Goal: Task Accomplishment & Management: Manage account settings

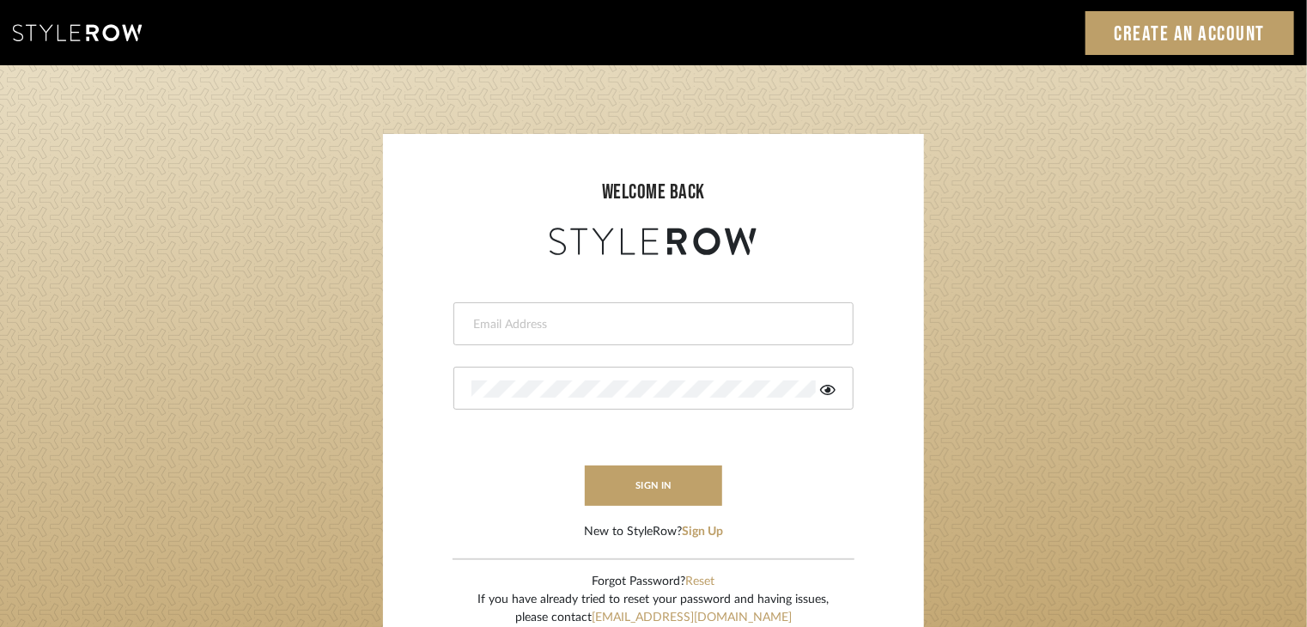
click at [645, 317] on input "email" at bounding box center [651, 324] width 360 height 17
type input "selvasubikksa@gmail.com"
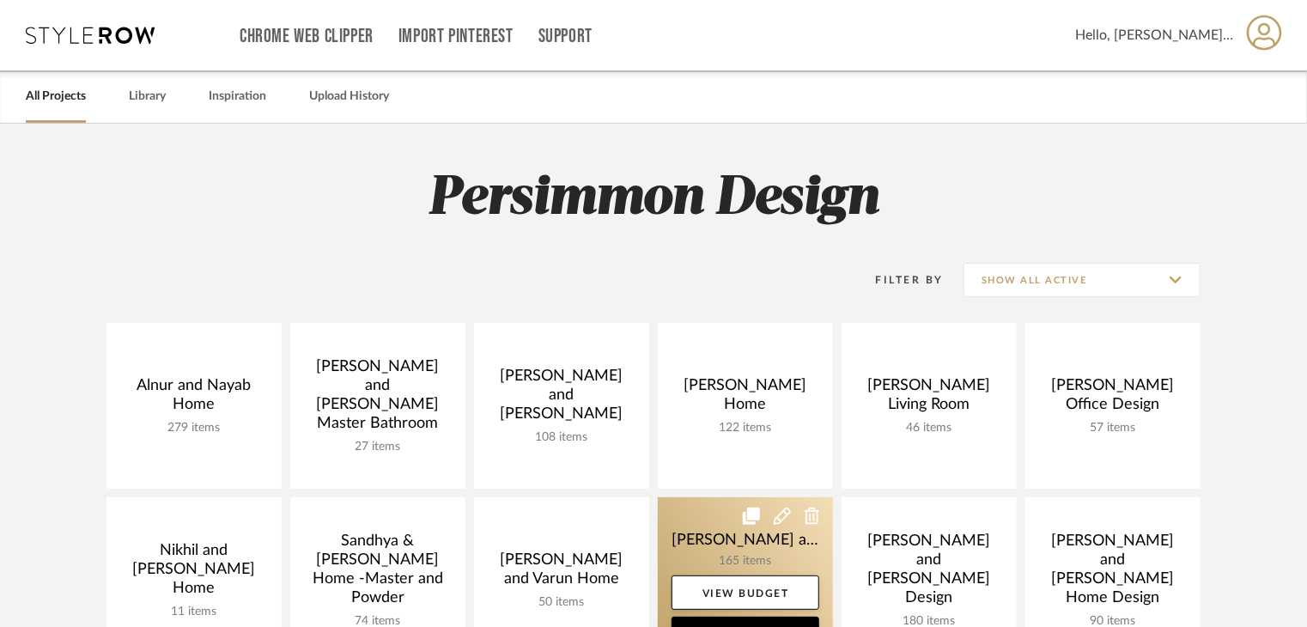
click at [696, 530] on link at bounding box center [745, 580] width 175 height 166
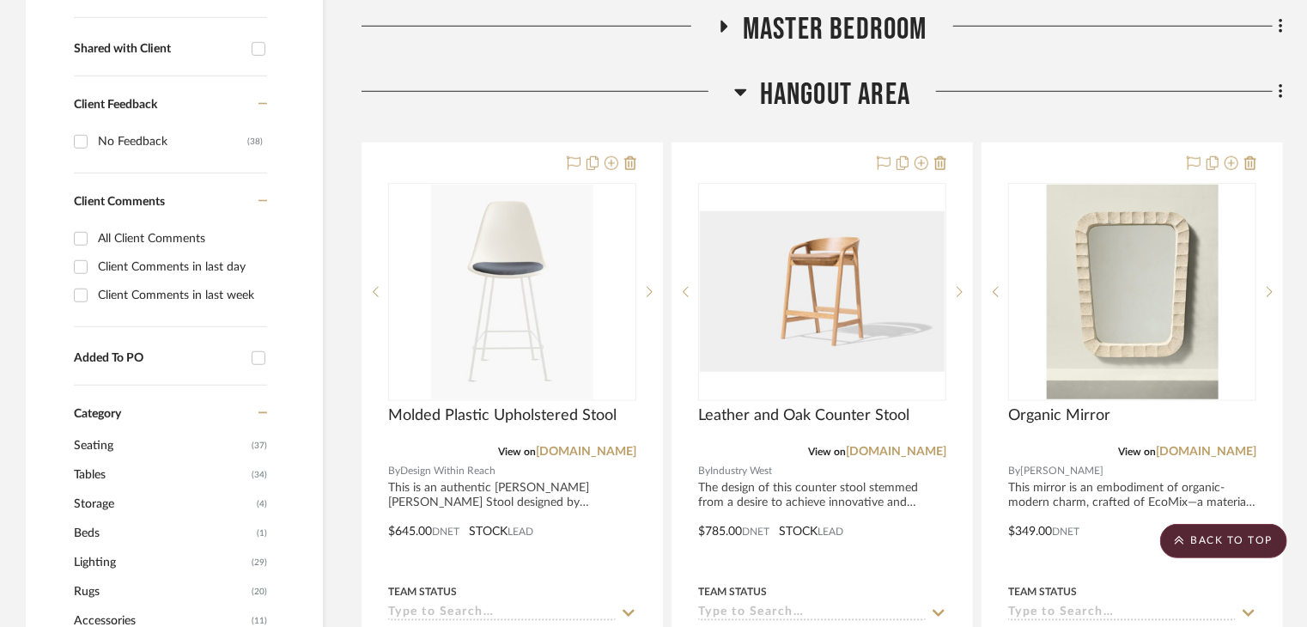
scroll to position [687, 0]
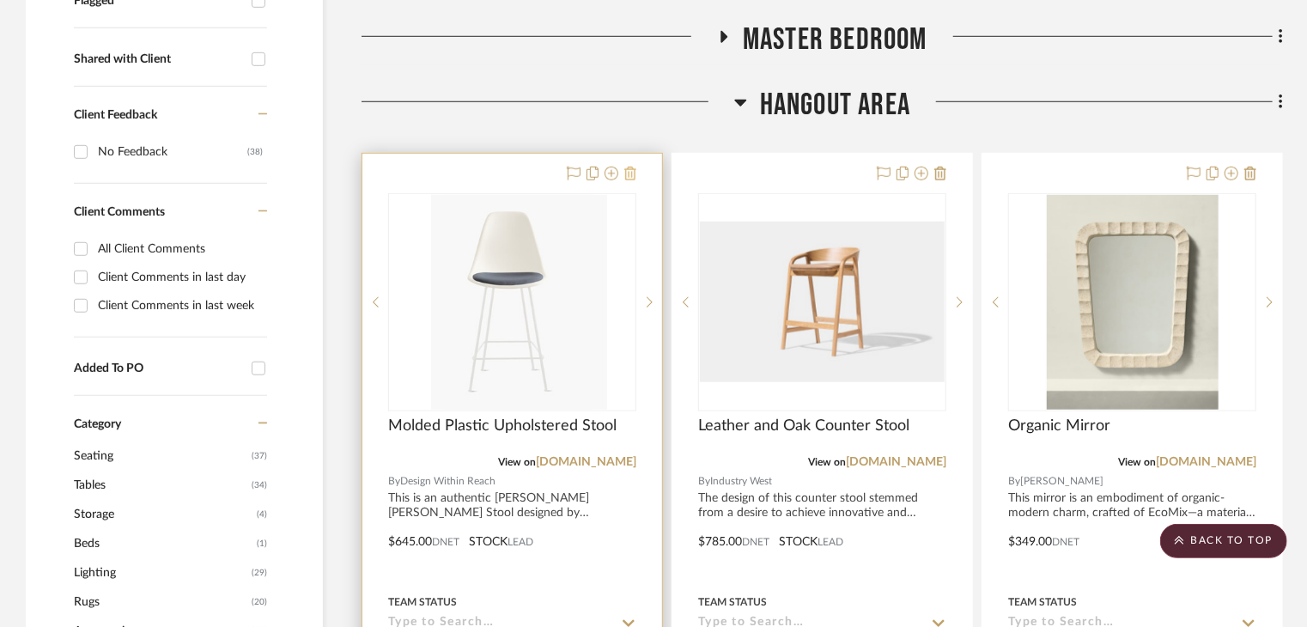
click at [631, 167] on icon at bounding box center [630, 174] width 12 height 14
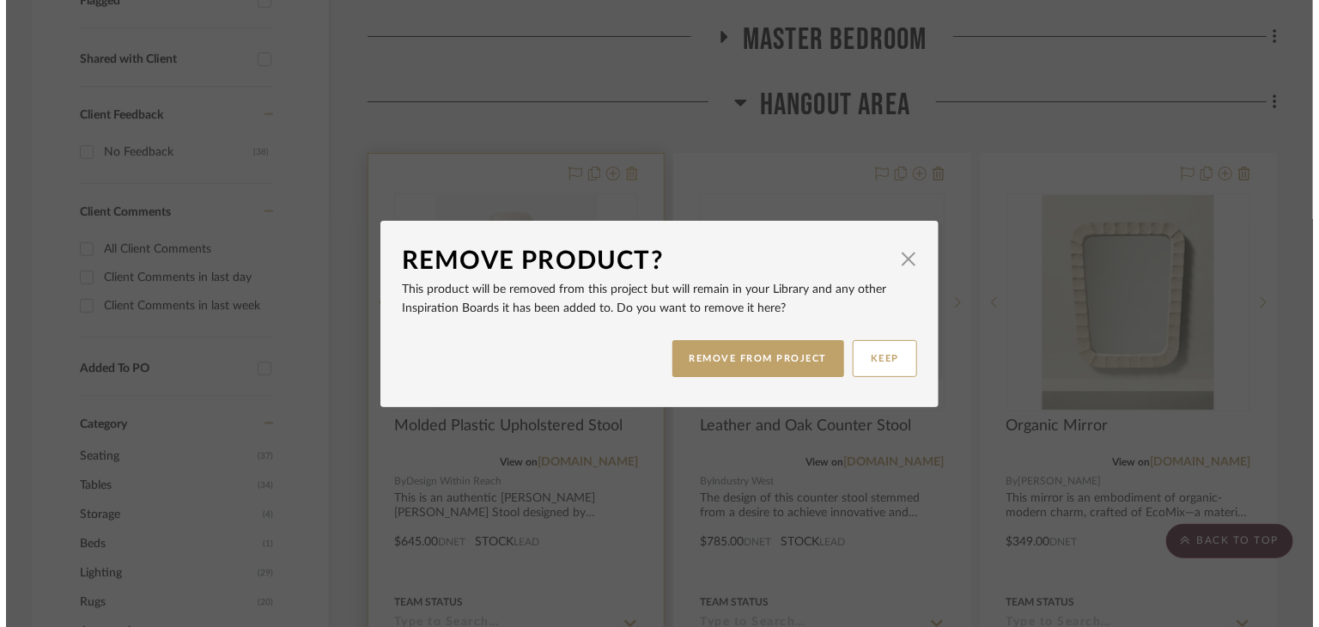
scroll to position [0, 0]
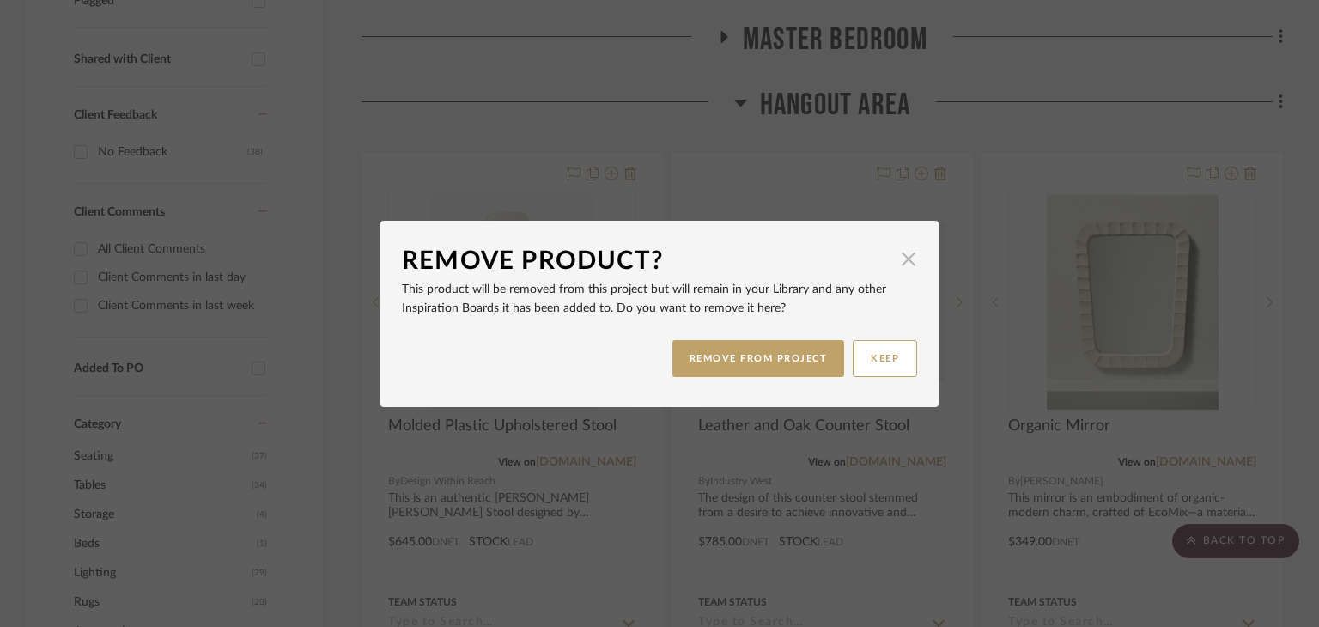
click at [901, 251] on span "button" at bounding box center [908, 259] width 34 height 34
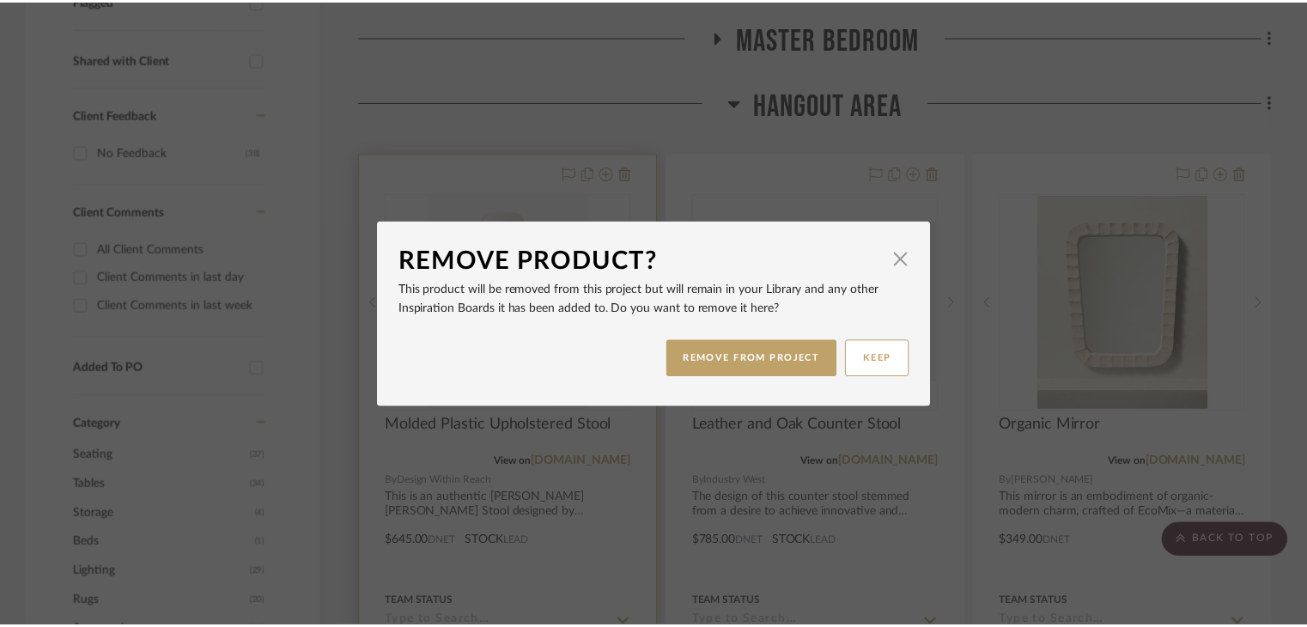
scroll to position [687, 0]
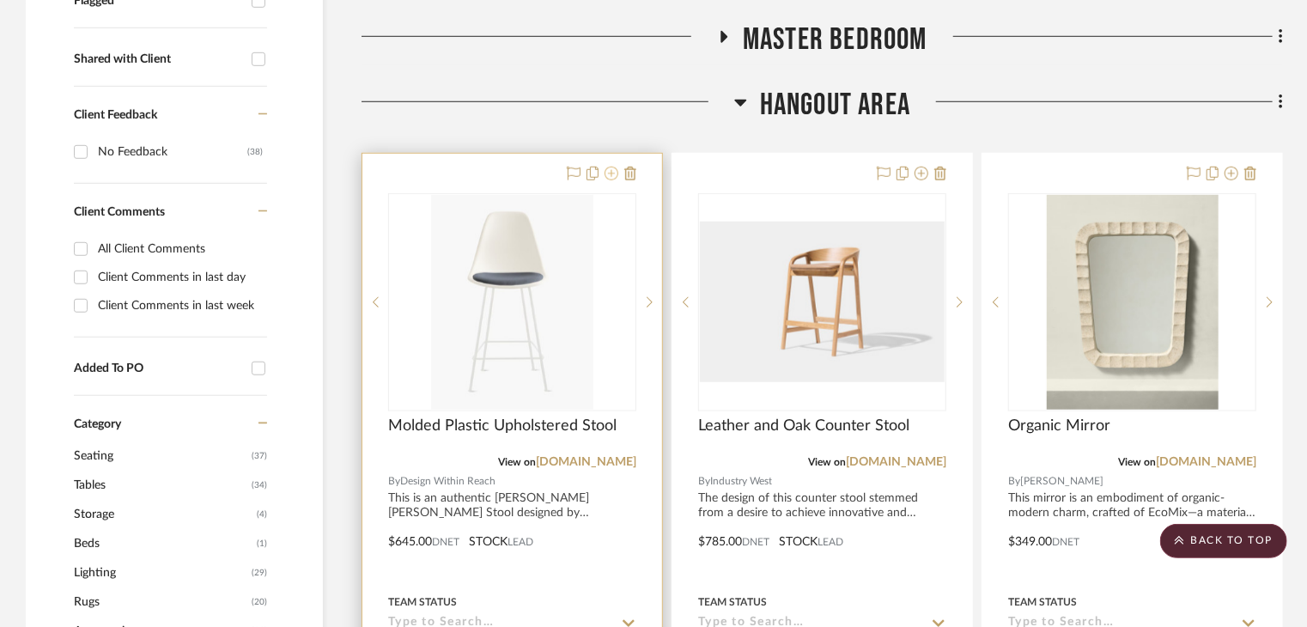
click at [610, 167] on icon at bounding box center [611, 174] width 14 height 14
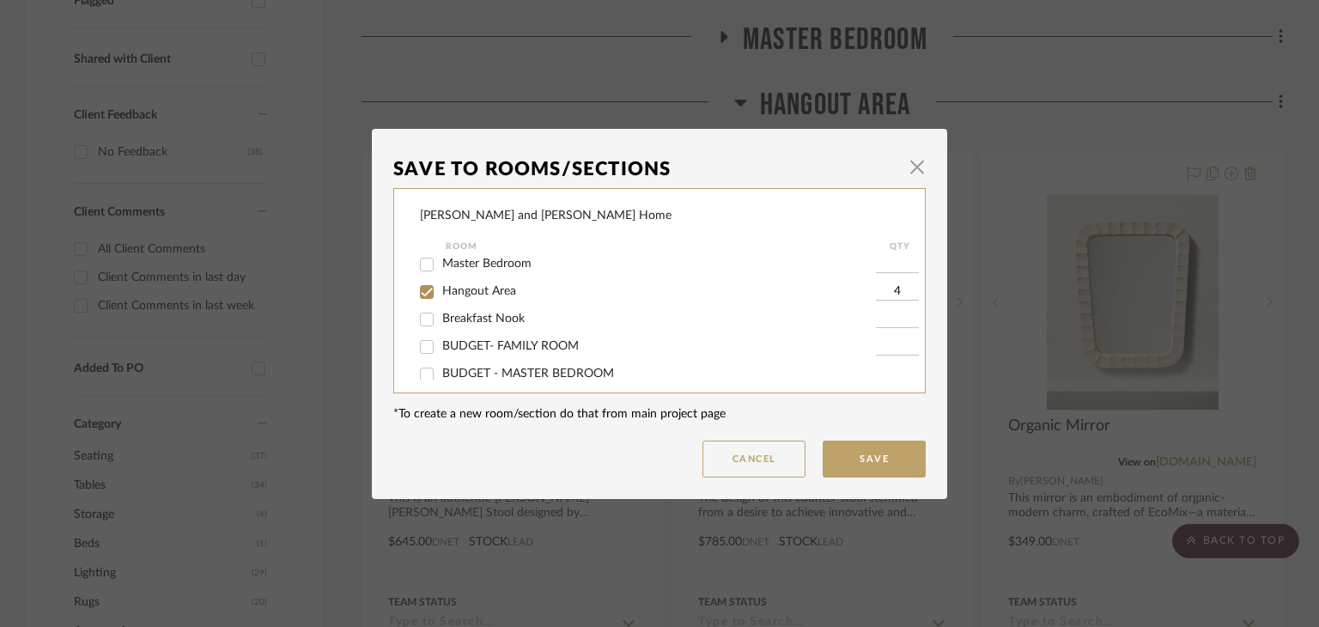
scroll to position [86, 0]
click at [421, 319] on input "Hangout Area" at bounding box center [426, 321] width 27 height 27
checkbox input "false"
click at [824, 442] on button "Save" at bounding box center [873, 458] width 103 height 37
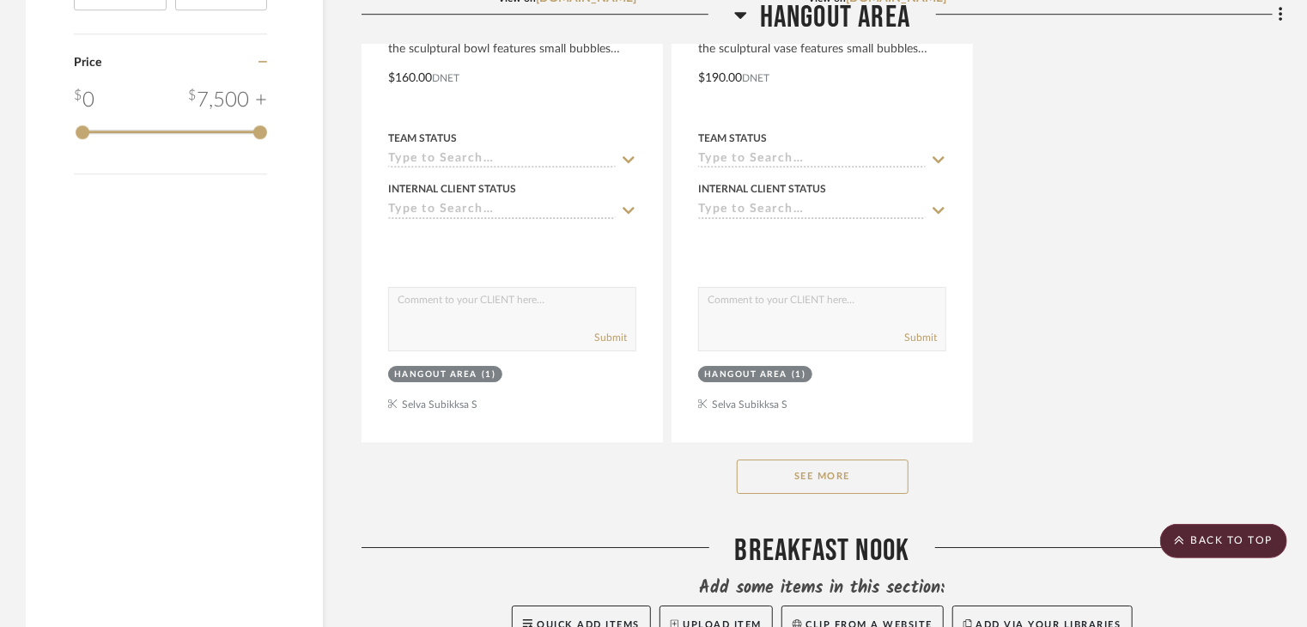
scroll to position [2747, 0]
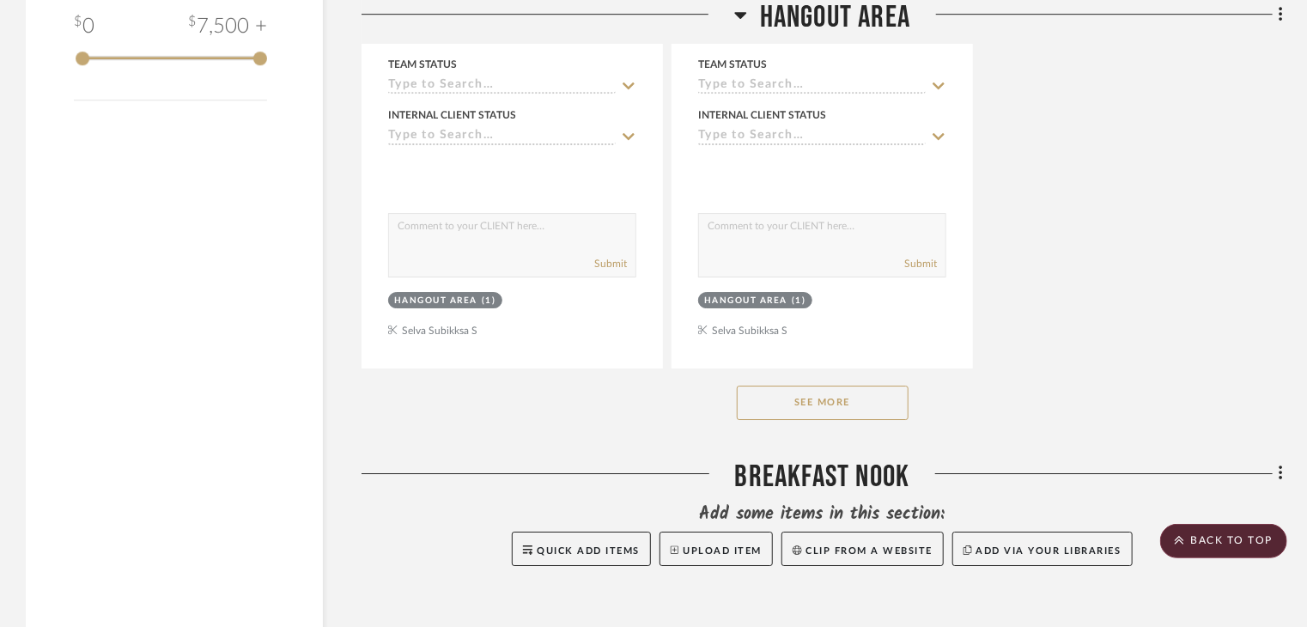
click at [839, 385] on button "See More" at bounding box center [823, 402] width 172 height 34
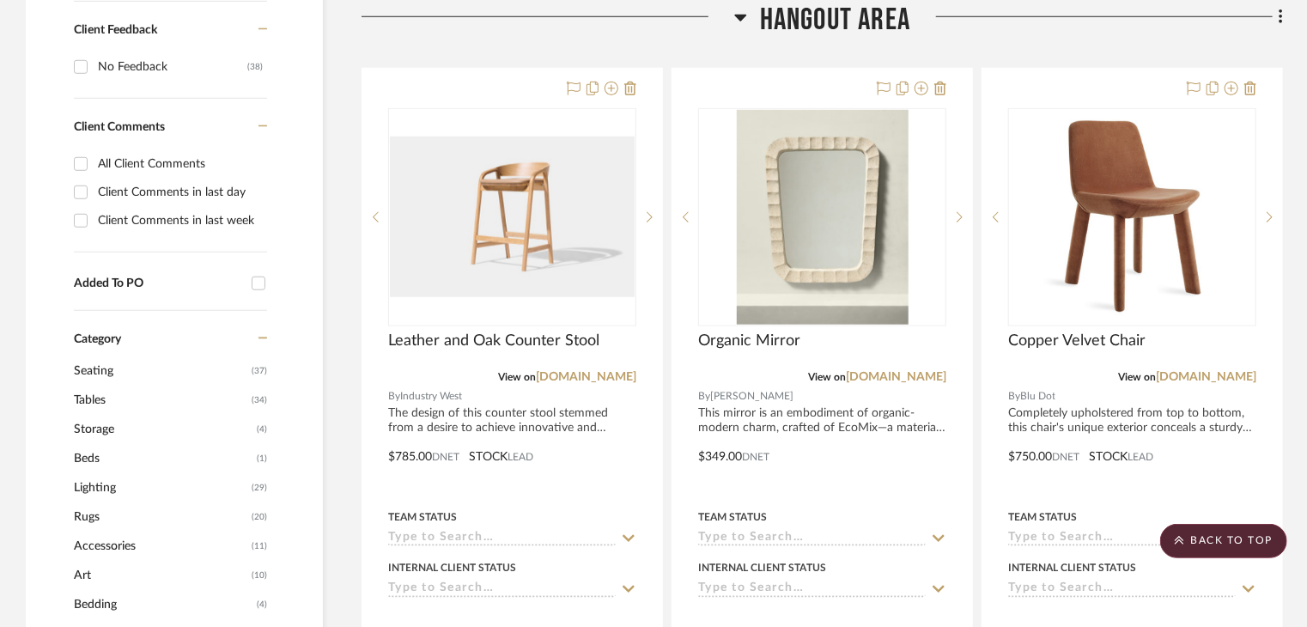
scroll to position [687, 0]
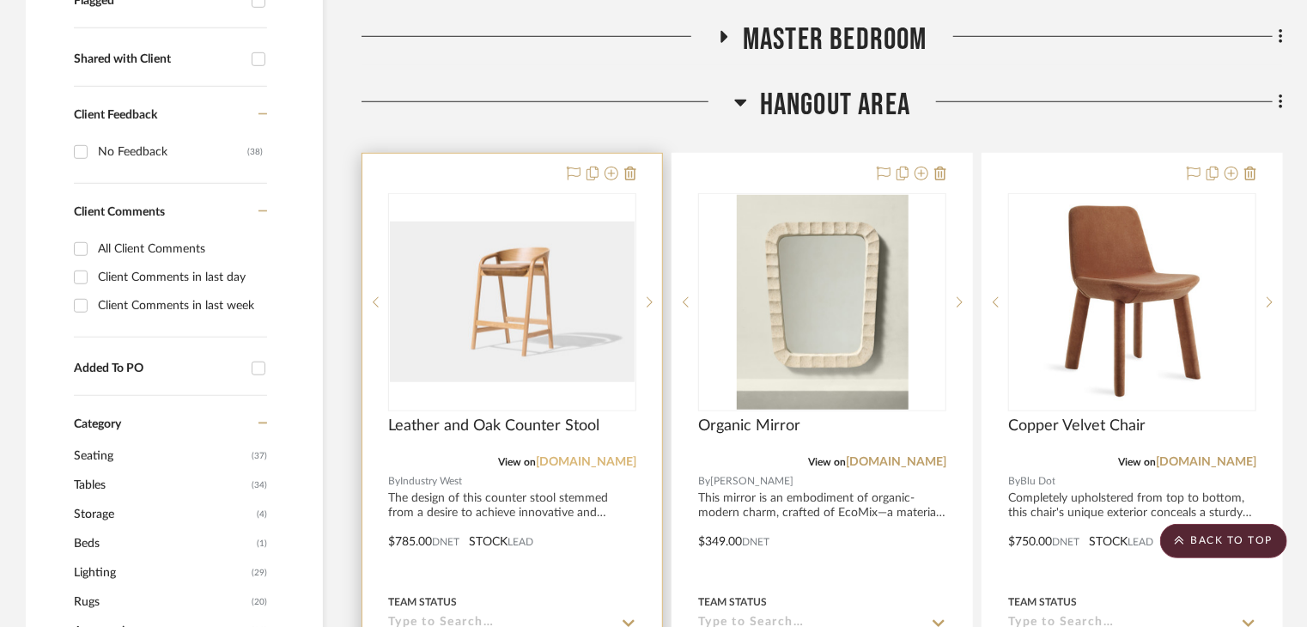
click at [604, 456] on link "[DOMAIN_NAME]" at bounding box center [586, 462] width 100 height 12
click at [611, 276] on img "0" at bounding box center [512, 301] width 245 height 160
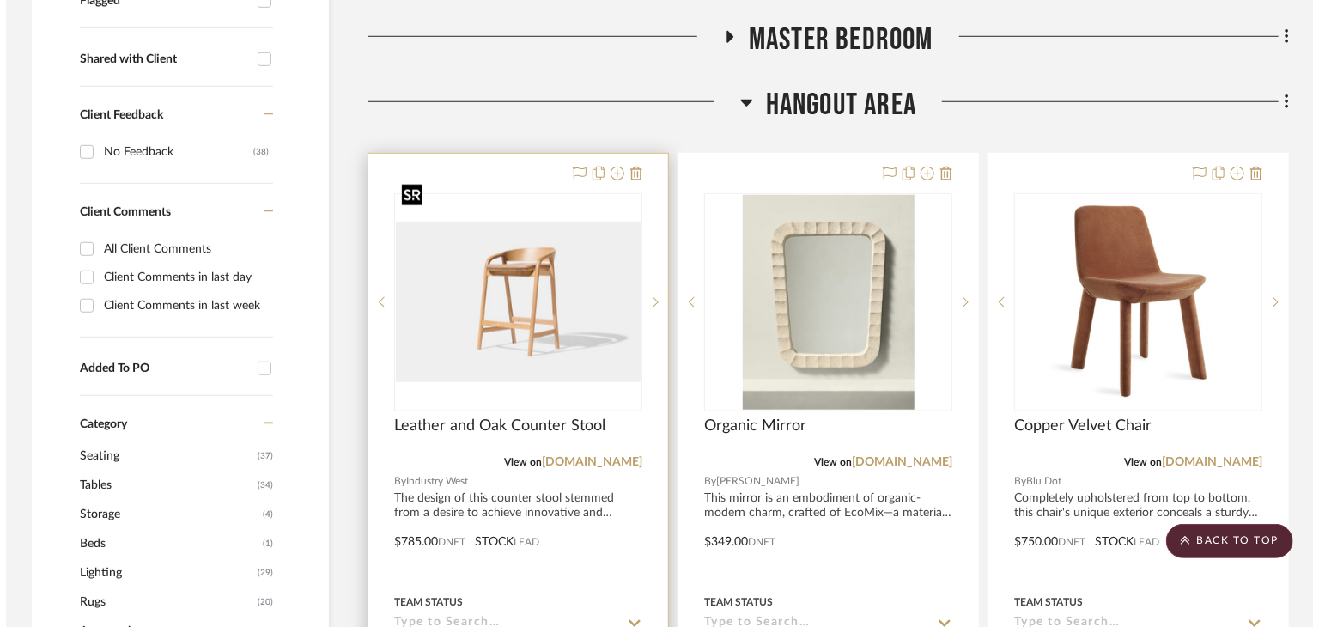
scroll to position [0, 0]
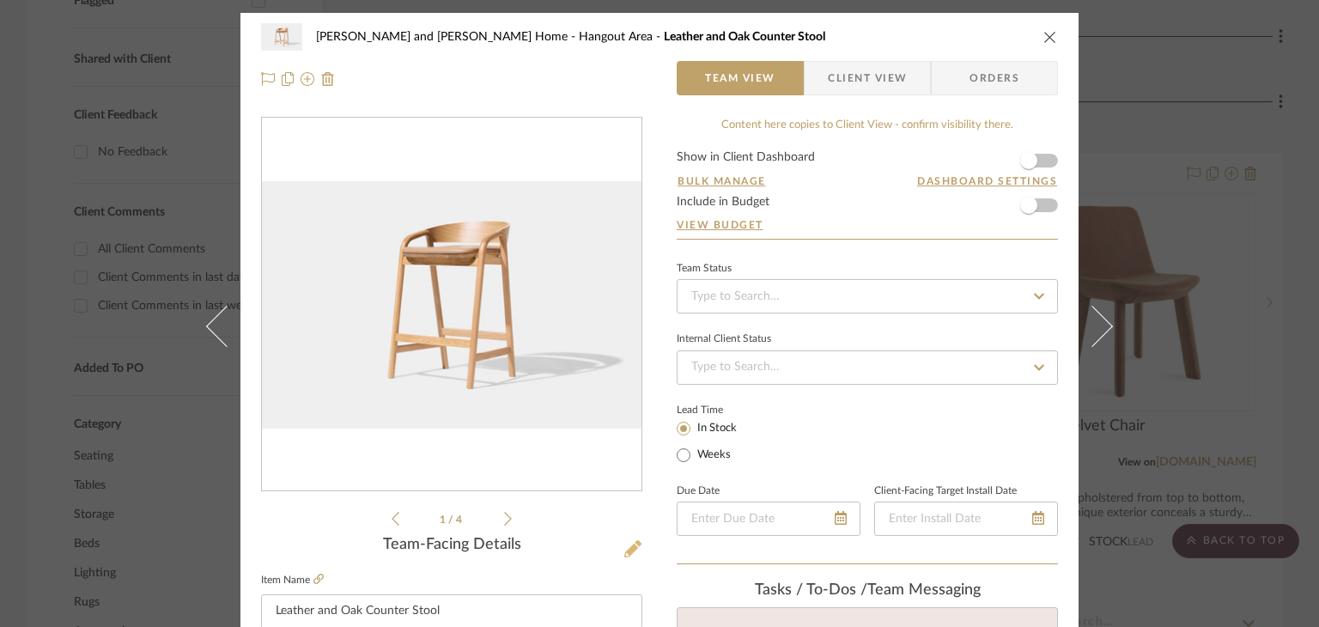
click at [624, 552] on icon at bounding box center [632, 548] width 17 height 17
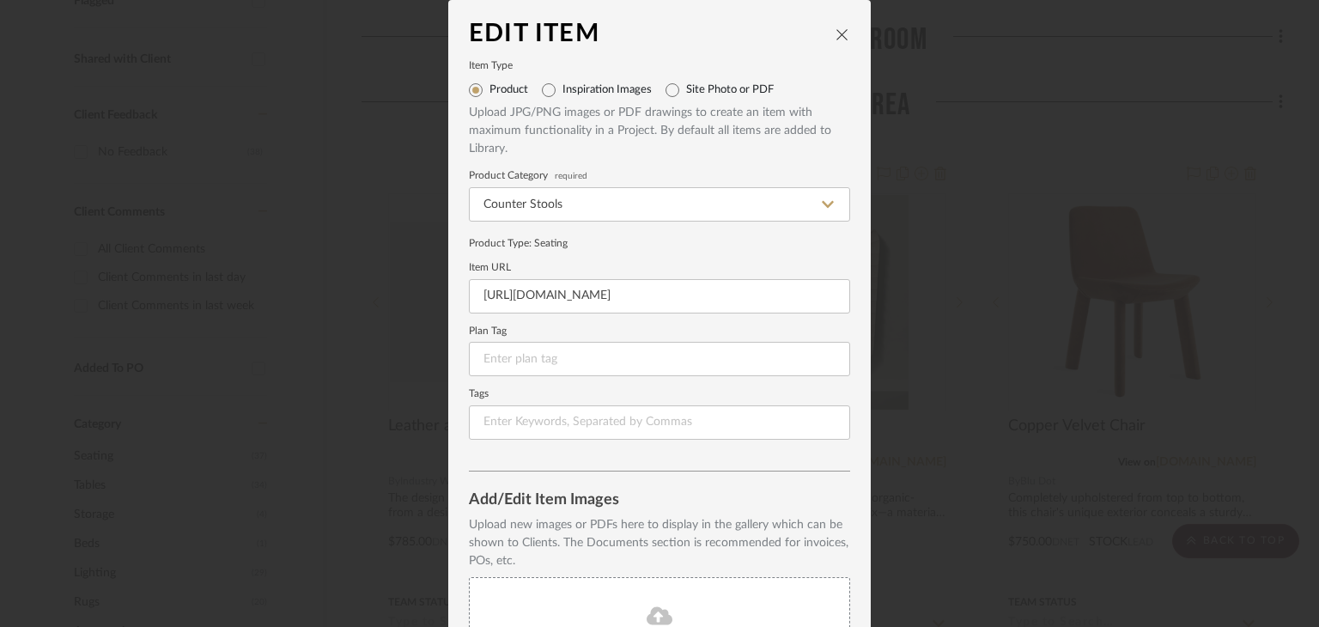
click at [703, 86] on label "Site Photo or PDF" at bounding box center [730, 90] width 88 height 14
click at [686, 86] on input "Site Photo or PDF" at bounding box center [671, 89] width 27 height 27
radio input "true"
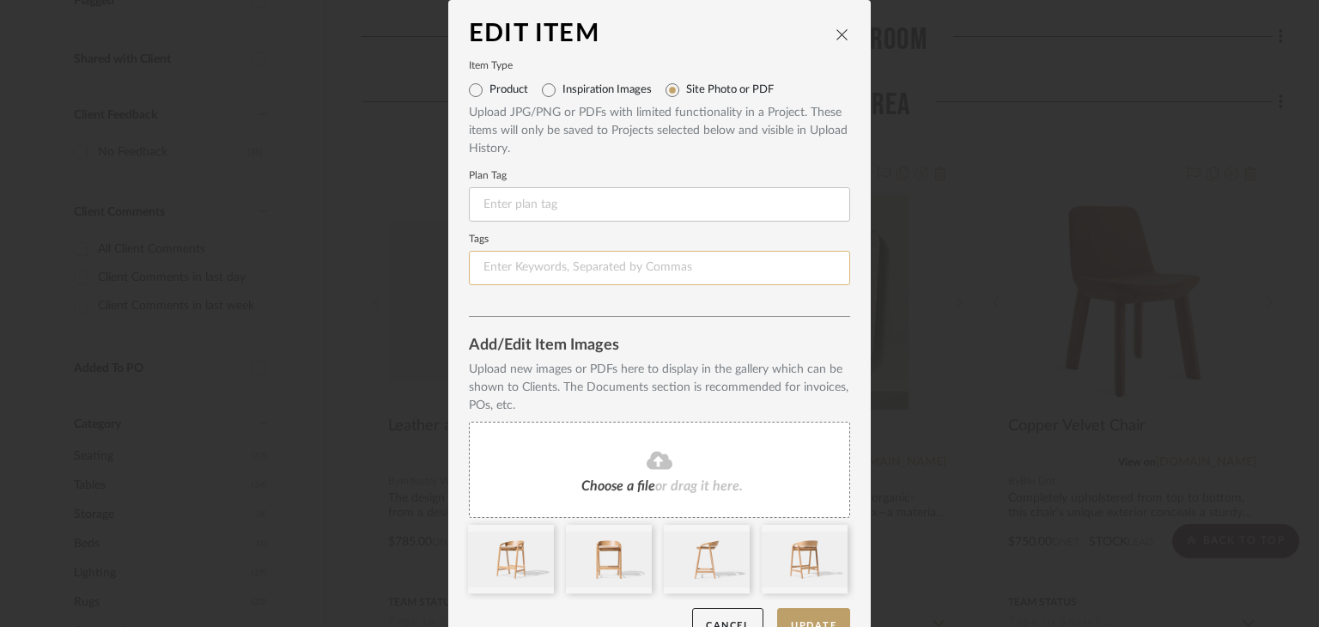
scroll to position [37, 0]
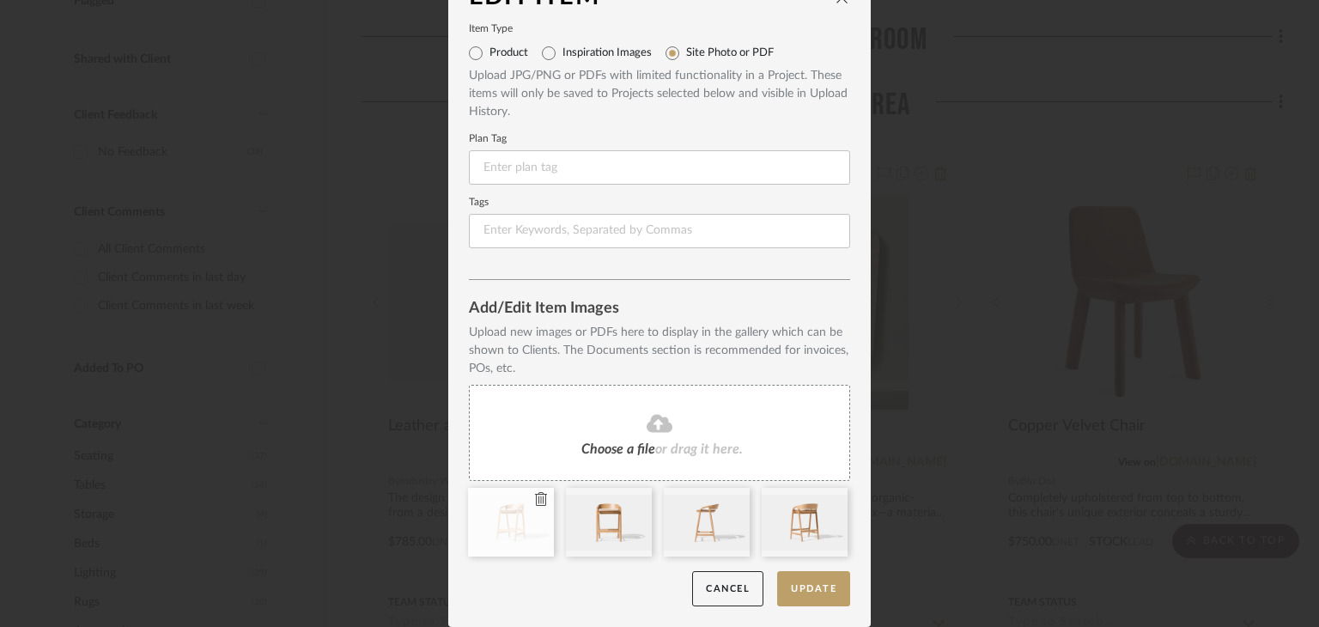
click at [537, 503] on icon at bounding box center [541, 499] width 12 height 14
click at [0, 0] on icon at bounding box center [0, 0] width 0 height 0
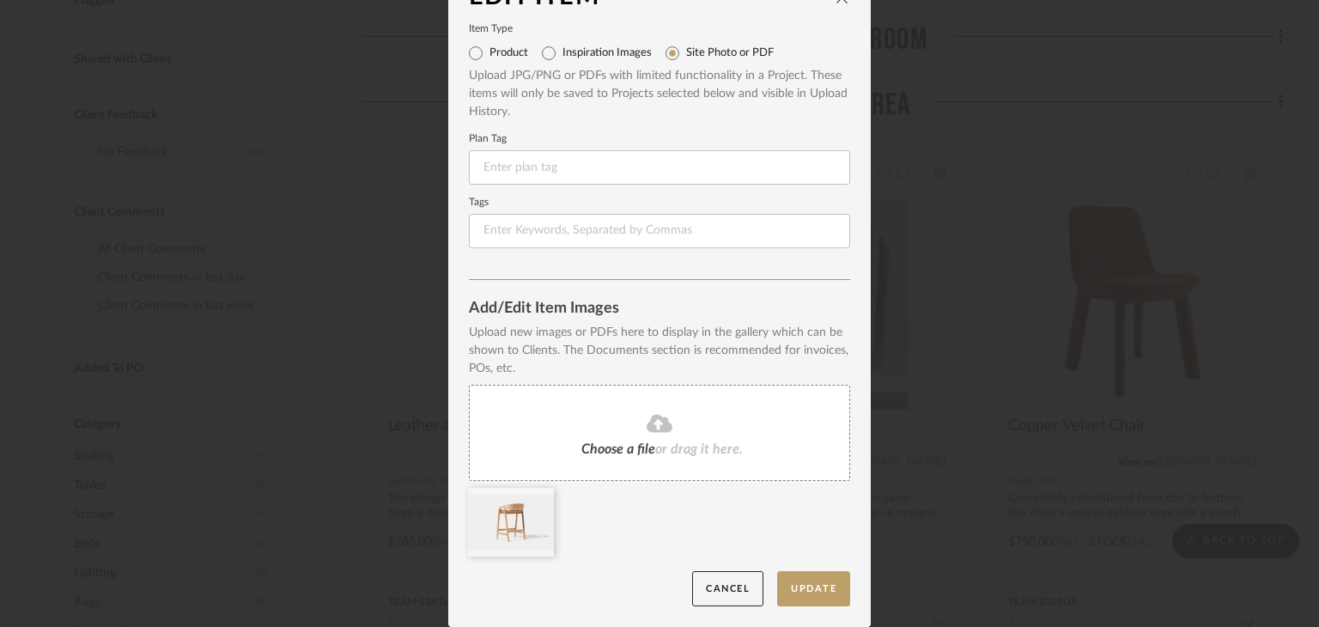
click at [0, 0] on icon at bounding box center [0, 0] width 0 height 0
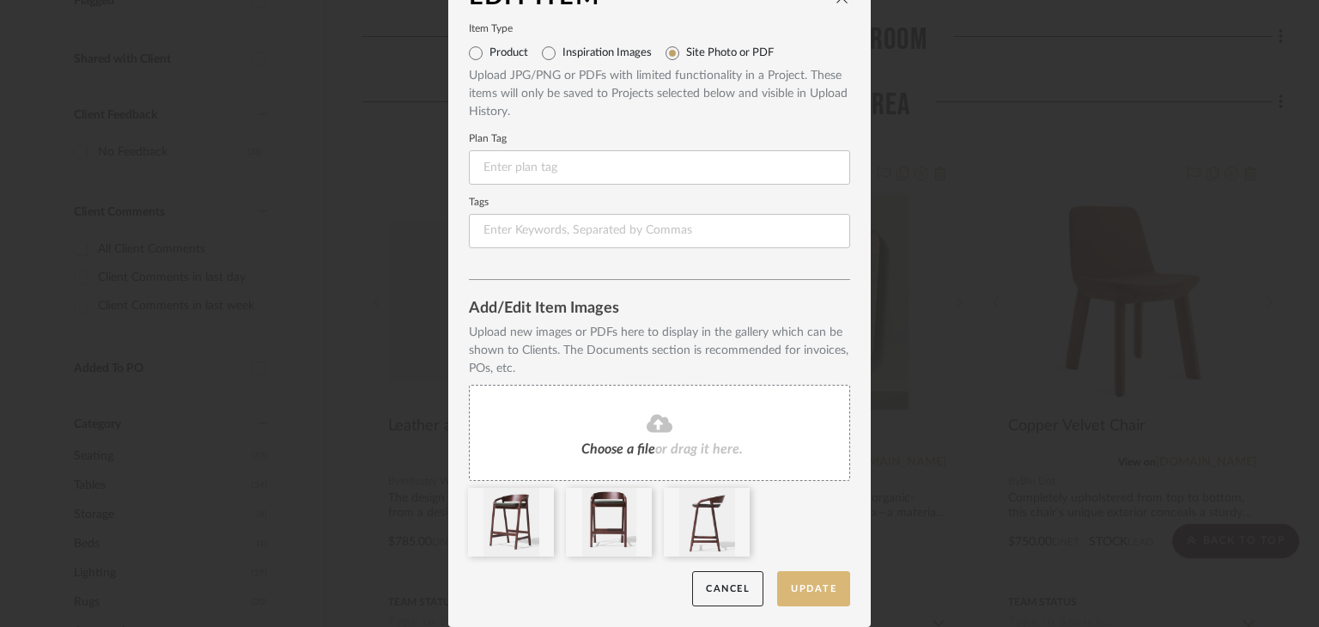
click at [800, 586] on button "Update" at bounding box center [813, 588] width 73 height 35
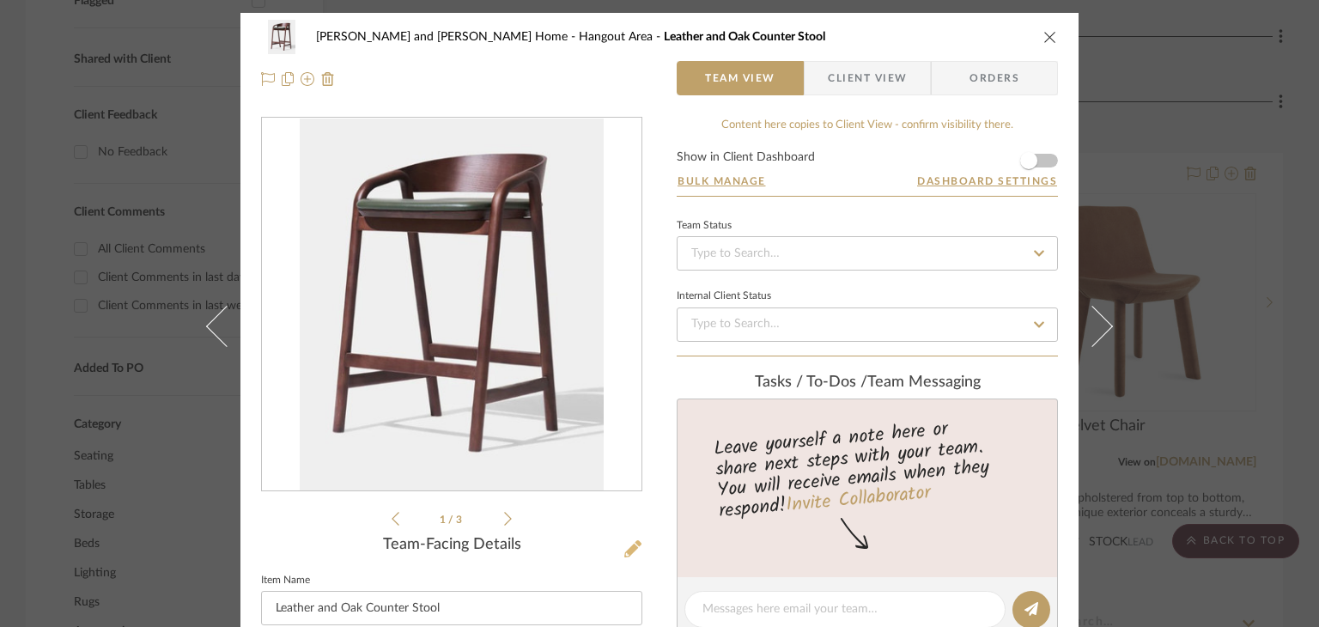
click at [624, 543] on icon at bounding box center [632, 548] width 17 height 17
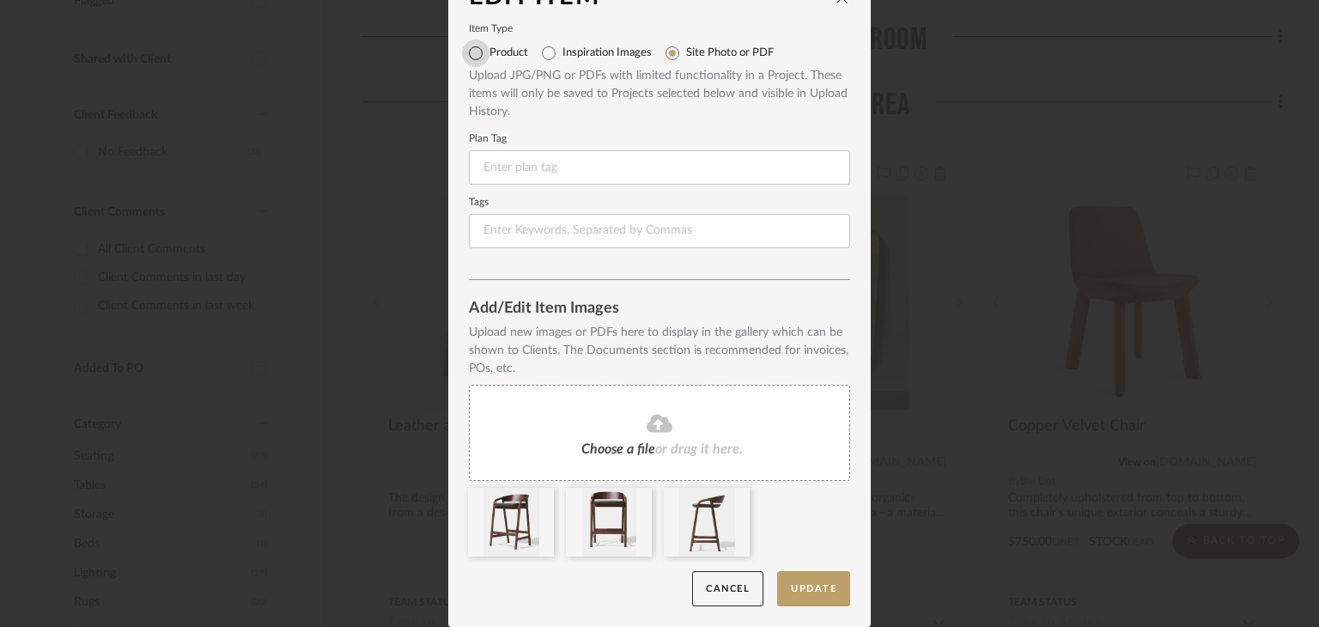
click at [474, 52] on input "Product" at bounding box center [475, 52] width 27 height 27
radio input "true"
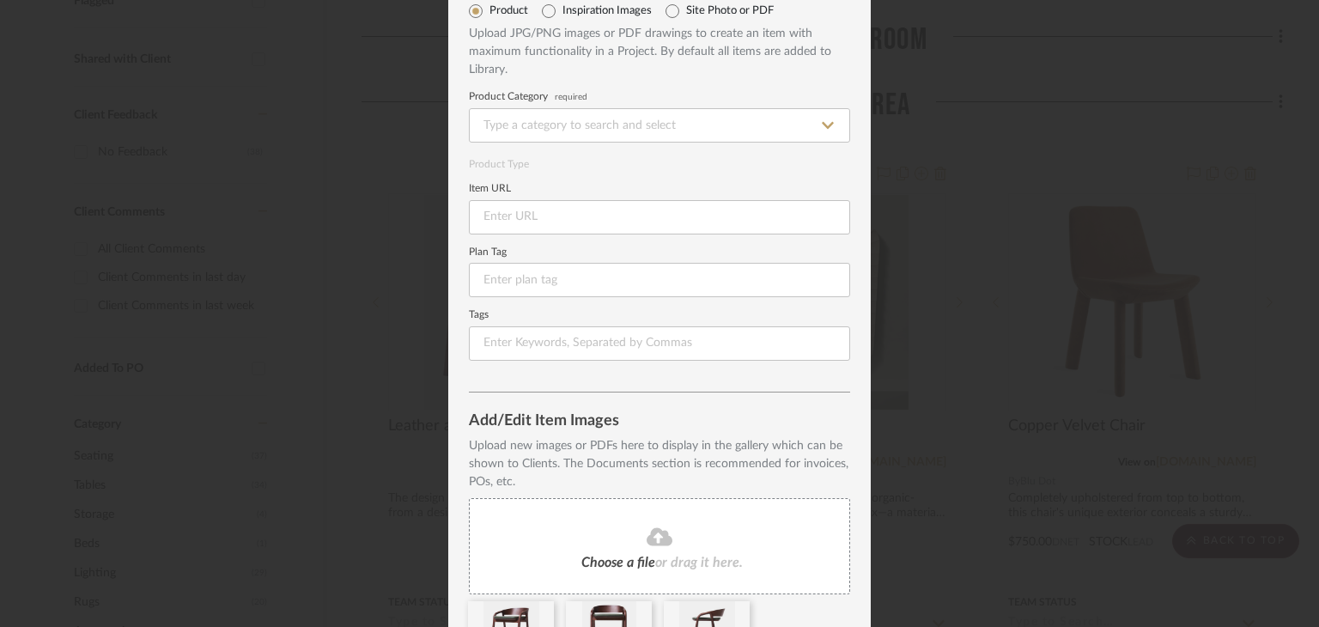
scroll to position [0, 0]
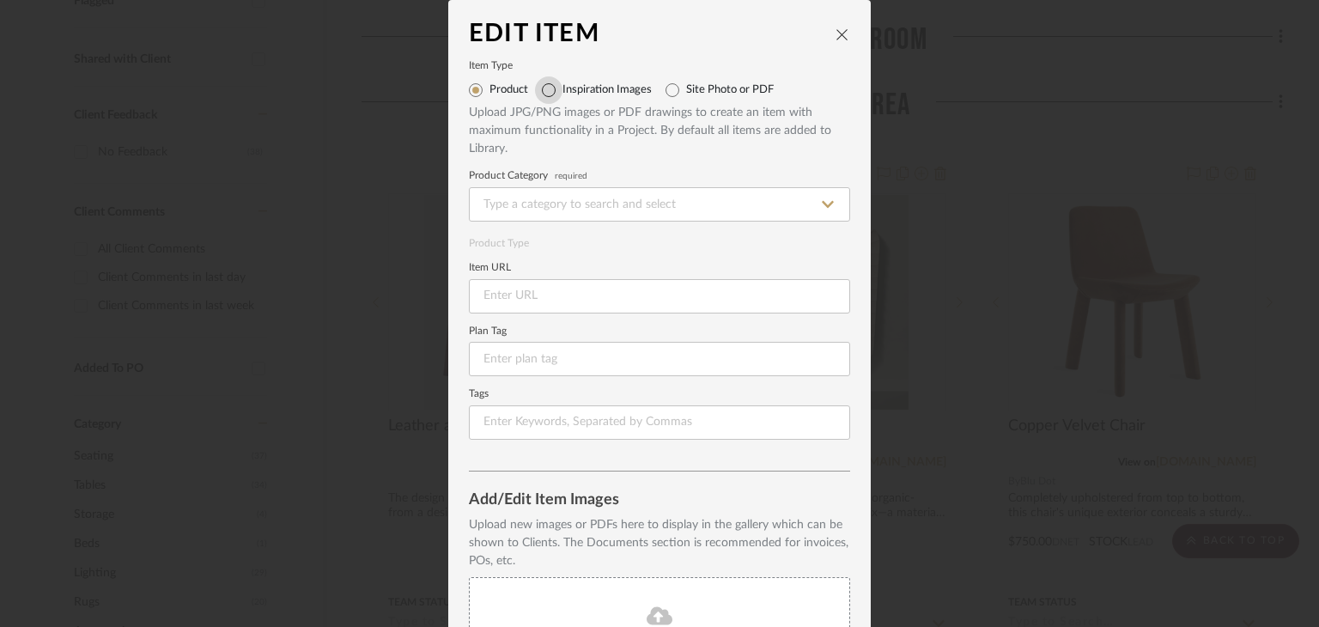
click at [549, 88] on input "Inspiration Images" at bounding box center [548, 89] width 27 height 27
radio input "true"
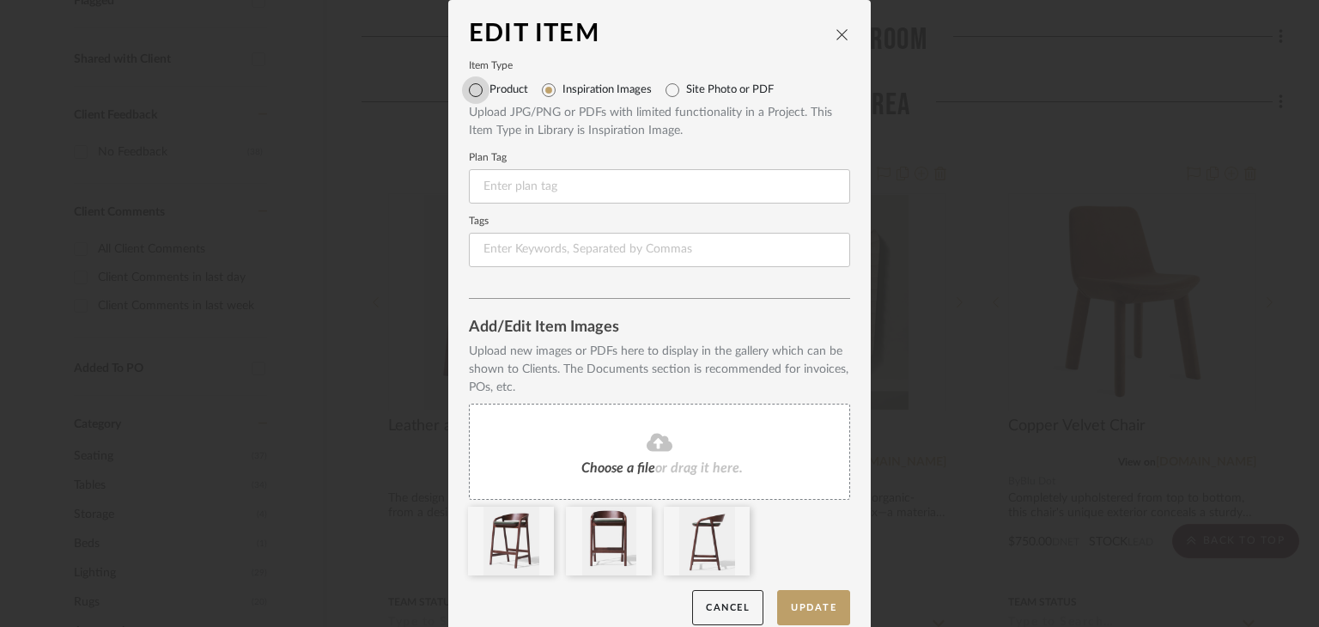
click at [472, 99] on input "Product" at bounding box center [475, 89] width 27 height 27
radio input "true"
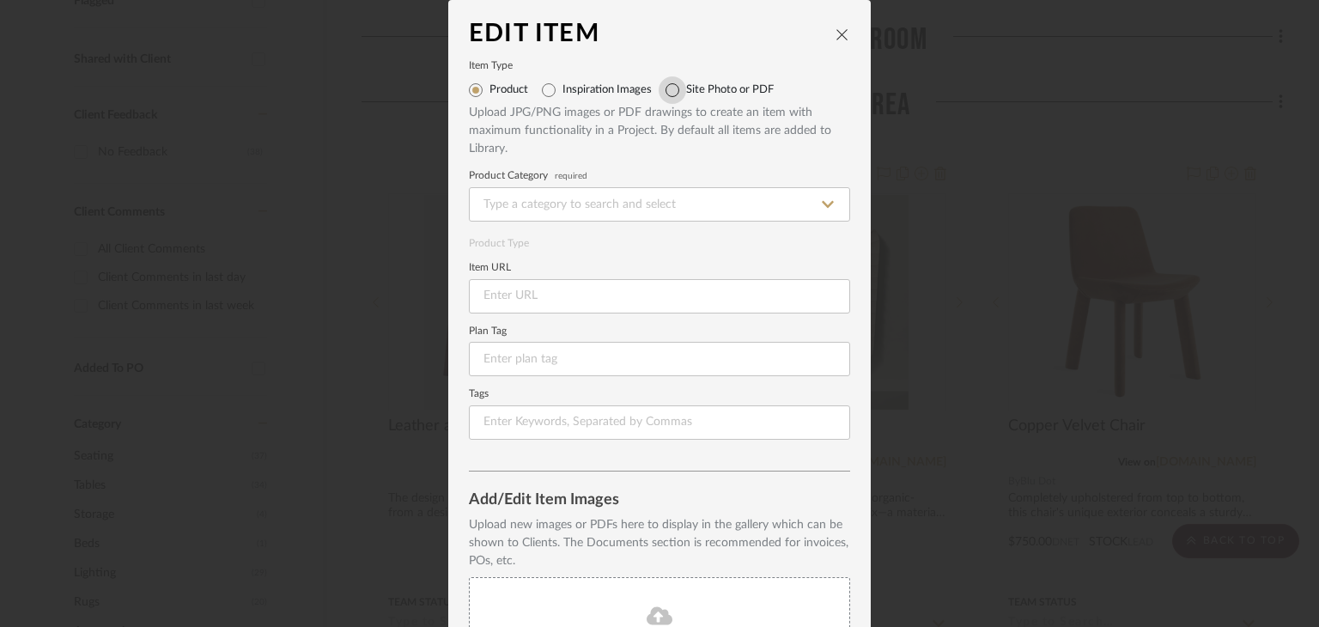
click at [660, 90] on input "Site Photo or PDF" at bounding box center [671, 89] width 27 height 27
radio input "true"
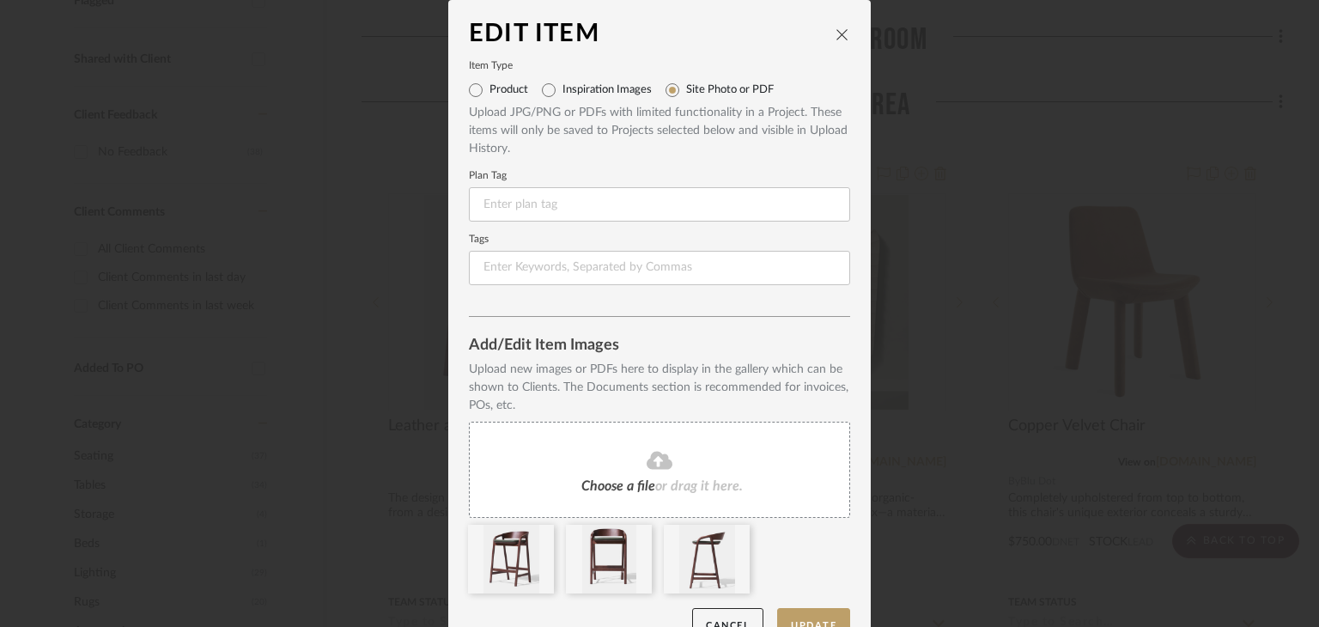
click at [835, 39] on icon "close" at bounding box center [842, 34] width 14 height 14
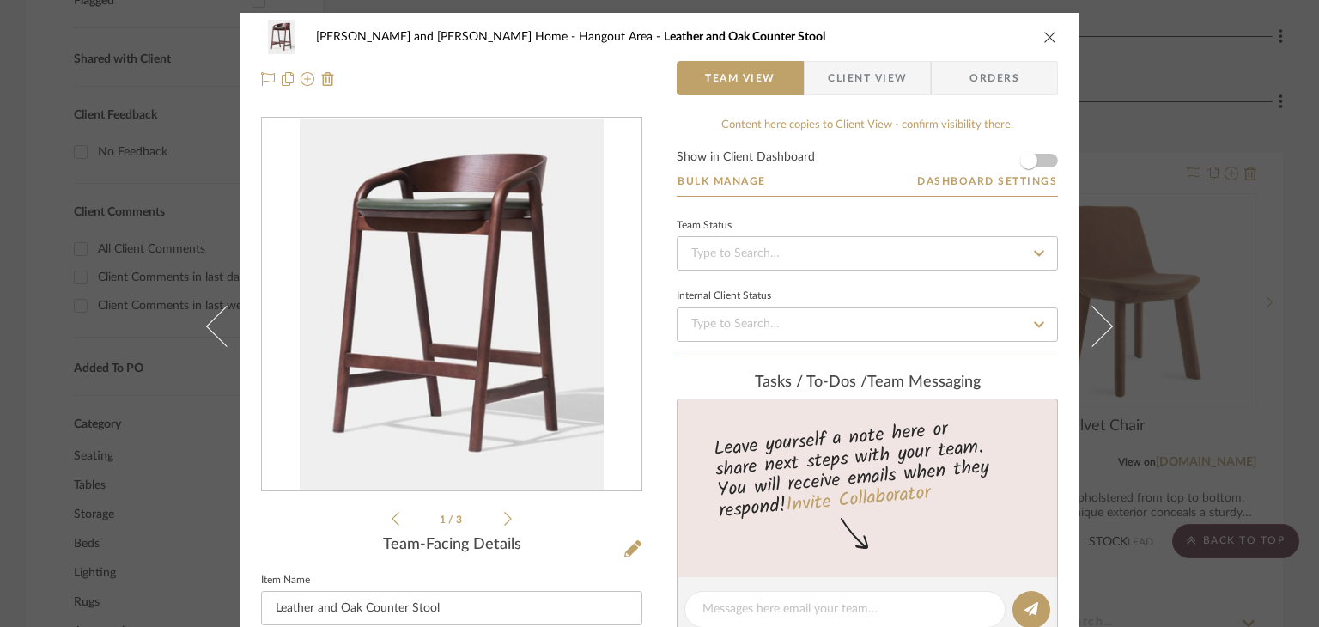
click at [1249, 229] on div "Sharika and Ashish Home Hangout Area Leather and Oak Counter Stool Team View Cl…" at bounding box center [659, 313] width 1319 height 627
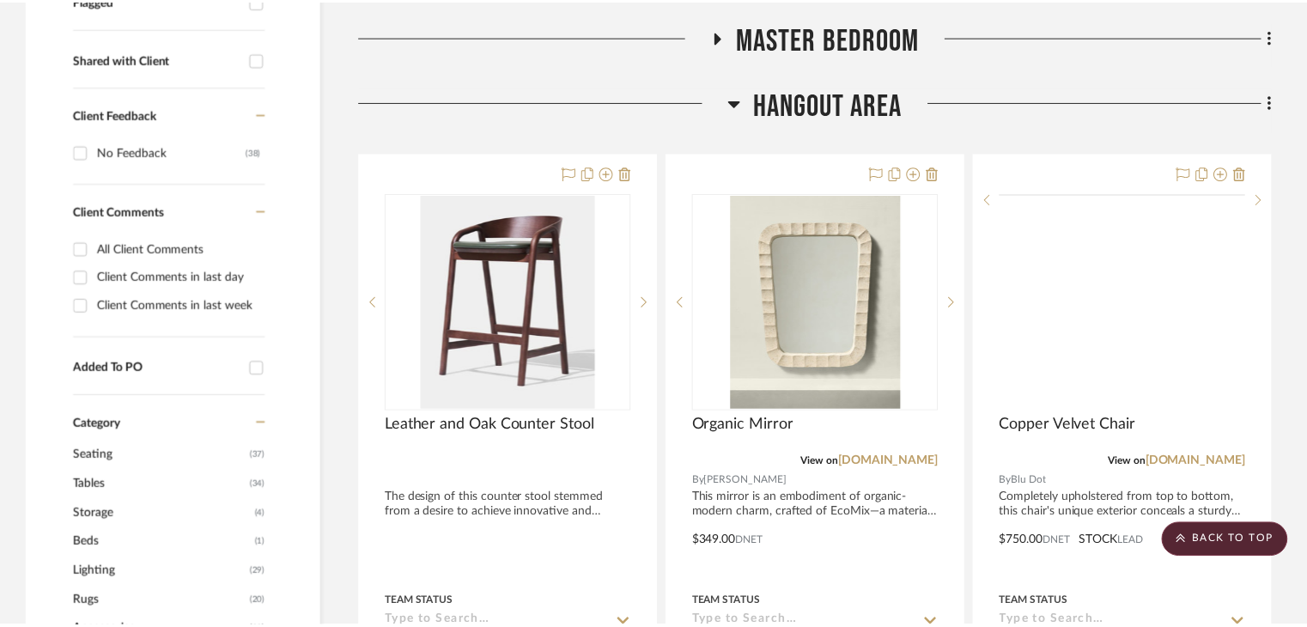
scroll to position [687, 0]
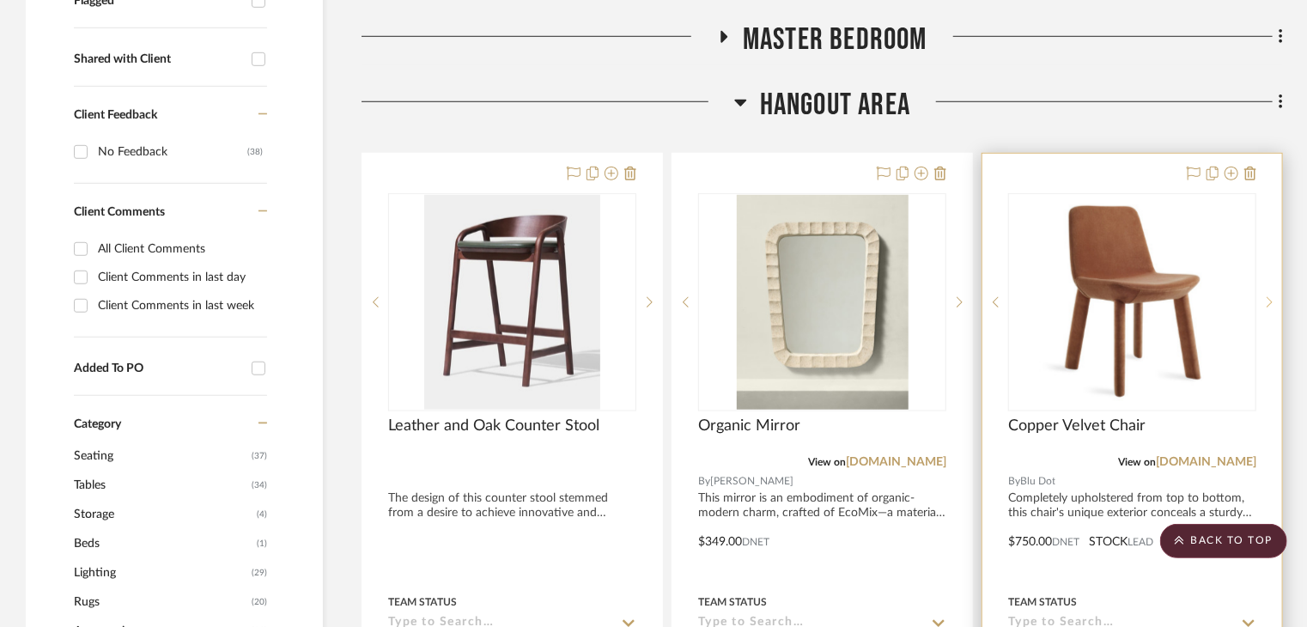
click at [1266, 296] on icon at bounding box center [1269, 302] width 6 height 12
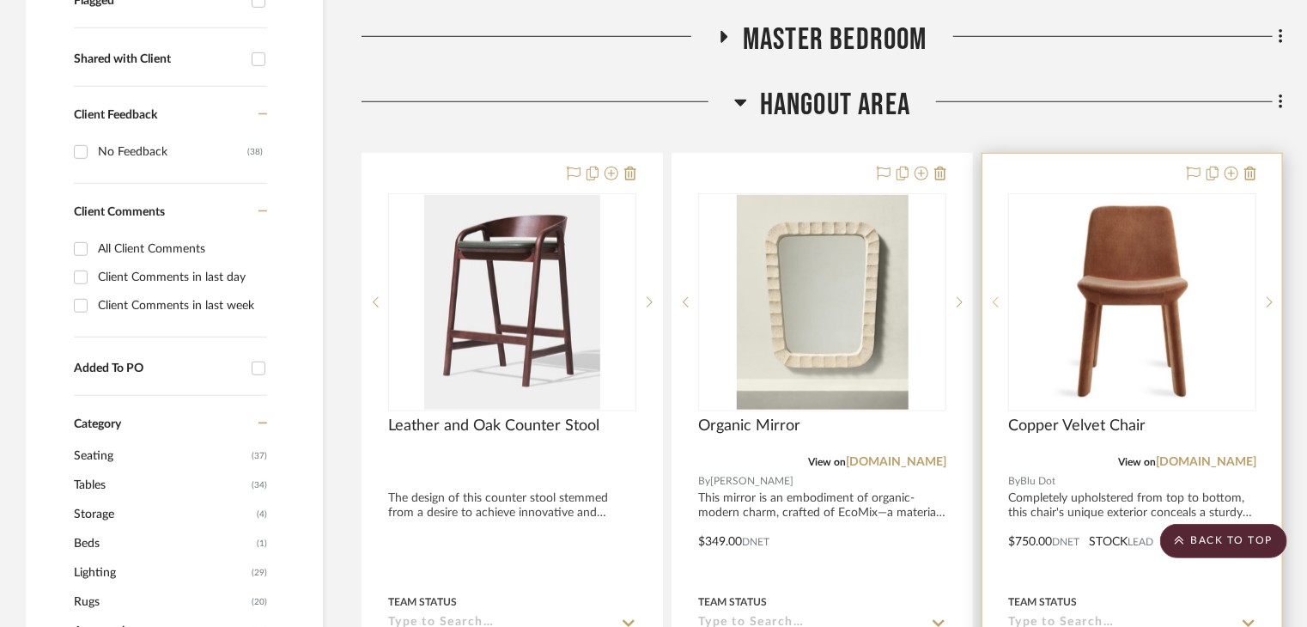
click at [996, 296] on icon at bounding box center [995, 302] width 6 height 12
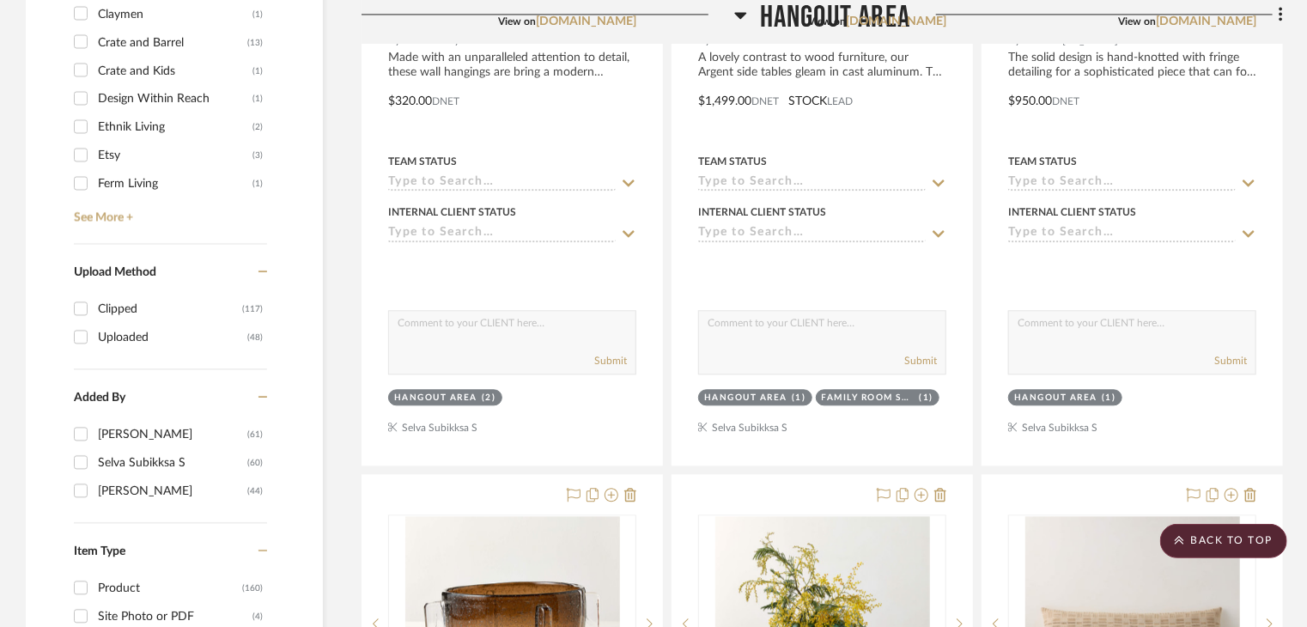
scroll to position [1545, 0]
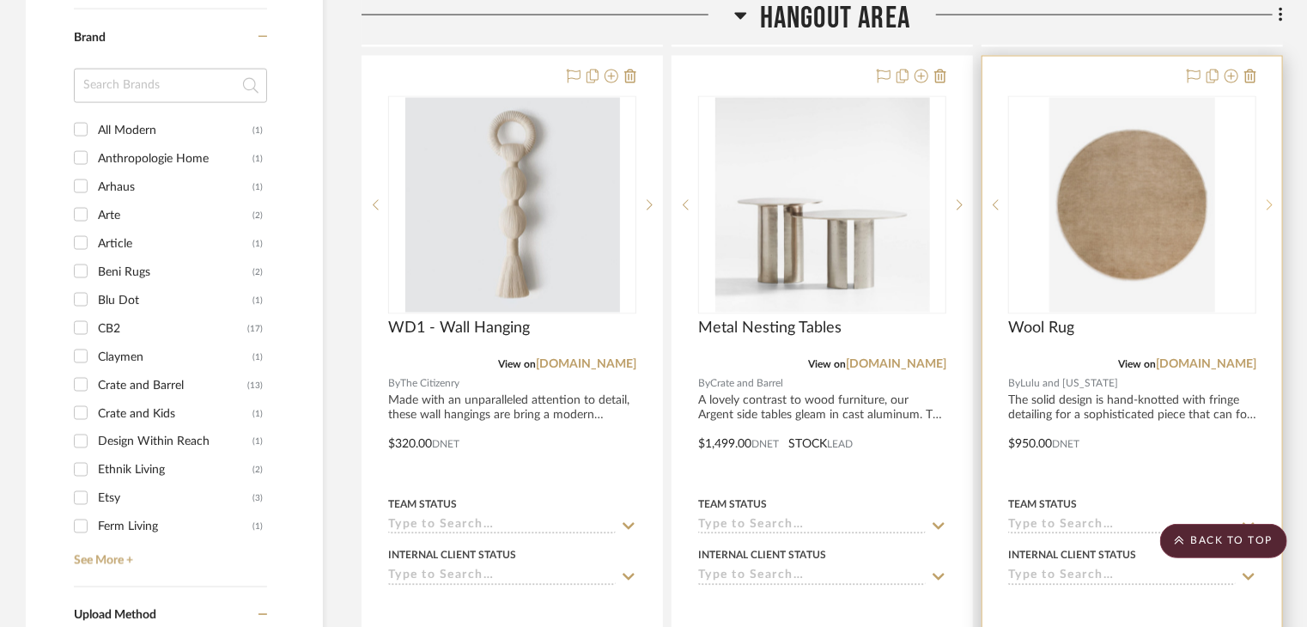
click at [1274, 199] on sr-next-btn at bounding box center [1269, 205] width 26 height 12
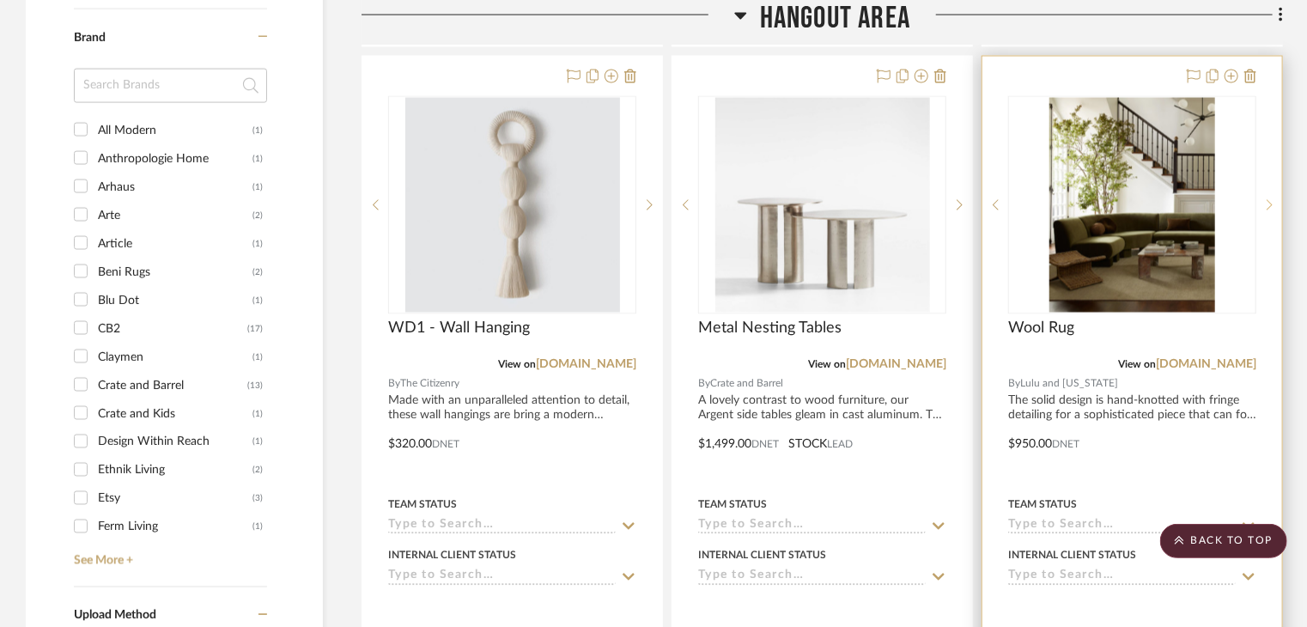
click at [1274, 199] on sr-next-btn at bounding box center [1269, 205] width 26 height 12
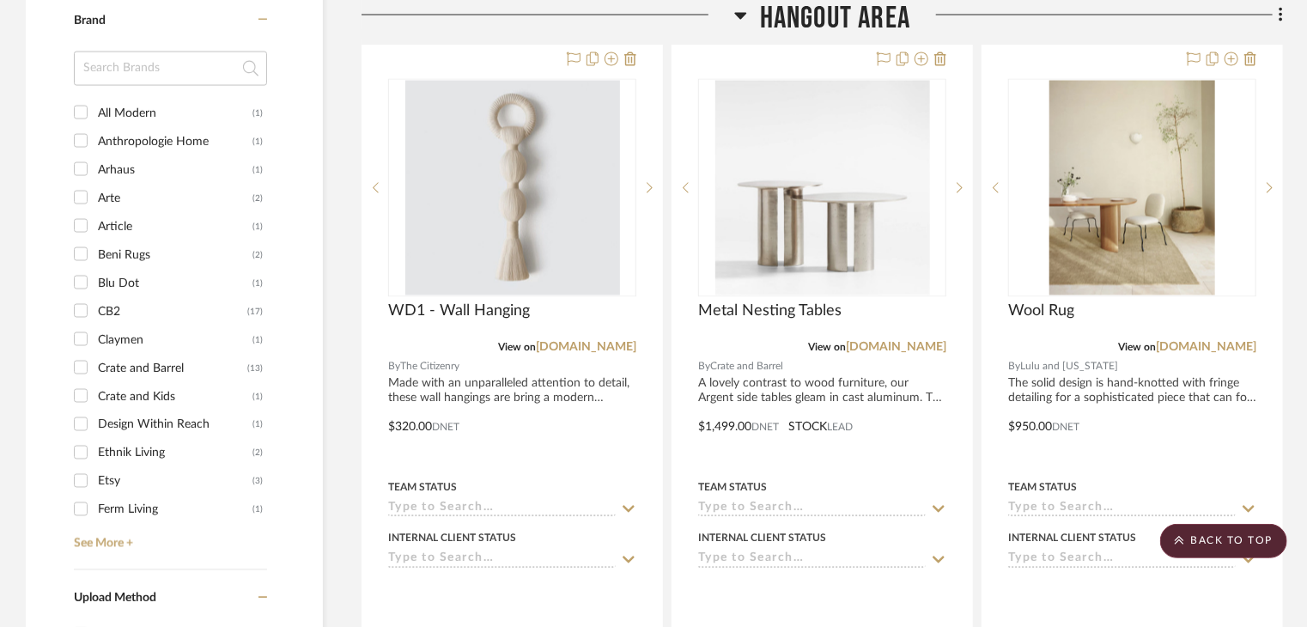
scroll to position [1459, 0]
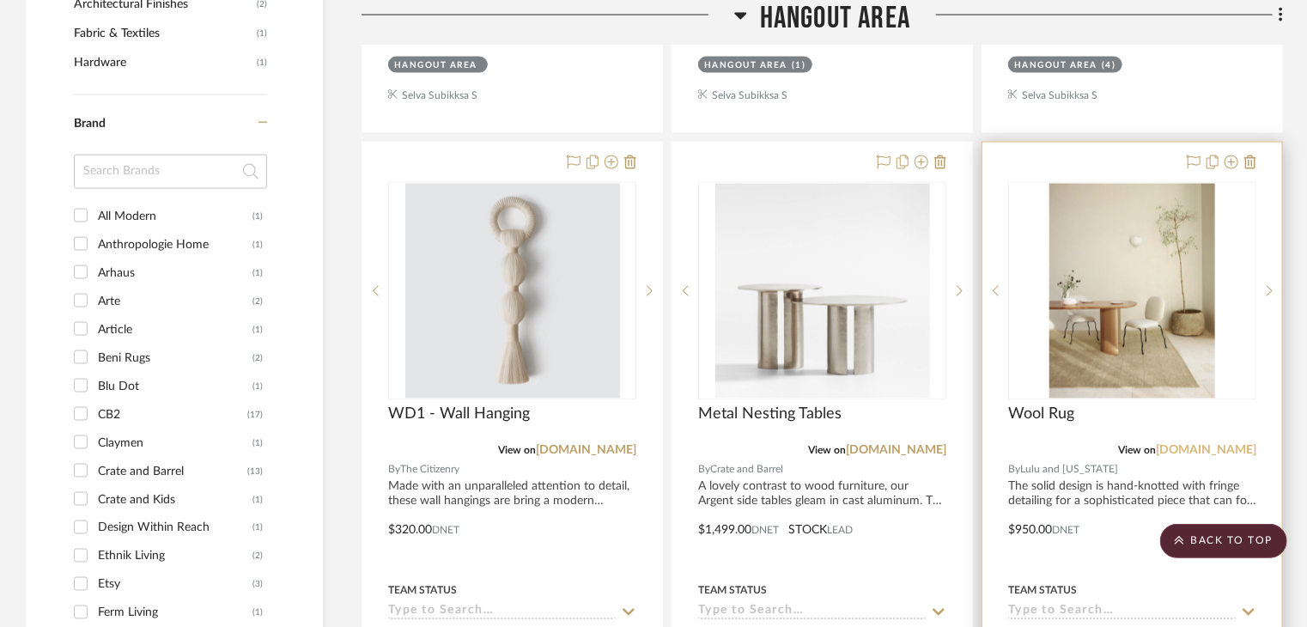
click at [1252, 445] on link "[DOMAIN_NAME]" at bounding box center [1205, 451] width 100 height 12
click at [1071, 405] on span "Wool Rug" at bounding box center [1041, 414] width 66 height 19
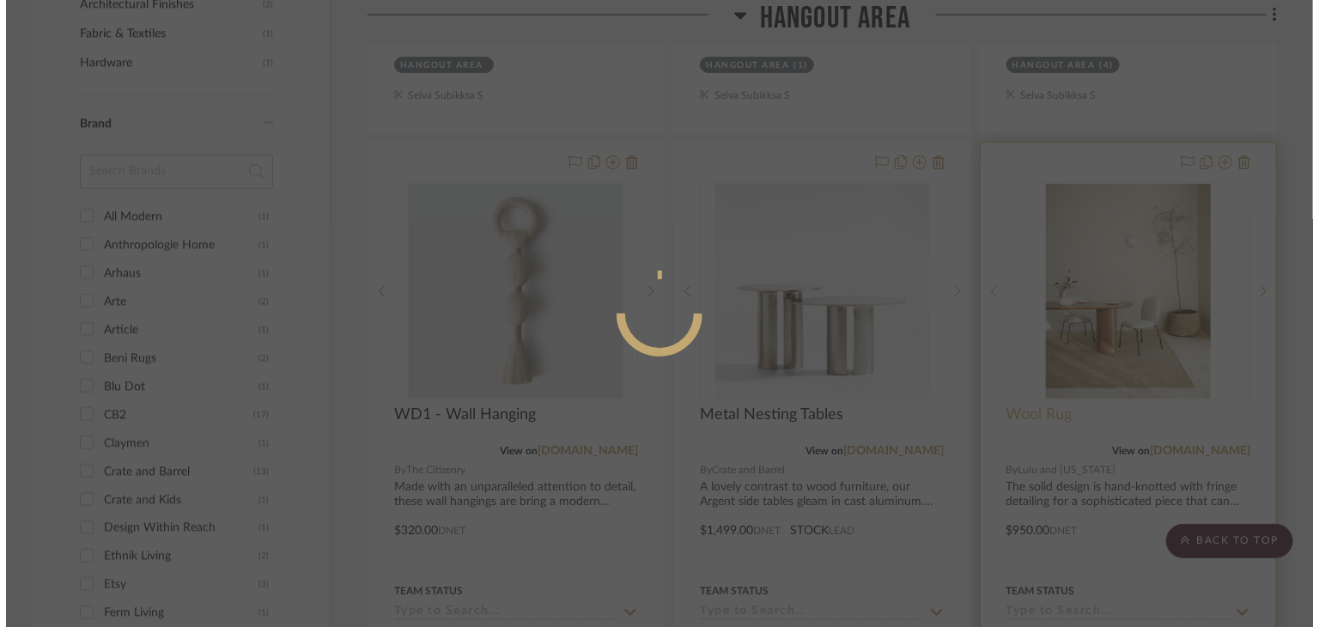
scroll to position [0, 0]
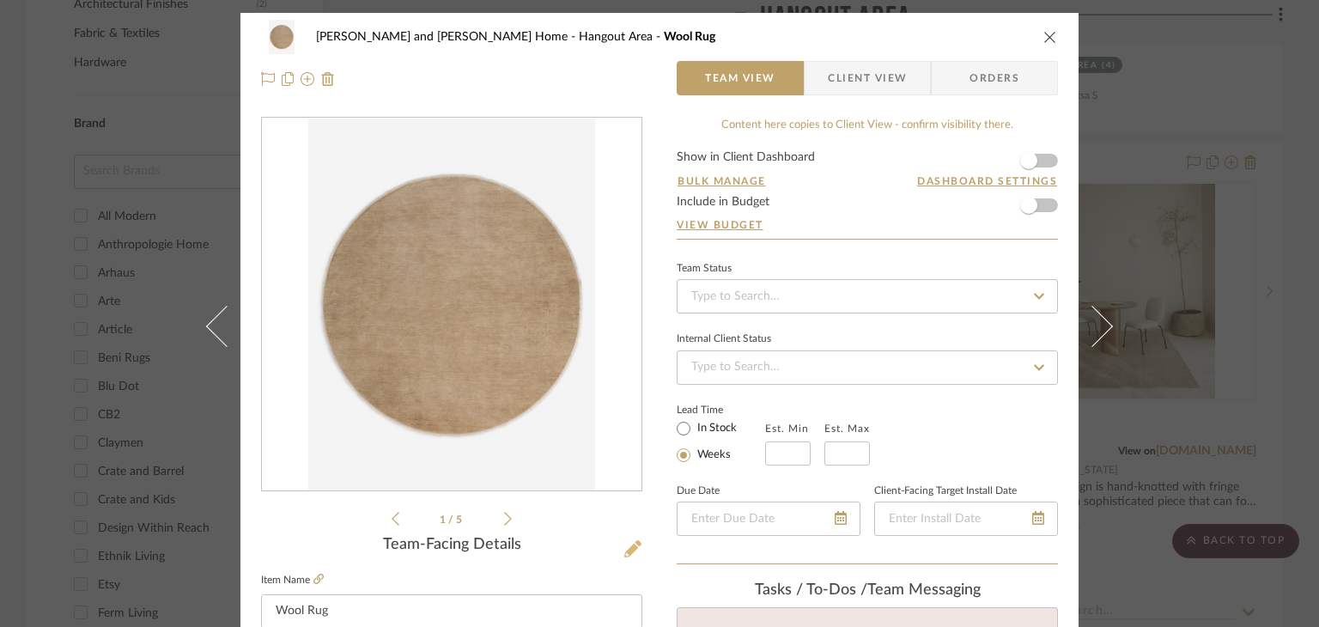
click at [629, 543] on icon at bounding box center [632, 548] width 17 height 17
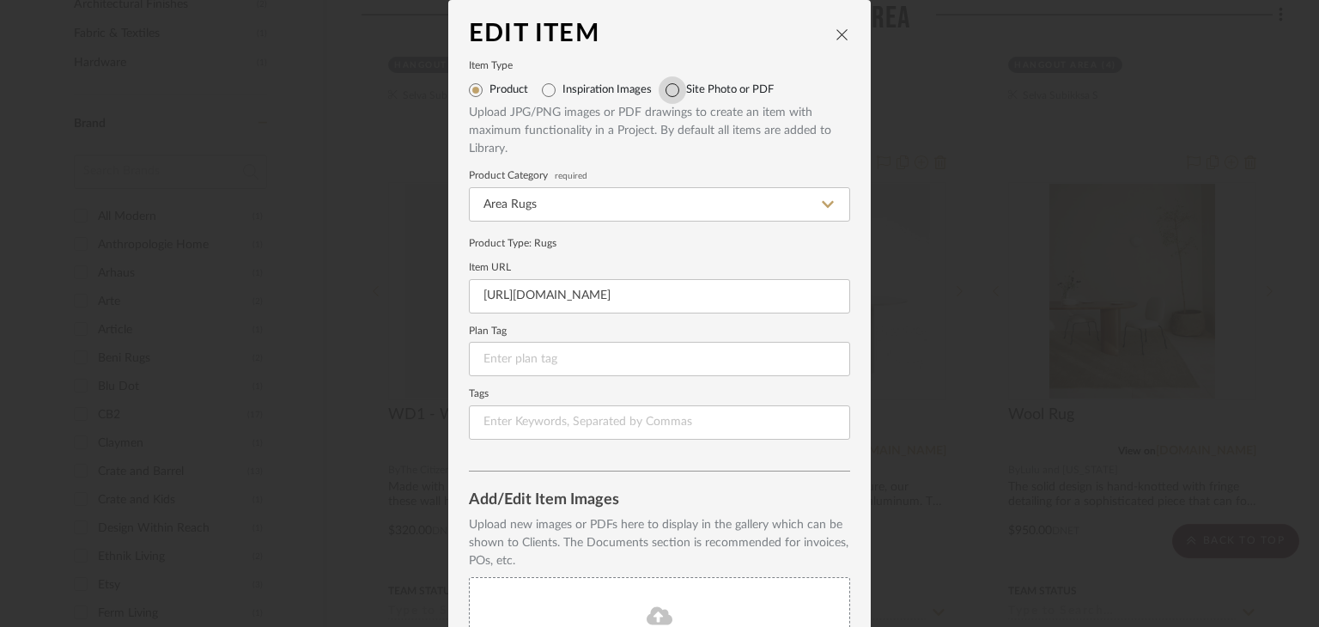
click at [666, 86] on input "Site Photo or PDF" at bounding box center [671, 89] width 27 height 27
radio input "true"
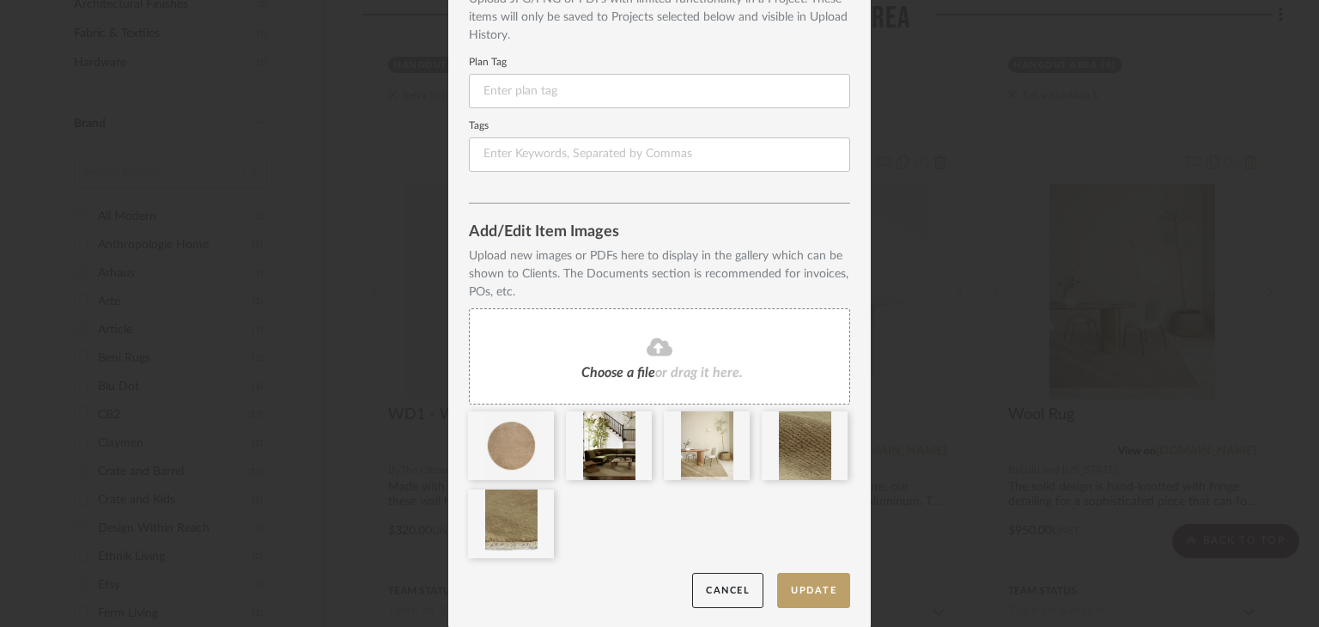
scroll to position [114, 0]
click at [638, 420] on icon at bounding box center [639, 422] width 12 height 14
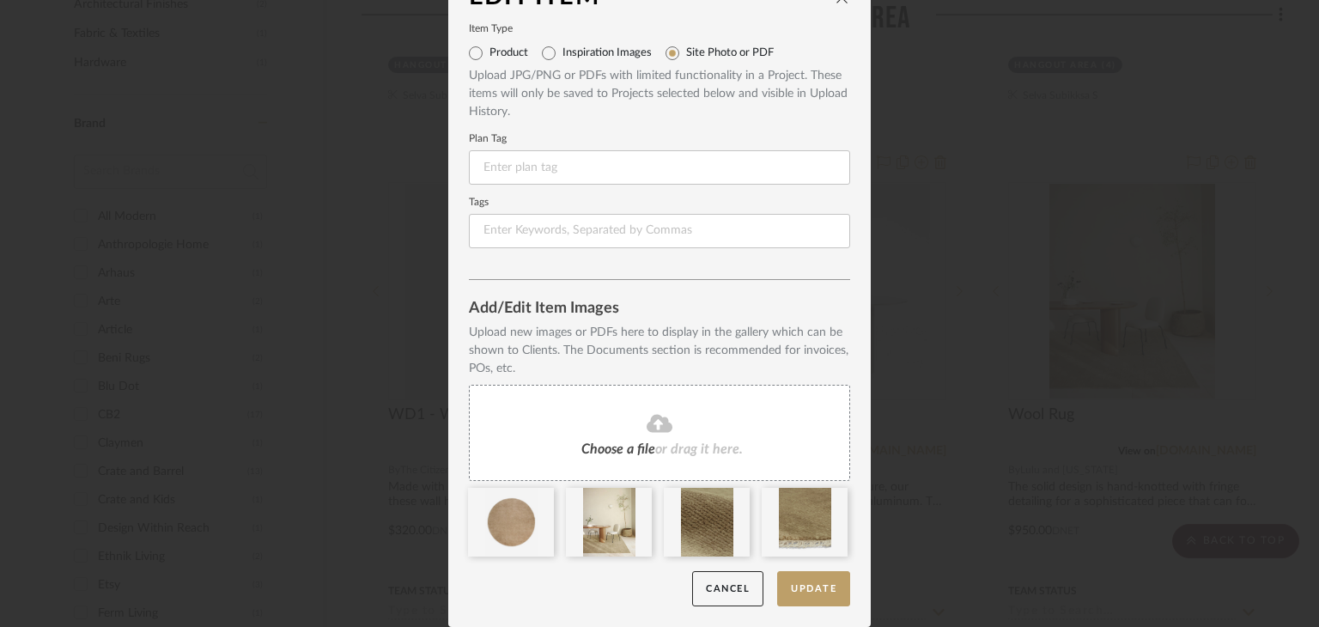
scroll to position [37, 0]
click at [636, 499] on icon at bounding box center [639, 499] width 12 height 14
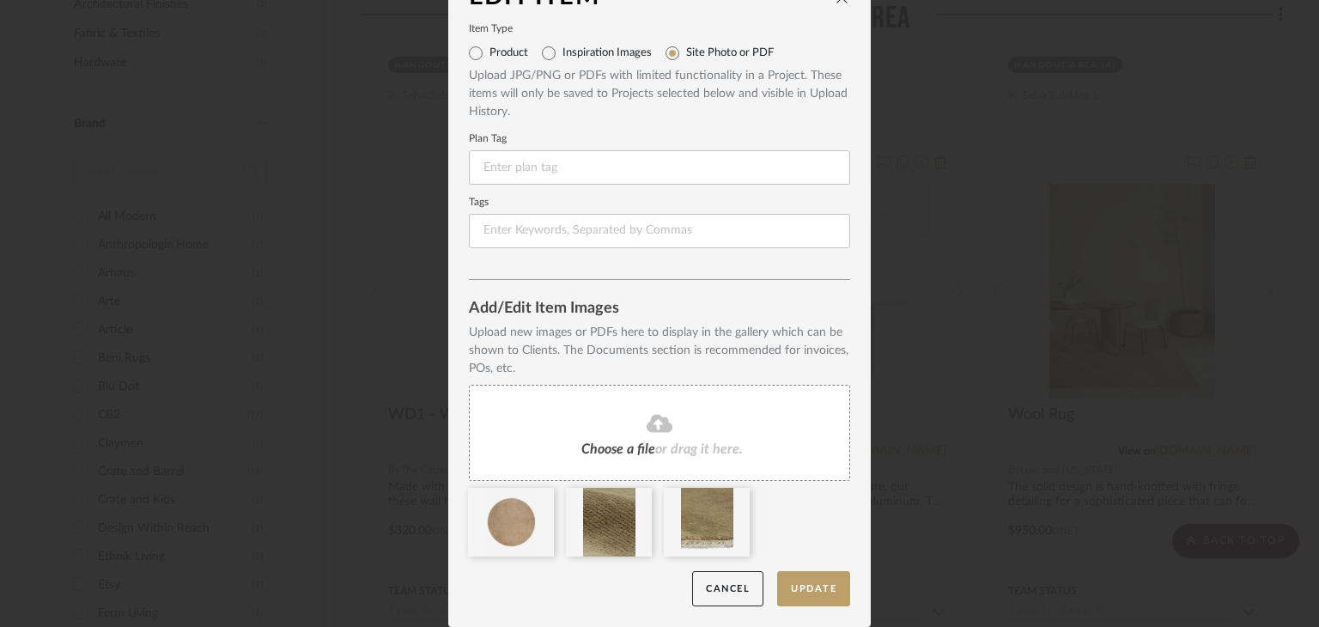
click at [0, 0] on icon at bounding box center [0, 0] width 0 height 0
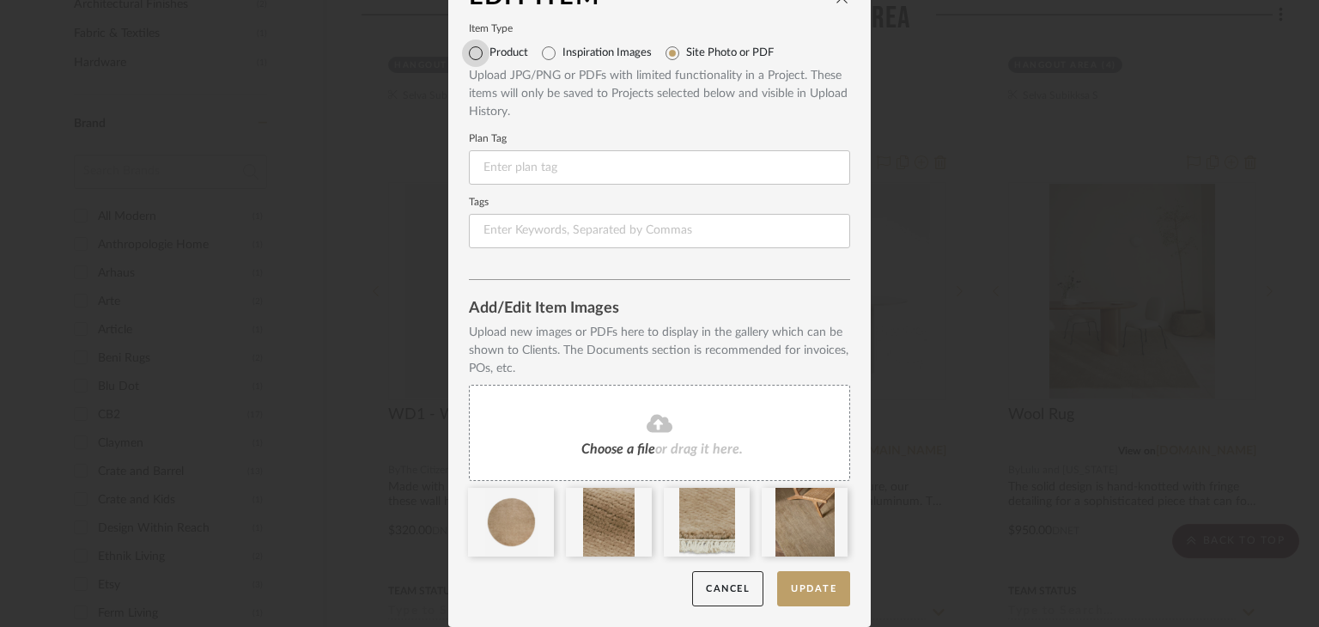
click at [462, 53] on input "Product" at bounding box center [475, 52] width 27 height 27
radio input "true"
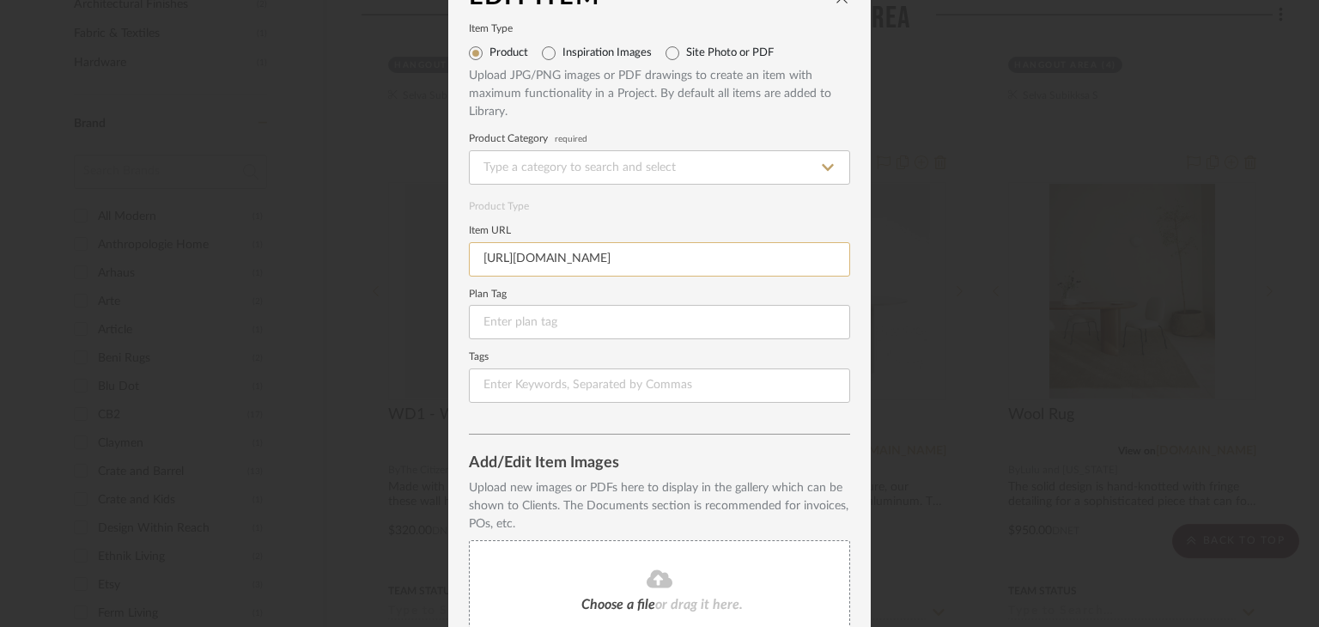
click at [529, 250] on input "https://www.luluandgeorgia.com/products/heritage-rug?variant=41549208354915" at bounding box center [659, 259] width 381 height 34
paste input "87683&utm_source=stylerow_lead&utm_medium=stylerow_outbound_link&utm_campaign=s…"
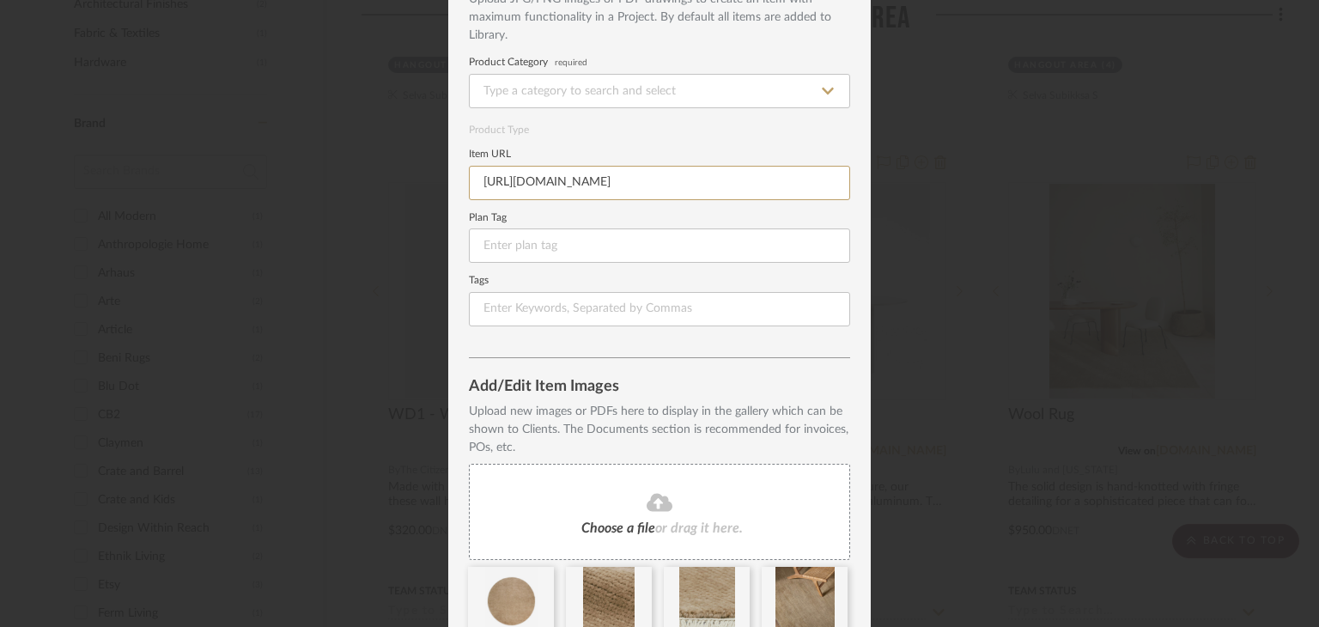
scroll to position [191, 0]
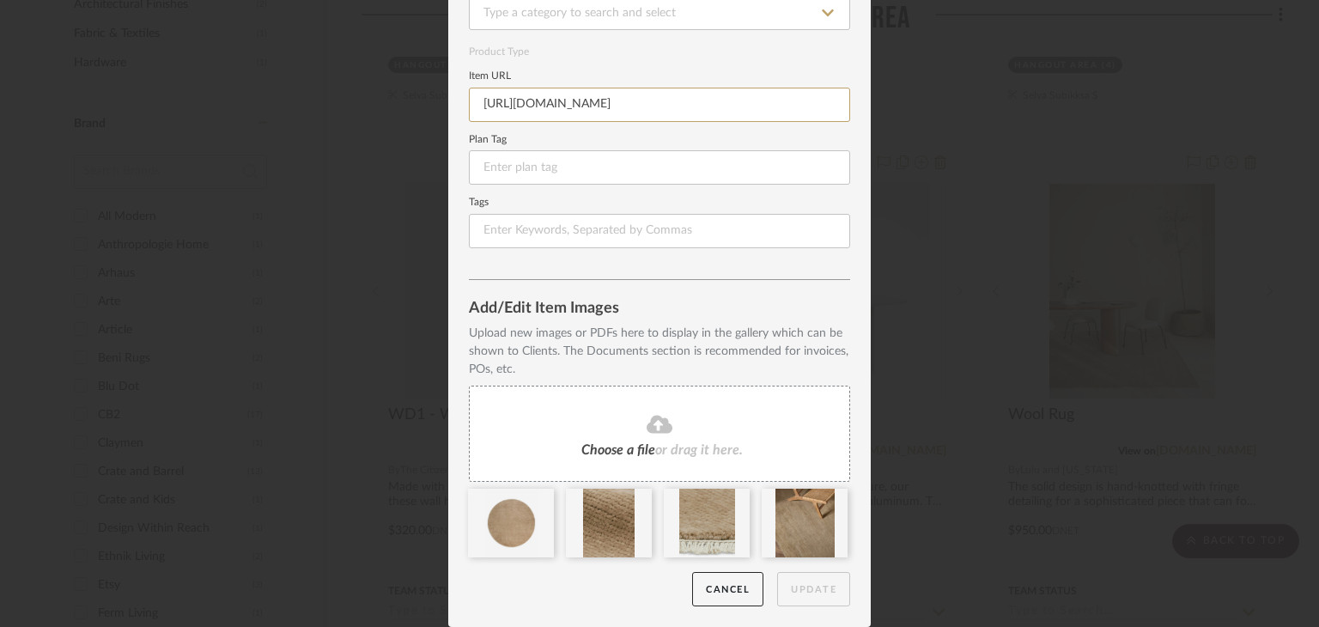
type input "https://www.luluandgeorgia.com/products/heritage-rug?variant=41549208387683&utm…"
click at [807, 308] on div "Add/Edit Item Images" at bounding box center [659, 308] width 381 height 17
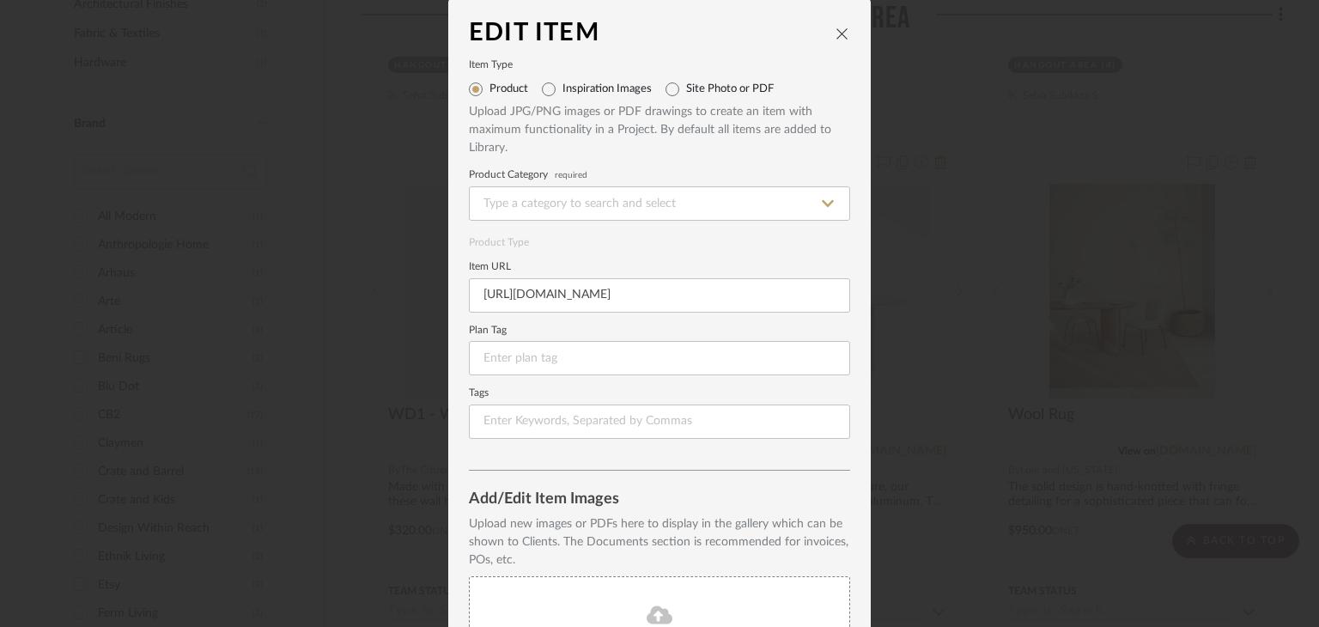
scroll to position [0, 0]
click at [664, 94] on input "Site Photo or PDF" at bounding box center [671, 89] width 27 height 27
radio input "true"
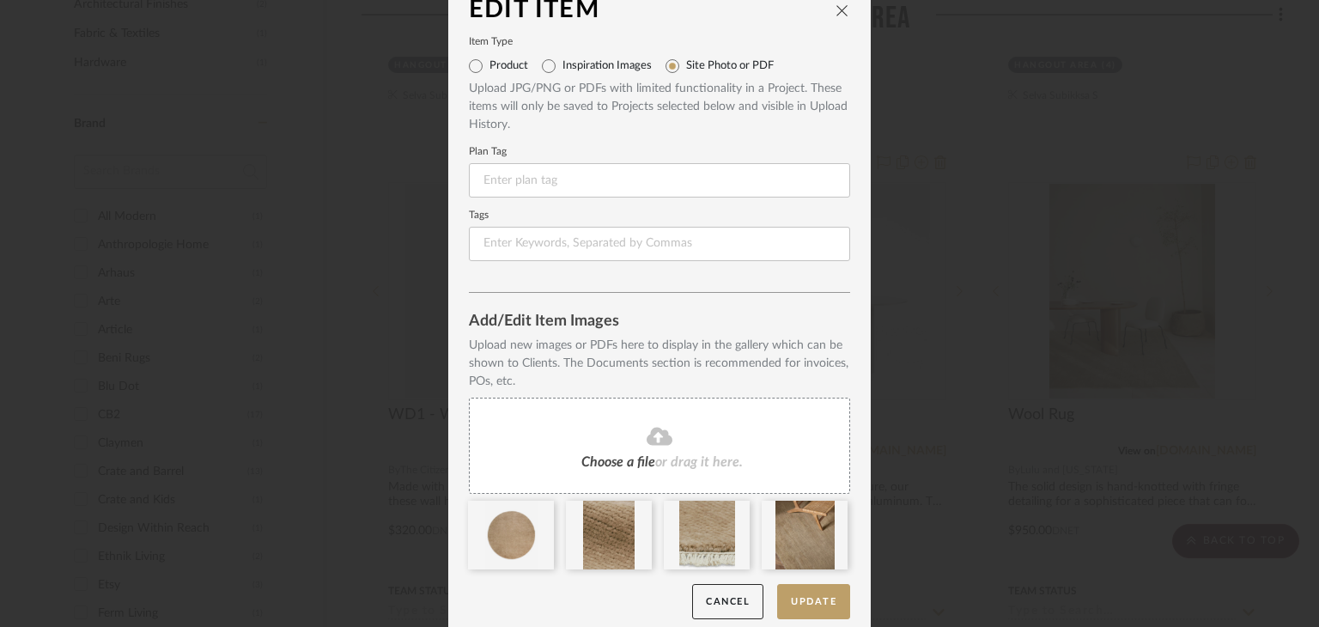
scroll to position [37, 0]
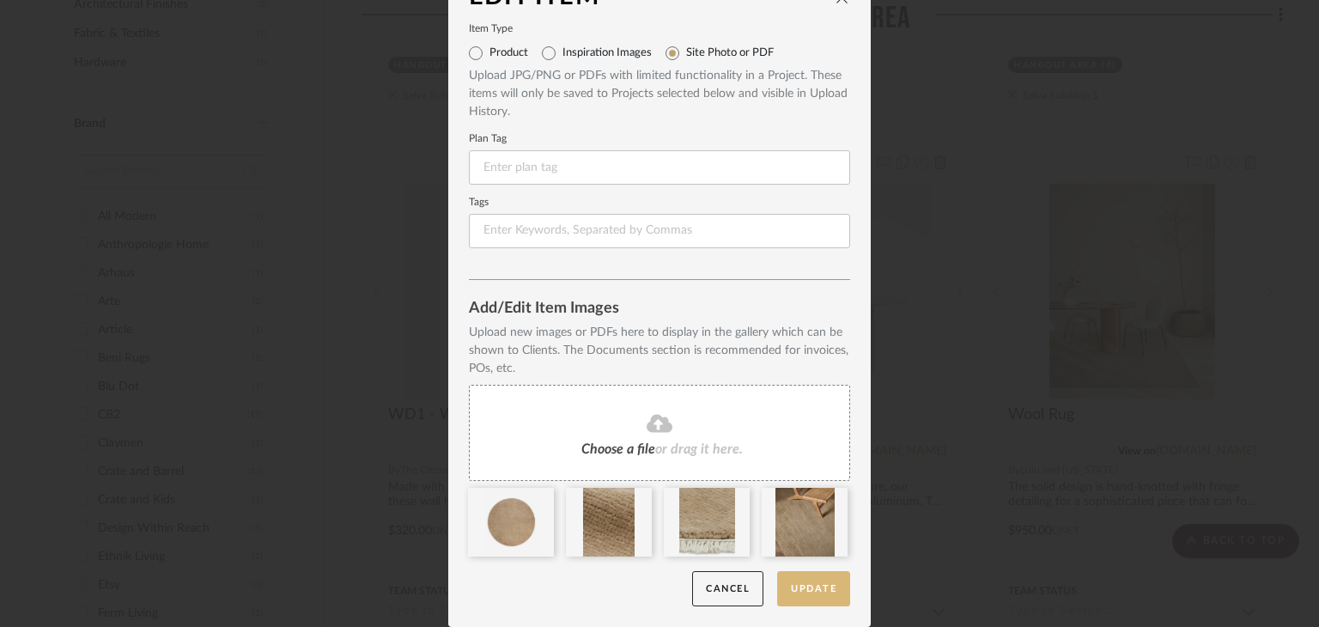
click at [797, 591] on button "Update" at bounding box center [813, 588] width 73 height 35
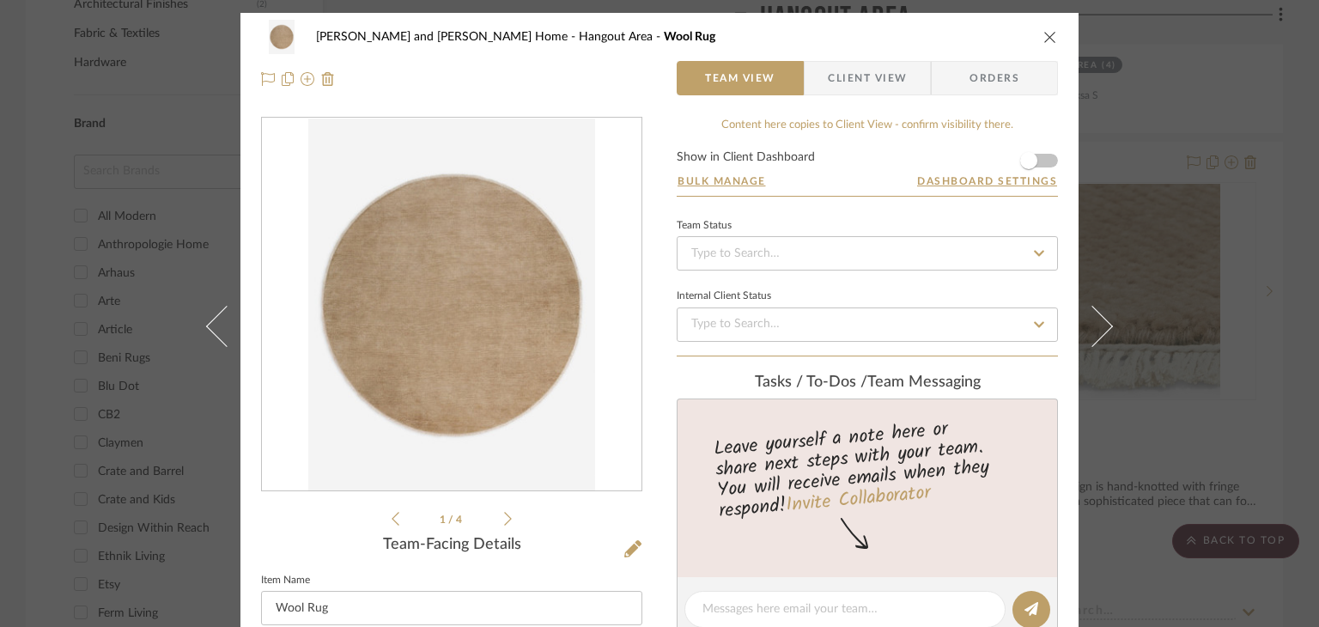
click at [1199, 233] on div "Sharika and Ashish Home Hangout Area Wool Rug Team View Client View Orders 1 / …" at bounding box center [659, 313] width 1319 height 627
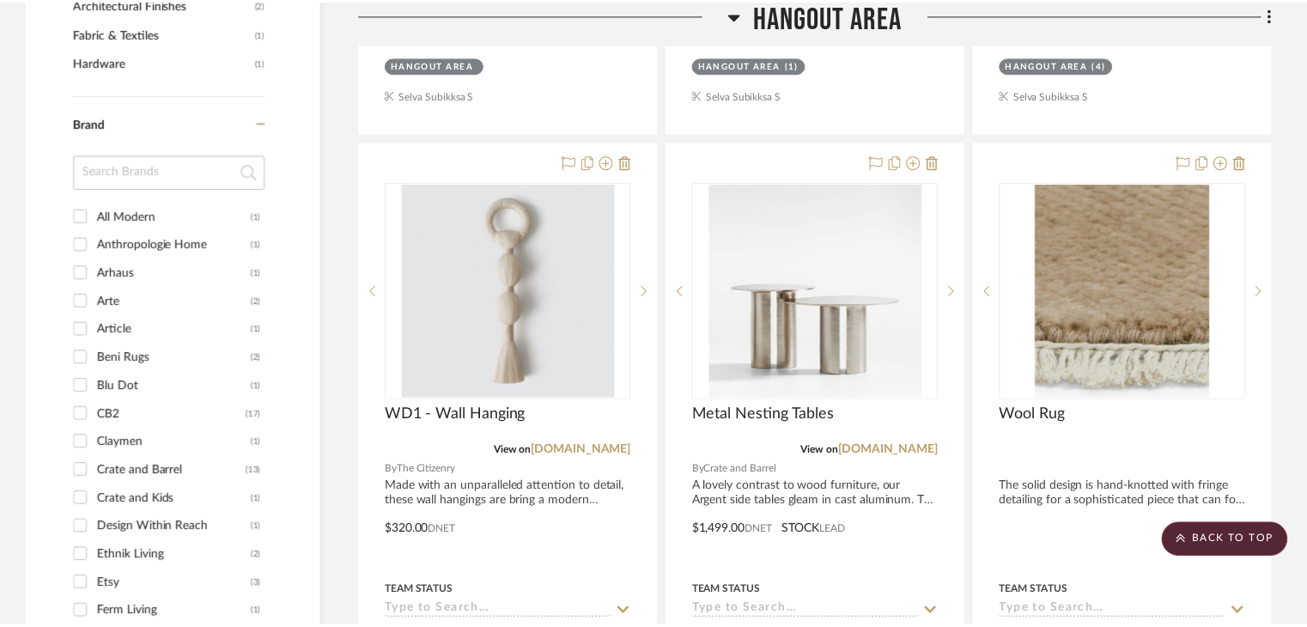
scroll to position [1459, 0]
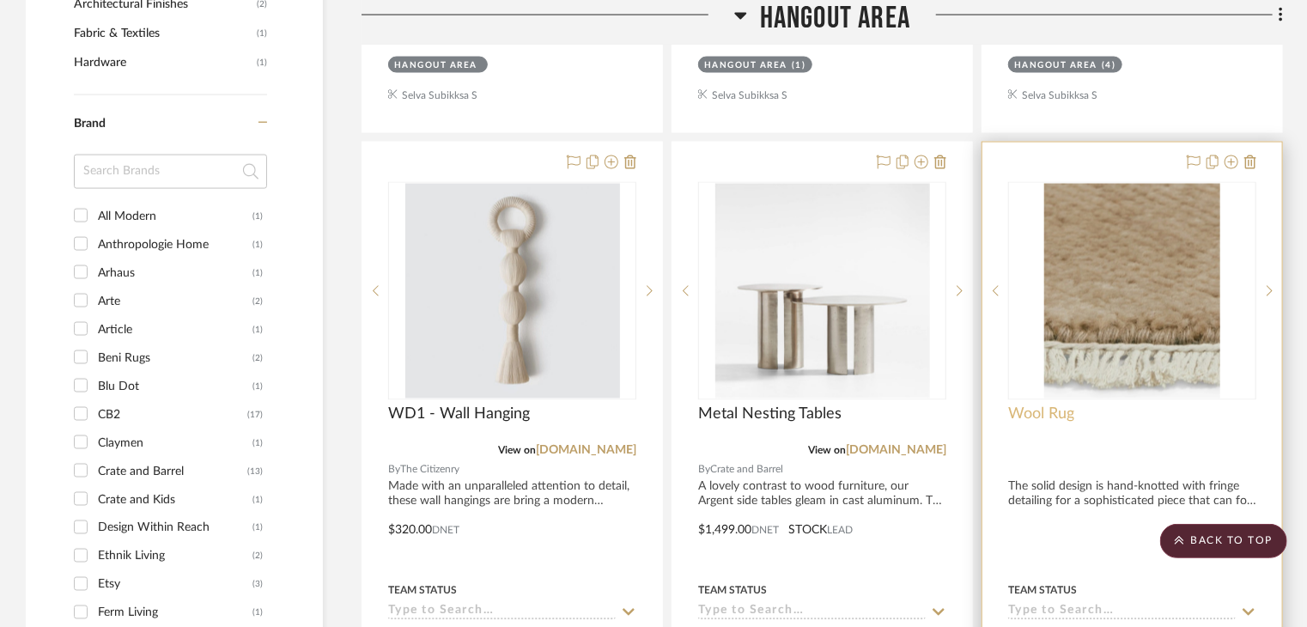
click at [1054, 405] on span "Wool Rug" at bounding box center [1041, 414] width 66 height 19
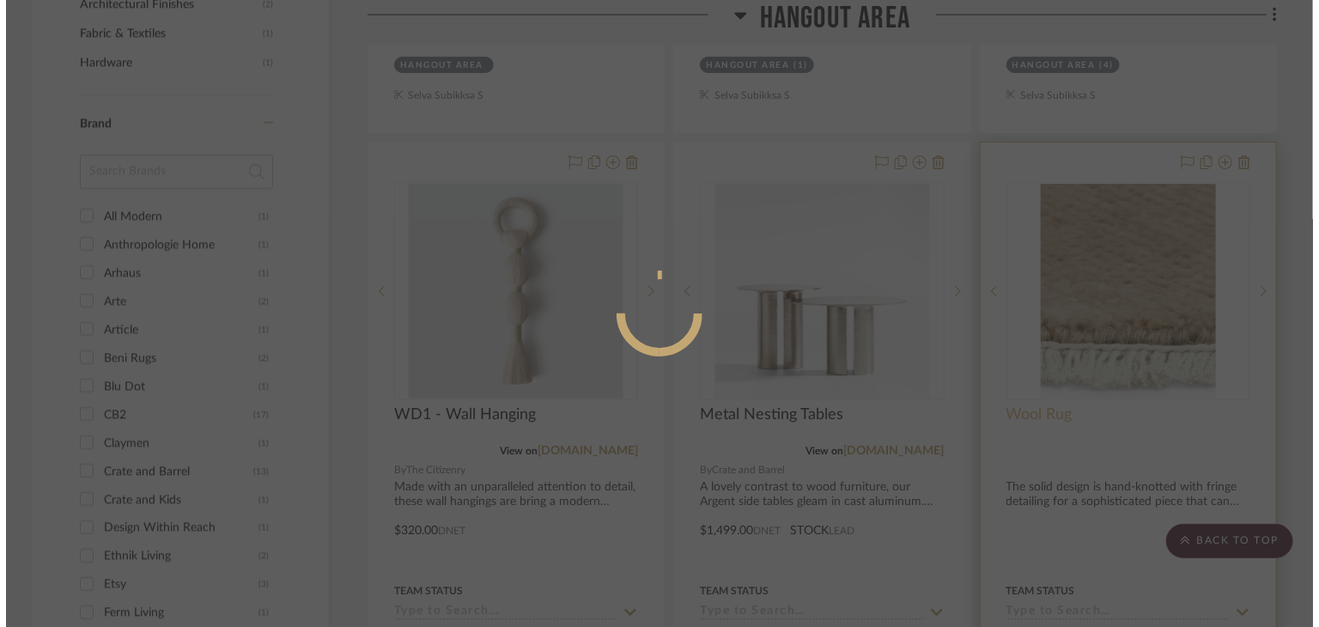
scroll to position [0, 0]
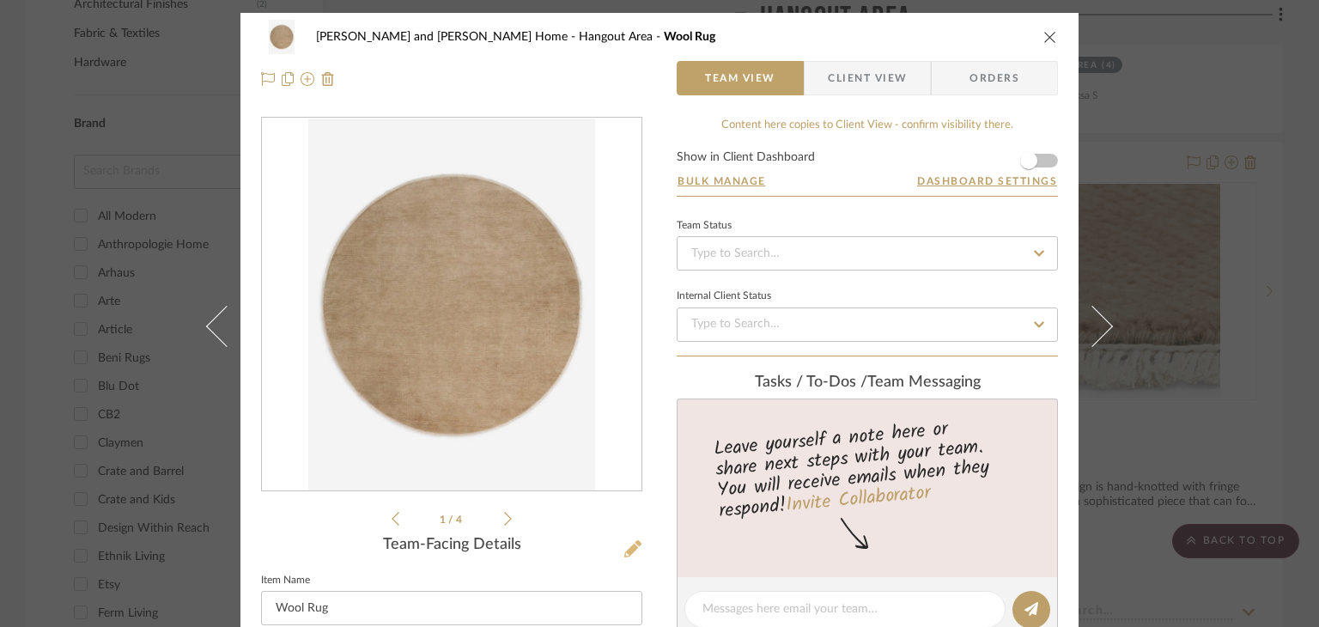
click at [624, 552] on icon at bounding box center [632, 548] width 17 height 17
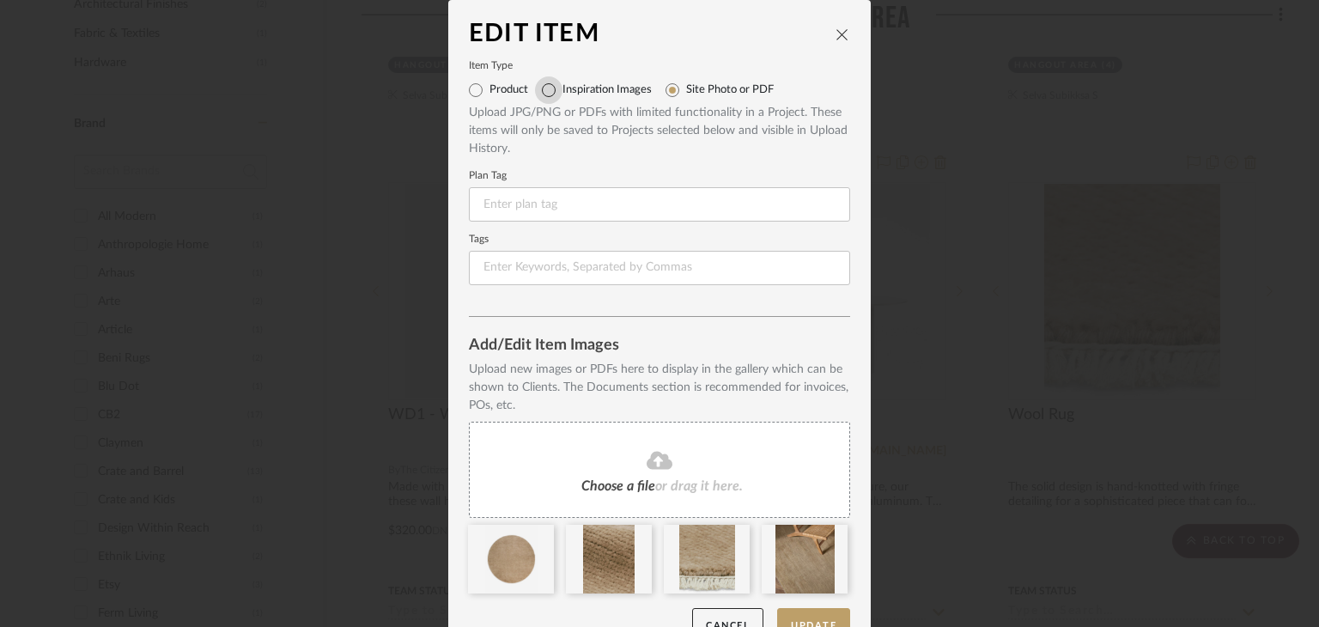
click at [551, 94] on input "Inspiration Images" at bounding box center [548, 89] width 27 height 27
radio input "true"
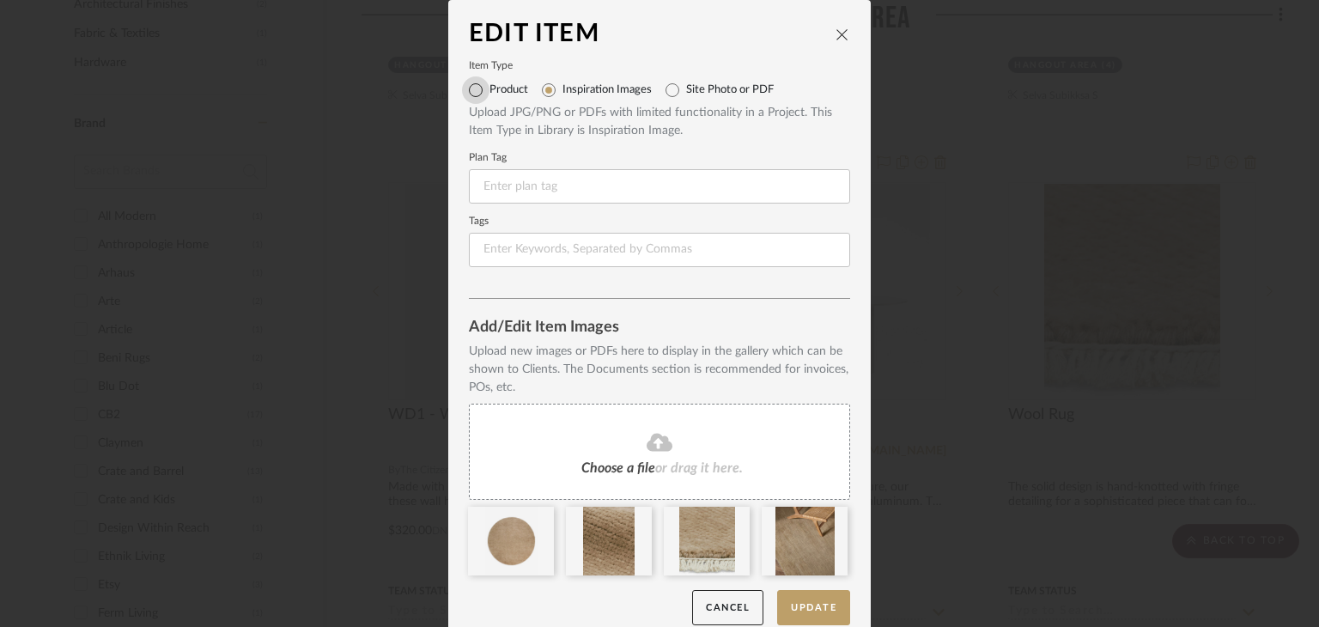
click at [476, 90] on input "Product" at bounding box center [475, 89] width 27 height 27
radio input "true"
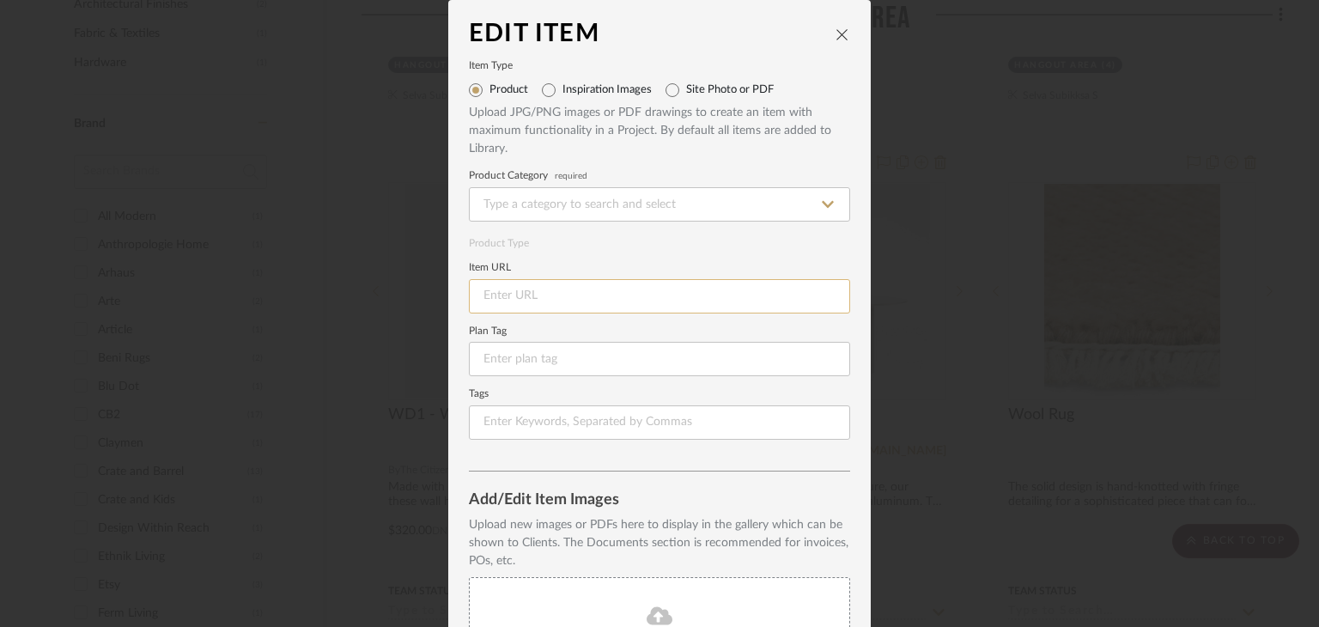
click at [542, 294] on input at bounding box center [659, 296] width 381 height 34
paste input "https://www.luluandgeorgia.com/products/heritage-rug?variant=41549208387683&utm…"
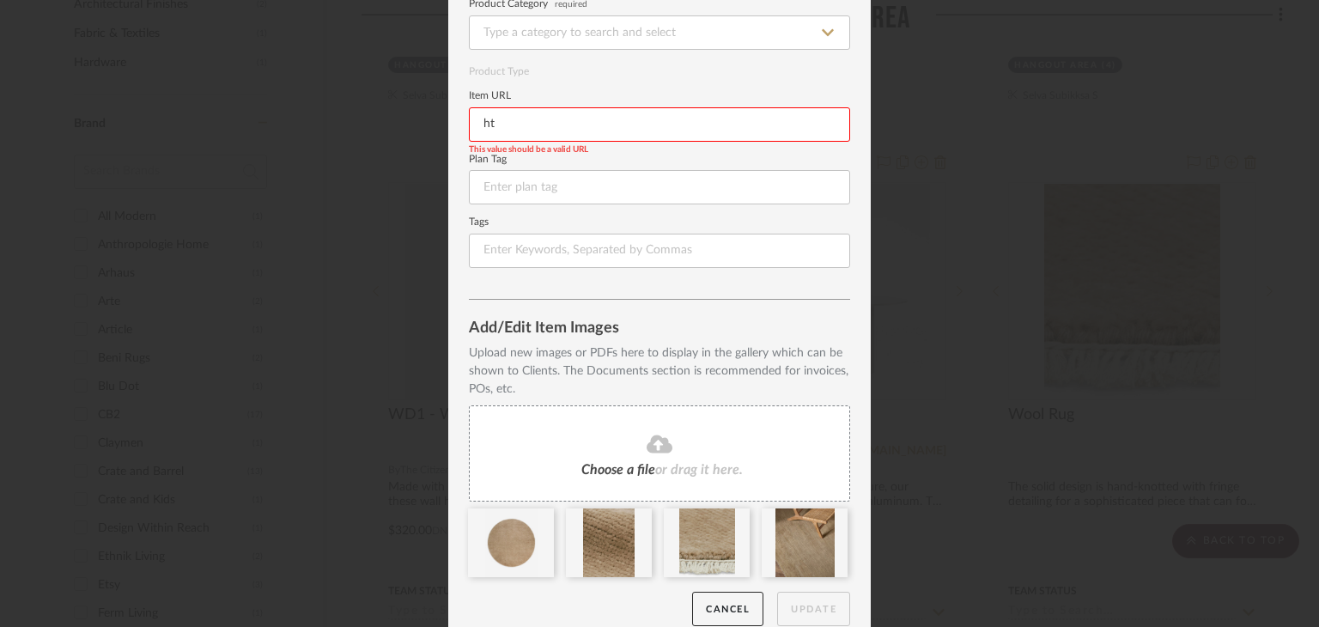
type input "h"
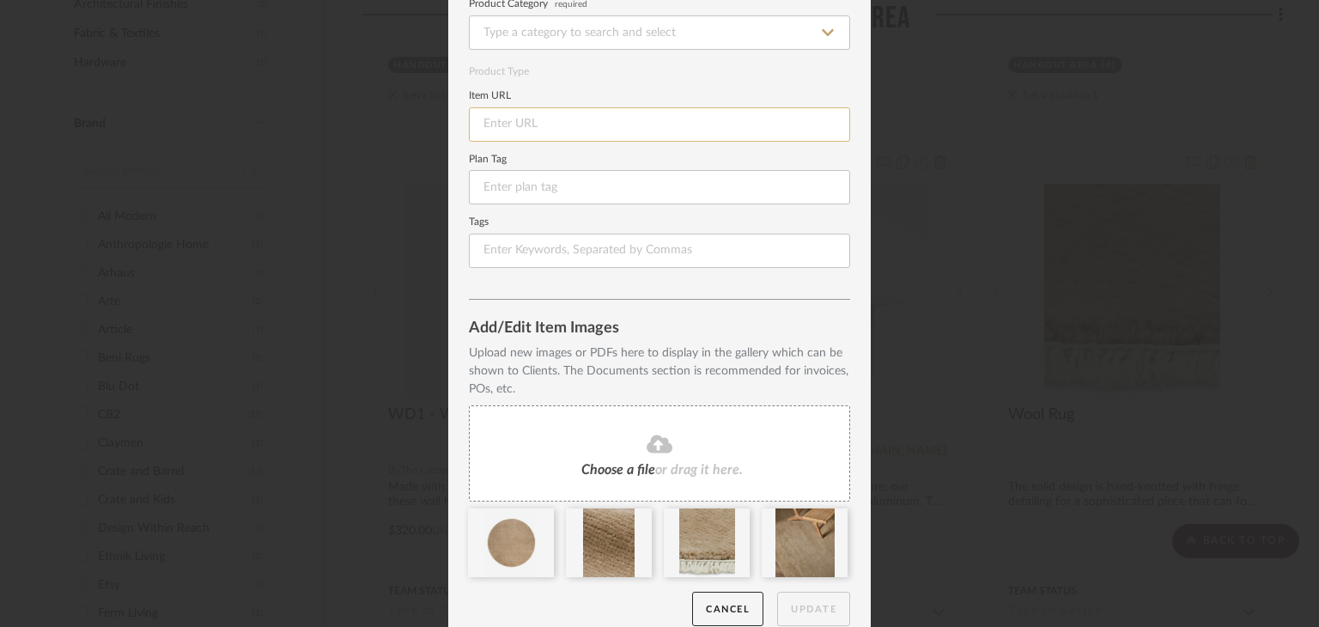
paste input "https://www.luluandgeorgia.com/products/heritage-rug?variant=41549208387683&utm…"
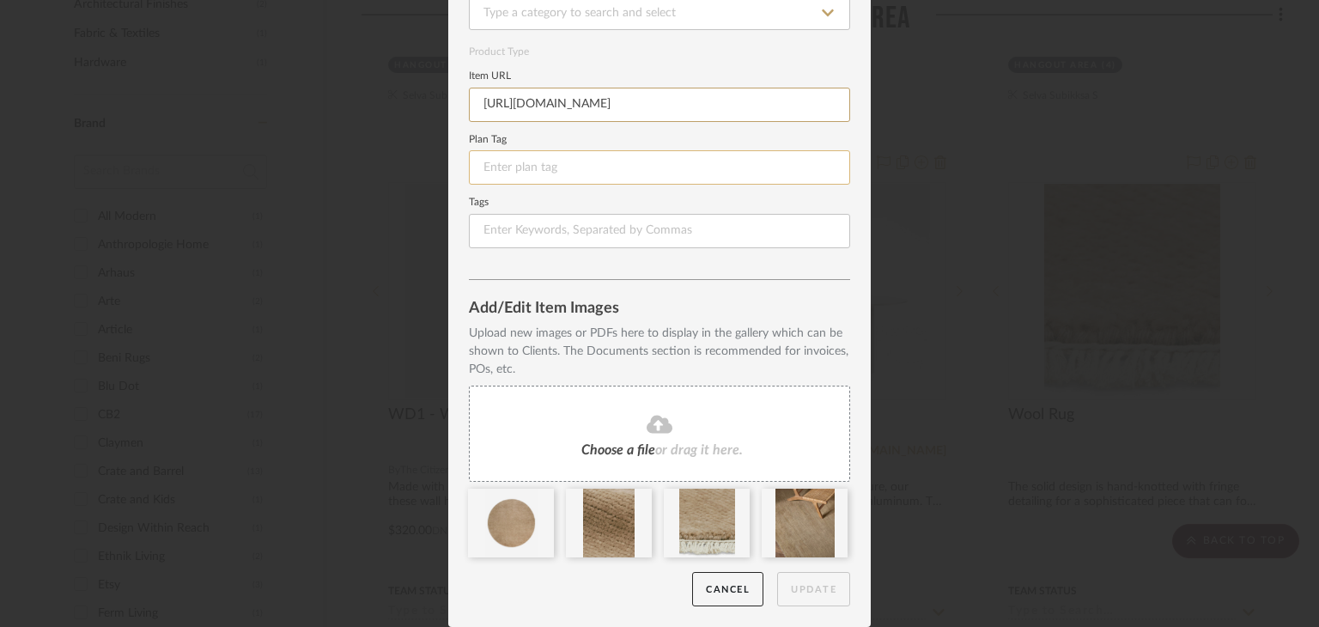
type input "https://www.luluandgeorgia.com/products/heritage-rug?variant=41549208387683&utm…"
click at [686, 169] on input at bounding box center [659, 167] width 381 height 34
click at [682, 239] on input at bounding box center [659, 231] width 381 height 34
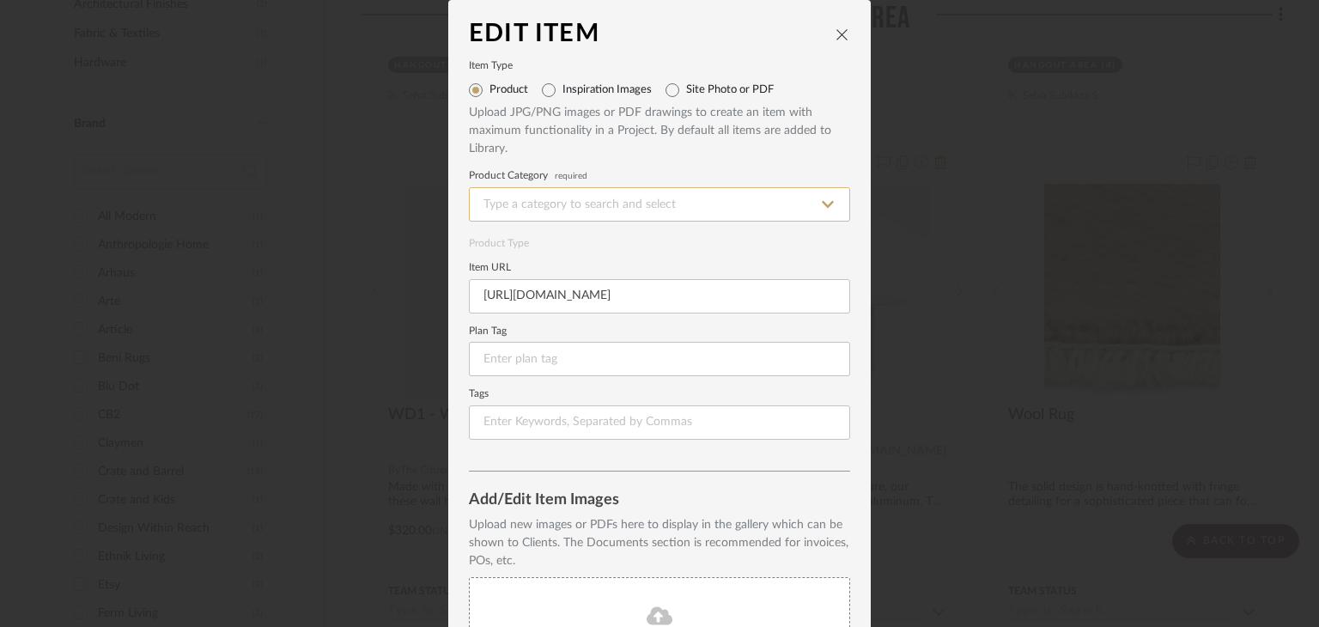
click at [588, 201] on input at bounding box center [659, 204] width 381 height 34
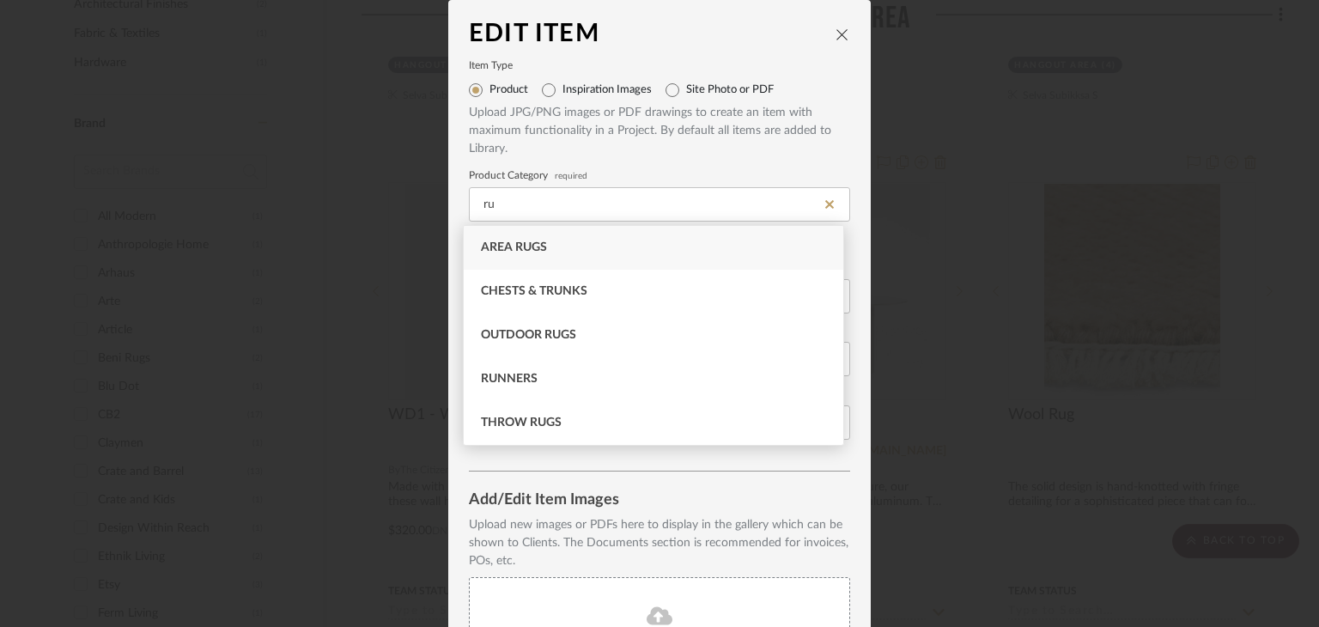
click at [577, 238] on div "Area Rugs" at bounding box center [653, 248] width 379 height 44
type input "Area Rugs"
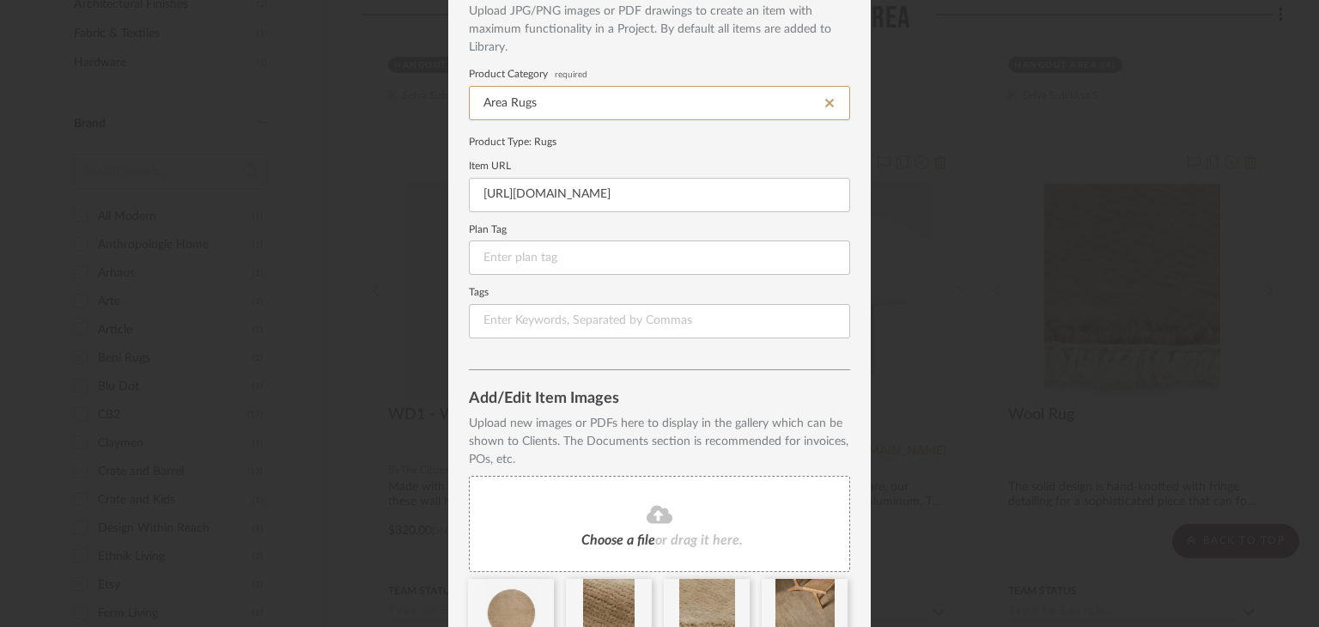
scroll to position [191, 0]
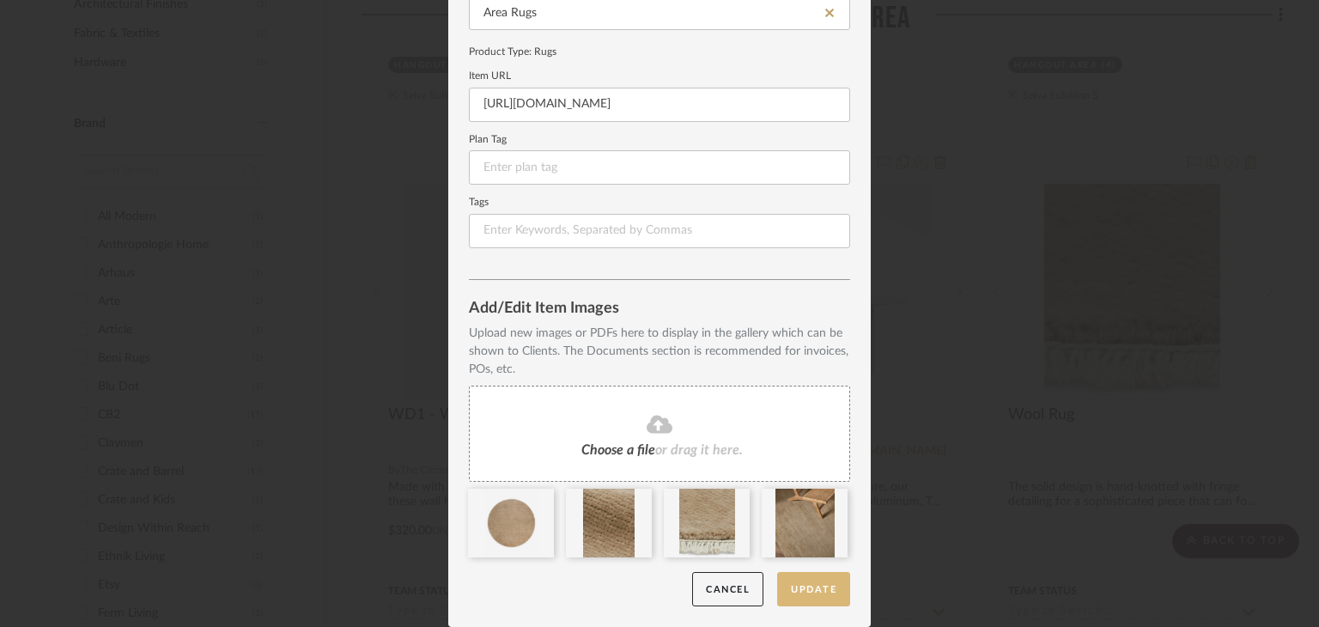
click at [781, 581] on button "Update" at bounding box center [813, 589] width 73 height 35
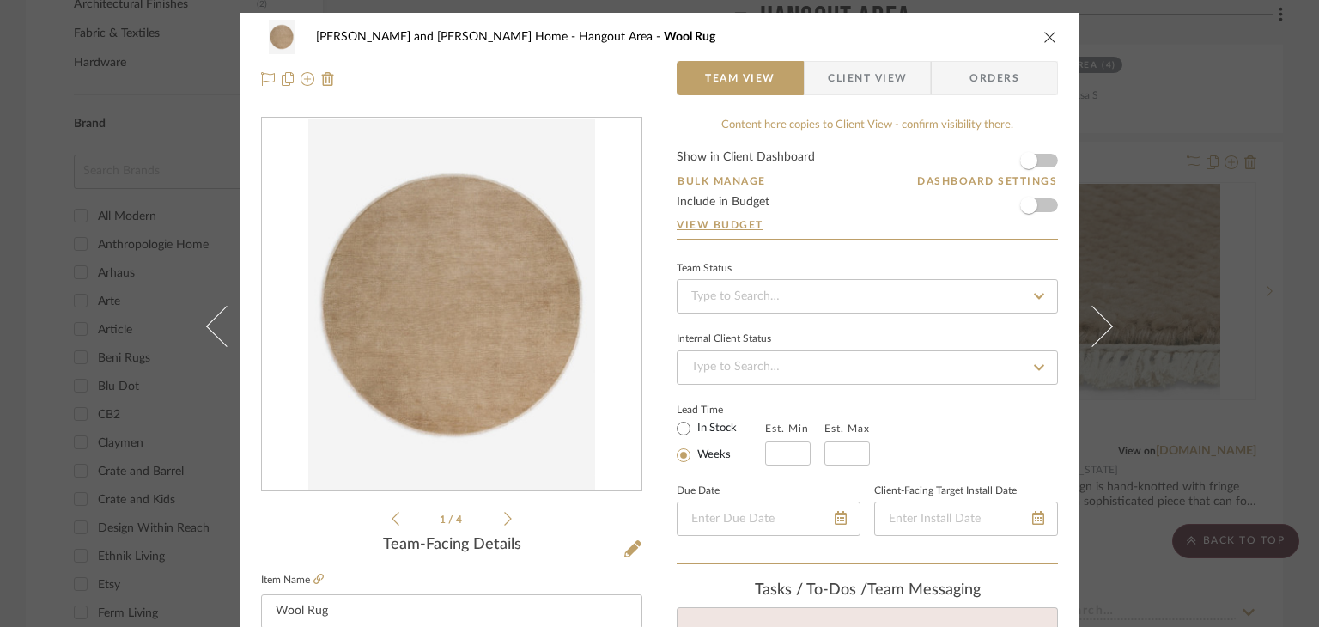
click at [1295, 296] on div "Sharika and Ashish Home Hangout Area Wool Rug Team View Client View Orders 1 / …" at bounding box center [659, 313] width 1319 height 627
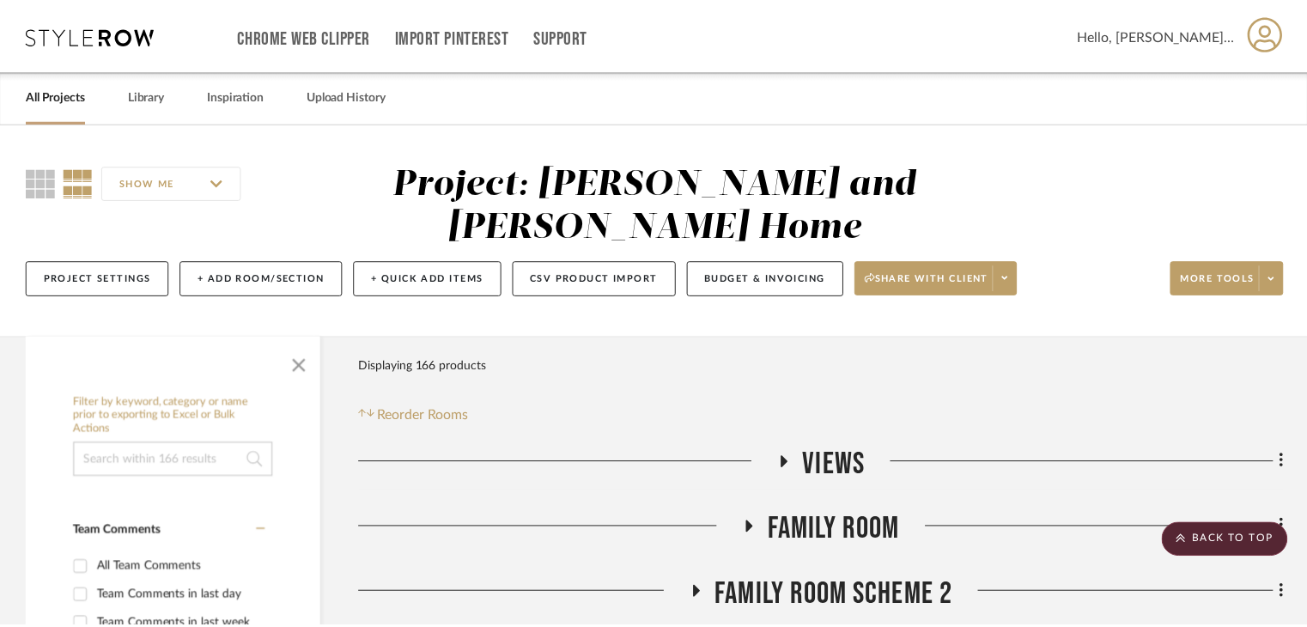
scroll to position [1459, 0]
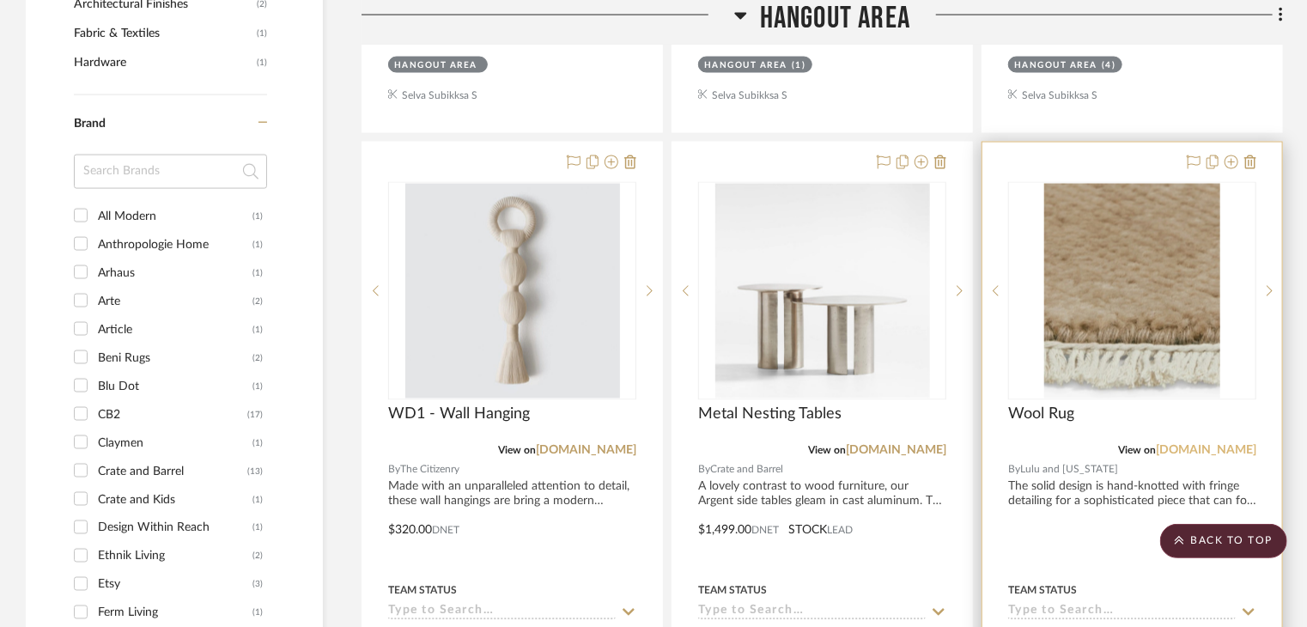
click at [1245, 445] on link "[DOMAIN_NAME]" at bounding box center [1205, 451] width 100 height 12
click at [1000, 285] on sr-prev-btn at bounding box center [995, 291] width 26 height 12
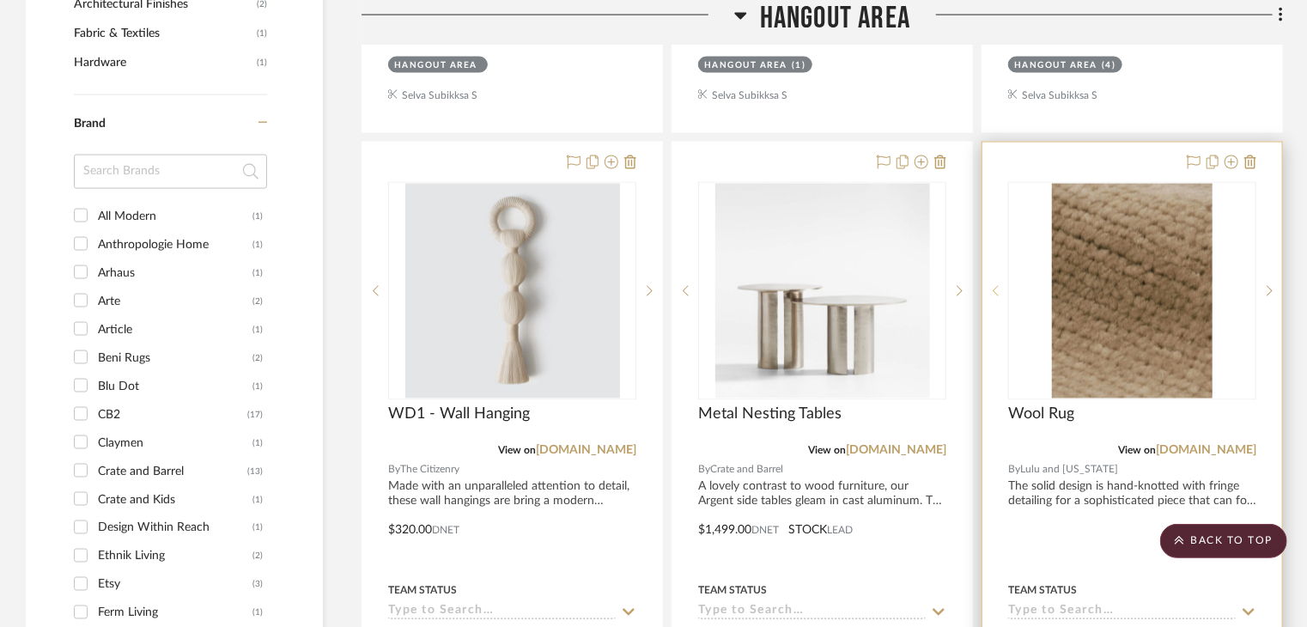
click at [1000, 285] on sr-prev-btn at bounding box center [995, 291] width 26 height 12
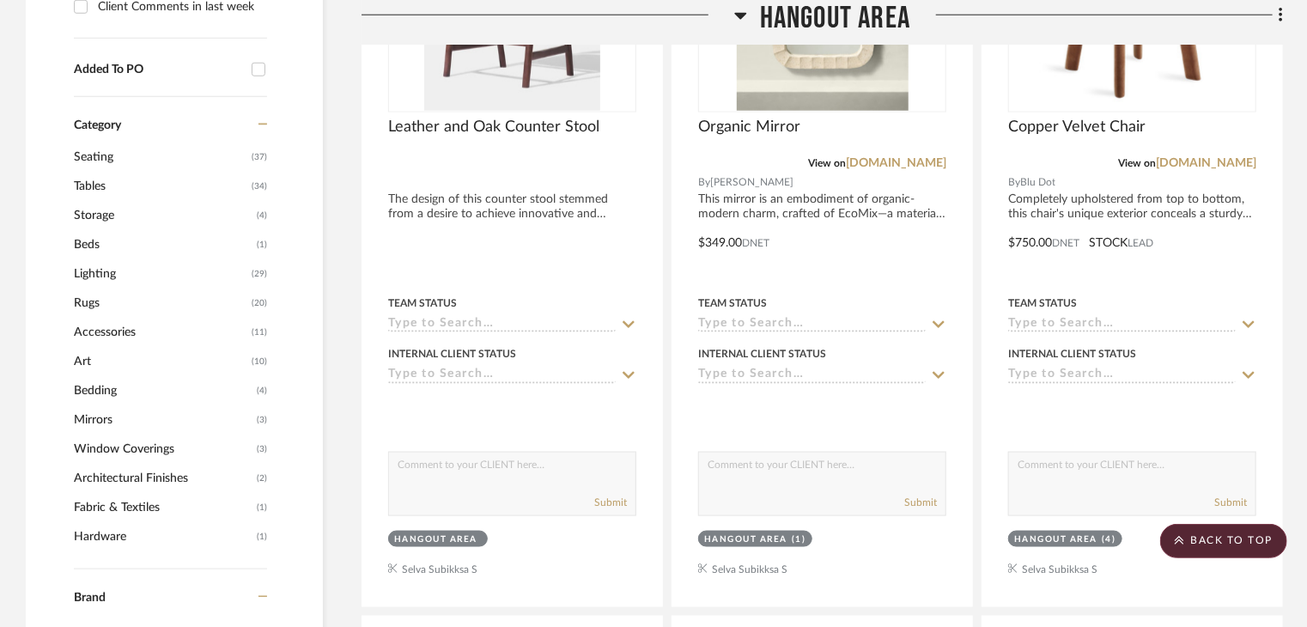
scroll to position [687, 0]
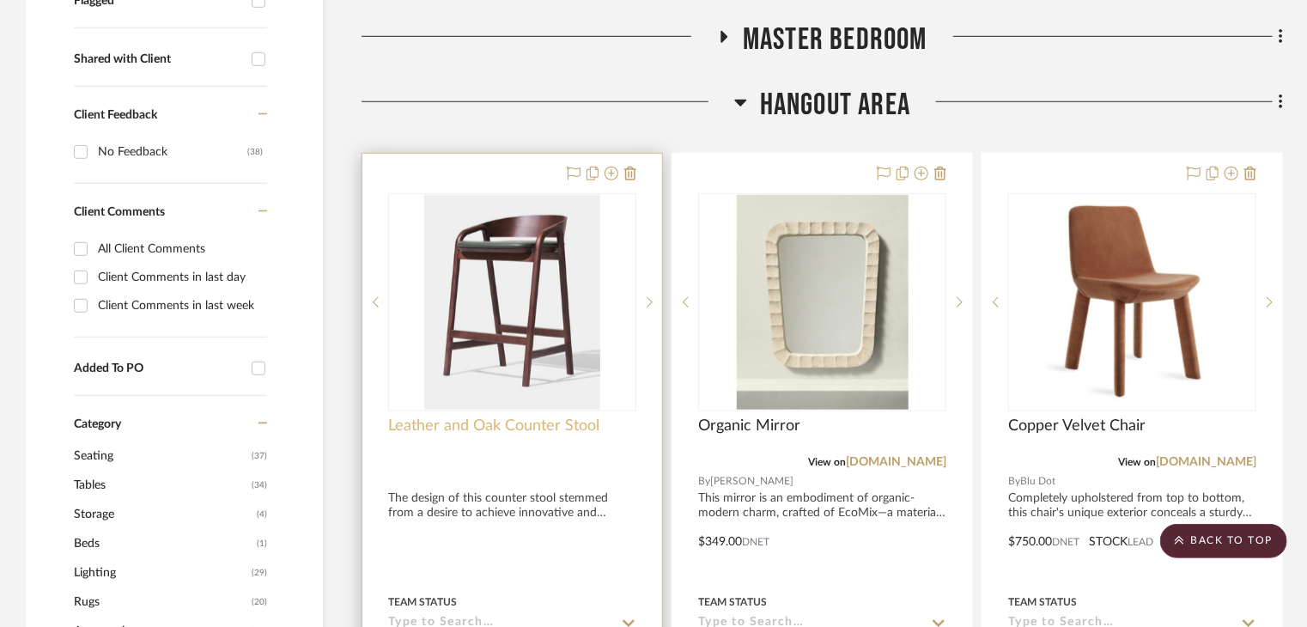
click at [556, 416] on span "Leather and Oak Counter Stool" at bounding box center [493, 425] width 211 height 19
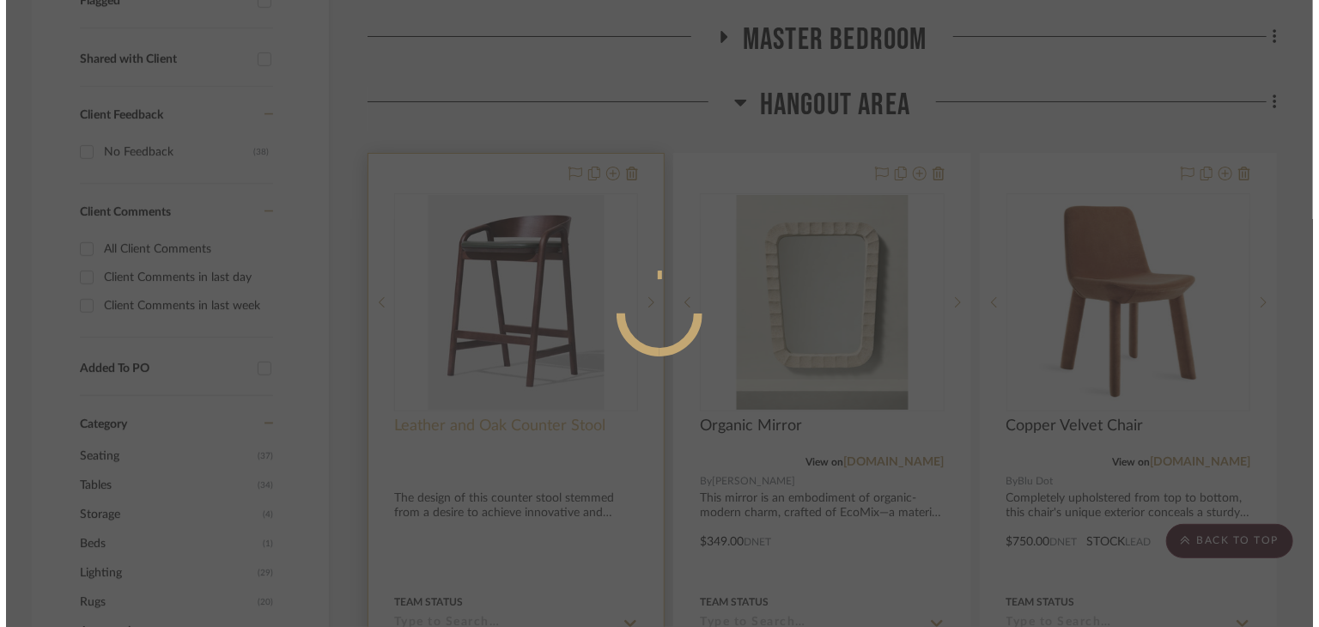
scroll to position [0, 0]
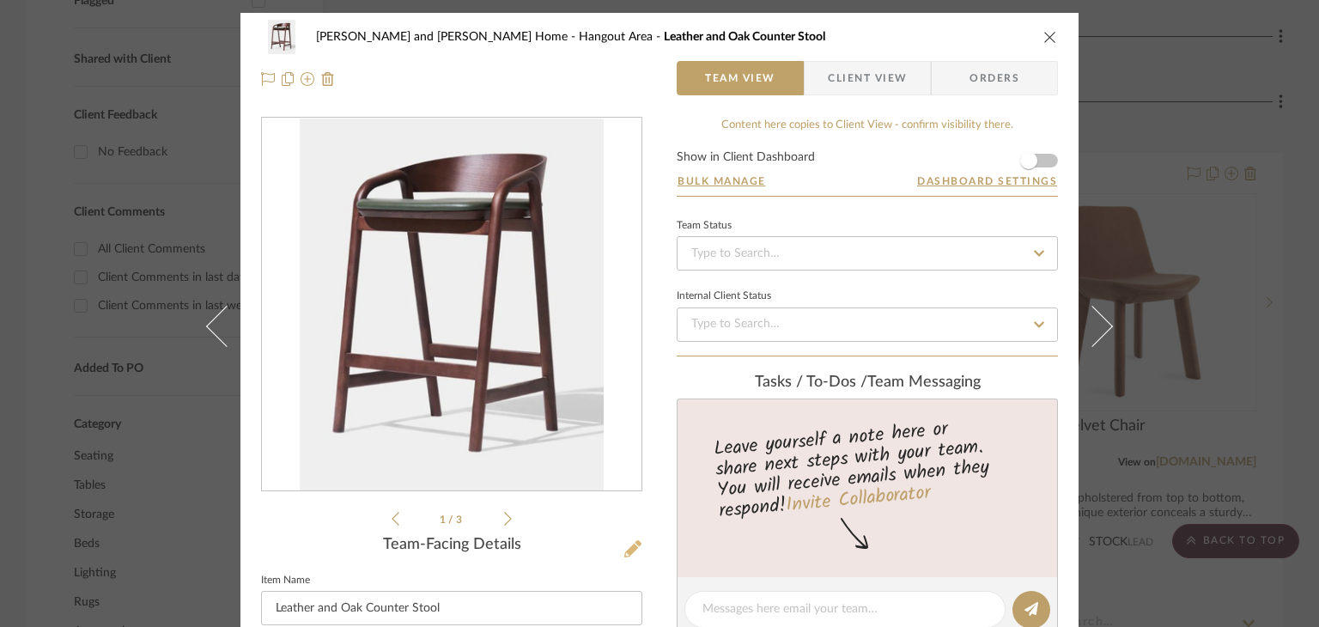
click at [629, 540] on icon at bounding box center [632, 548] width 17 height 17
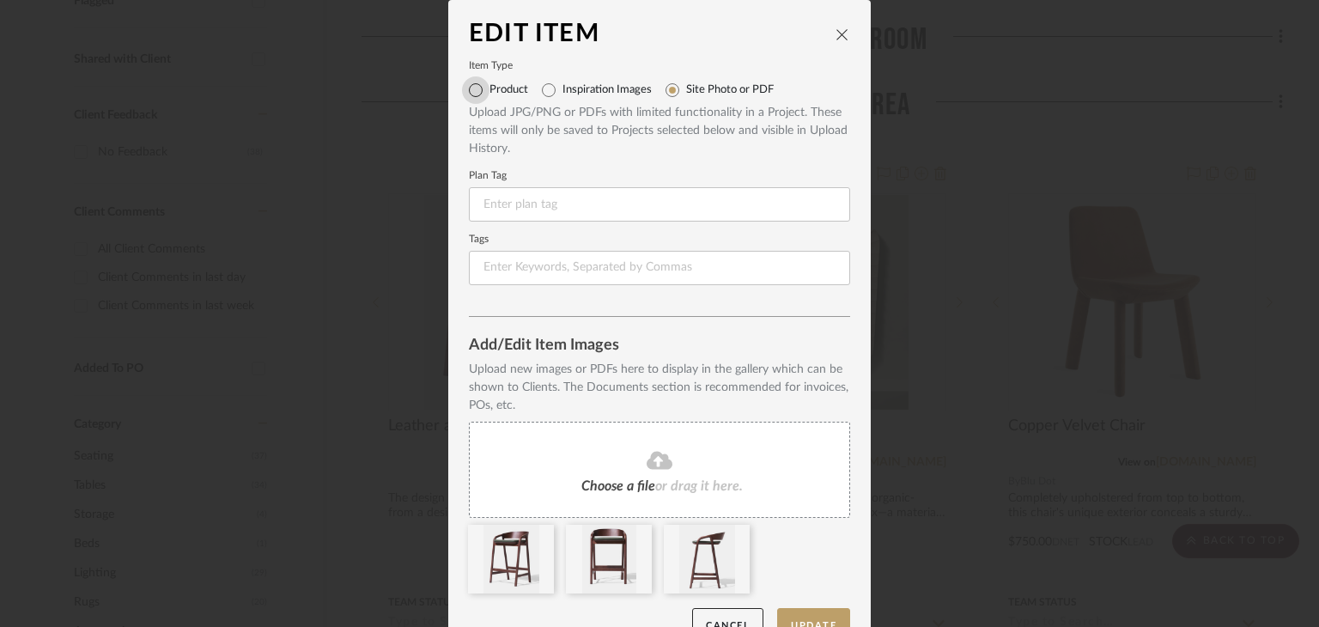
click at [478, 94] on input "Product" at bounding box center [475, 89] width 27 height 27
radio input "true"
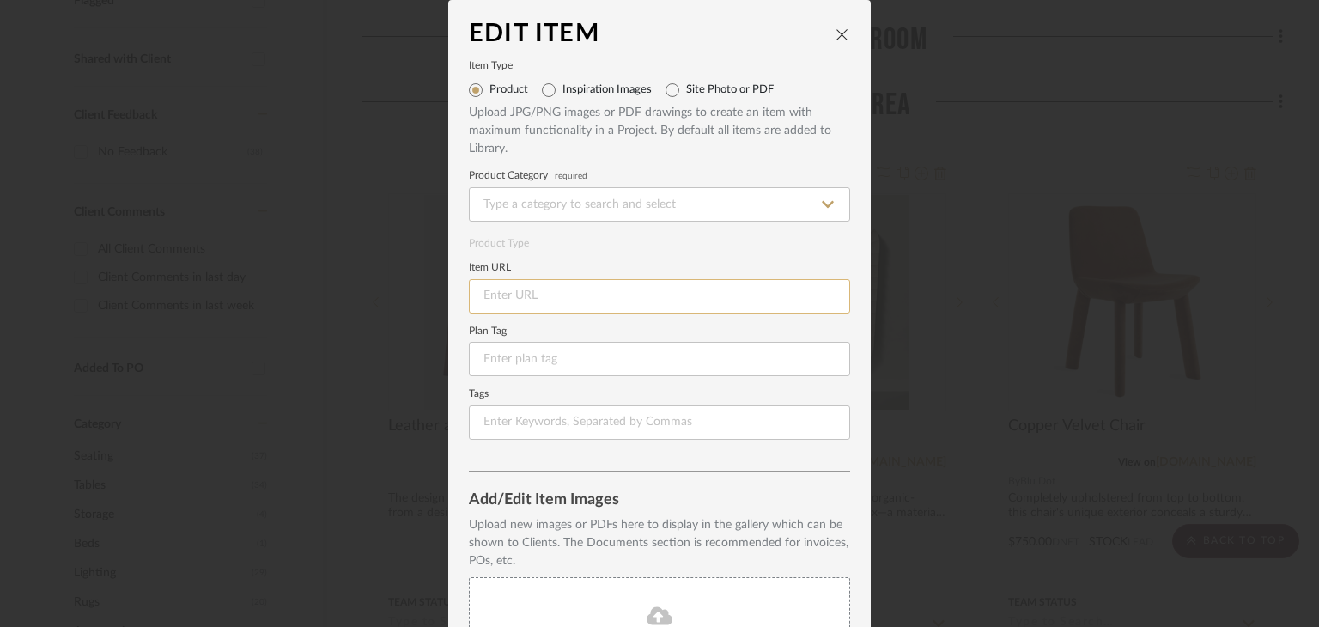
click at [521, 282] on input at bounding box center [659, 296] width 381 height 34
paste input "https://industrywest.com/products/inlay-stool?variant=43380762771596&utm_source…"
type input "https://industrywest.com/products/inlay-stool?variant=43380762771596&utm_source…"
click at [539, 200] on input at bounding box center [659, 204] width 381 height 34
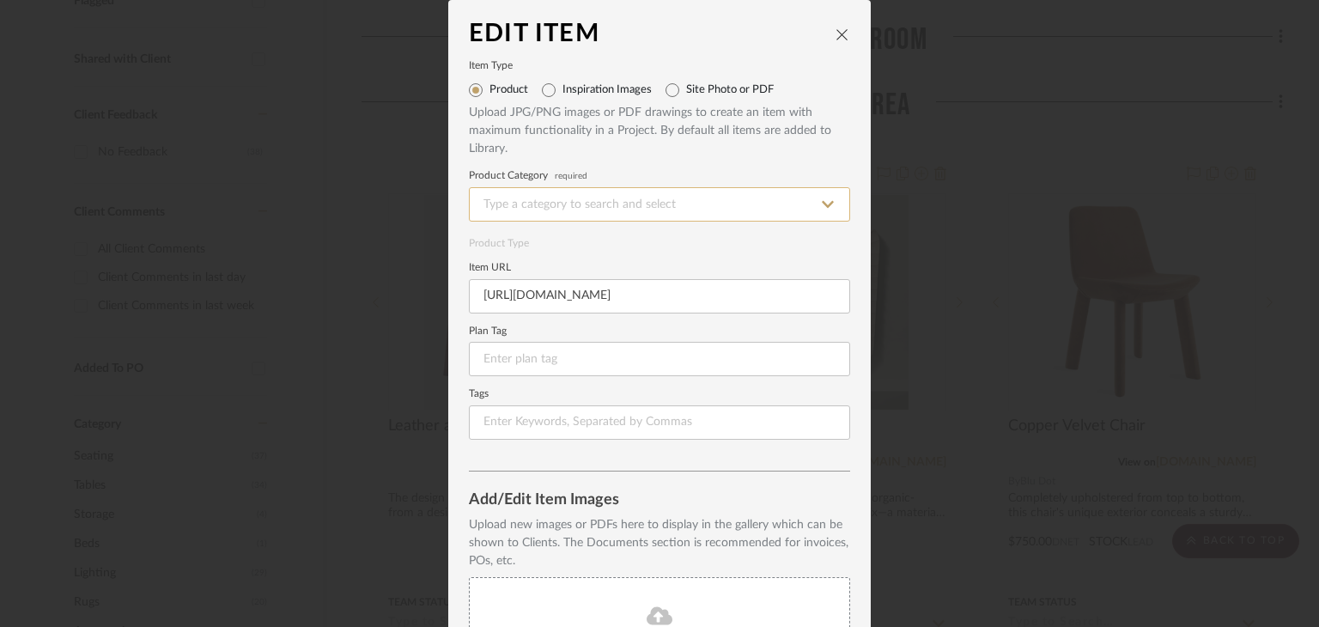
scroll to position [0, 0]
click at [558, 258] on div "Counter Stools" at bounding box center [653, 248] width 379 height 44
type input "Counter Stools"
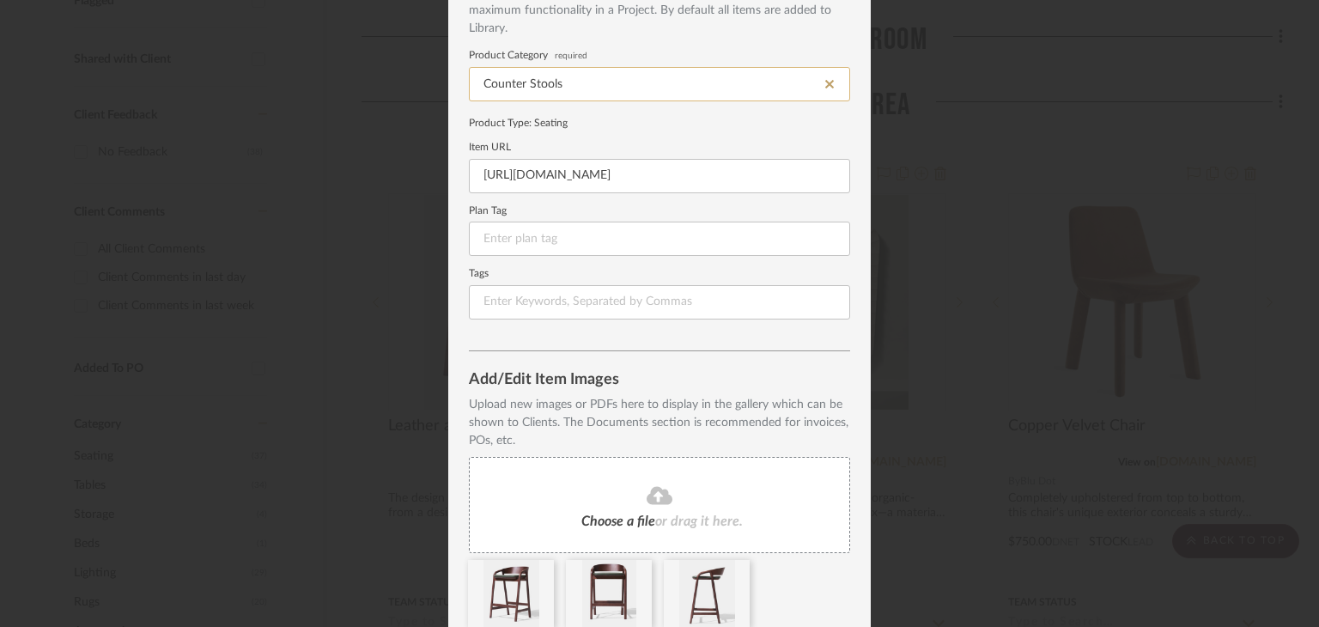
scroll to position [191, 0]
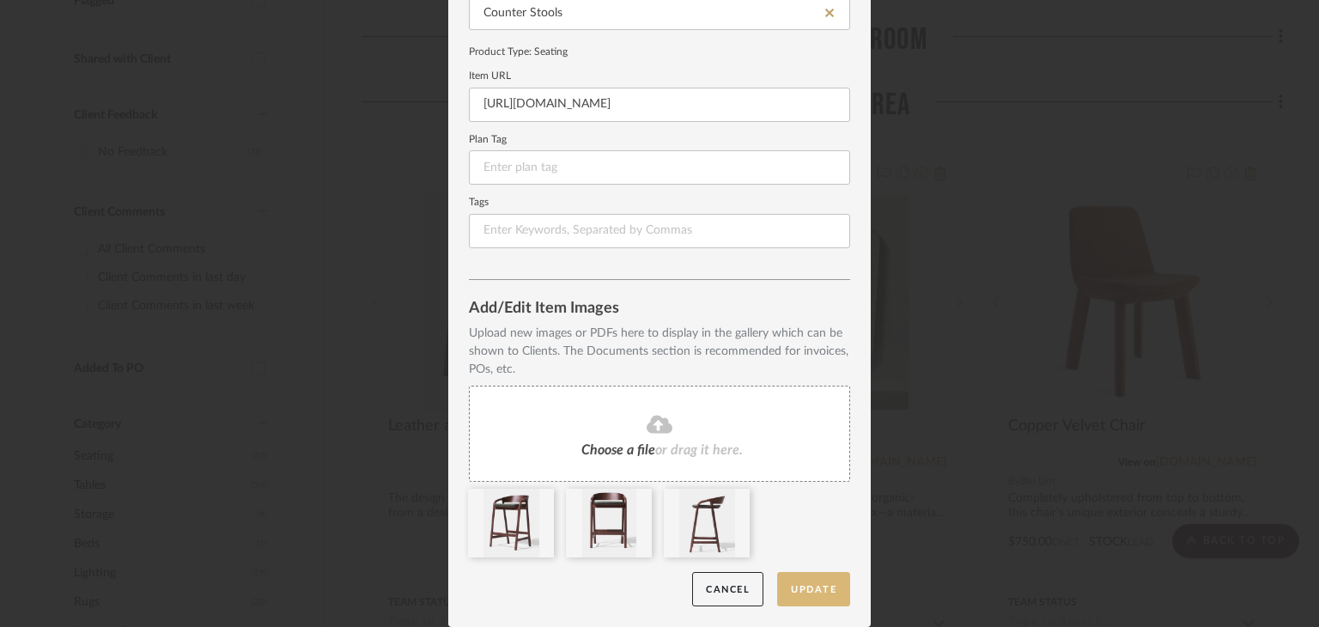
click at [816, 586] on button "Update" at bounding box center [813, 589] width 73 height 35
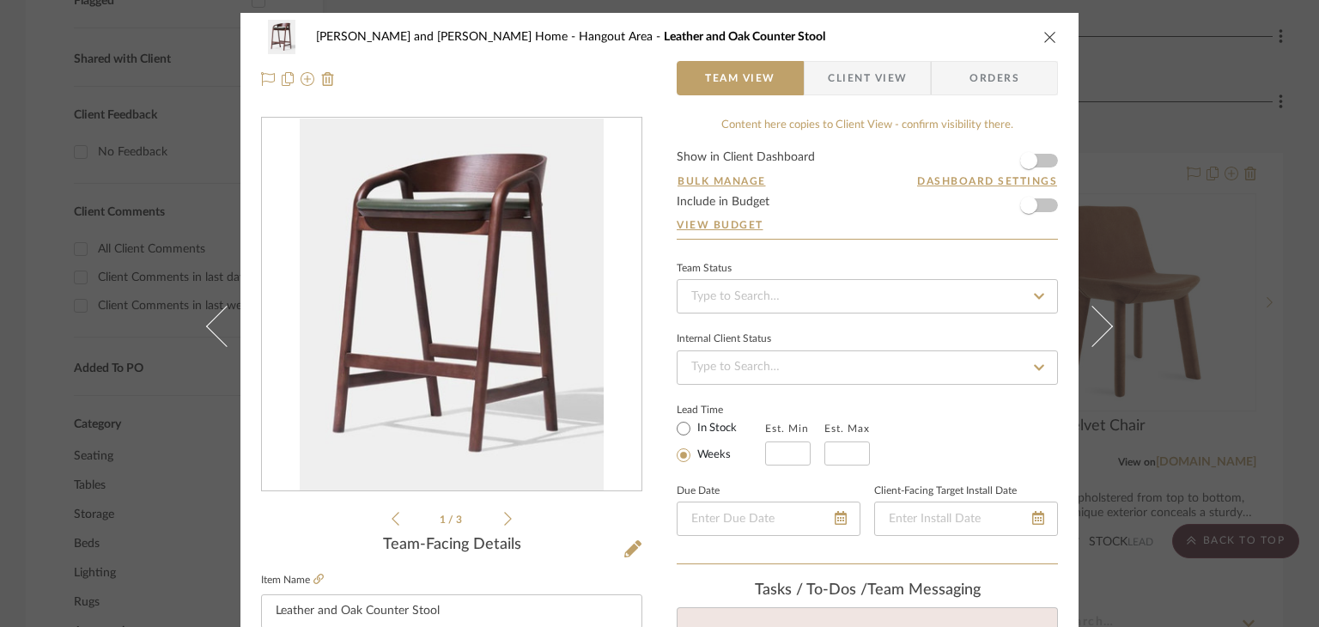
click at [1044, 35] on icon "close" at bounding box center [1050, 37] width 14 height 14
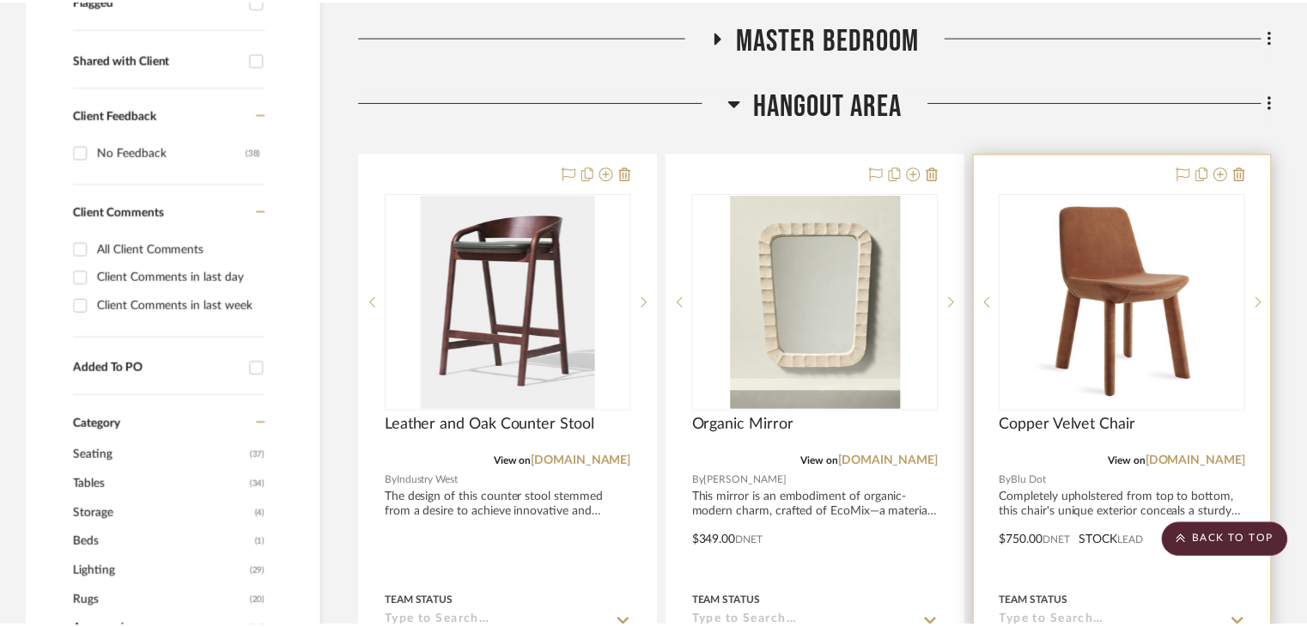
scroll to position [687, 0]
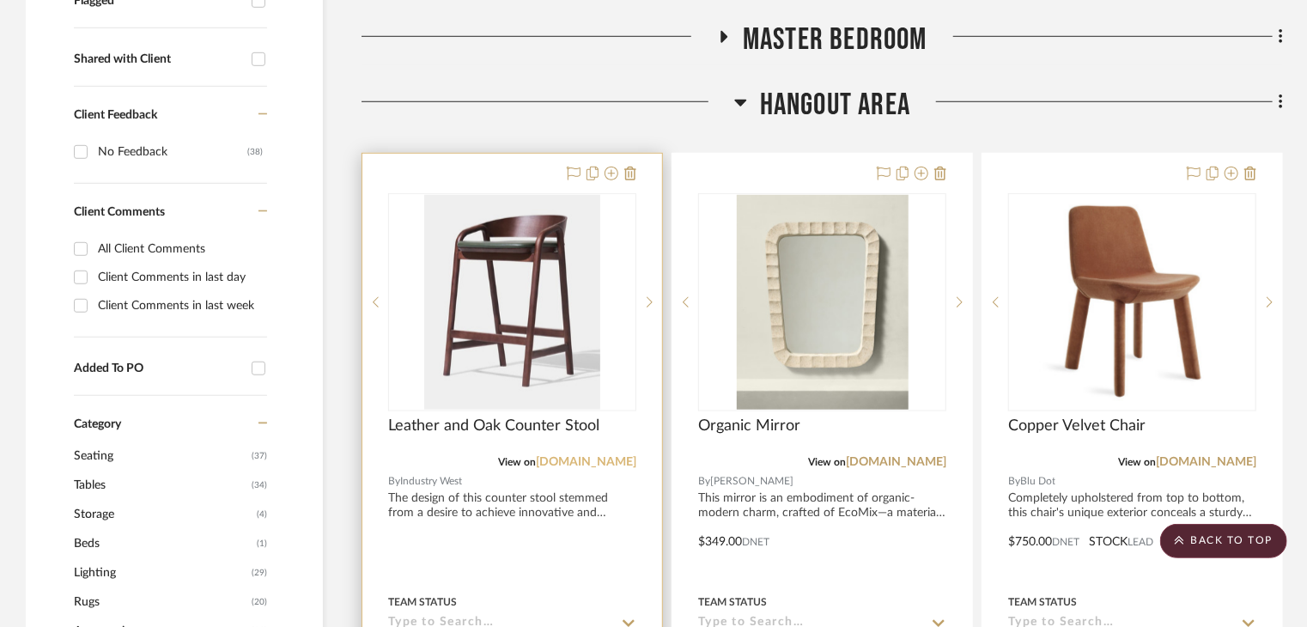
click at [616, 456] on link "[DOMAIN_NAME]" at bounding box center [586, 462] width 100 height 12
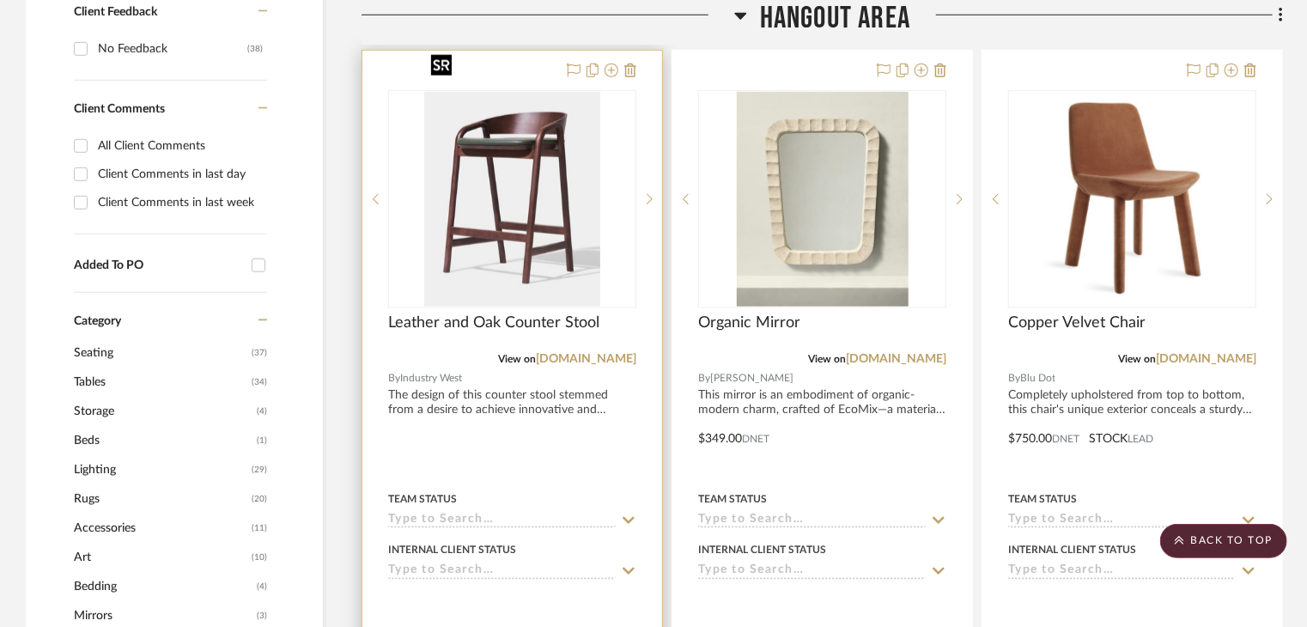
scroll to position [858, 0]
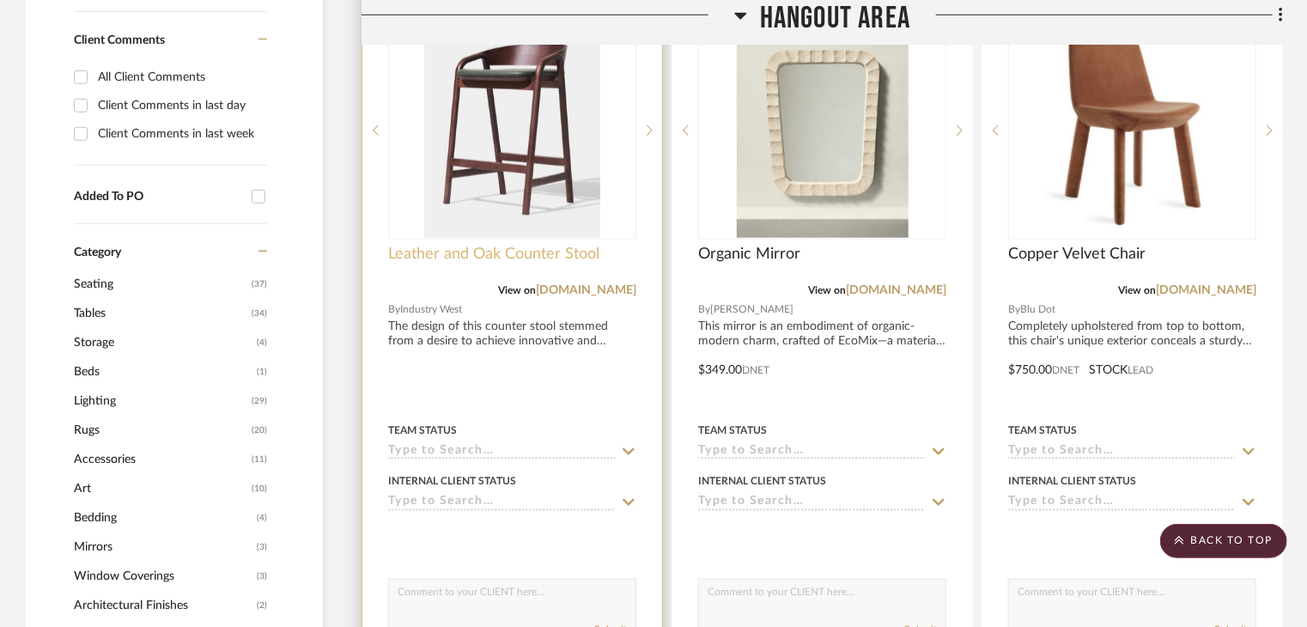
click at [442, 245] on span "Leather and Oak Counter Stool" at bounding box center [493, 254] width 211 height 19
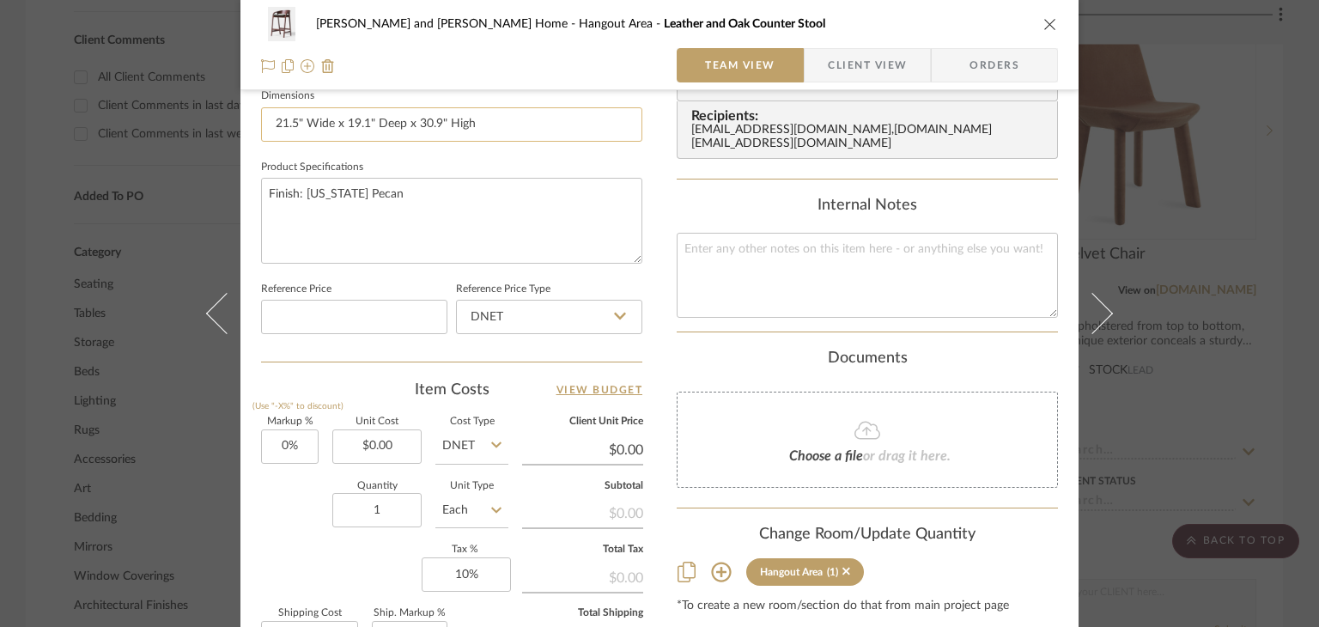
scroll to position [773, 0]
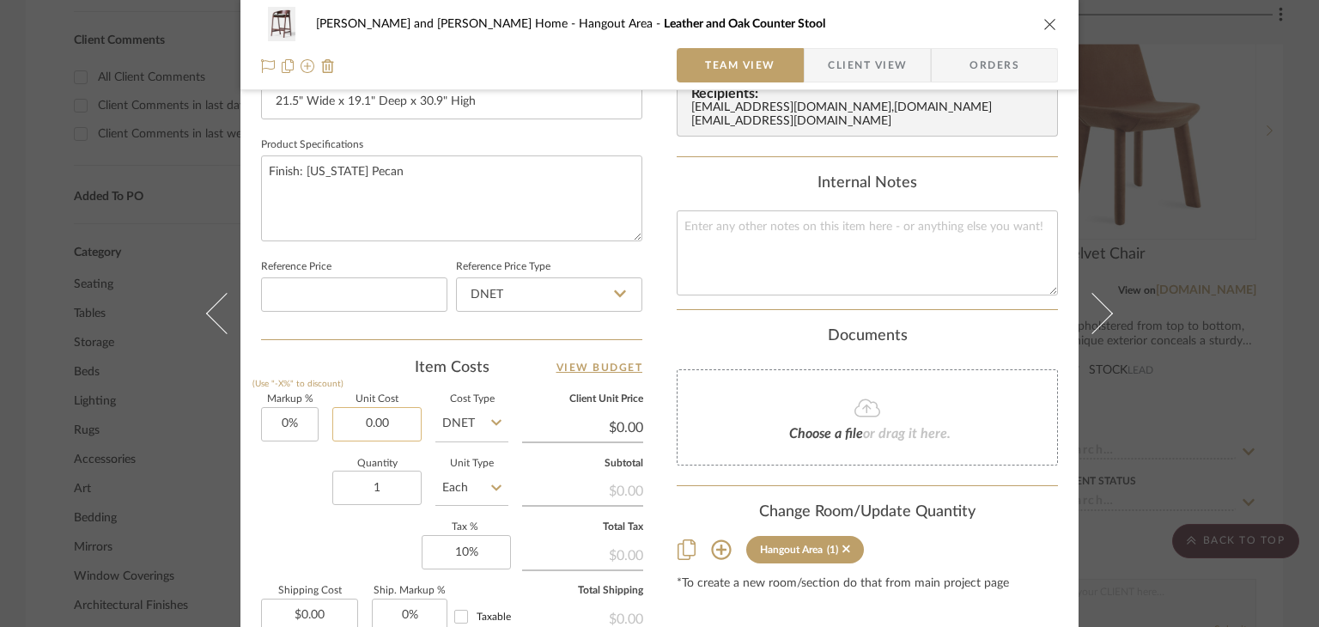
click at [378, 421] on input "0.00" at bounding box center [376, 424] width 89 height 34
type input "$785.00"
click at [373, 349] on div "1 / 3 Team-Facing Details Item Name Leather and Oak Counter Stool Brand Industr…" at bounding box center [451, 50] width 381 height 1413
type input "$785.00"
type input "$117.75"
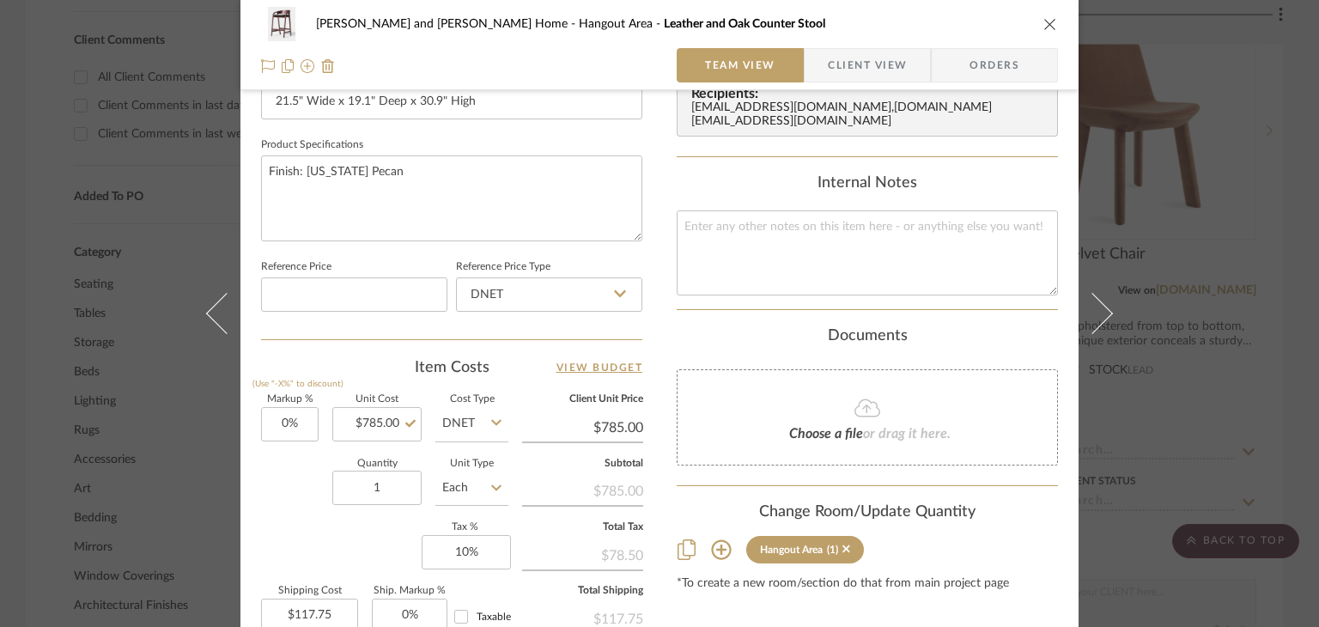
click at [1042, 16] on button "close" at bounding box center [1049, 23] width 15 height 15
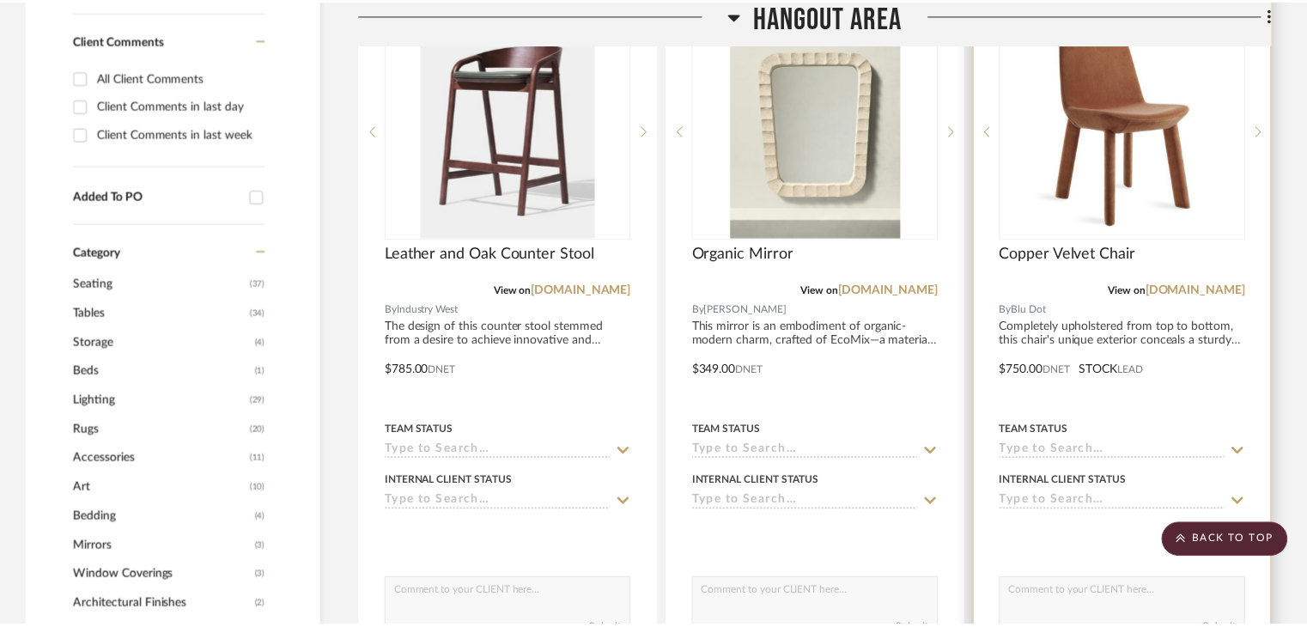
scroll to position [858, 0]
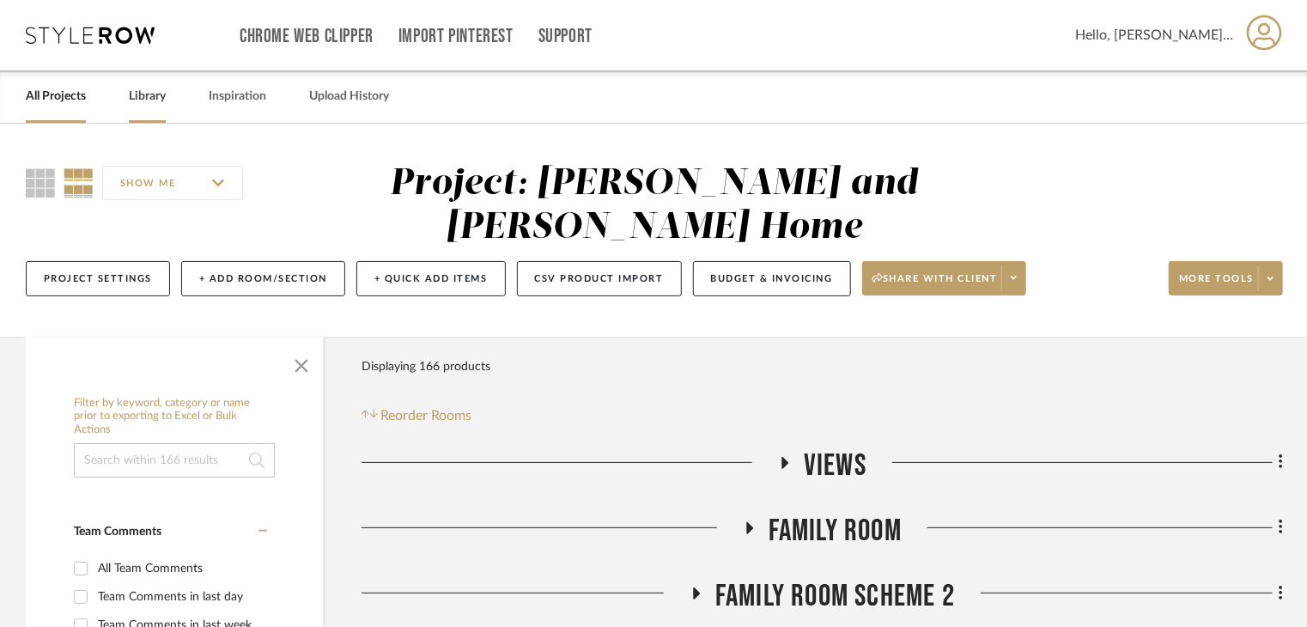
click at [164, 101] on link "Library" at bounding box center [147, 96] width 37 height 23
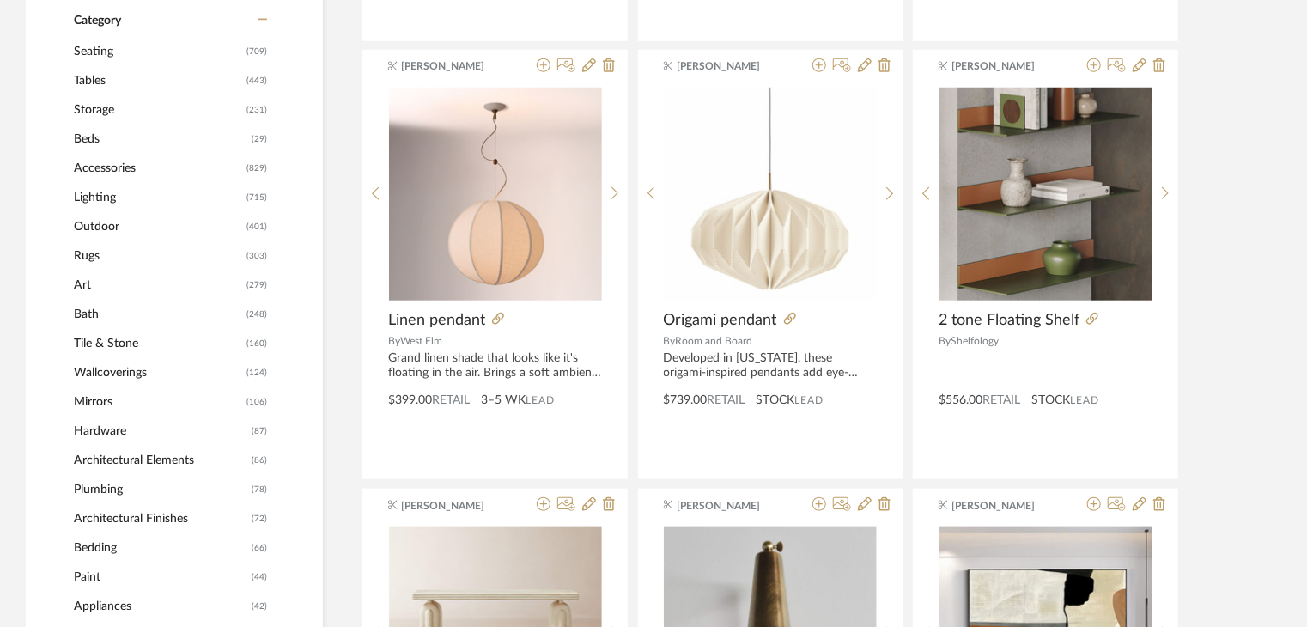
scroll to position [687, 0]
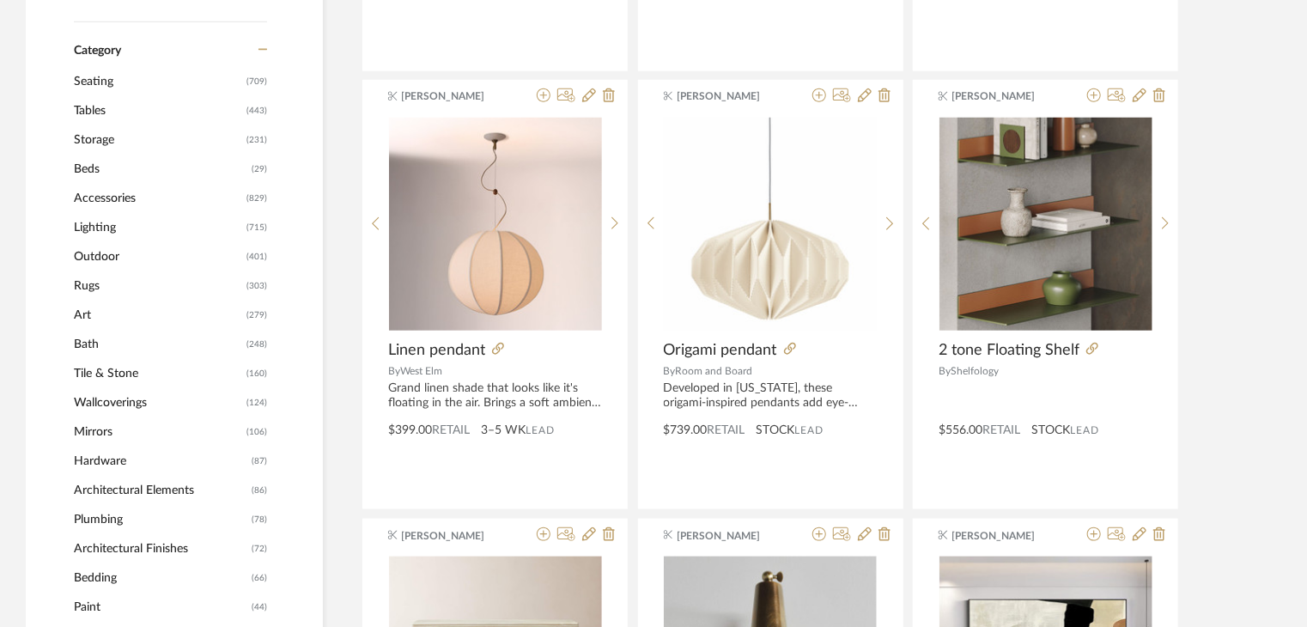
click at [99, 75] on span "Seating" at bounding box center [158, 81] width 168 height 29
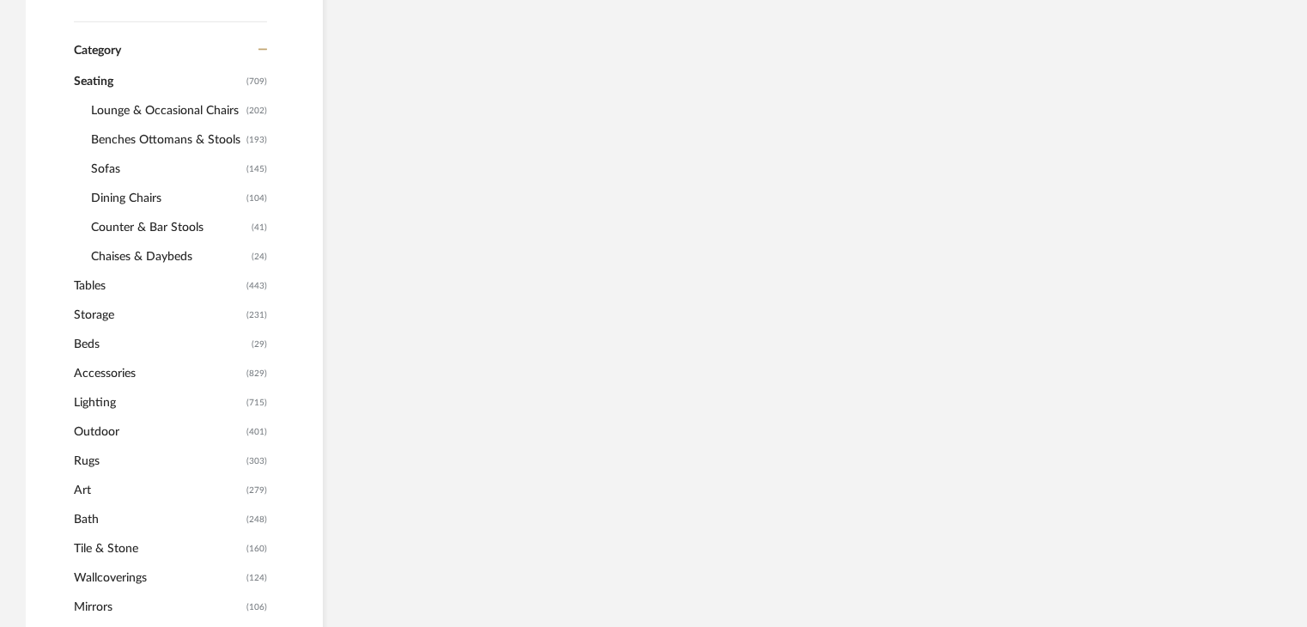
scroll to position [684, 0]
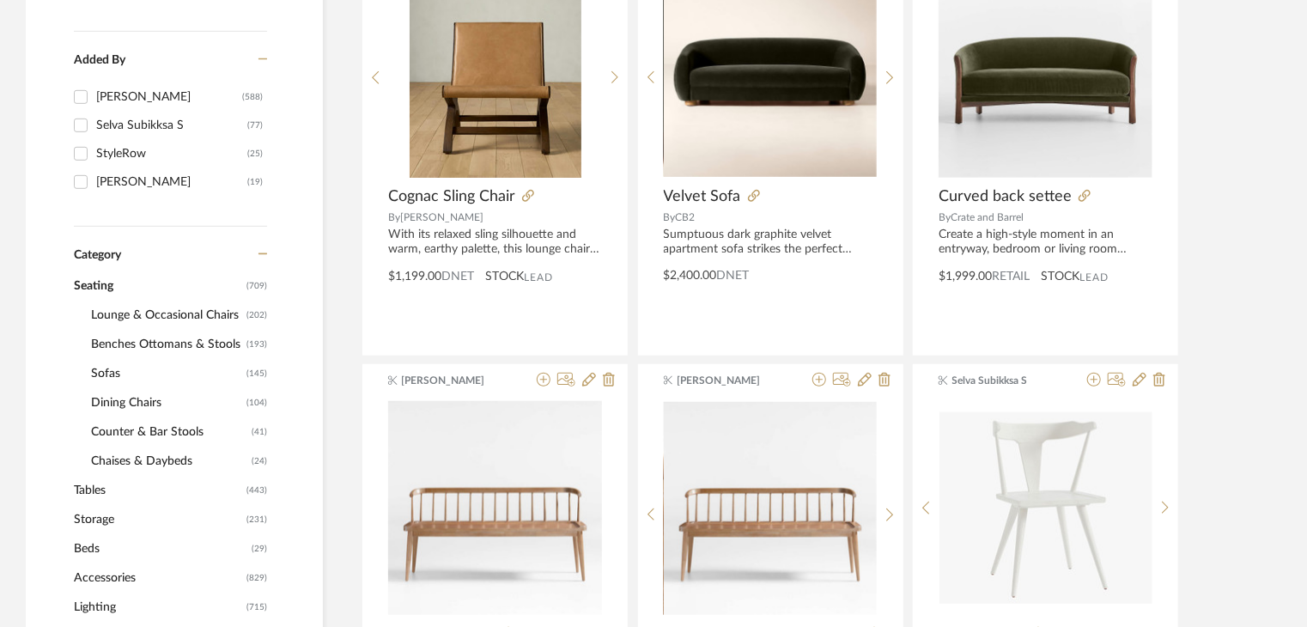
scroll to position [513, 0]
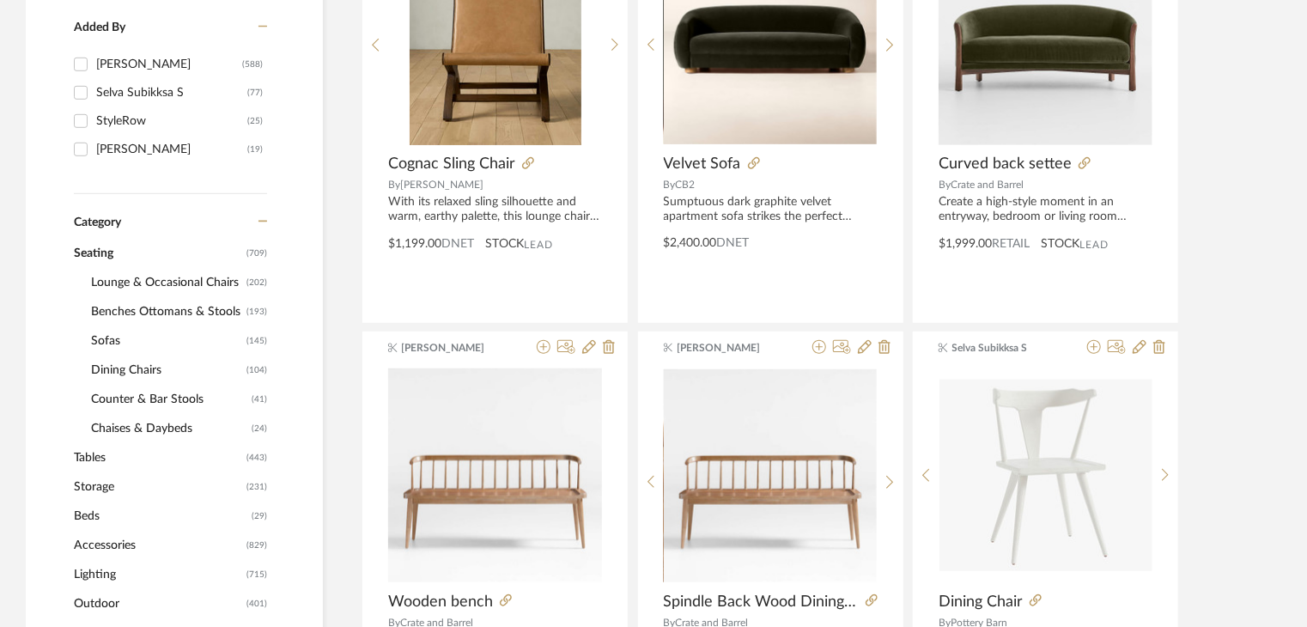
click at [139, 396] on span "Counter & Bar Stools" at bounding box center [169, 399] width 156 height 29
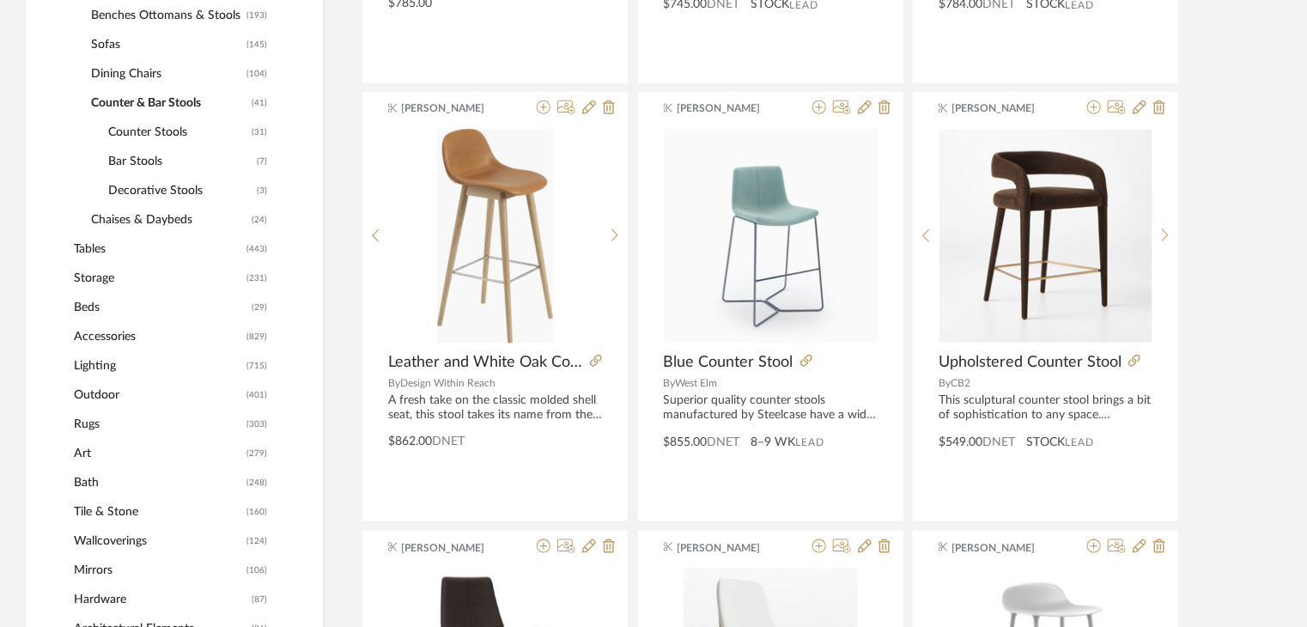
scroll to position [1028, 0]
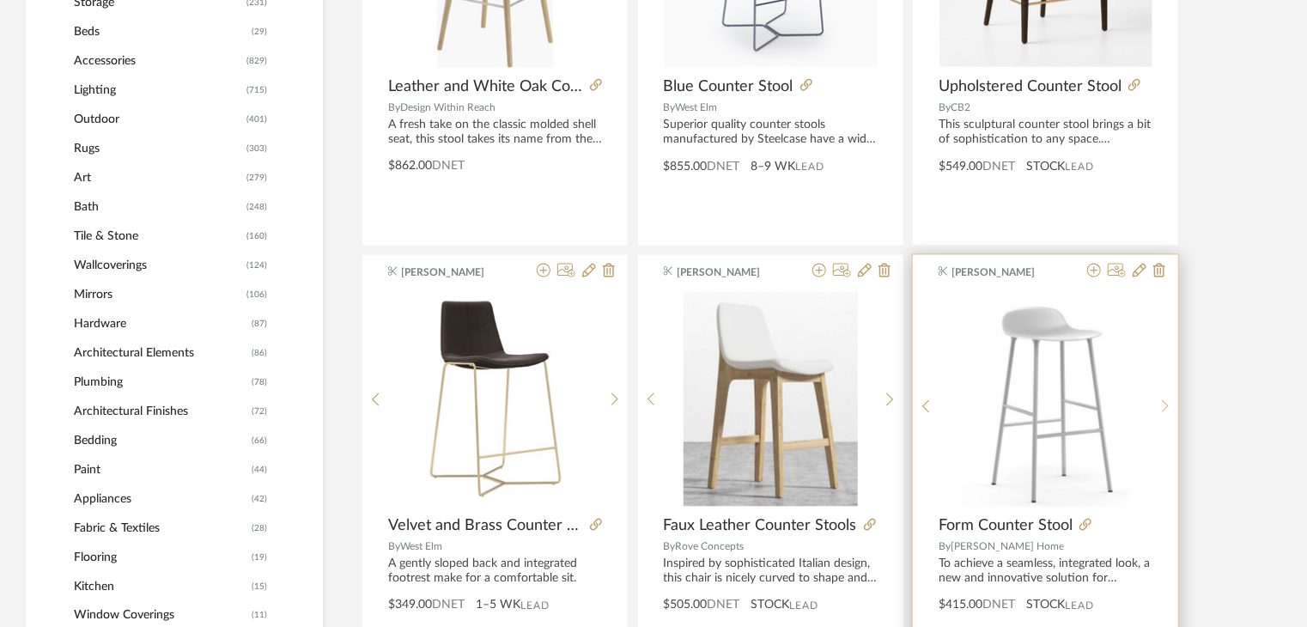
click at [1166, 404] on icon at bounding box center [1166, 406] width 8 height 15
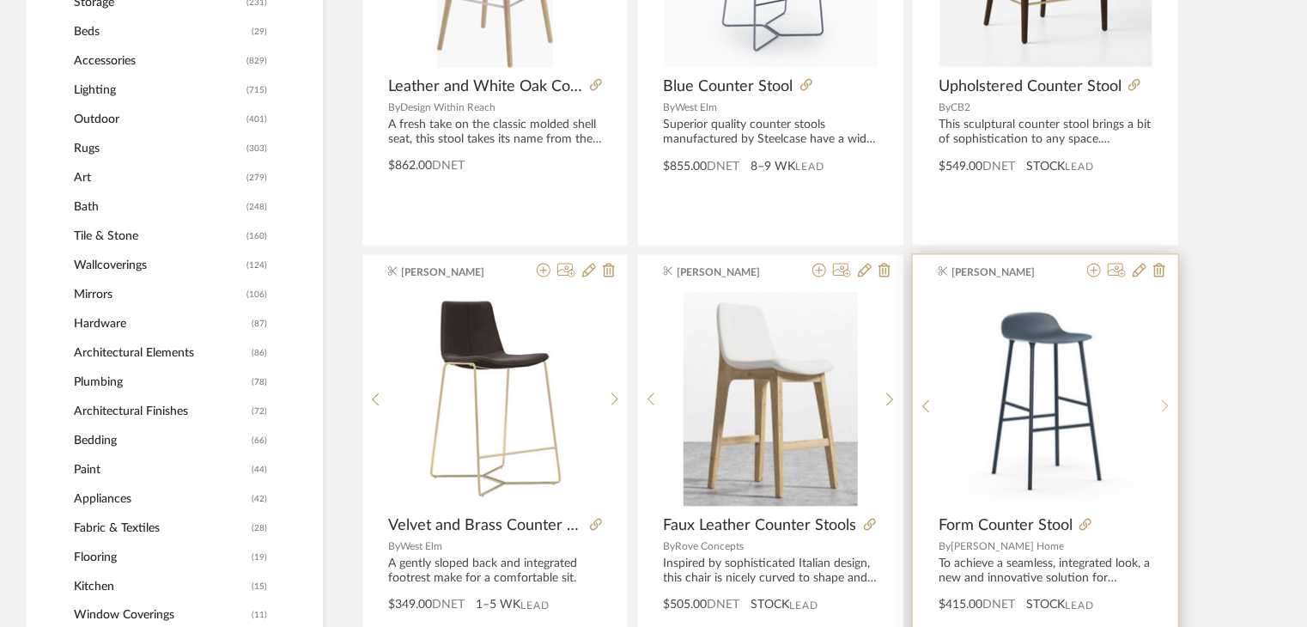
click at [1166, 404] on icon at bounding box center [1166, 406] width 8 height 15
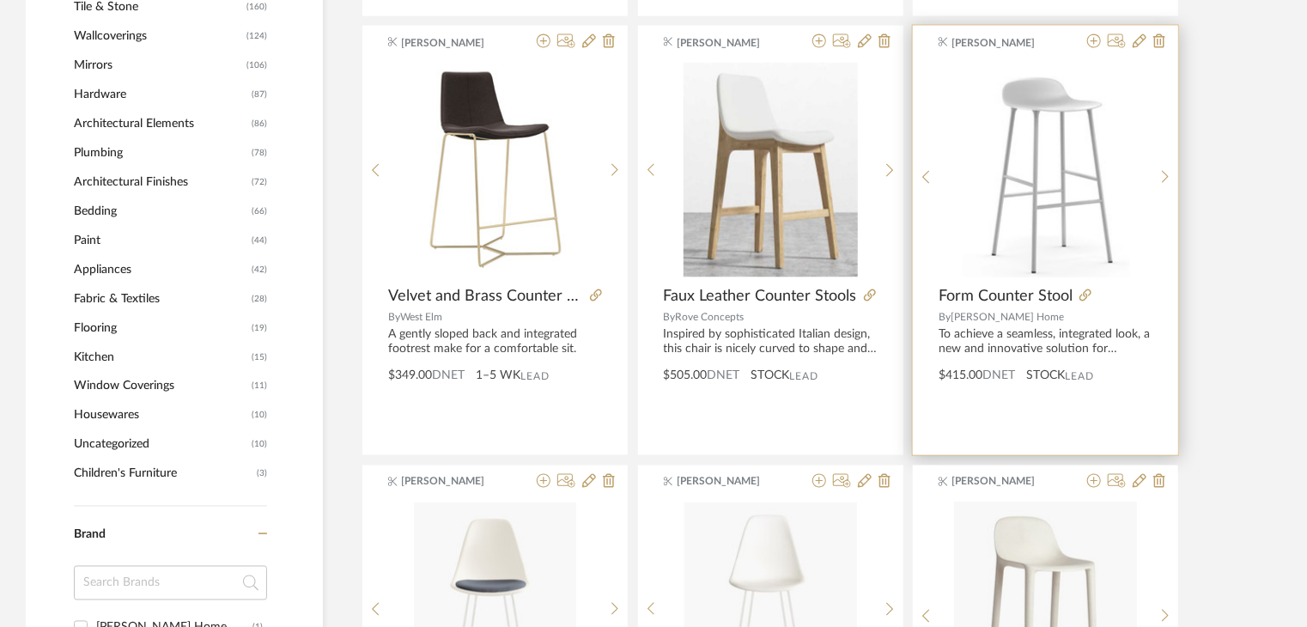
scroll to position [1199, 0]
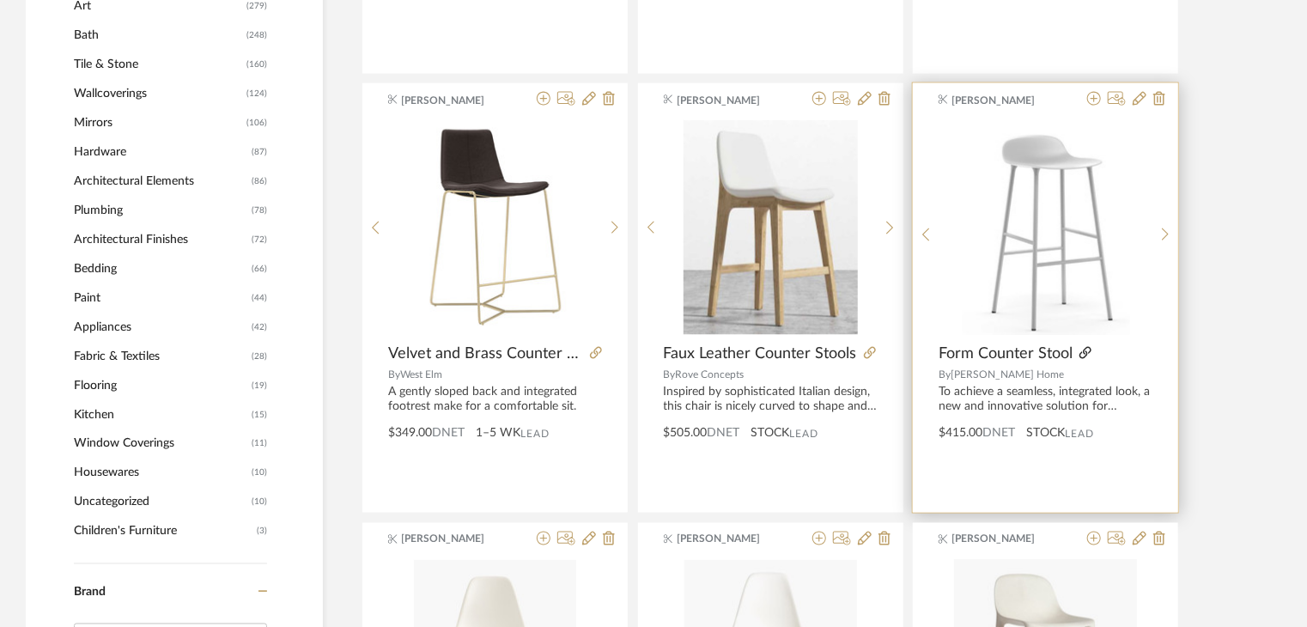
click at [1082, 351] on icon at bounding box center [1085, 353] width 12 height 12
click at [1095, 102] on icon at bounding box center [1094, 99] width 14 height 14
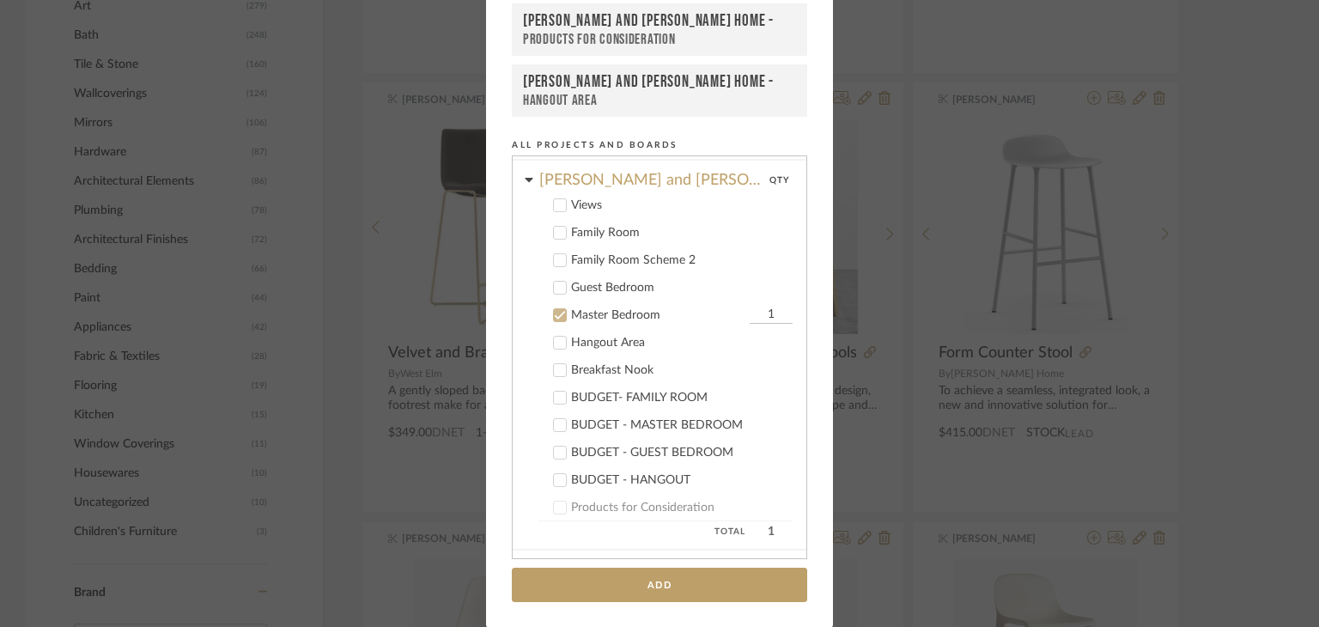
scroll to position [375, 0]
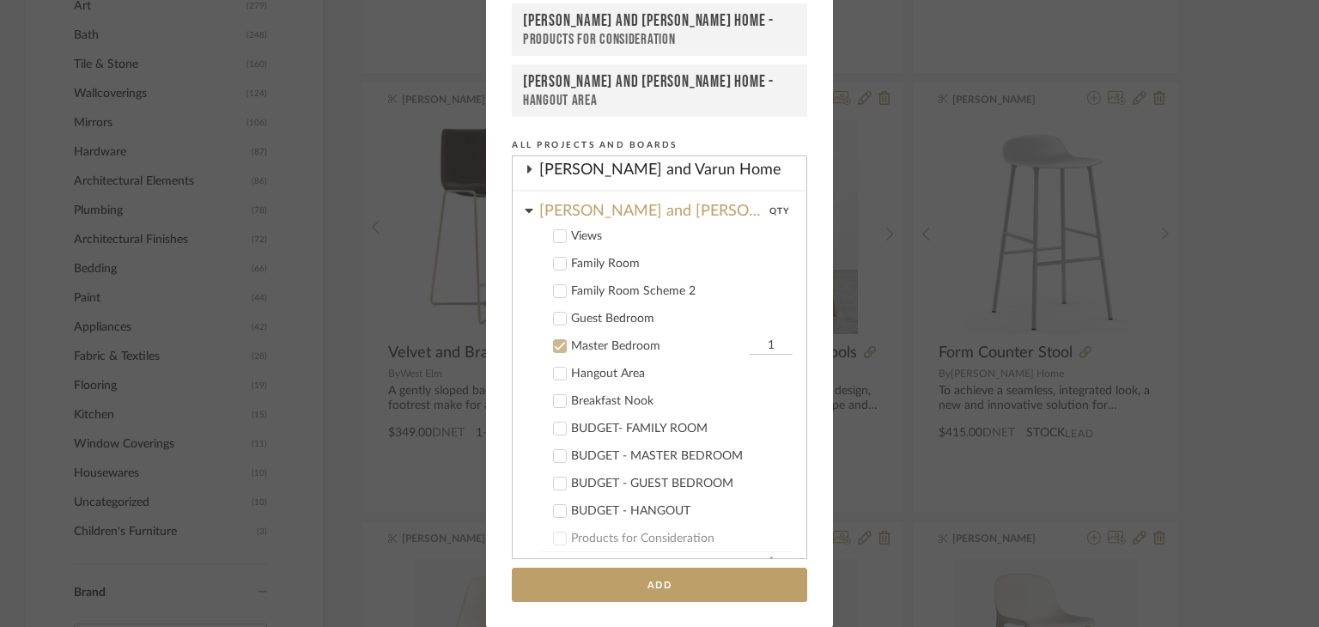
click at [554, 367] on icon at bounding box center [560, 373] width 12 height 12
click at [555, 344] on icon at bounding box center [560, 347] width 11 height 9
click at [766, 372] on input "1" at bounding box center [770, 373] width 43 height 17
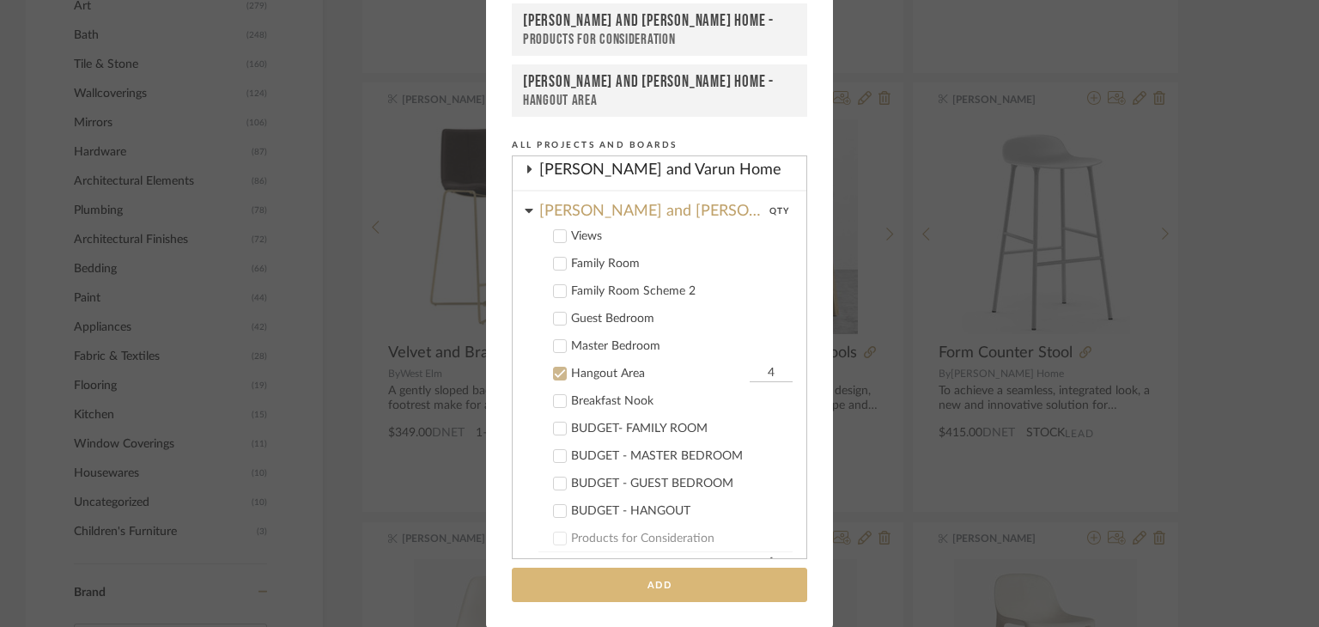
type input "4"
click at [725, 592] on button "Add" at bounding box center [659, 584] width 295 height 35
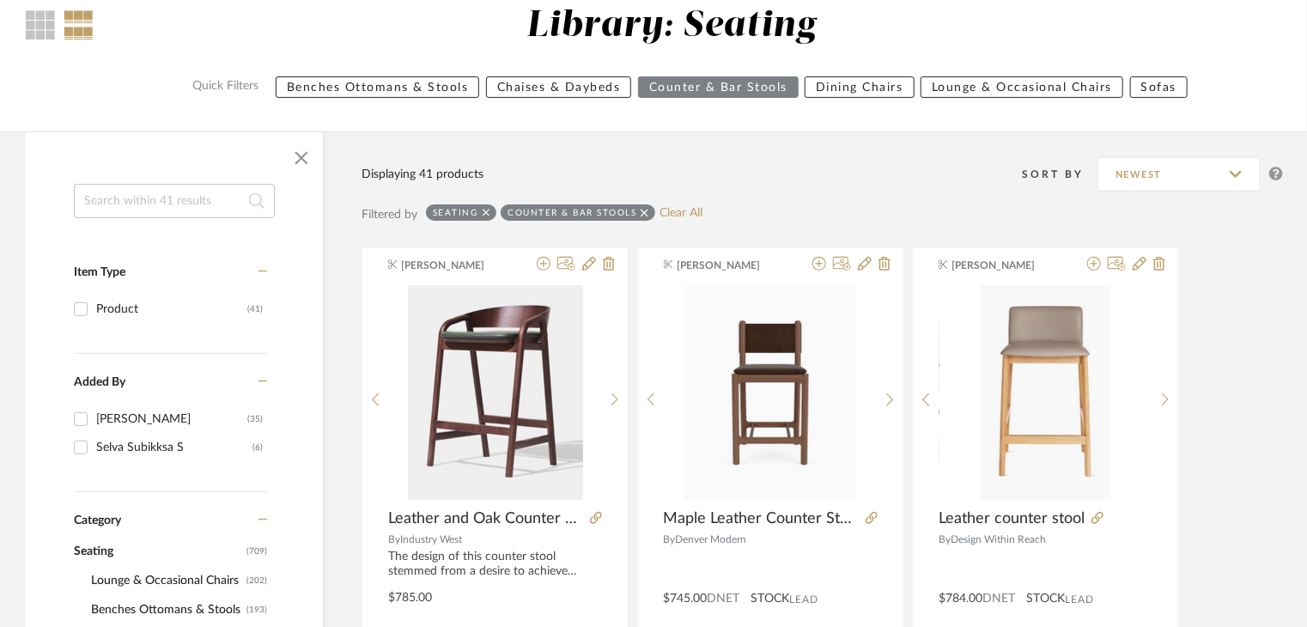
scroll to position [343, 0]
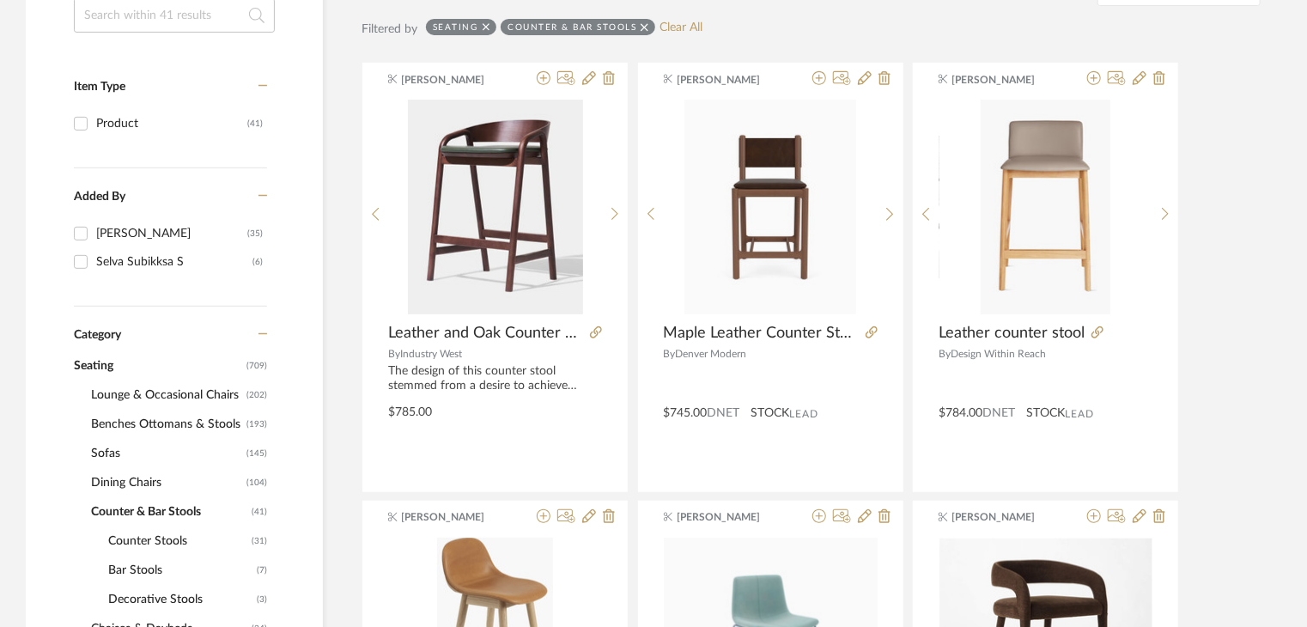
drag, startPoint x: 131, startPoint y: 476, endPoint x: 227, endPoint y: 347, distance: 160.9
click at [131, 476] on span "Dining Chairs" at bounding box center [166, 482] width 151 height 29
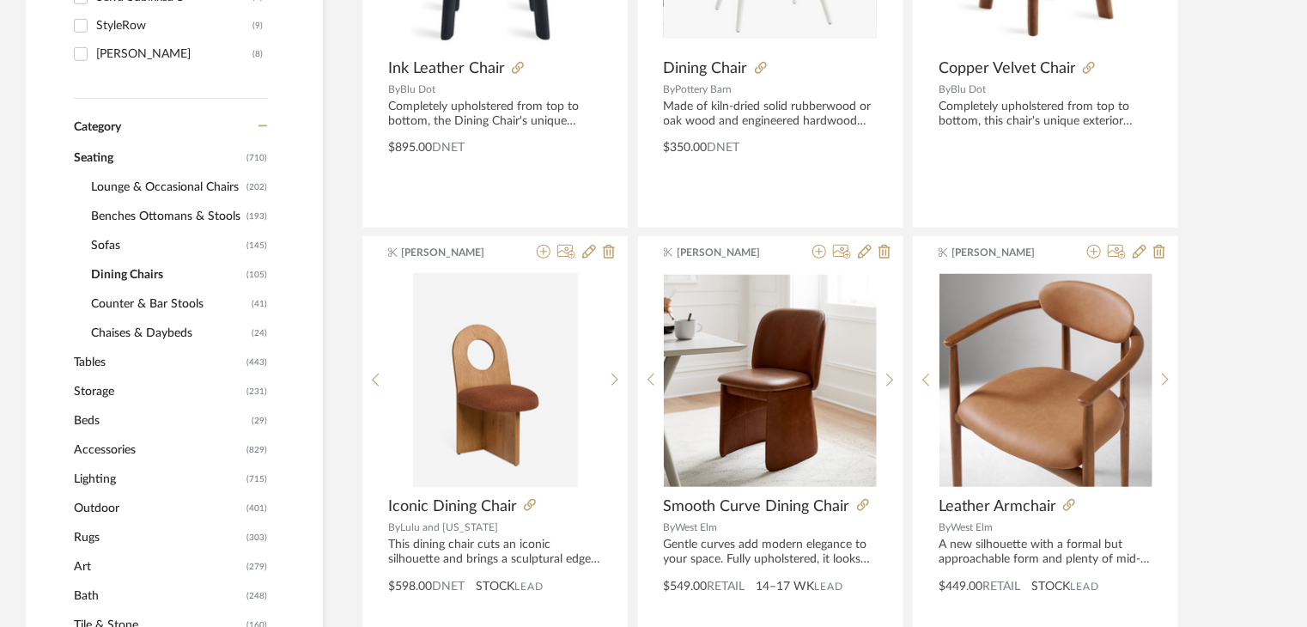
scroll to position [601, 0]
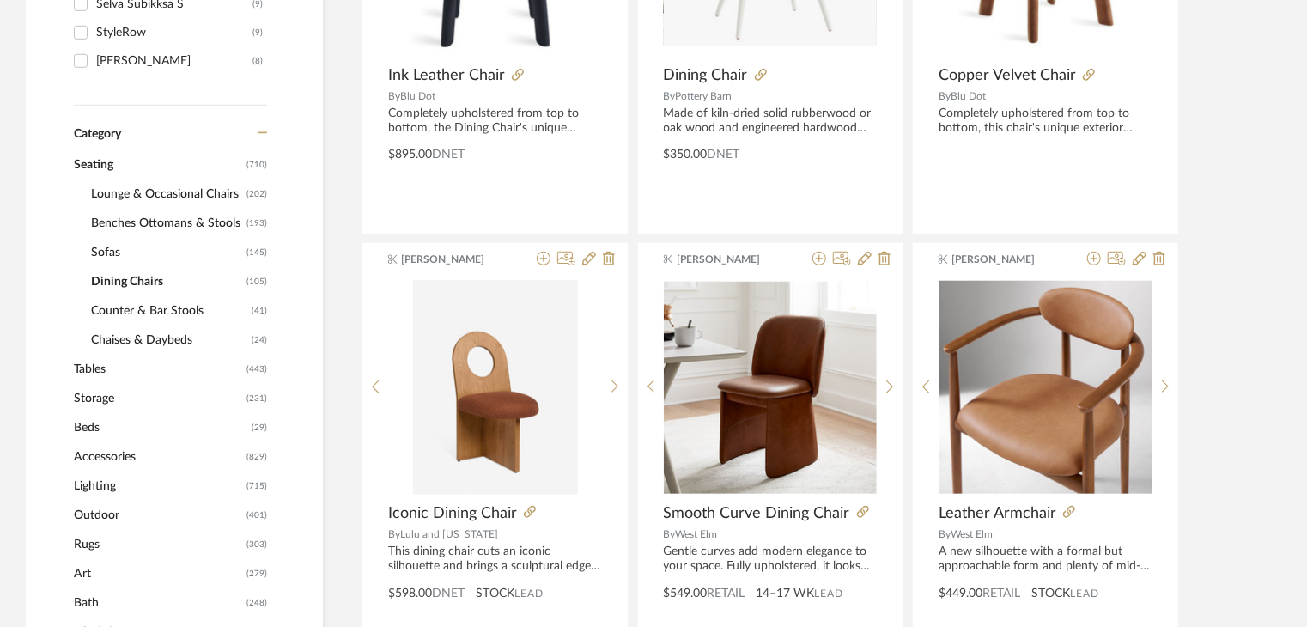
click at [103, 490] on span "Lighting" at bounding box center [158, 485] width 168 height 29
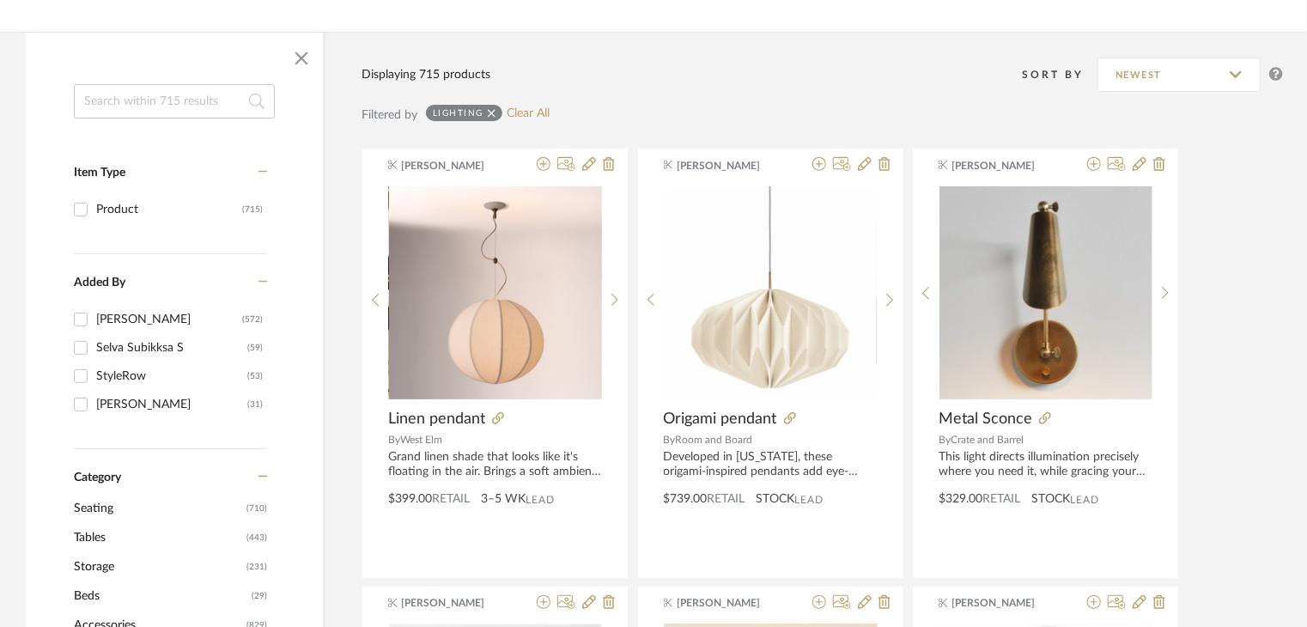
scroll to position [515, 0]
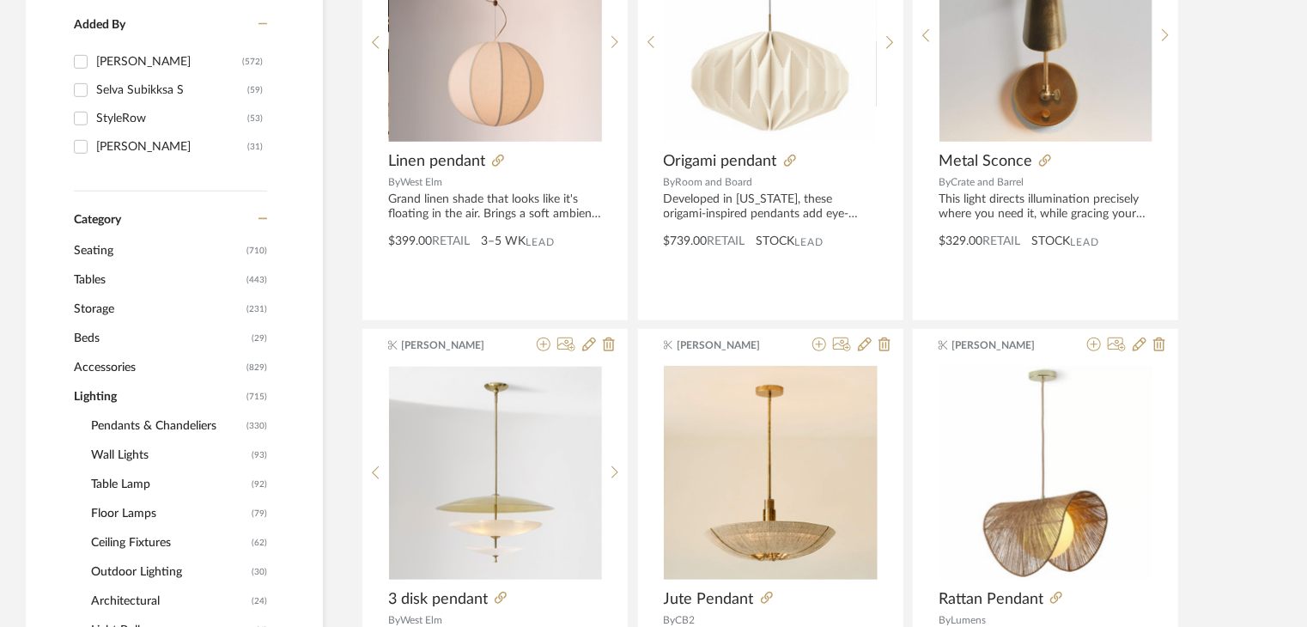
click at [103, 271] on span "Tables" at bounding box center [158, 279] width 168 height 29
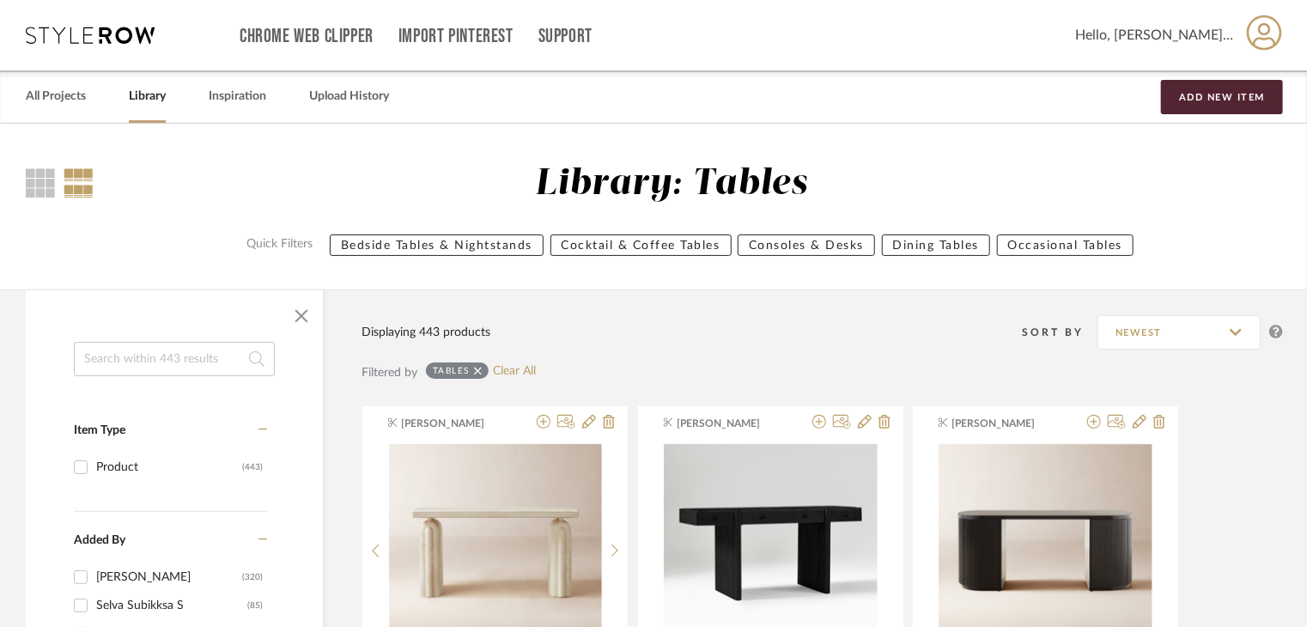
click at [158, 348] on input at bounding box center [174, 359] width 201 height 34
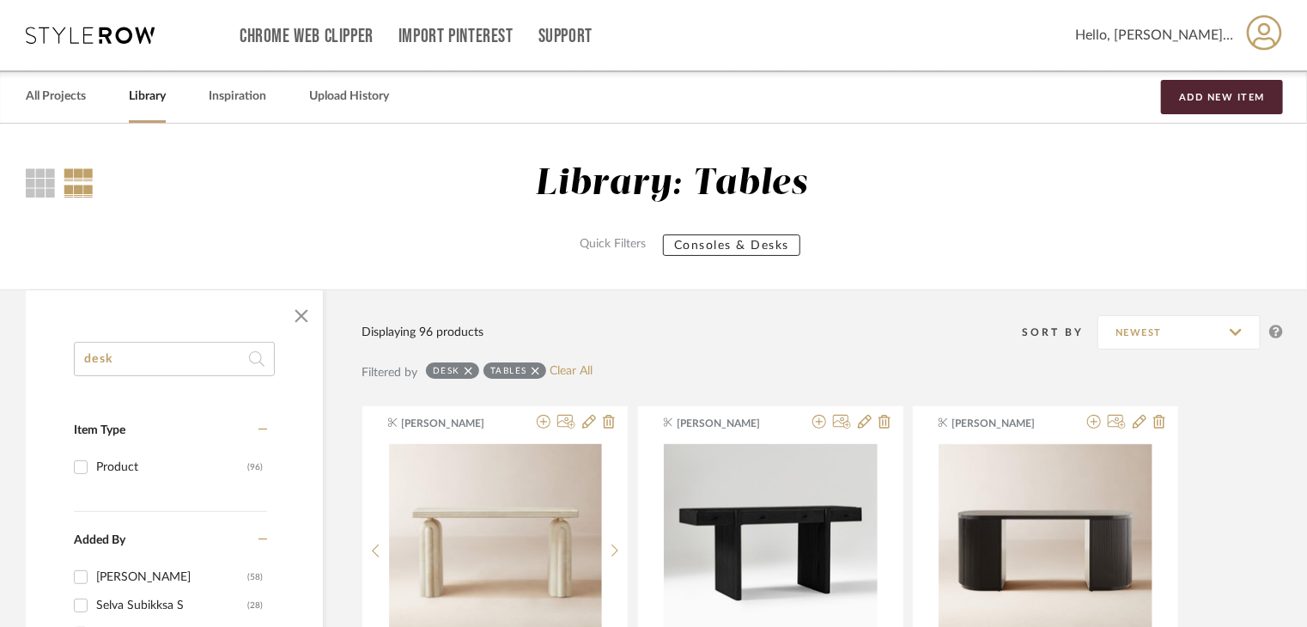
type input "desk"
click at [535, 373] on icon at bounding box center [535, 371] width 8 height 12
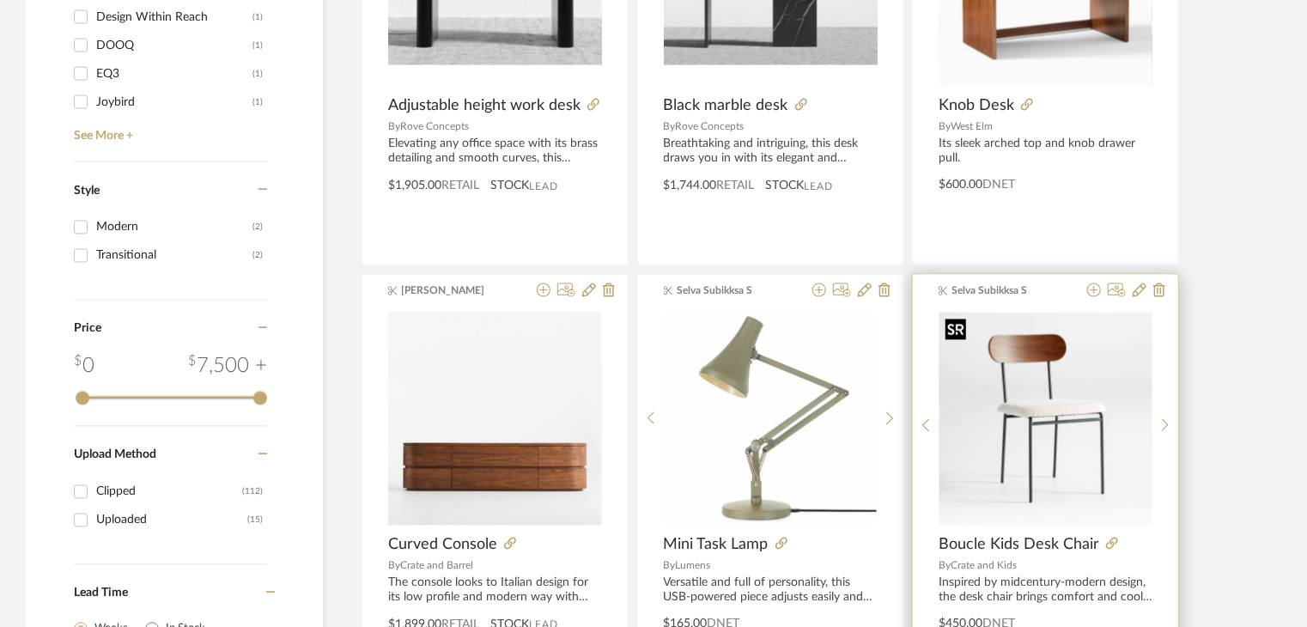
scroll to position [1545, 0]
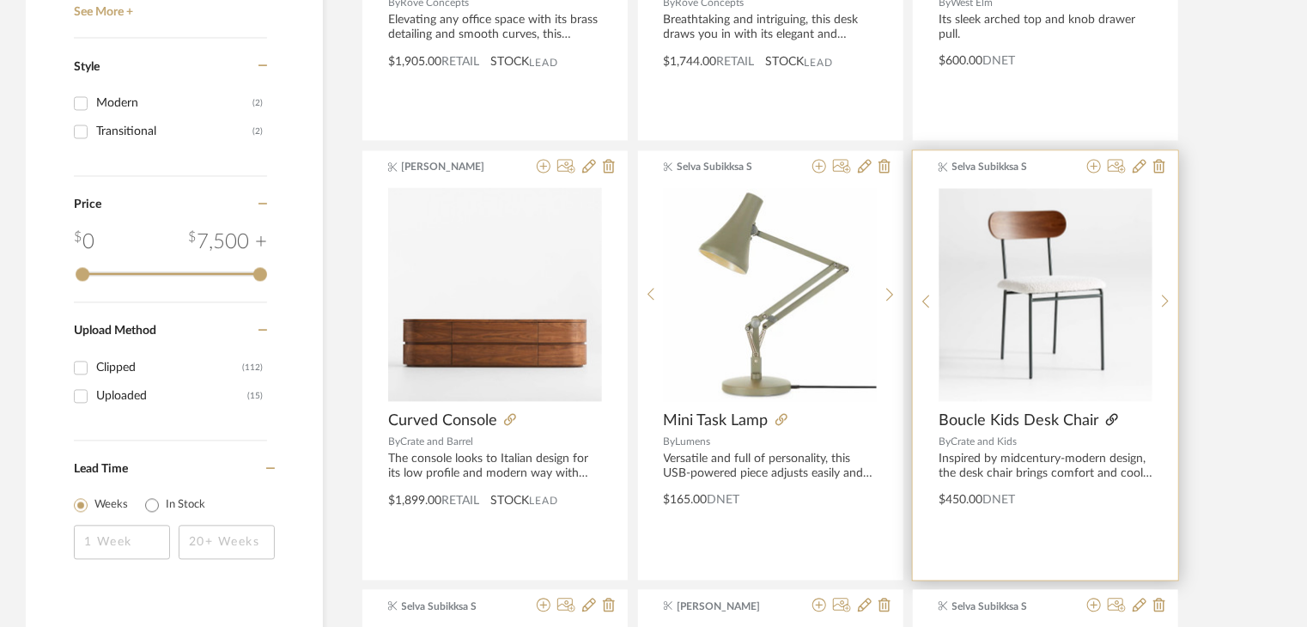
click at [1107, 416] on icon at bounding box center [1112, 420] width 12 height 12
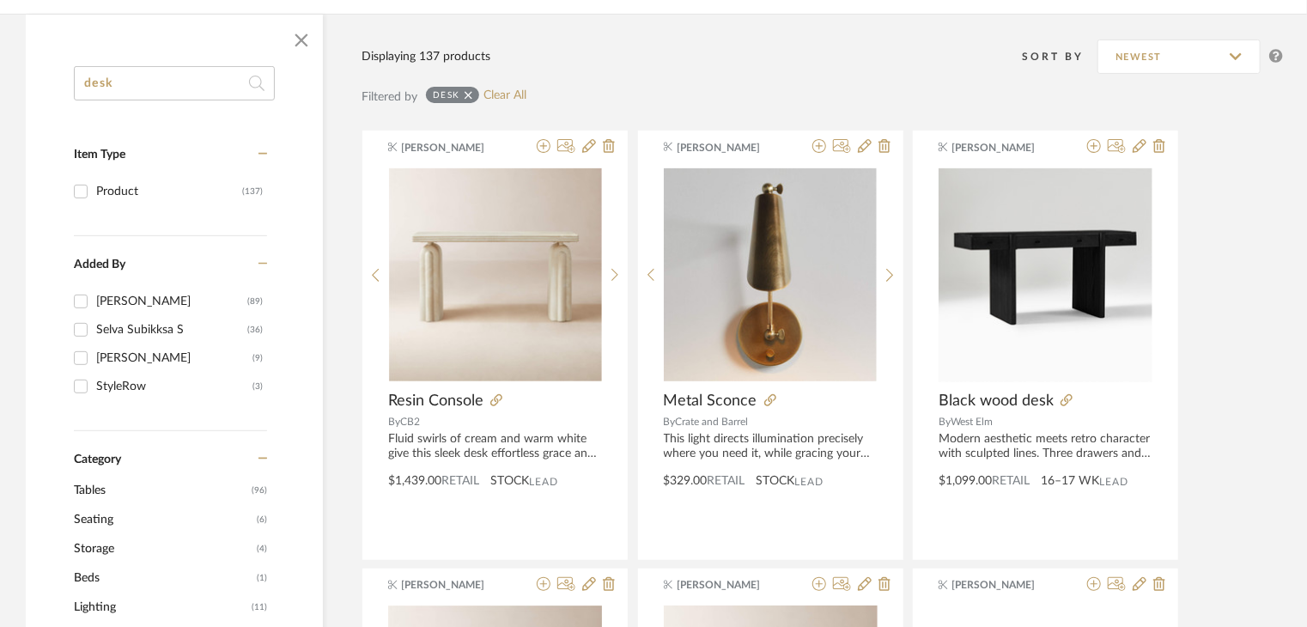
scroll to position [429, 0]
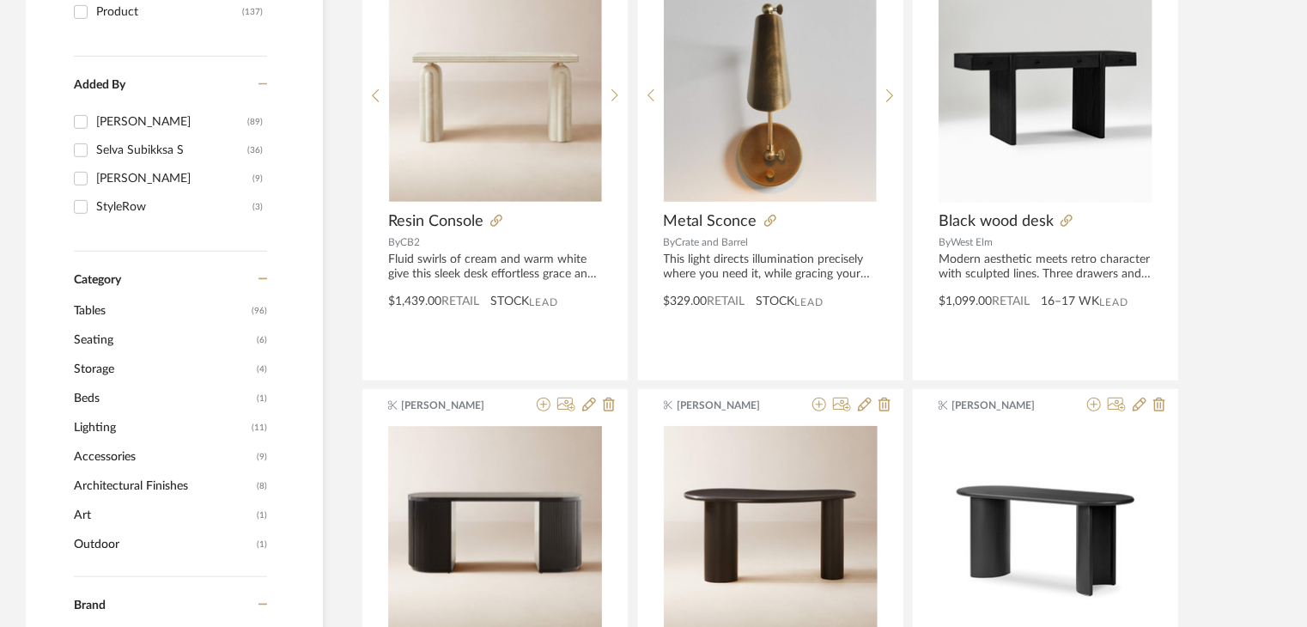
click at [98, 331] on span "Seating" at bounding box center [163, 339] width 179 height 29
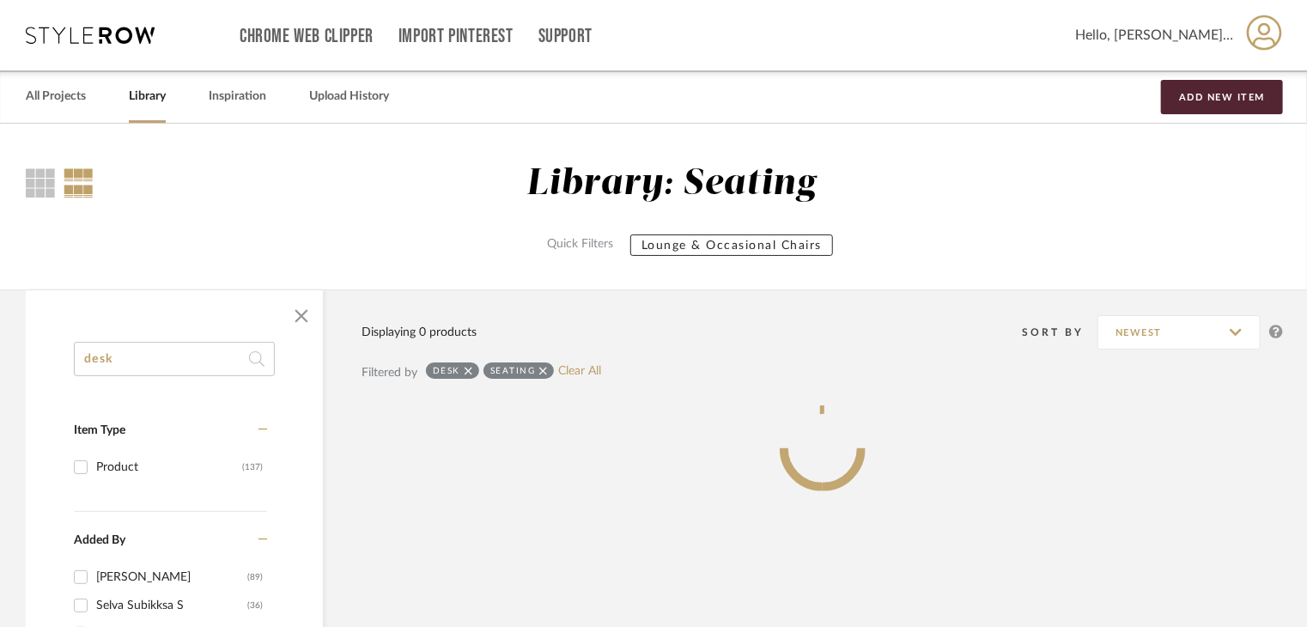
click at [470, 371] on icon at bounding box center [468, 371] width 8 height 12
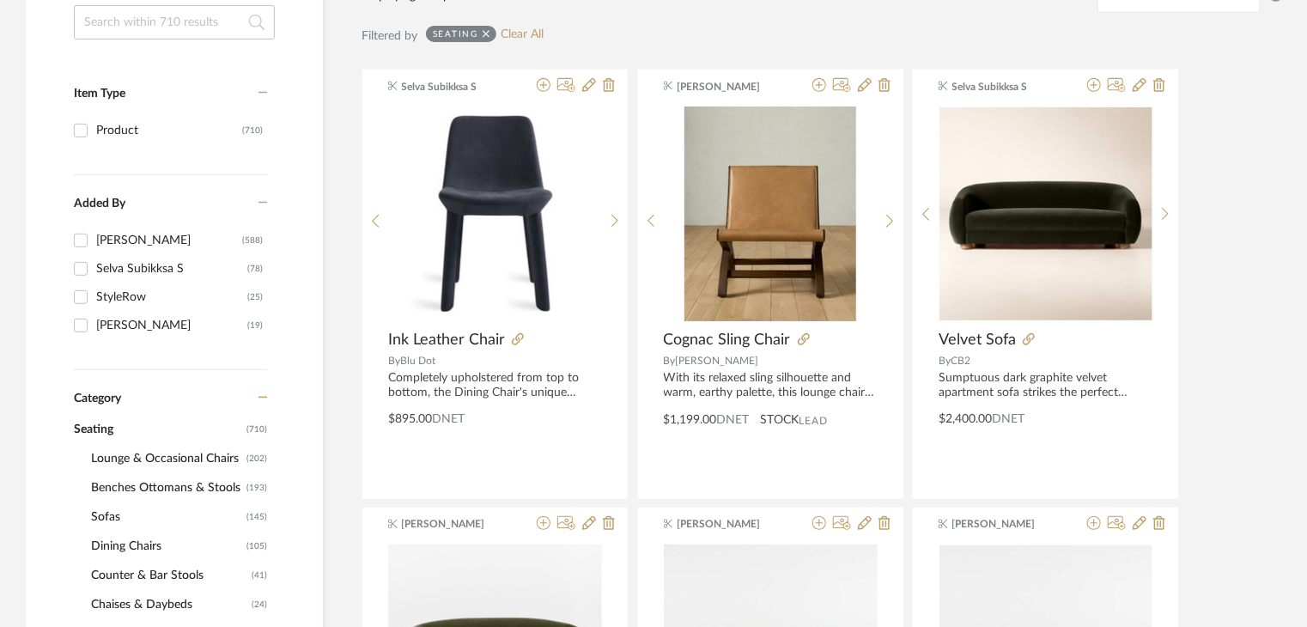
scroll to position [343, 0]
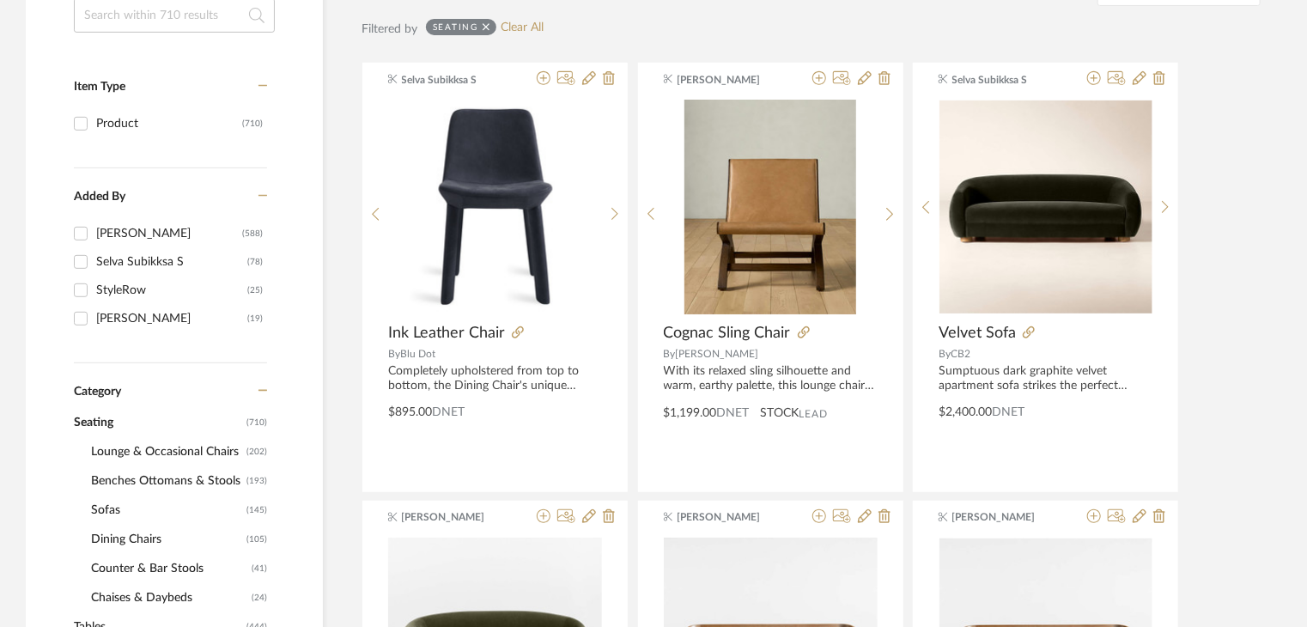
click at [124, 513] on span "Sofas" at bounding box center [166, 509] width 151 height 29
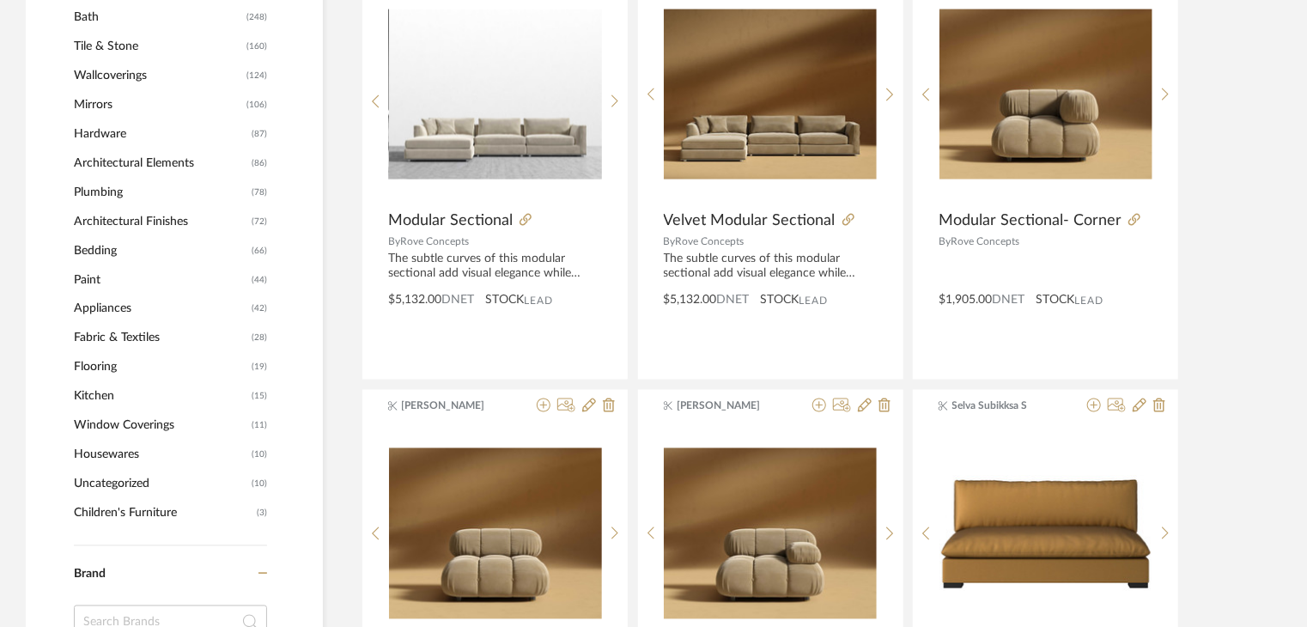
scroll to position [1717, 0]
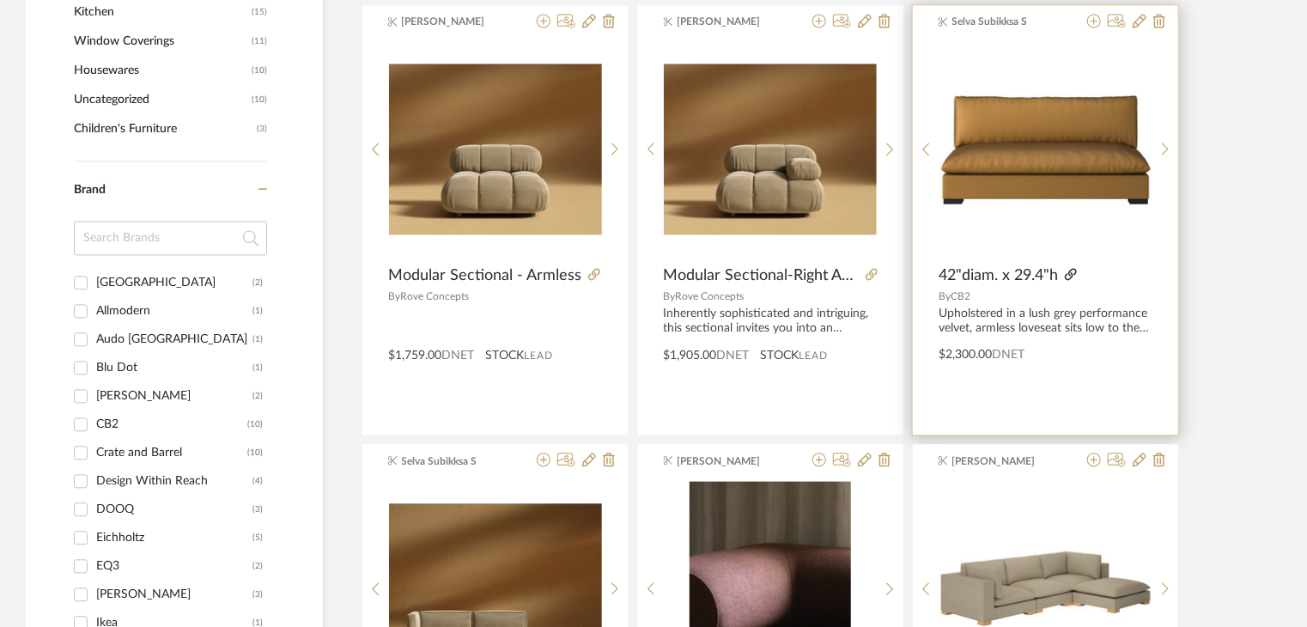
click at [1071, 272] on icon at bounding box center [1070, 274] width 12 height 12
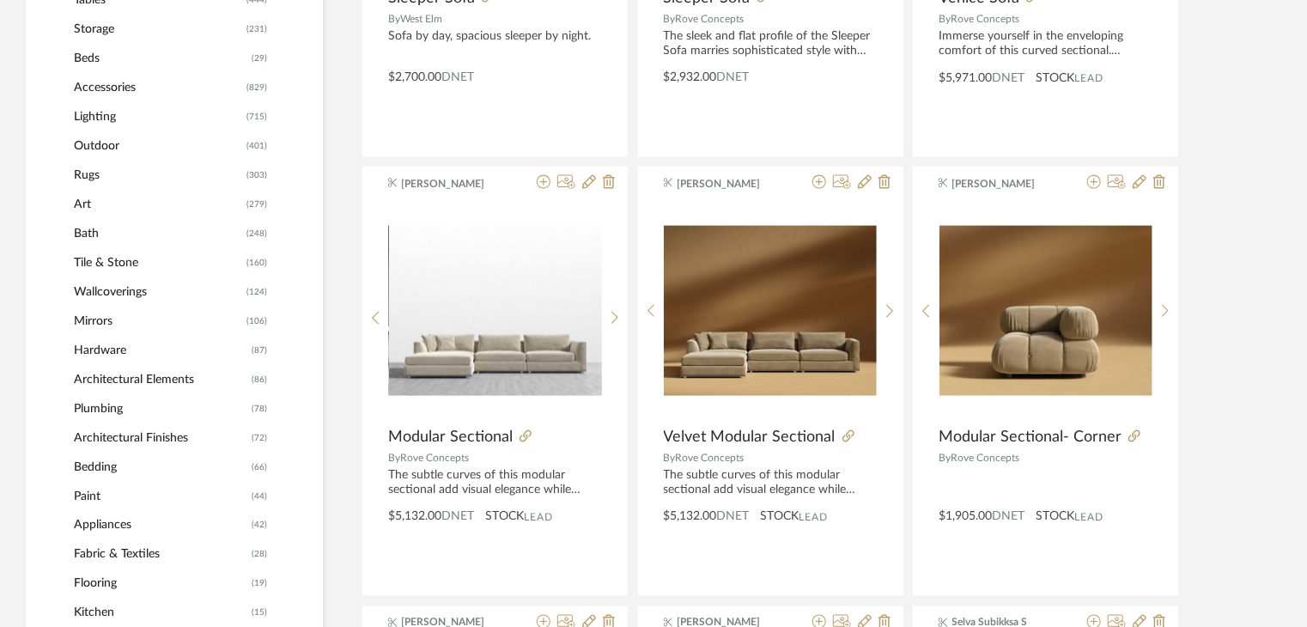
click at [111, 110] on span "Lighting" at bounding box center [158, 116] width 168 height 29
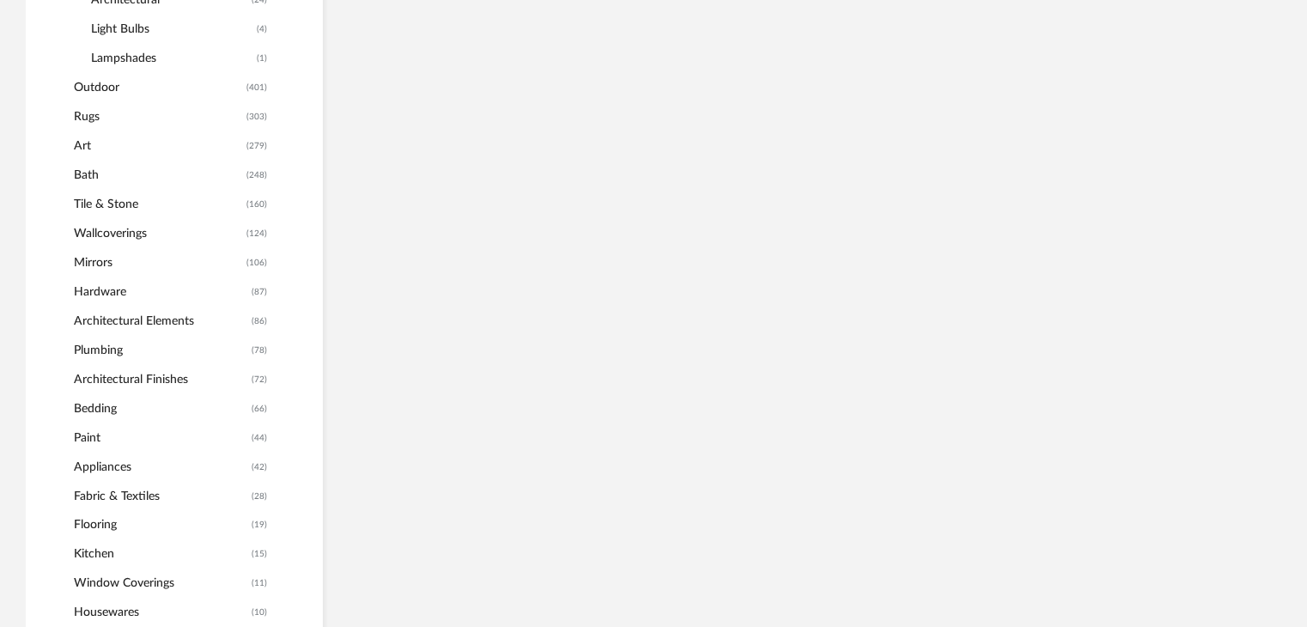
scroll to position [795, 0]
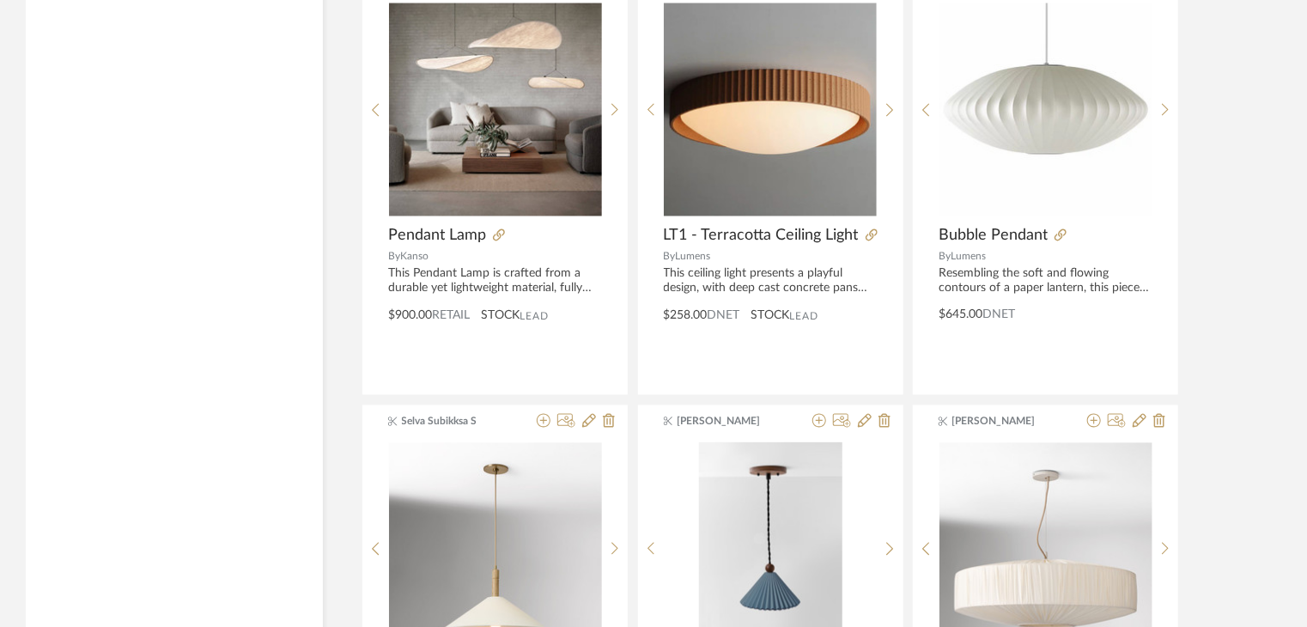
scroll to position [5216, 0]
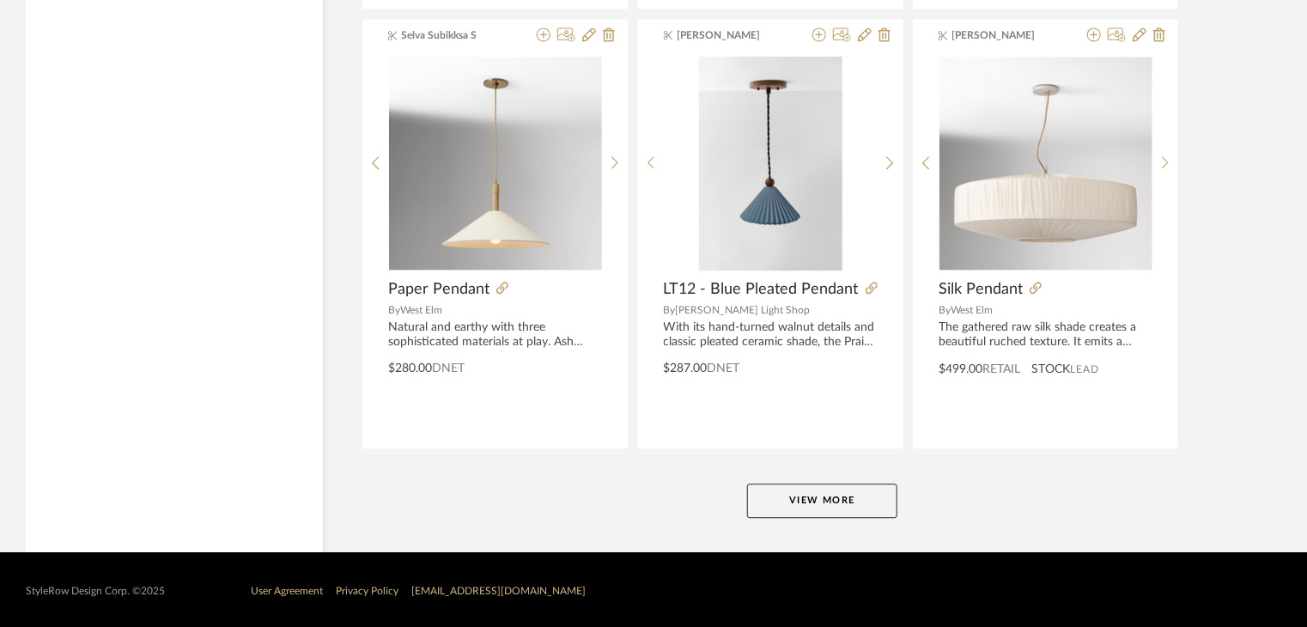
click at [879, 501] on button "View More" at bounding box center [822, 500] width 150 height 34
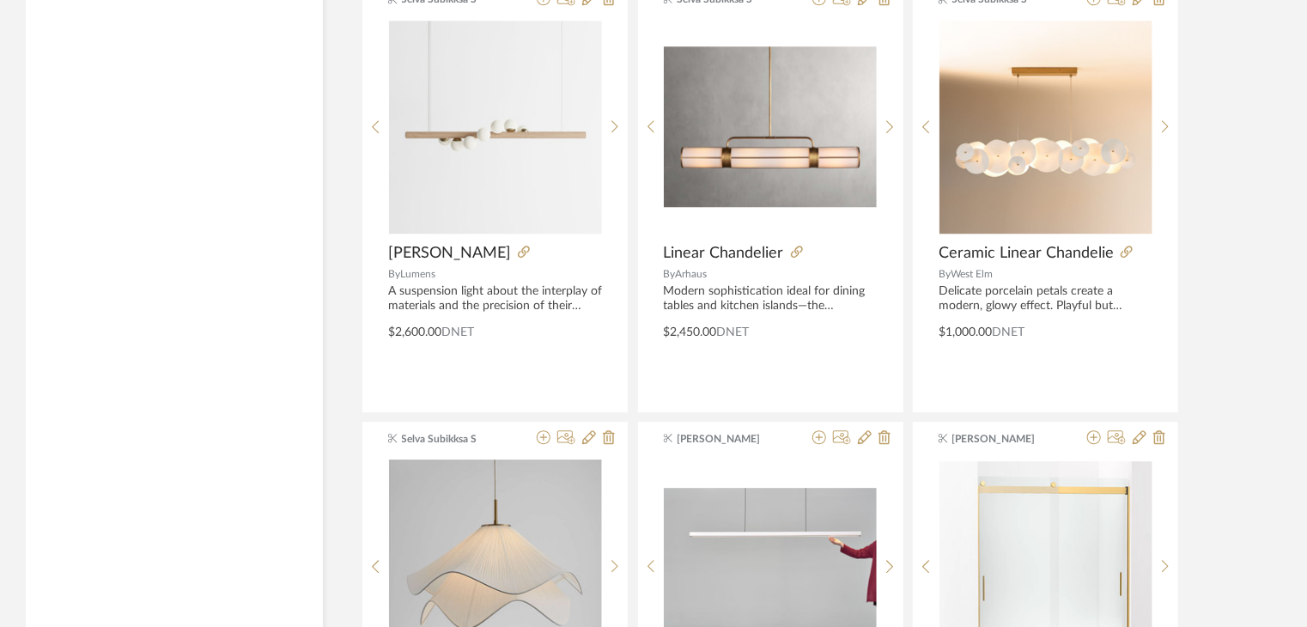
scroll to position [8736, 0]
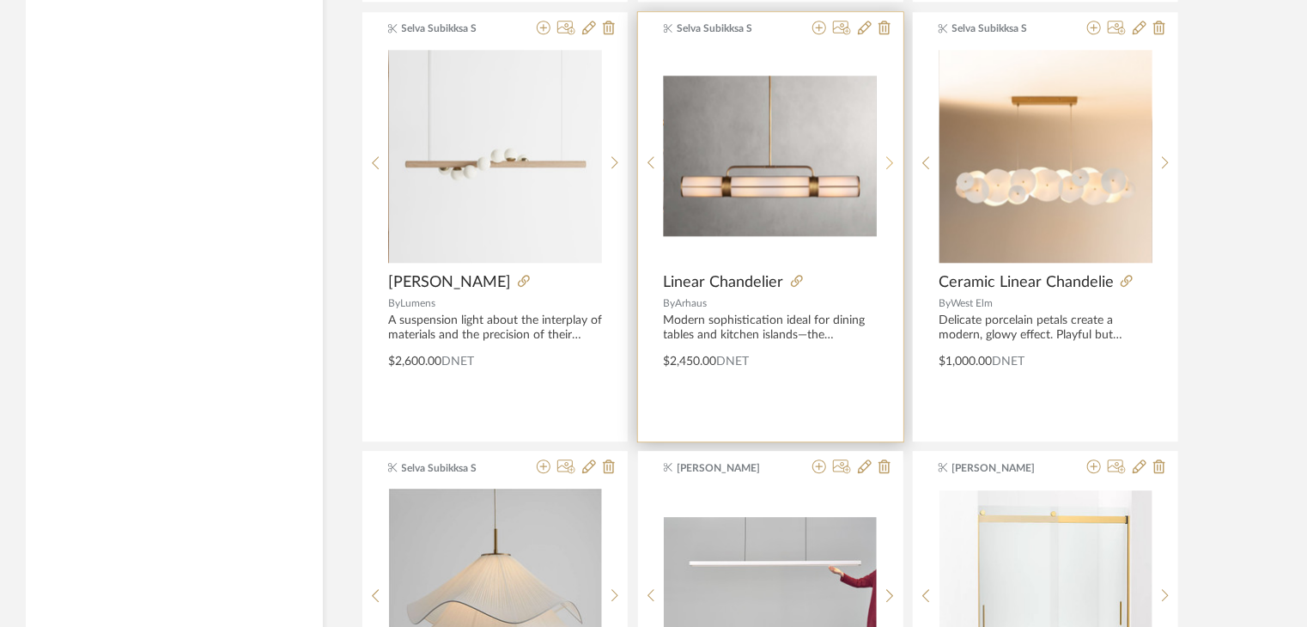
click at [885, 155] on sr-next-btn at bounding box center [889, 162] width 27 height 15
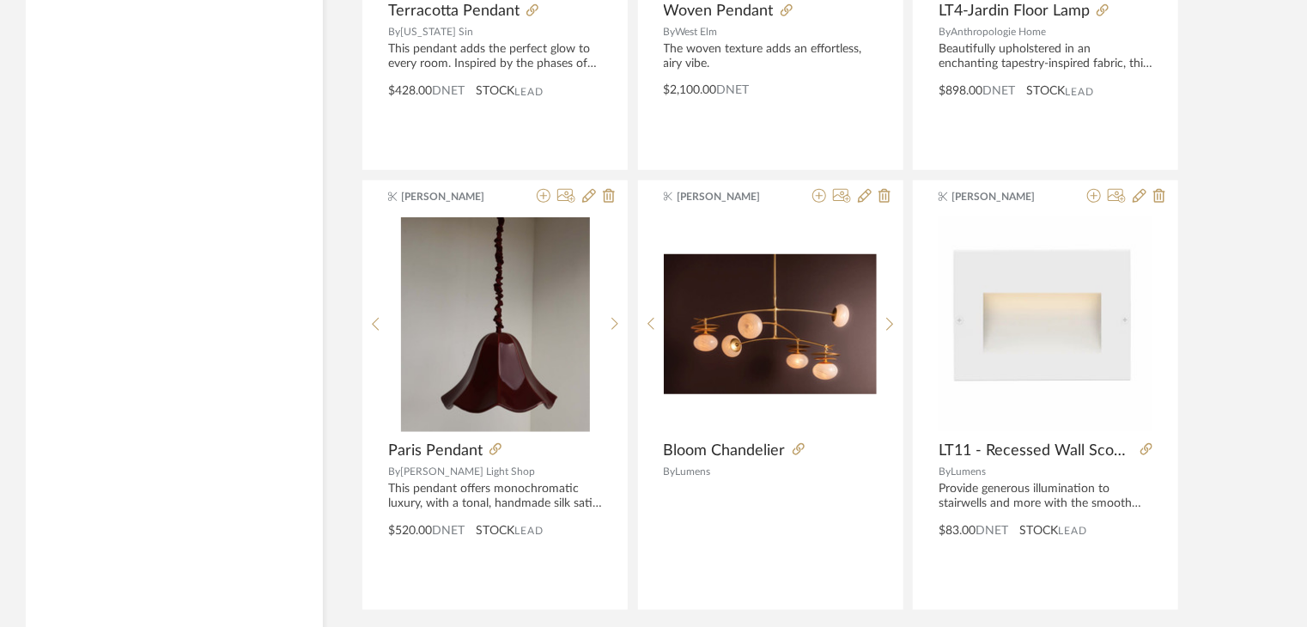
scroll to position [10367, 0]
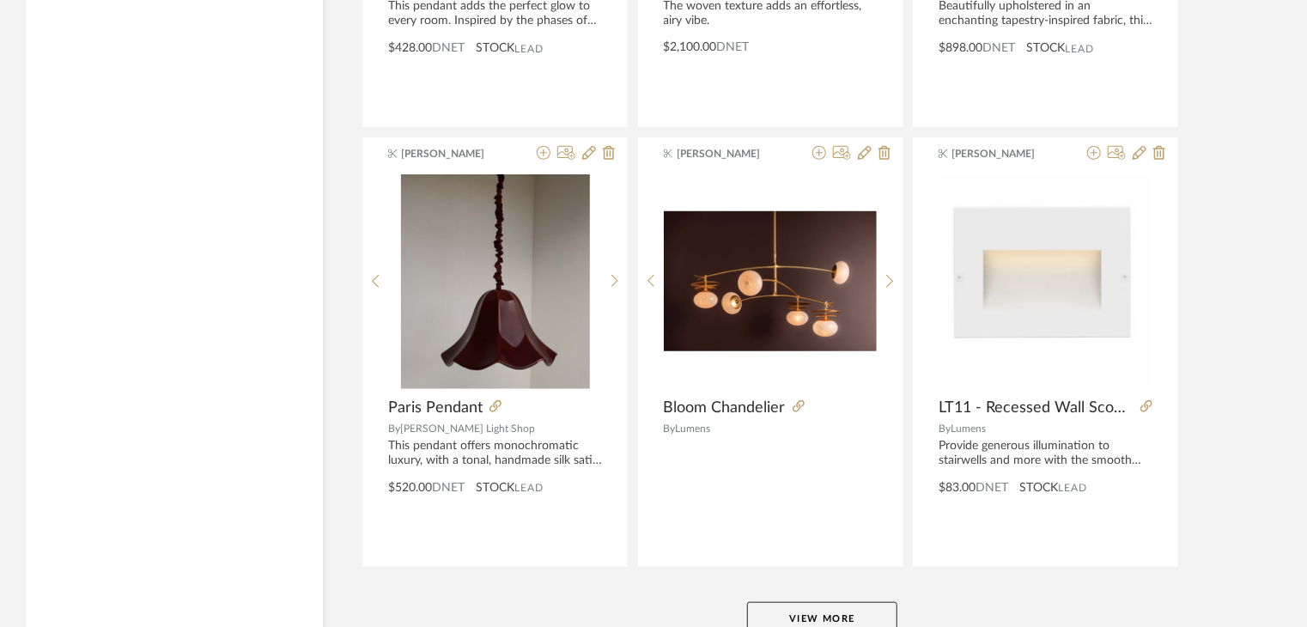
click at [825, 609] on button "View More" at bounding box center [822, 619] width 150 height 34
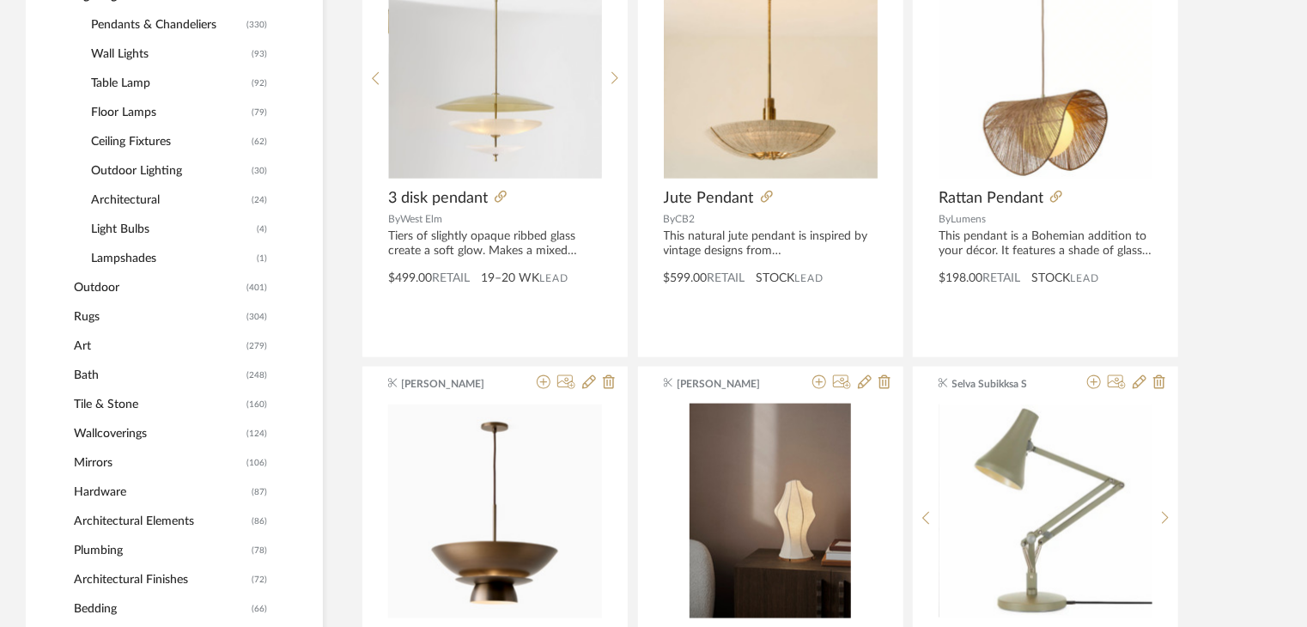
scroll to position [646, 0]
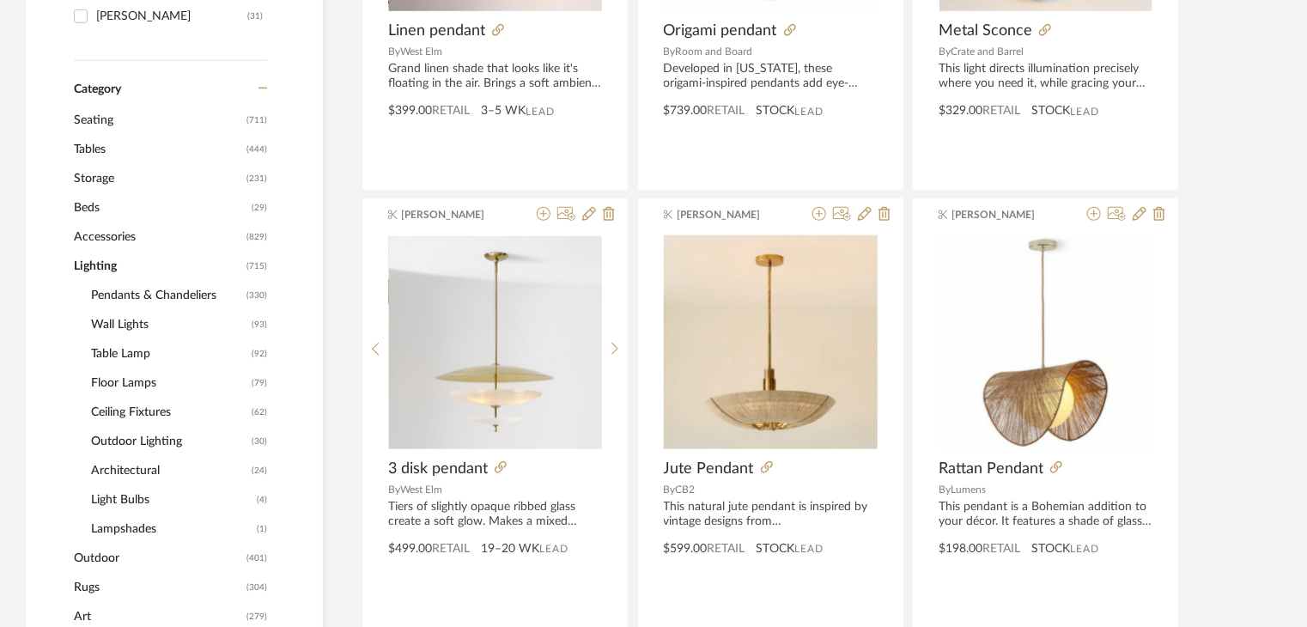
click at [140, 292] on span "Pendants & Chandeliers" at bounding box center [166, 295] width 151 height 29
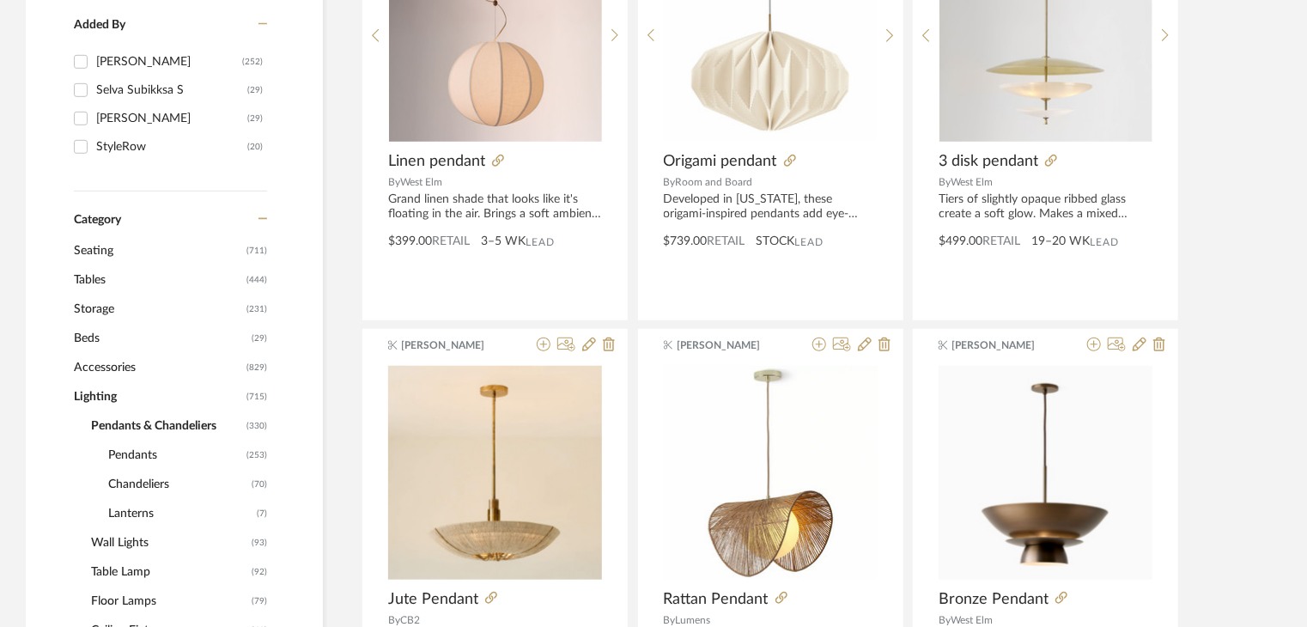
scroll to position [846, 0]
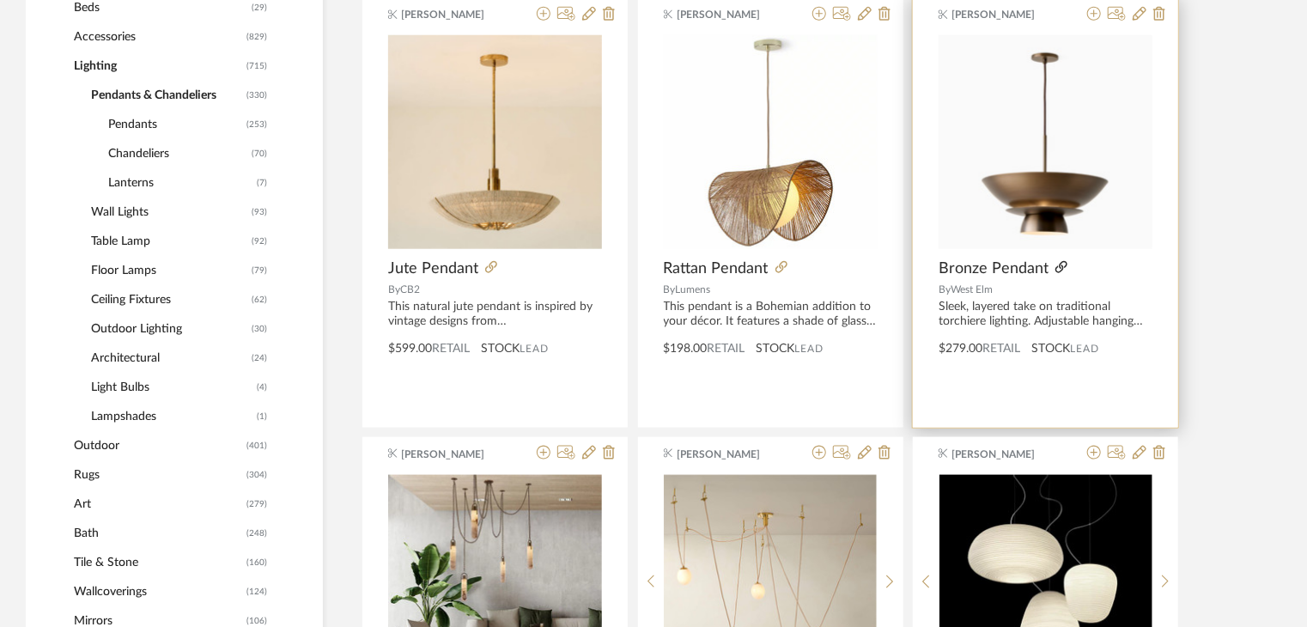
click at [1057, 265] on icon at bounding box center [1061, 267] width 12 height 12
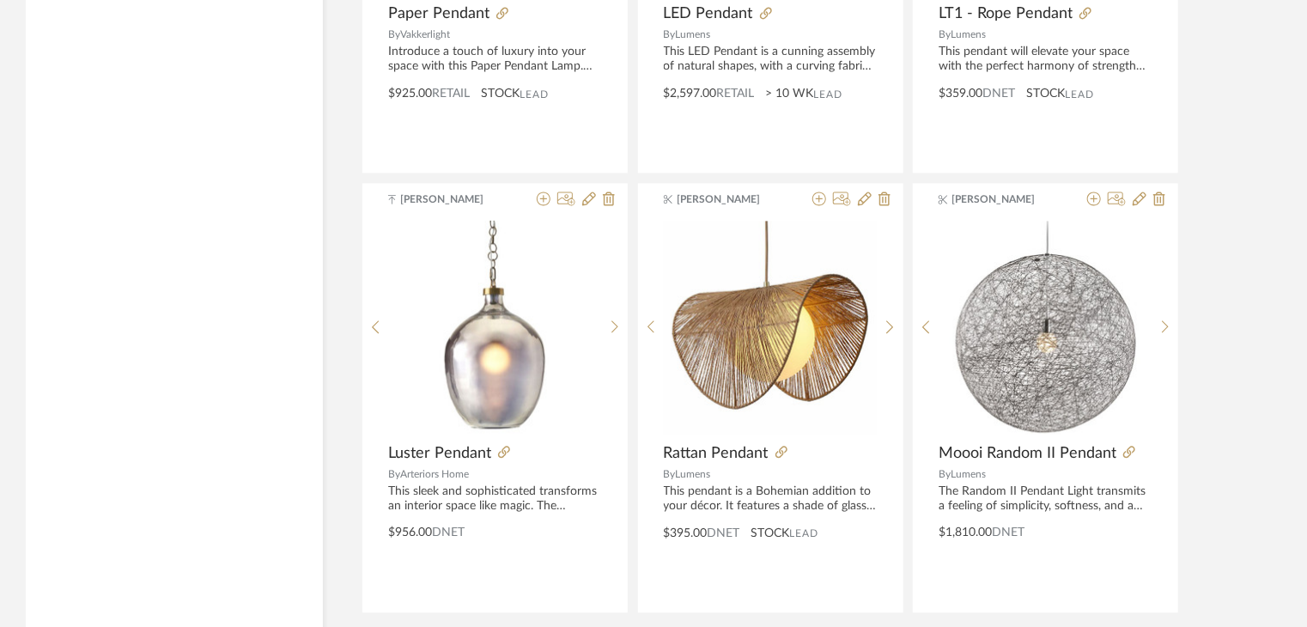
scroll to position [5216, 0]
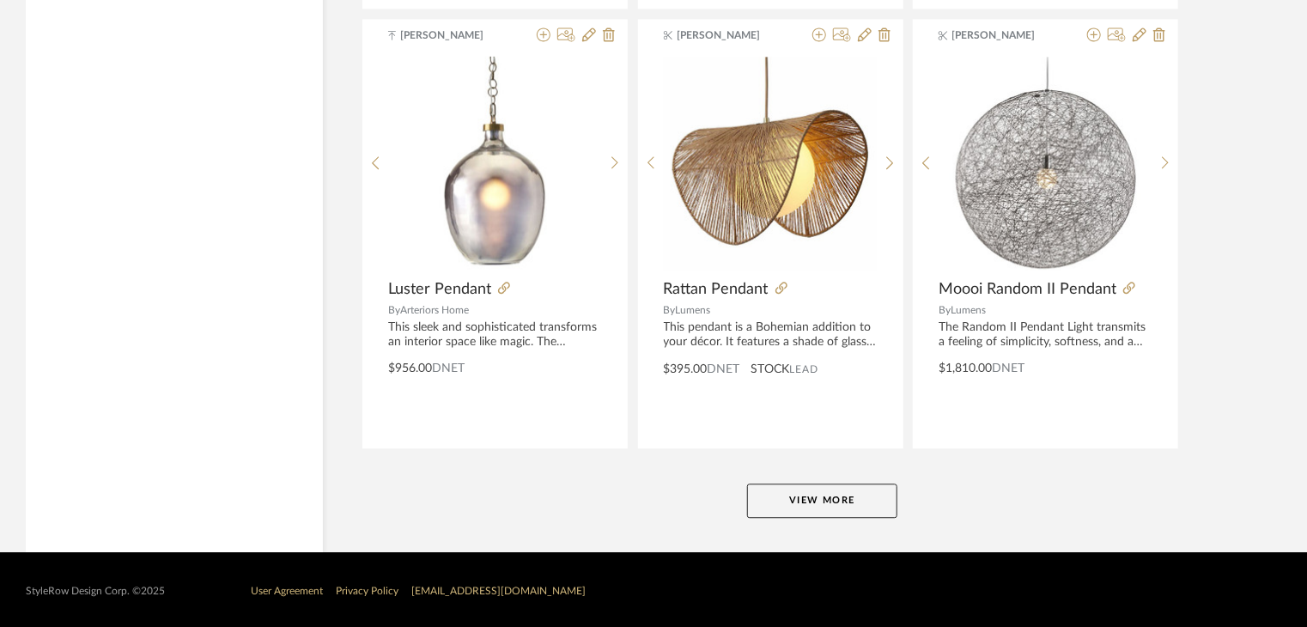
click at [890, 500] on button "View More" at bounding box center [822, 500] width 150 height 34
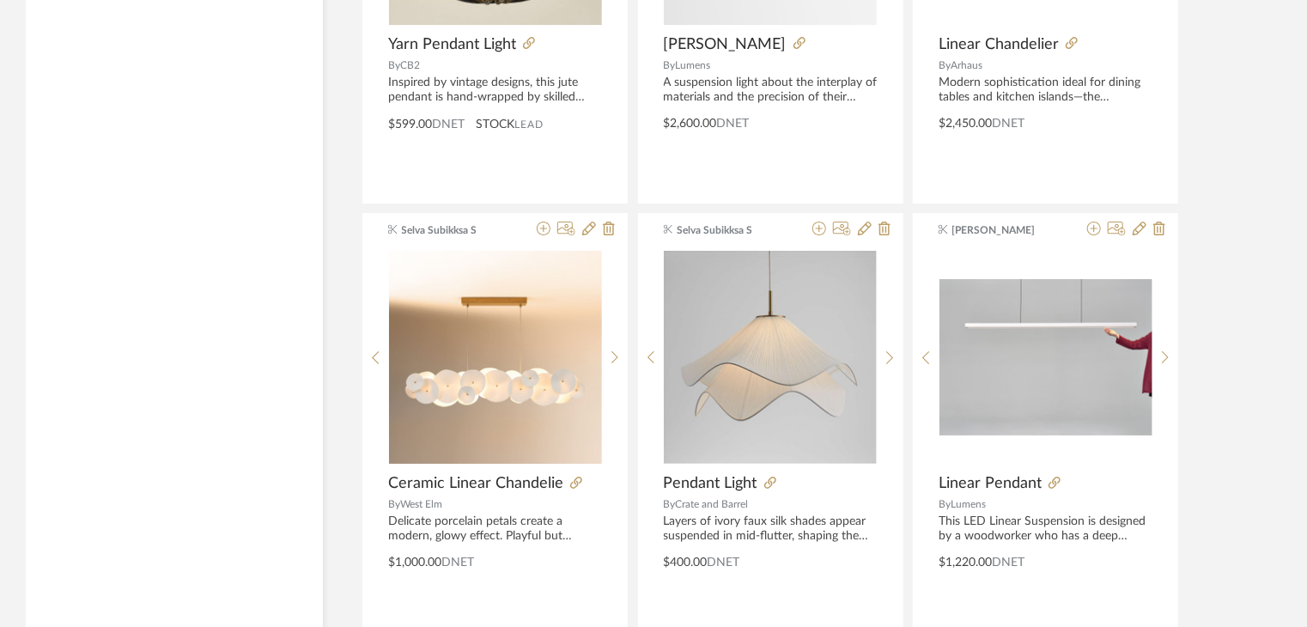
scroll to position [6332, 0]
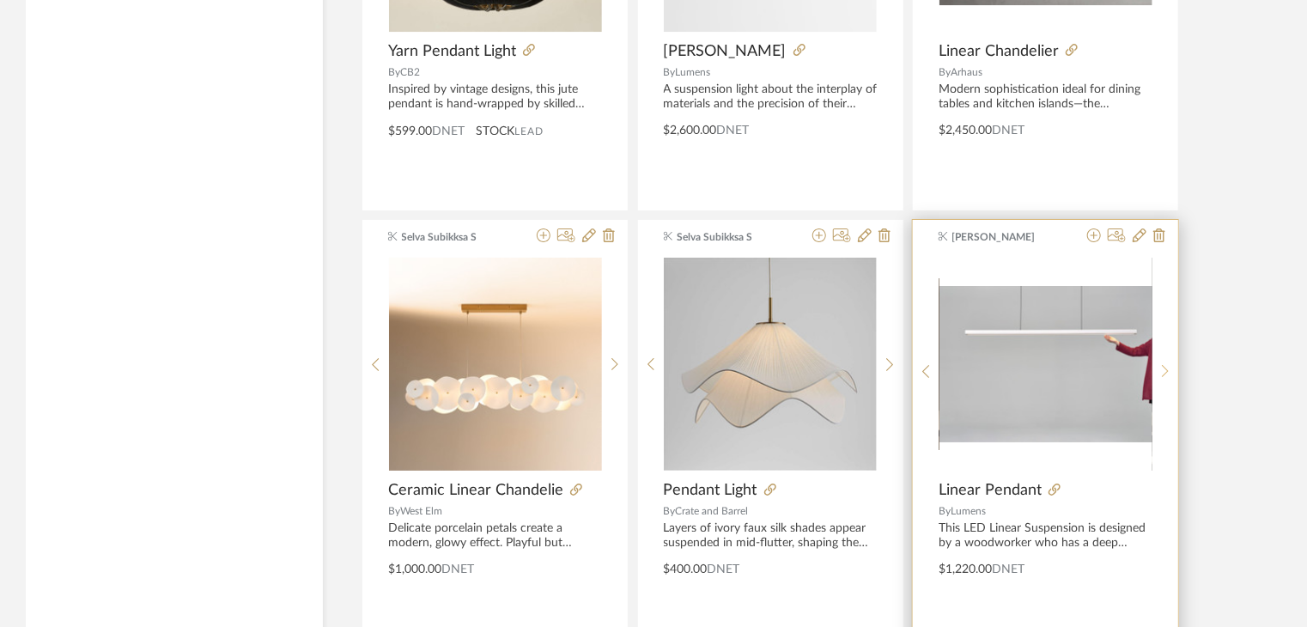
click at [1162, 364] on icon at bounding box center [1166, 371] width 8 height 15
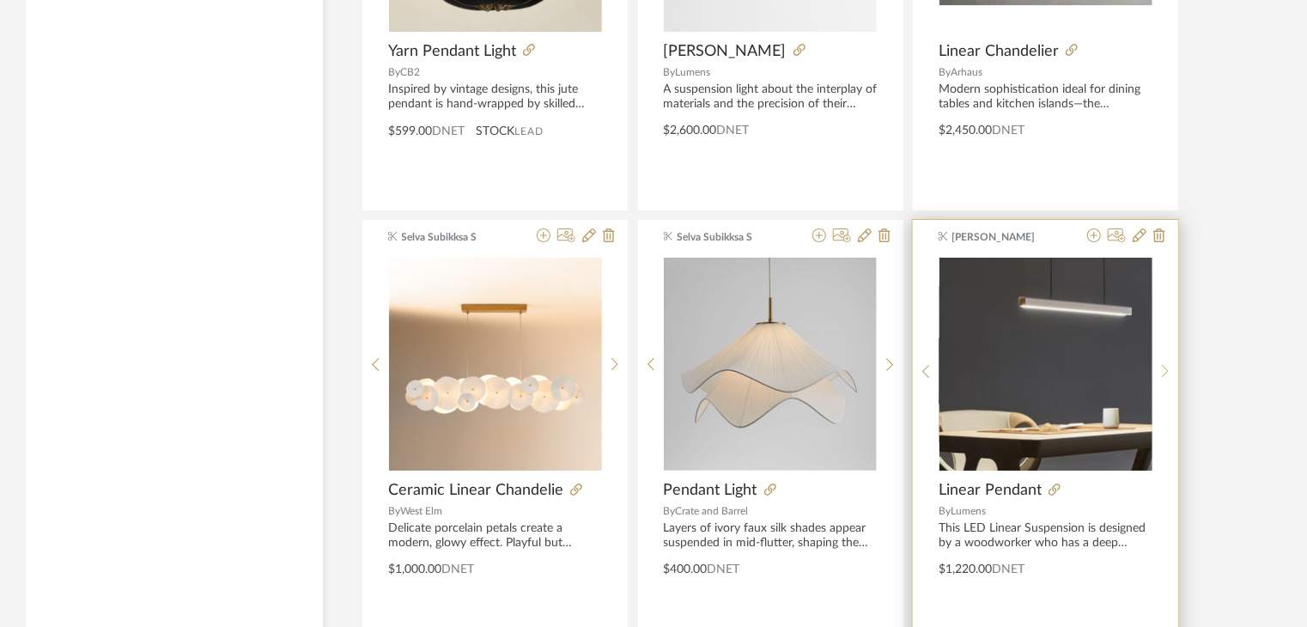
click at [1162, 365] on icon at bounding box center [1165, 371] width 7 height 13
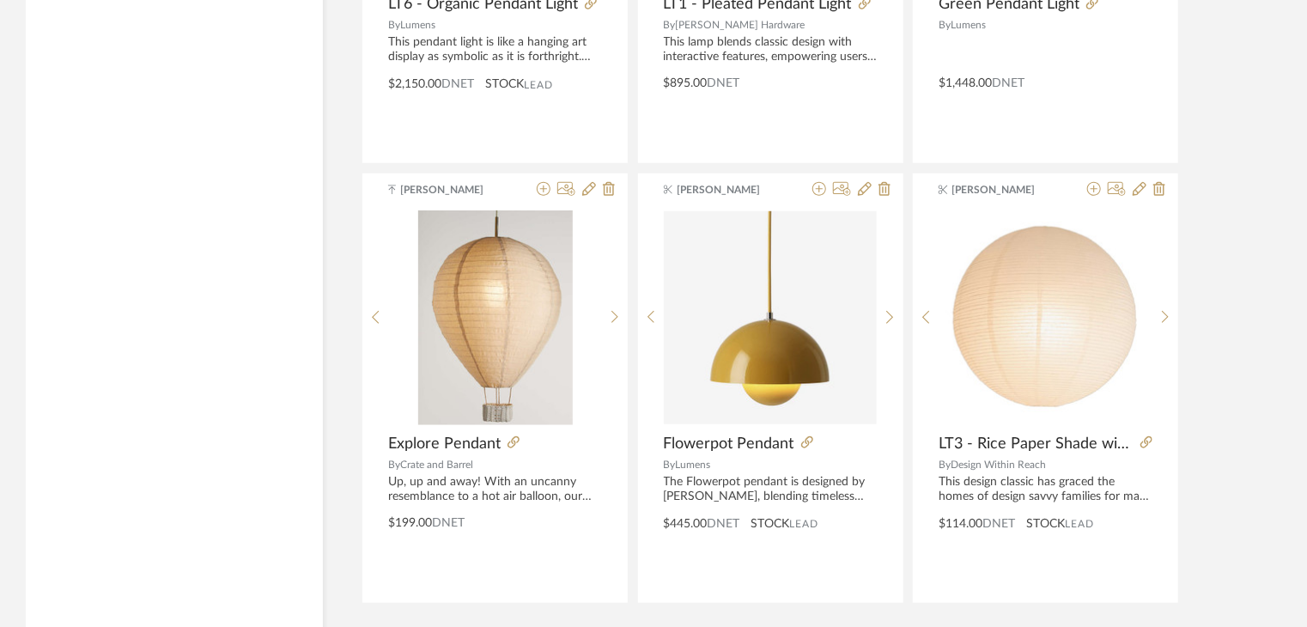
scroll to position [10453, 0]
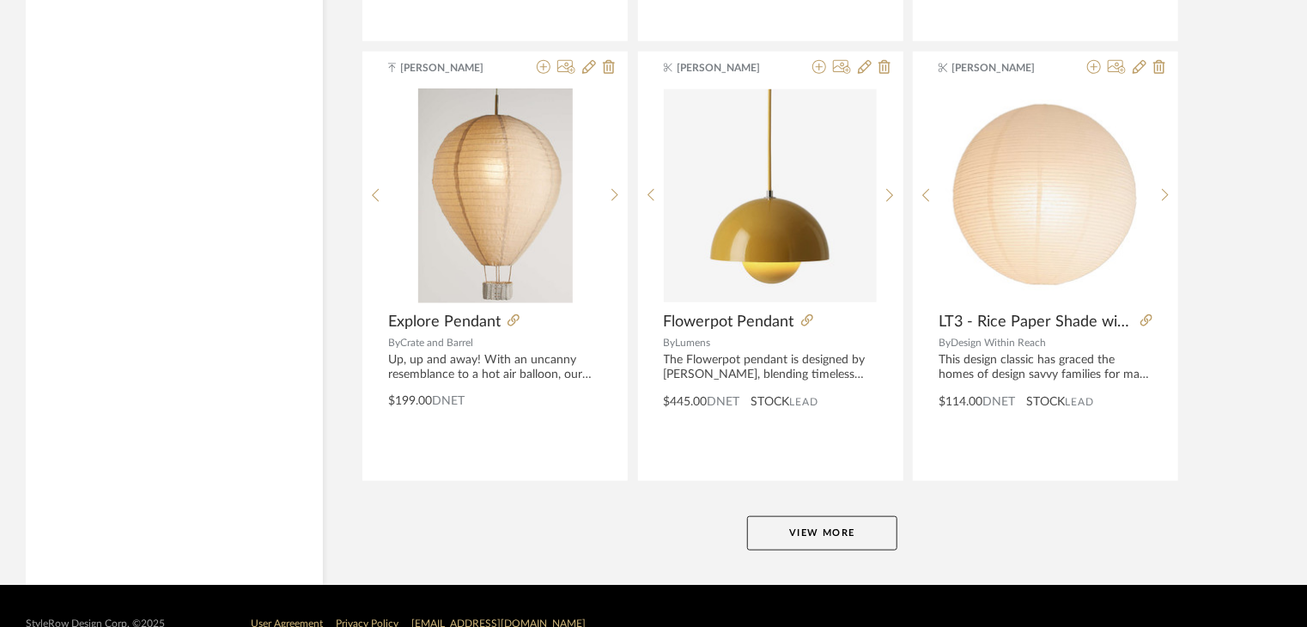
click at [886, 524] on button "View More" at bounding box center [822, 533] width 150 height 34
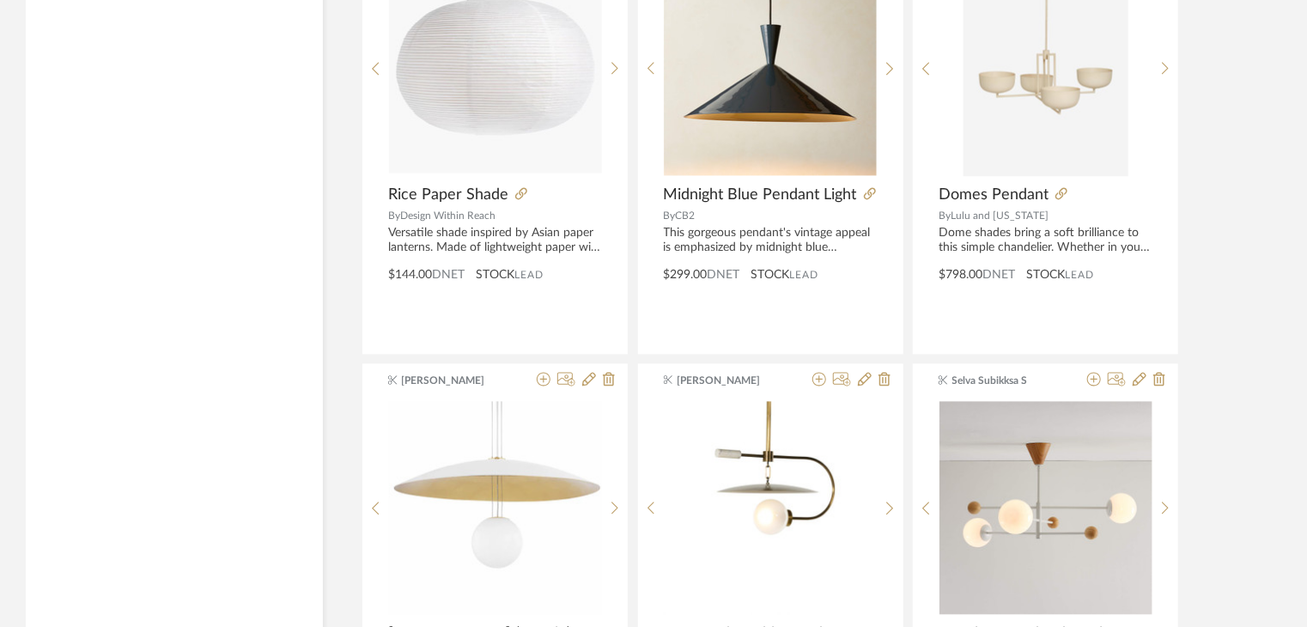
scroll to position [11397, 0]
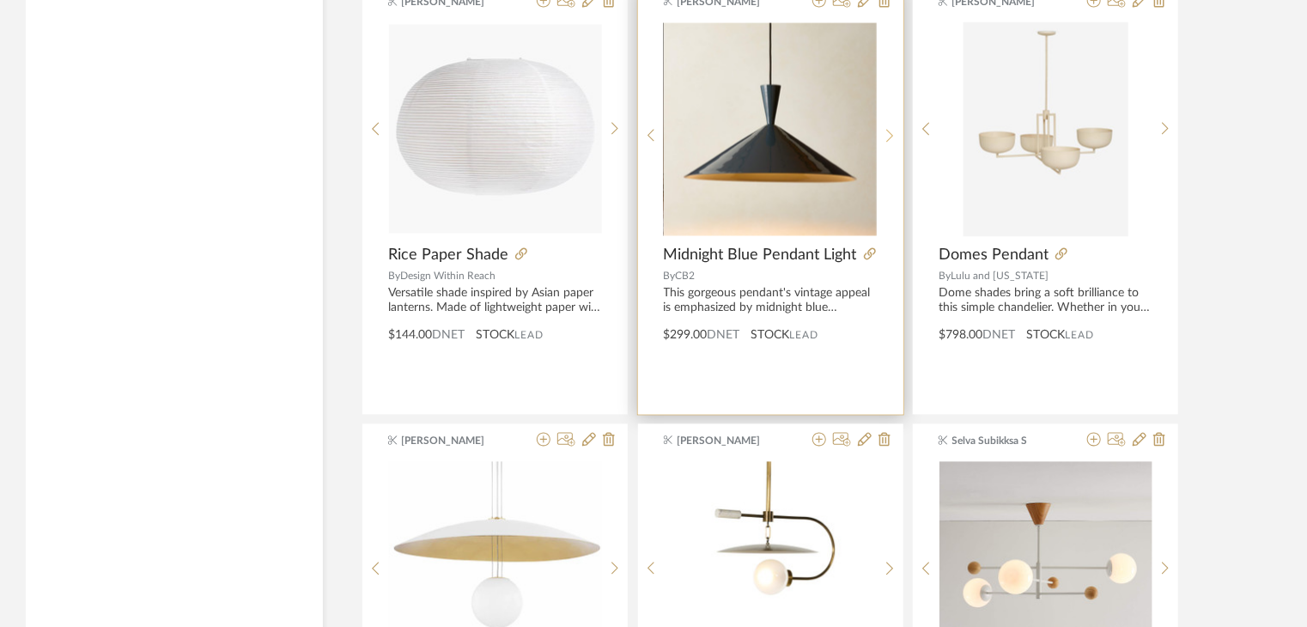
click at [895, 129] on sr-next-btn at bounding box center [889, 136] width 27 height 15
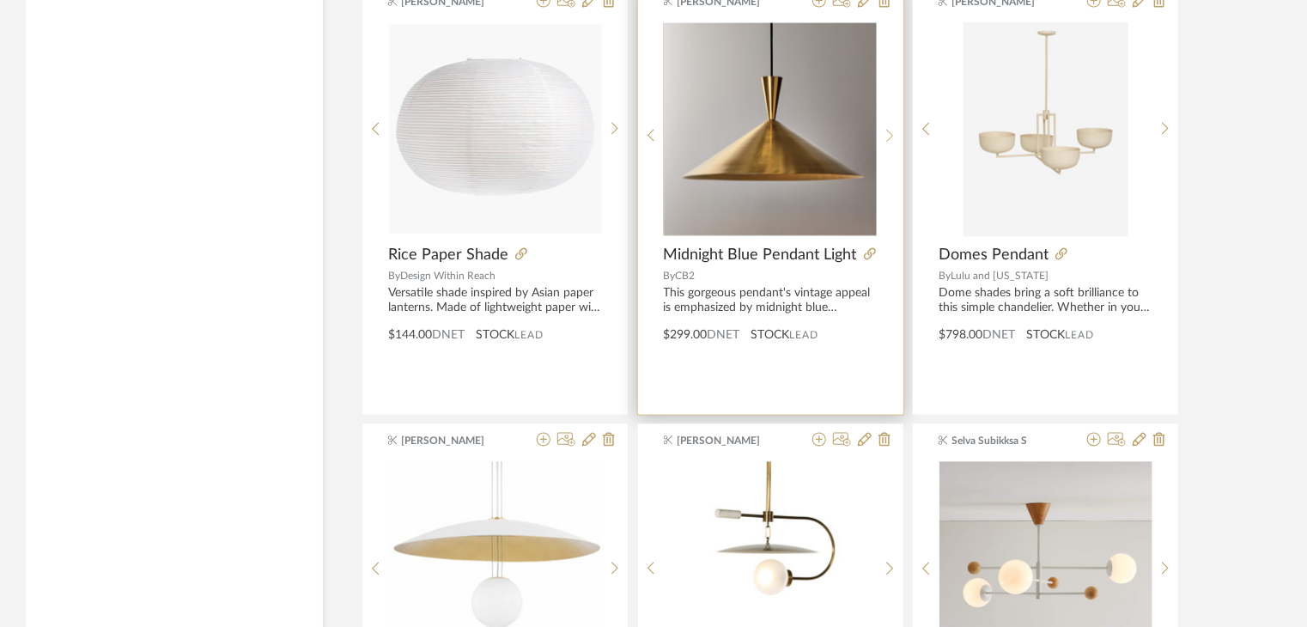
click at [895, 129] on sr-next-btn at bounding box center [889, 136] width 27 height 15
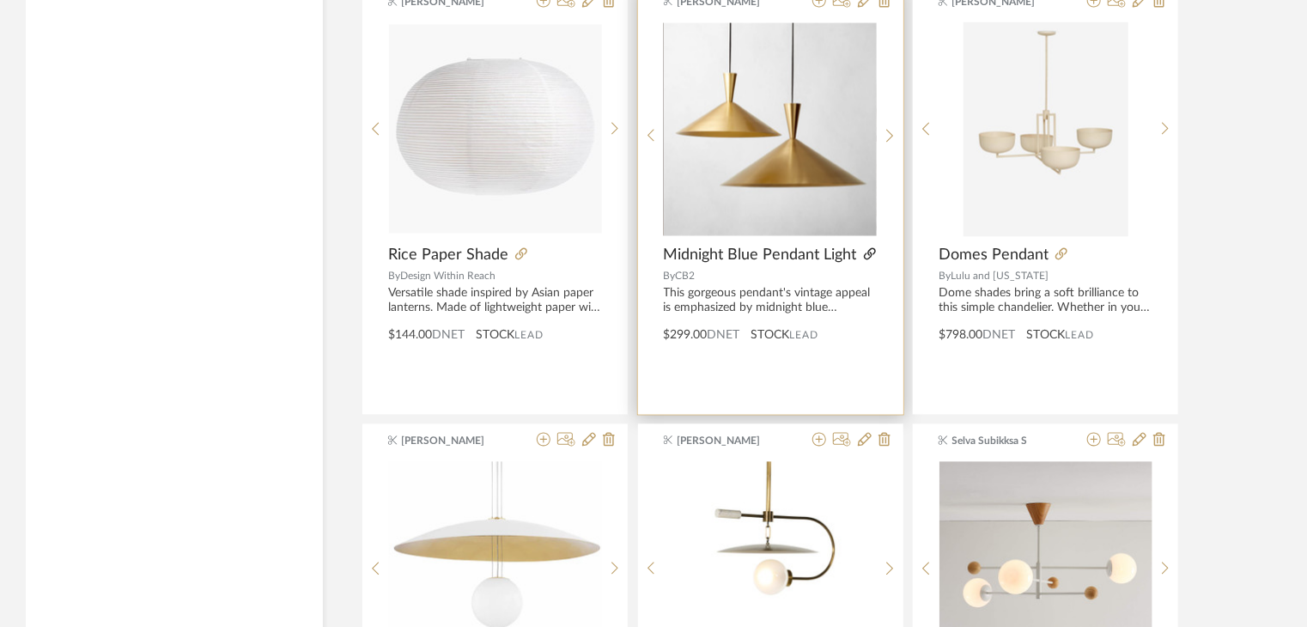
click at [865, 248] on icon at bounding box center [870, 254] width 12 height 12
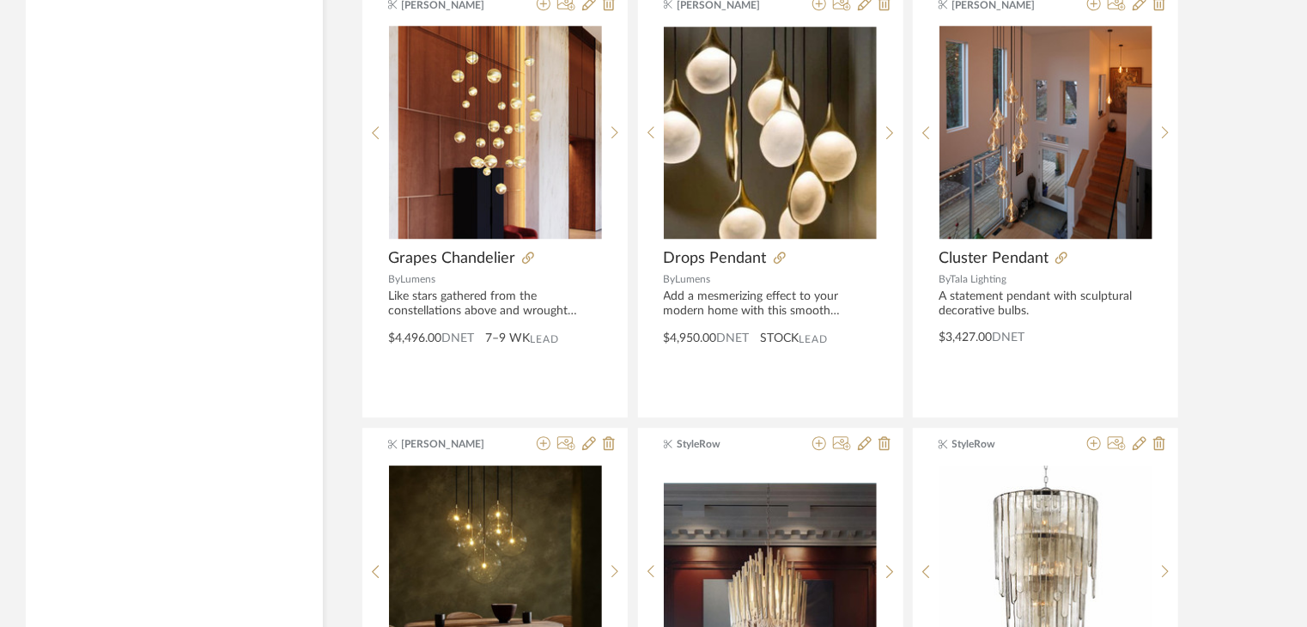
scroll to position [14831, 0]
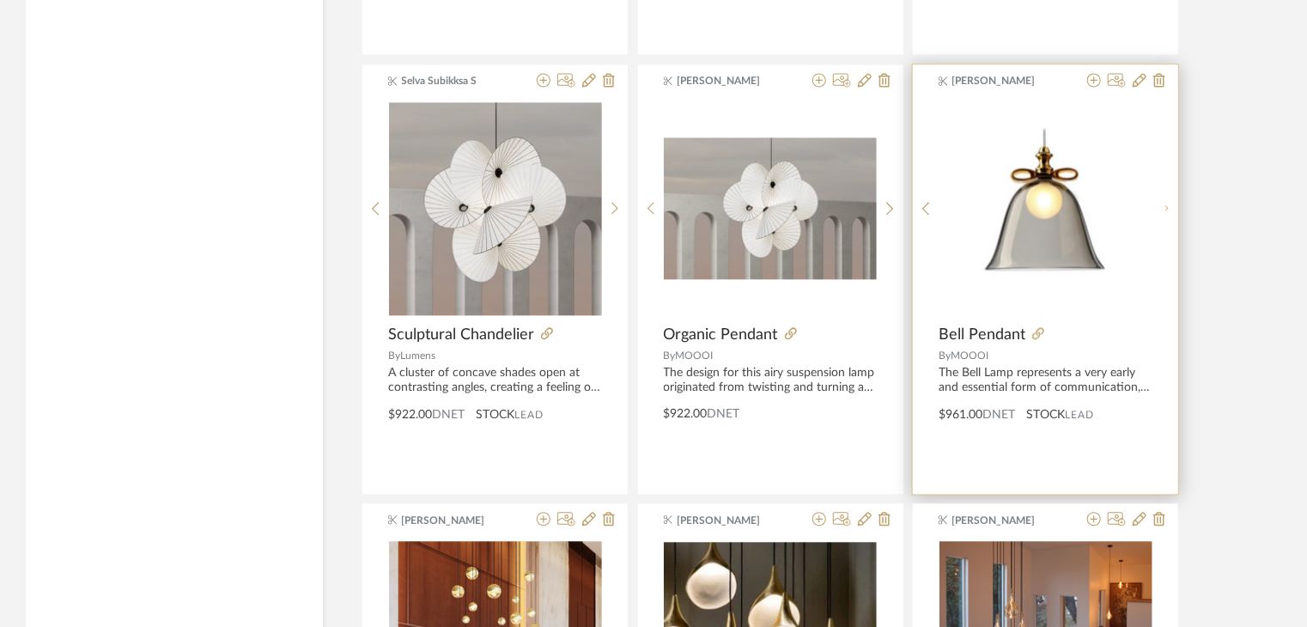
click at [1168, 193] on div at bounding box center [1165, 208] width 27 height 215
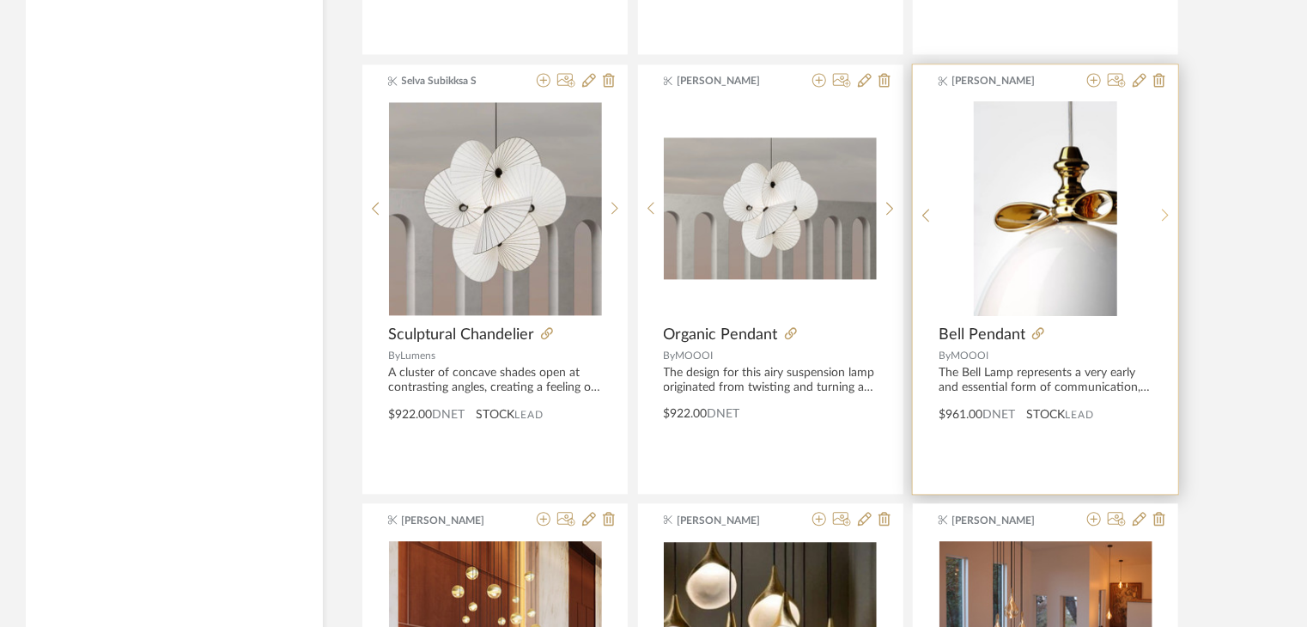
click at [1168, 193] on div at bounding box center [1165, 215] width 27 height 228
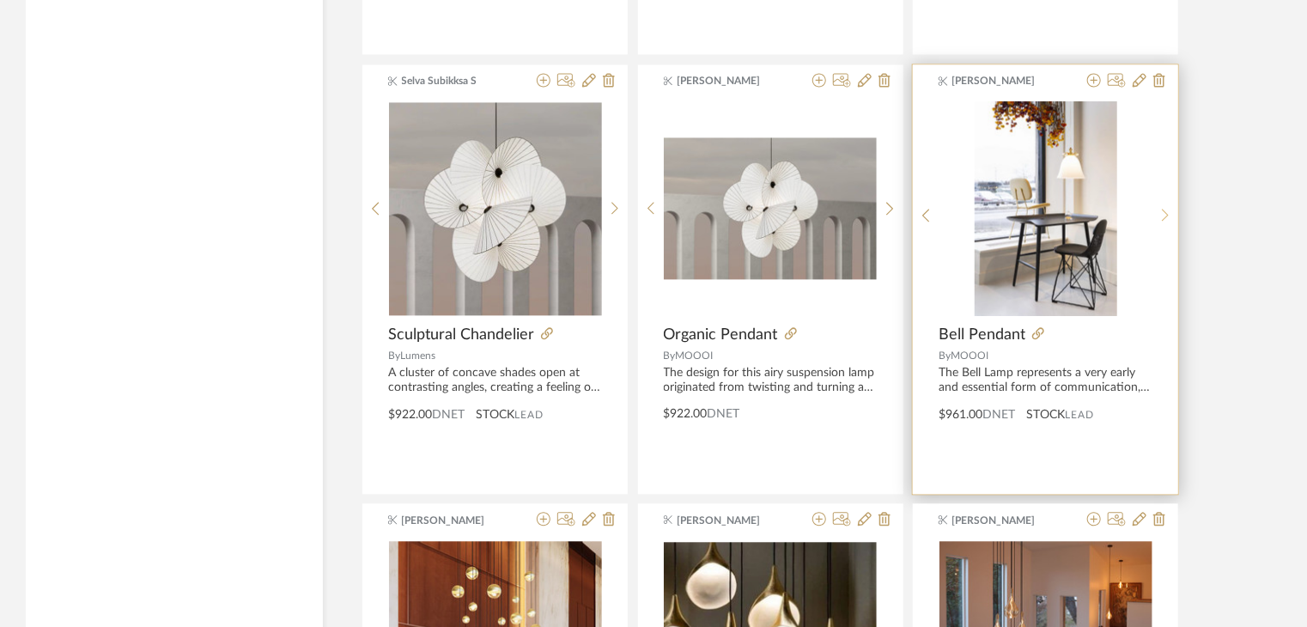
click at [1168, 193] on div at bounding box center [1165, 215] width 27 height 228
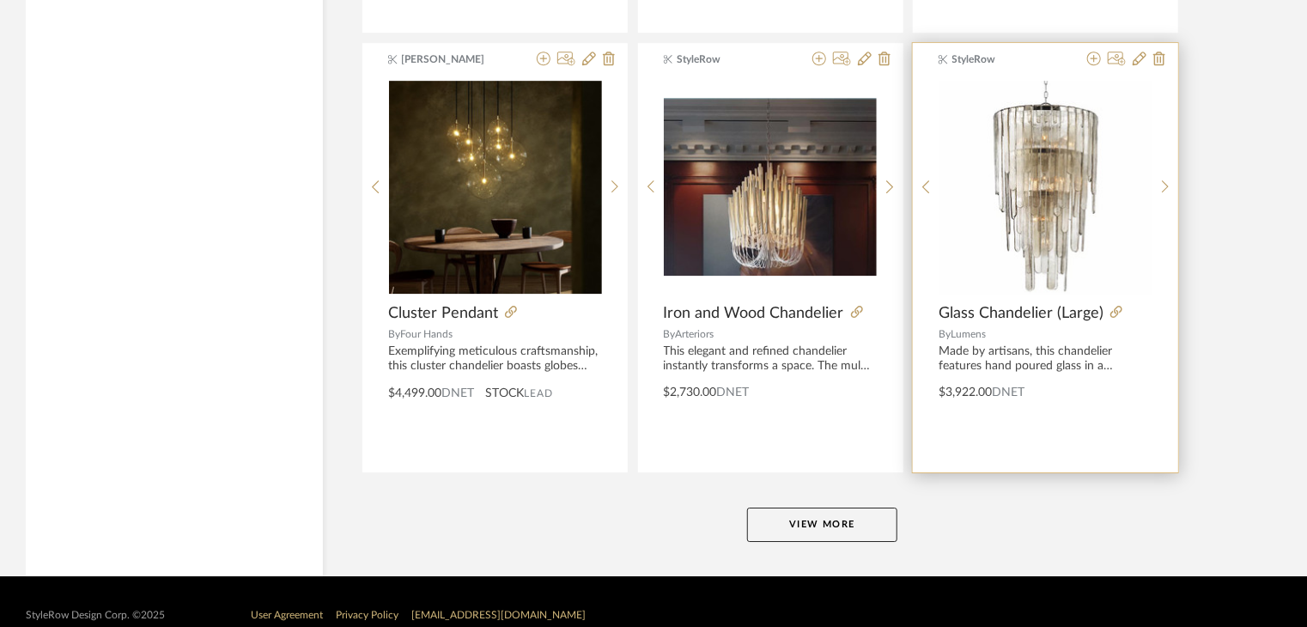
scroll to position [15747, 0]
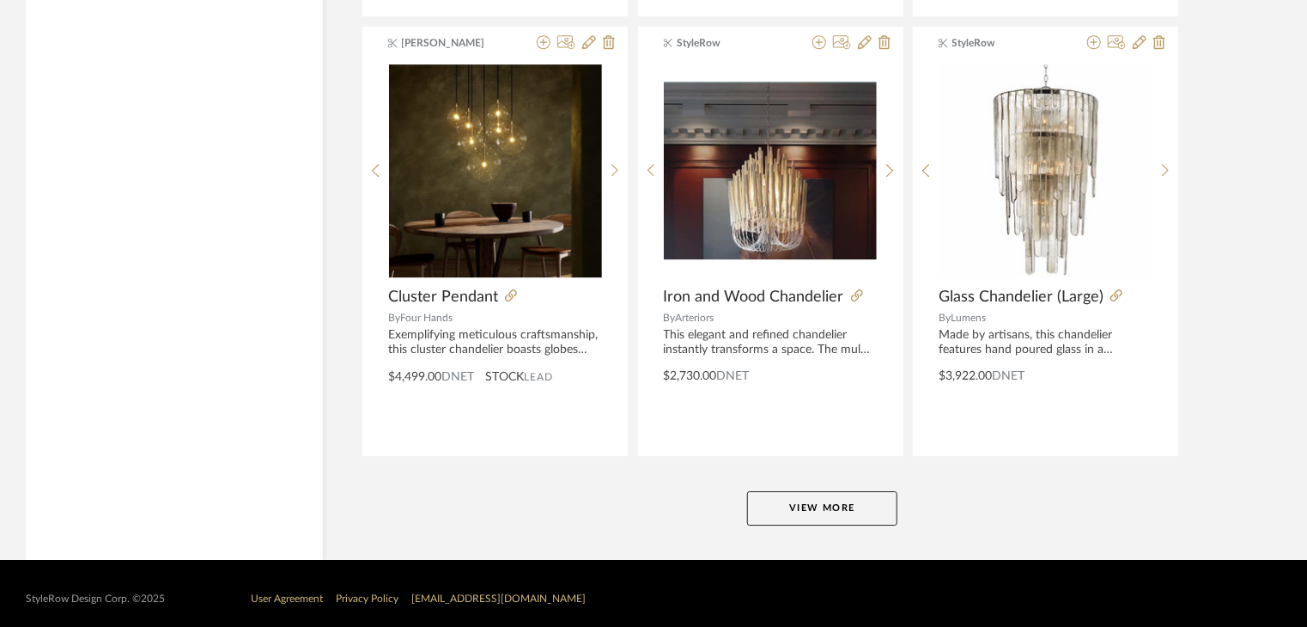
click at [798, 491] on button "View More" at bounding box center [822, 508] width 150 height 34
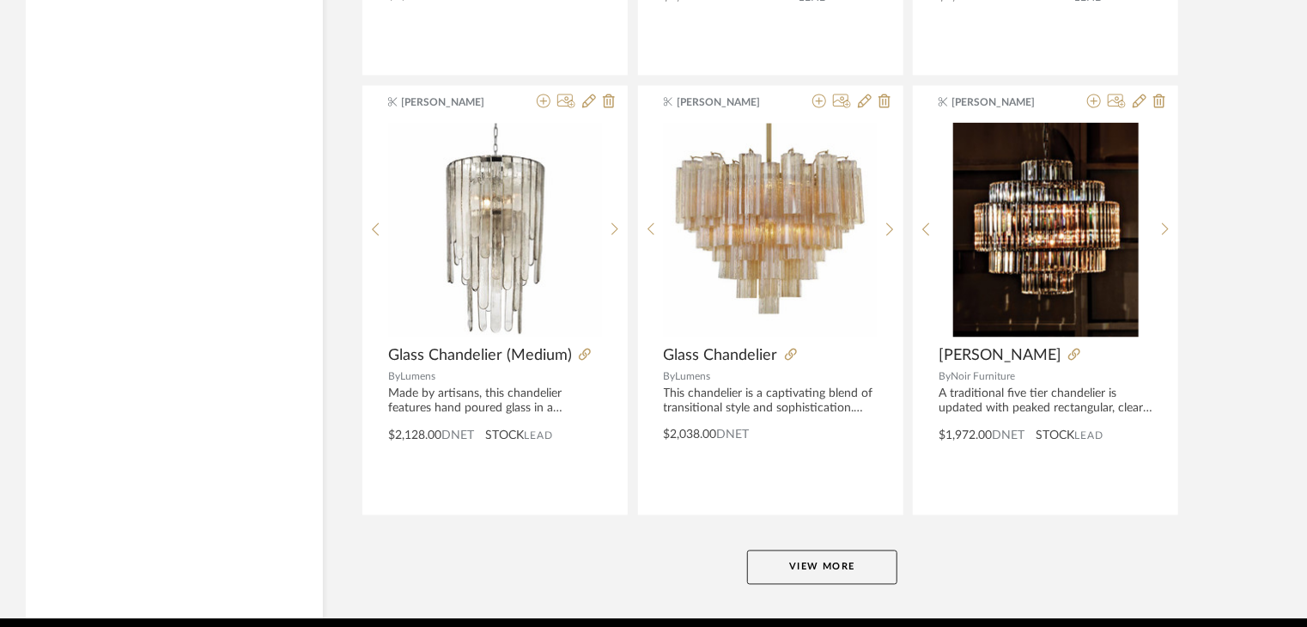
scroll to position [21012, 0]
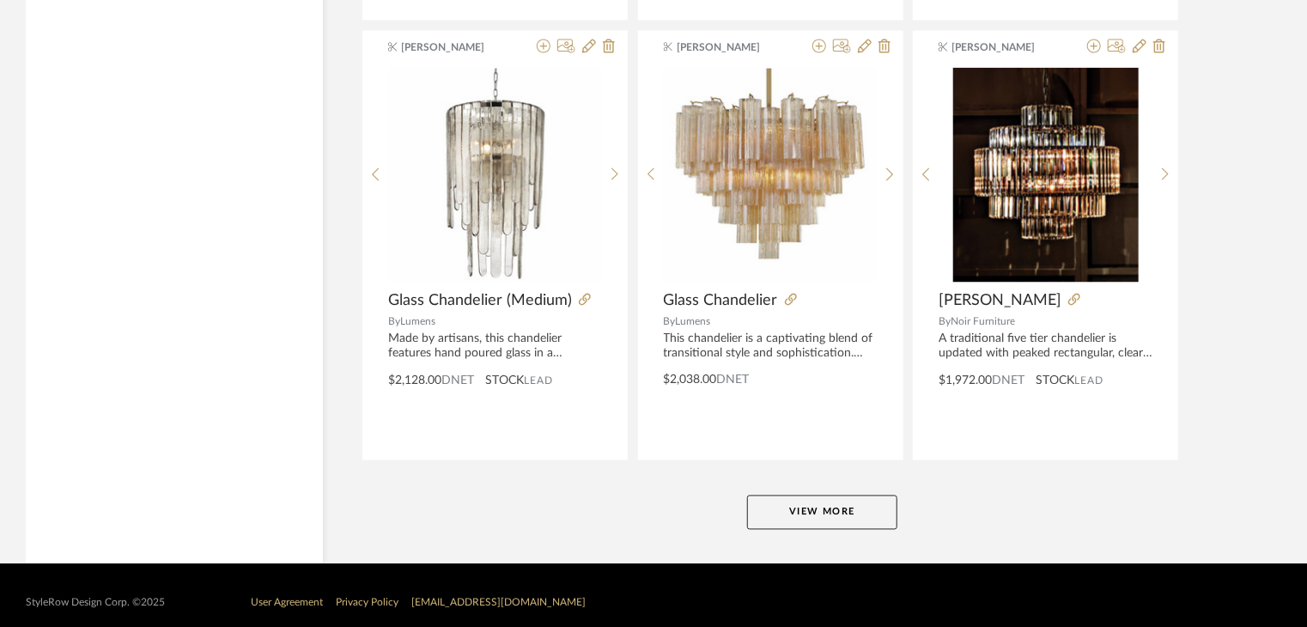
click at [884, 503] on button "View More" at bounding box center [822, 512] width 150 height 34
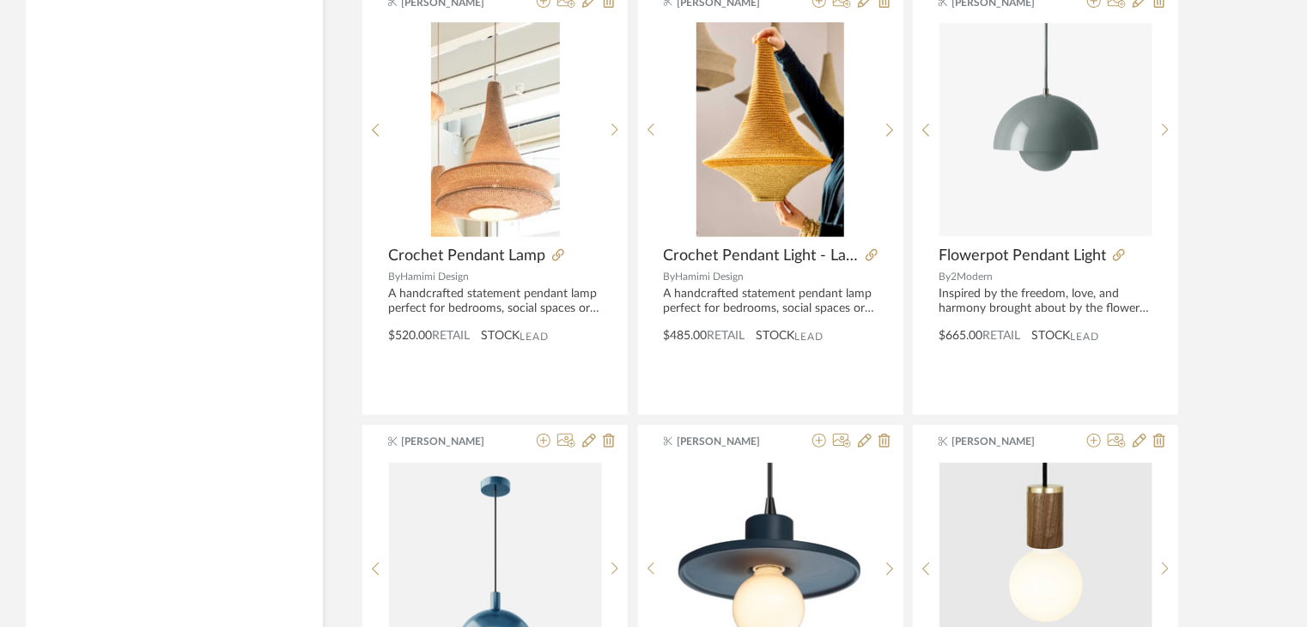
scroll to position [23587, 0]
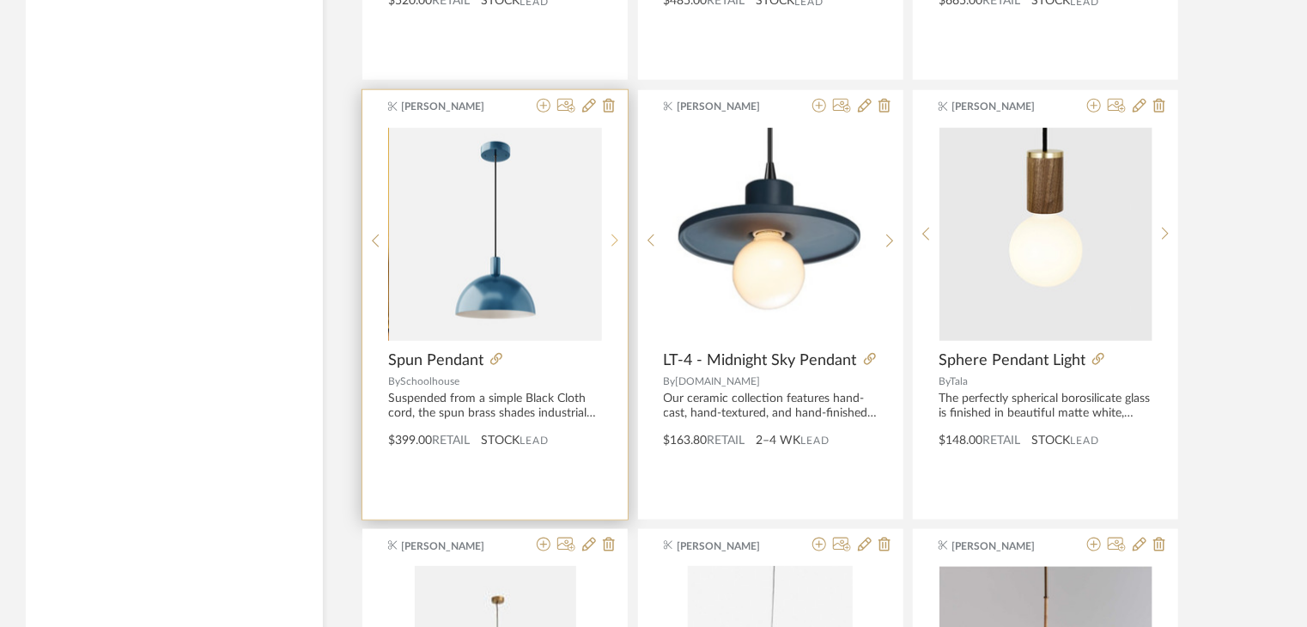
click at [612, 234] on icon at bounding box center [615, 241] width 8 height 15
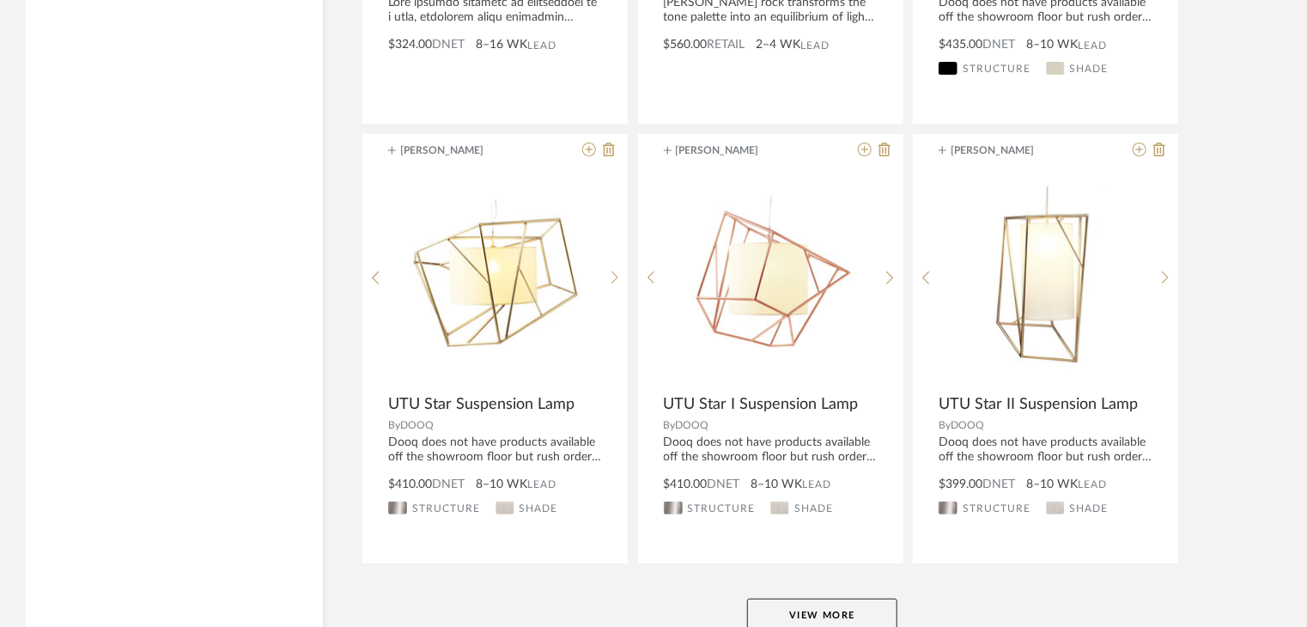
scroll to position [26277, 0]
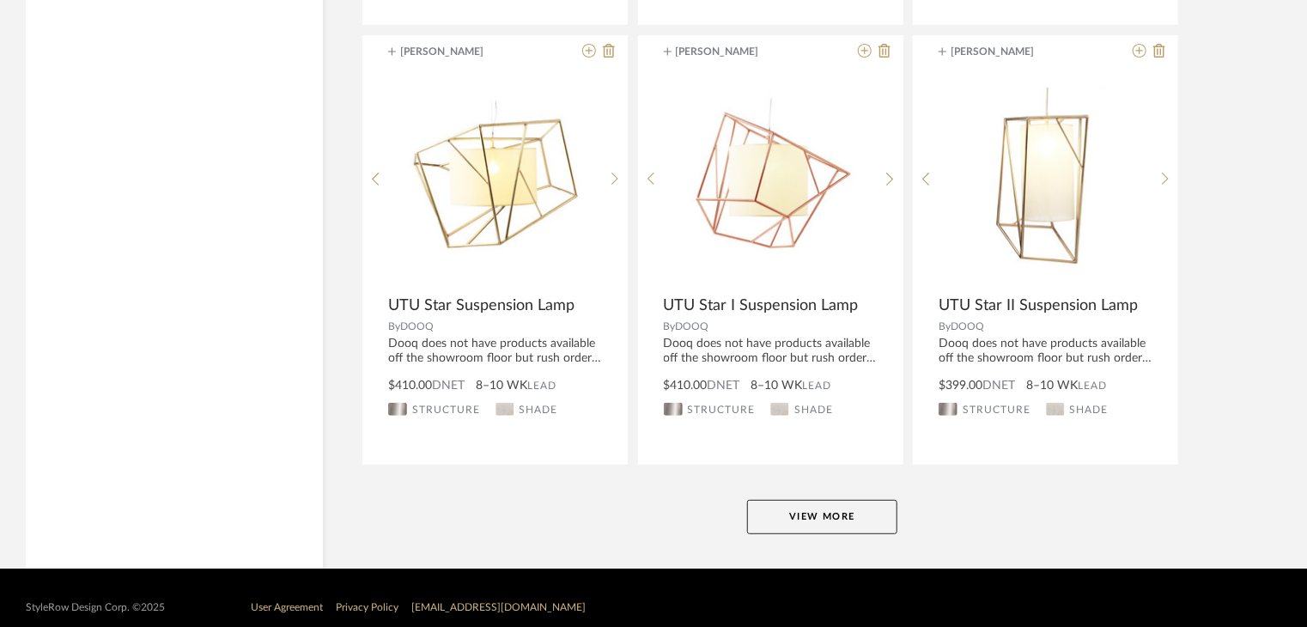
click at [870, 500] on button "View More" at bounding box center [822, 517] width 150 height 34
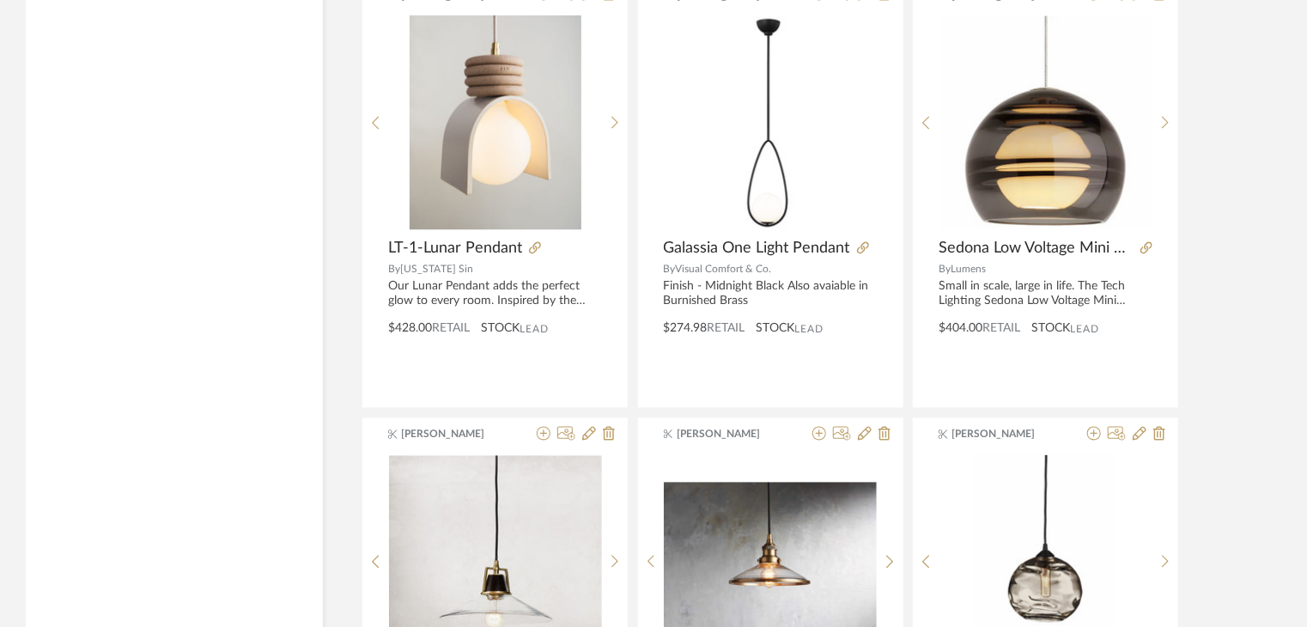
scroll to position [27564, 0]
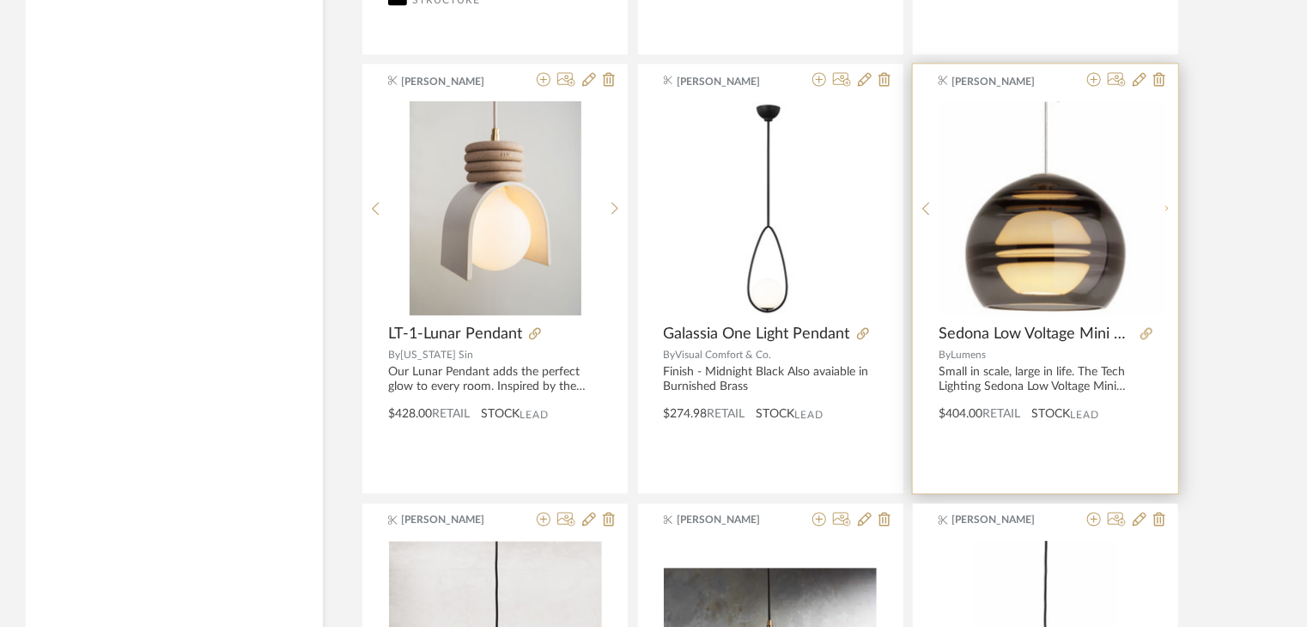
click at [1170, 202] on sr-next-btn at bounding box center [1165, 209] width 27 height 15
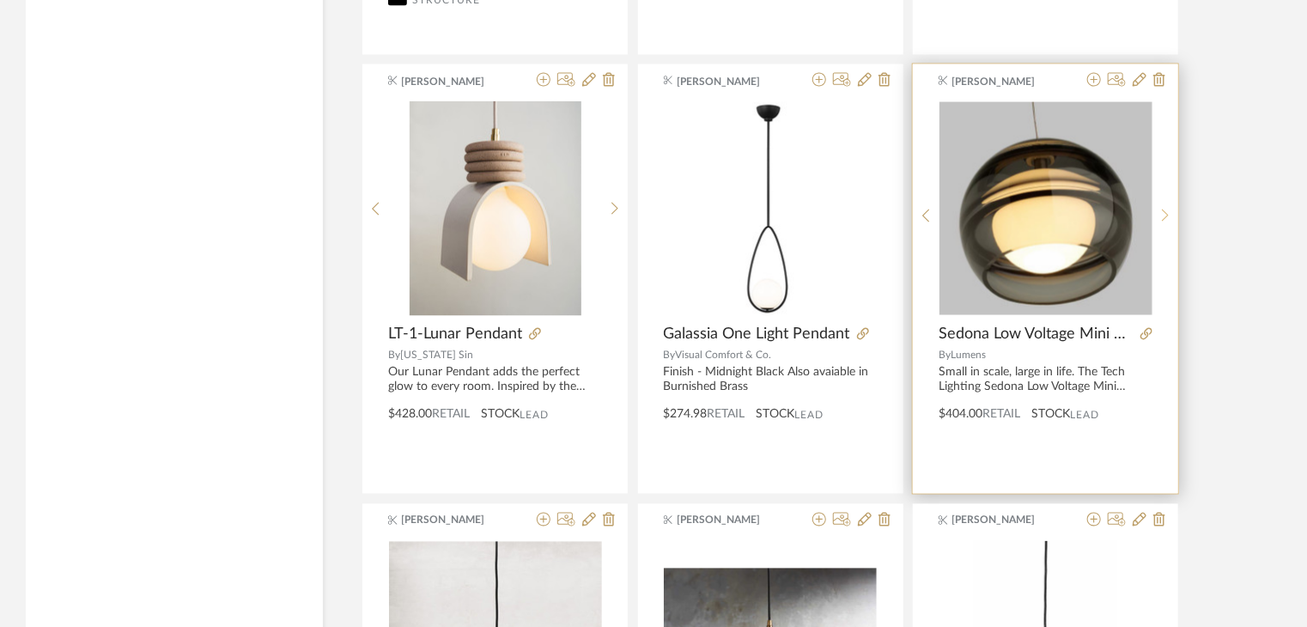
click at [1170, 209] on sr-next-btn at bounding box center [1165, 216] width 27 height 15
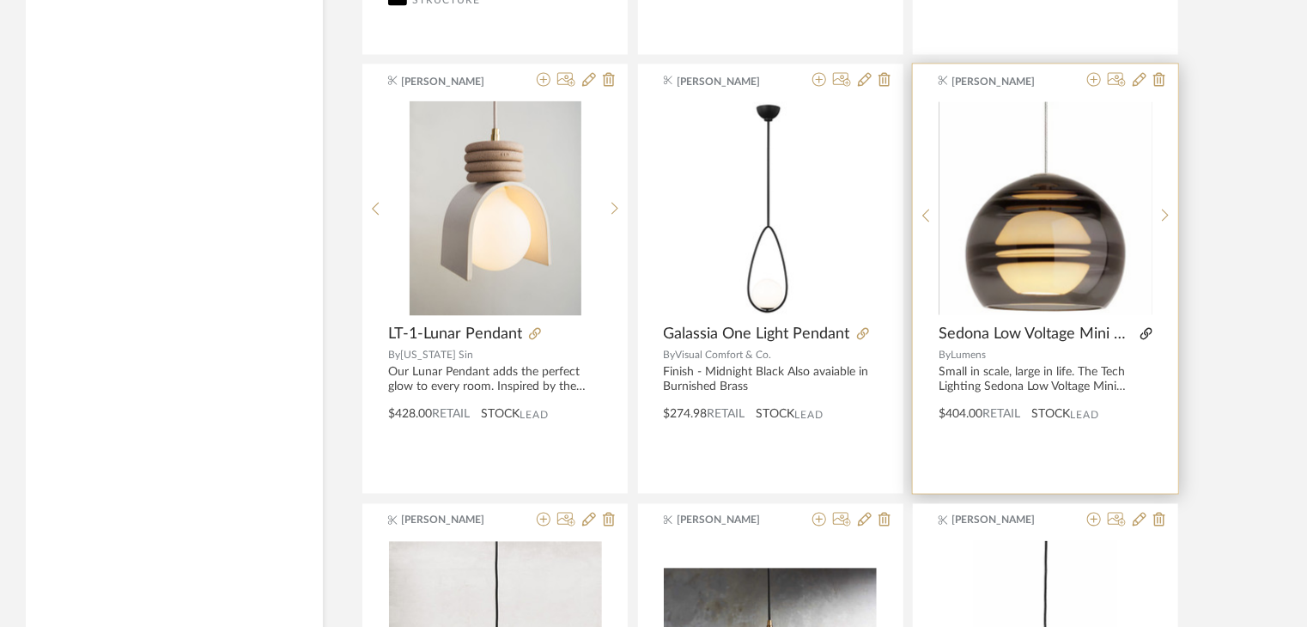
click at [1143, 328] on icon at bounding box center [1146, 334] width 12 height 12
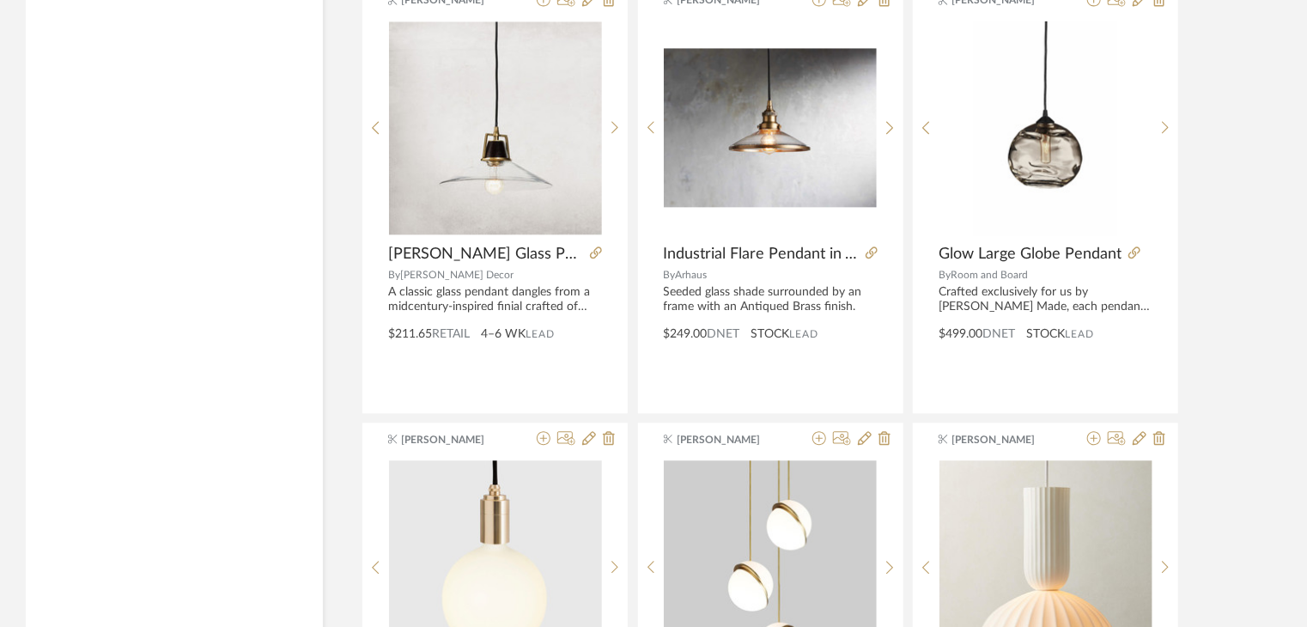
scroll to position [28080, 0]
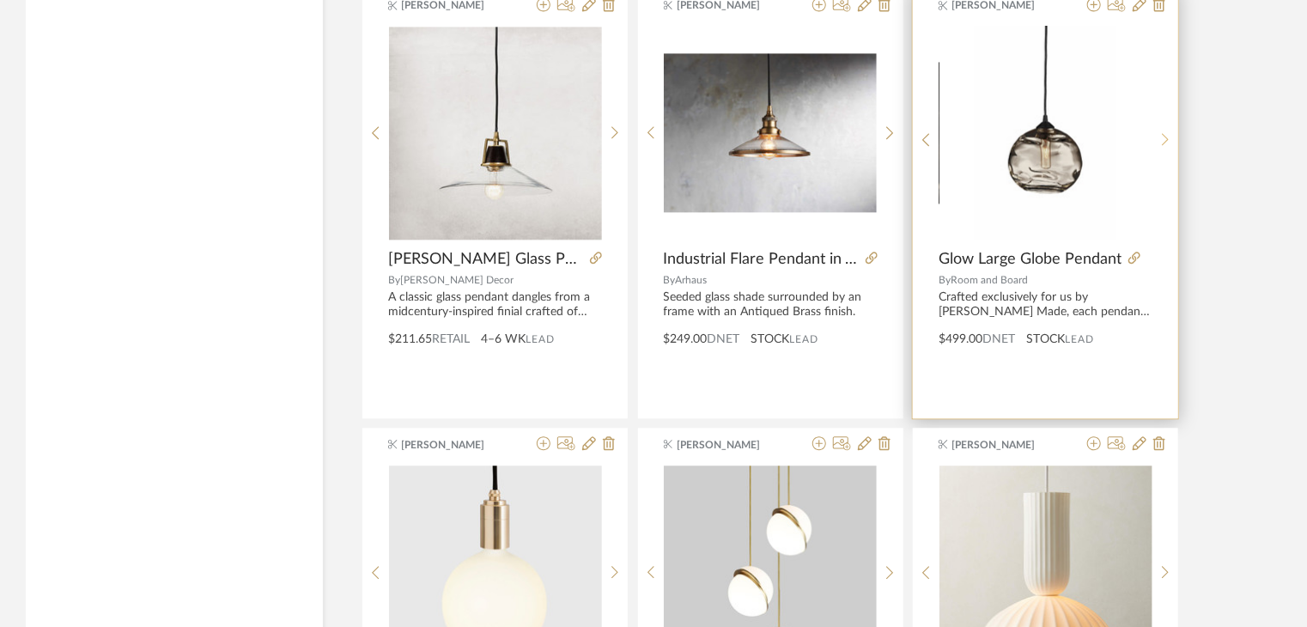
click at [1164, 132] on icon at bounding box center [1166, 139] width 8 height 15
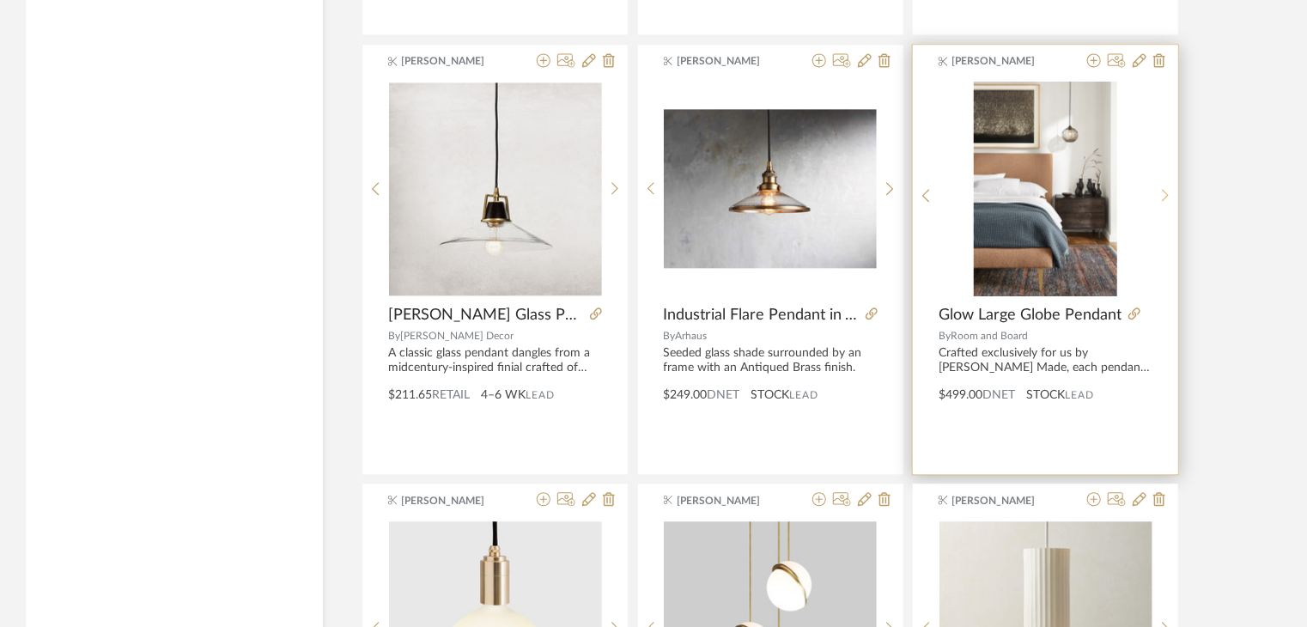
scroll to position [27994, 0]
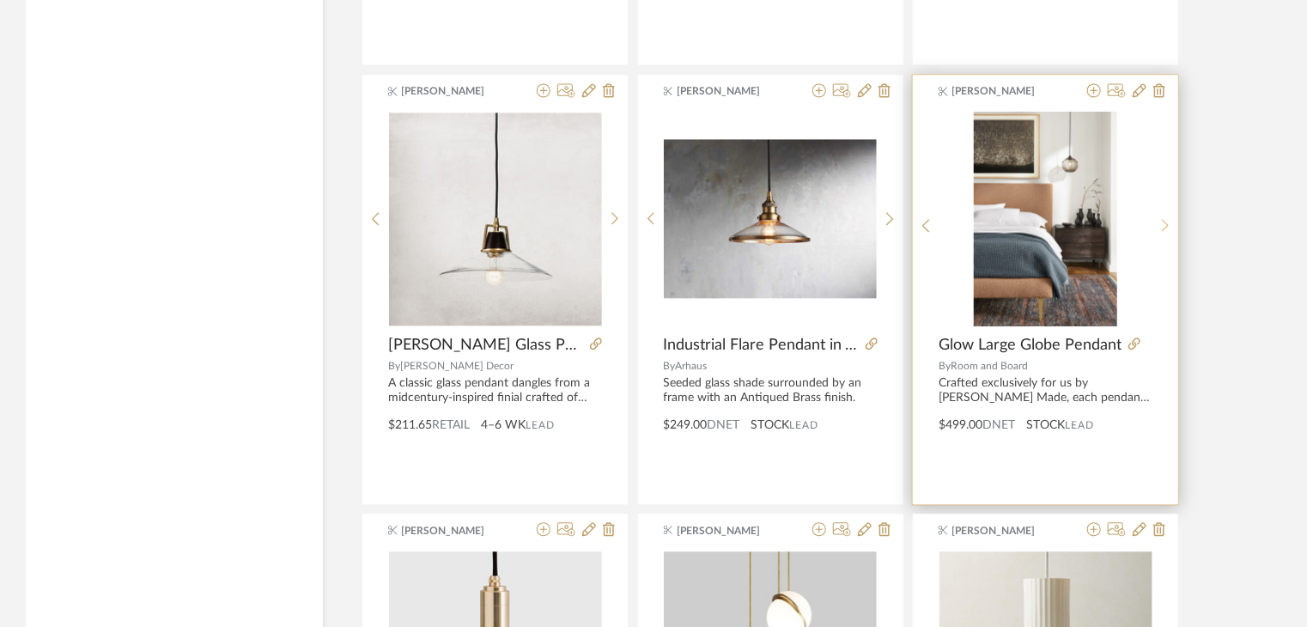
click at [1164, 219] on icon at bounding box center [1165, 225] width 7 height 13
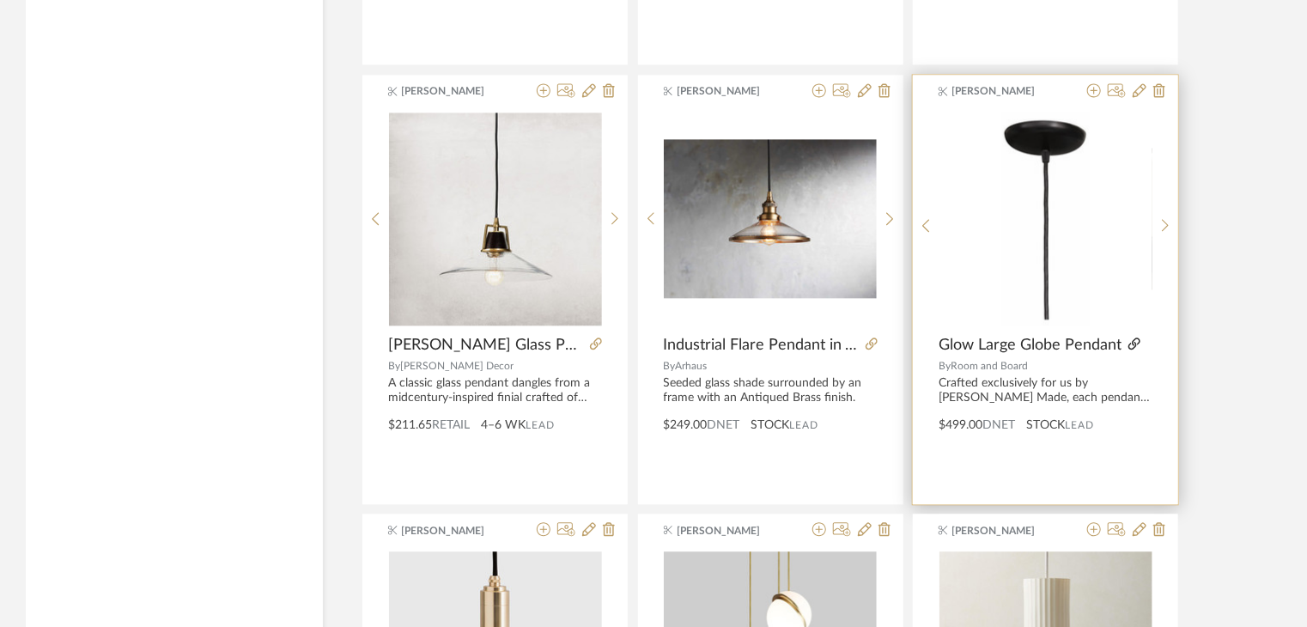
click at [1130, 337] on icon at bounding box center [1134, 343] width 12 height 12
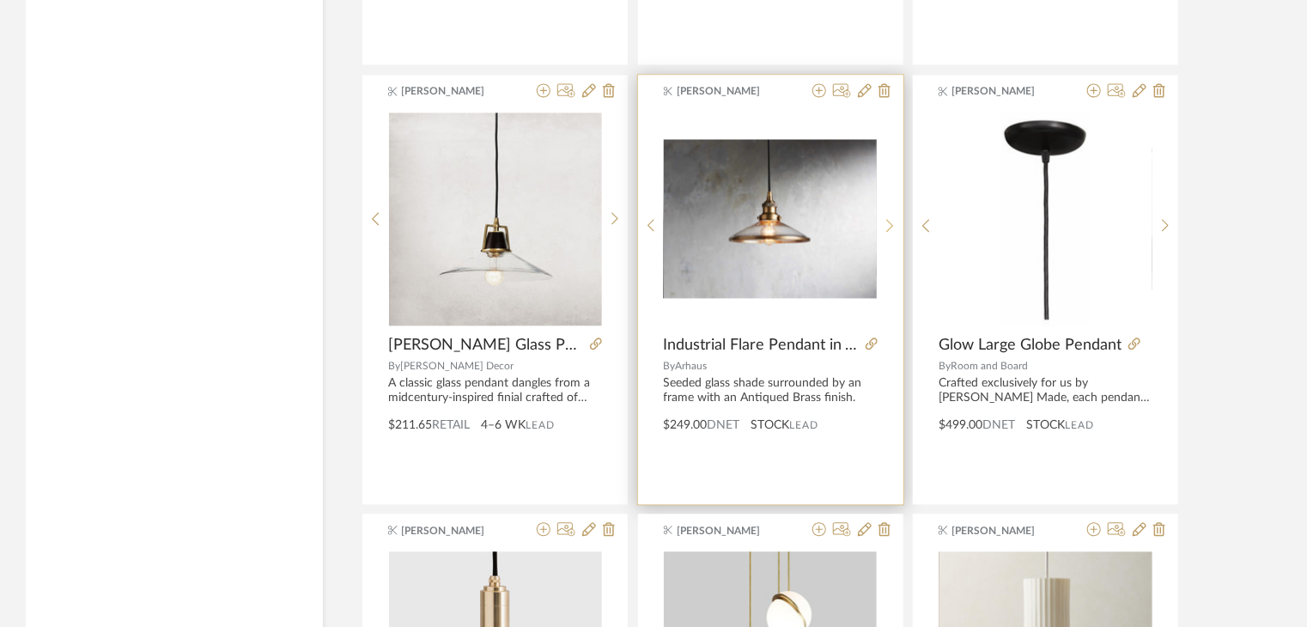
click at [893, 218] on sr-next-btn at bounding box center [889, 225] width 27 height 15
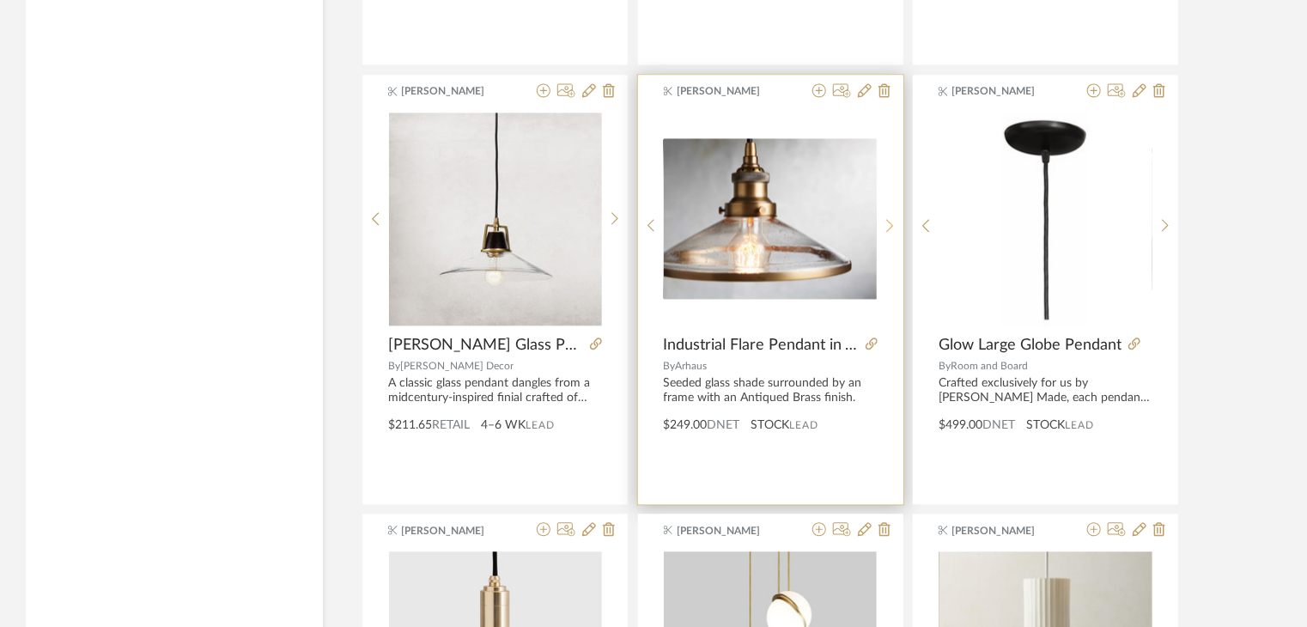
click at [893, 218] on sr-next-btn at bounding box center [889, 225] width 27 height 15
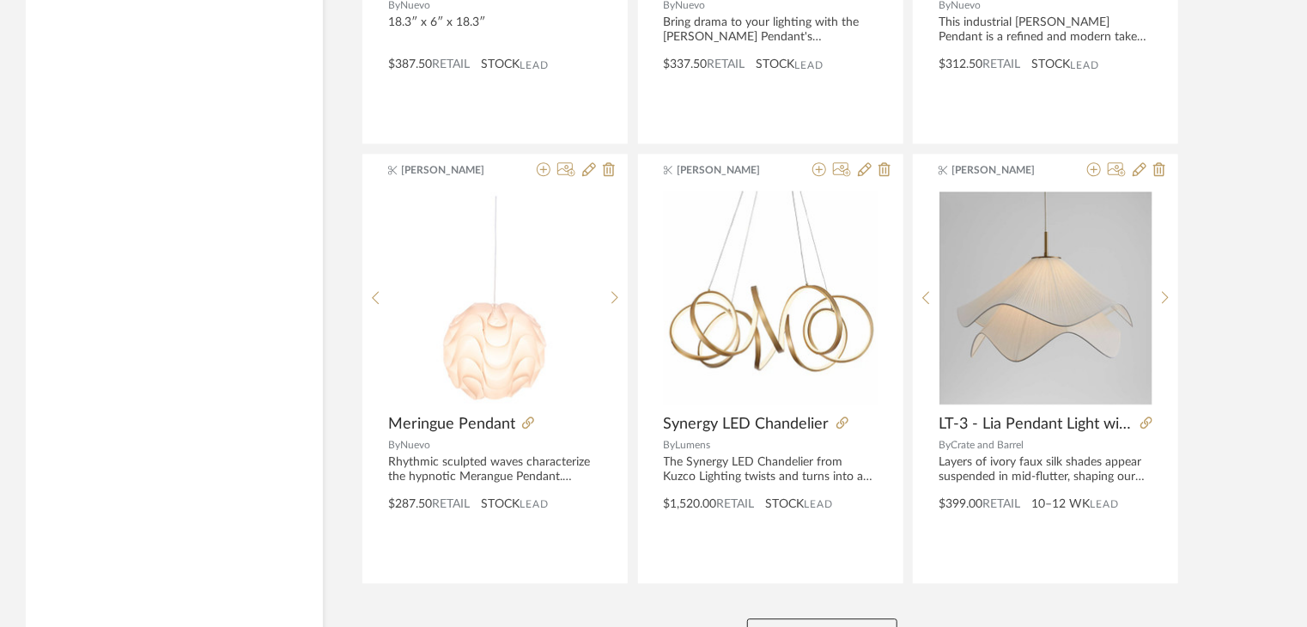
scroll to position [31542, 0]
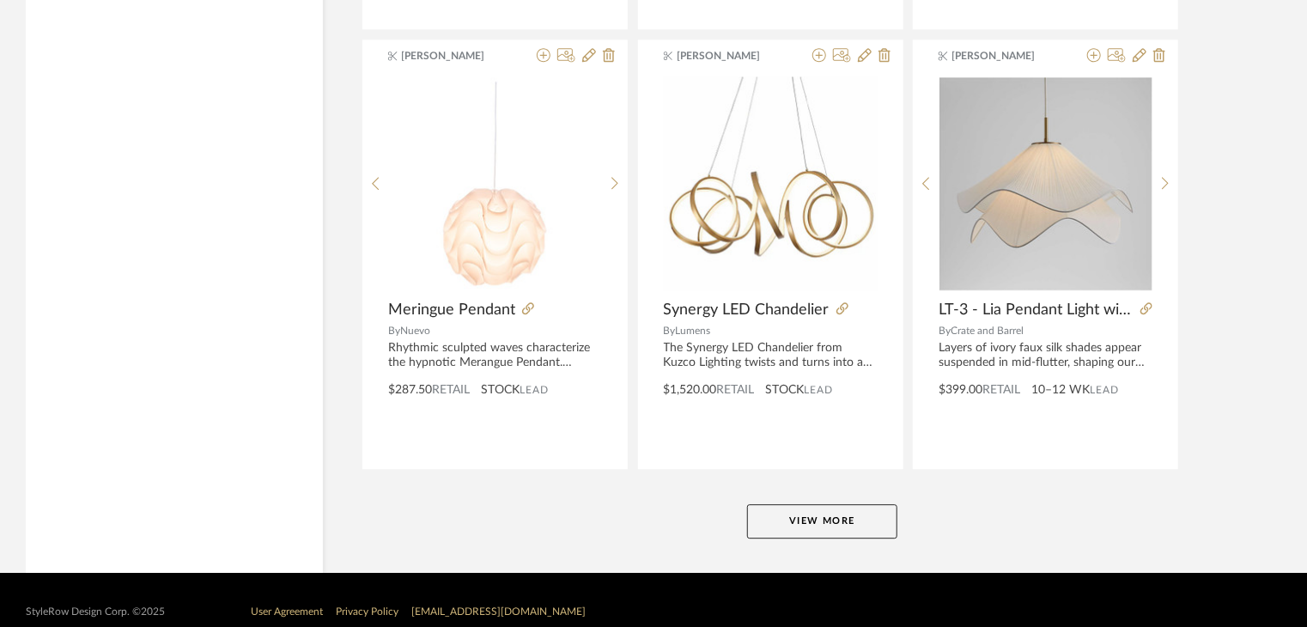
click at [832, 504] on button "View More" at bounding box center [822, 521] width 150 height 34
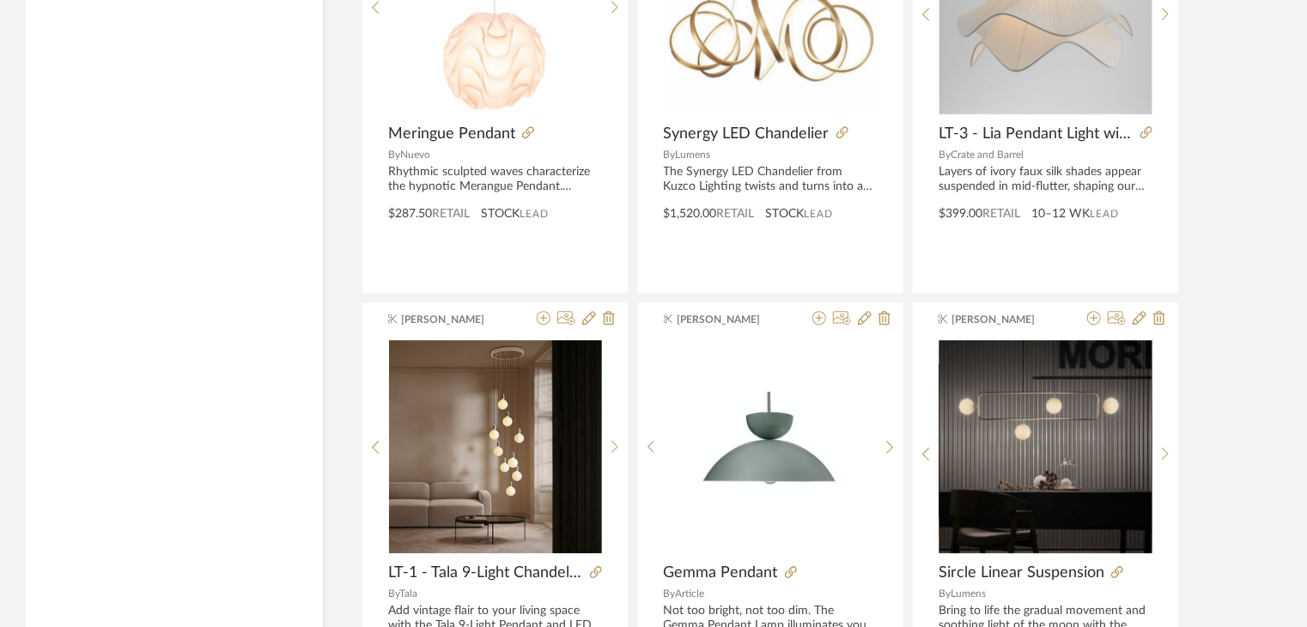
scroll to position [31885, 0]
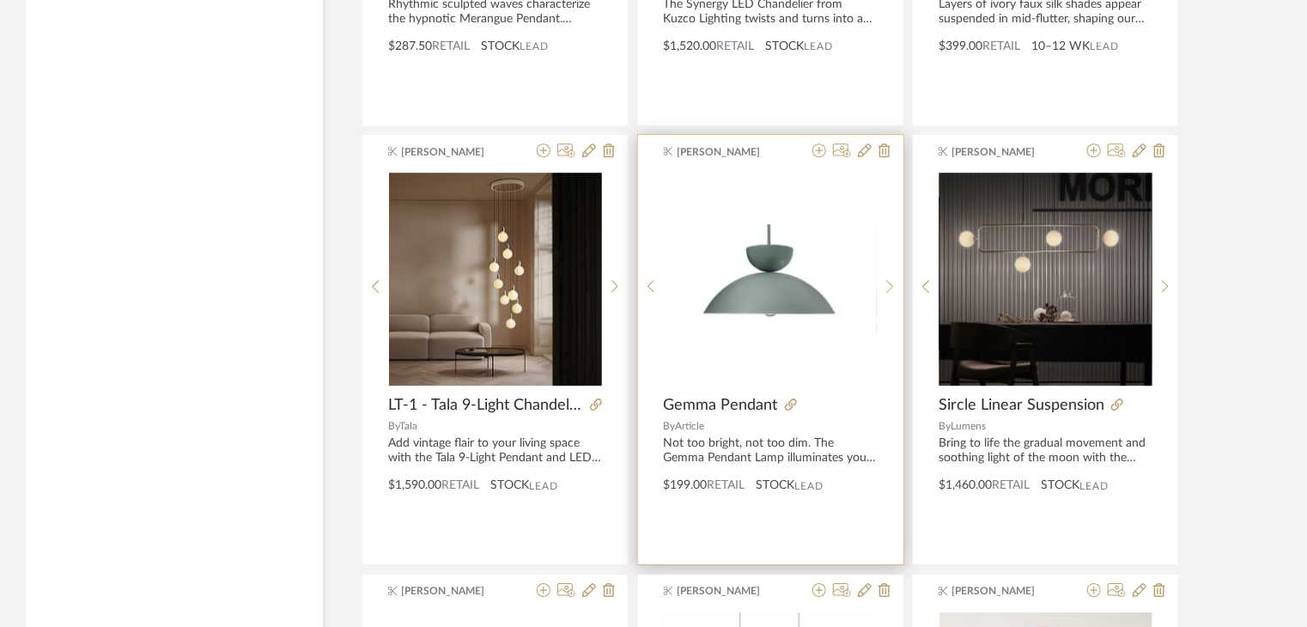
click at [889, 279] on icon at bounding box center [890, 286] width 8 height 15
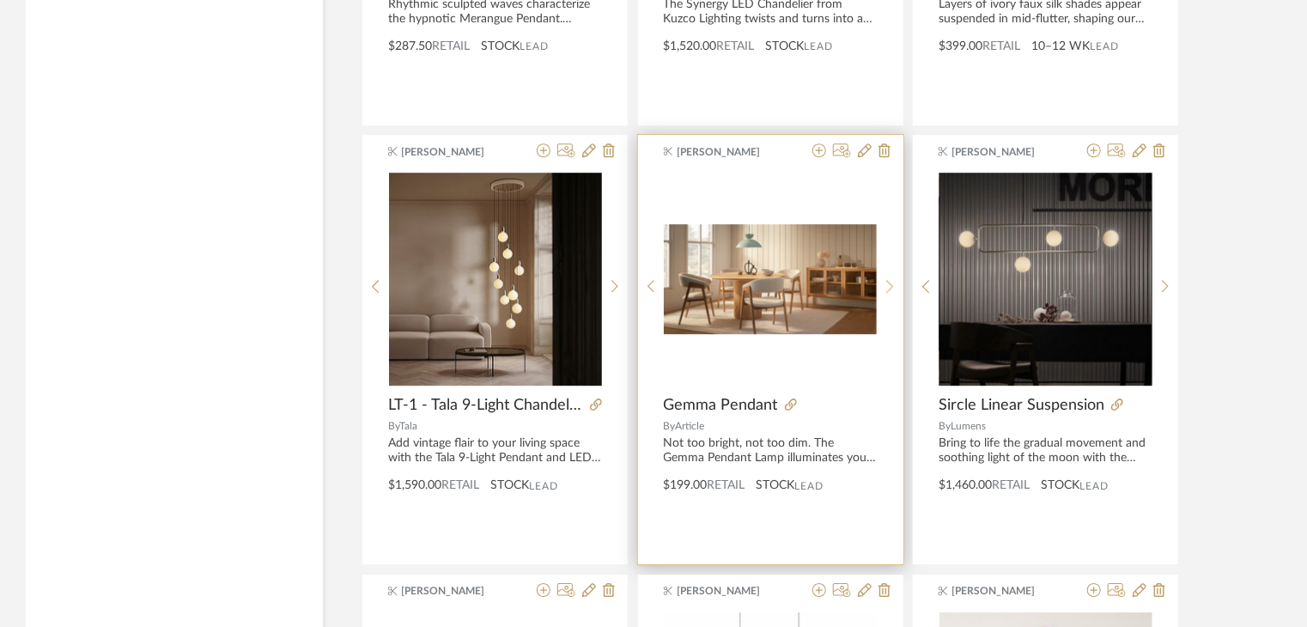
click at [889, 279] on icon at bounding box center [890, 286] width 8 height 15
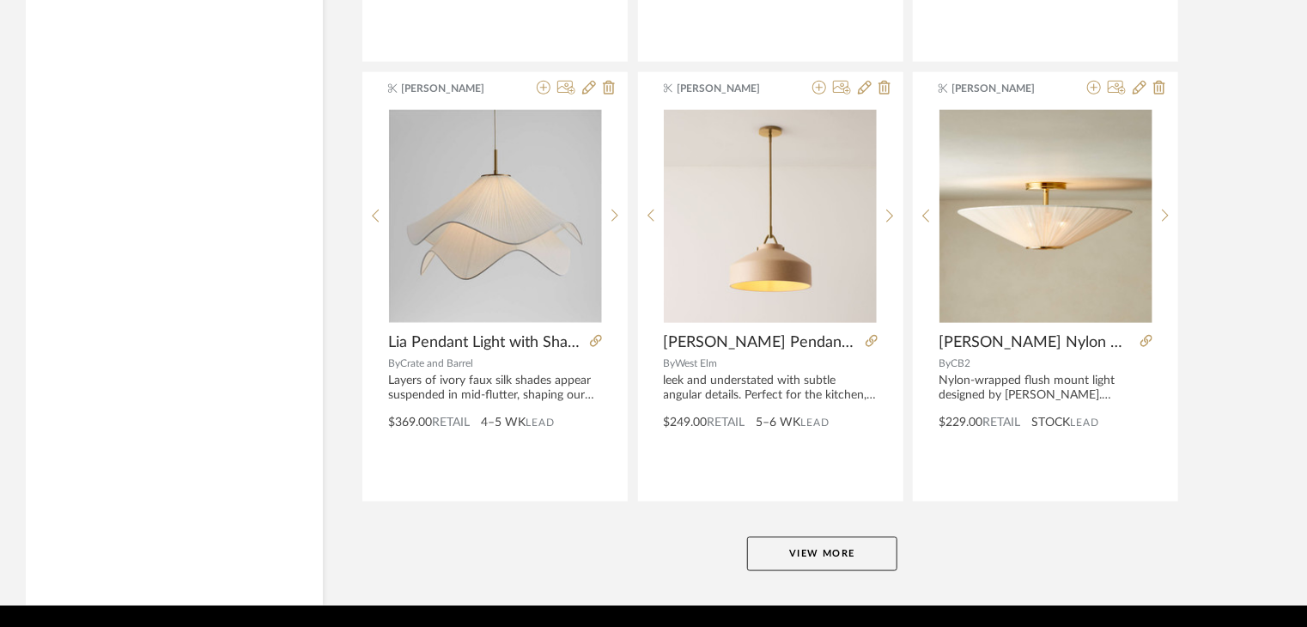
scroll to position [36808, 0]
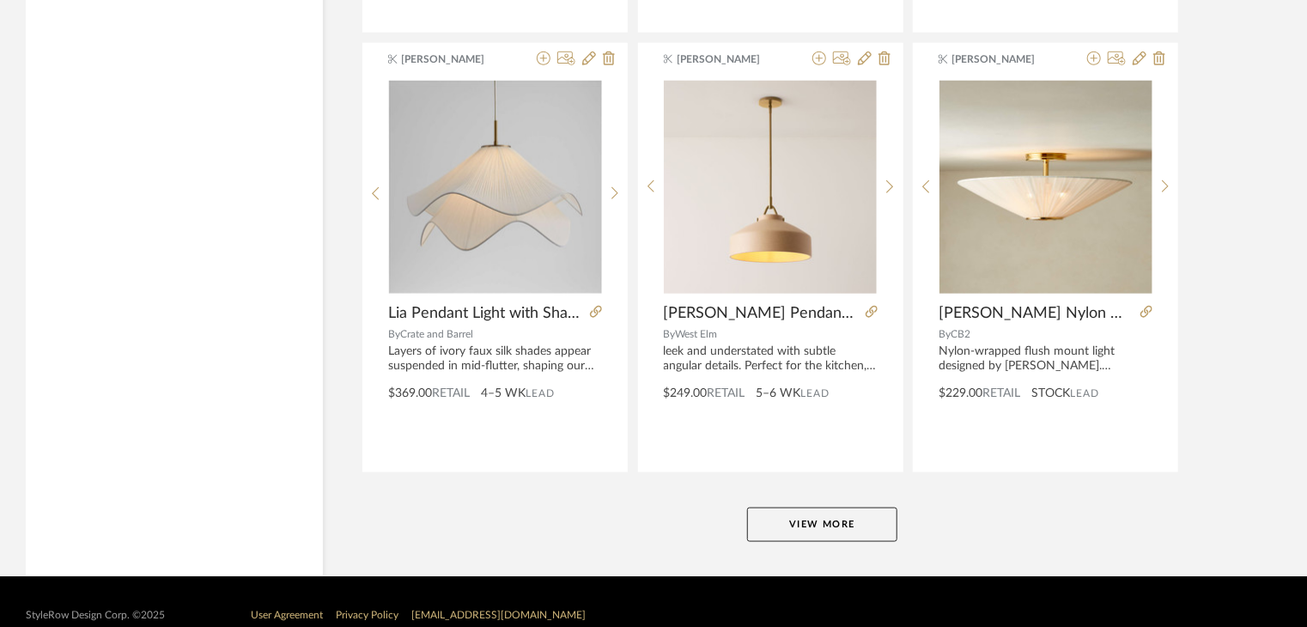
click at [872, 507] on button "View More" at bounding box center [822, 524] width 150 height 34
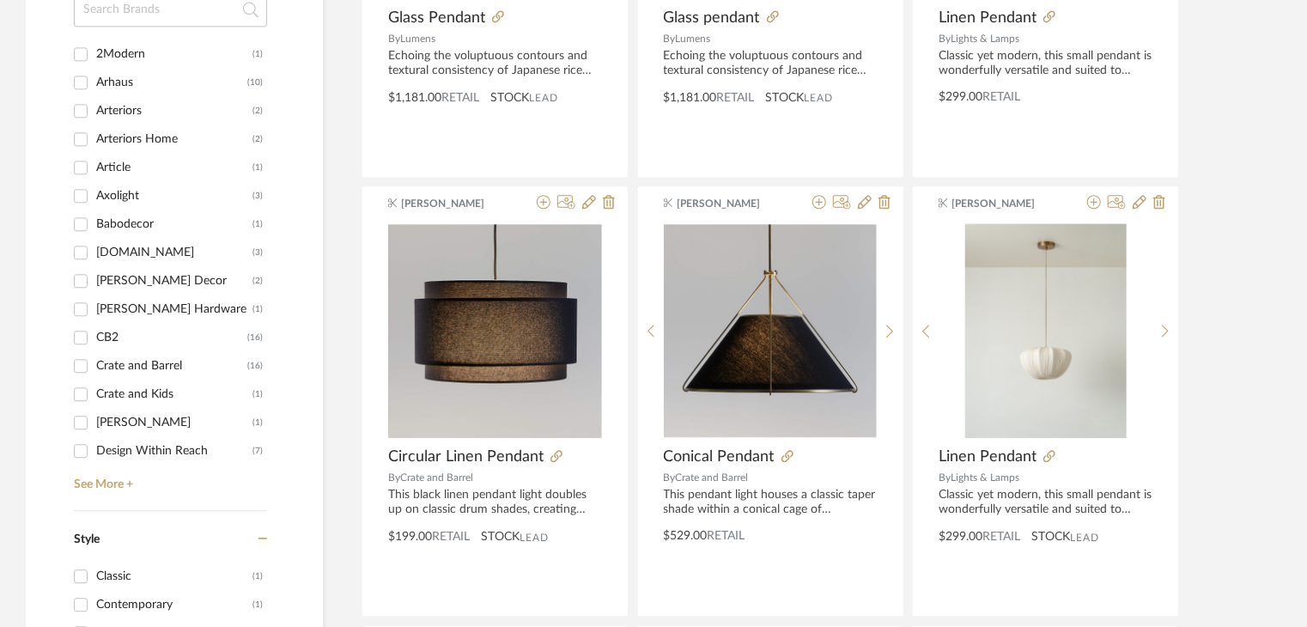
scroll to position [1803, 0]
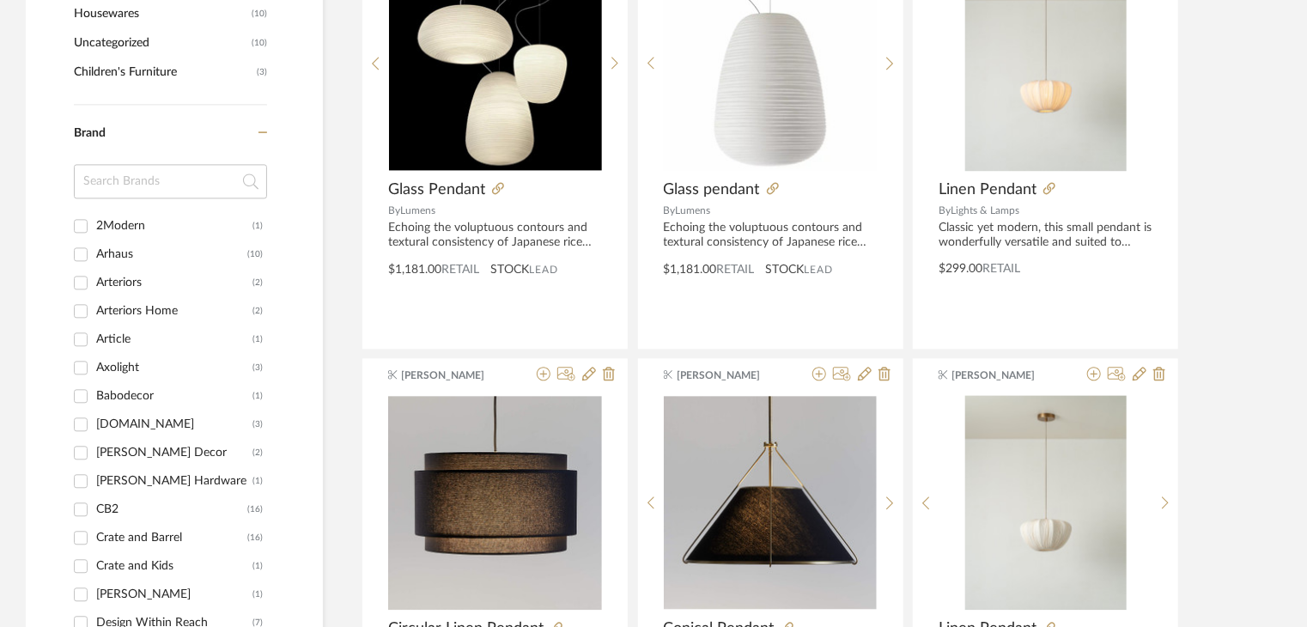
click at [152, 193] on input at bounding box center [170, 181] width 193 height 34
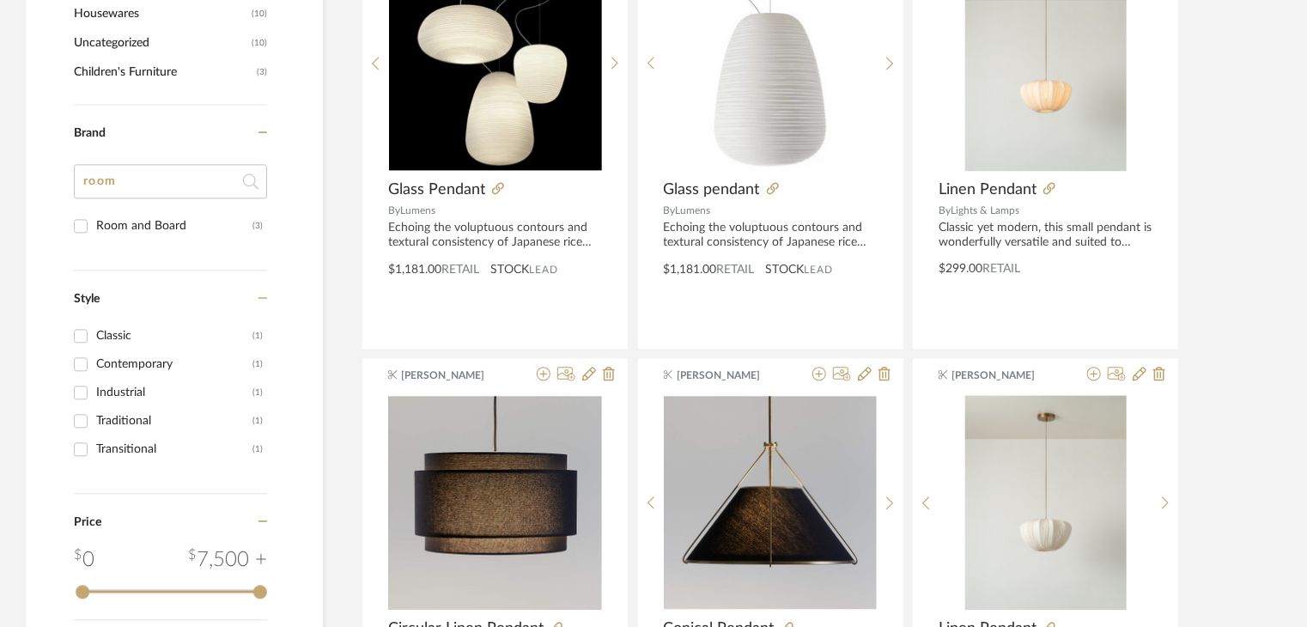
type input "room"
click at [148, 223] on div "Room and Board" at bounding box center [174, 225] width 156 height 27
click at [94, 223] on input "Room and Board (3)" at bounding box center [80, 225] width 27 height 27
checkbox input "true"
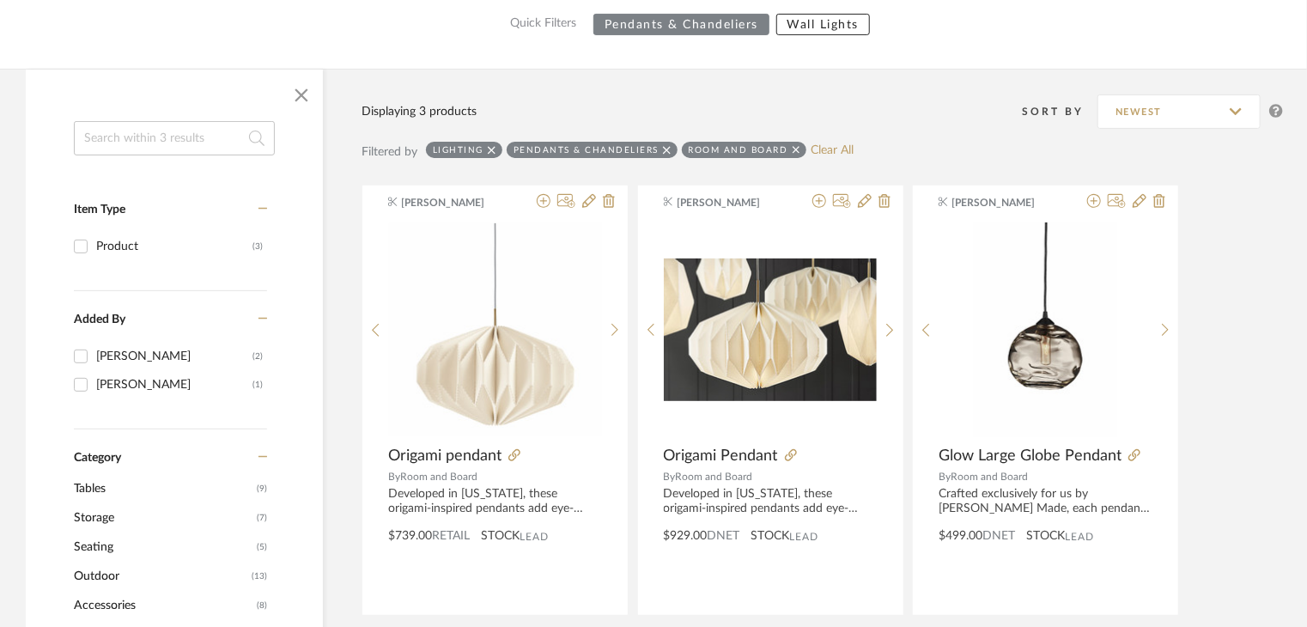
scroll to position [220, 0]
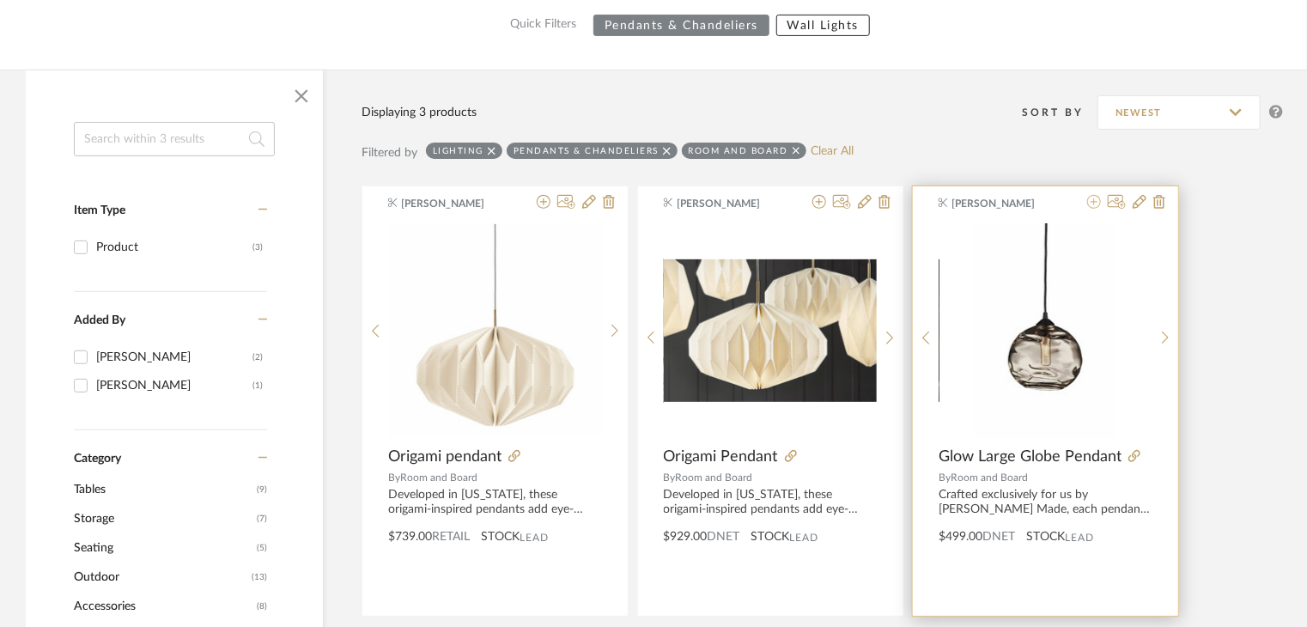
click at [1089, 197] on icon at bounding box center [1094, 202] width 14 height 14
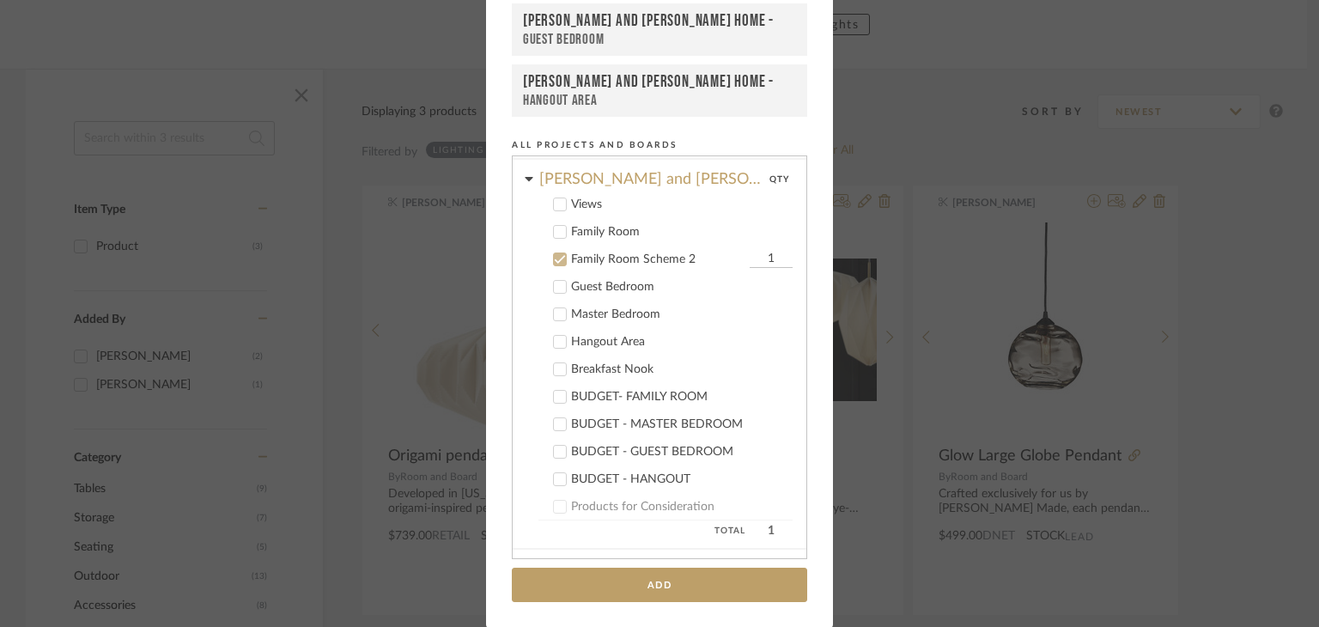
scroll to position [406, 0]
click at [554, 254] on icon at bounding box center [560, 260] width 12 height 12
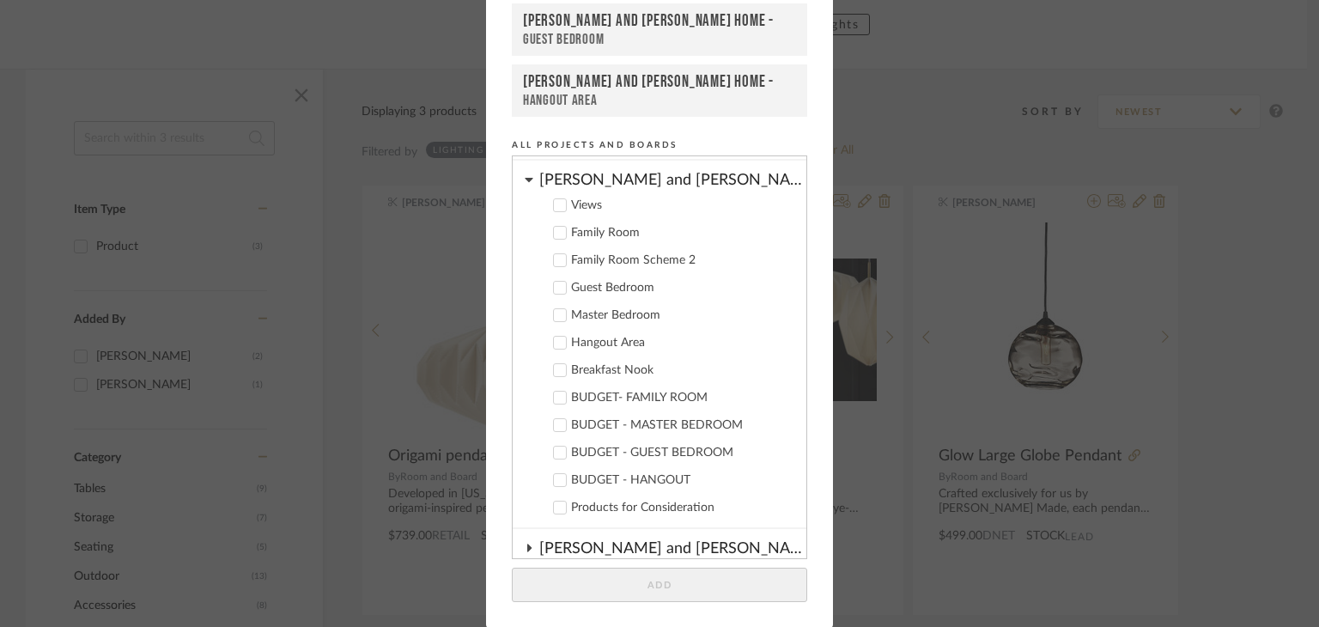
click at [554, 337] on icon at bounding box center [560, 343] width 12 height 12
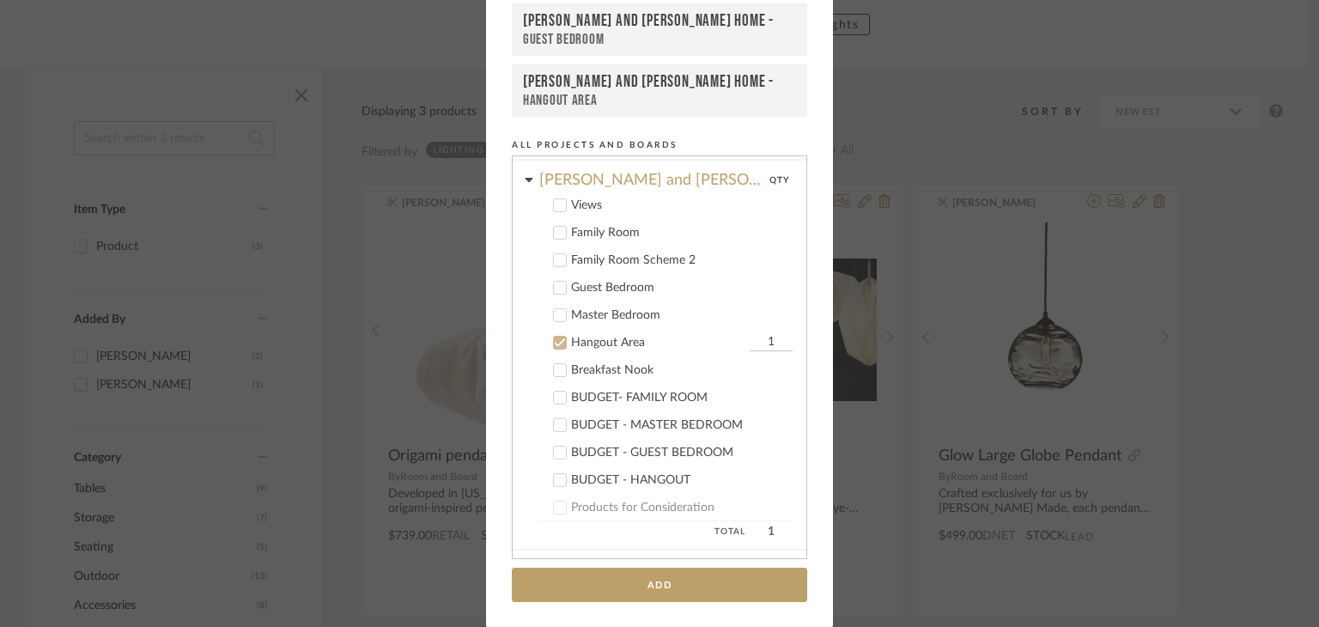
click at [754, 334] on input "1" at bounding box center [770, 342] width 43 height 17
type input "3"
click at [752, 579] on button "Add" at bounding box center [659, 584] width 295 height 35
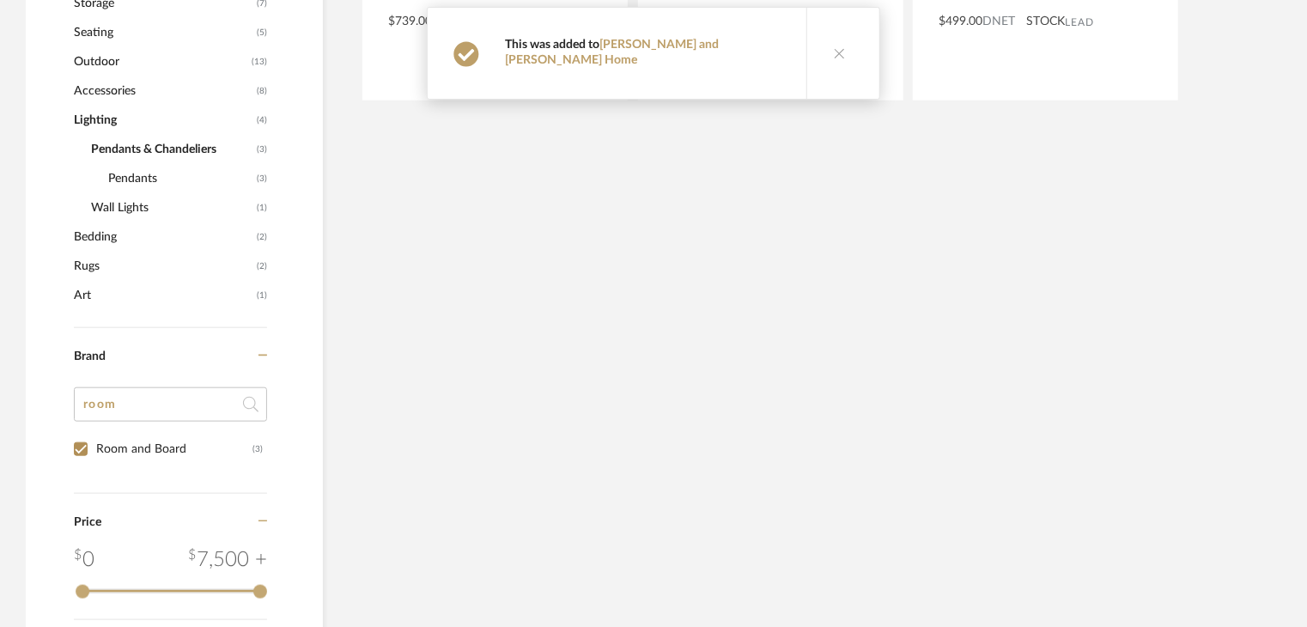
scroll to position [735, 0]
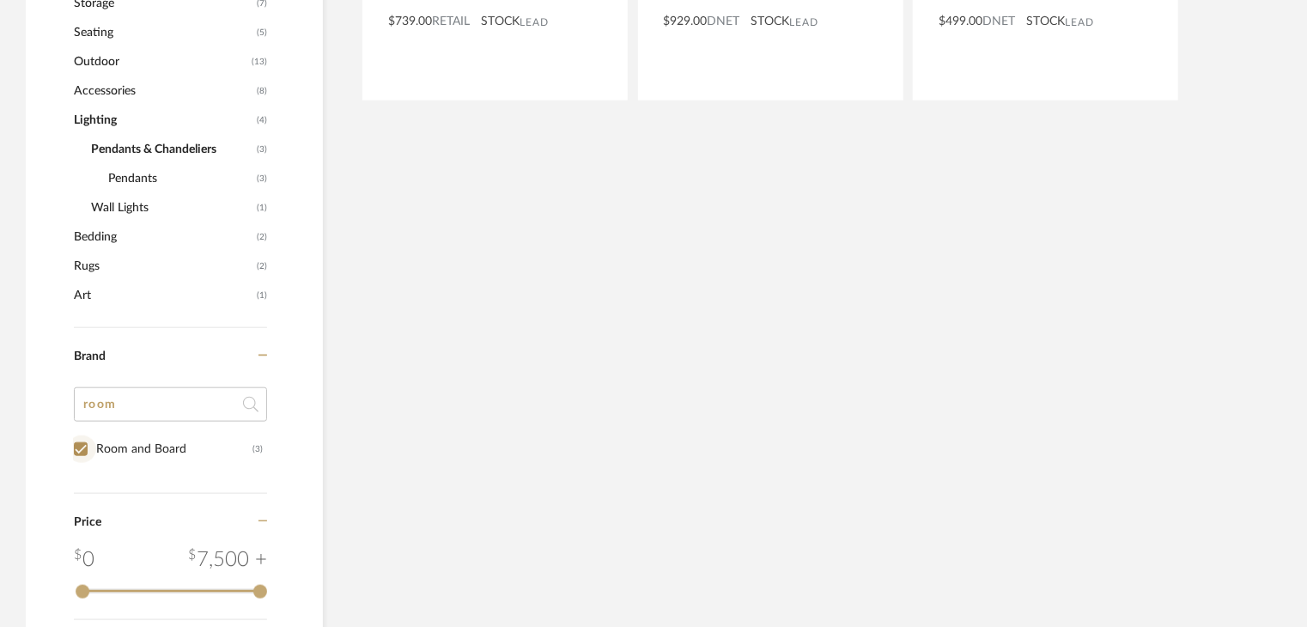
click at [76, 441] on input "Room and Board (3)" at bounding box center [80, 448] width 27 height 27
checkbox input "false"
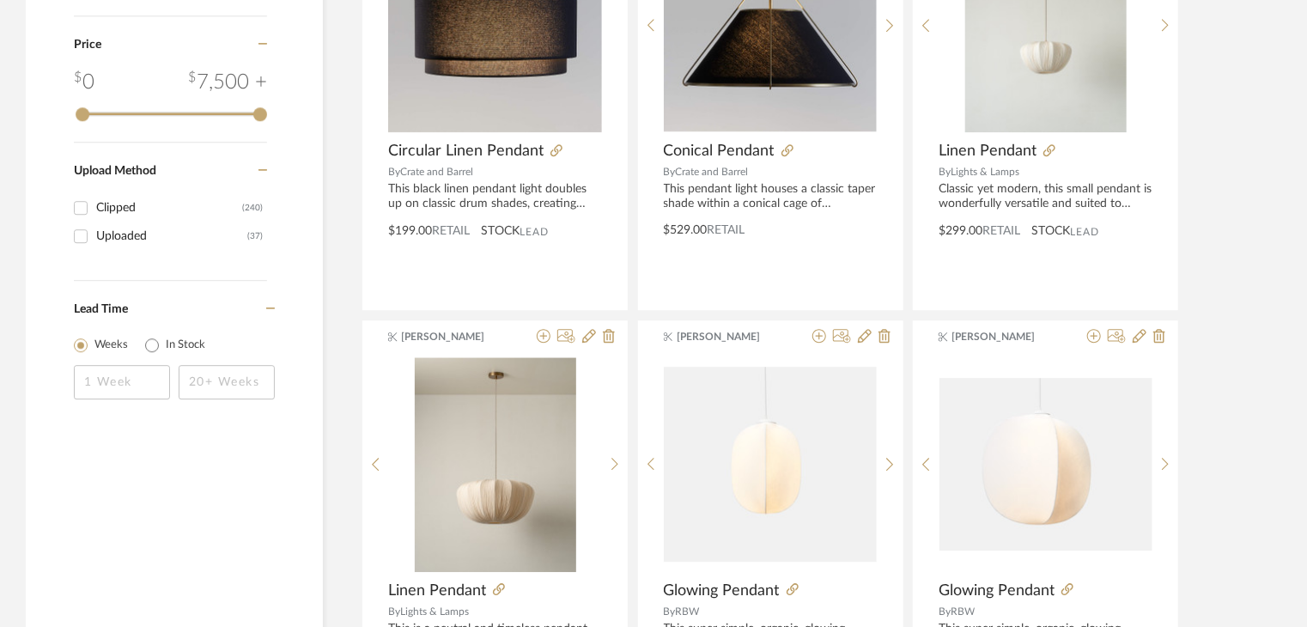
scroll to position [1851, 0]
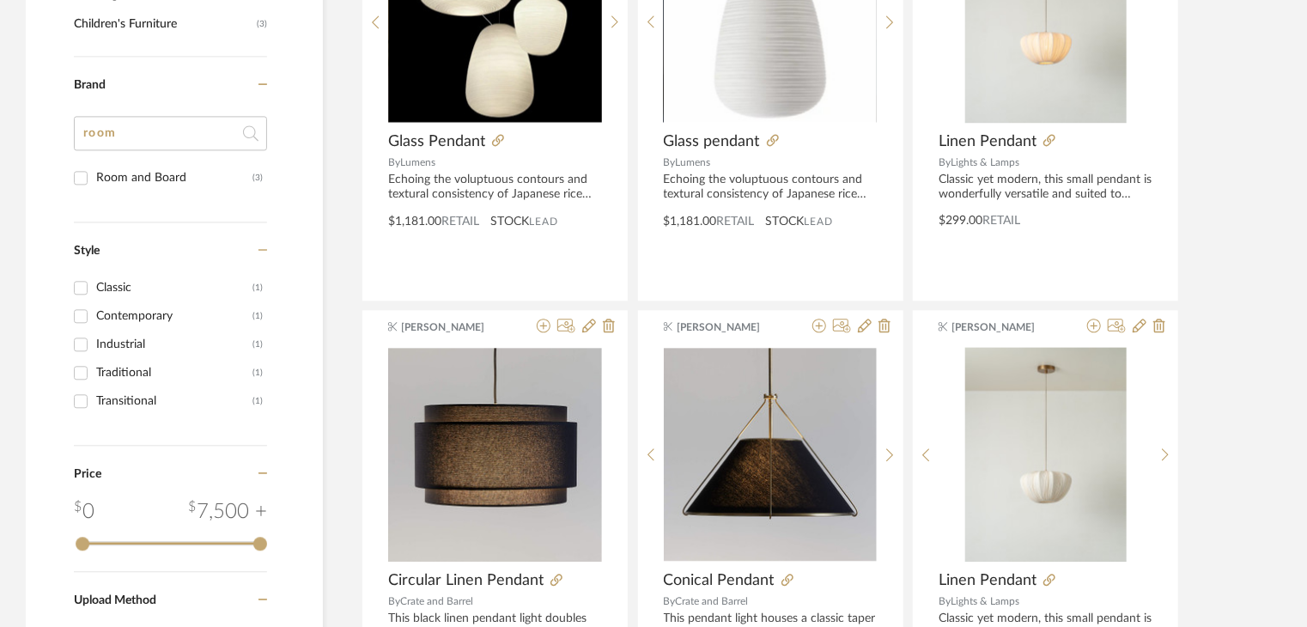
click at [189, 126] on input "room" at bounding box center [170, 133] width 193 height 34
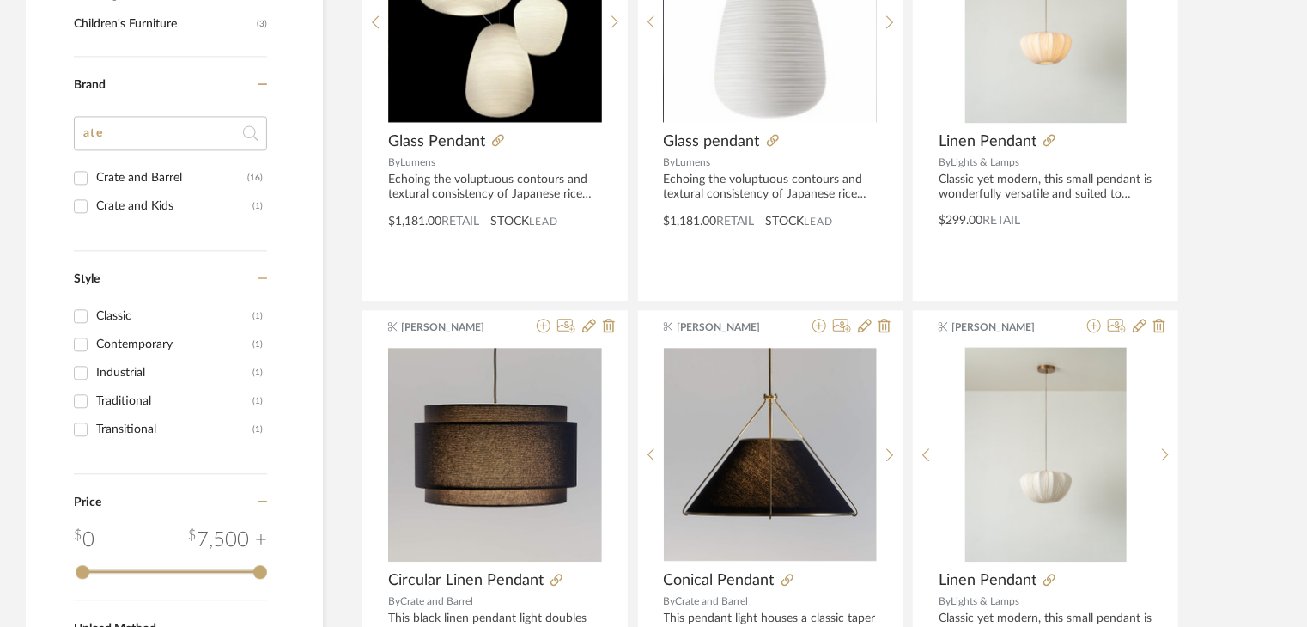
type input "ate"
click at [78, 176] on input "Crate and Barrel (16)" at bounding box center [80, 177] width 27 height 27
checkbox input "true"
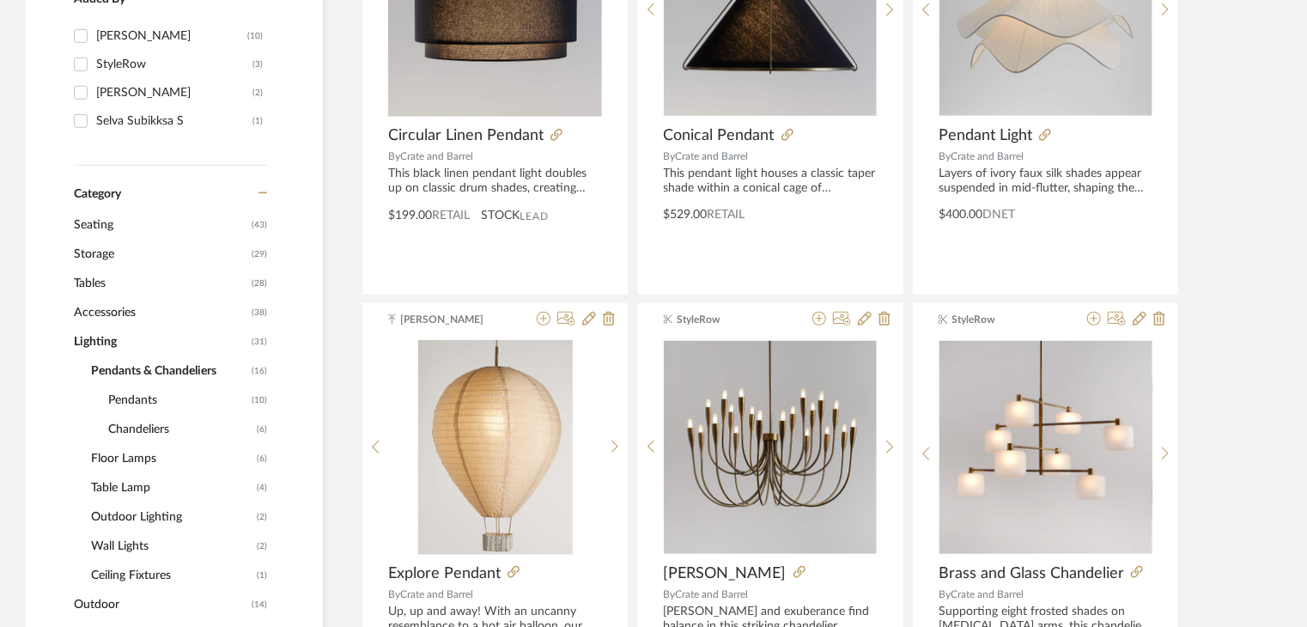
scroll to position [26, 0]
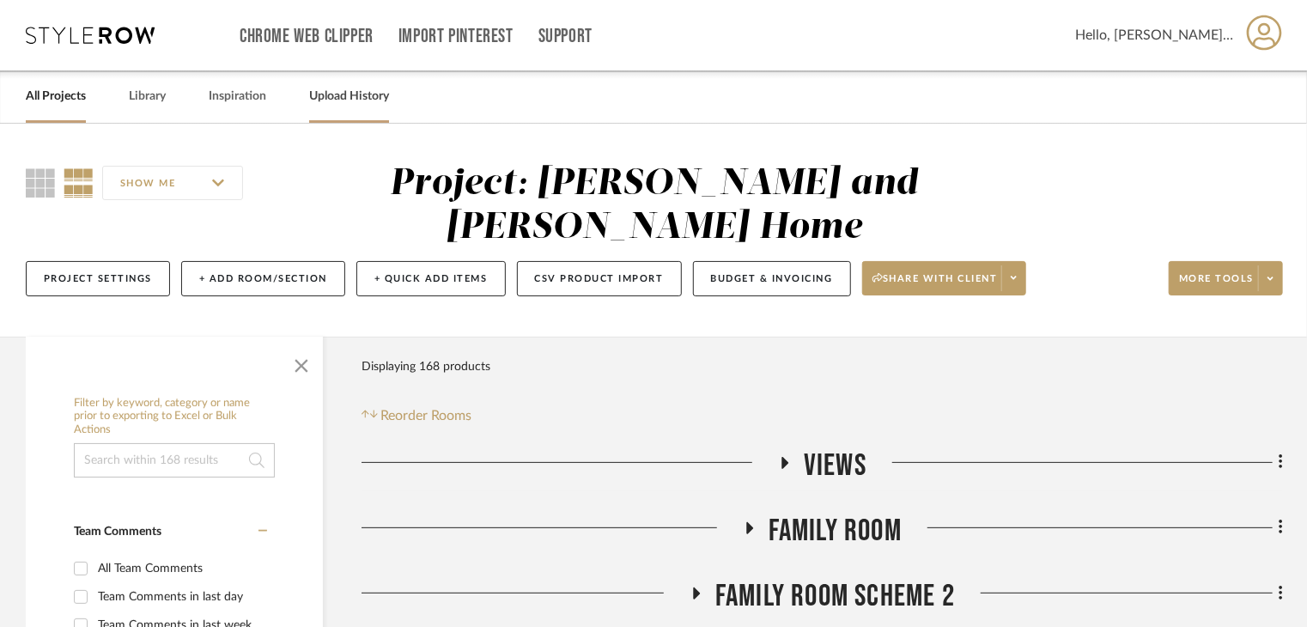
drag, startPoint x: 137, startPoint y: 104, endPoint x: 318, endPoint y: 121, distance: 181.9
click at [137, 104] on link "Library" at bounding box center [147, 96] width 37 height 23
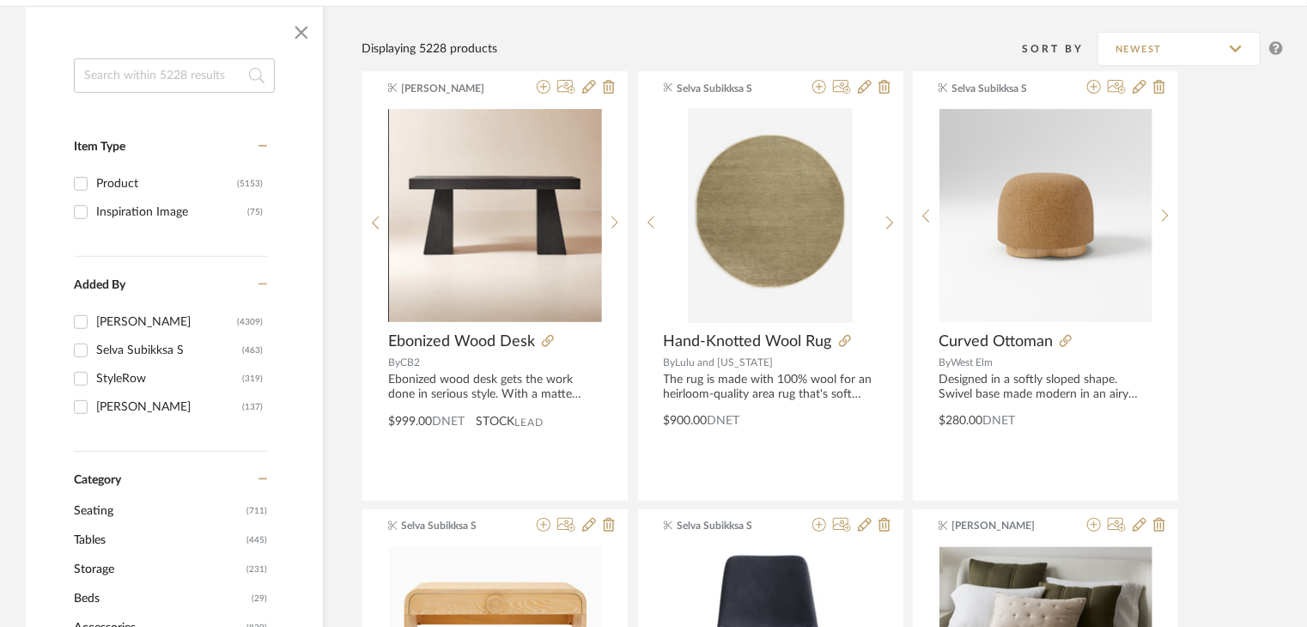
scroll to position [687, 0]
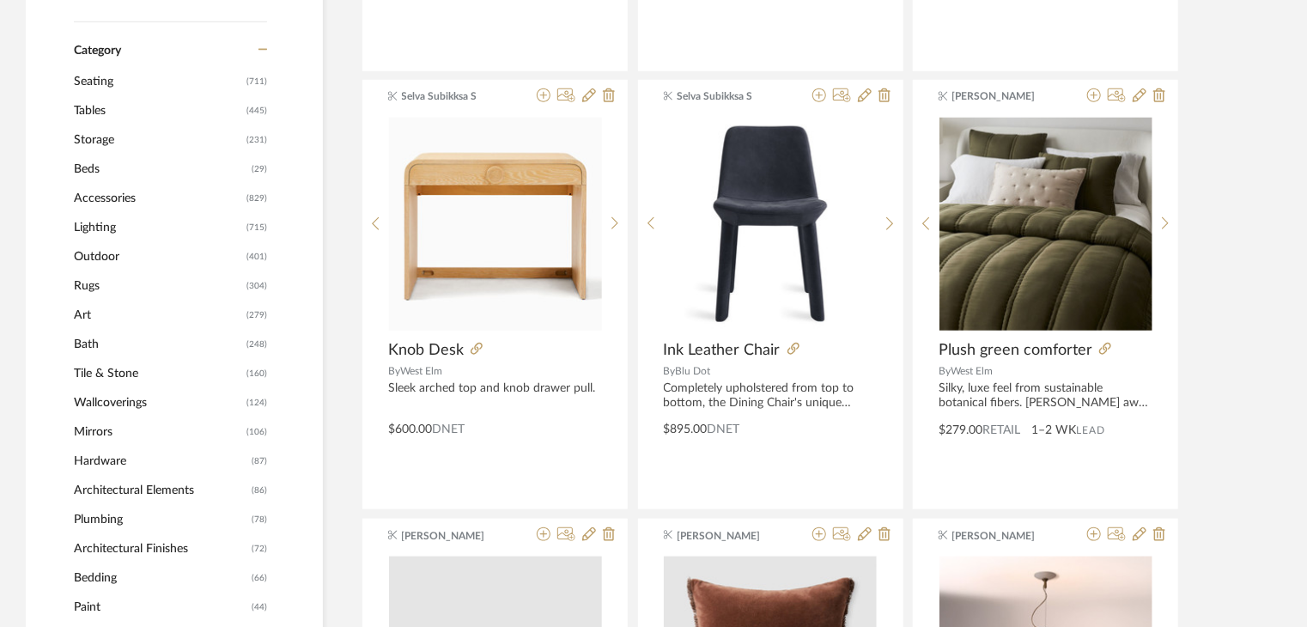
click at [92, 220] on span "Lighting" at bounding box center [158, 227] width 168 height 29
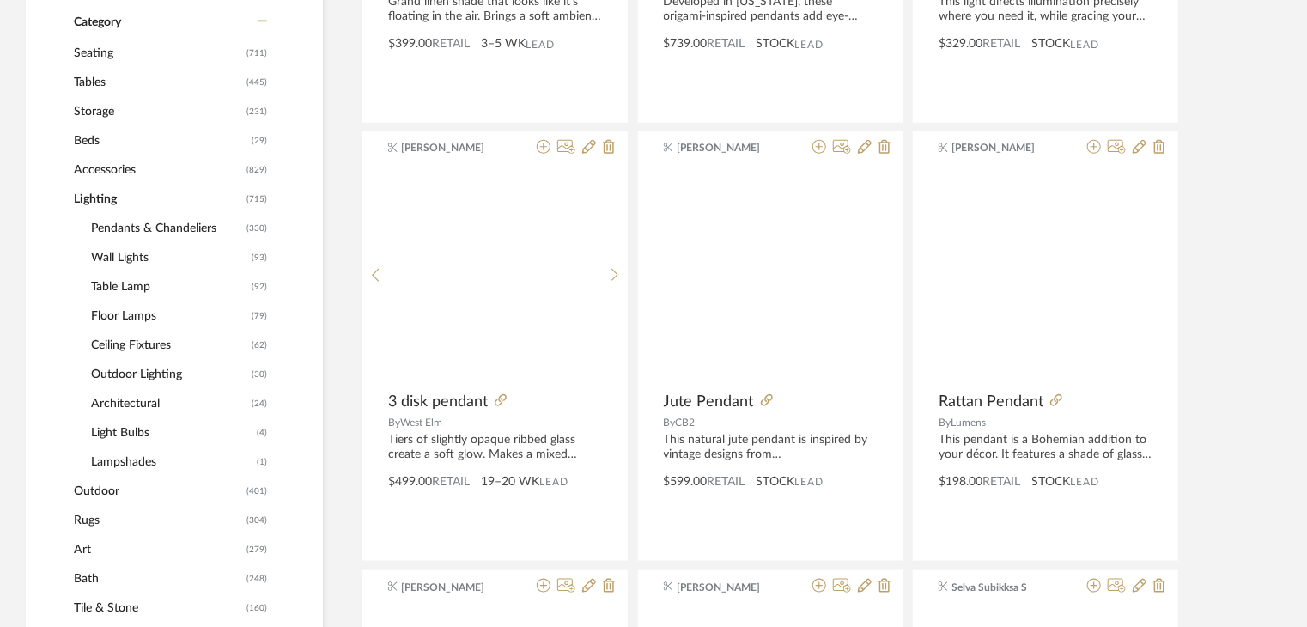
scroll to position [684, 0]
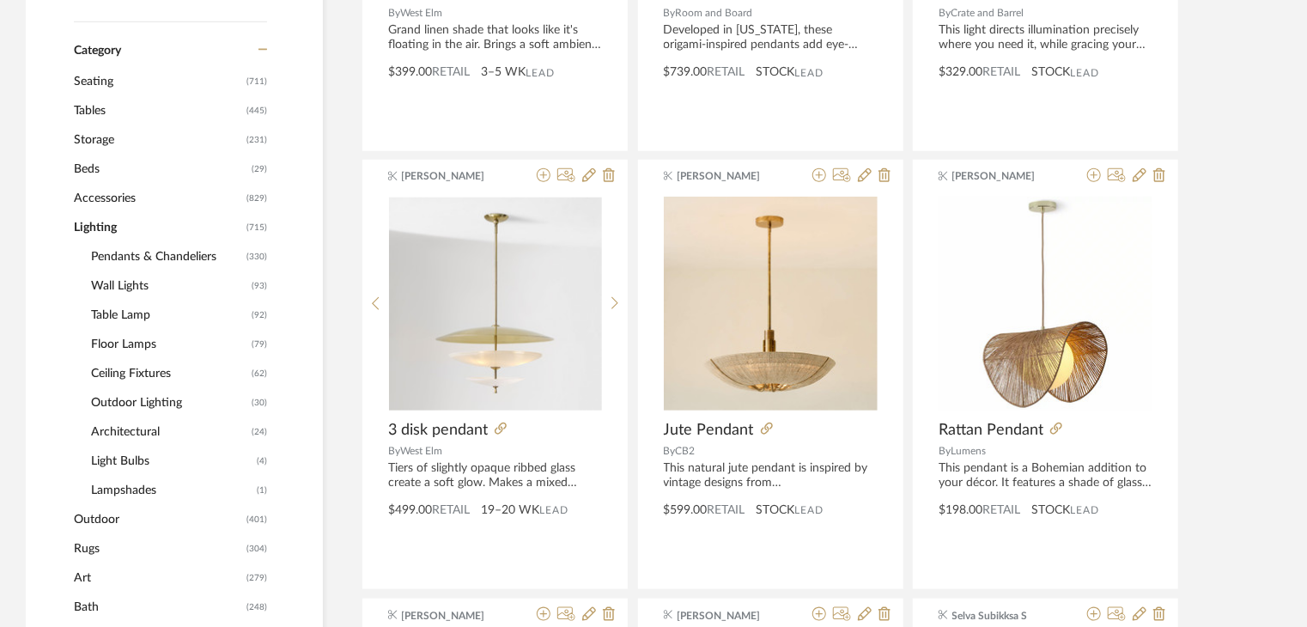
click at [103, 255] on span "Pendants & Chandeliers" at bounding box center [166, 256] width 151 height 29
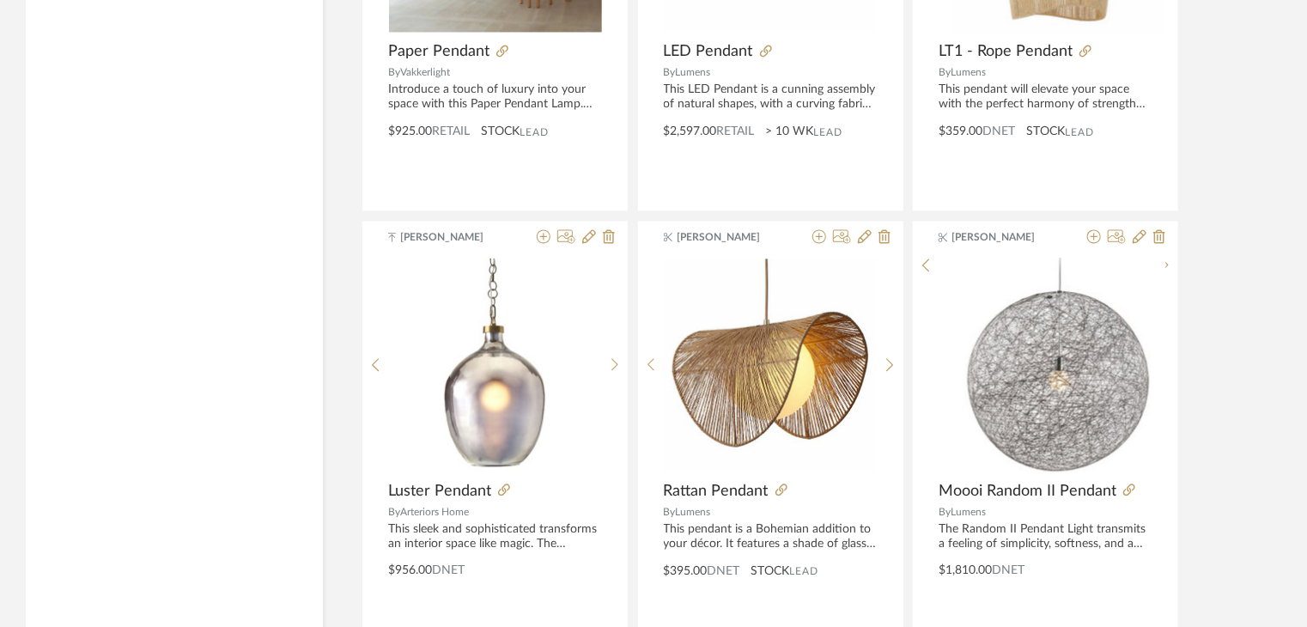
scroll to position [5216, 0]
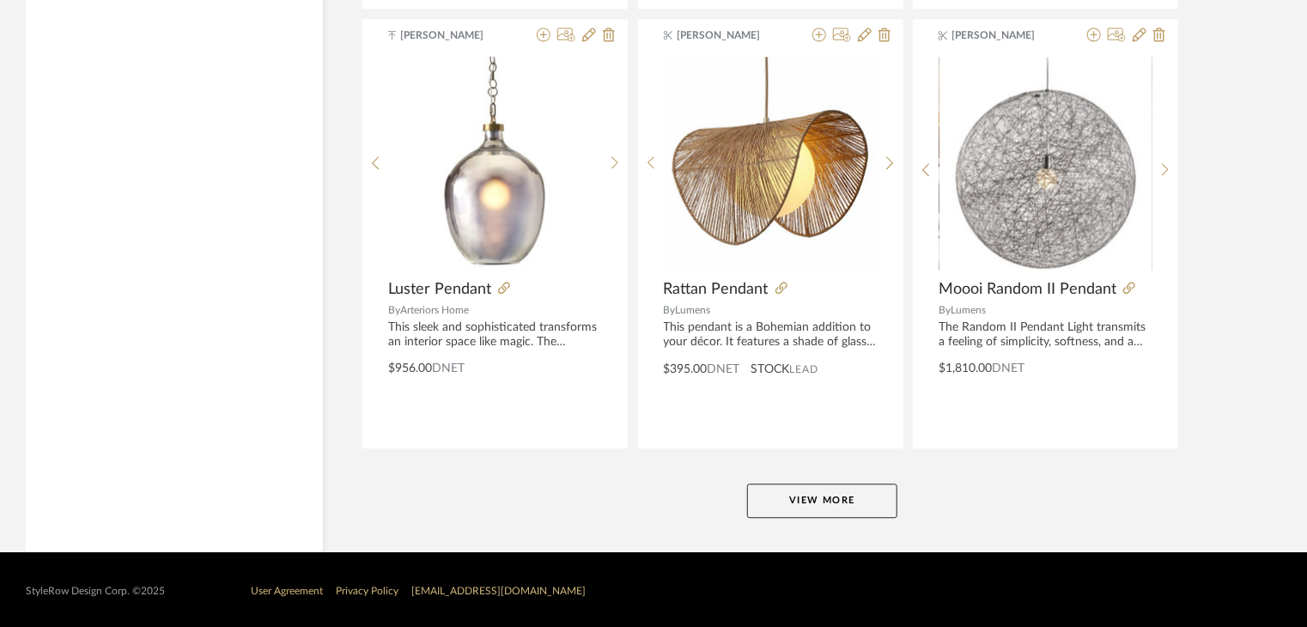
click at [883, 488] on button "View More" at bounding box center [822, 500] width 150 height 34
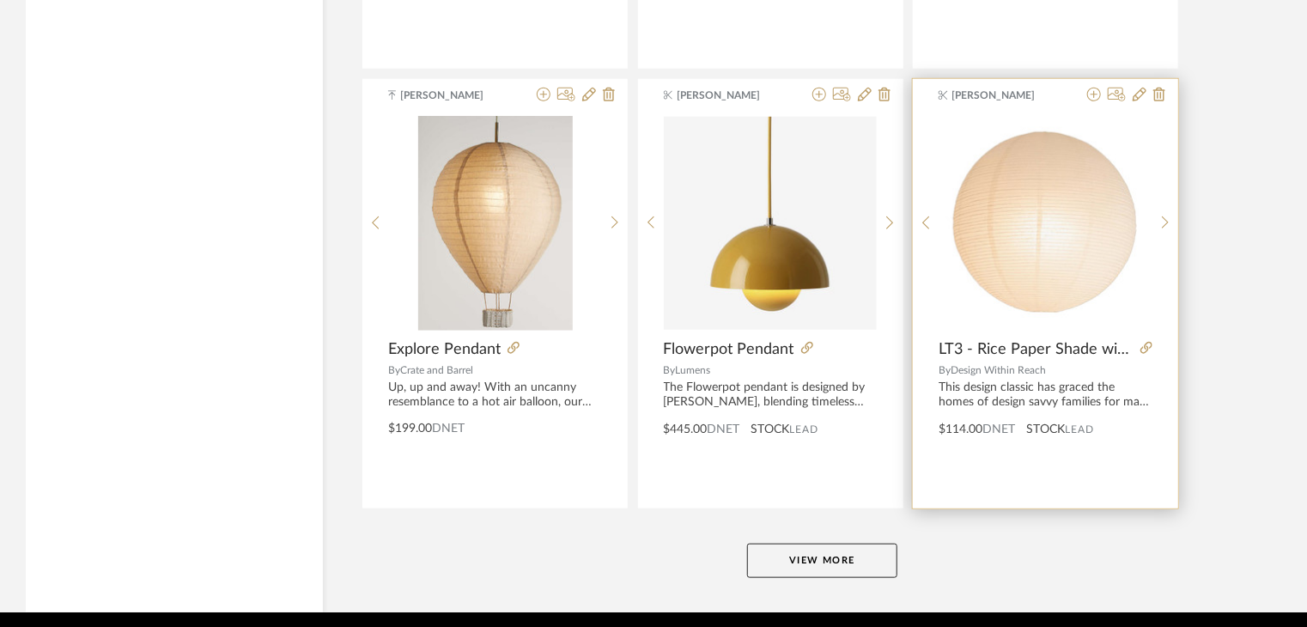
scroll to position [10481, 0]
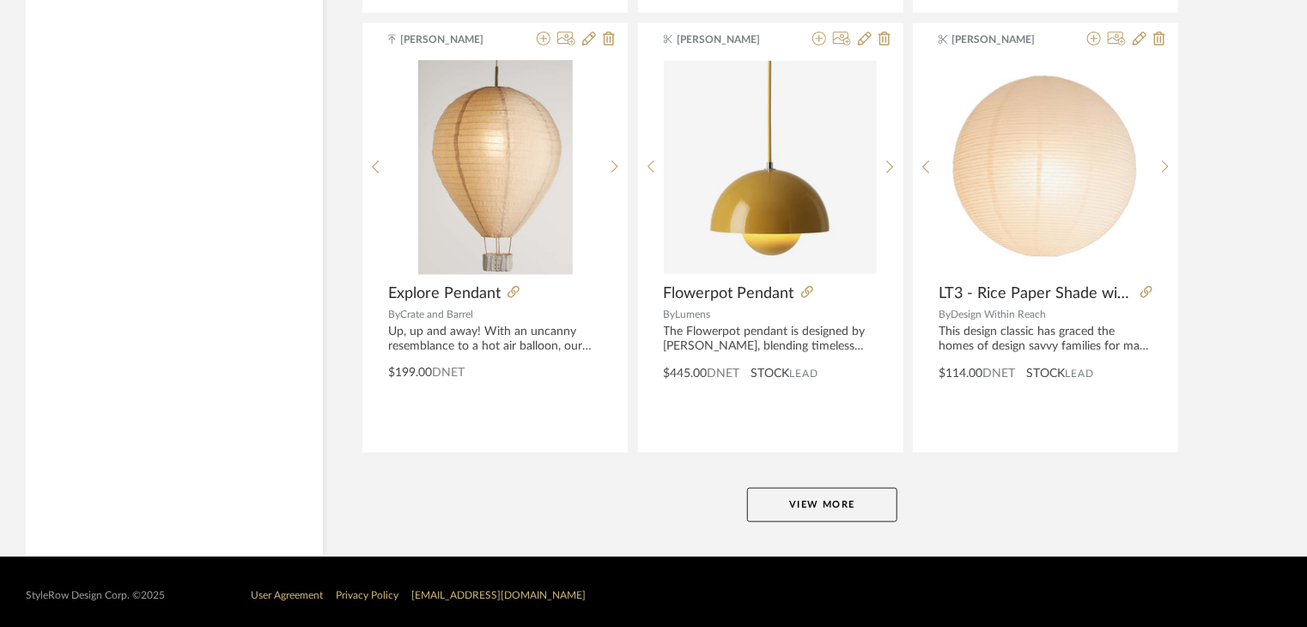
click at [857, 488] on button "View More" at bounding box center [822, 505] width 150 height 34
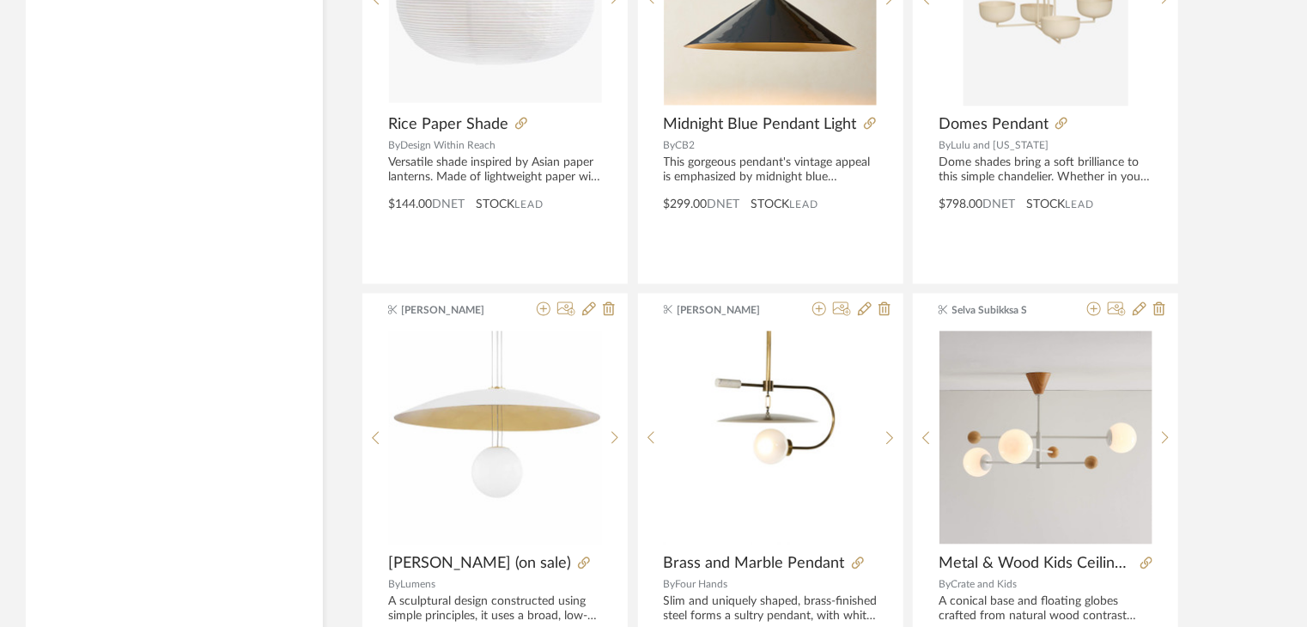
scroll to position [11271, 0]
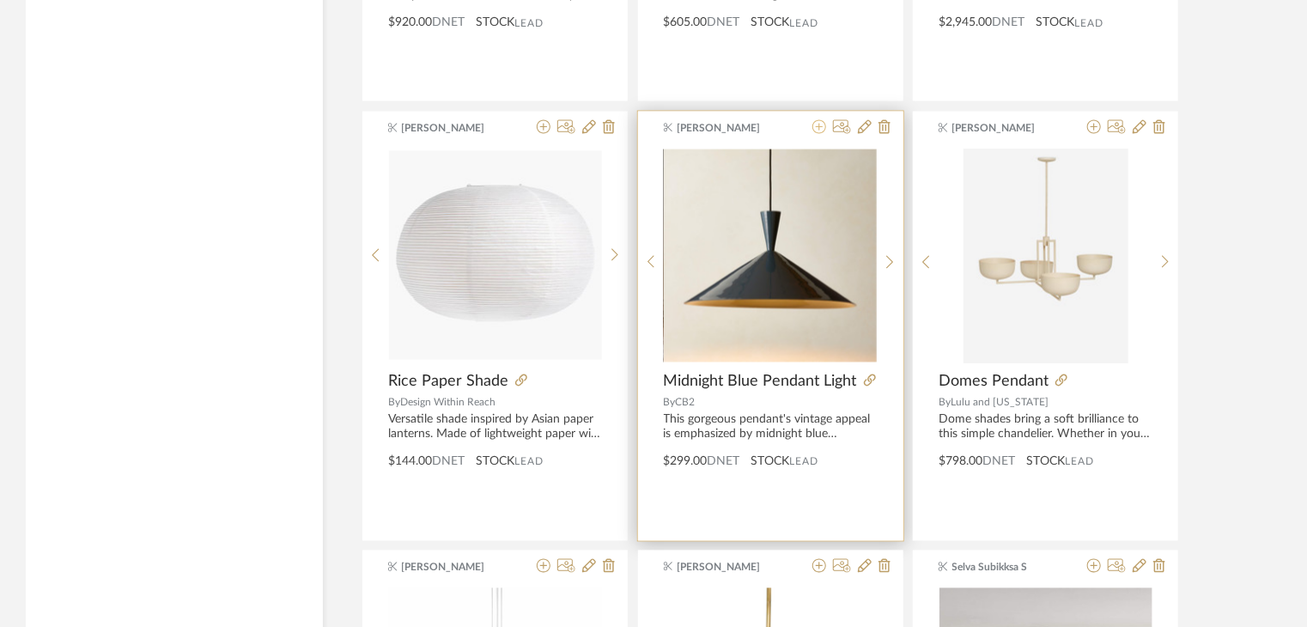
click at [821, 124] on icon at bounding box center [819, 127] width 14 height 14
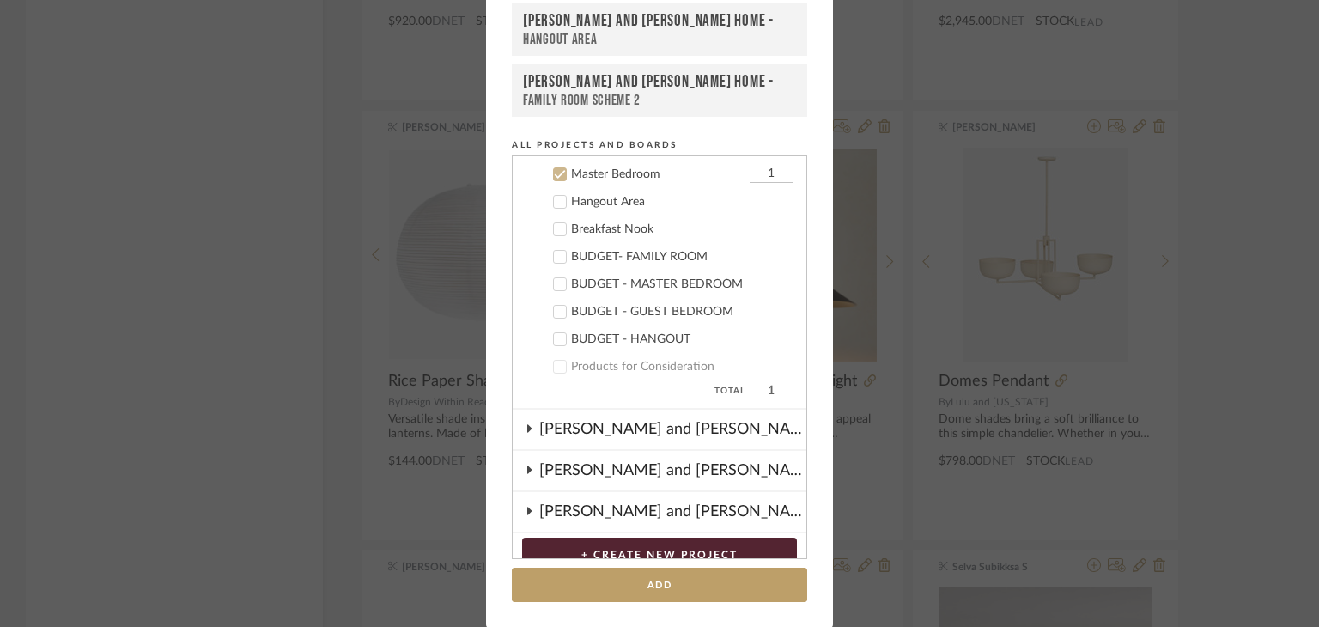
scroll to position [461, 0]
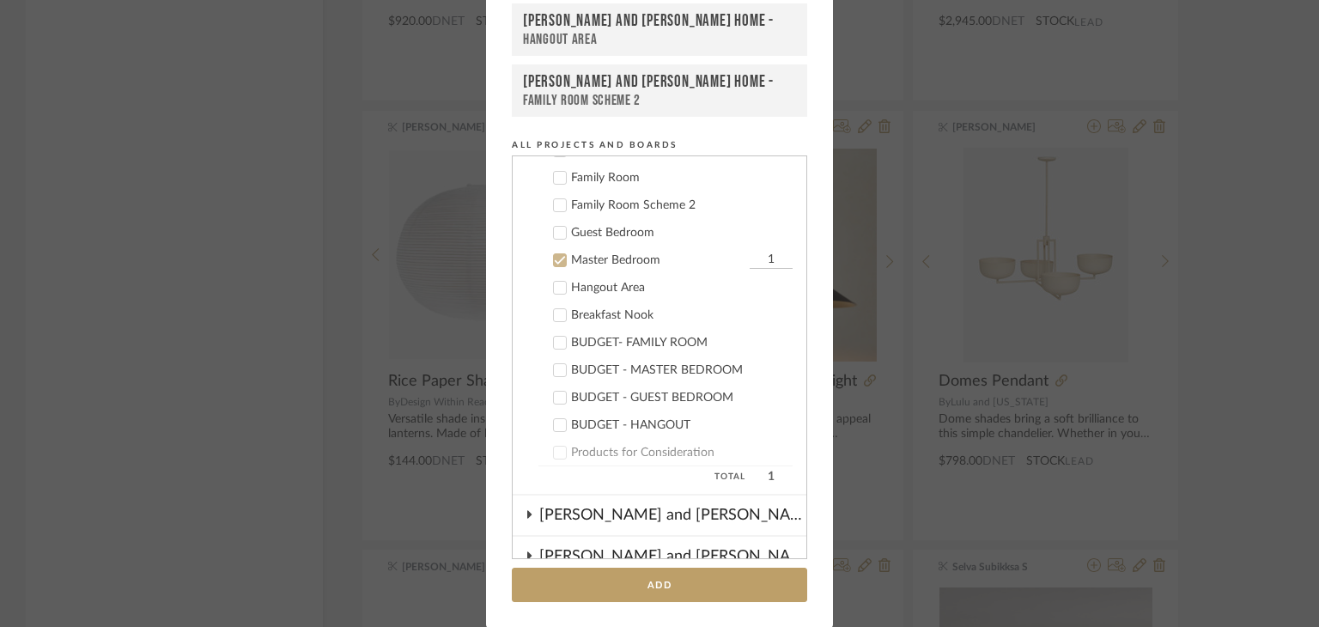
click at [554, 254] on icon at bounding box center [560, 260] width 12 height 12
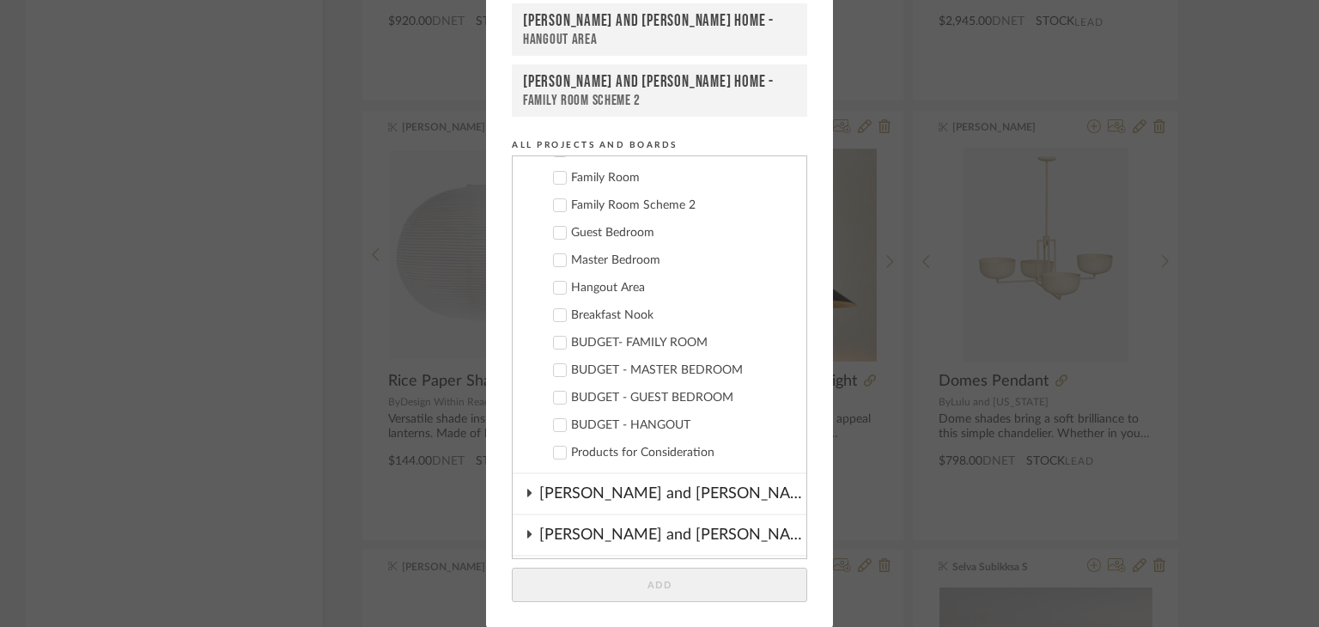
click at [554, 282] on icon at bounding box center [560, 288] width 12 height 12
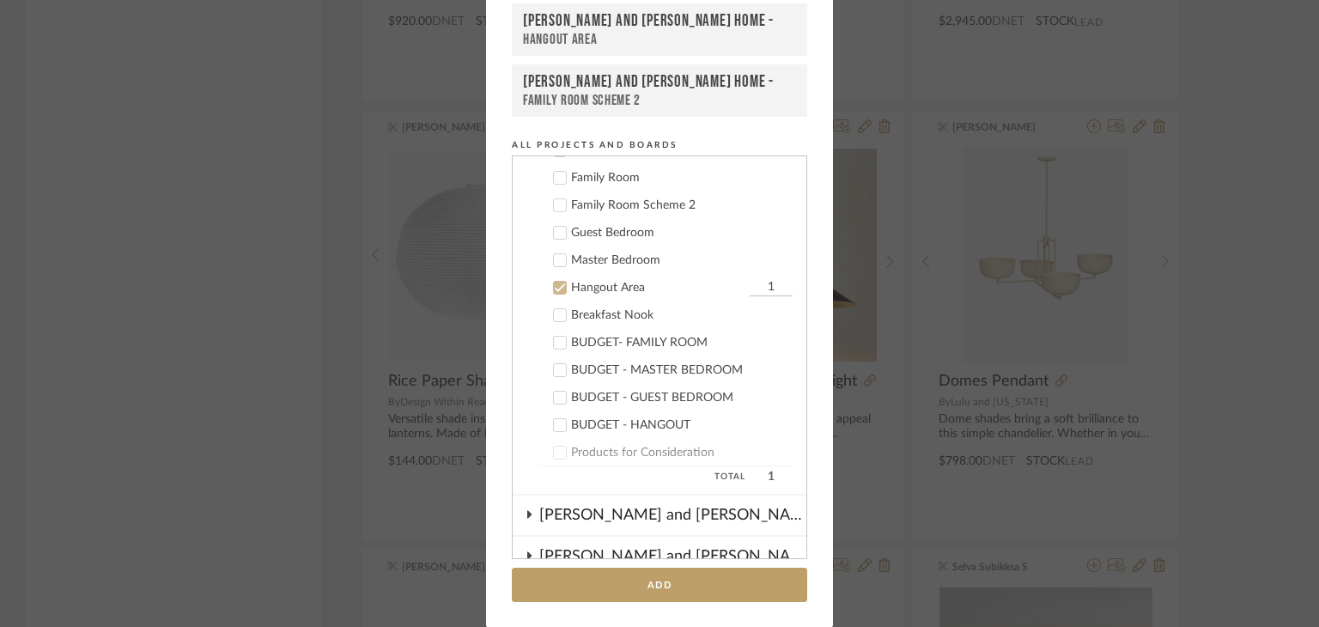
click at [755, 279] on input "1" at bounding box center [770, 287] width 43 height 17
type input "3"
click at [707, 567] on button "Add" at bounding box center [659, 584] width 295 height 35
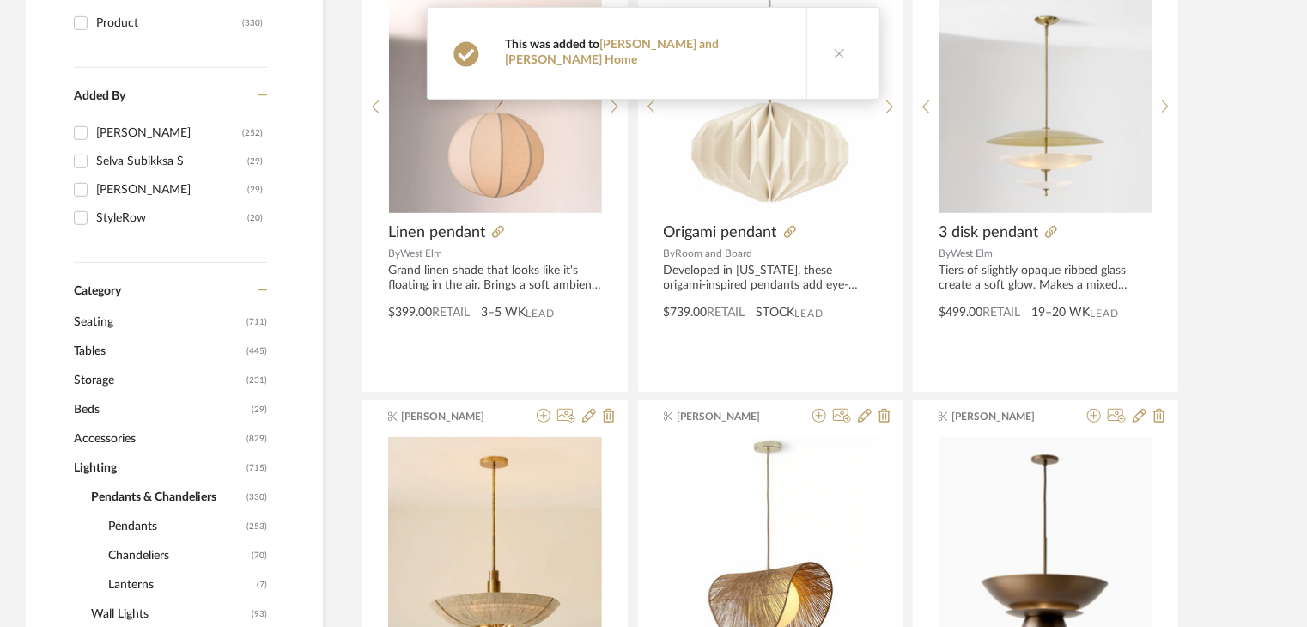
scroll to position [601, 0]
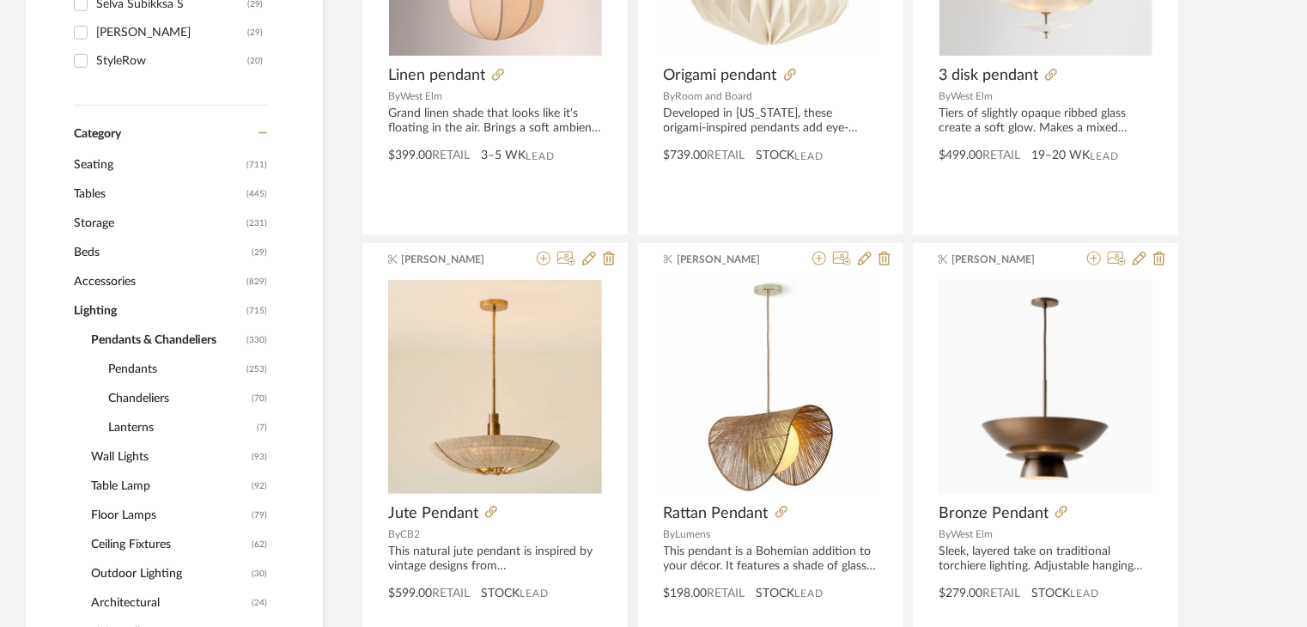
click at [137, 516] on span "Floor Lamps" at bounding box center [169, 514] width 156 height 29
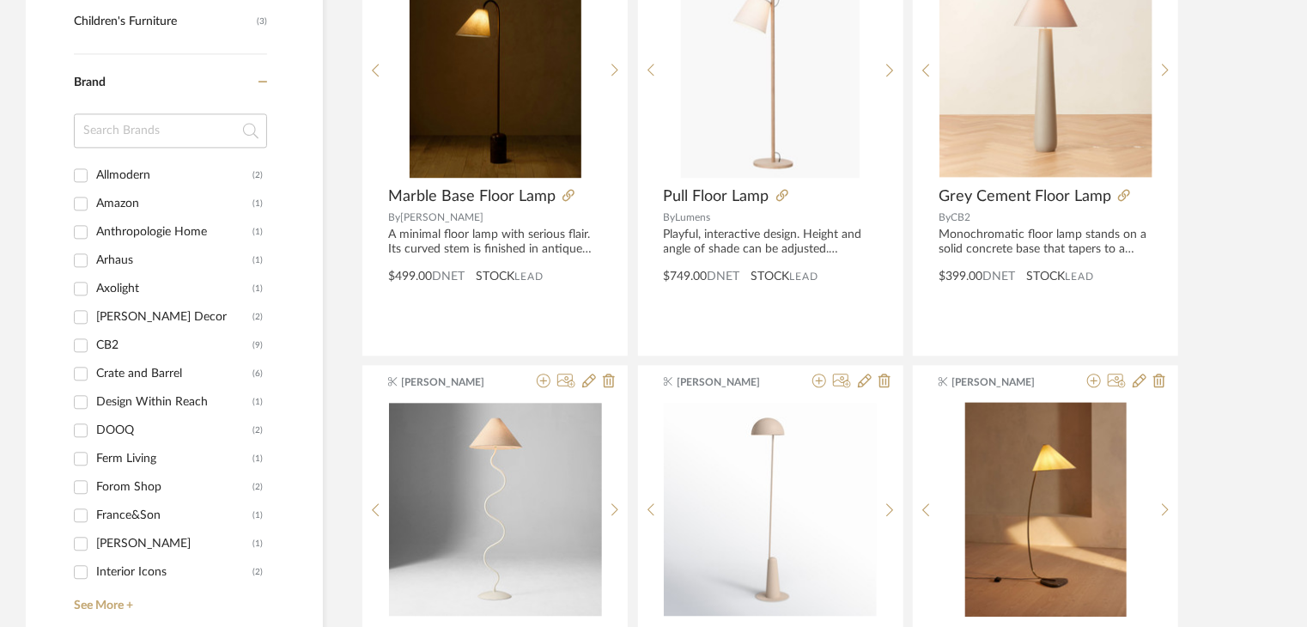
scroll to position [2060, 0]
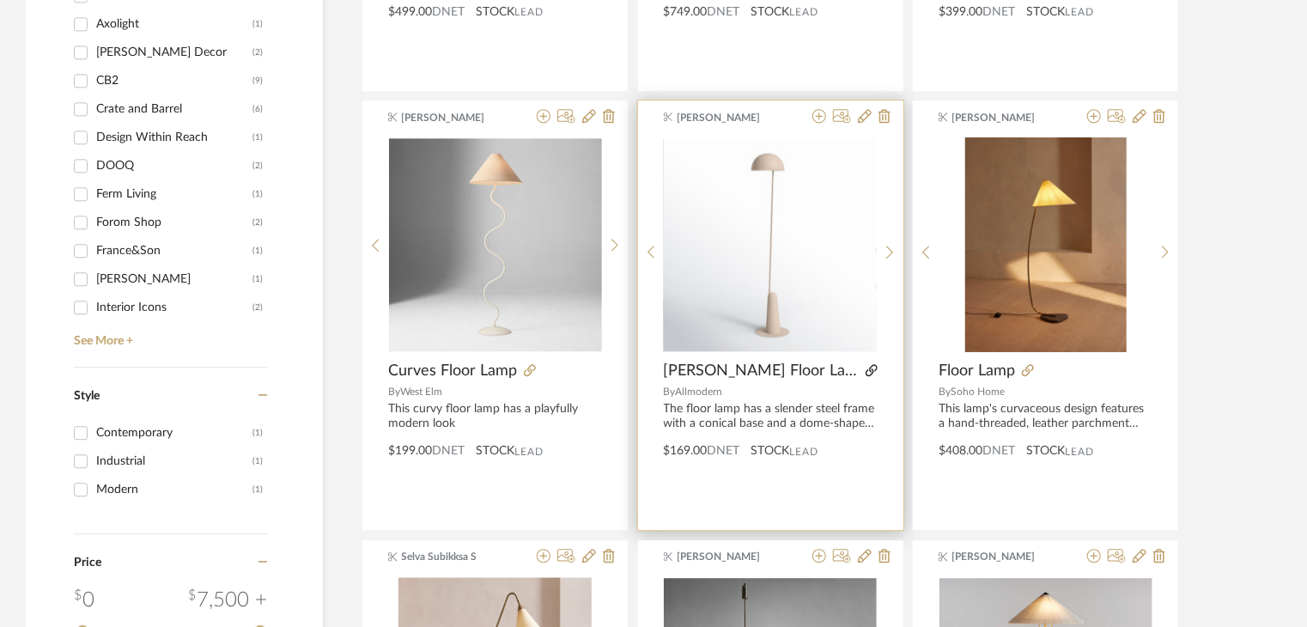
click at [865, 367] on icon at bounding box center [871, 370] width 12 height 12
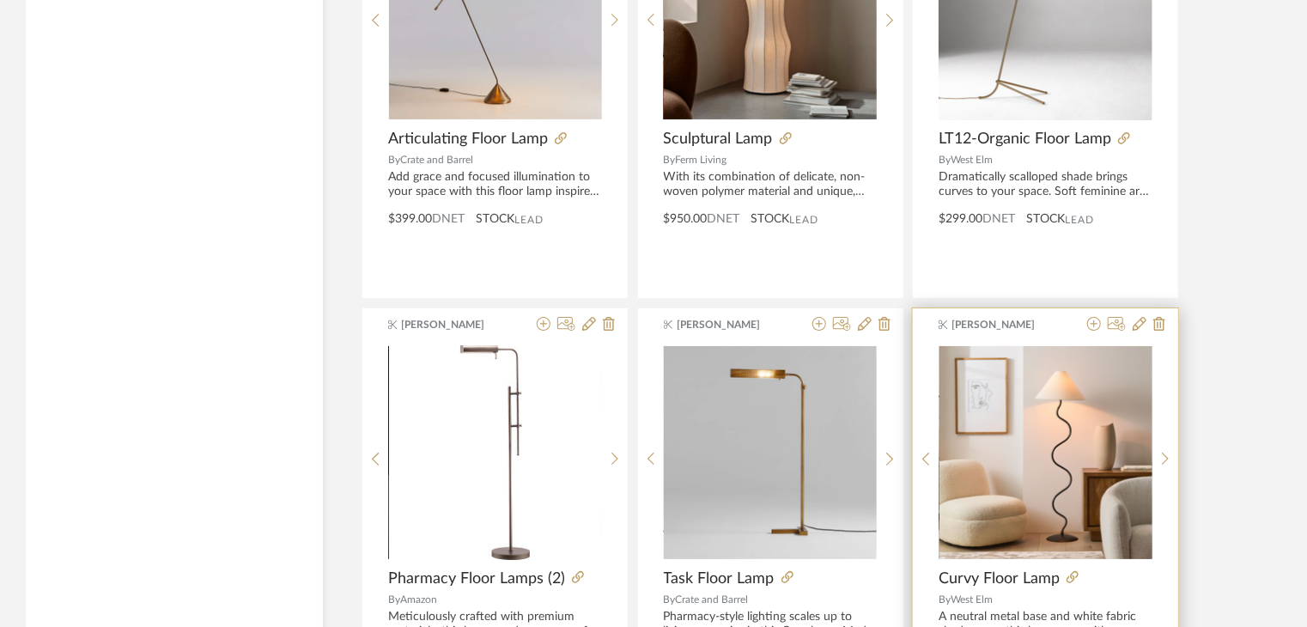
scroll to position [3005, 0]
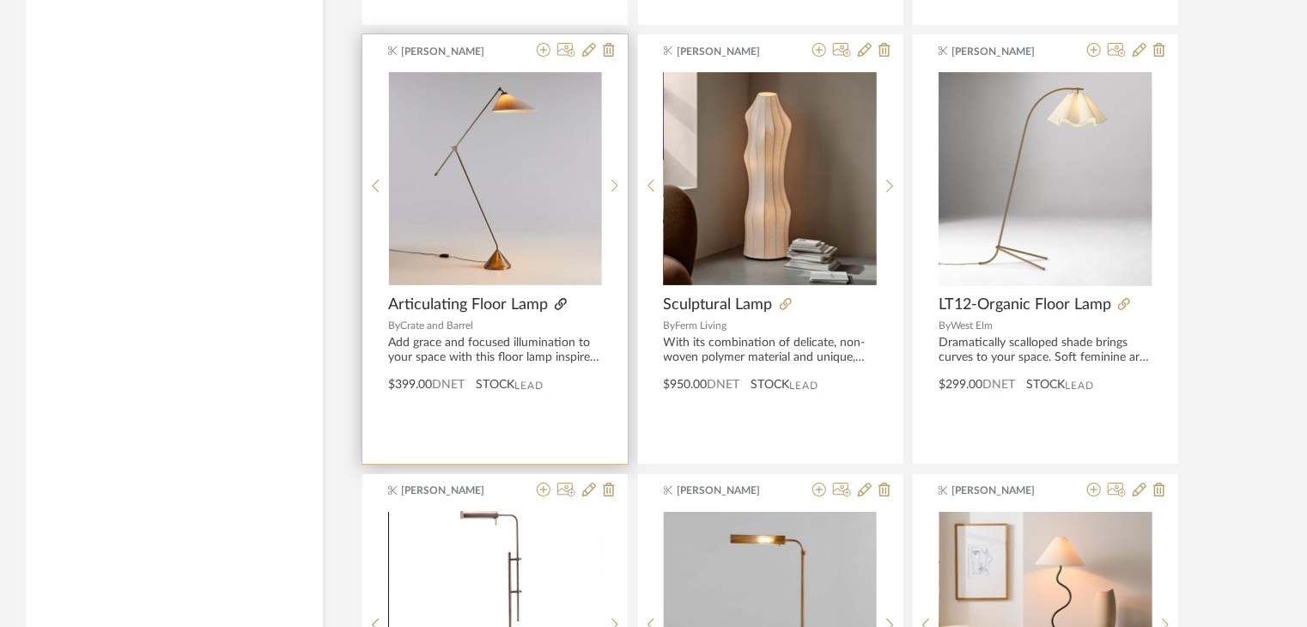
click at [559, 302] on icon at bounding box center [561, 304] width 12 height 12
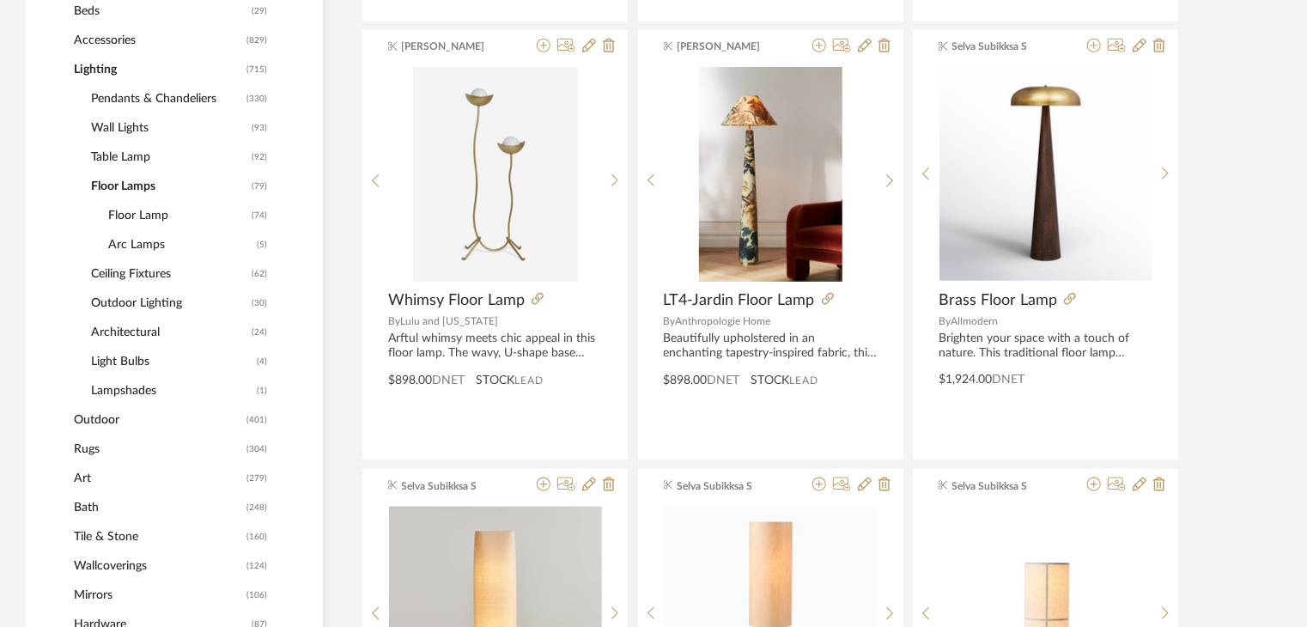
scroll to position [429, 0]
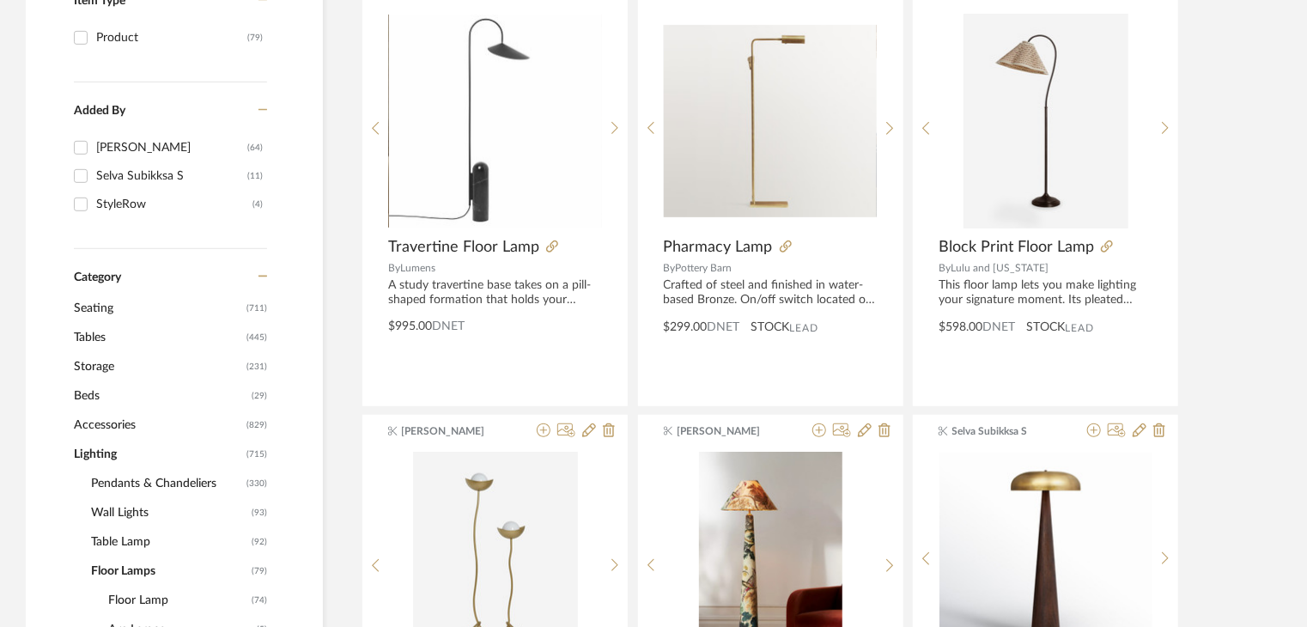
click at [95, 451] on span "Lighting" at bounding box center [158, 454] width 168 height 29
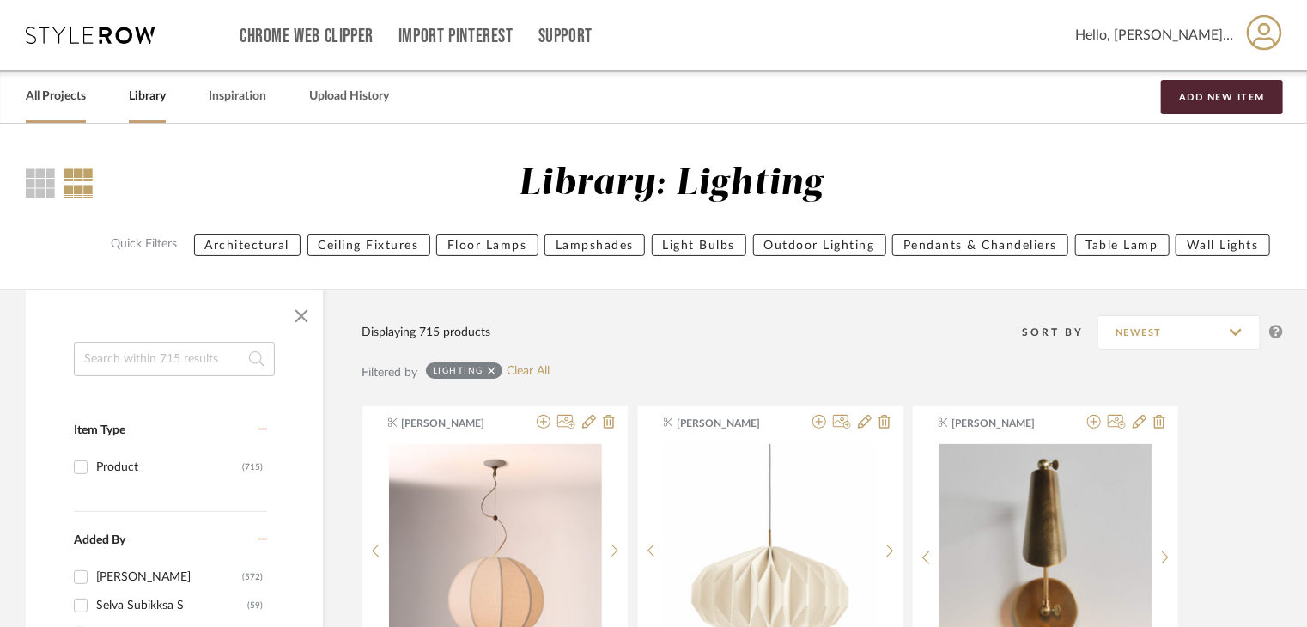
click at [72, 100] on link "All Projects" at bounding box center [56, 96] width 60 height 23
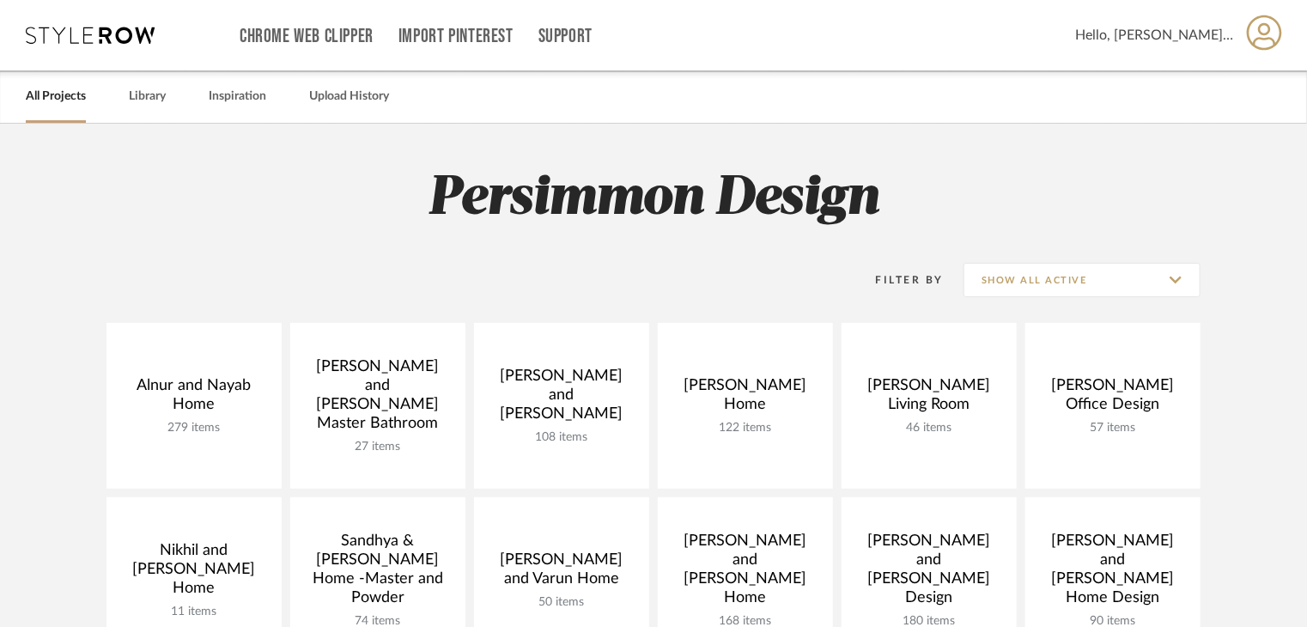
scroll to position [86, 0]
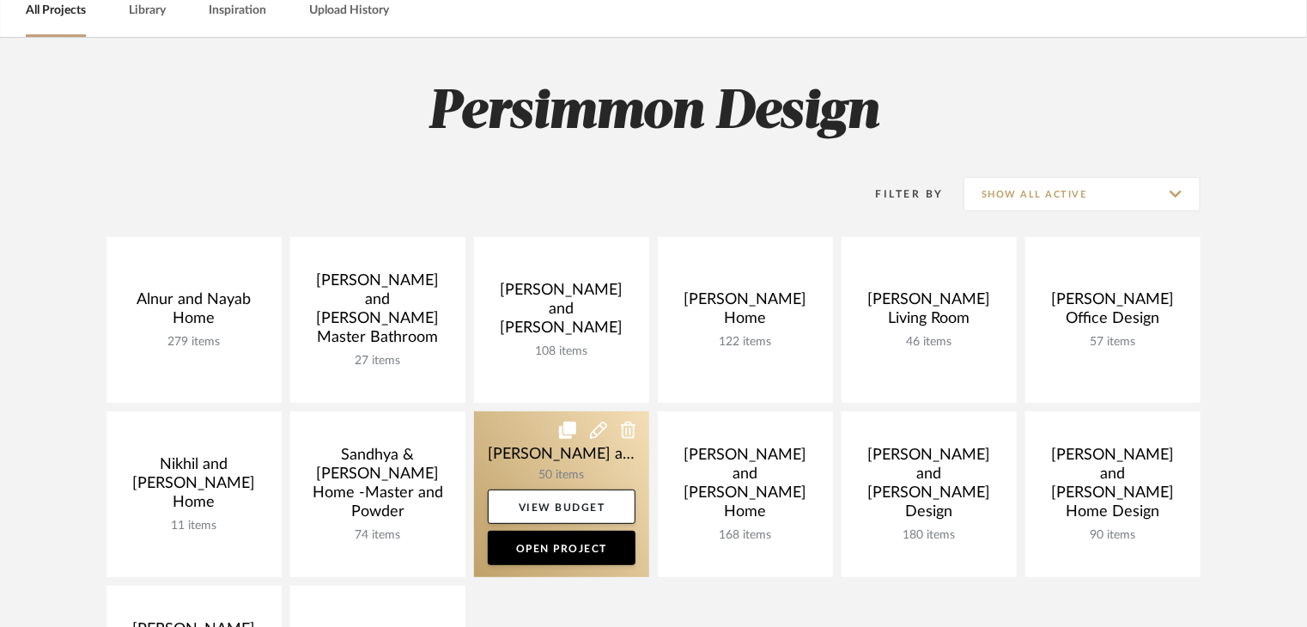
click at [543, 448] on link at bounding box center [561, 494] width 175 height 166
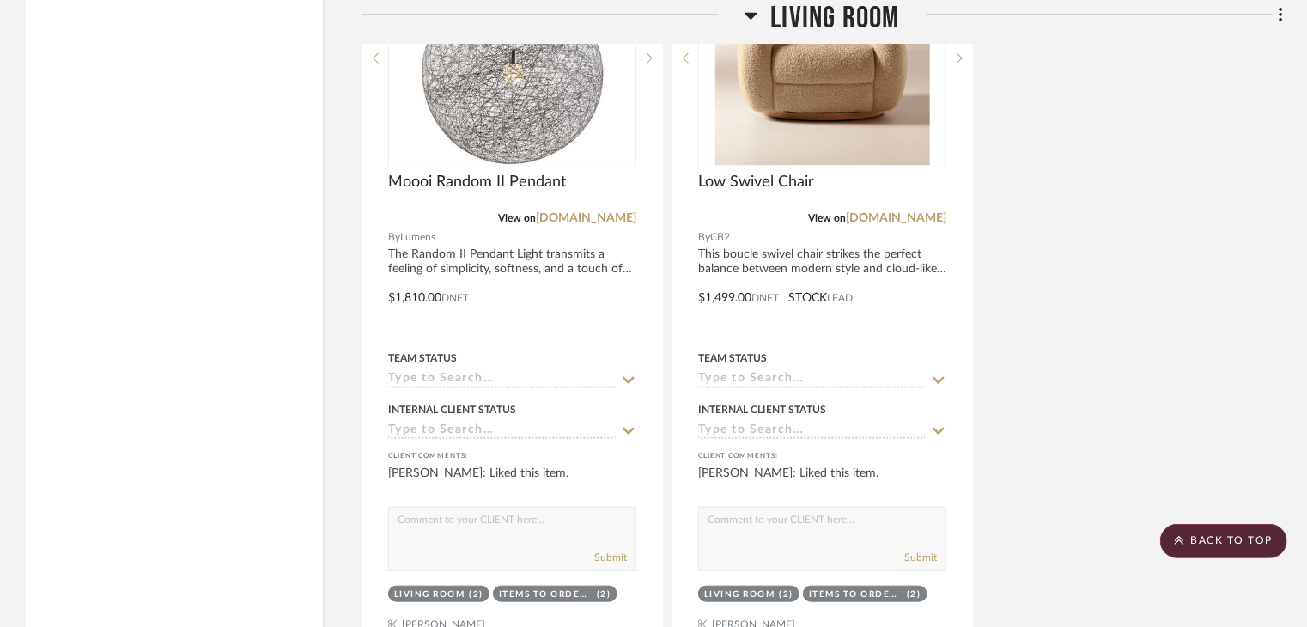
scroll to position [7125, 0]
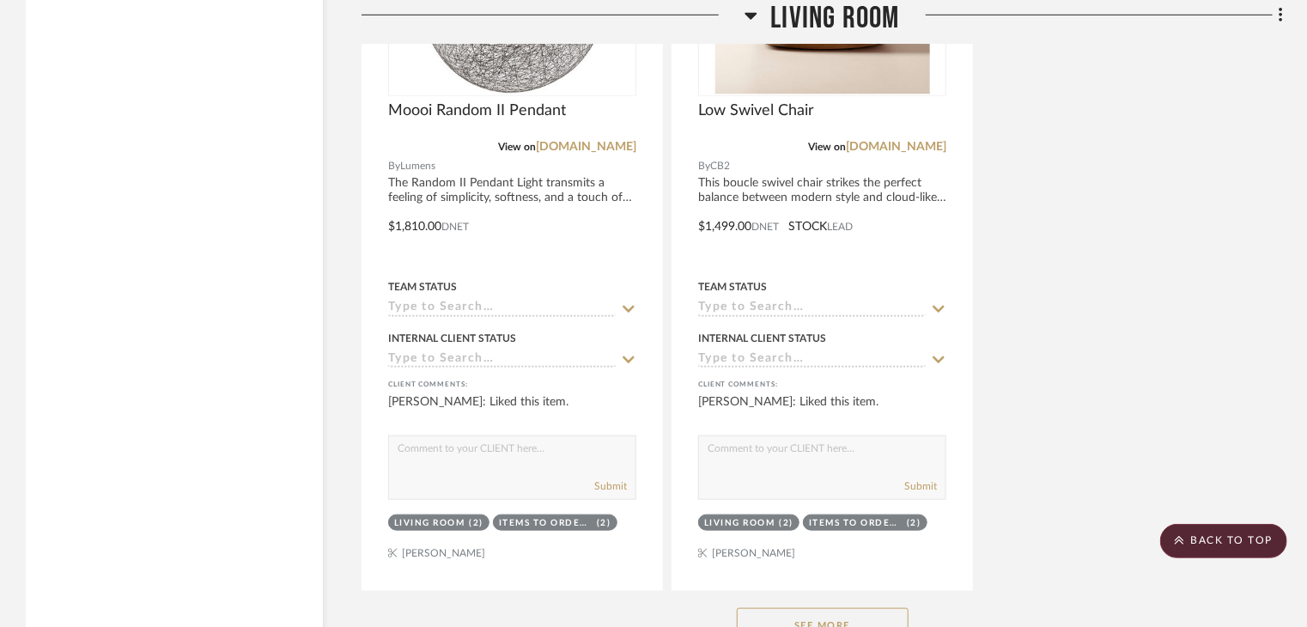
click at [780, 608] on button "See More" at bounding box center [823, 625] width 172 height 34
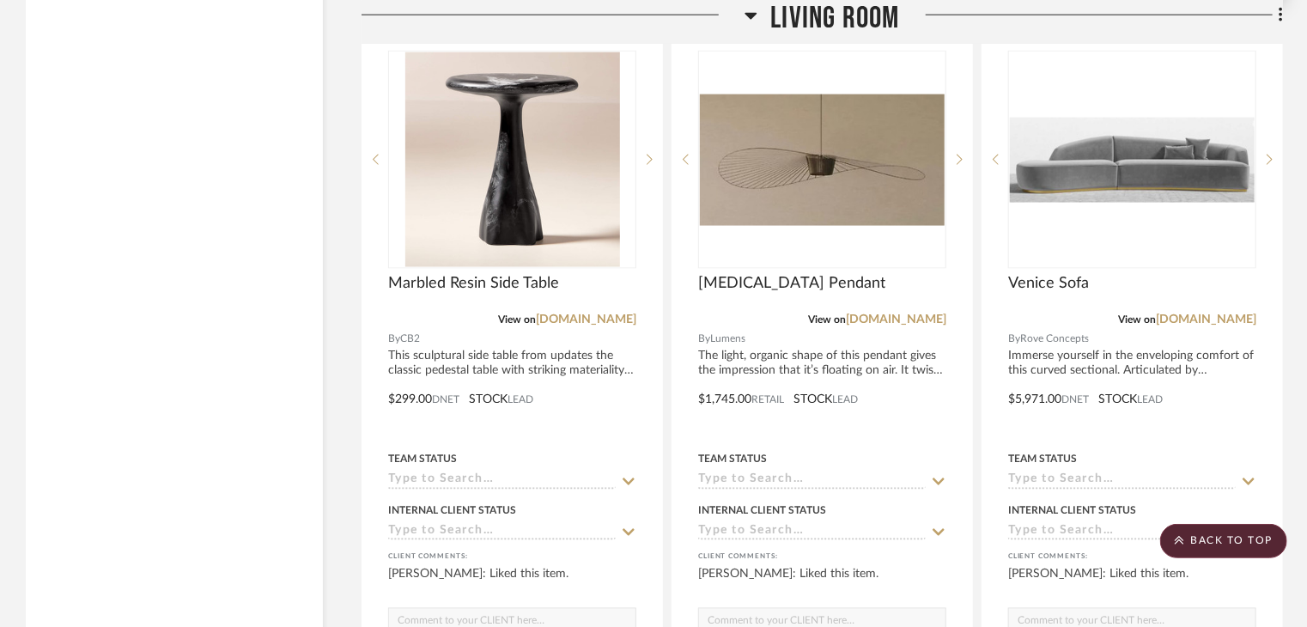
scroll to position [7640, 0]
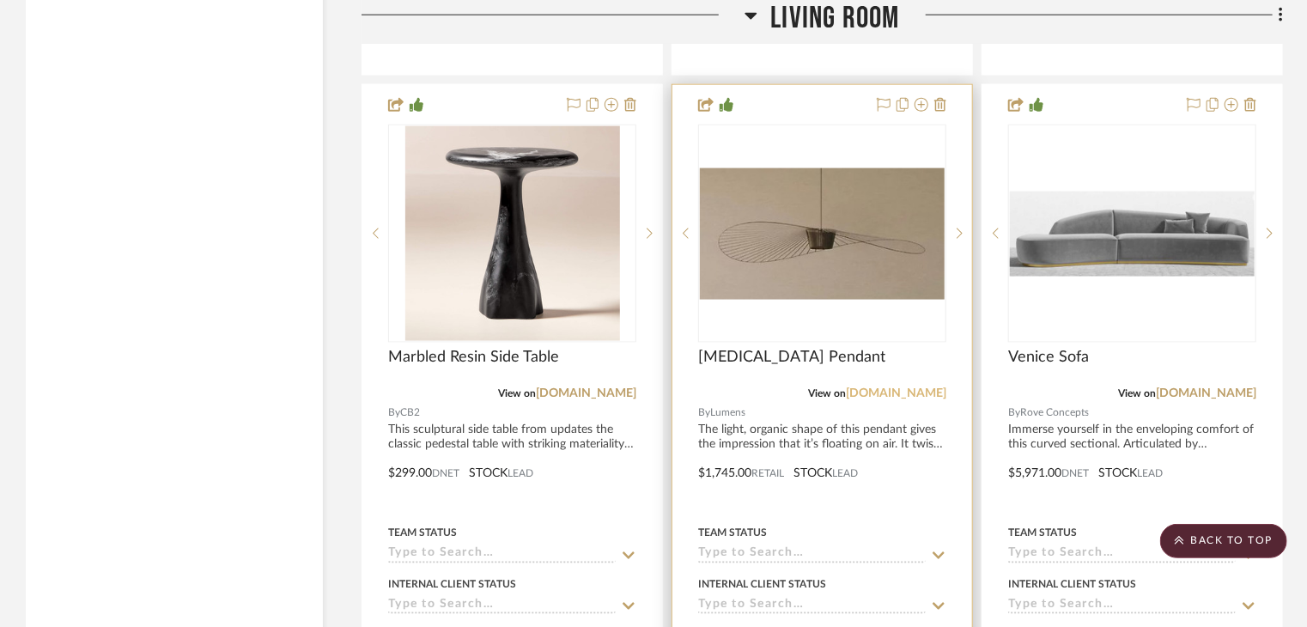
click at [887, 387] on link "lumens.com" at bounding box center [896, 393] width 100 height 12
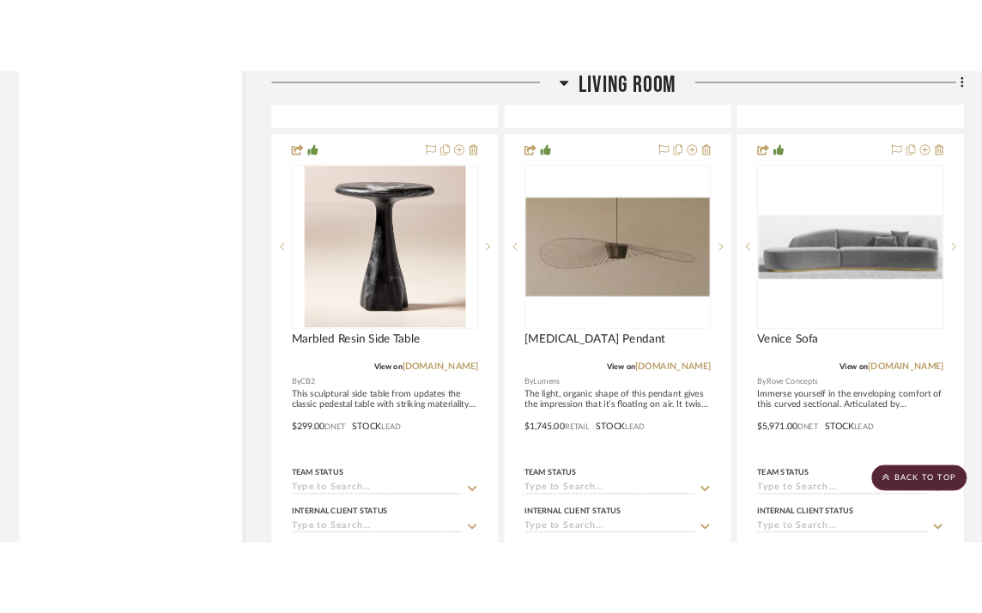
scroll to position [7684, 0]
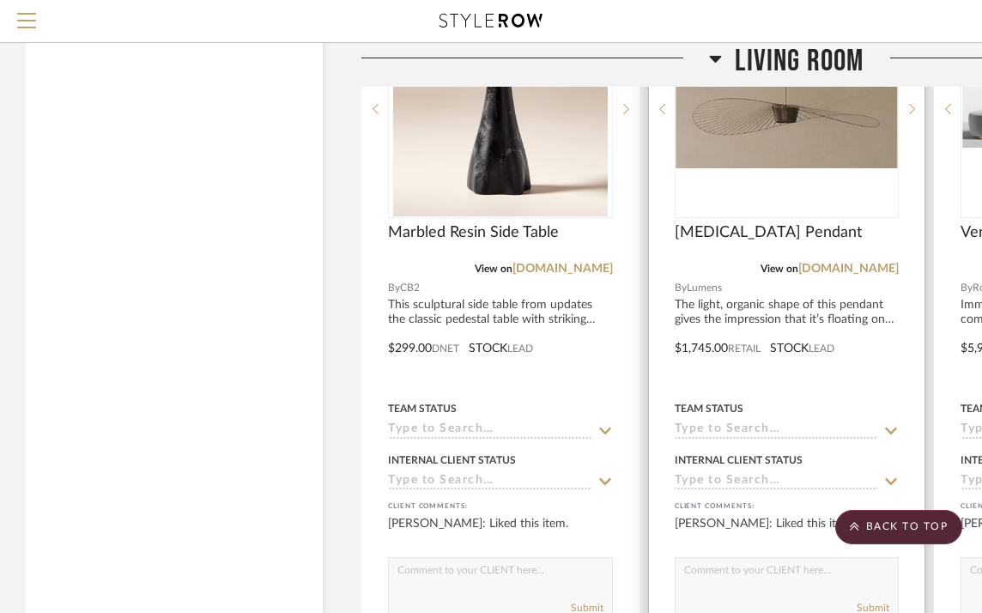
click at [766, 310] on div at bounding box center [787, 336] width 276 height 751
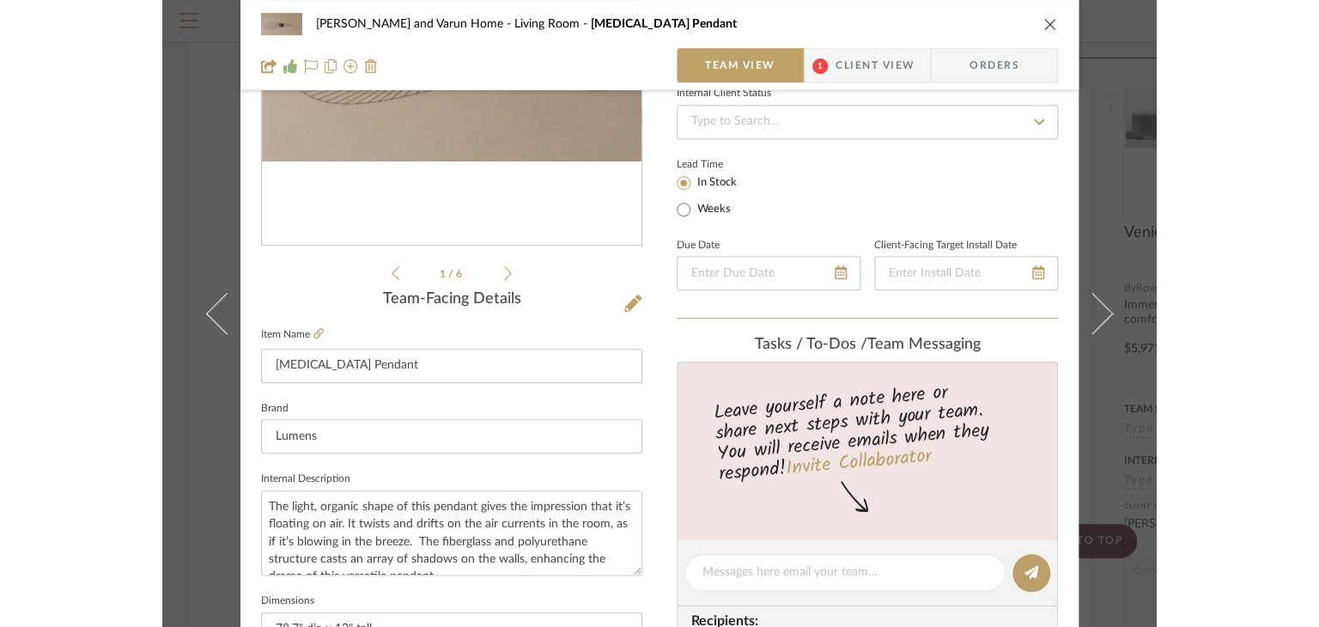
scroll to position [601, 0]
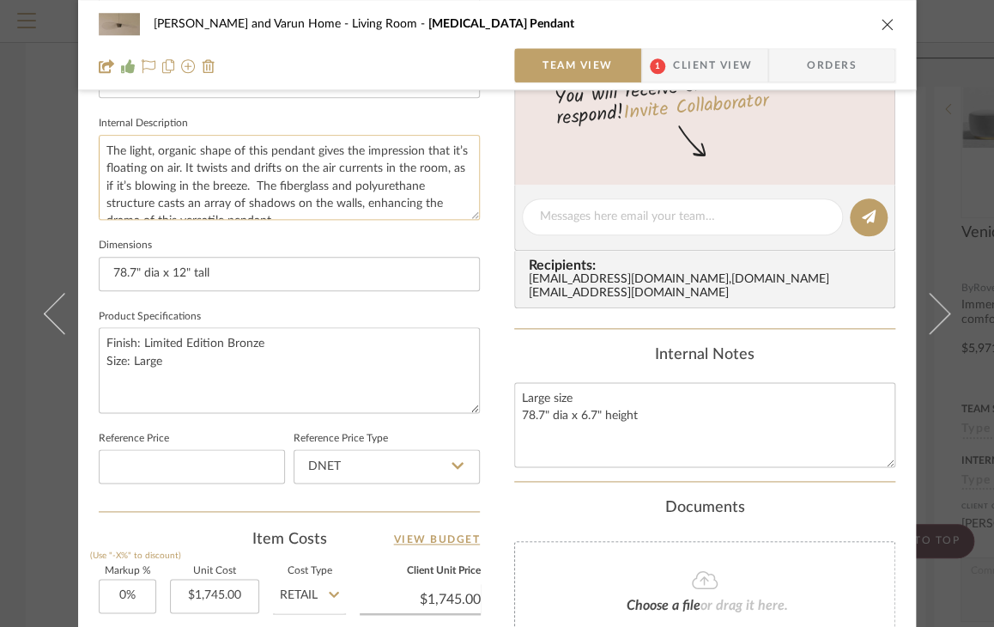
click at [328, 197] on textarea "The light, organic shape of this pendant gives the impression that it’s floatin…" at bounding box center [289, 177] width 381 height 85
click at [324, 155] on textarea "The light, organic shape of this pendant gives the impression that it’s floatin…" at bounding box center [289, 177] width 381 height 85
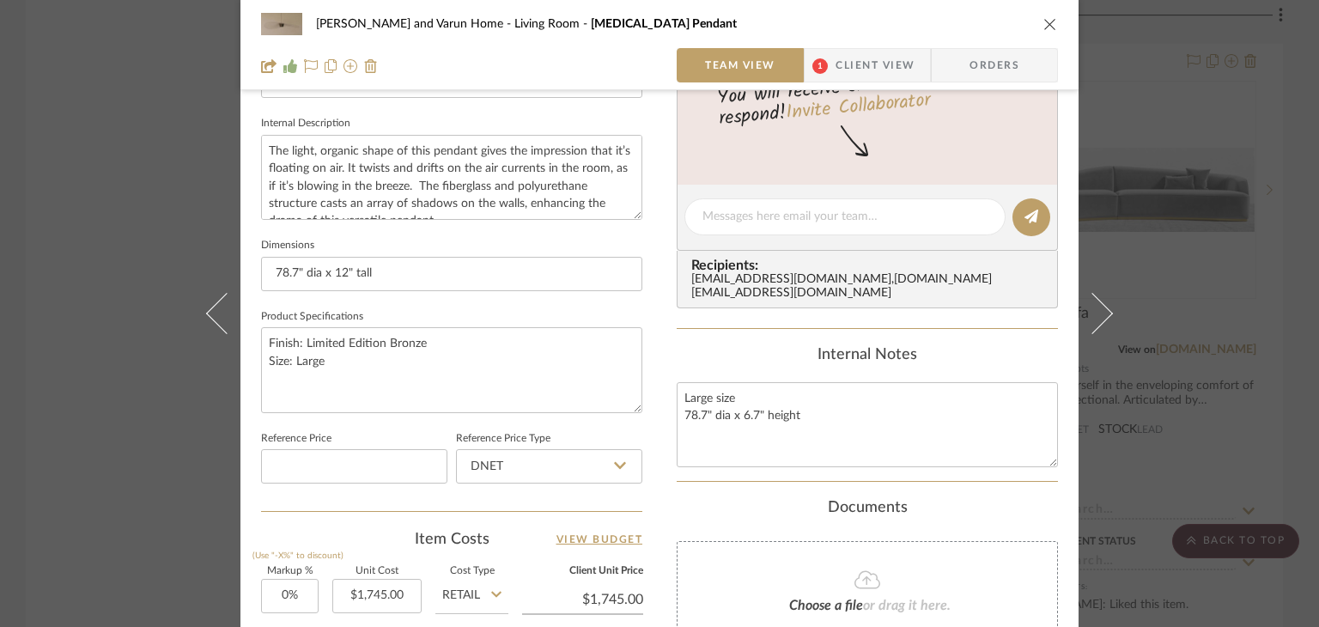
click at [89, 247] on div "Shalini and Varun Home Living Room Vertigo Pendant Team View 1 Client View Orde…" at bounding box center [659, 313] width 1319 height 627
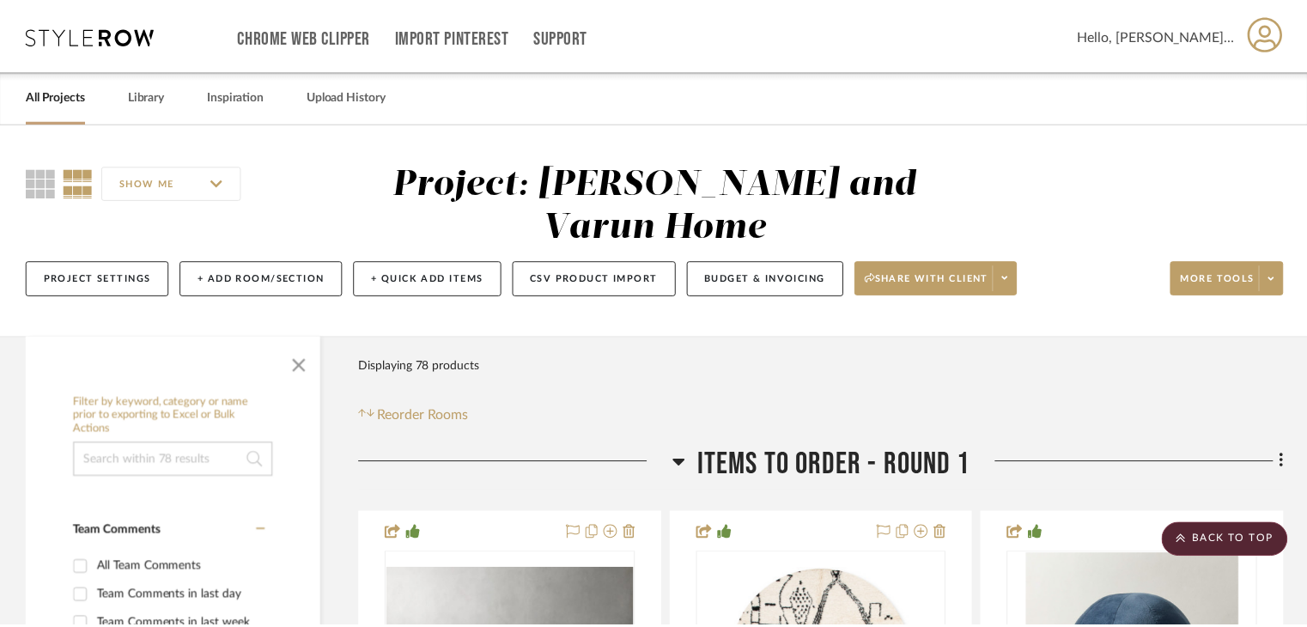
scroll to position [7684, 0]
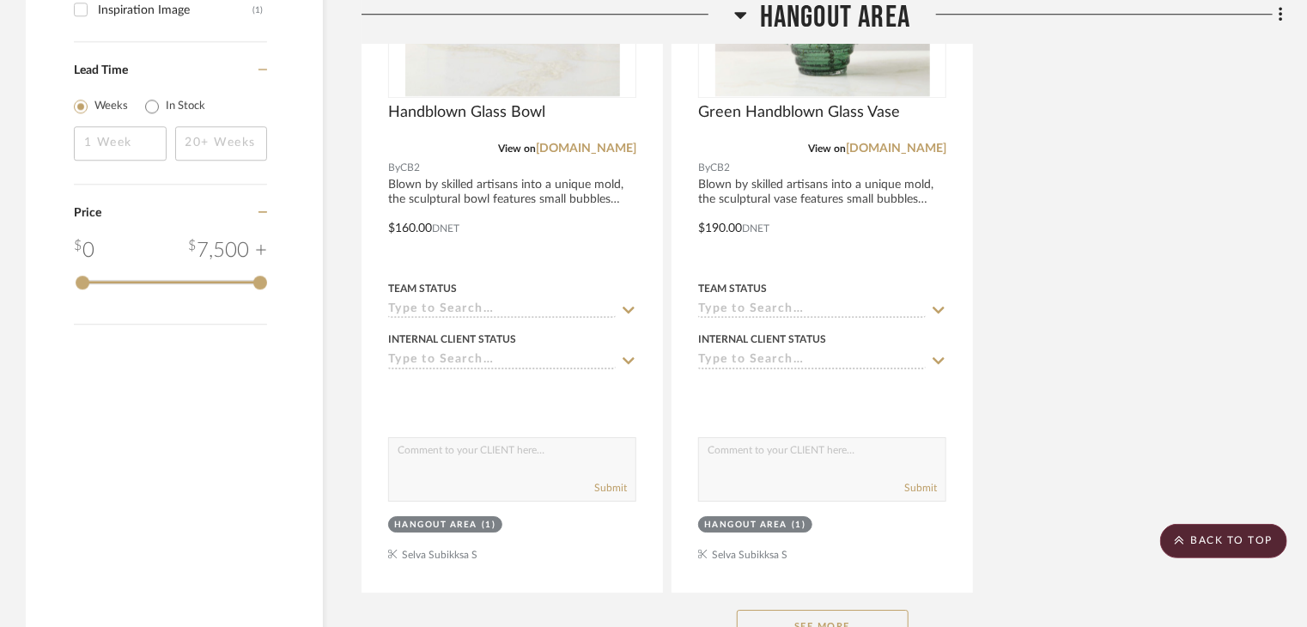
scroll to position [2575, 0]
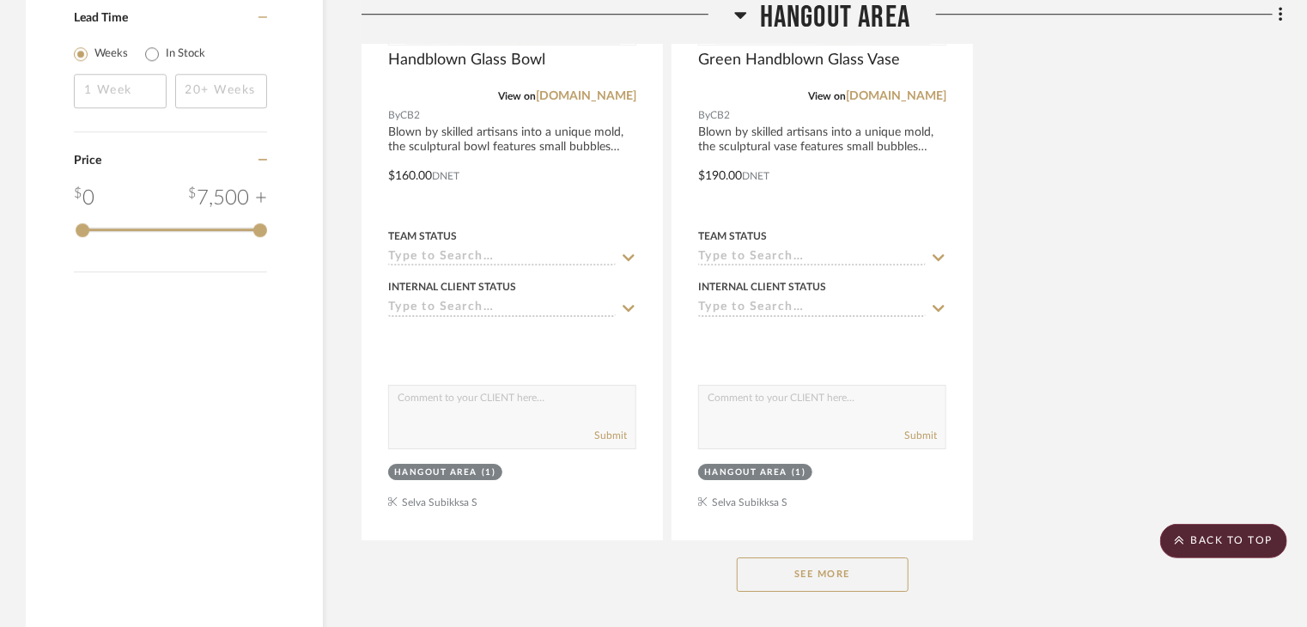
click at [886, 557] on button "See More" at bounding box center [823, 574] width 172 height 34
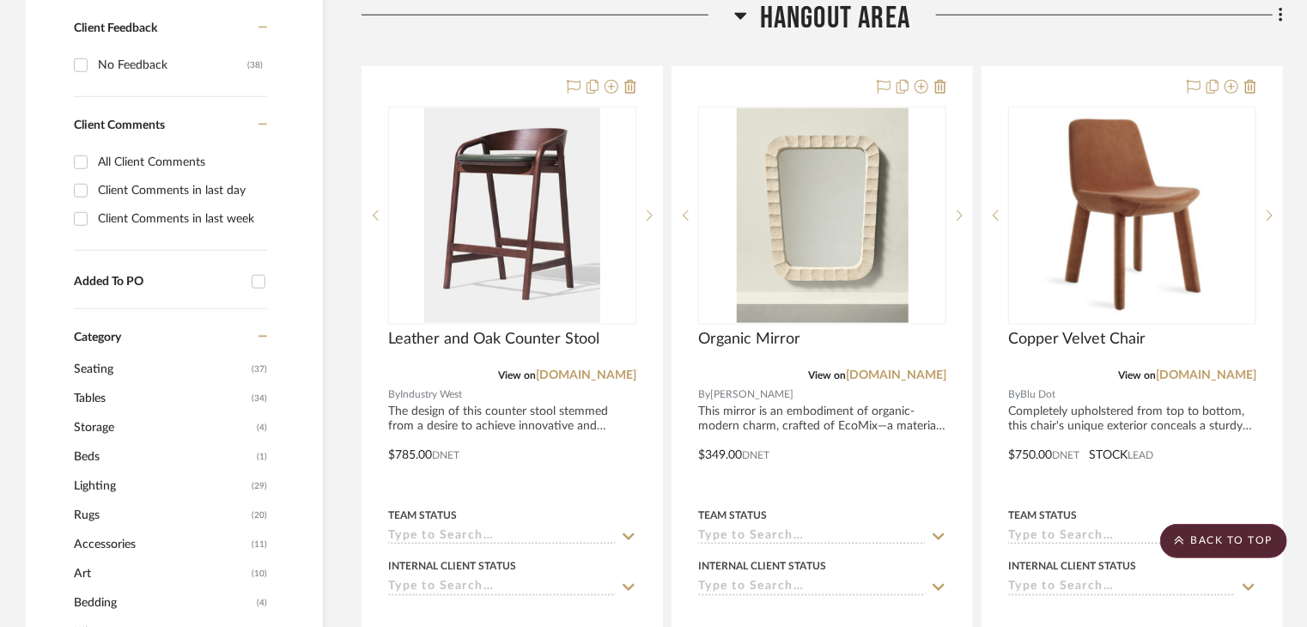
scroll to position [773, 0]
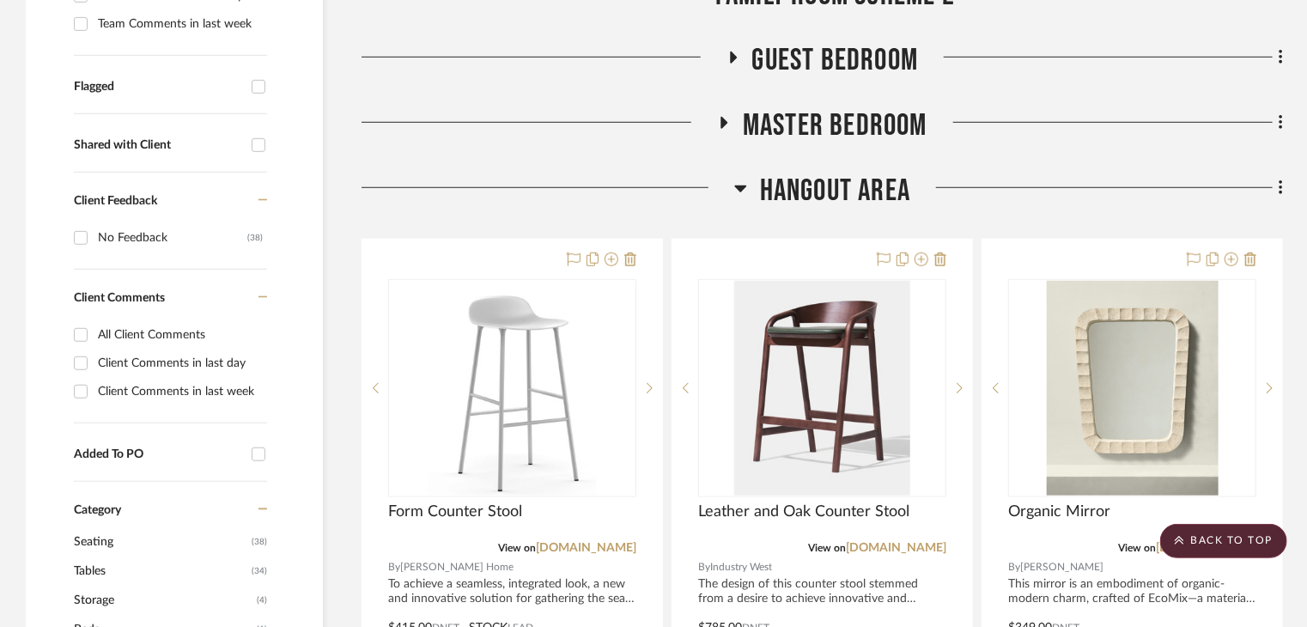
scroll to position [687, 0]
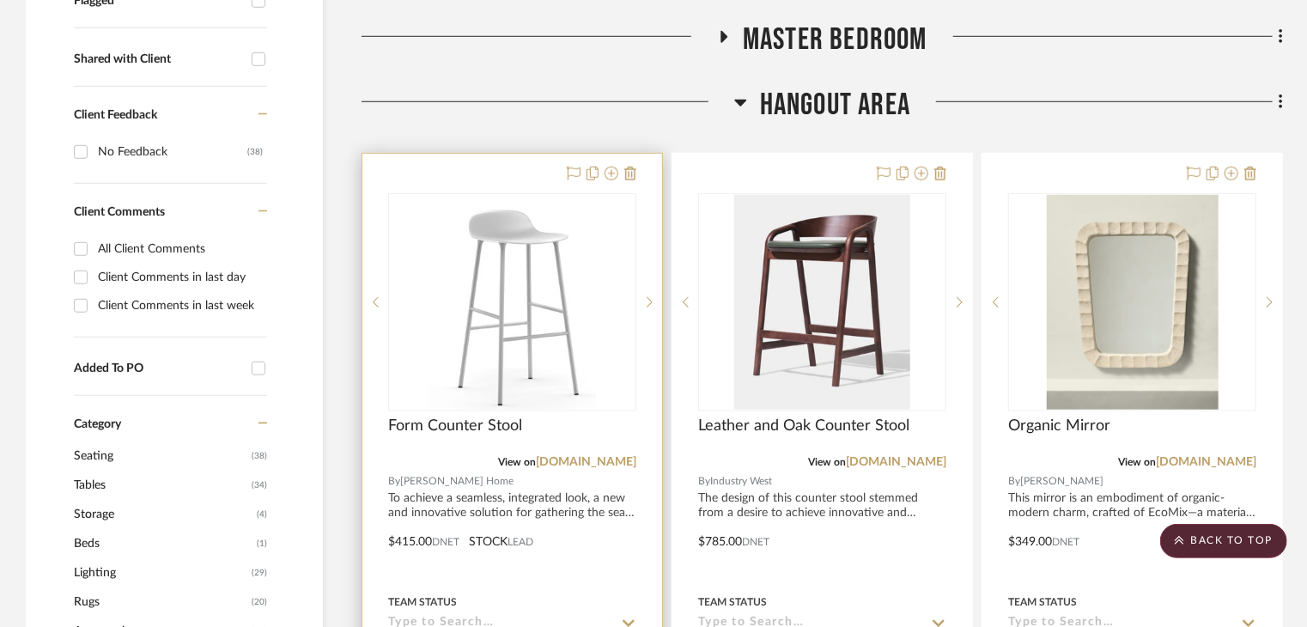
click at [519, 154] on div at bounding box center [512, 529] width 300 height 751
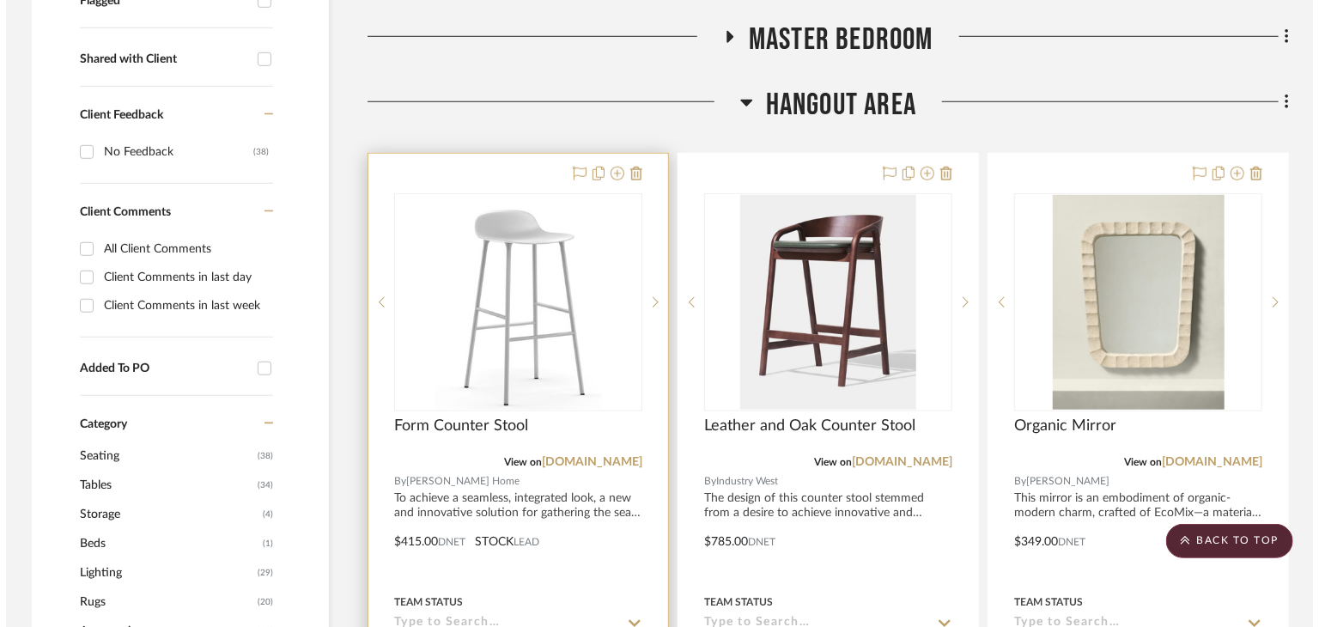
scroll to position [0, 0]
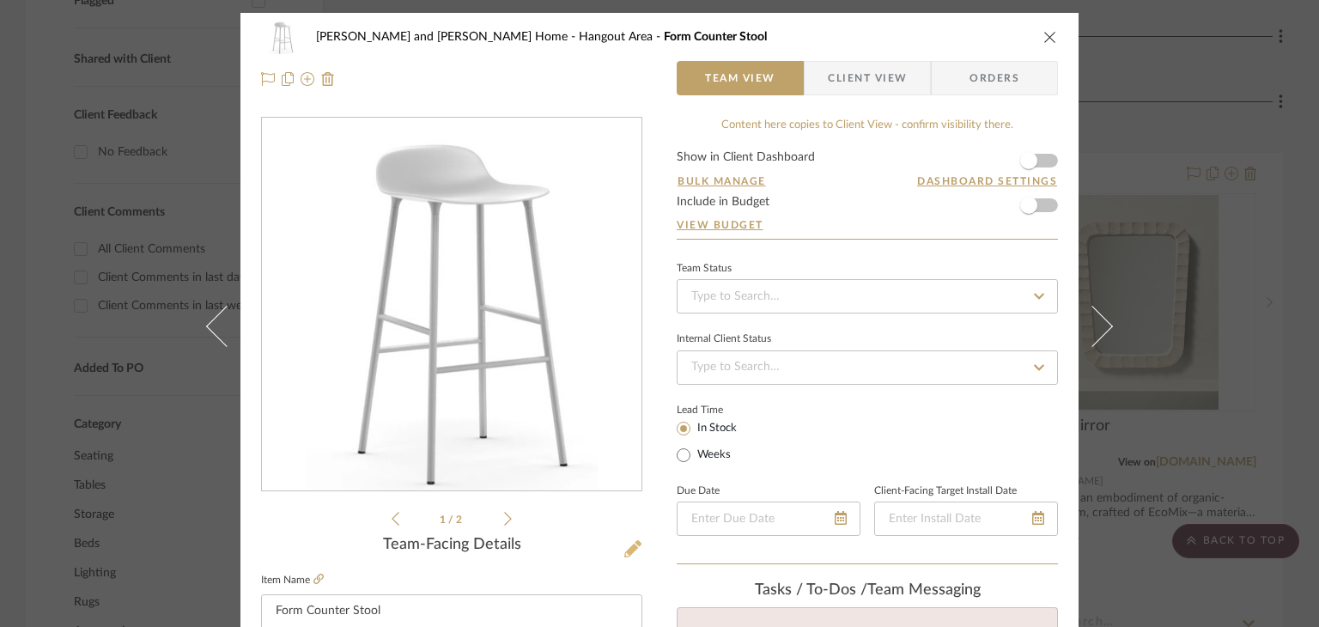
click at [632, 537] on button at bounding box center [632, 549] width 19 height 27
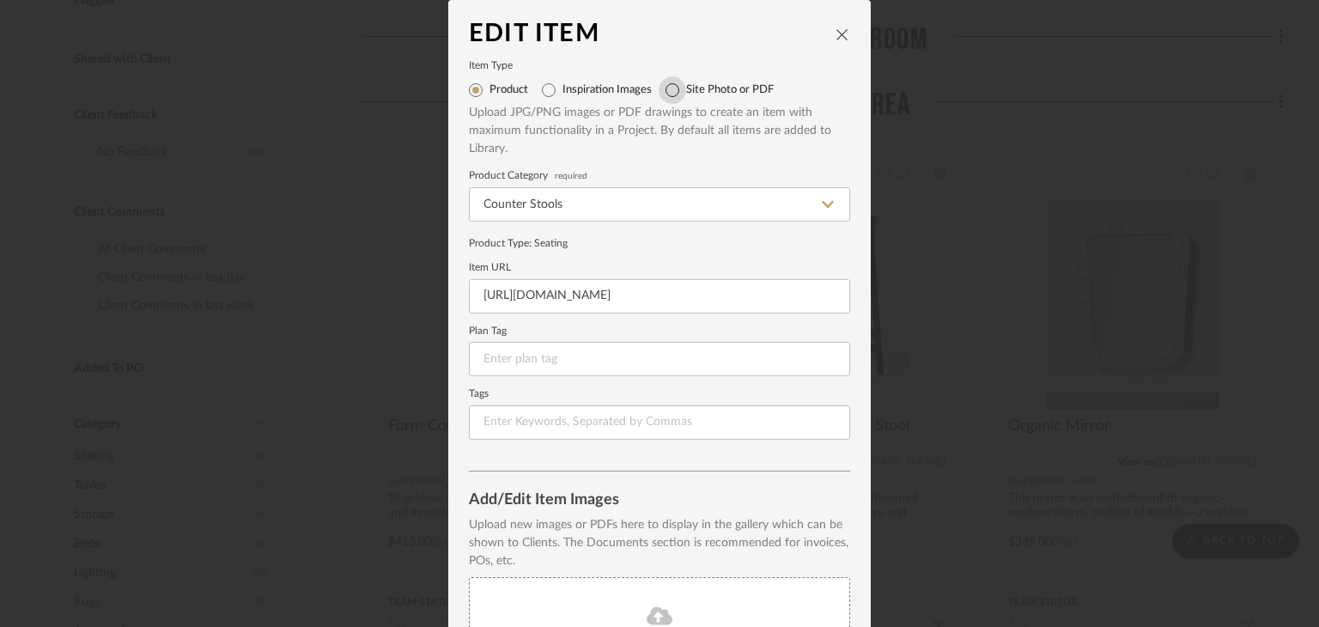
click at [664, 97] on input "Site Photo or PDF" at bounding box center [671, 89] width 27 height 27
radio input "true"
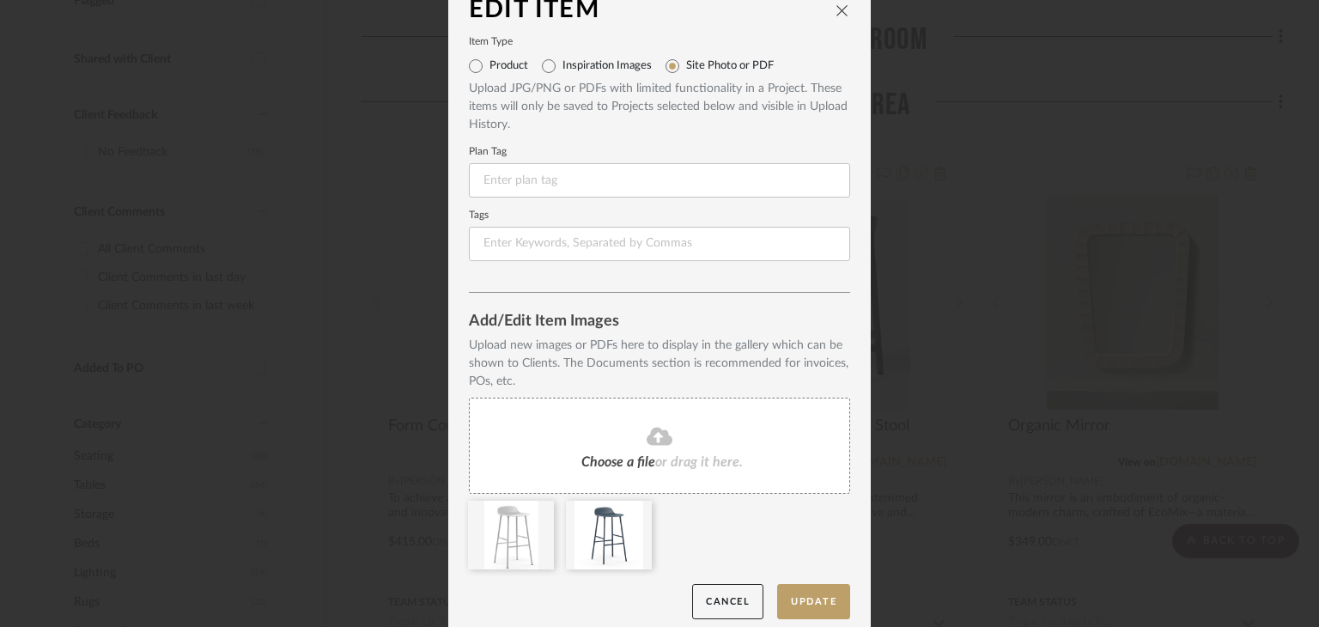
scroll to position [37, 0]
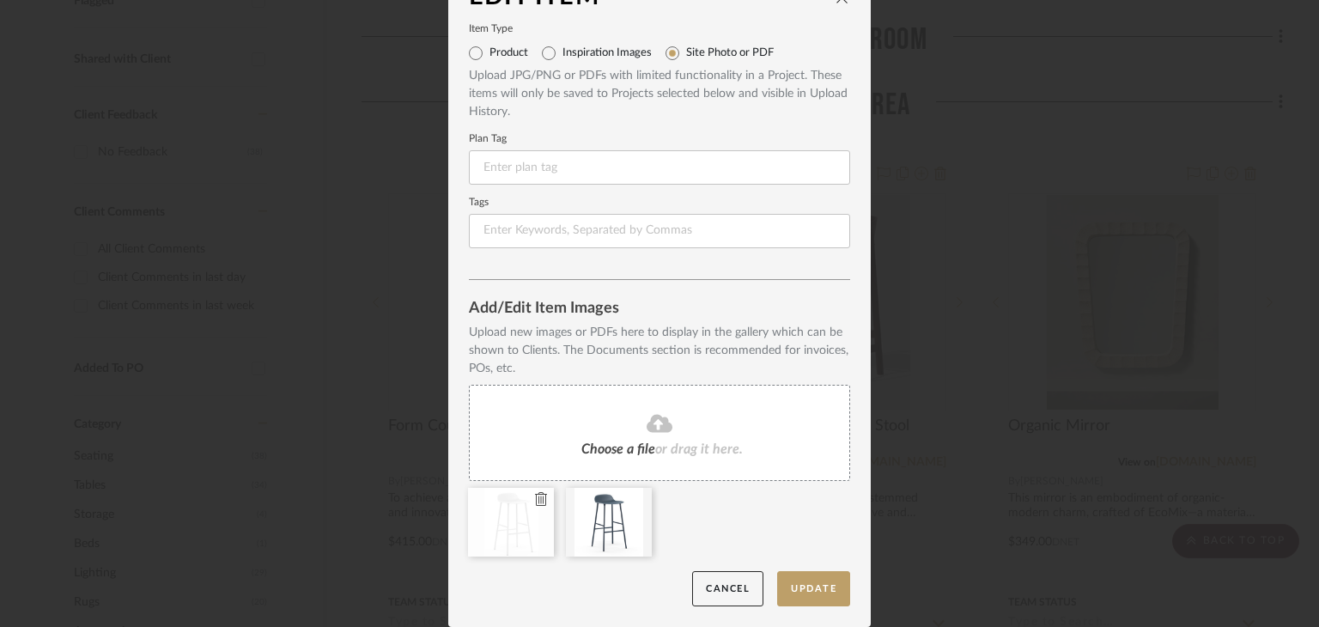
click at [536, 500] on icon at bounding box center [541, 499] width 12 height 14
click at [724, 592] on button "Cancel" at bounding box center [727, 588] width 71 height 35
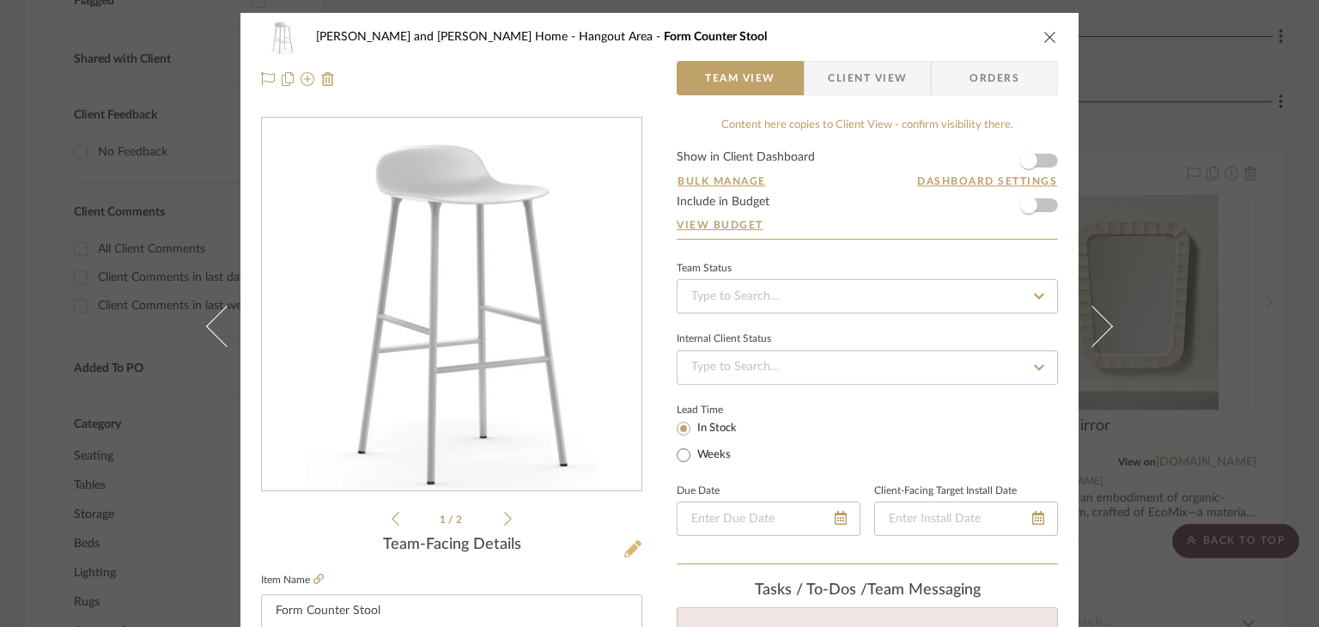
click at [632, 546] on icon at bounding box center [632, 548] width 17 height 17
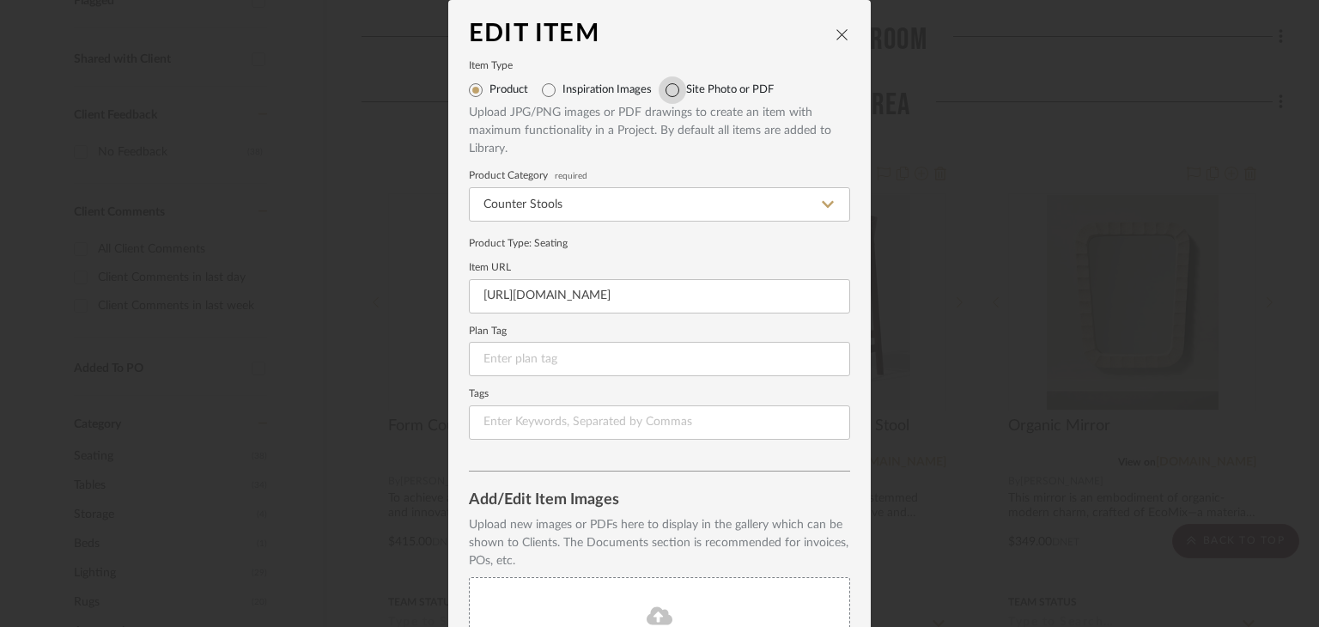
click at [678, 94] on input "Site Photo or PDF" at bounding box center [671, 89] width 27 height 27
radio input "true"
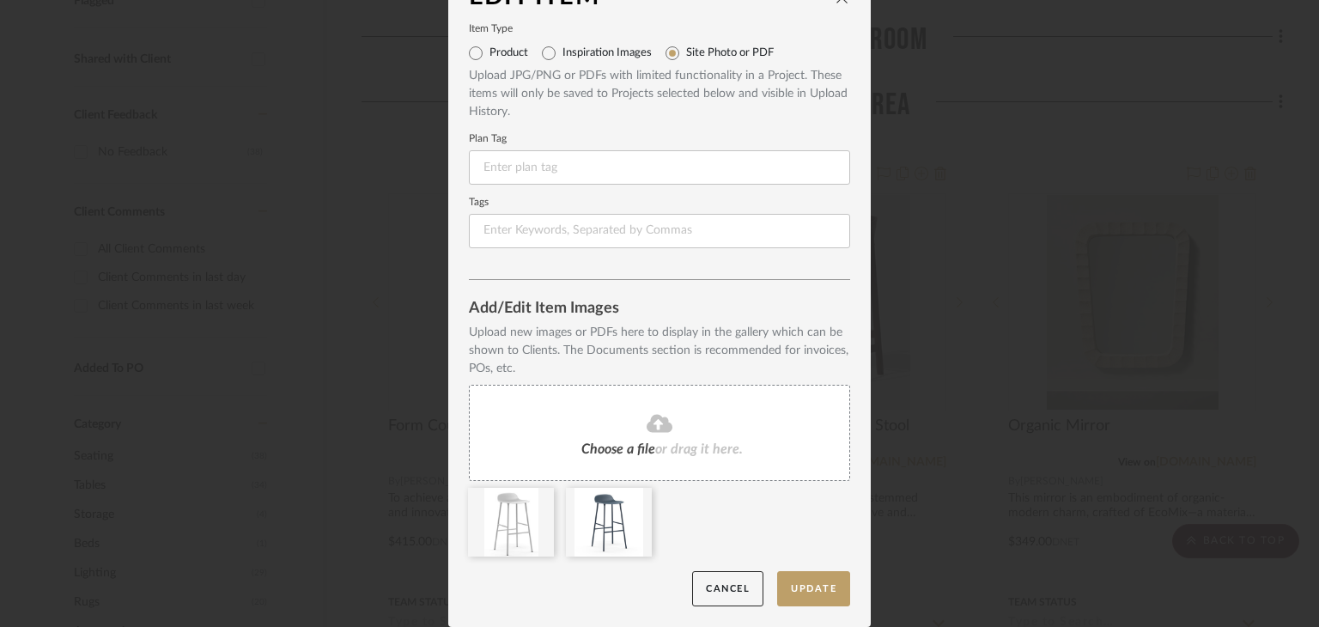
click at [646, 429] on icon at bounding box center [659, 424] width 26 height 18
click at [778, 585] on button "Update" at bounding box center [813, 588] width 73 height 35
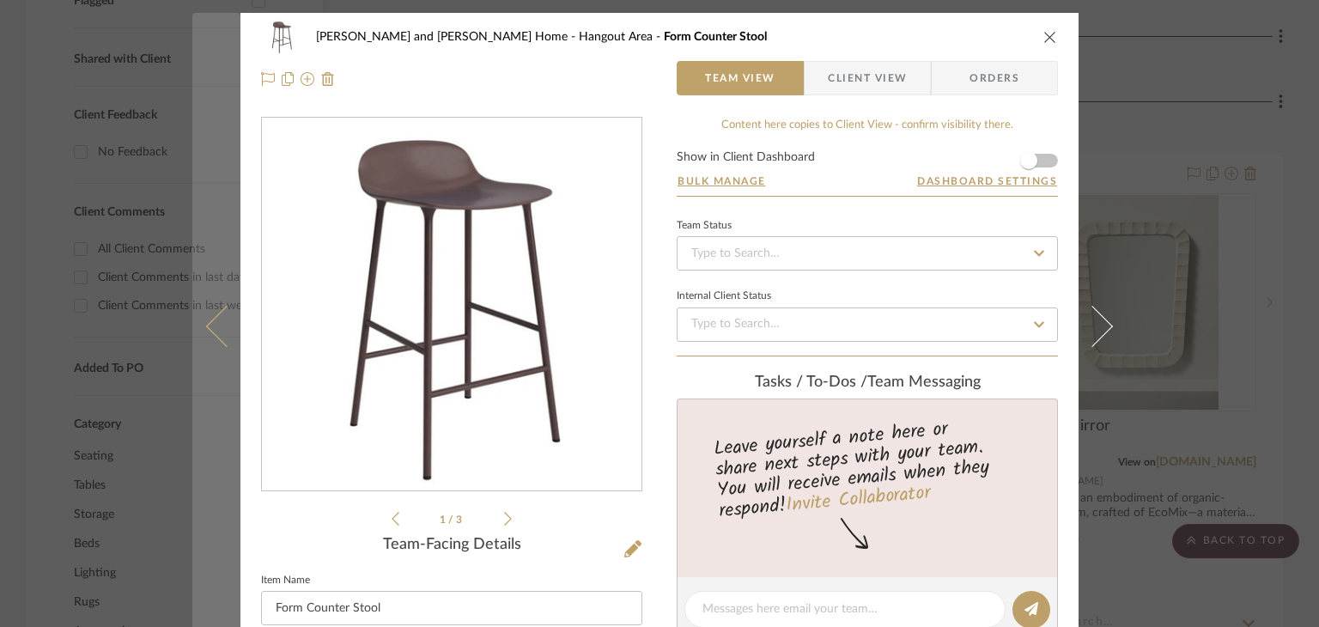
click at [195, 444] on button at bounding box center [216, 326] width 48 height 627
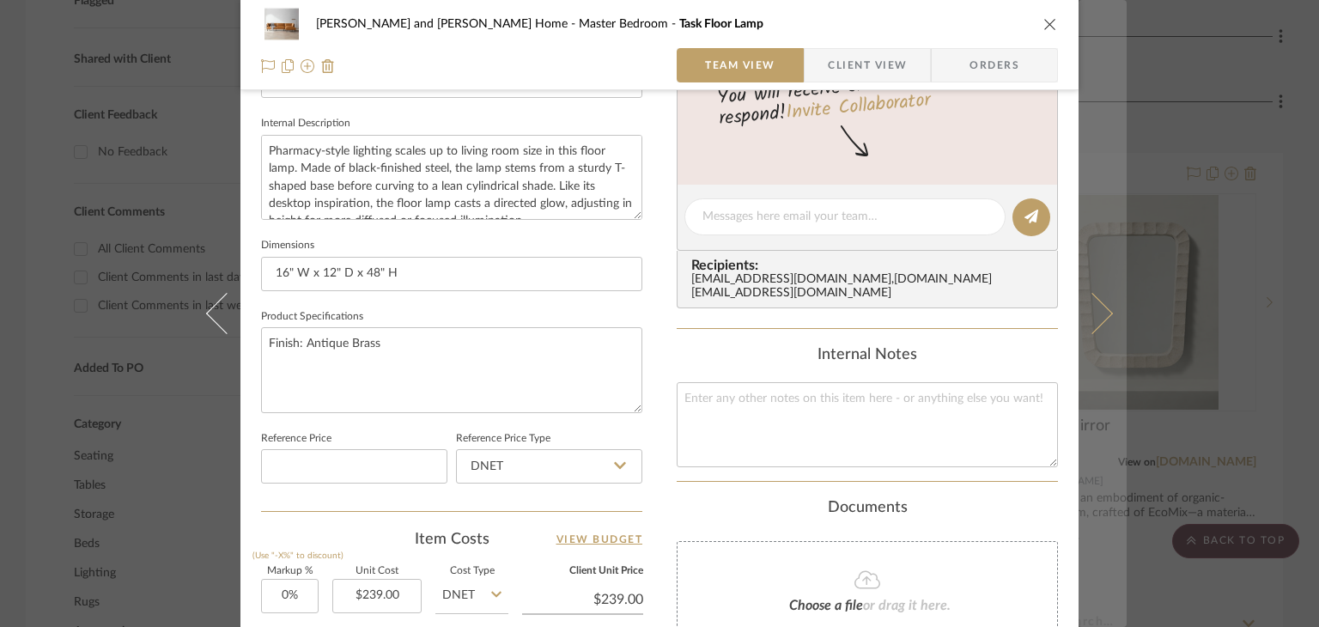
click at [1113, 386] on button at bounding box center [1102, 313] width 48 height 627
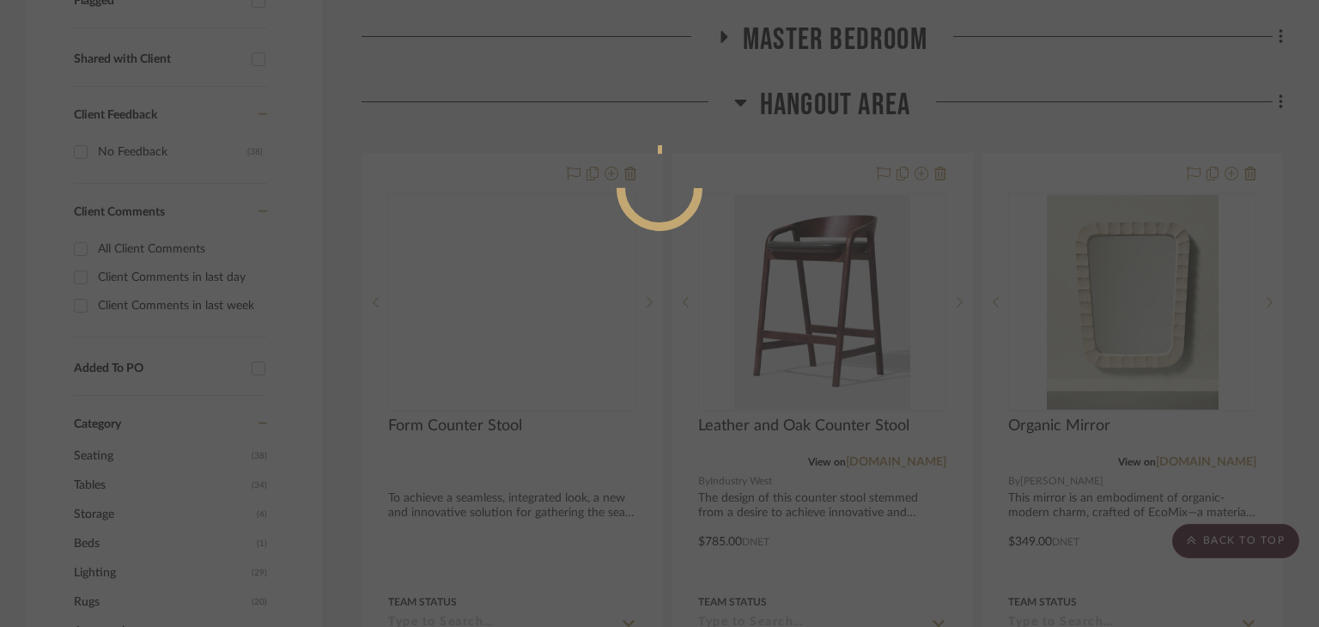
scroll to position [581, 0]
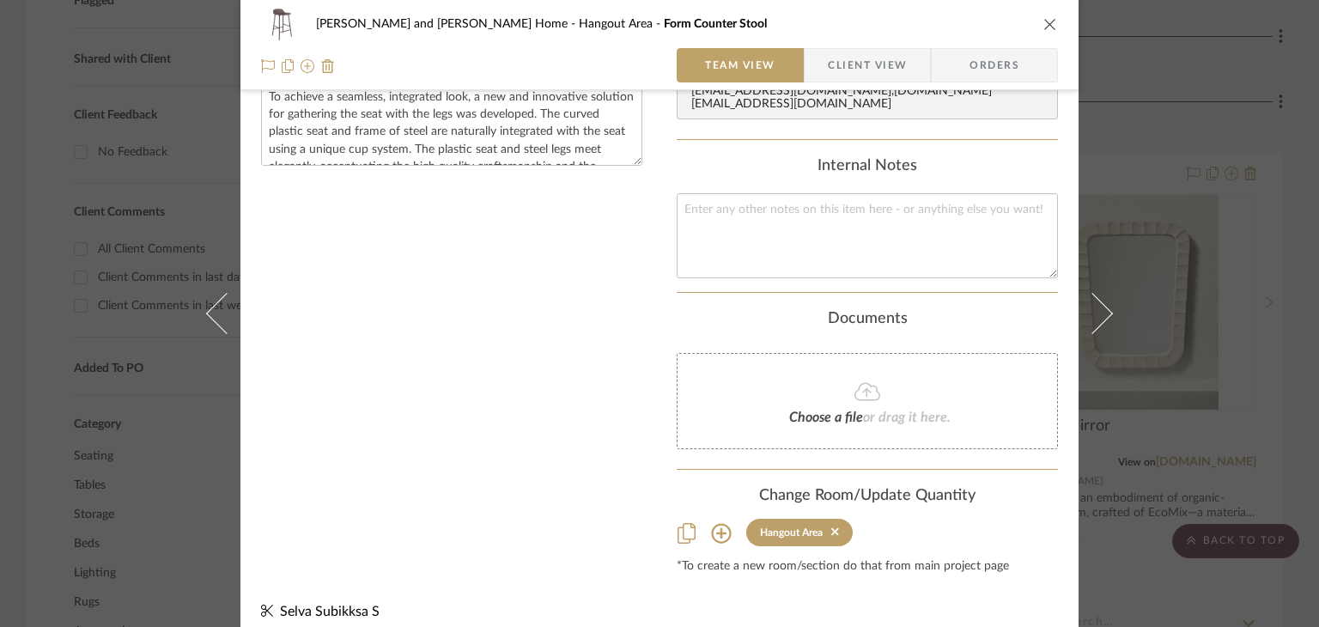
click at [1045, 22] on icon "close" at bounding box center [1050, 24] width 14 height 14
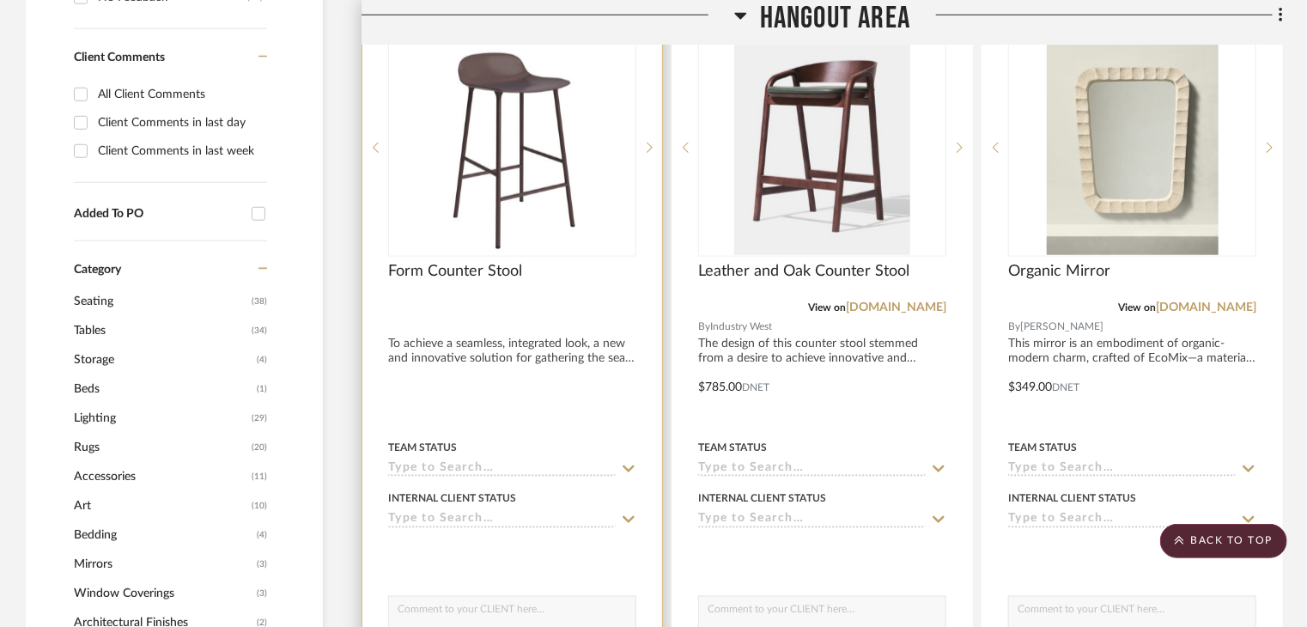
scroll to position [601, 0]
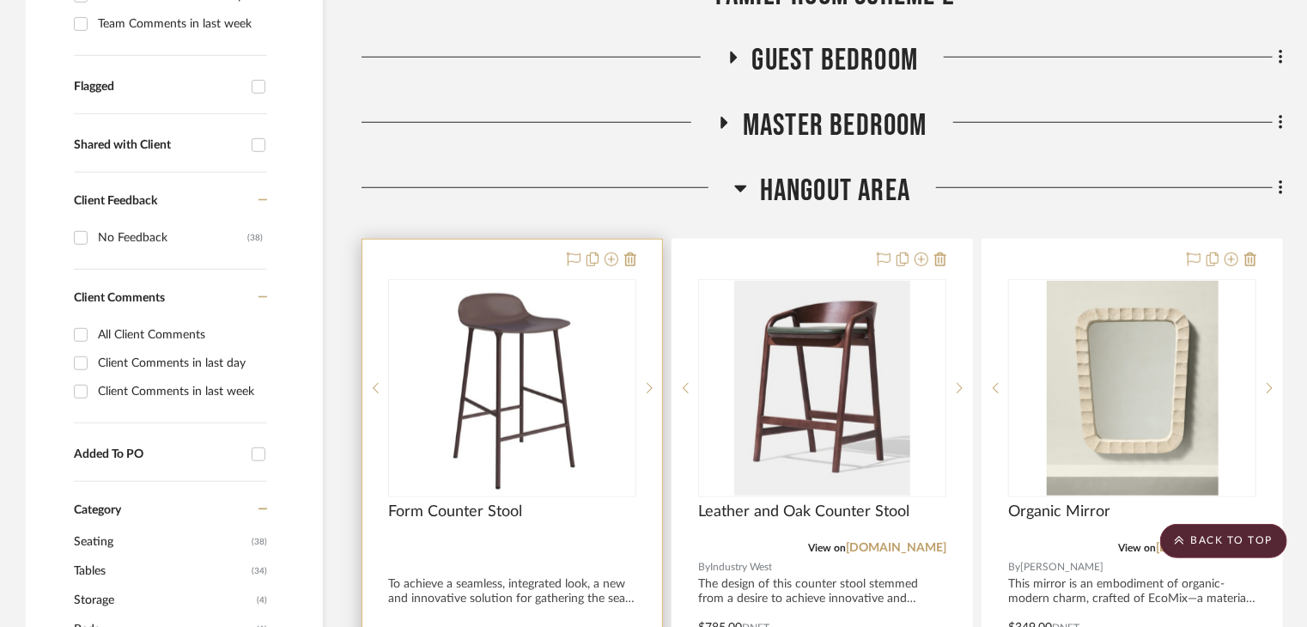
click at [522, 240] on div at bounding box center [512, 615] width 300 height 751
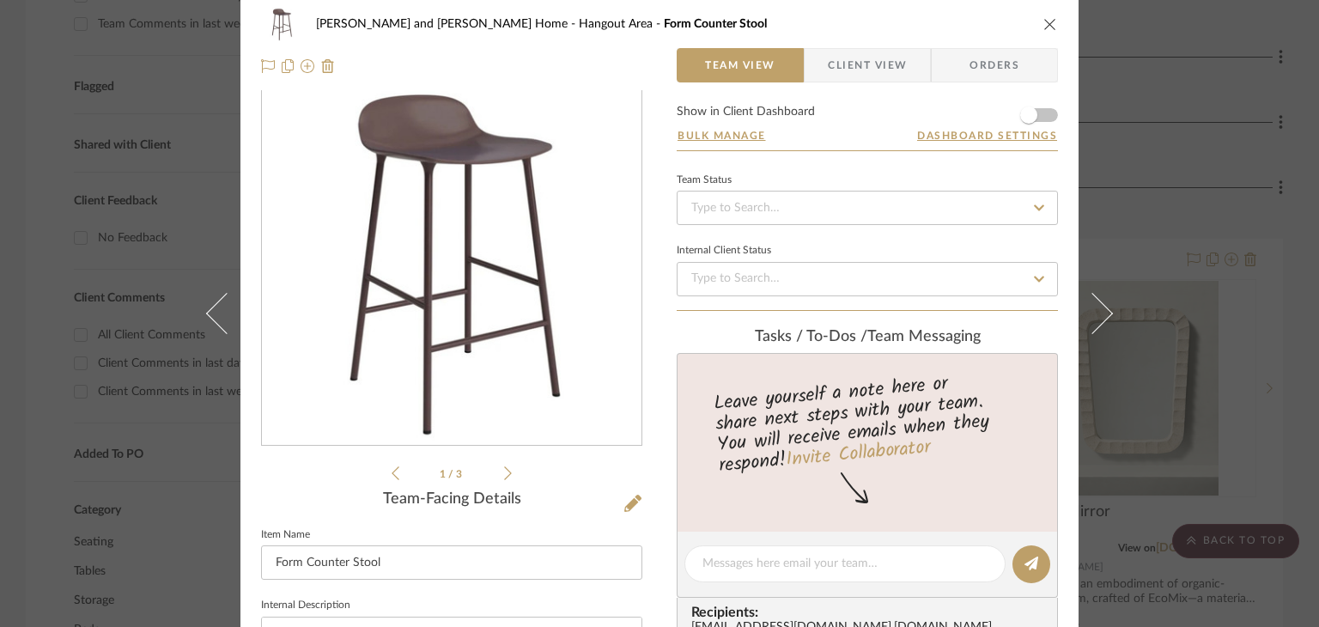
scroll to position [0, 0]
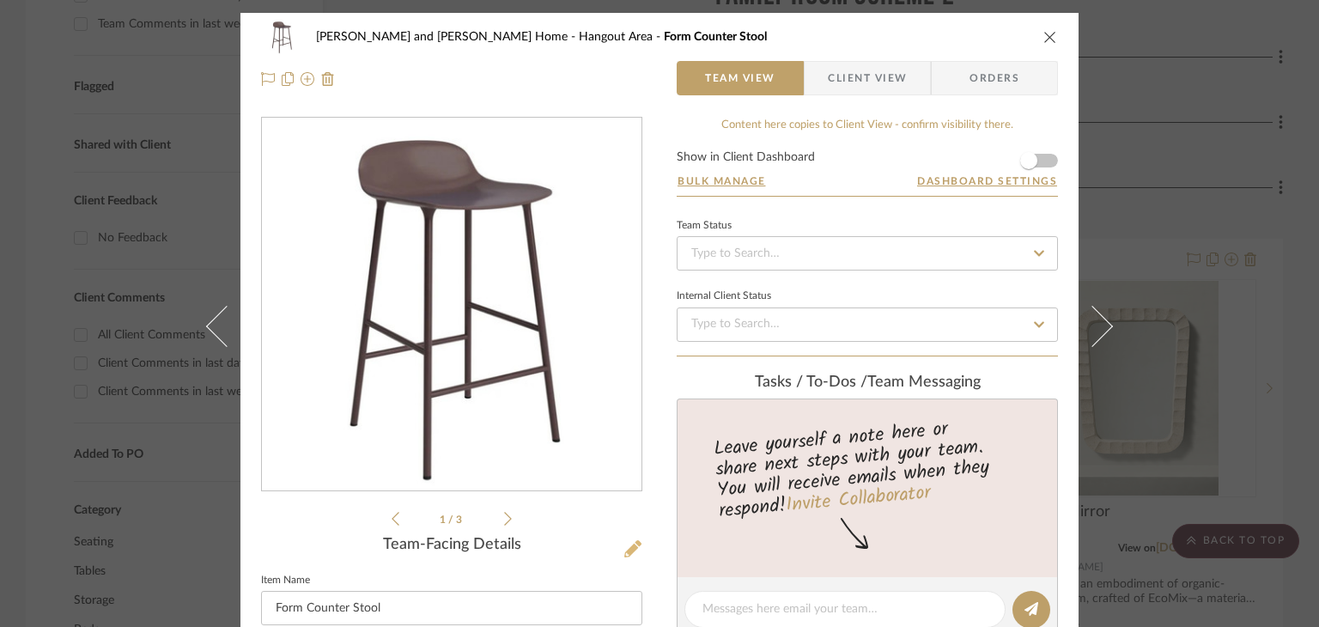
click at [625, 544] on icon at bounding box center [632, 548] width 17 height 17
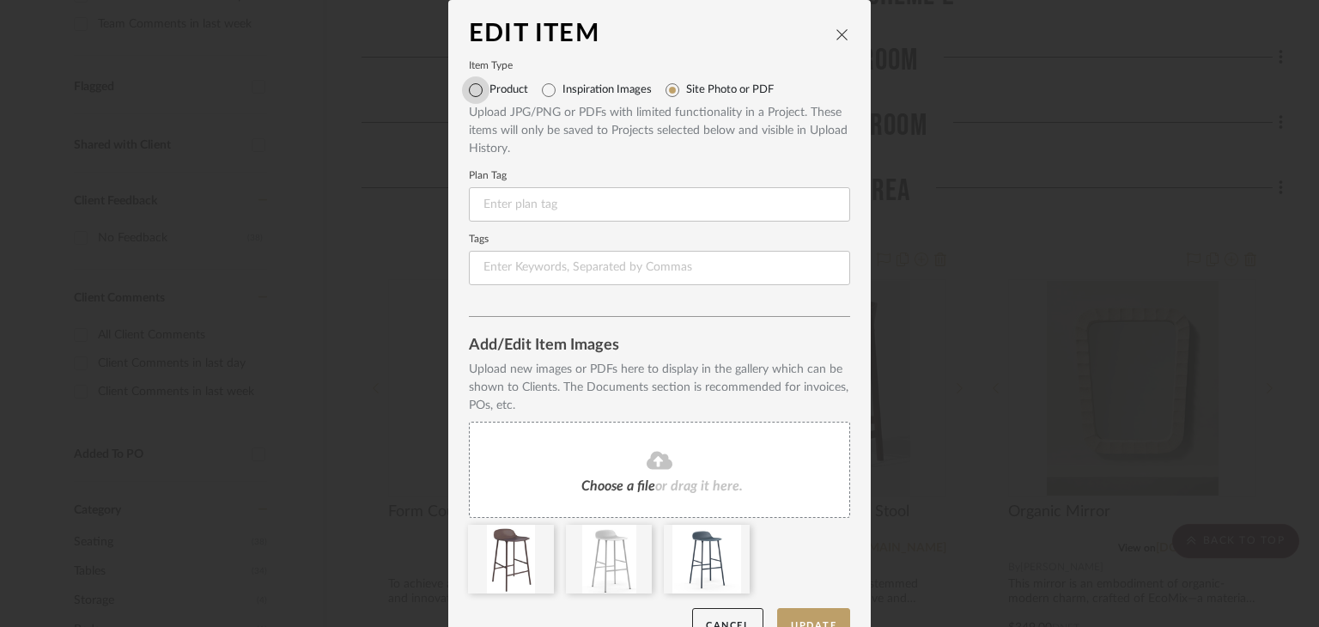
click at [470, 94] on input "Product" at bounding box center [475, 89] width 27 height 27
radio input "true"
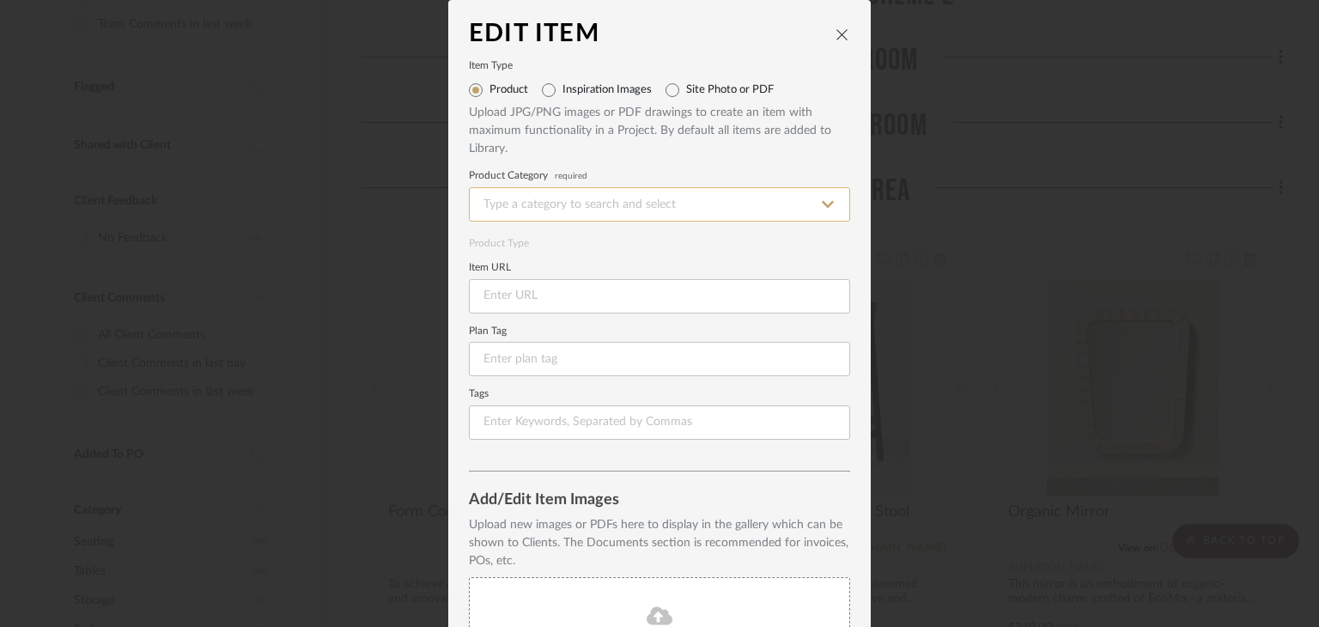
click at [613, 204] on input at bounding box center [659, 204] width 381 height 34
click at [601, 245] on div "Counter Stools" at bounding box center [653, 248] width 379 height 44
type input "Counter Stools"
click at [563, 358] on input at bounding box center [659, 359] width 381 height 34
click at [569, 290] on input at bounding box center [659, 296] width 381 height 34
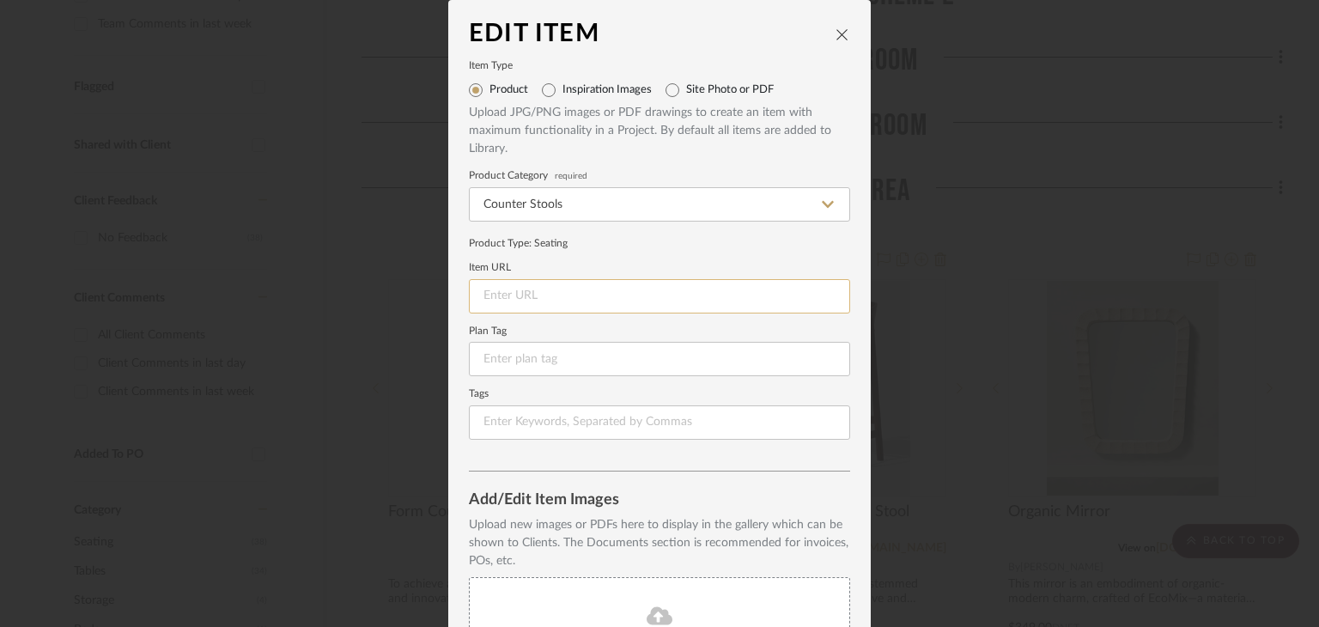
paste input "https://www.battenhome.co/products/normann-copenhagen-form-barstool?variant=443…"
type input "https://www.battenhome.co/products/normann-copenhagen-form-barstool?variant=443…"
click at [682, 264] on label "Item URL" at bounding box center [659, 268] width 381 height 9
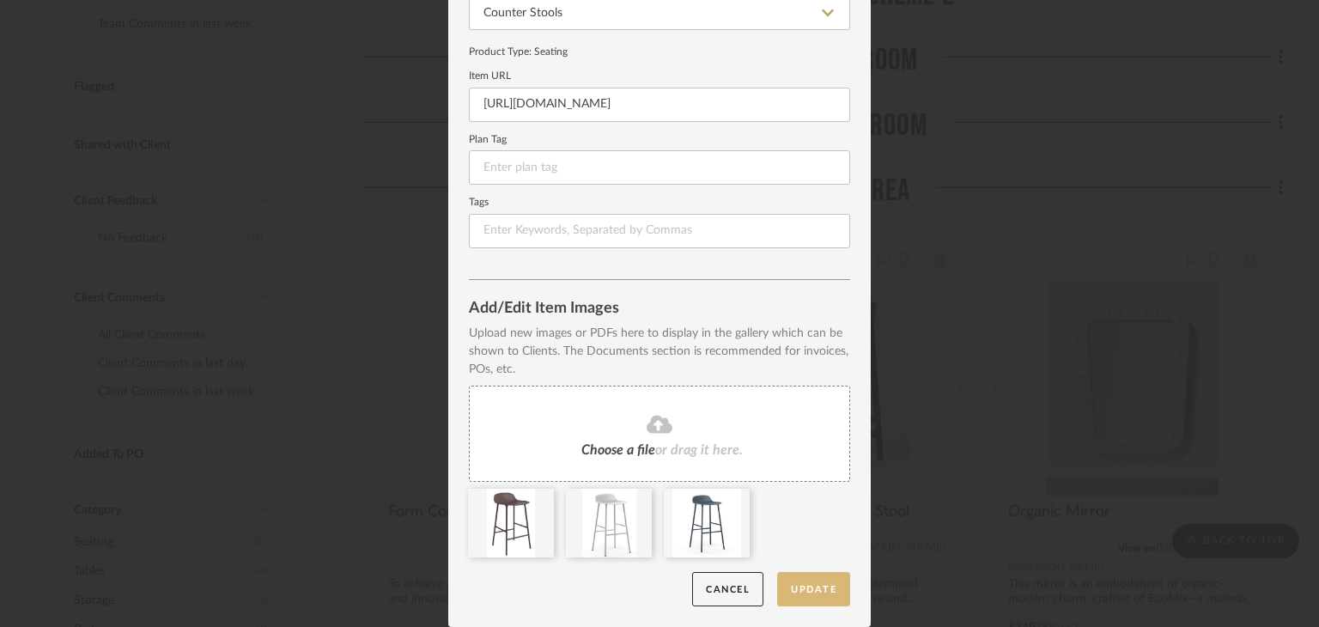
click at [816, 584] on button "Update" at bounding box center [813, 589] width 73 height 35
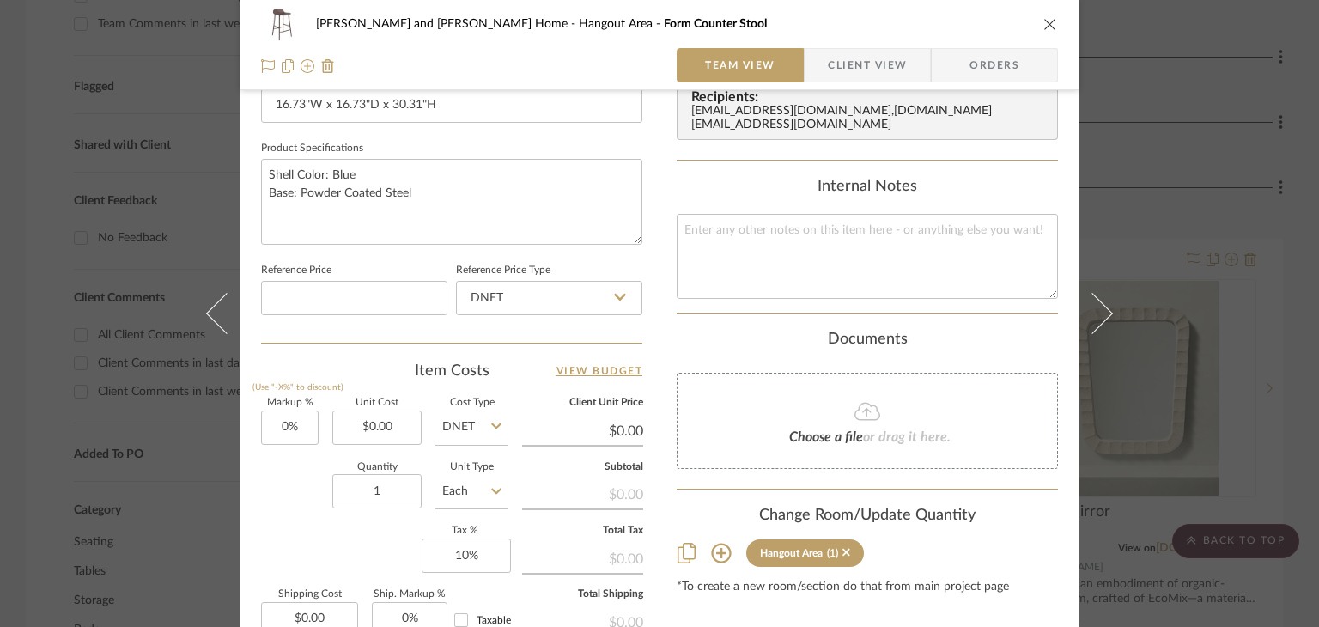
scroll to position [773, 0]
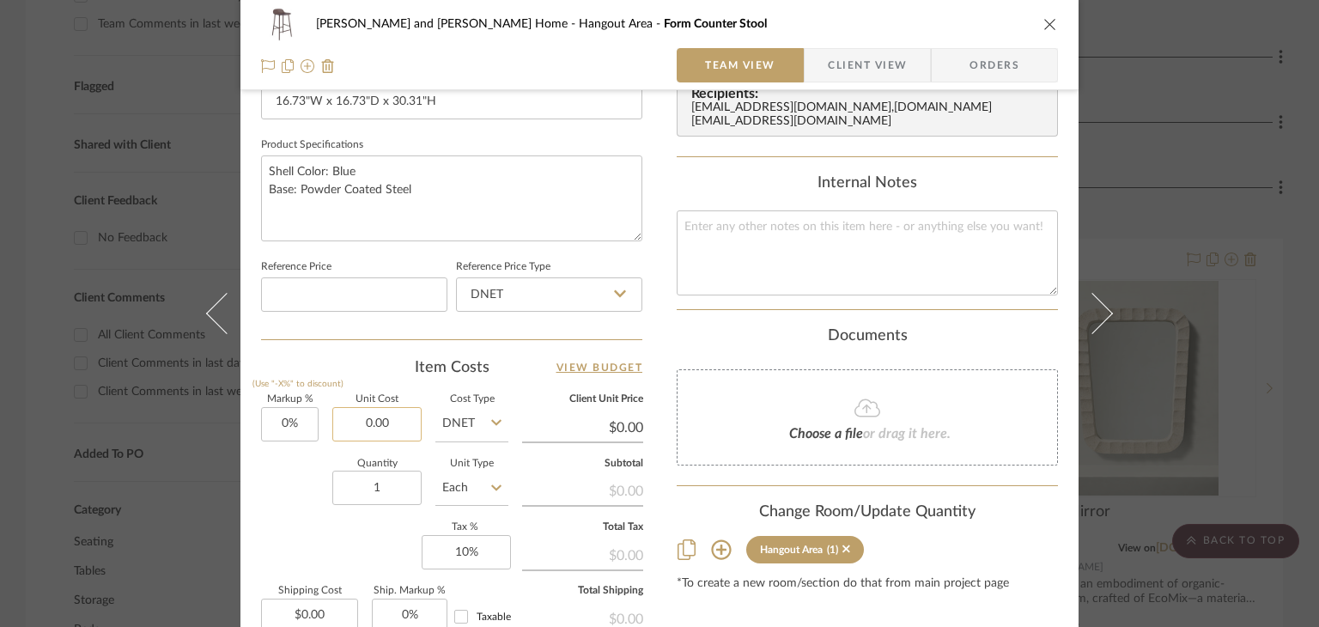
click at [378, 417] on input "0.00" at bounding box center [376, 424] width 89 height 34
type input "$415.00"
click at [392, 487] on input "1" at bounding box center [376, 487] width 89 height 34
type input "$415.00"
type input "$62.25"
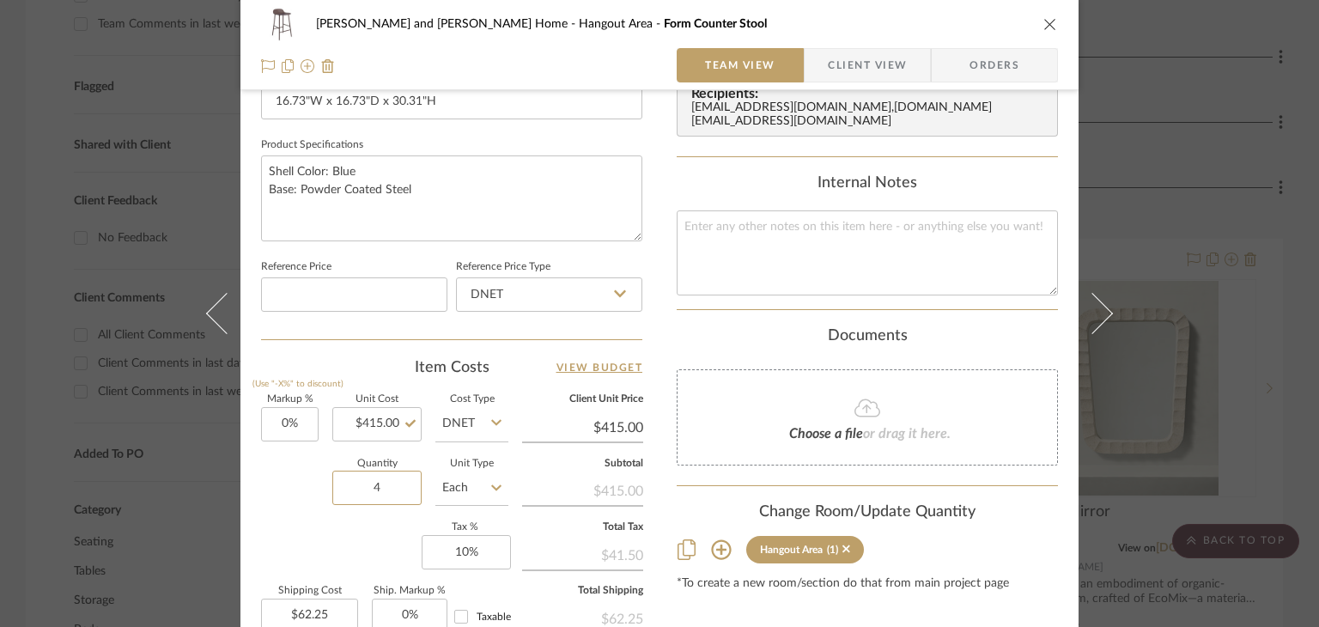
type input "4"
click at [302, 538] on div "Markup % (Use "-X%" to discount) 0% Unit Cost $415.00 Cost Type DNET Client Uni…" at bounding box center [451, 520] width 381 height 251
type input "$249.00"
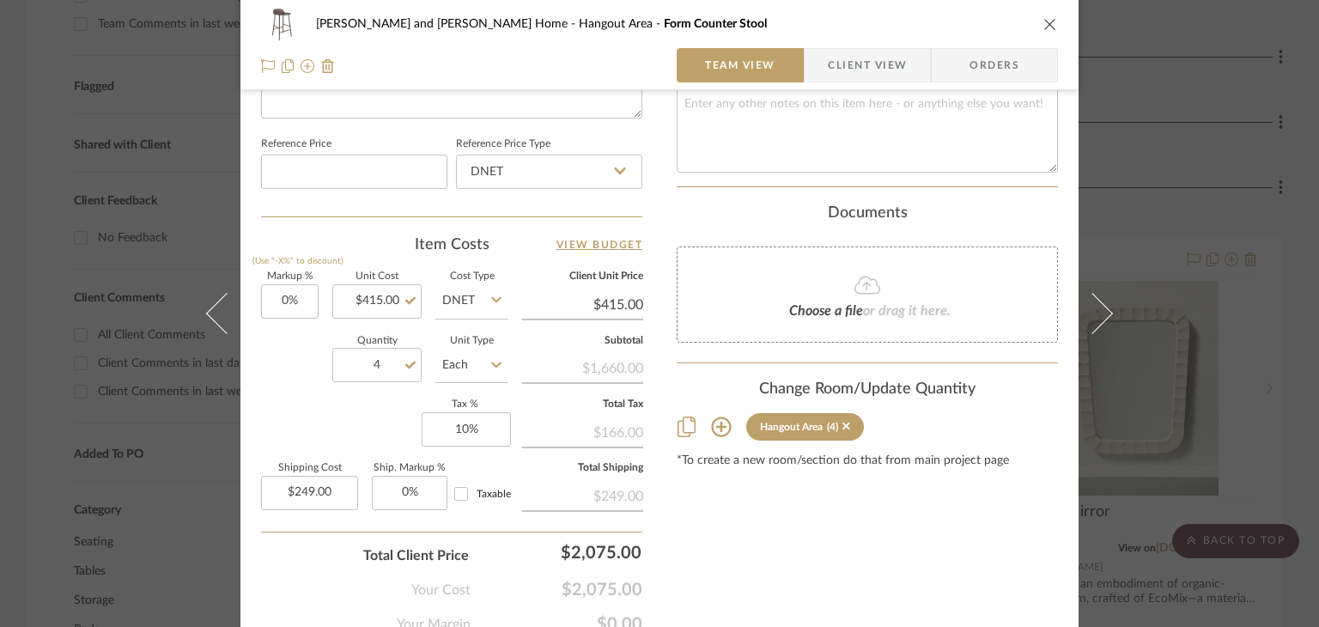
scroll to position [969, 0]
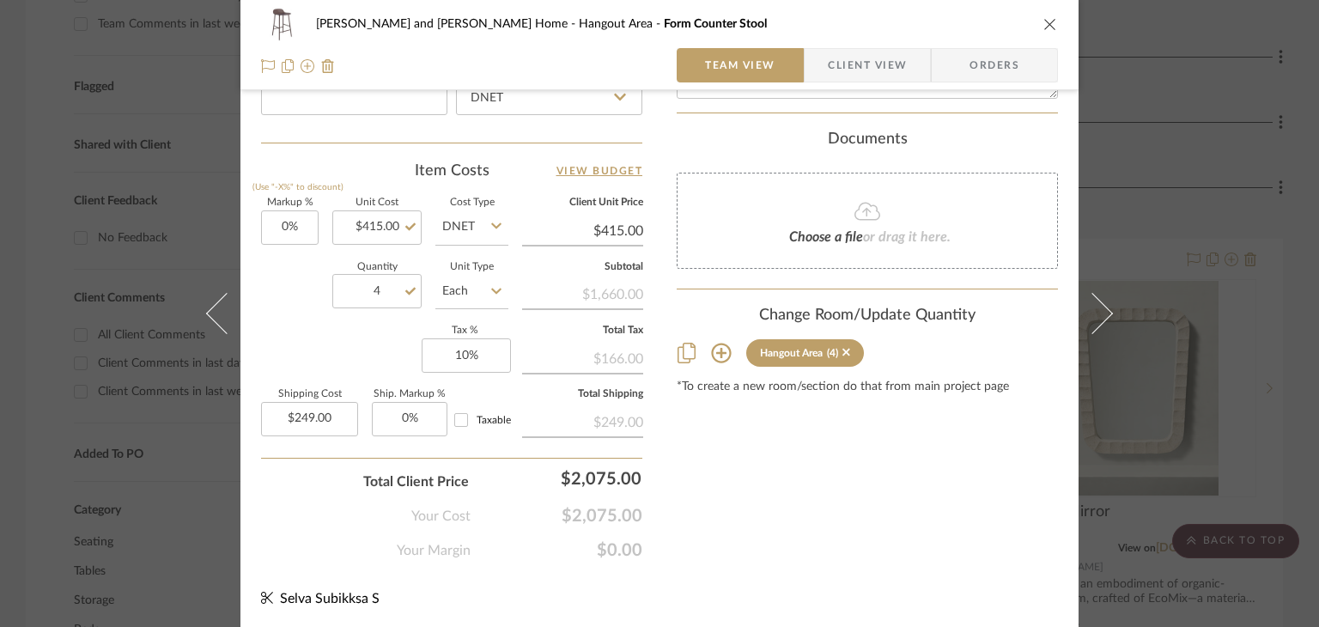
click at [1126, 440] on div "Sharika and Ashish Home Hangout Area Form Counter Stool Team View Client View O…" at bounding box center [659, 313] width 1319 height 627
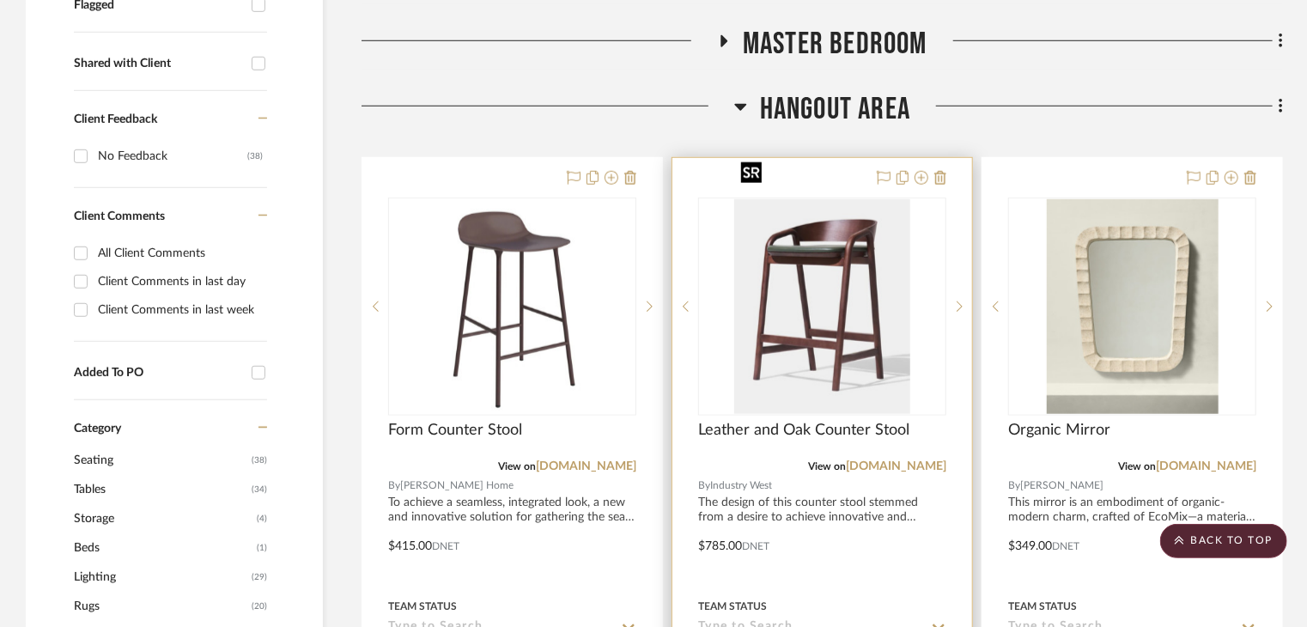
scroll to position [858, 0]
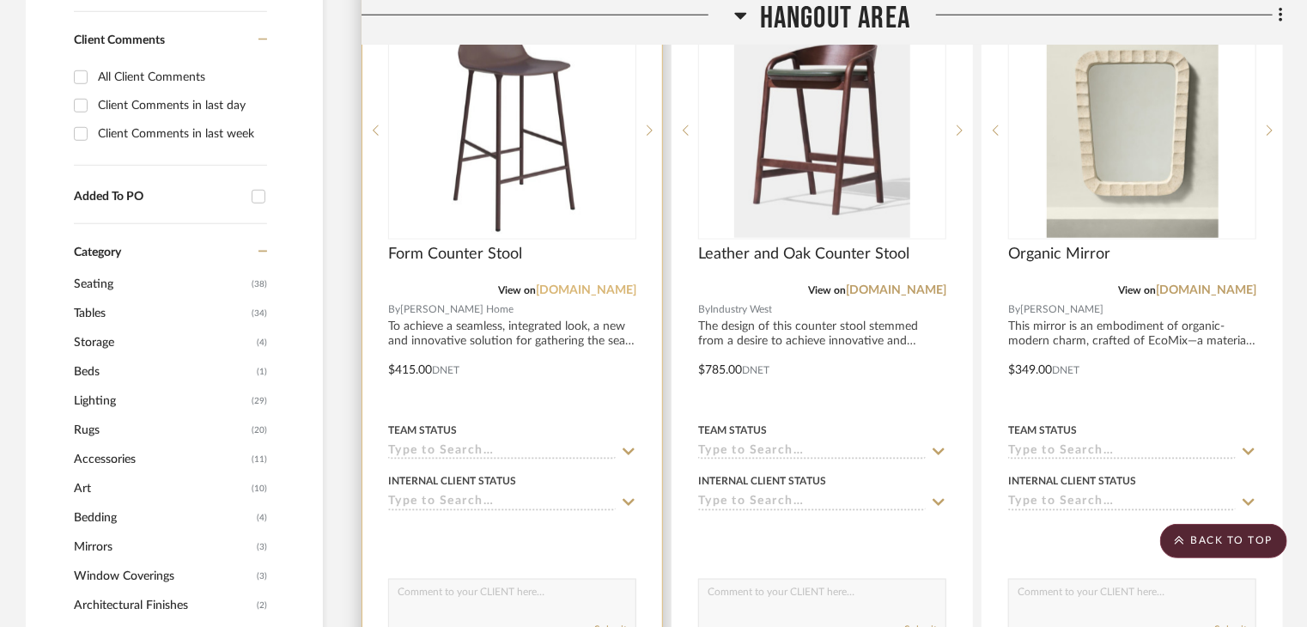
click at [602, 284] on link "[DOMAIN_NAME]" at bounding box center [586, 290] width 100 height 12
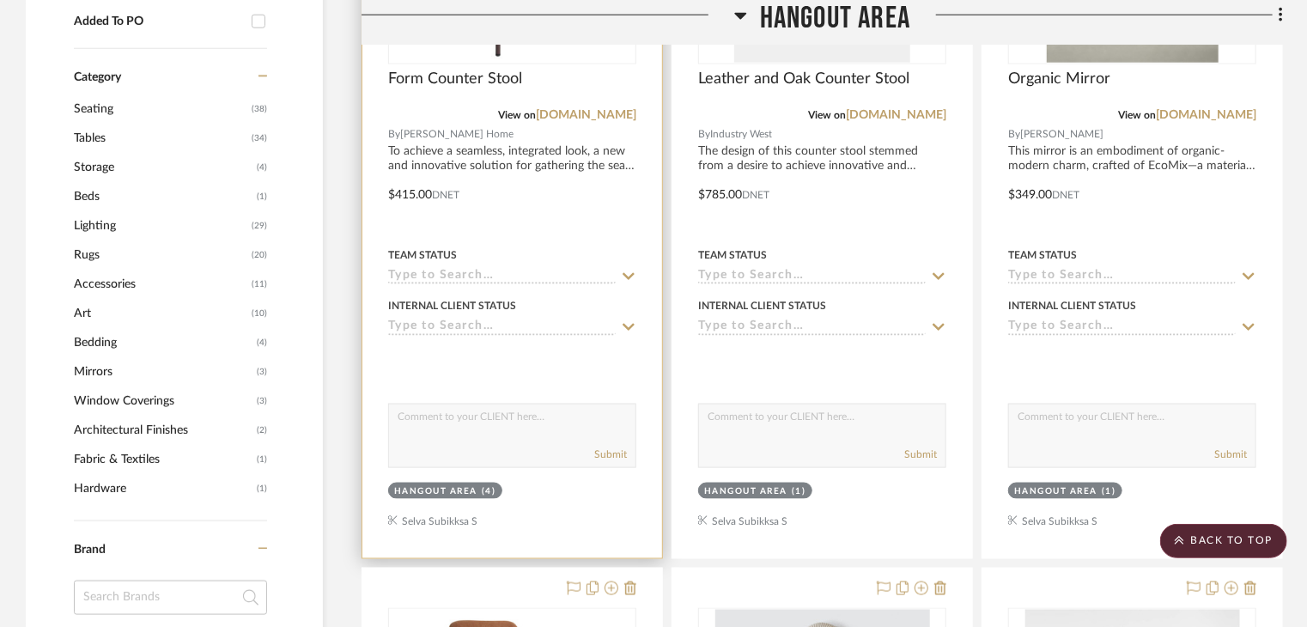
scroll to position [1374, 0]
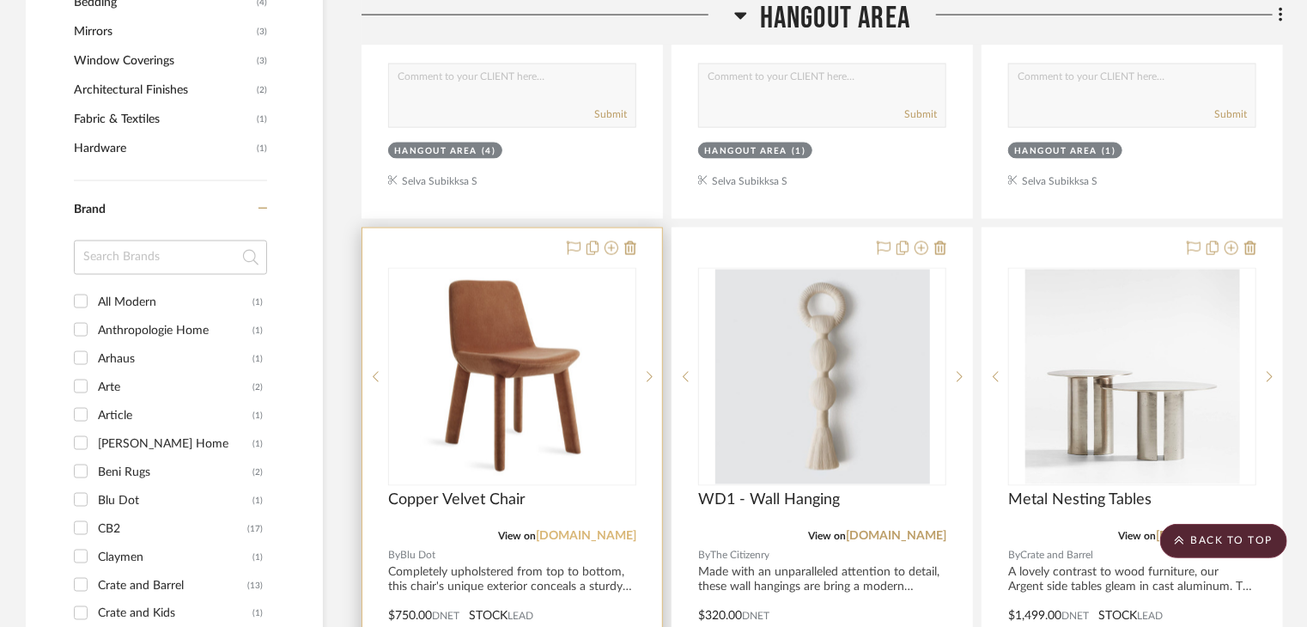
click at [613, 531] on link "[DOMAIN_NAME]" at bounding box center [586, 537] width 100 height 12
click at [521, 228] on div at bounding box center [512, 603] width 300 height 751
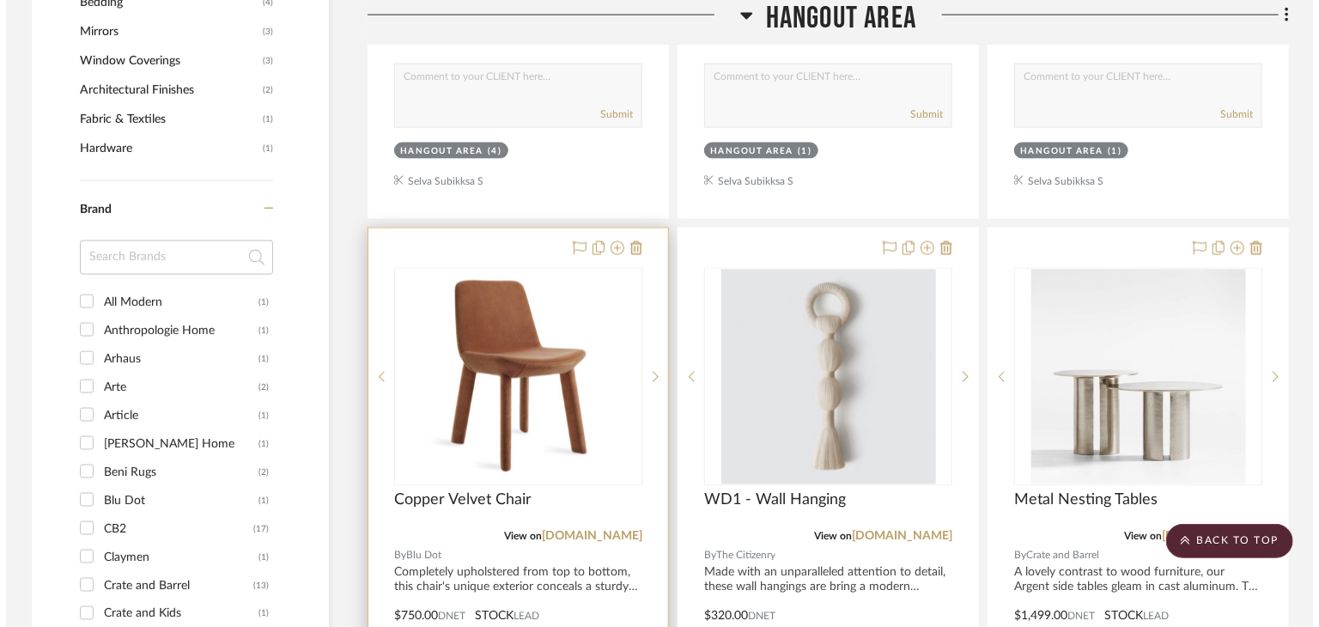
scroll to position [0, 0]
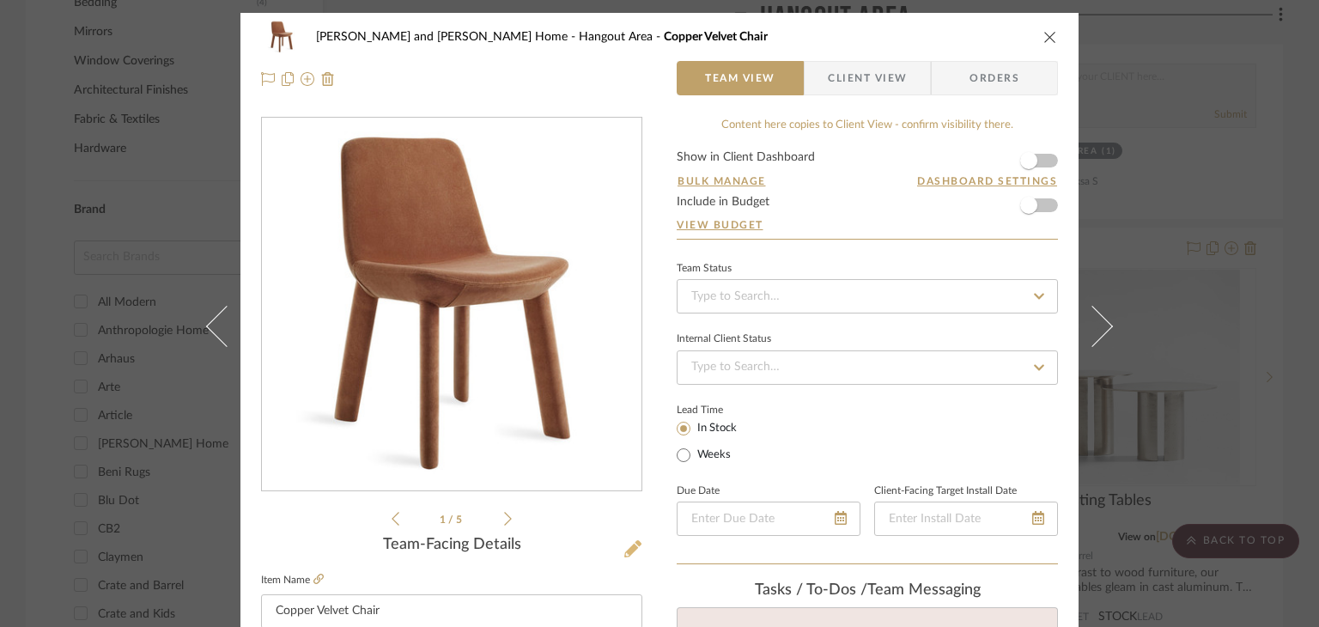
click at [624, 545] on icon at bounding box center [632, 548] width 17 height 17
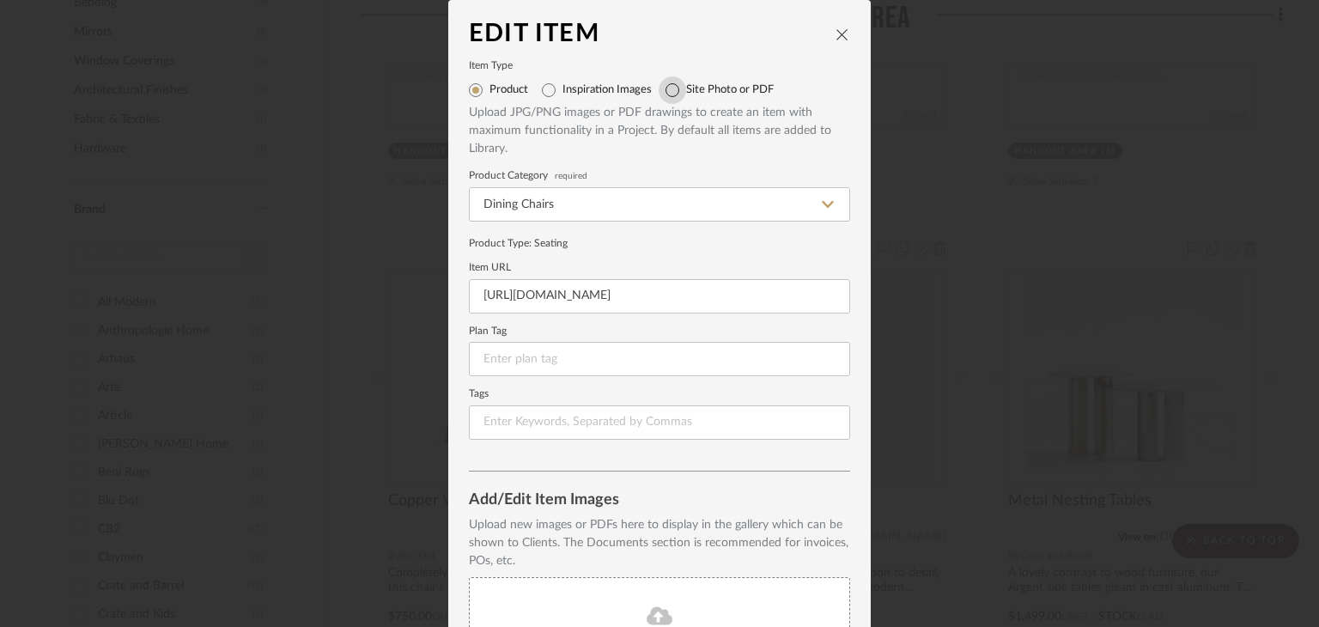
drag, startPoint x: 659, startPoint y: 88, endPoint x: 656, endPoint y: 100, distance: 12.5
click at [658, 88] on input "Site Photo or PDF" at bounding box center [671, 89] width 27 height 27
radio input "true"
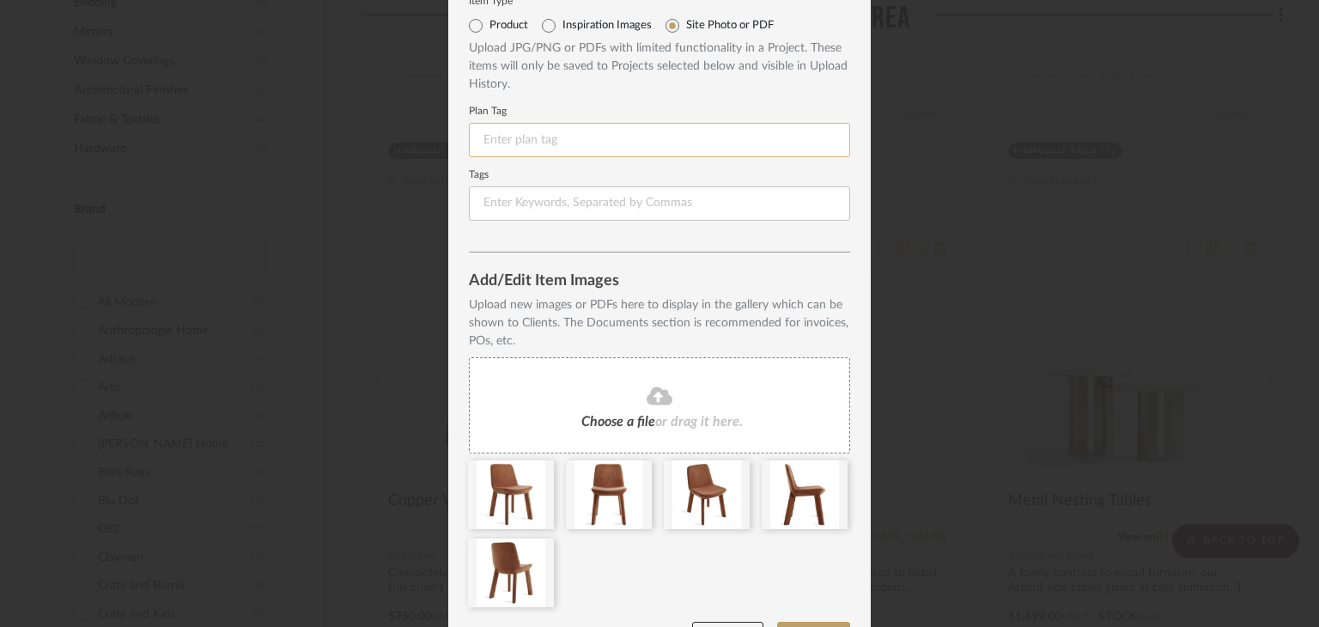
scroll to position [114, 0]
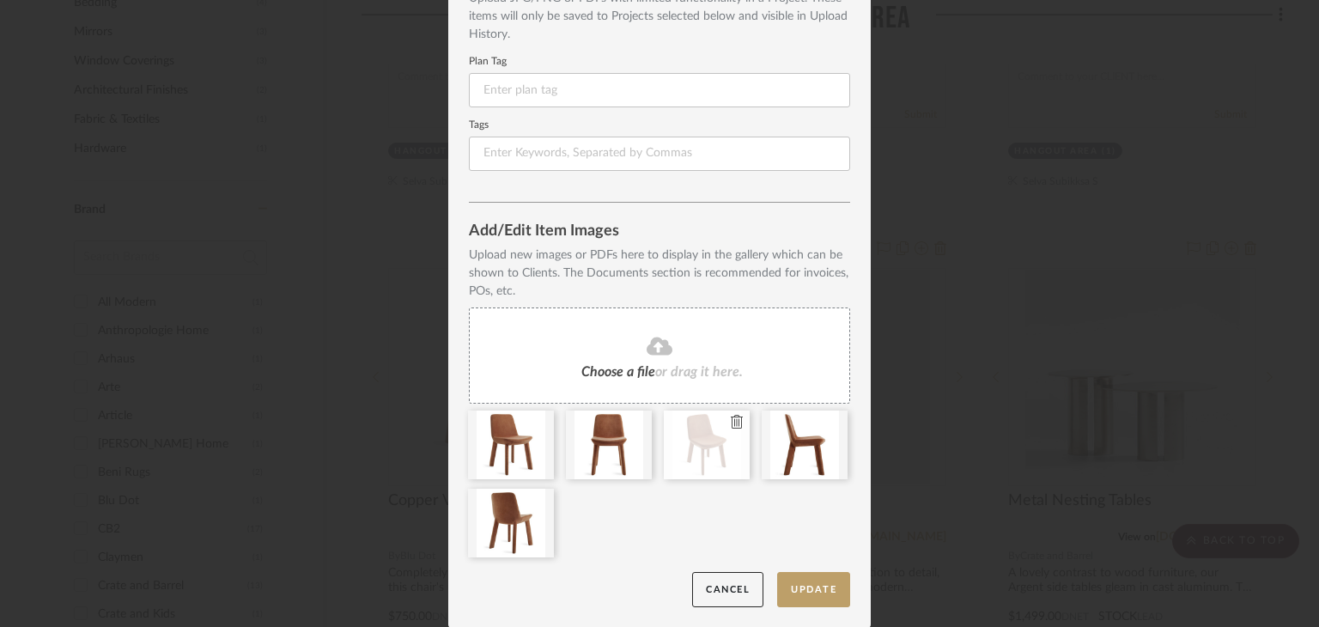
click at [731, 425] on icon at bounding box center [737, 422] width 12 height 14
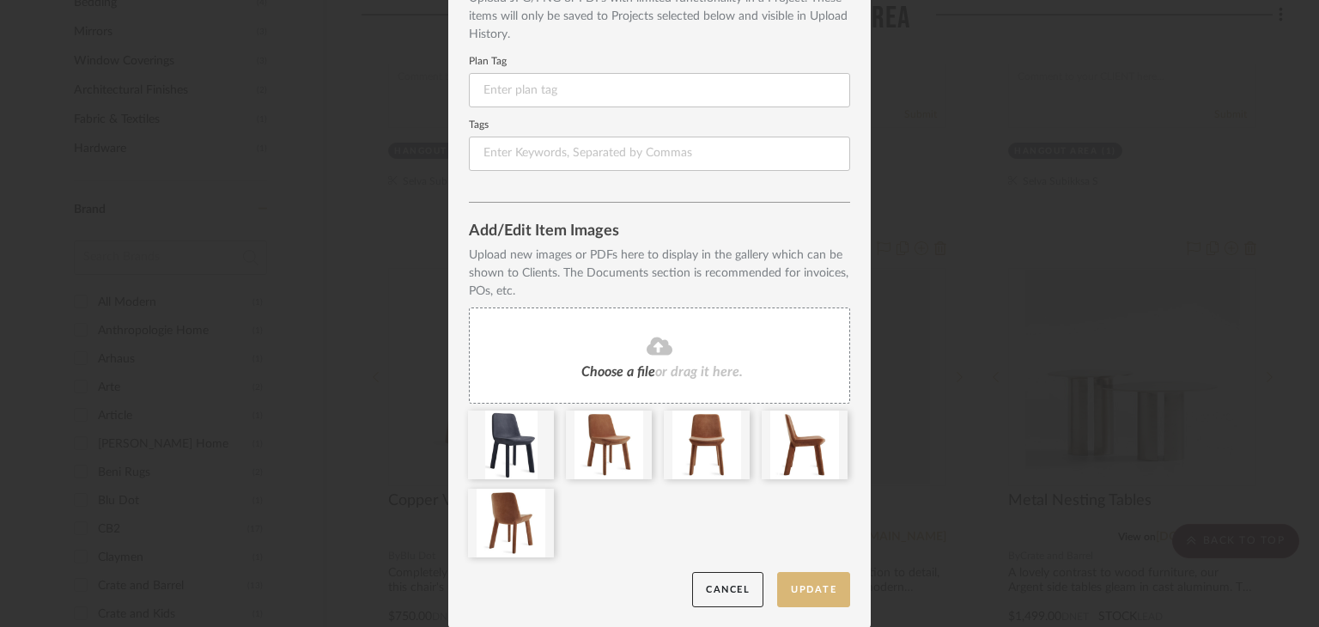
click at [783, 580] on button "Update" at bounding box center [813, 589] width 73 height 35
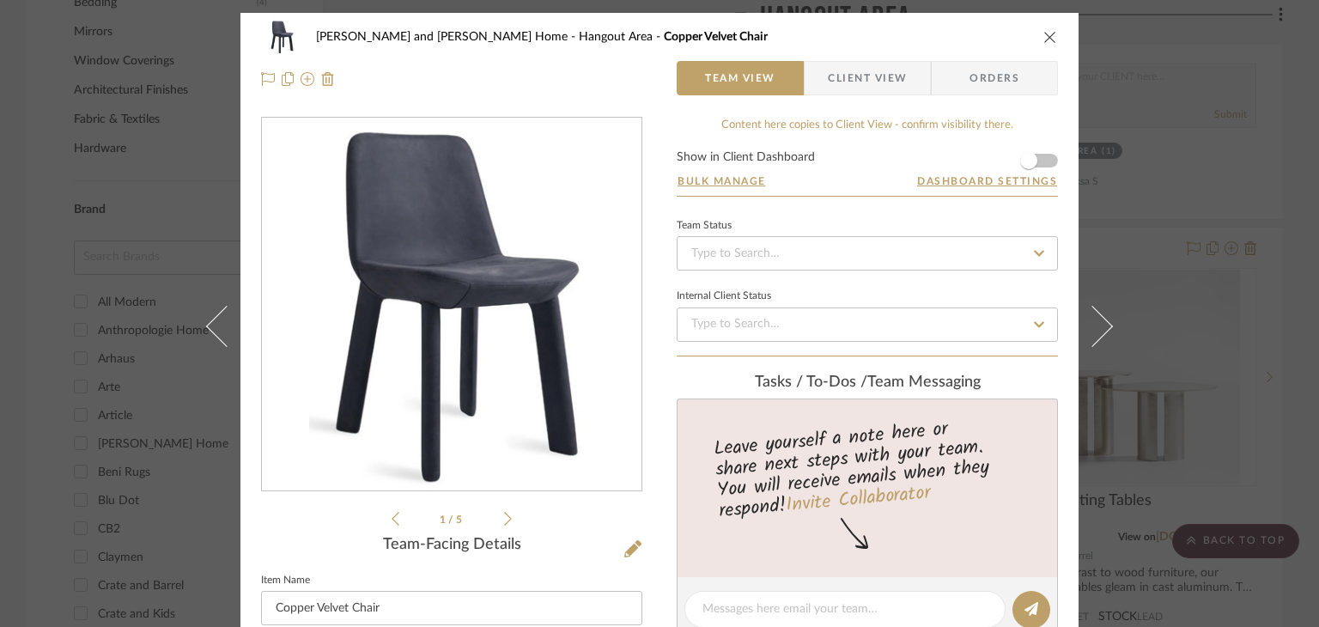
click at [1296, 344] on div "Sharika and Ashish Home Hangout Area Copper Velvet Chair Team View Client View …" at bounding box center [659, 313] width 1319 height 627
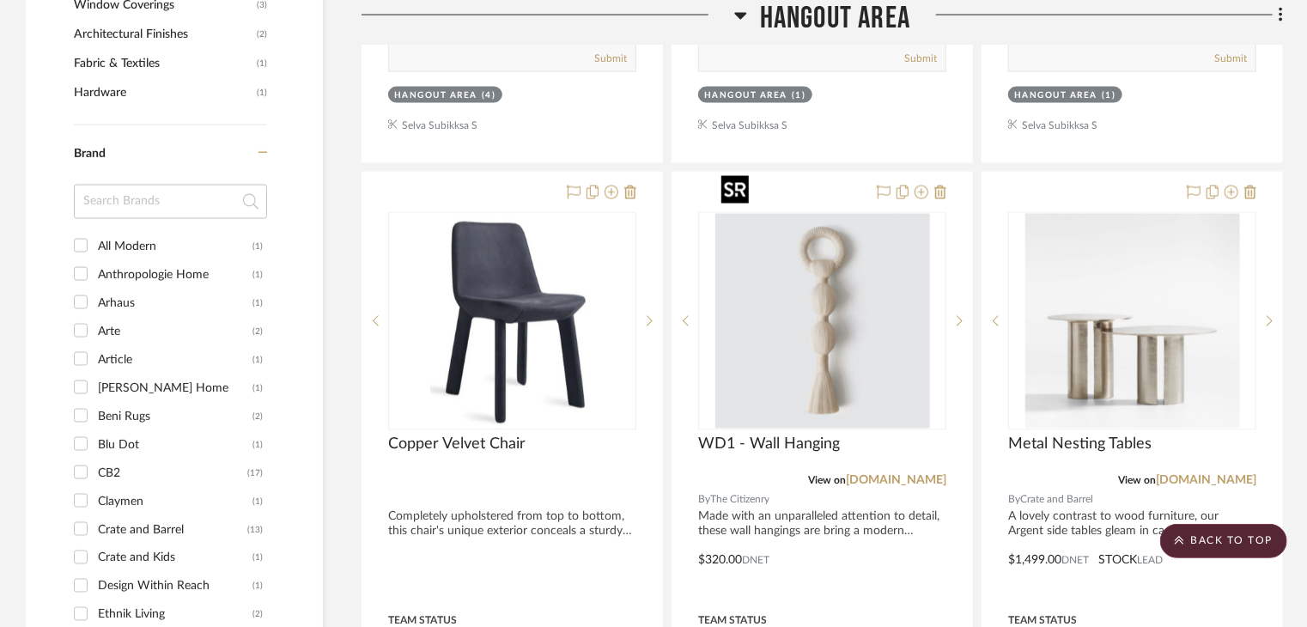
scroll to position [1459, 0]
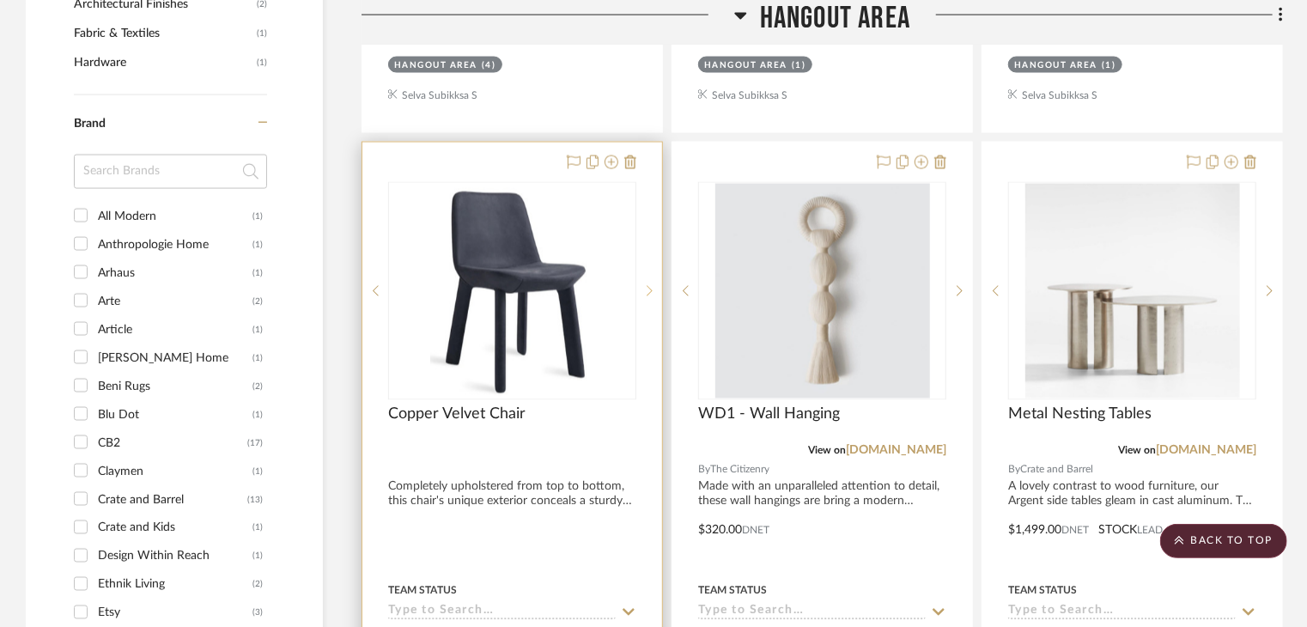
click at [646, 285] on icon at bounding box center [649, 291] width 6 height 12
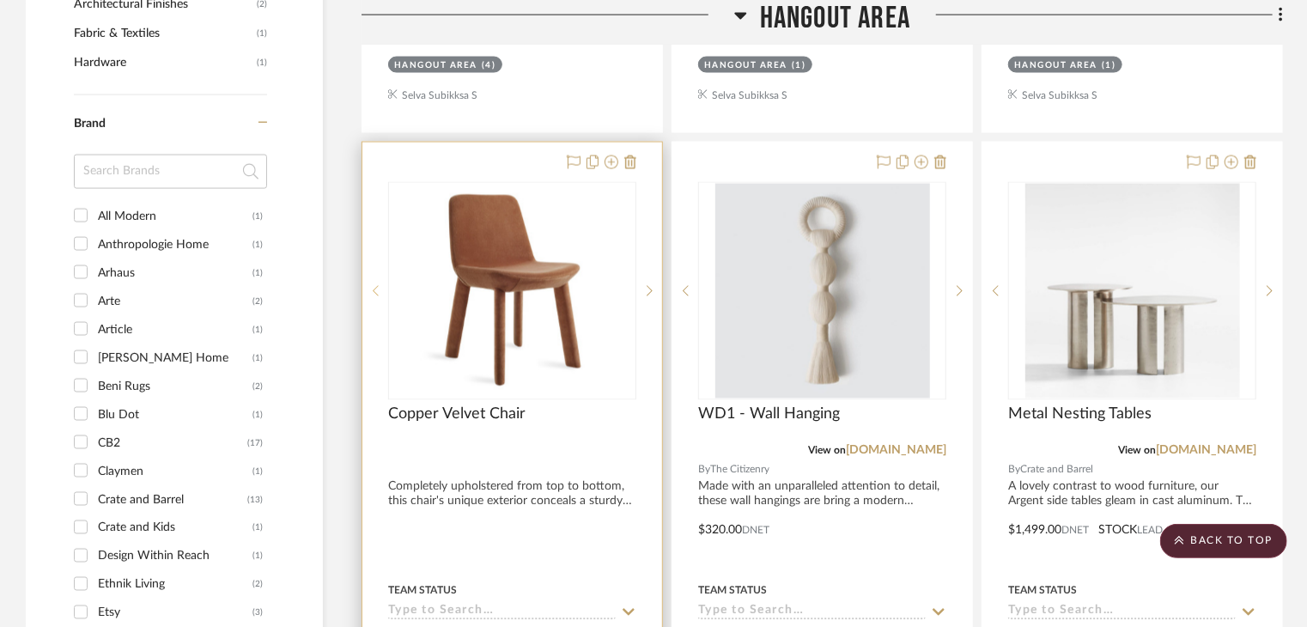
click at [377, 285] on icon at bounding box center [376, 291] width 6 height 12
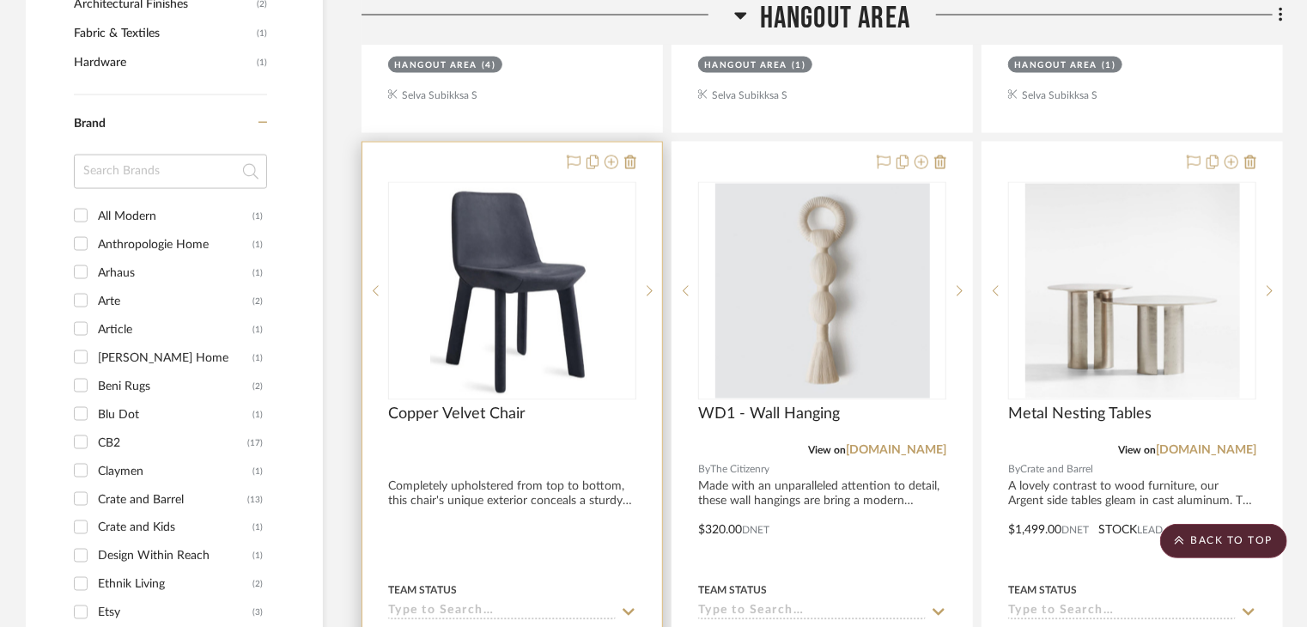
click at [438, 143] on div at bounding box center [512, 518] width 300 height 751
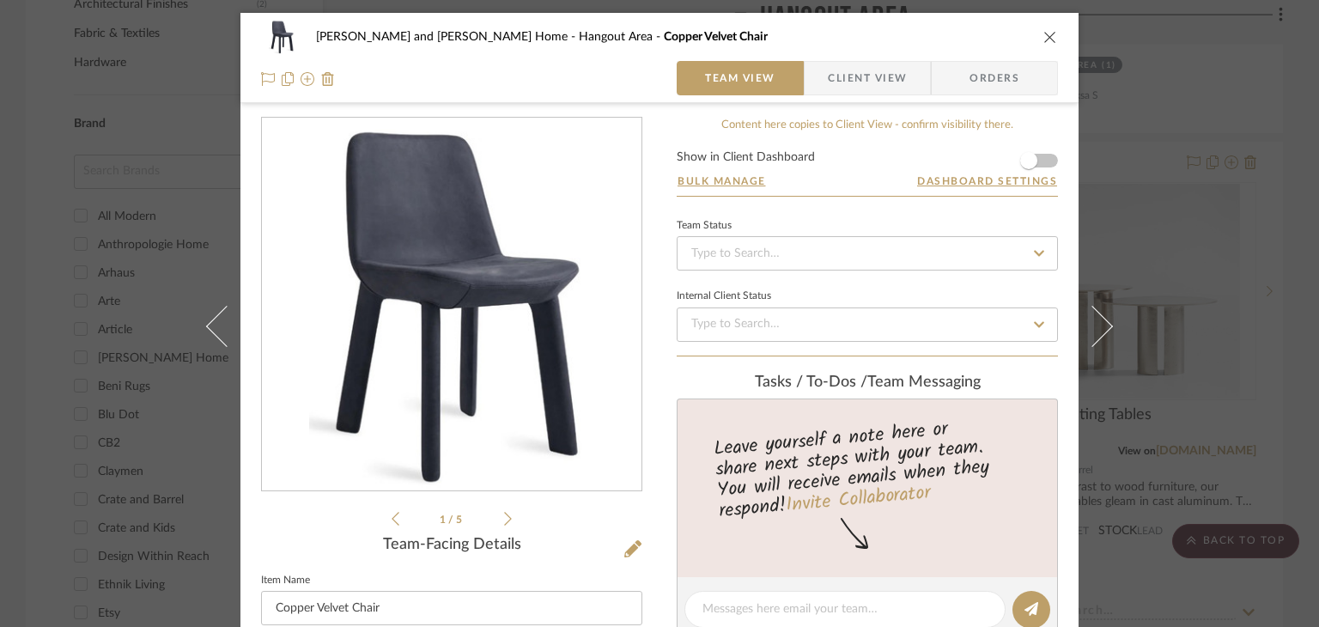
scroll to position [172, 0]
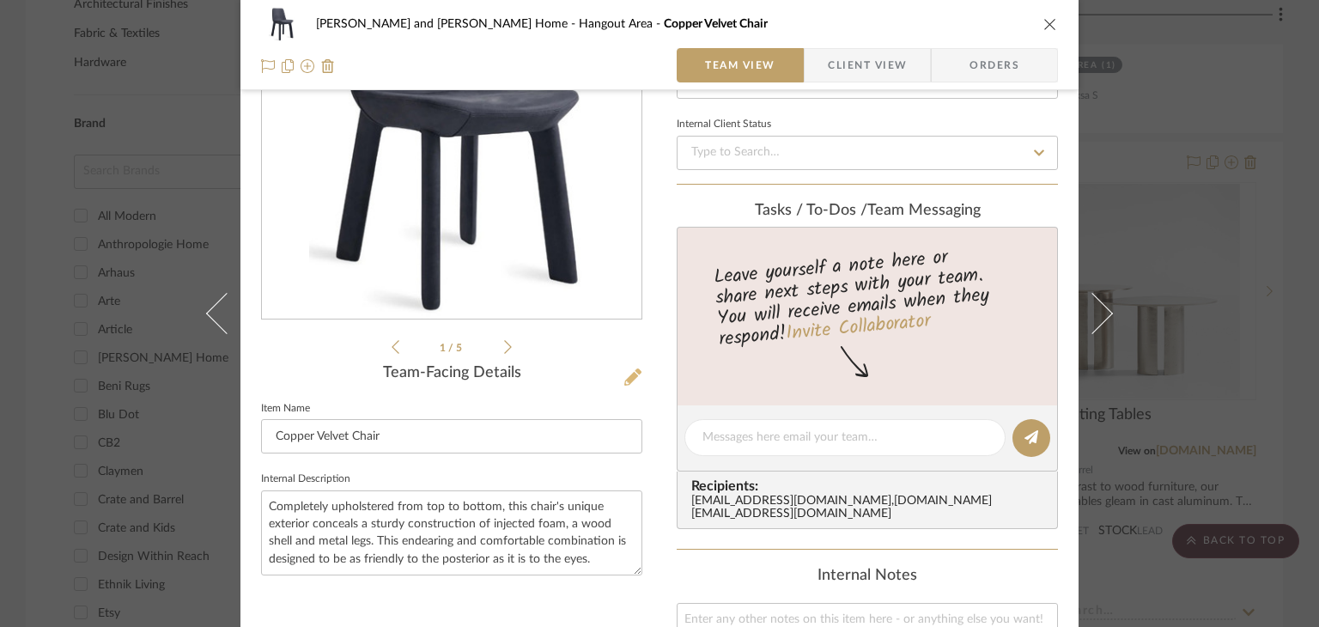
click at [628, 368] on icon at bounding box center [632, 376] width 17 height 17
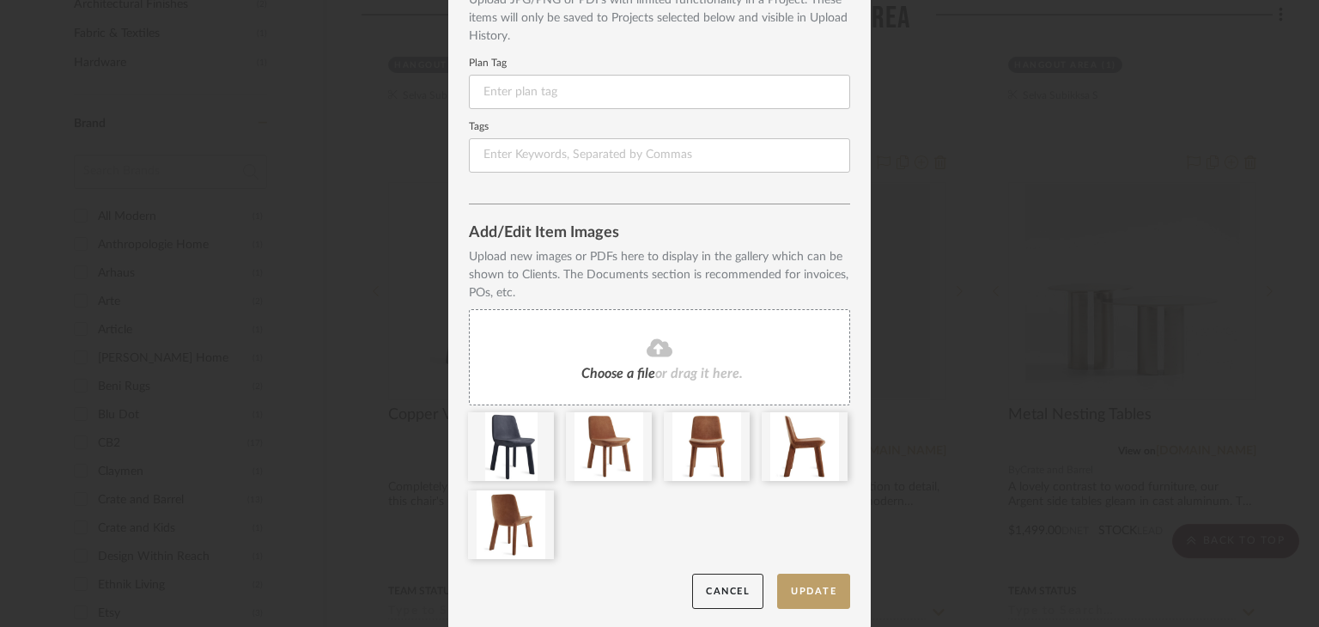
scroll to position [114, 0]
click at [537, 422] on icon at bounding box center [541, 422] width 12 height 14
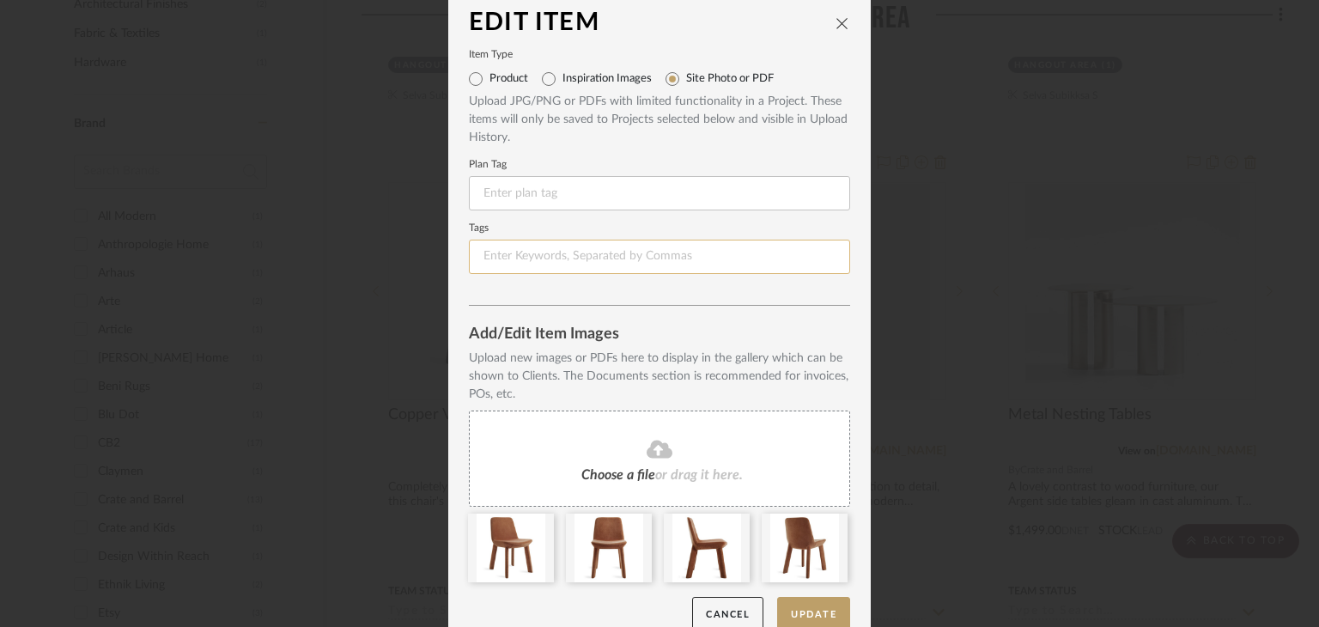
scroll to position [0, 0]
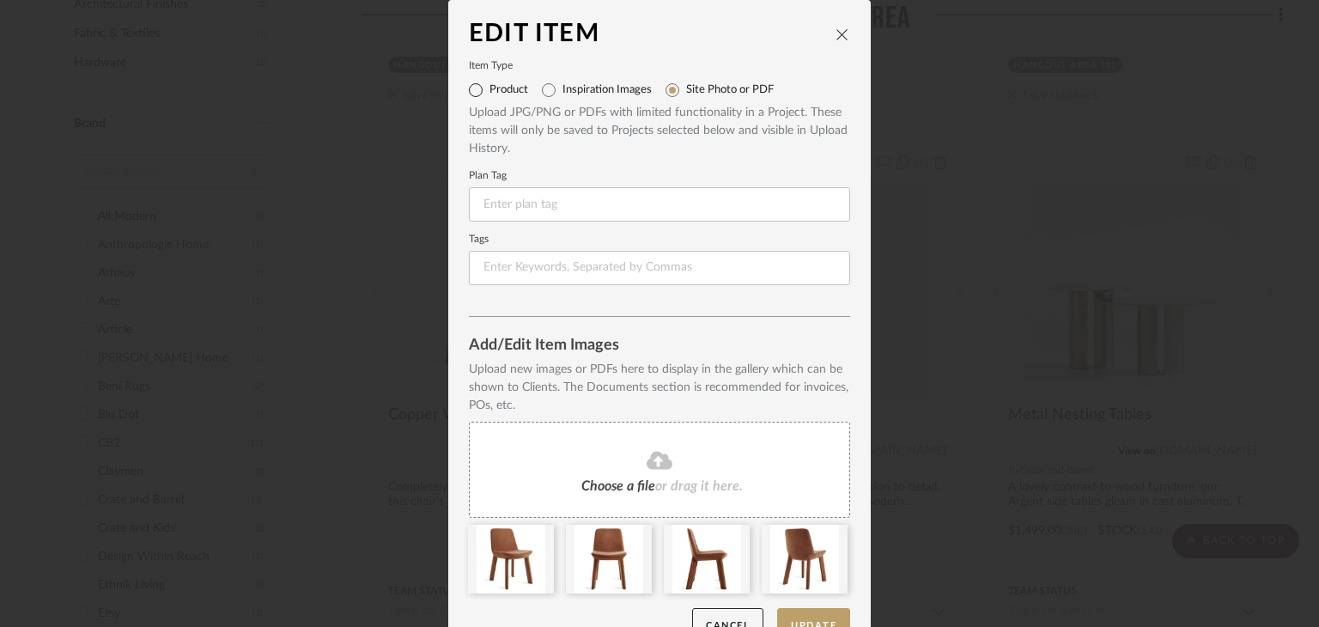
drag, startPoint x: 473, startPoint y: 94, endPoint x: 510, endPoint y: 145, distance: 63.4
click at [473, 94] on input "Product" at bounding box center [475, 89] width 27 height 27
radio input "true"
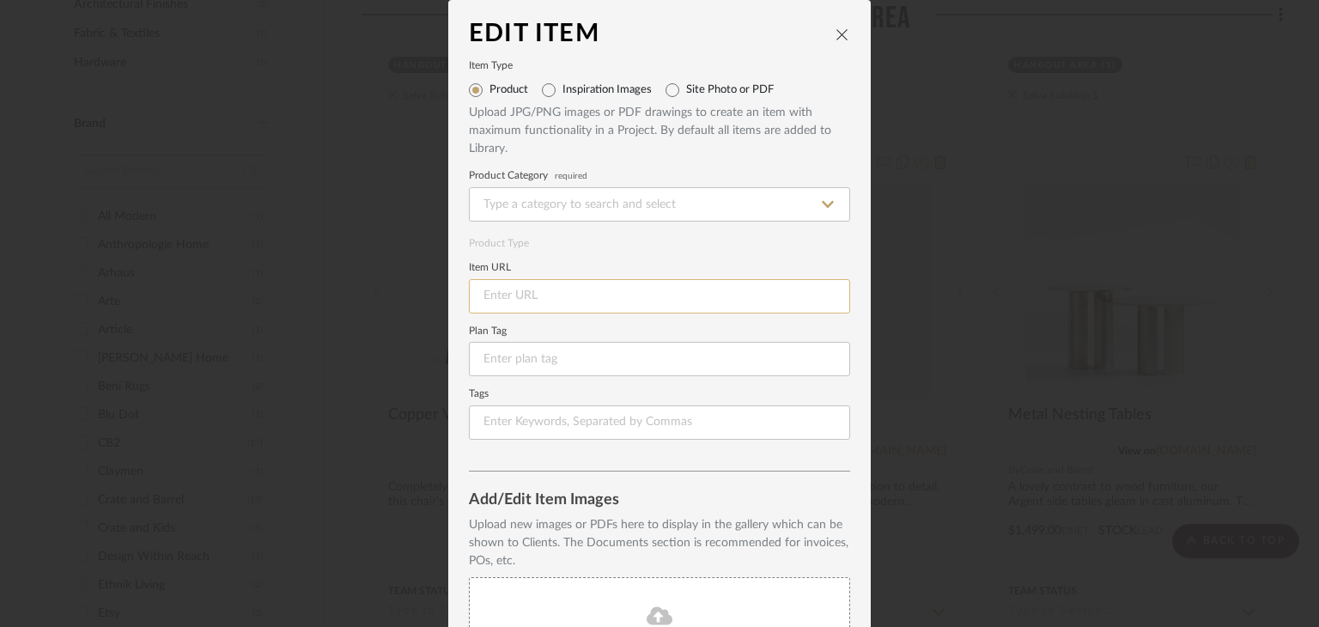
click at [558, 306] on input at bounding box center [659, 296] width 381 height 34
paste input "https://www.bludot.com/products/neat-chair?variant=44723217367219"
type input "https://www.bludot.com/products/neat-chair?variant=44723217367219"
click at [555, 208] on input at bounding box center [659, 204] width 381 height 34
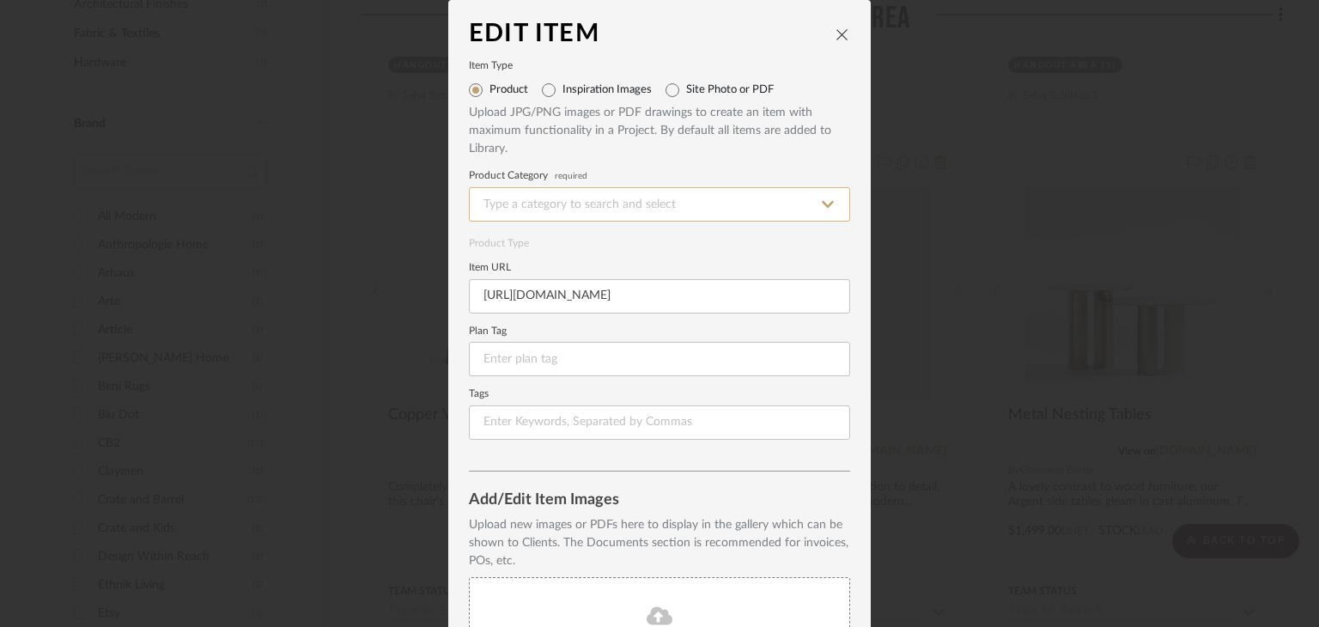
scroll to position [0, 0]
click at [577, 249] on div "Dining Chairs" at bounding box center [653, 248] width 379 height 44
type input "Dining Chairs"
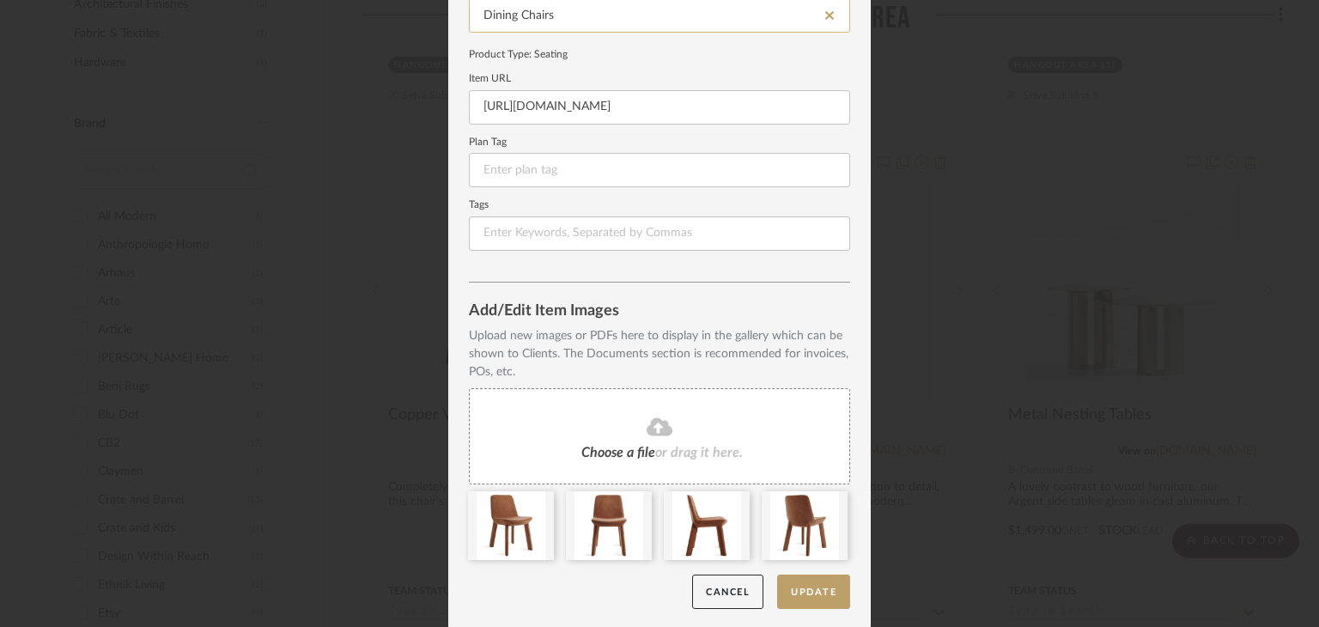
scroll to position [191, 0]
click at [786, 598] on button "Update" at bounding box center [813, 589] width 73 height 35
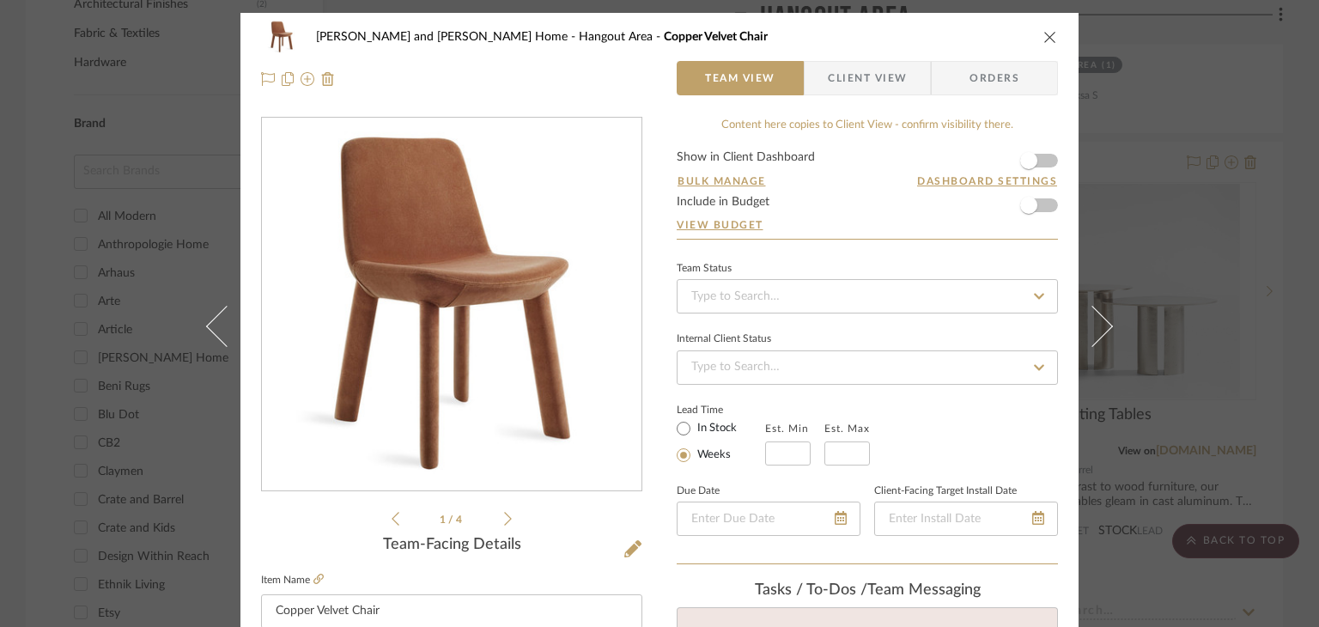
click at [1186, 232] on div "Sharika and Ashish Home Hangout Area Copper Velvet Chair Team View Client View …" at bounding box center [659, 313] width 1319 height 627
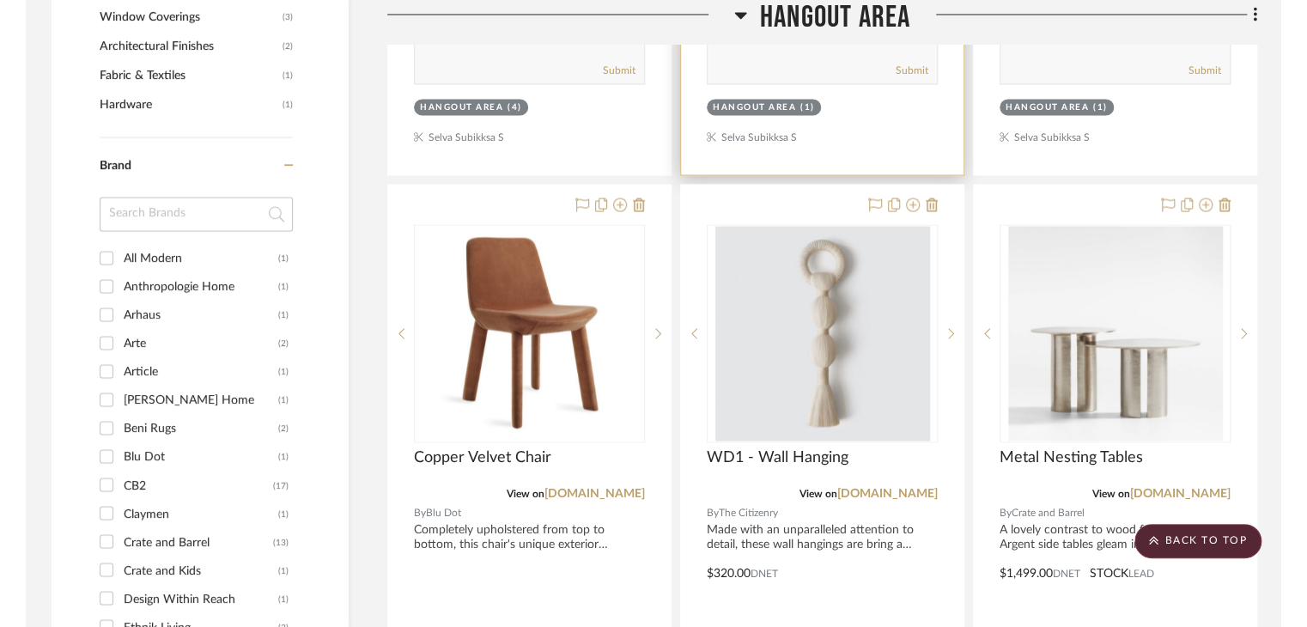
scroll to position [1374, 0]
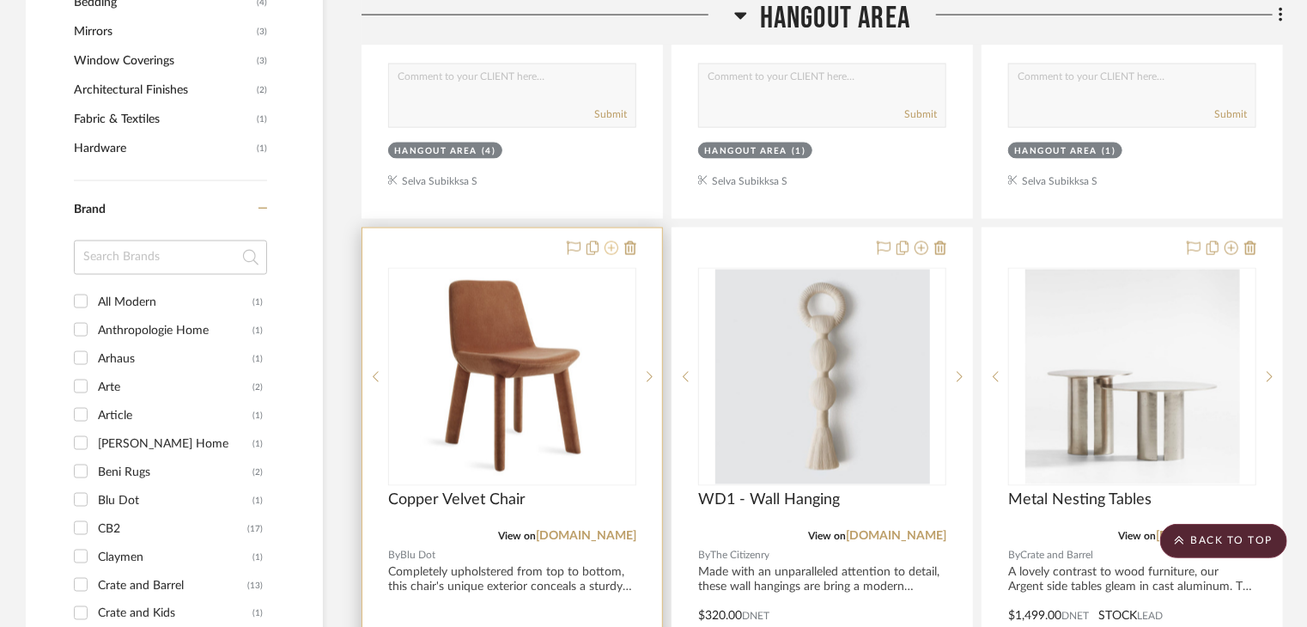
click at [610, 241] on icon at bounding box center [611, 248] width 14 height 14
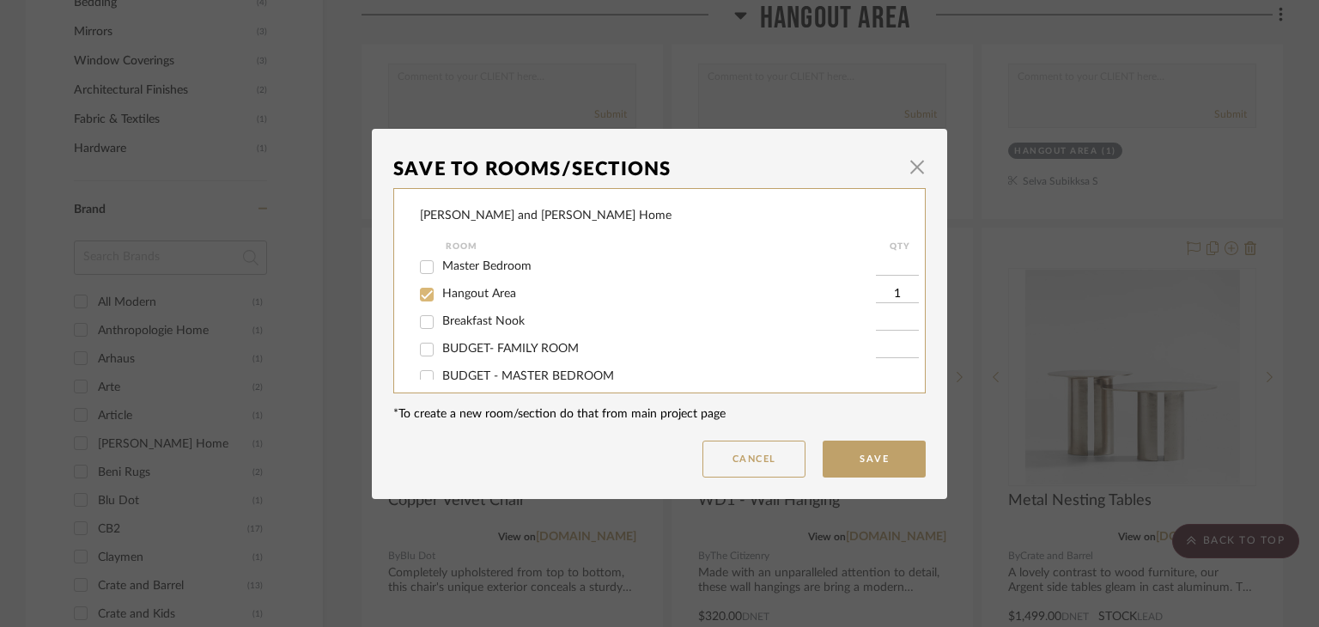
scroll to position [86, 0]
click at [423, 314] on input "Hangout Area" at bounding box center [426, 321] width 27 height 27
checkbox input "false"
click at [862, 451] on button "Save" at bounding box center [873, 458] width 103 height 37
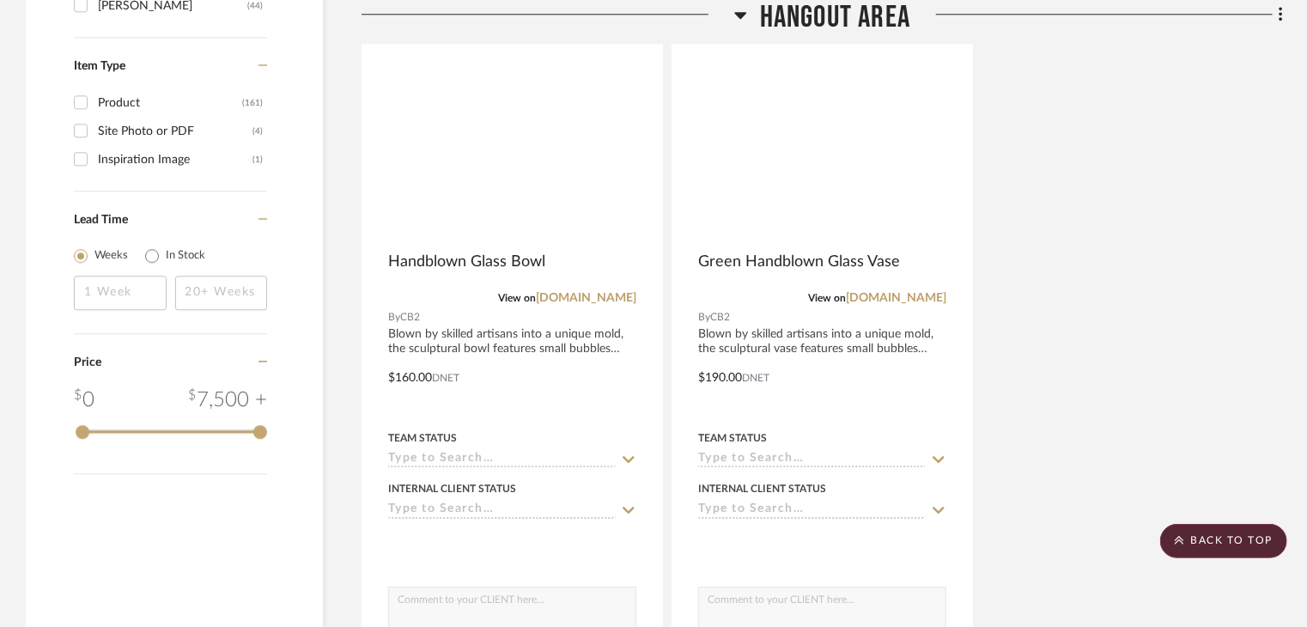
scroll to position [2404, 0]
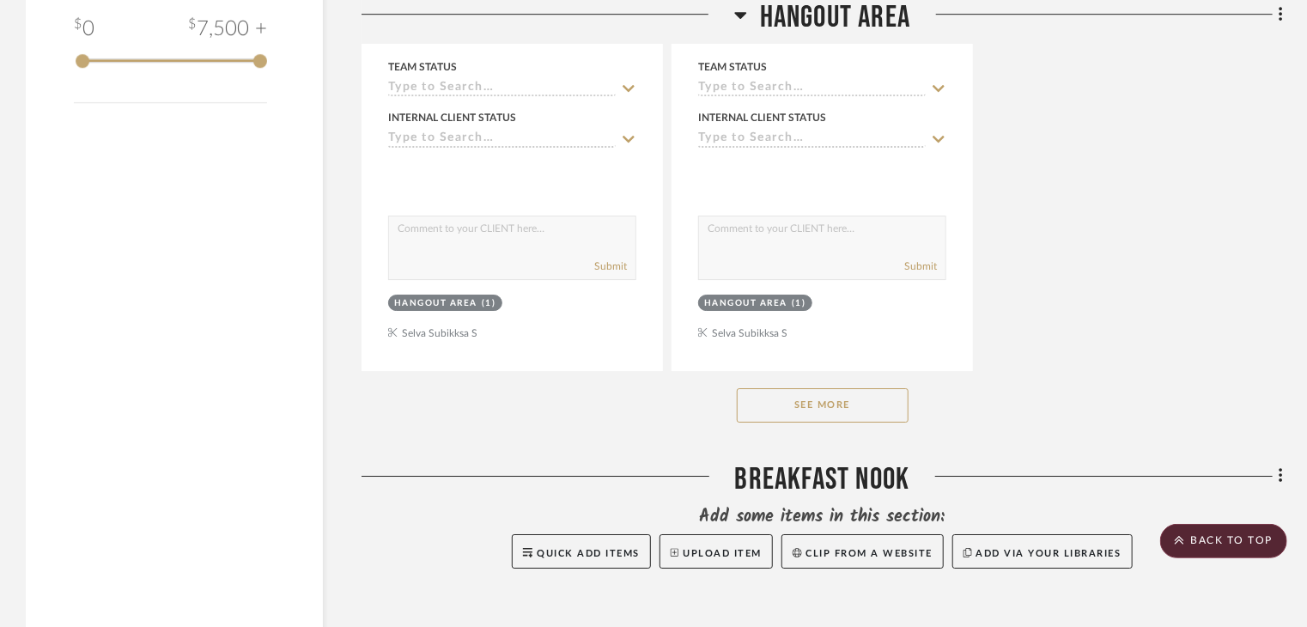
scroll to position [2747, 0]
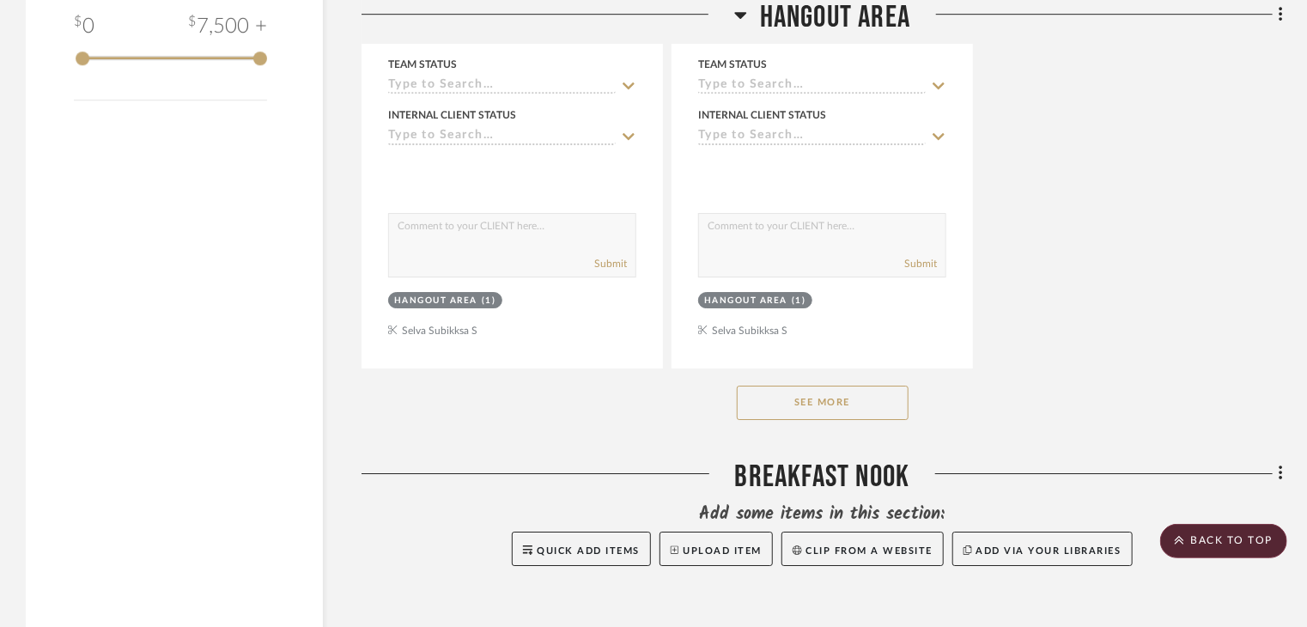
click at [879, 385] on button "See More" at bounding box center [823, 402] width 172 height 34
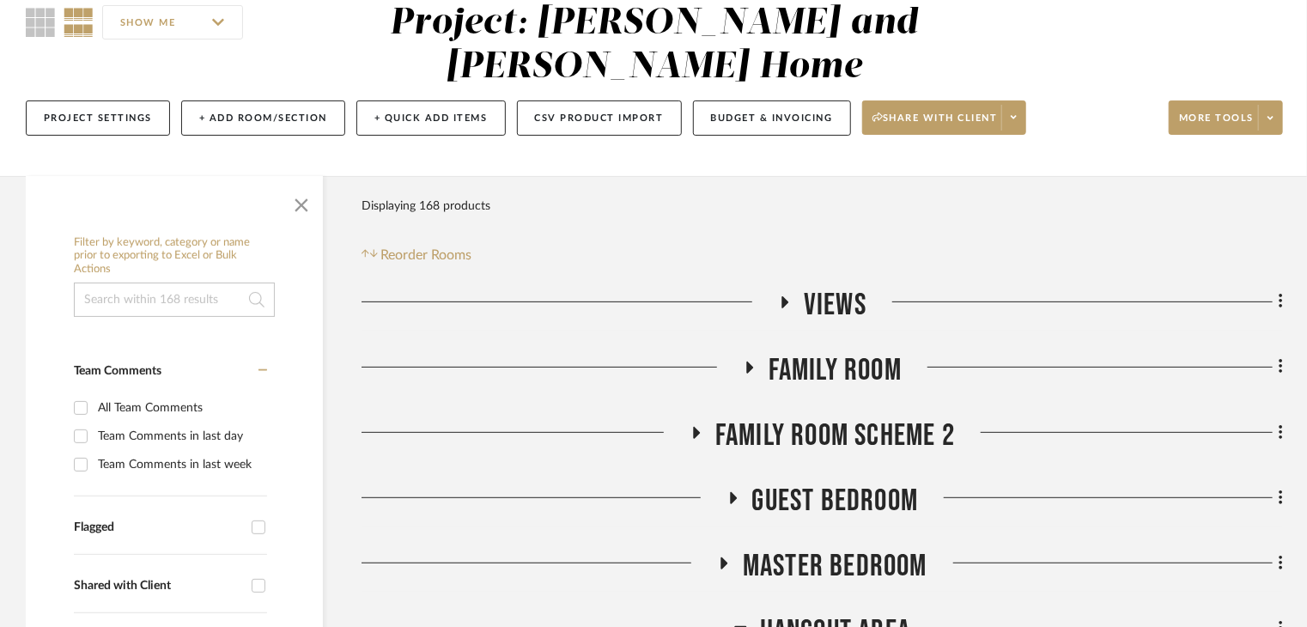
scroll to position [172, 0]
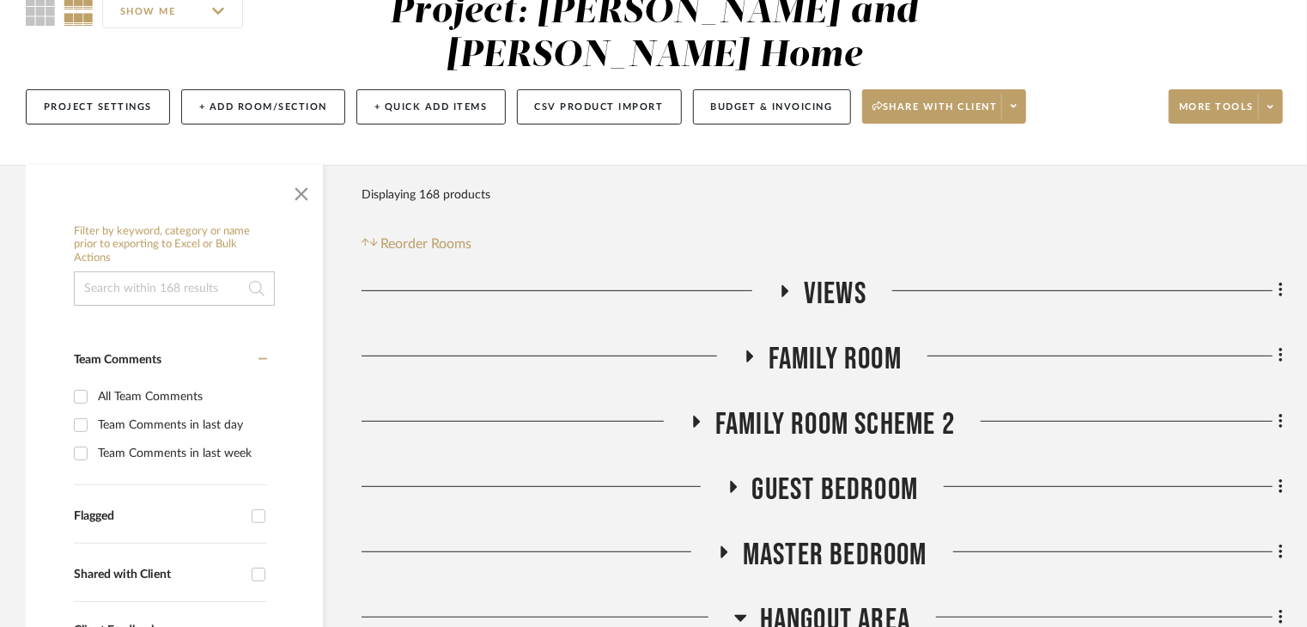
click at [798, 471] on span "Guest Bedroom" at bounding box center [835, 489] width 167 height 37
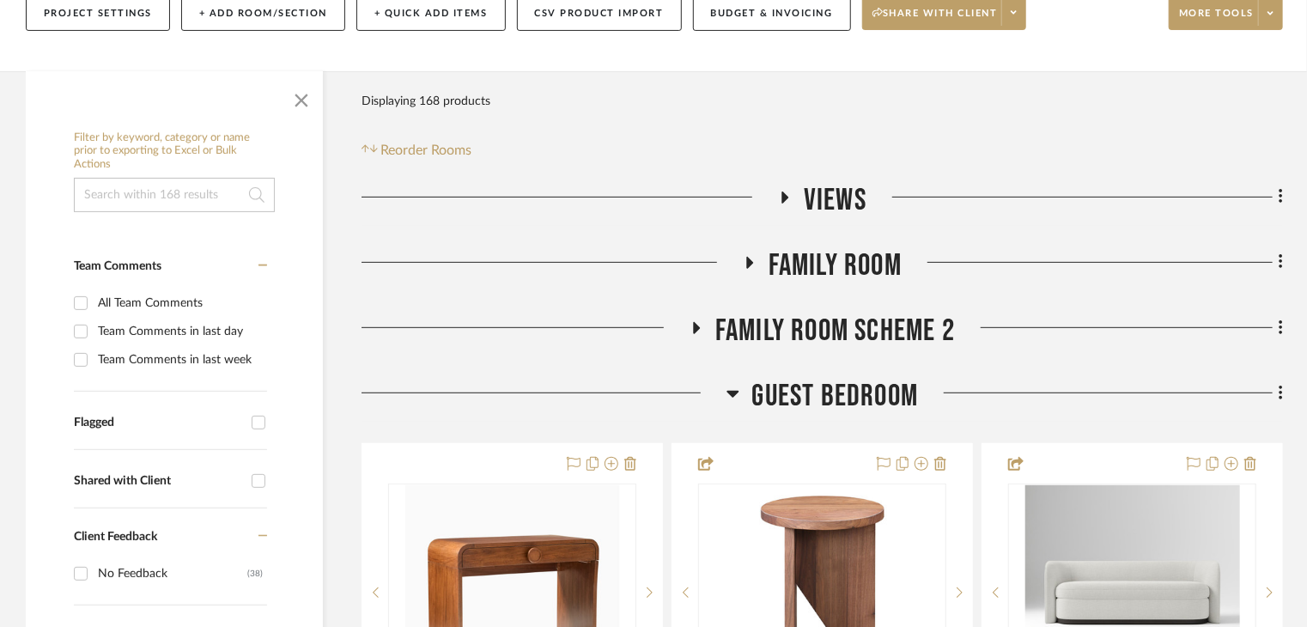
scroll to position [515, 0]
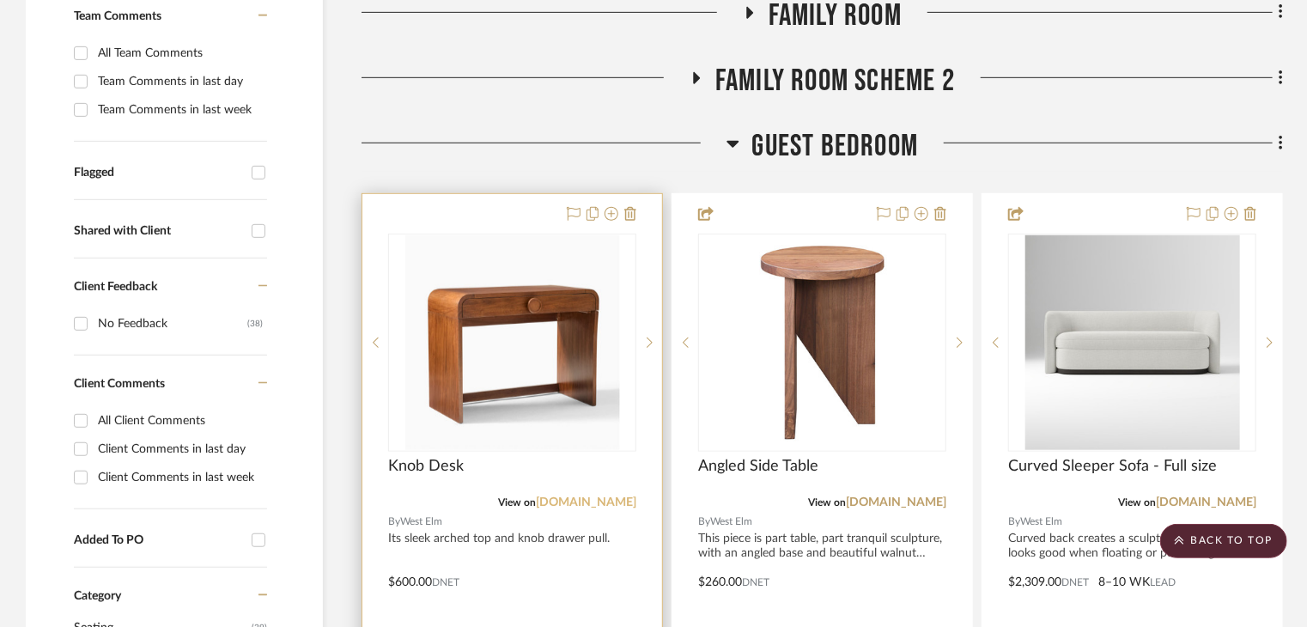
click at [620, 496] on link "[DOMAIN_NAME]" at bounding box center [586, 502] width 100 height 12
click at [611, 496] on link "[DOMAIN_NAME]" at bounding box center [586, 502] width 100 height 12
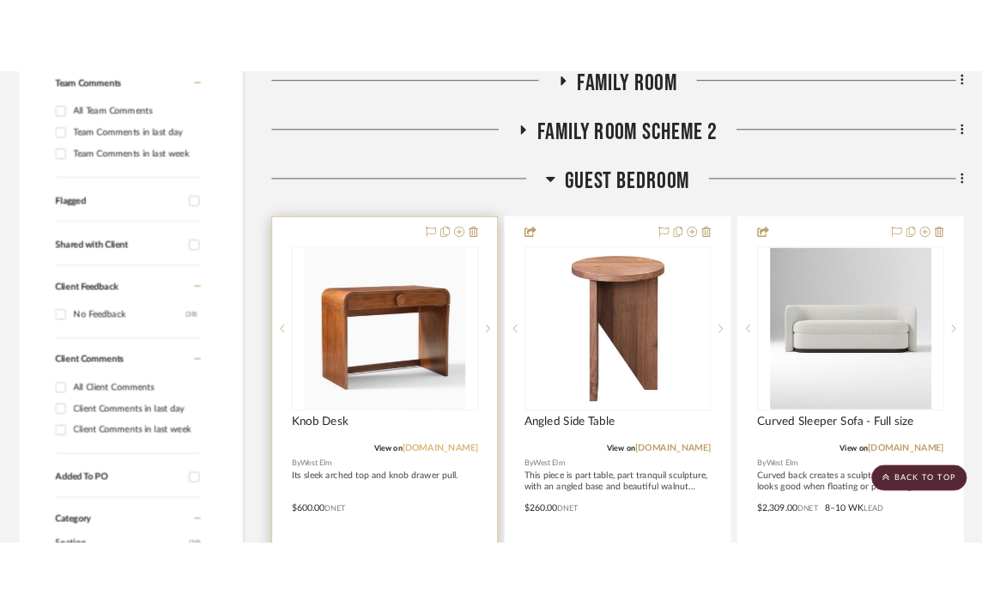
scroll to position [559, 0]
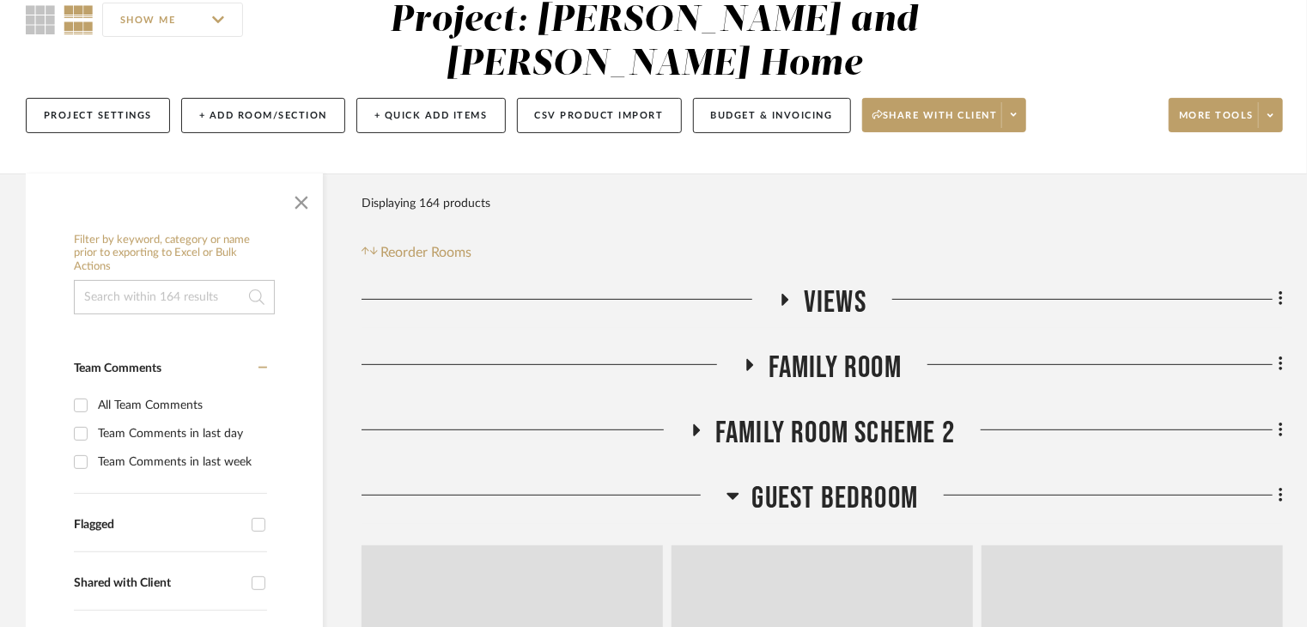
scroll to position [601, 0]
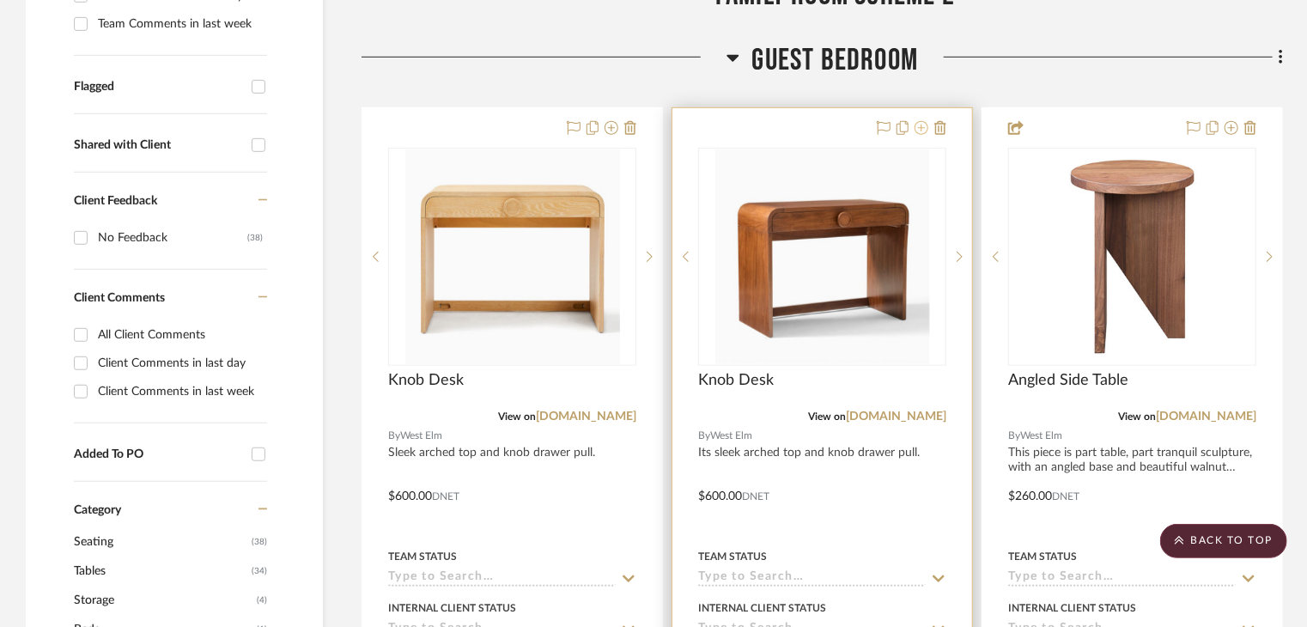
click at [919, 121] on icon at bounding box center [921, 128] width 14 height 14
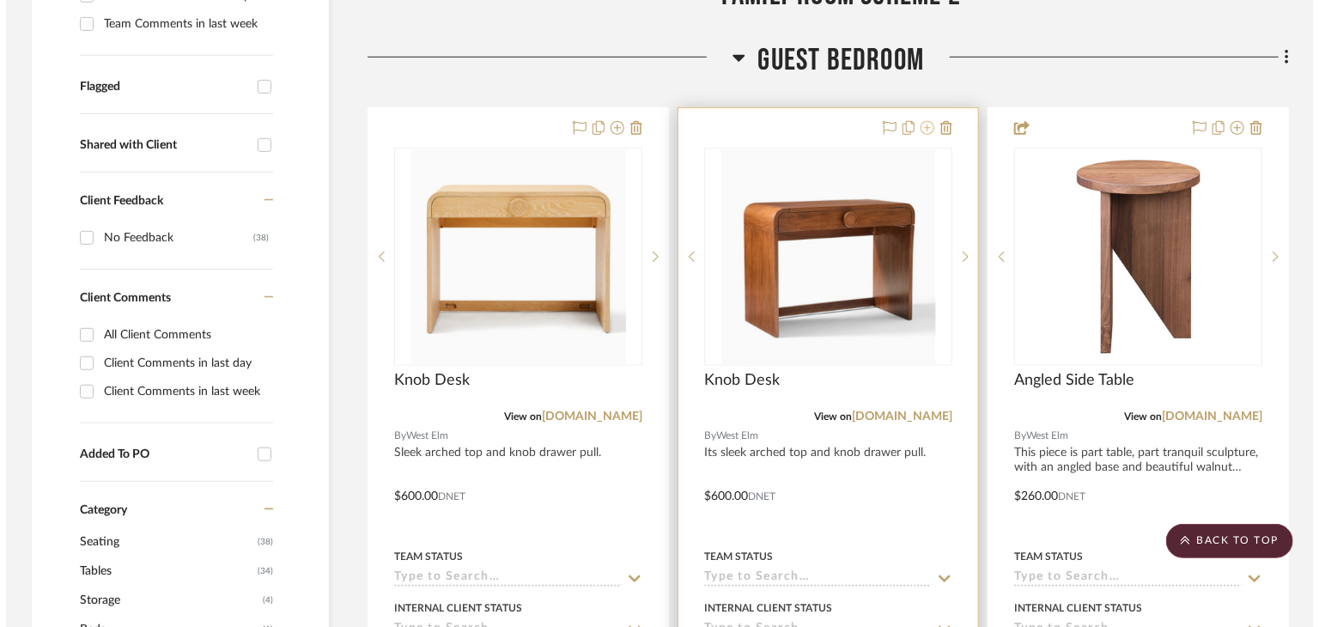
scroll to position [0, 0]
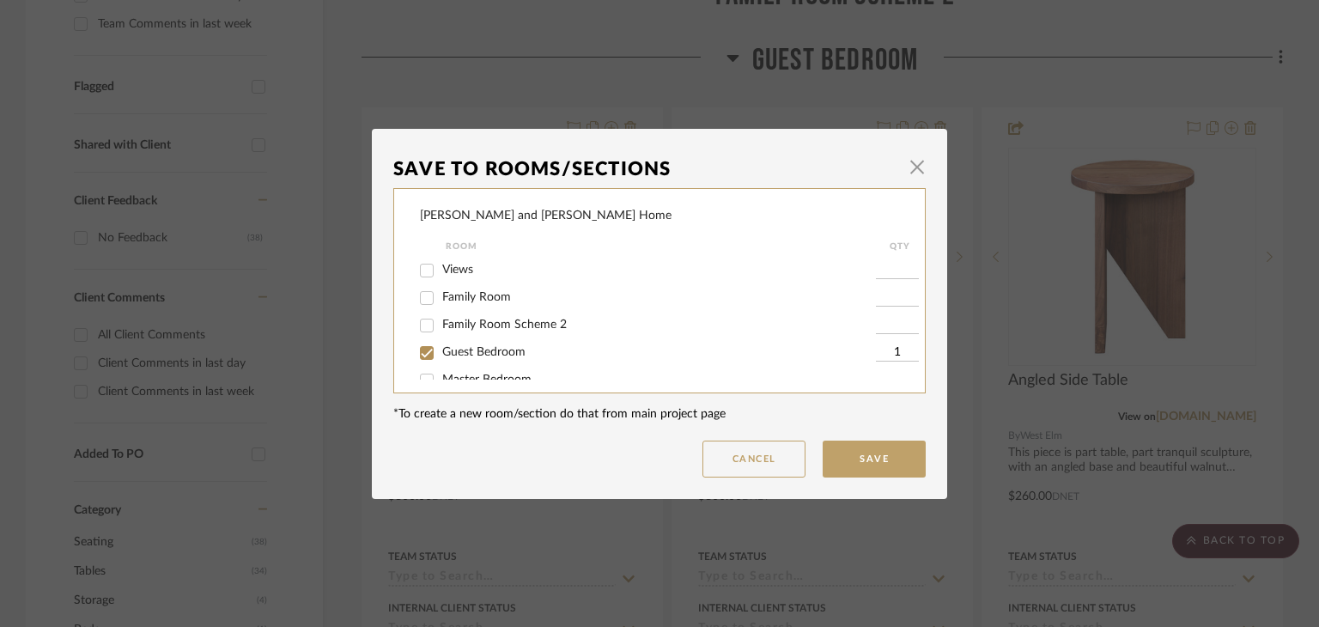
click at [419, 351] on input "Guest Bedroom" at bounding box center [426, 352] width 27 height 27
checkbox input "false"
click at [869, 468] on button "Save" at bounding box center [873, 458] width 103 height 37
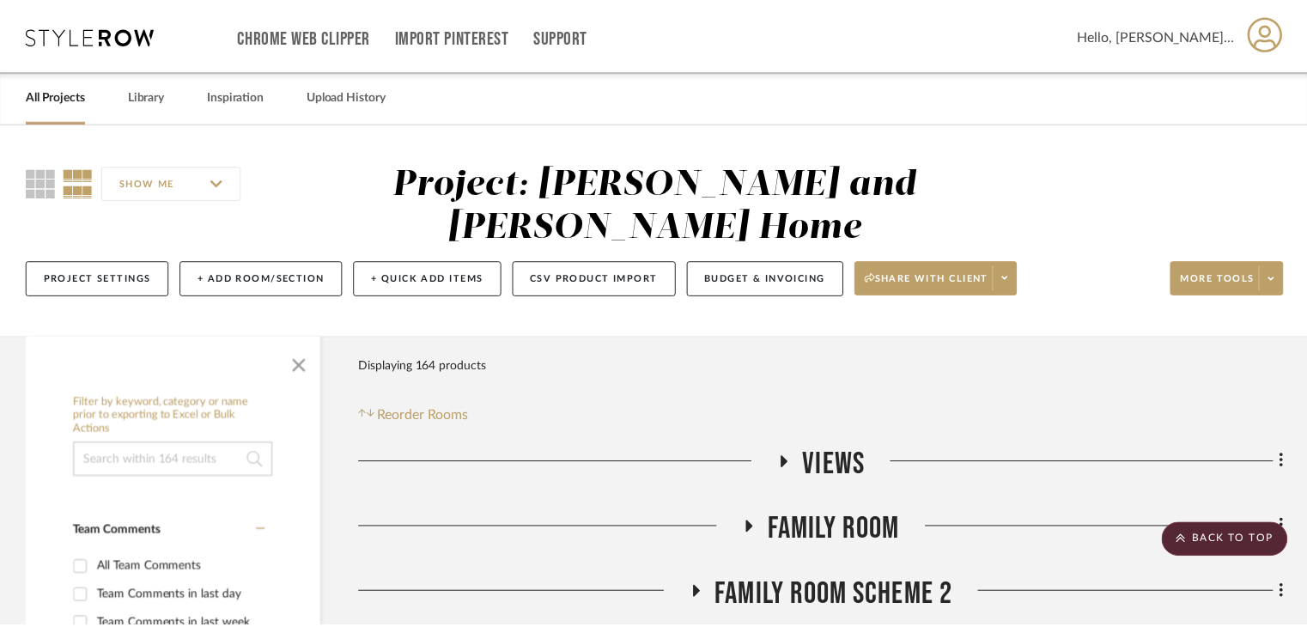
scroll to position [601, 0]
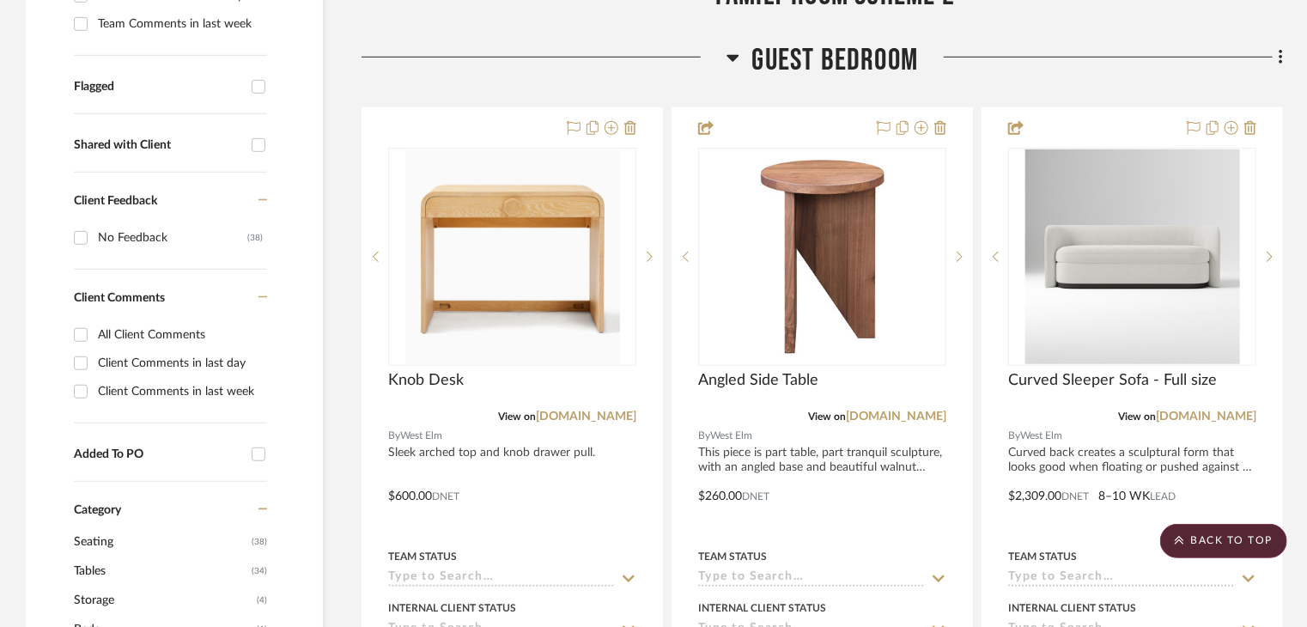
click at [730, 55] on icon at bounding box center [732, 58] width 12 height 7
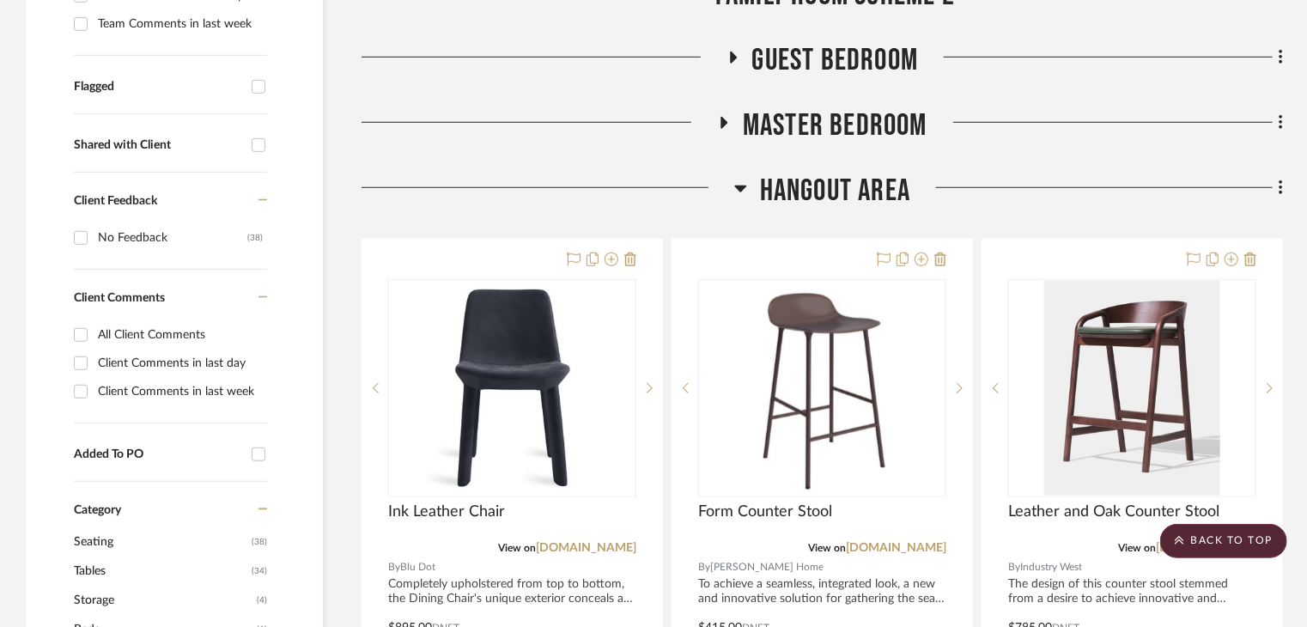
click at [740, 178] on icon at bounding box center [740, 188] width 13 height 21
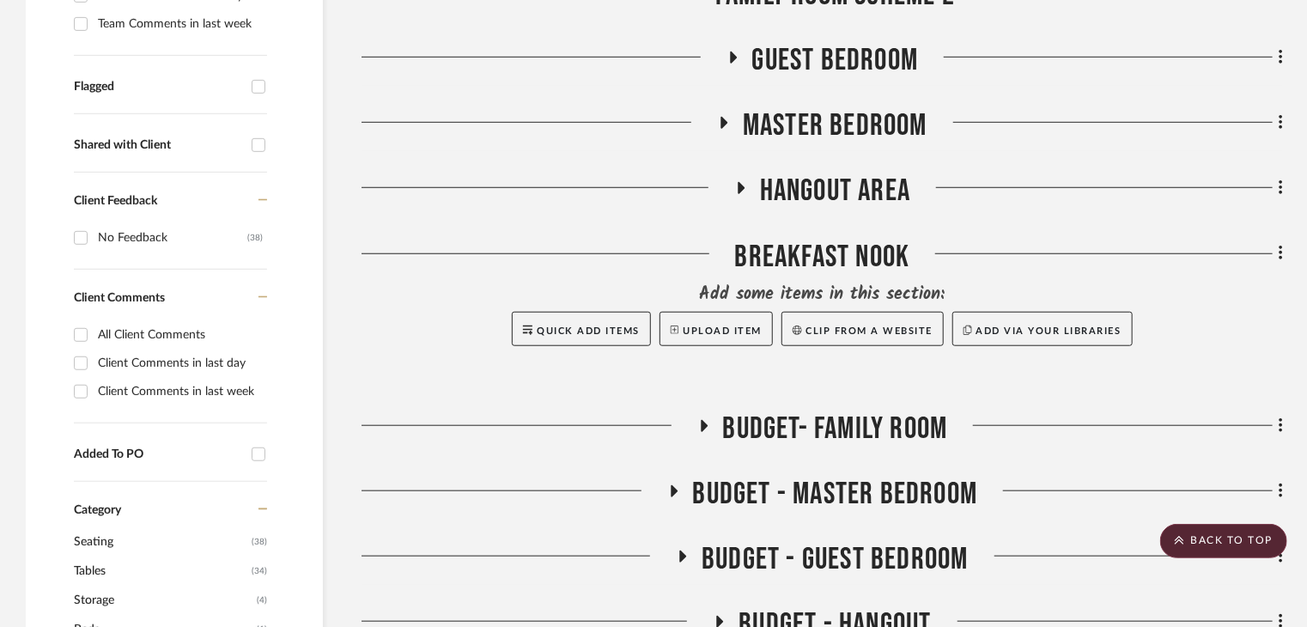
click at [738, 182] on icon at bounding box center [740, 188] width 7 height 12
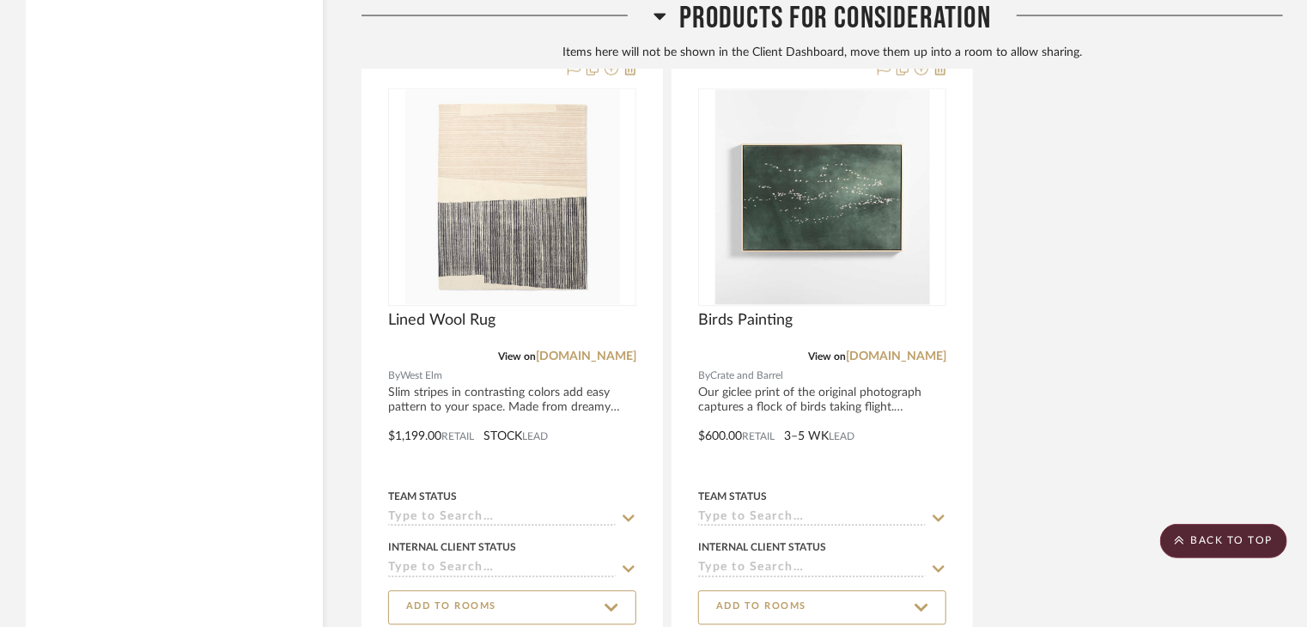
scroll to position [5151, 0]
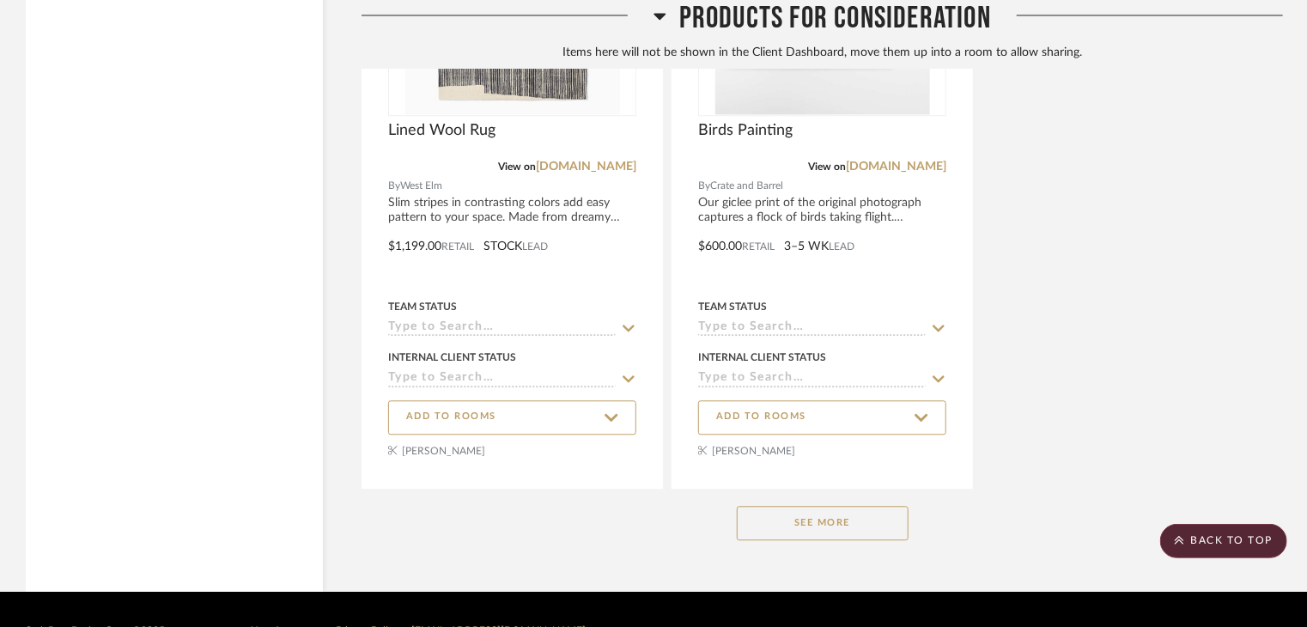
click at [816, 506] on button "See More" at bounding box center [823, 523] width 172 height 34
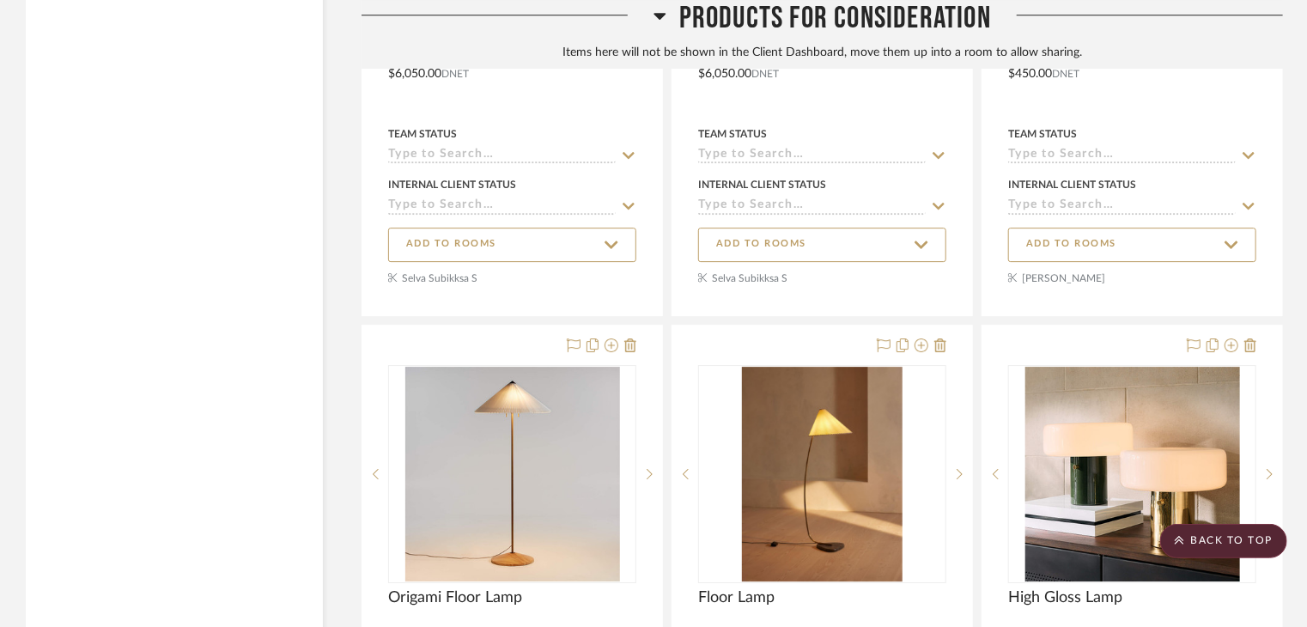
scroll to position [12362, 0]
click at [667, 9] on h3 "Products For Consideration" at bounding box center [821, 18] width 337 height 37
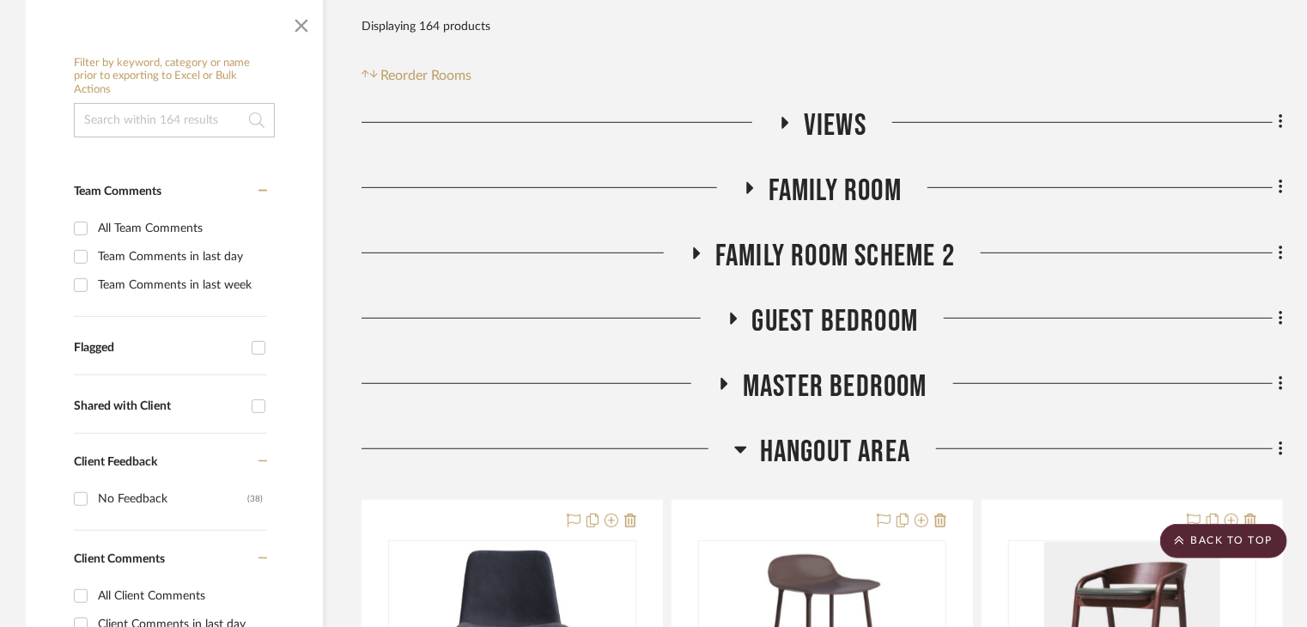
scroll to position [0, 0]
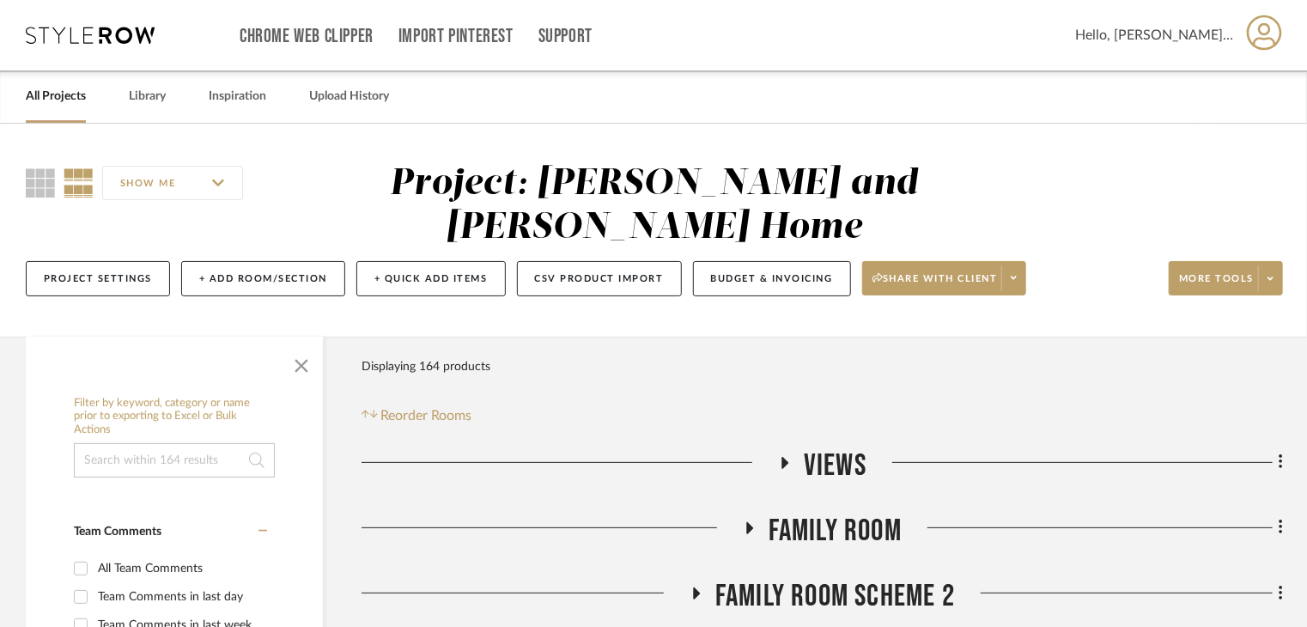
click at [711, 578] on h3 "Family Room Scheme 2" at bounding box center [821, 596] width 265 height 37
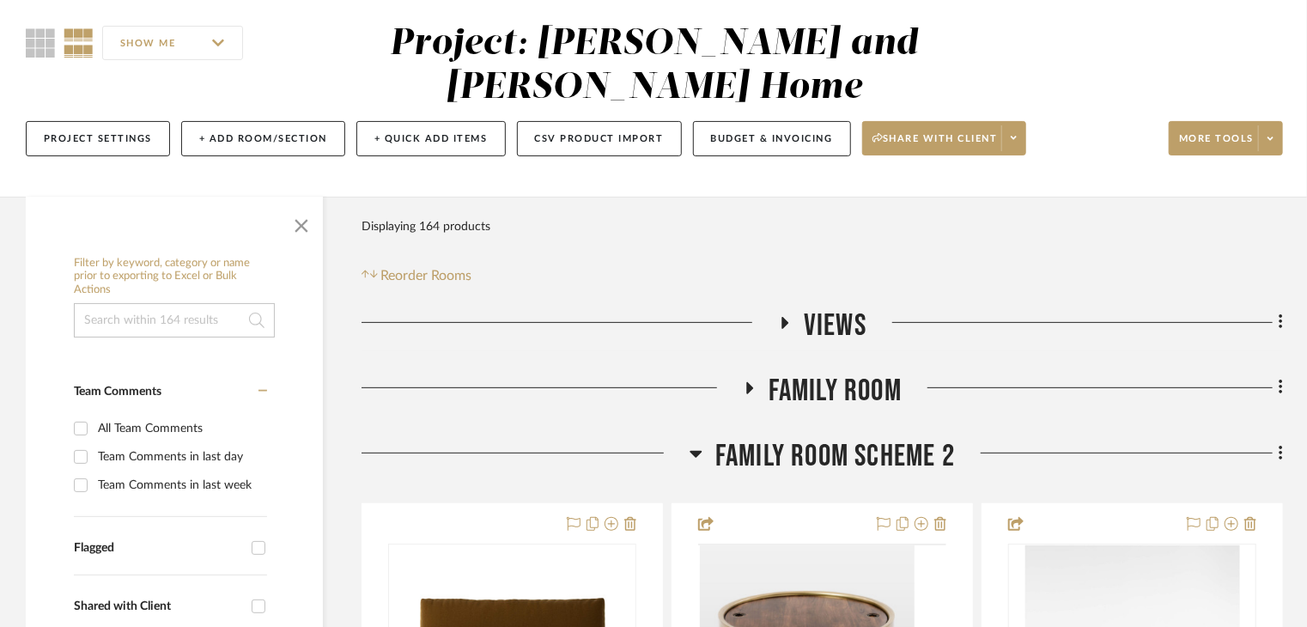
scroll to position [515, 0]
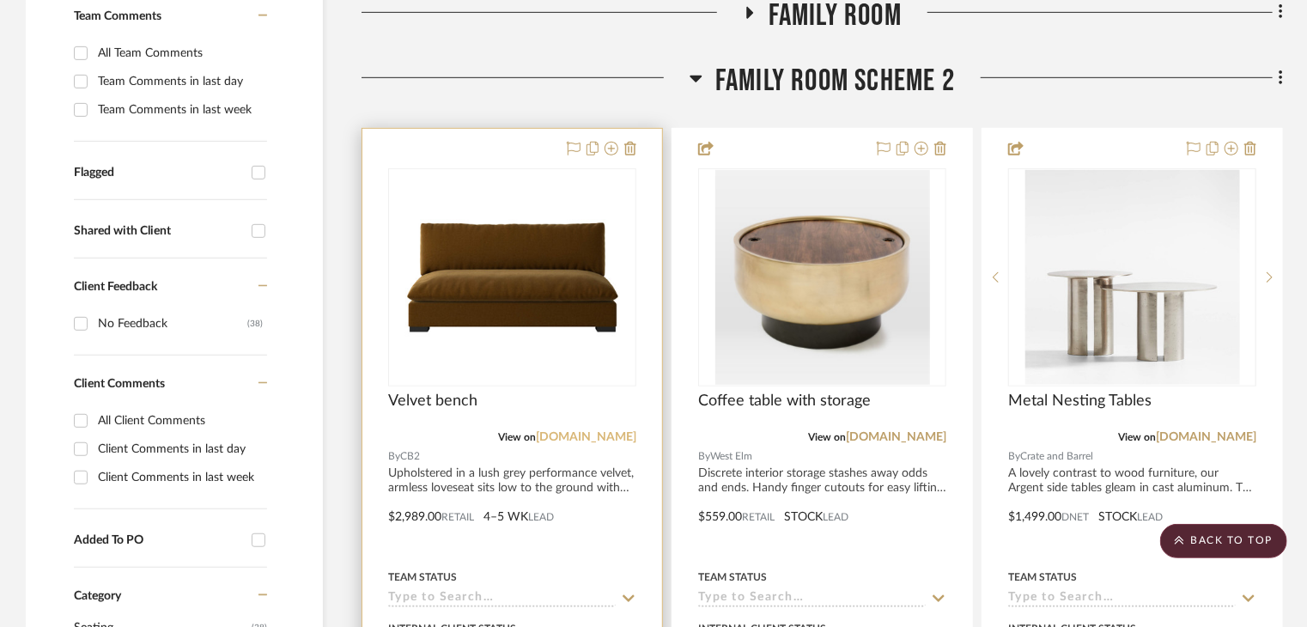
click at [618, 431] on link "[DOMAIN_NAME]" at bounding box center [586, 437] width 100 height 12
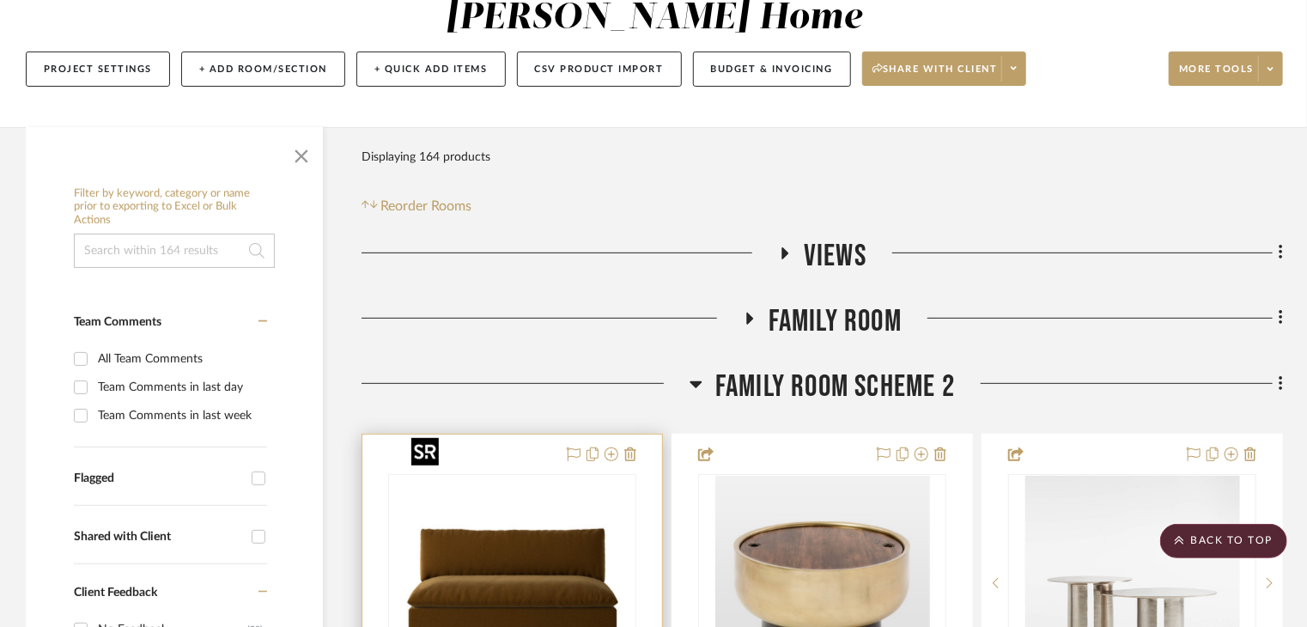
scroll to position [86, 0]
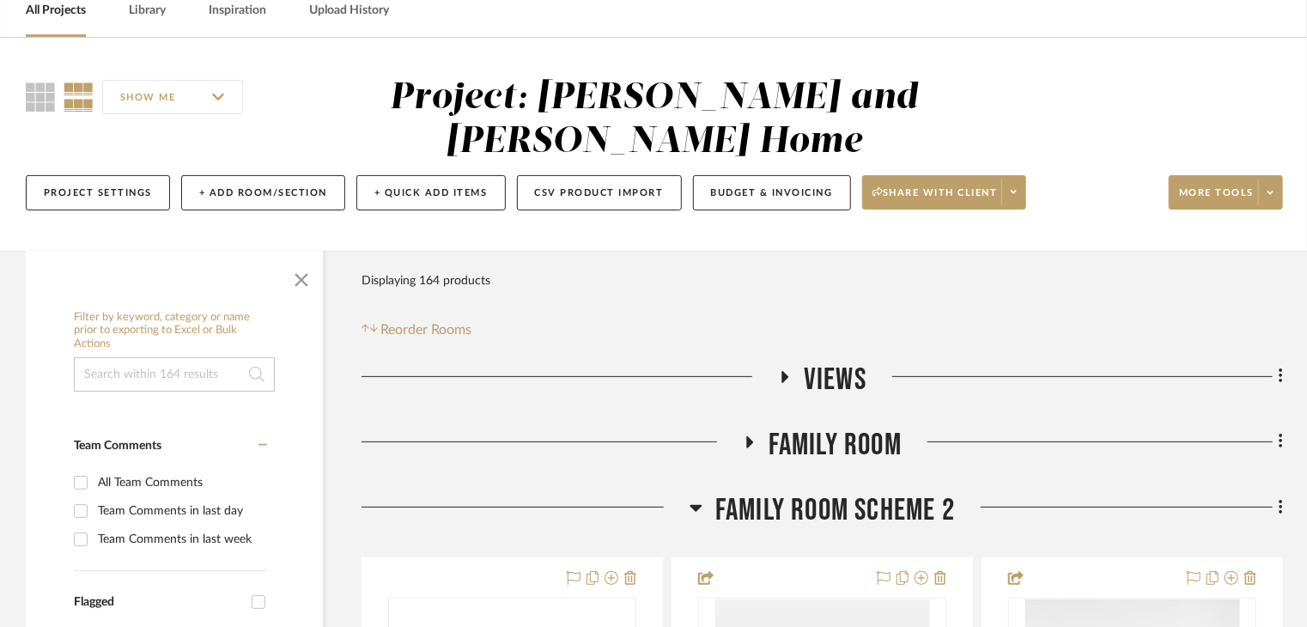
click at [790, 427] on span "Family Room" at bounding box center [834, 445] width 133 height 37
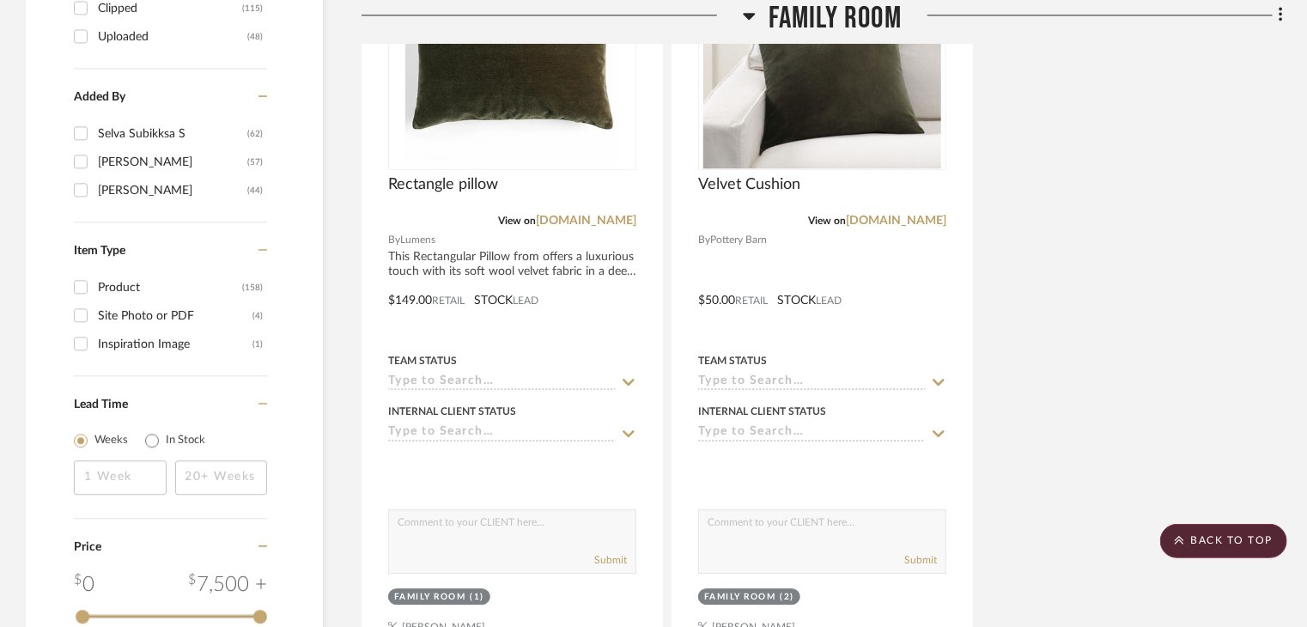
scroll to position [2318, 0]
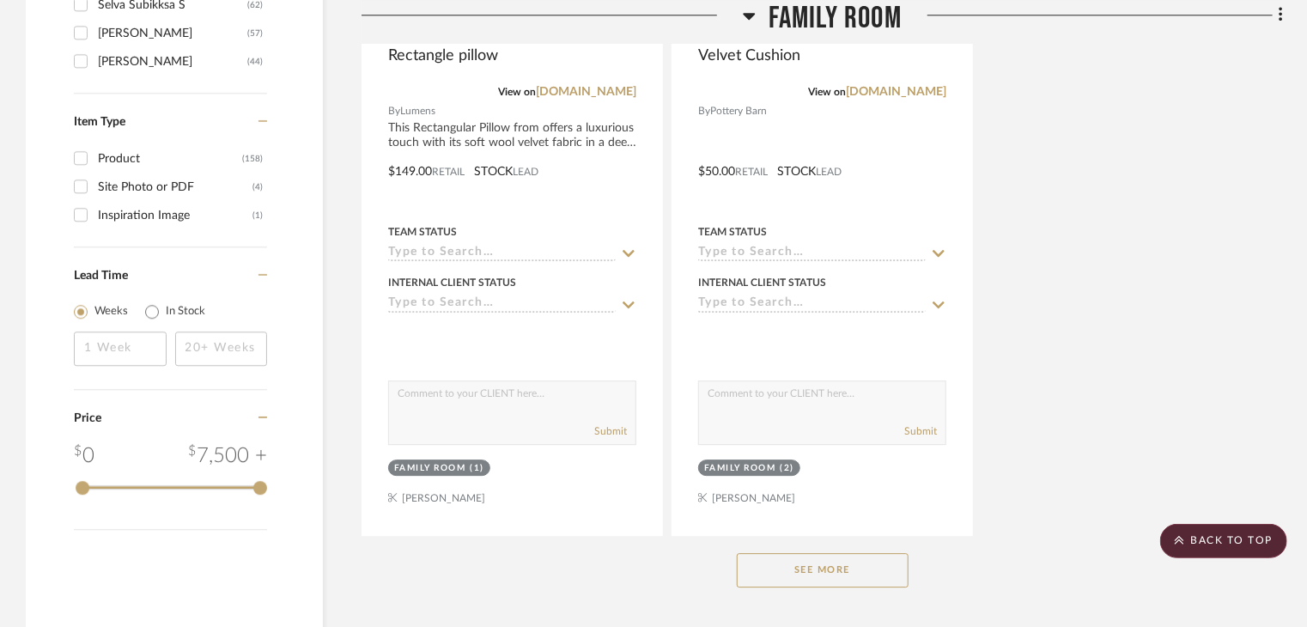
click at [821, 553] on button "See More" at bounding box center [823, 570] width 172 height 34
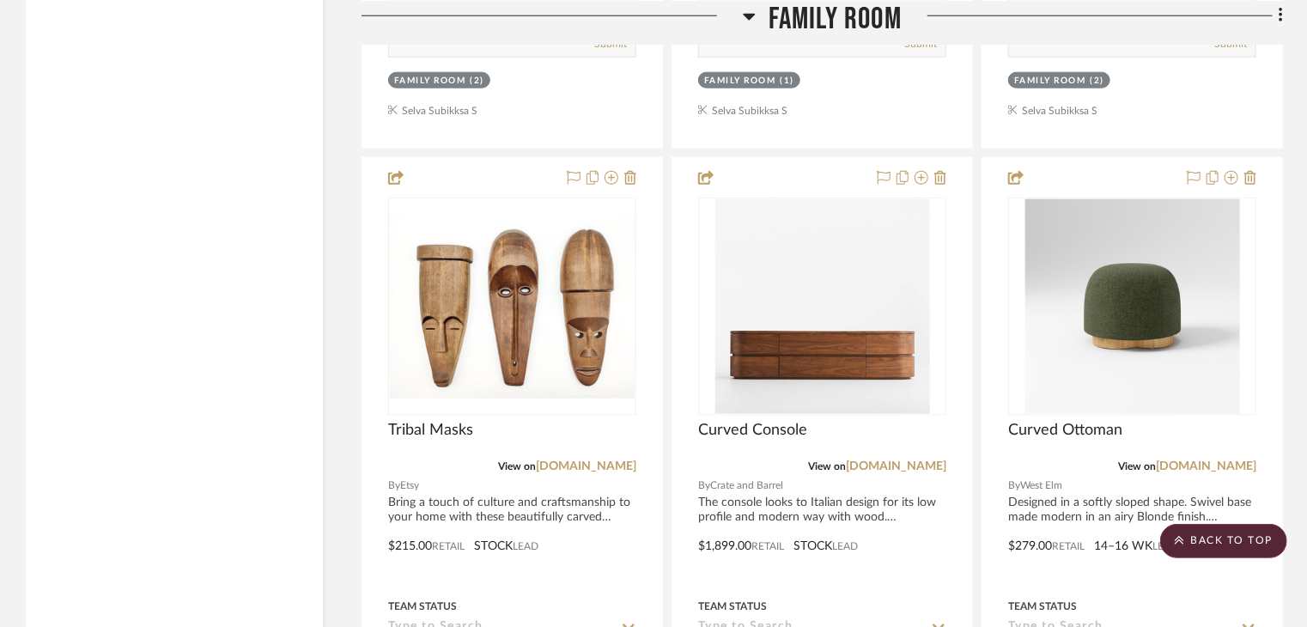
scroll to position [4378, 0]
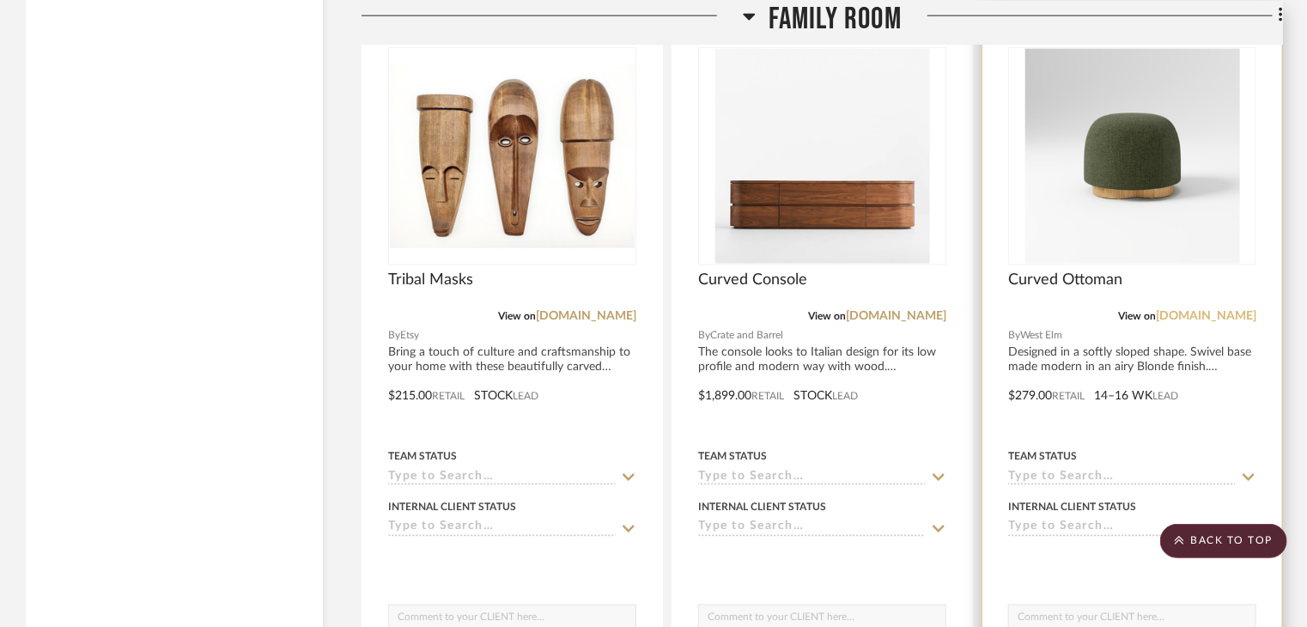
click at [1202, 310] on link "[DOMAIN_NAME]" at bounding box center [1205, 316] width 100 height 12
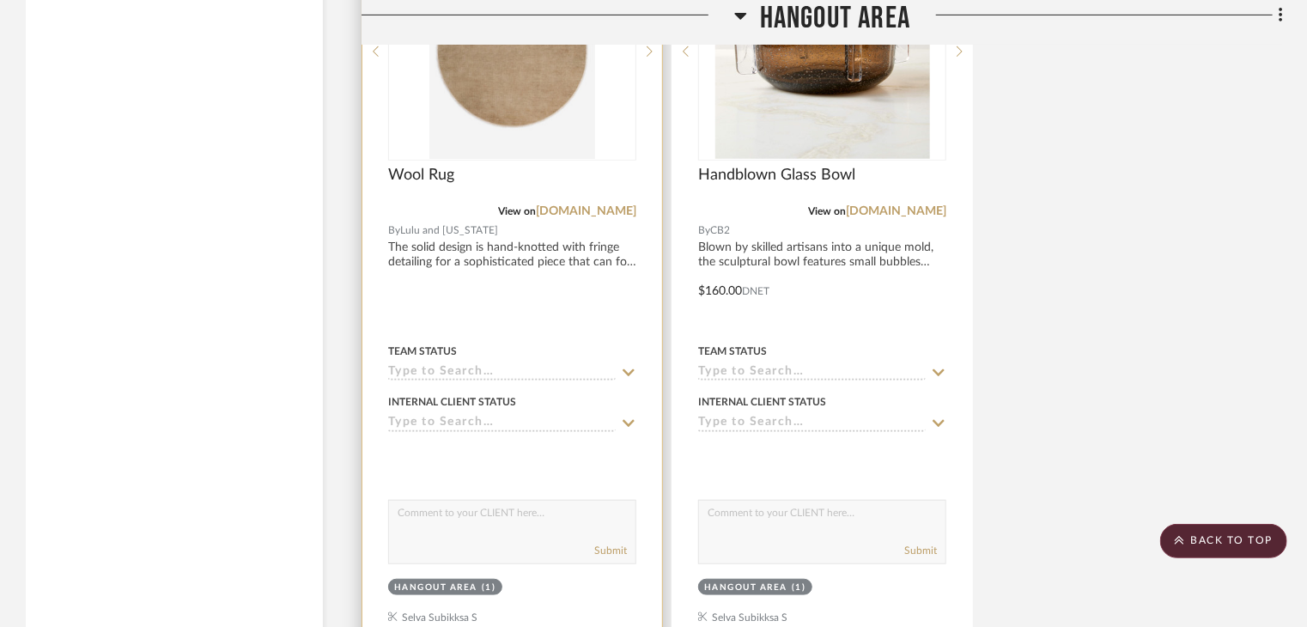
scroll to position [10130, 0]
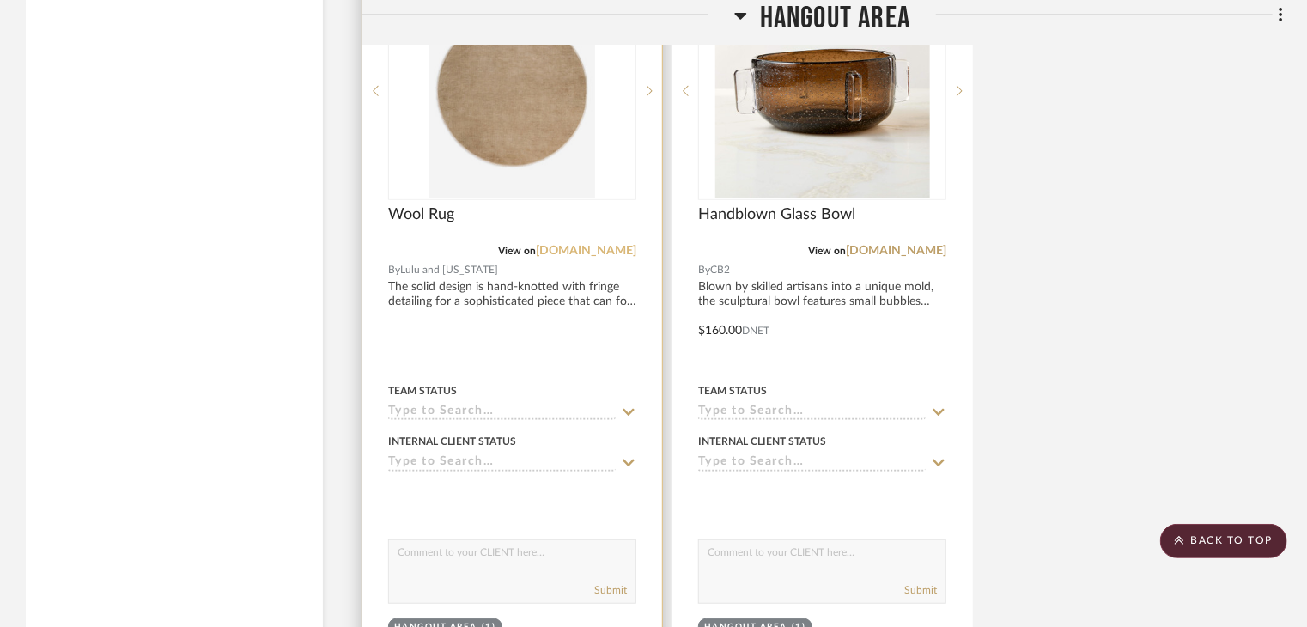
click at [596, 245] on link "[DOMAIN_NAME]" at bounding box center [586, 251] width 100 height 12
click at [446, 205] on span "Wool Rug" at bounding box center [421, 214] width 66 height 19
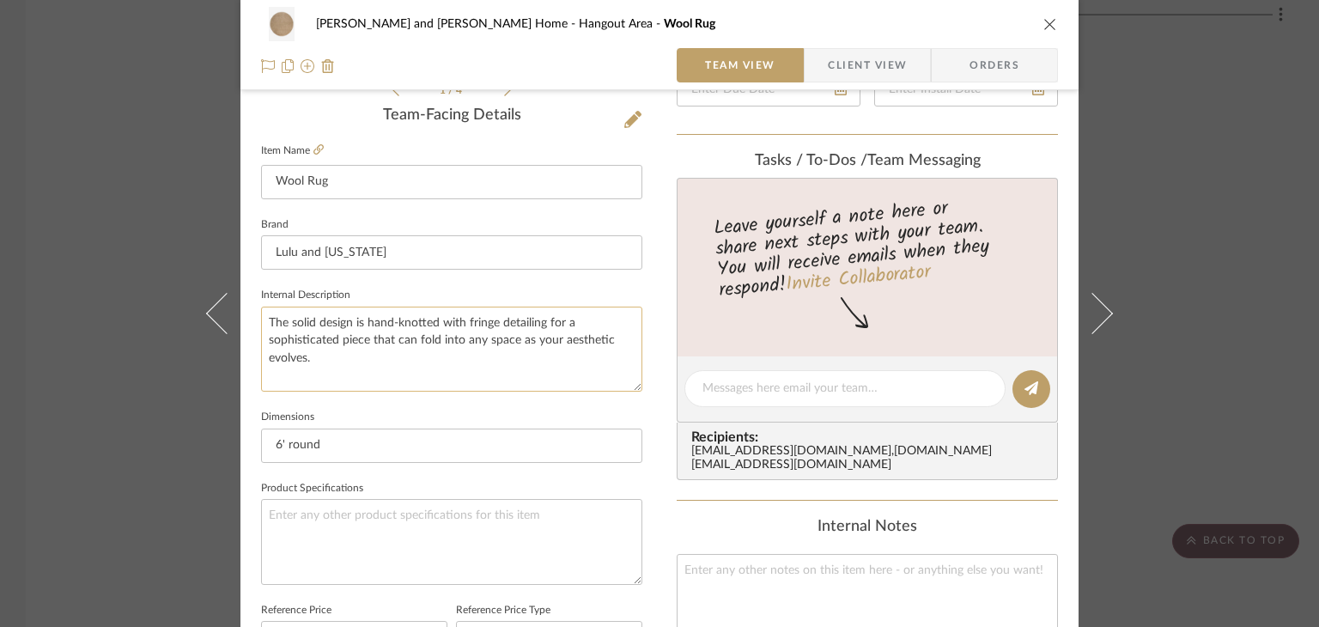
scroll to position [687, 0]
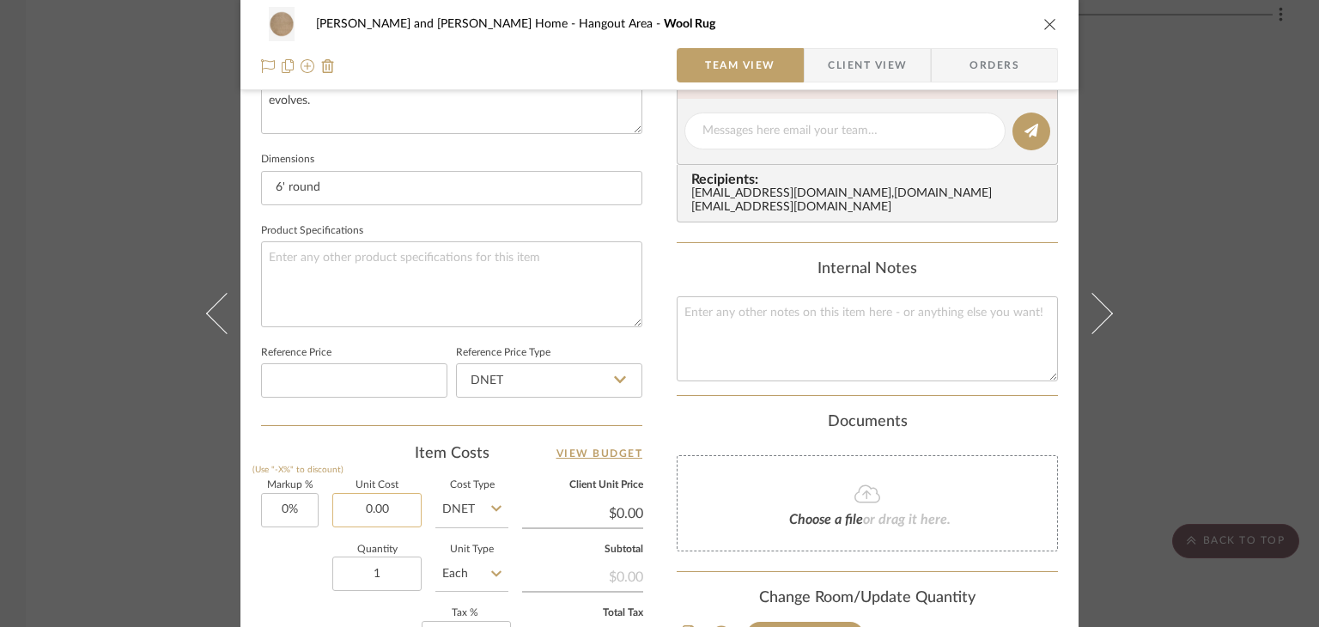
click at [367, 499] on input "0.00" at bounding box center [376, 510] width 89 height 34
type input "$950.00"
click at [323, 448] on div "Item Costs View Budget" at bounding box center [451, 453] width 381 height 21
type input "$950.00"
type input "$142.50"
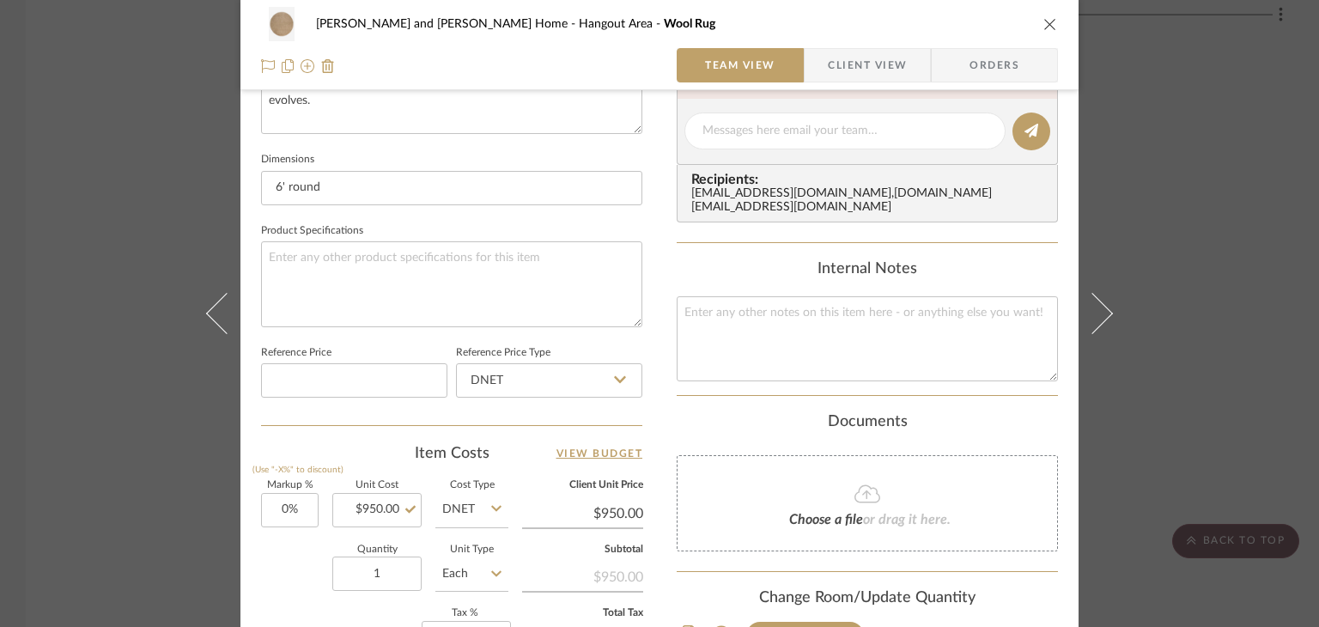
click at [1266, 386] on div "Sharika and Ashish Home Hangout Area Wool Rug Team View Client View Orders 1 / …" at bounding box center [659, 313] width 1319 height 627
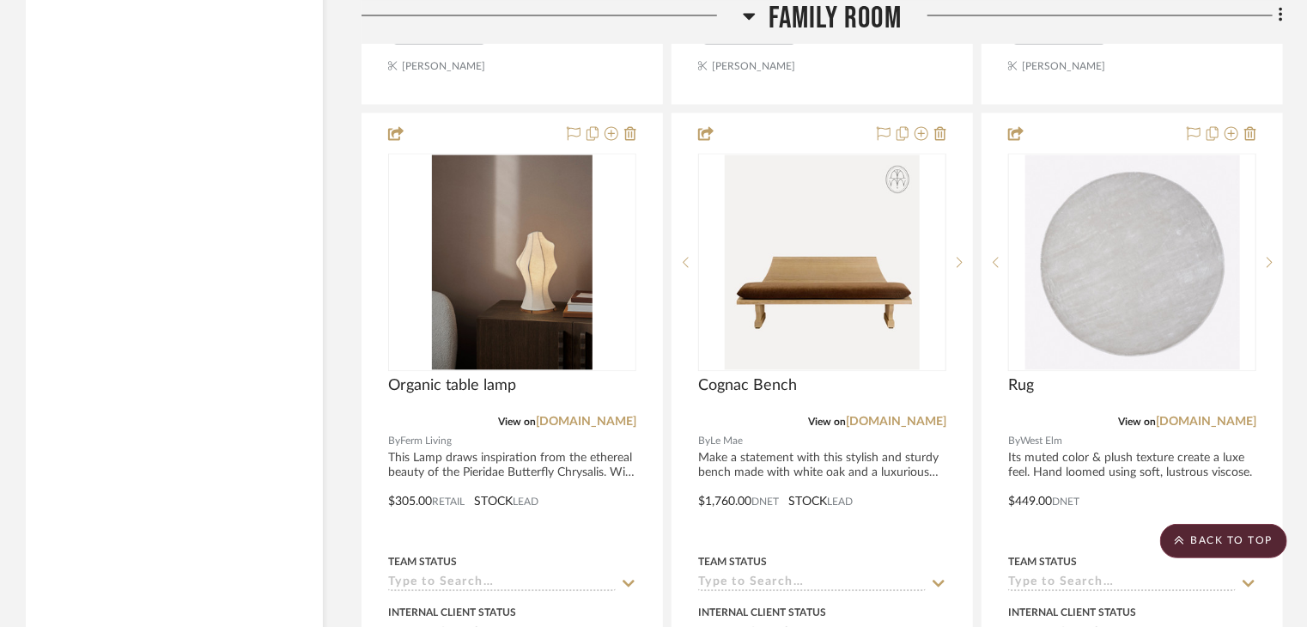
scroll to position [5065, 0]
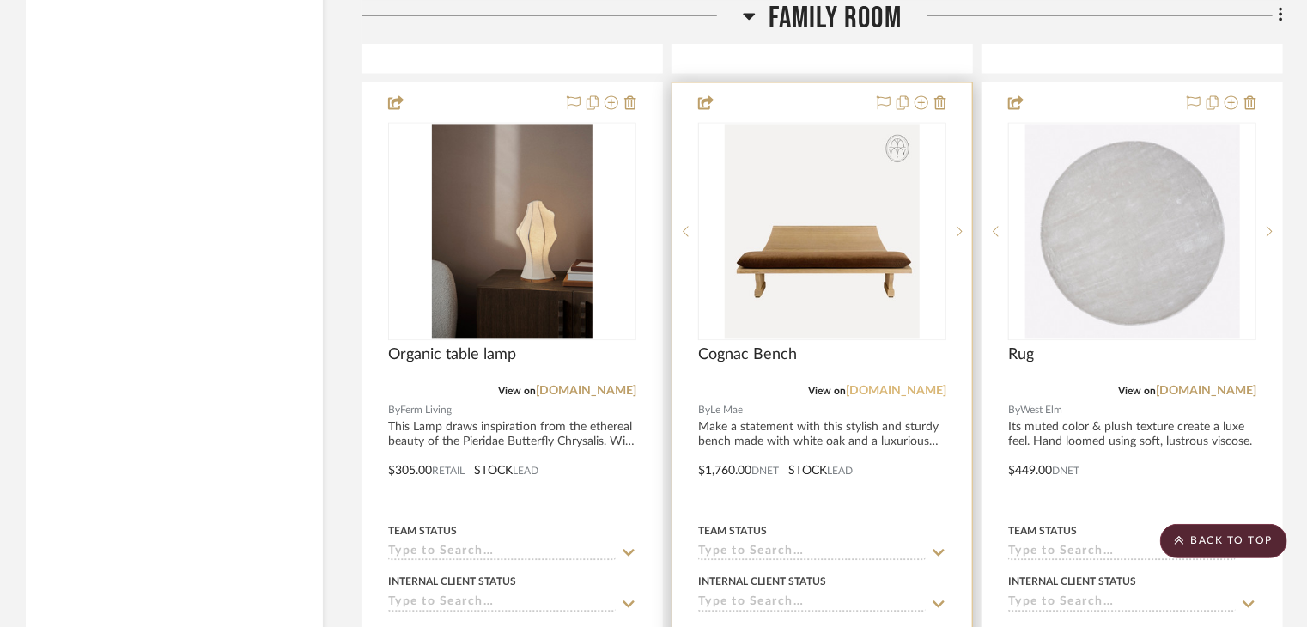
click at [944, 385] on link "[DOMAIN_NAME]" at bounding box center [896, 391] width 100 height 12
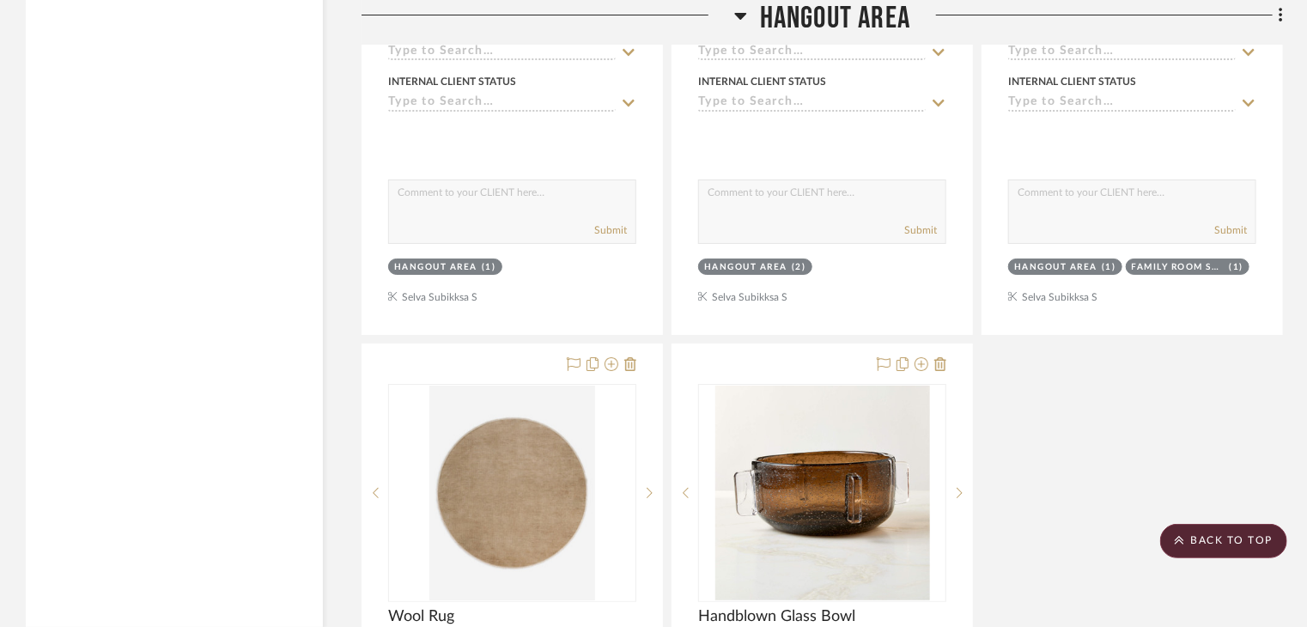
scroll to position [9872, 0]
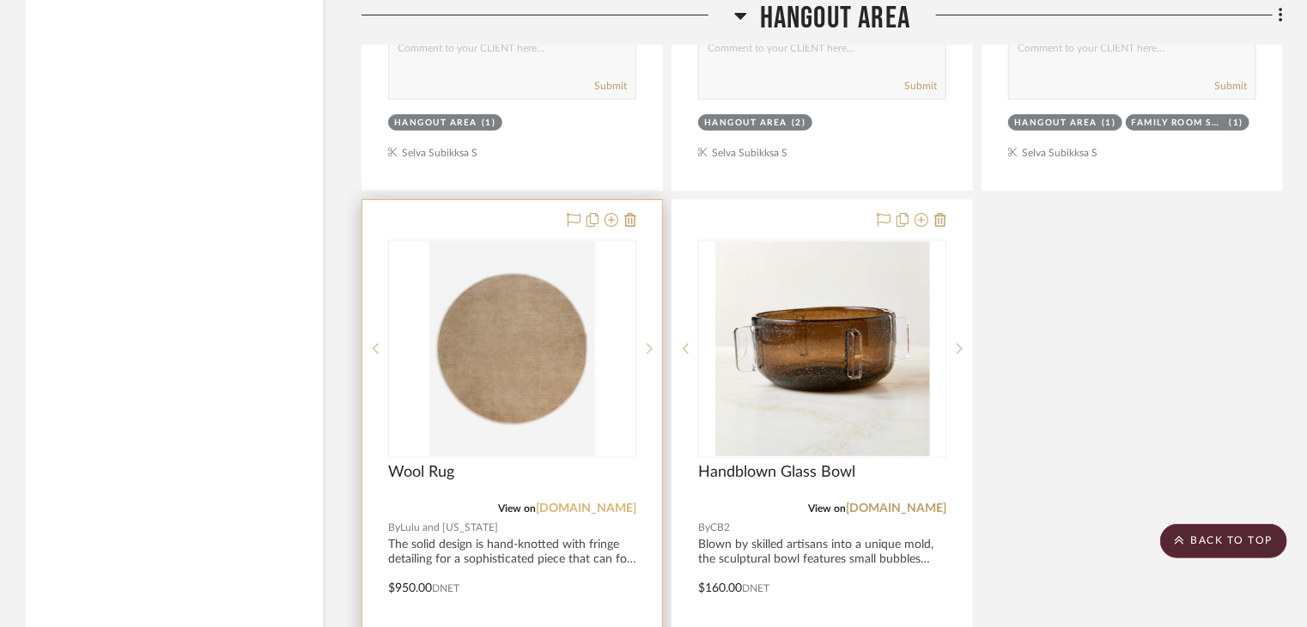
click at [592, 502] on link "[DOMAIN_NAME]" at bounding box center [586, 508] width 100 height 12
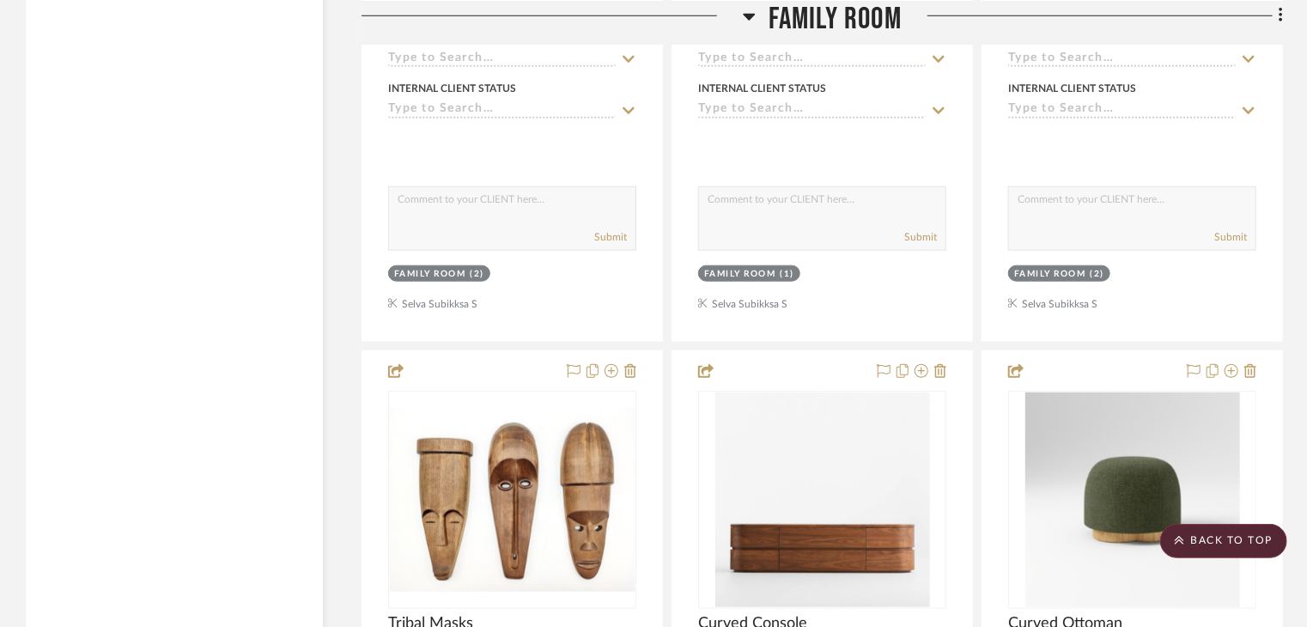
scroll to position [4035, 0]
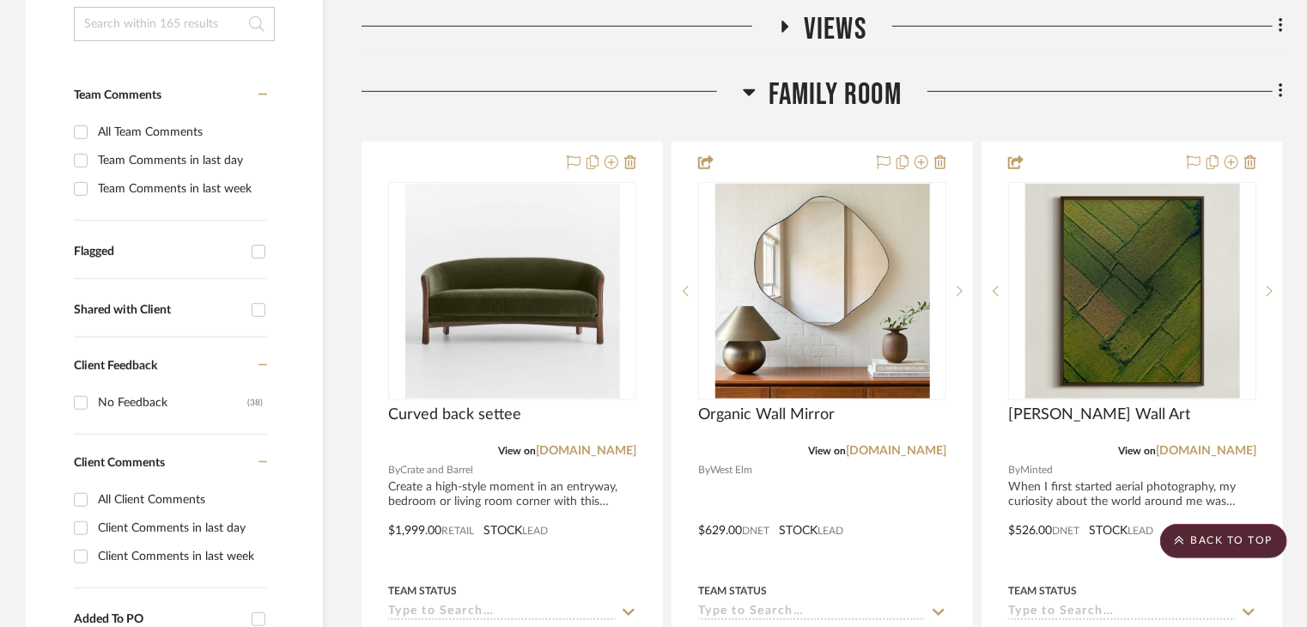
scroll to position [343, 0]
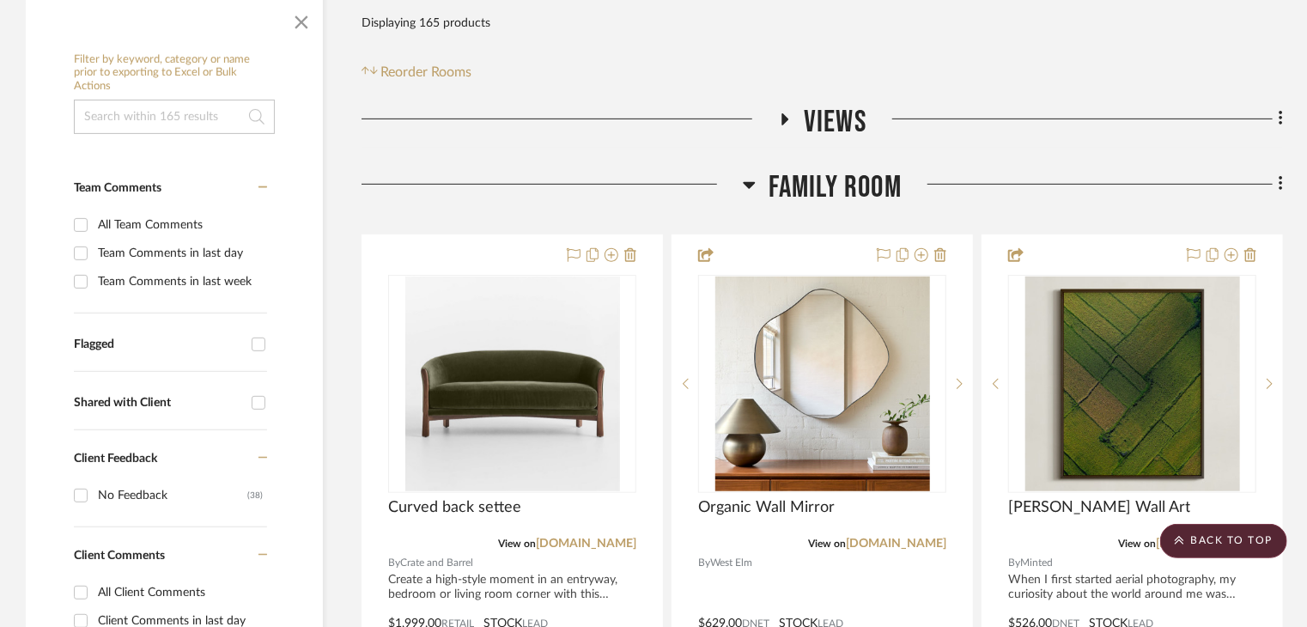
click at [752, 182] on icon at bounding box center [749, 185] width 12 height 7
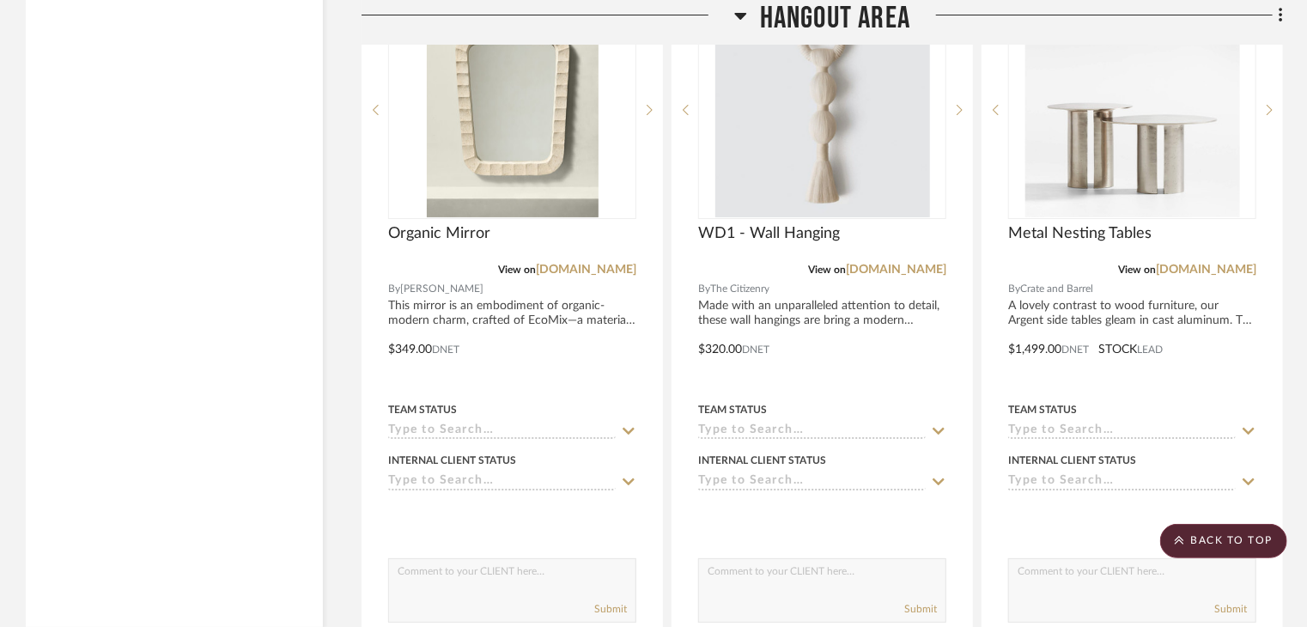
scroll to position [3691, 0]
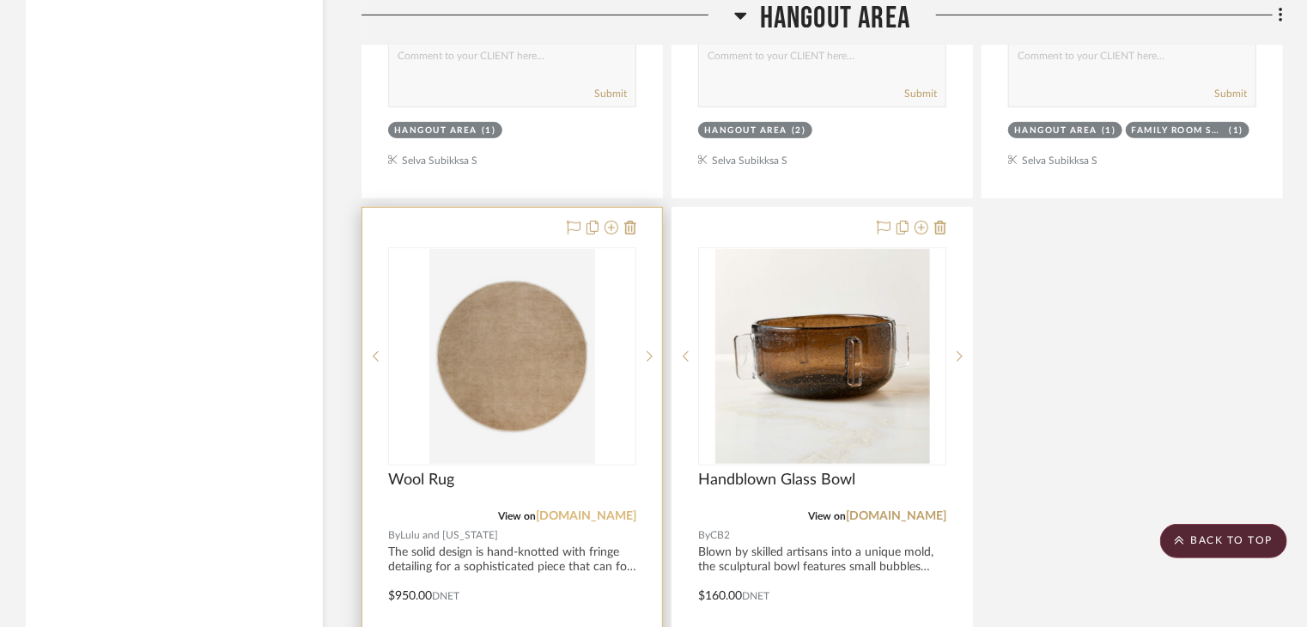
click at [591, 510] on link "[DOMAIN_NAME]" at bounding box center [586, 516] width 100 height 12
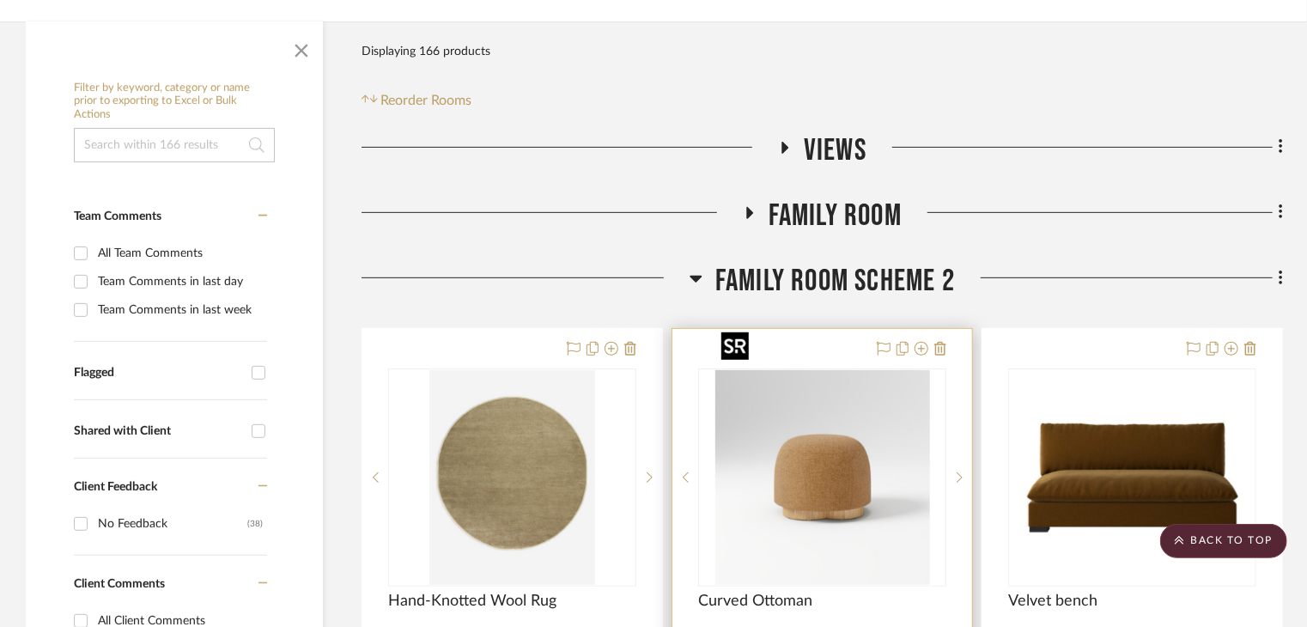
scroll to position [172, 0]
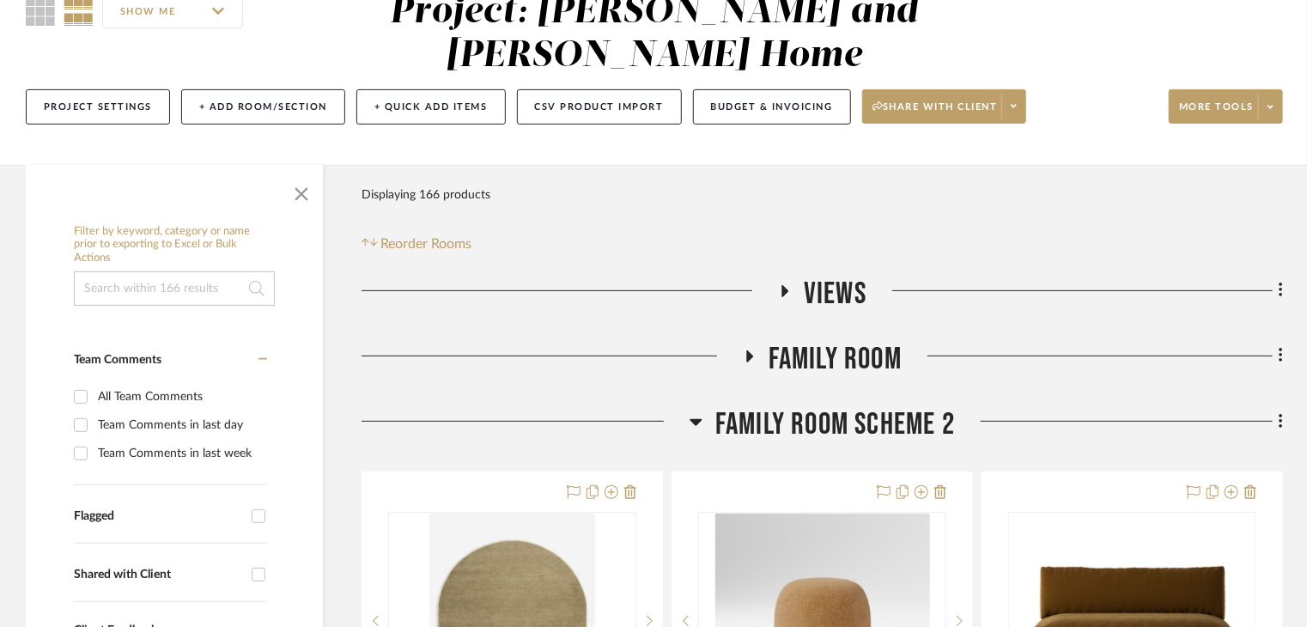
click at [793, 341] on span "Family Room" at bounding box center [834, 359] width 133 height 37
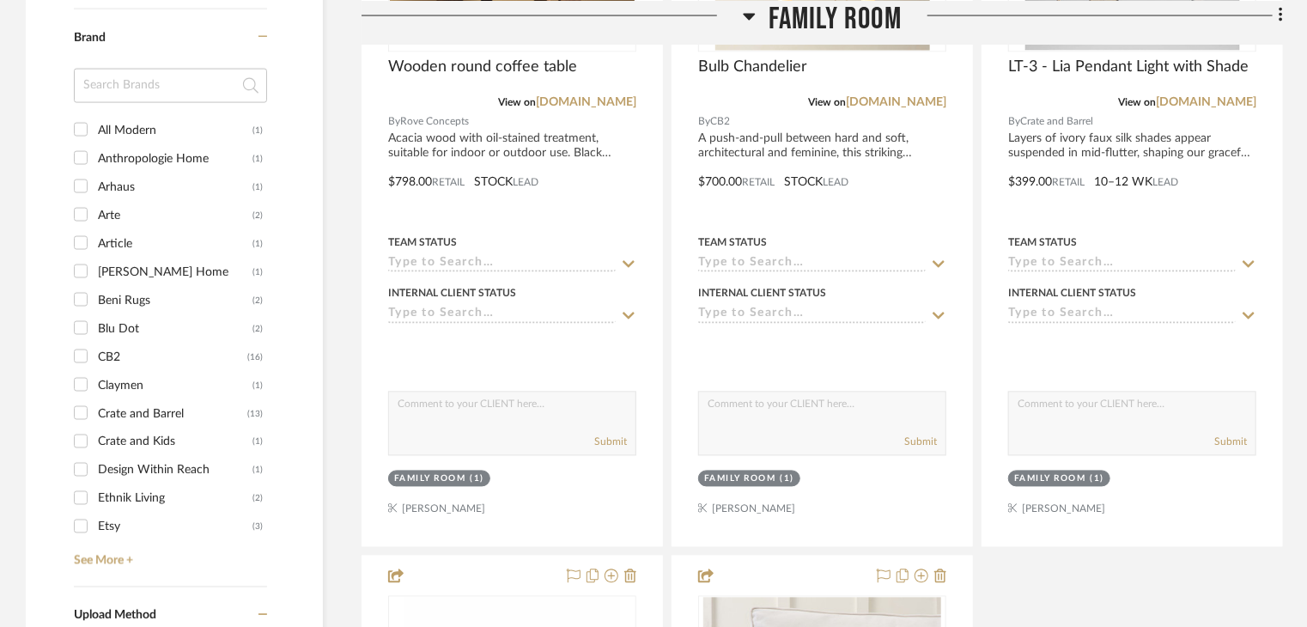
scroll to position [2318, 0]
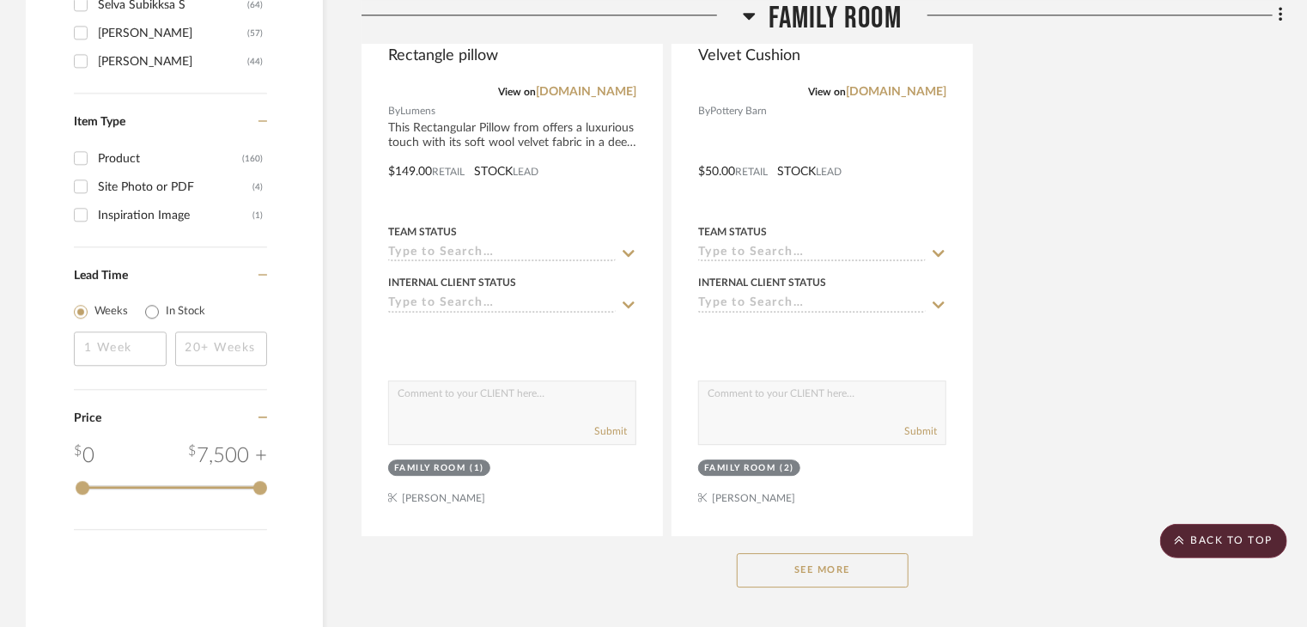
click at [766, 553] on button "See More" at bounding box center [823, 570] width 172 height 34
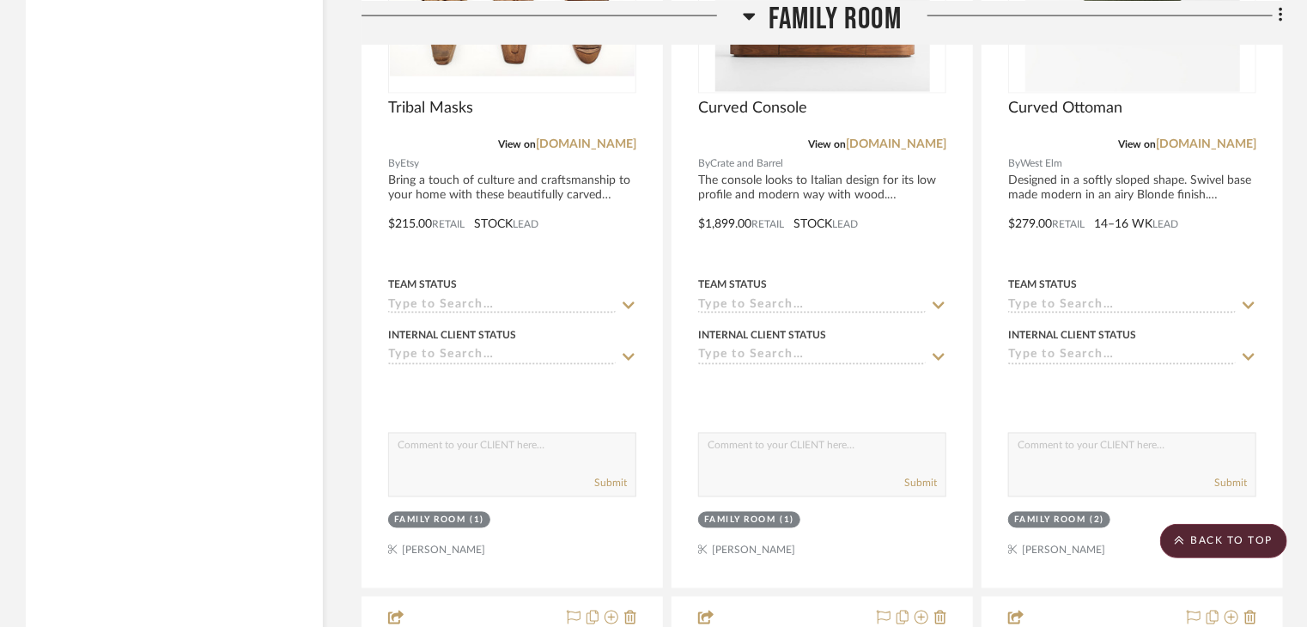
scroll to position [4979, 0]
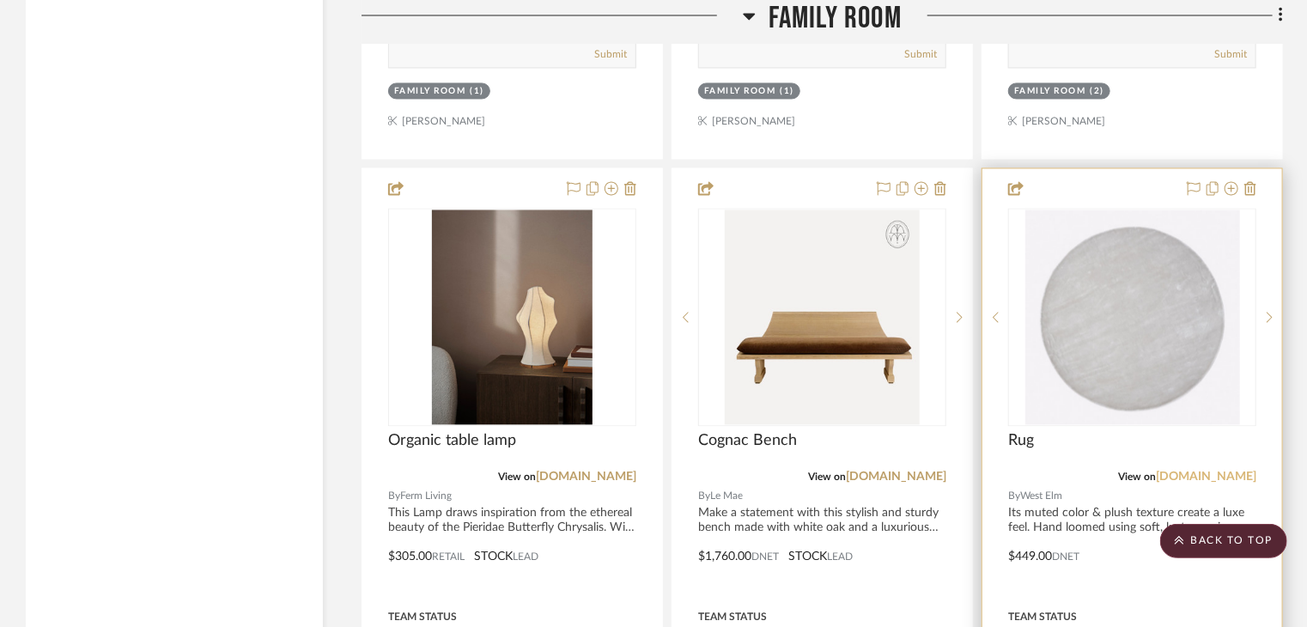
click at [1204, 470] on link "[DOMAIN_NAME]" at bounding box center [1205, 476] width 100 height 12
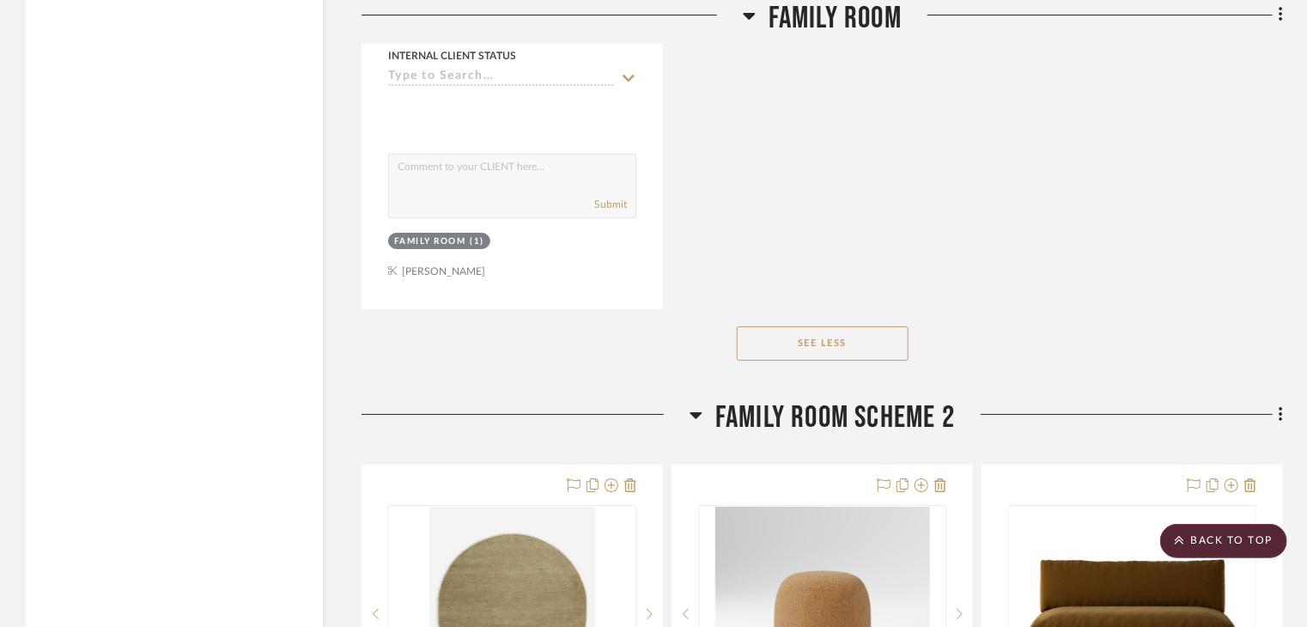
scroll to position [6610, 0]
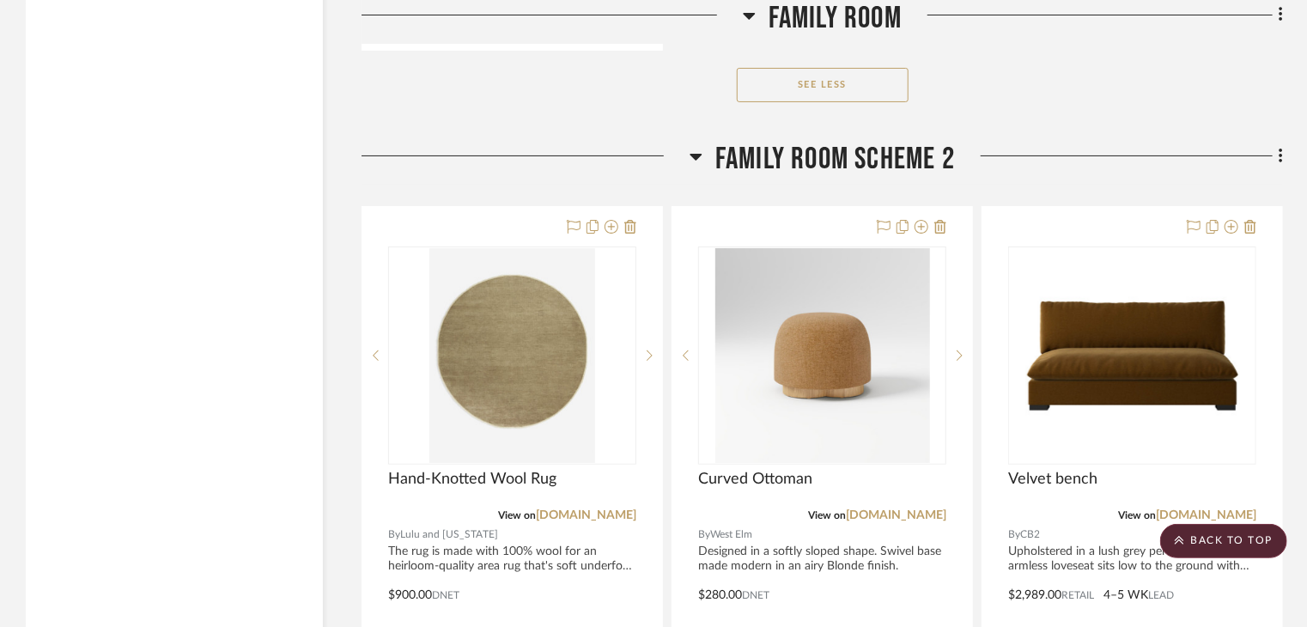
click at [750, 19] on icon at bounding box center [749, 15] width 13 height 21
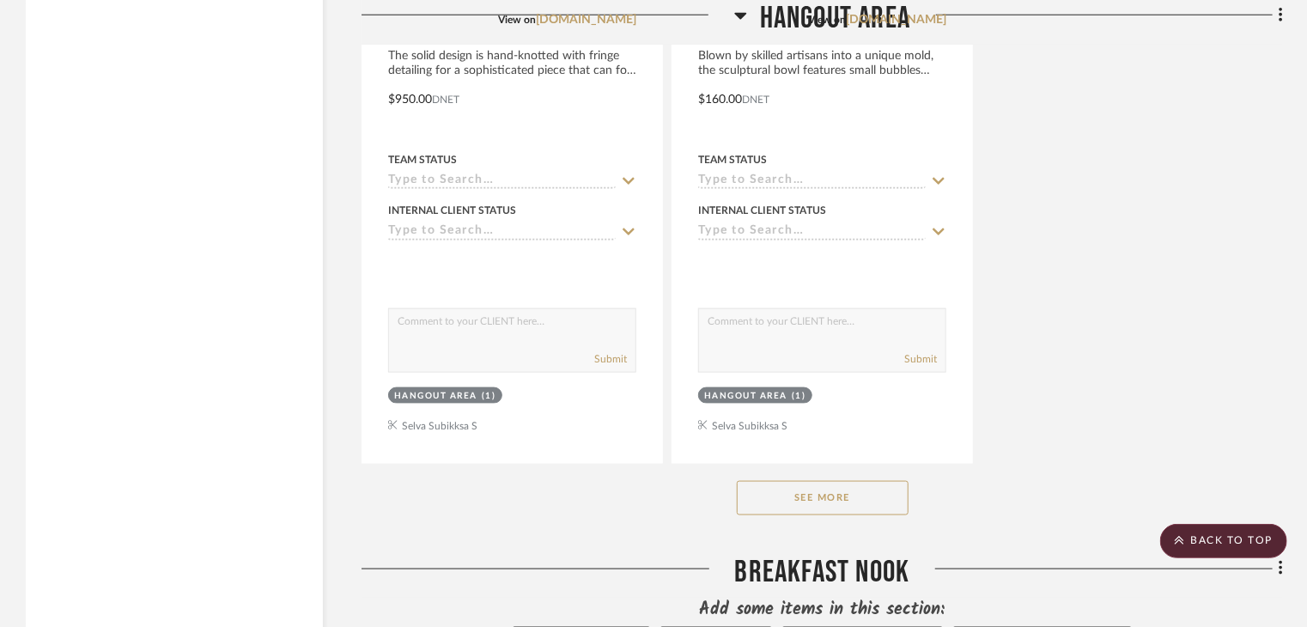
scroll to position [3849, 0]
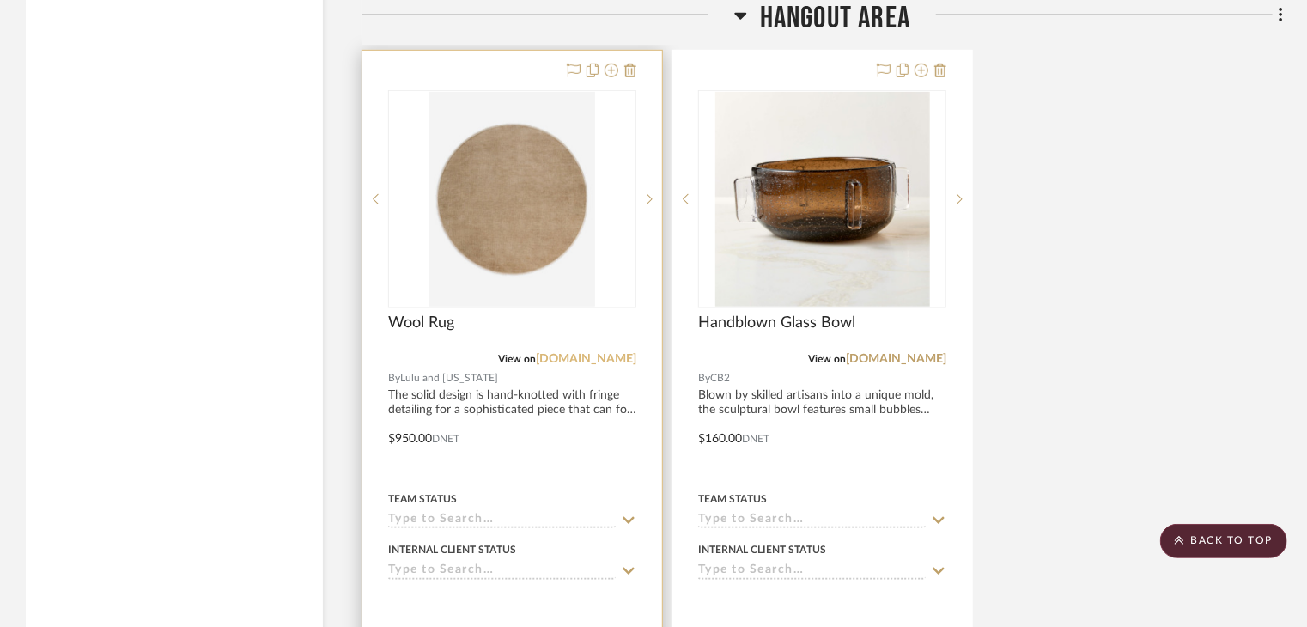
click at [610, 353] on link "[DOMAIN_NAME]" at bounding box center [586, 359] width 100 height 12
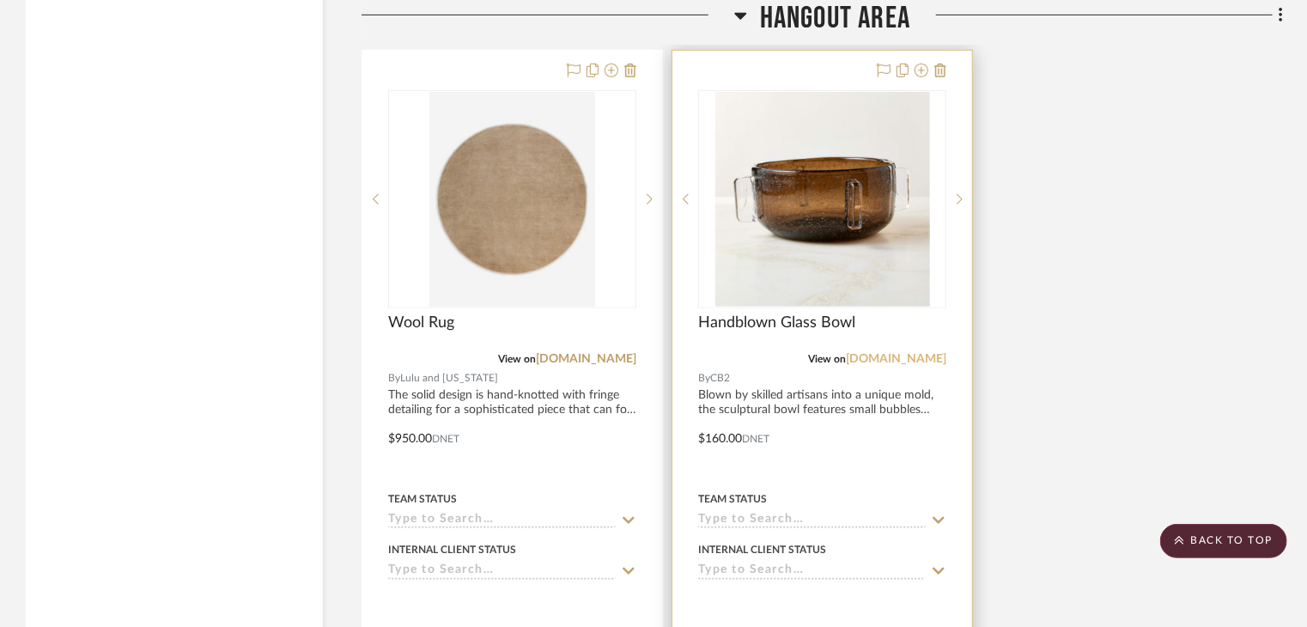
click at [934, 353] on link "[DOMAIN_NAME]" at bounding box center [896, 359] width 100 height 12
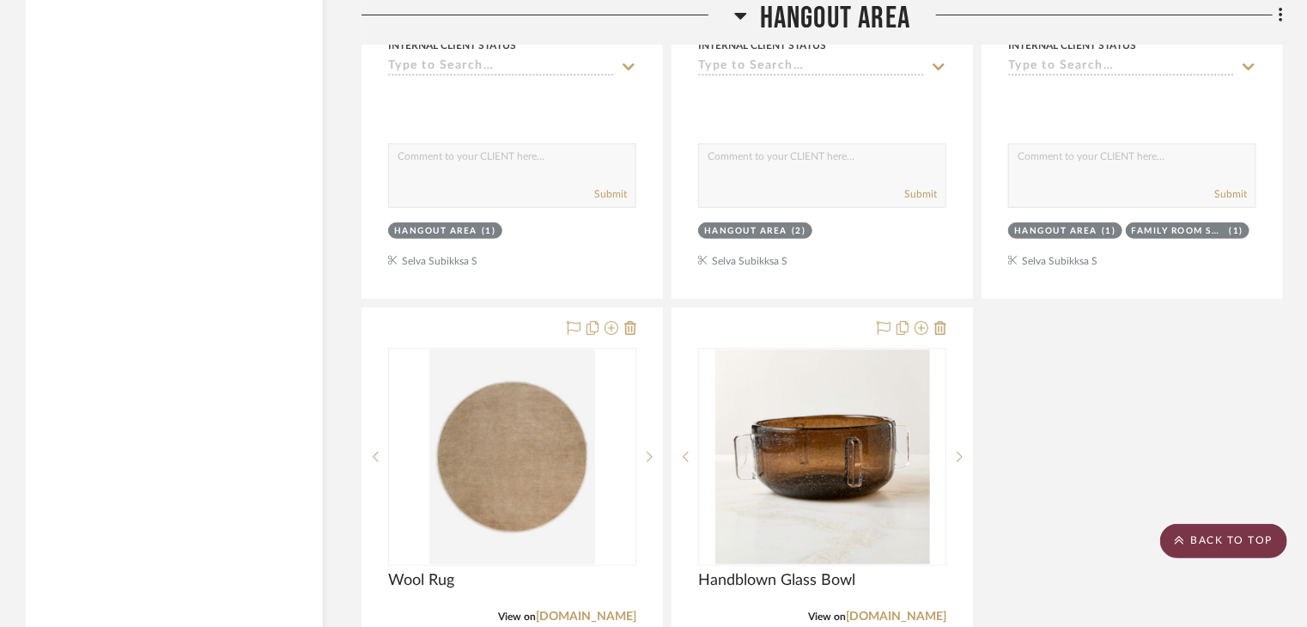
click at [1227, 535] on scroll-to-top-button "BACK TO TOP" at bounding box center [1223, 541] width 127 height 34
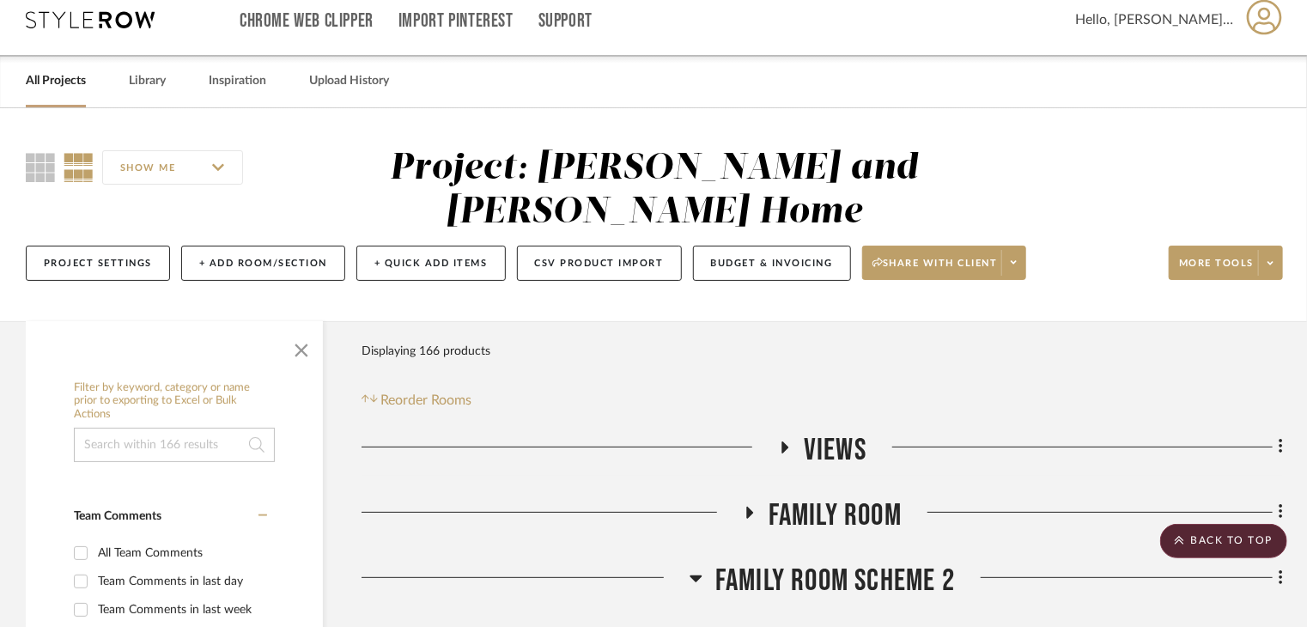
scroll to position [0, 0]
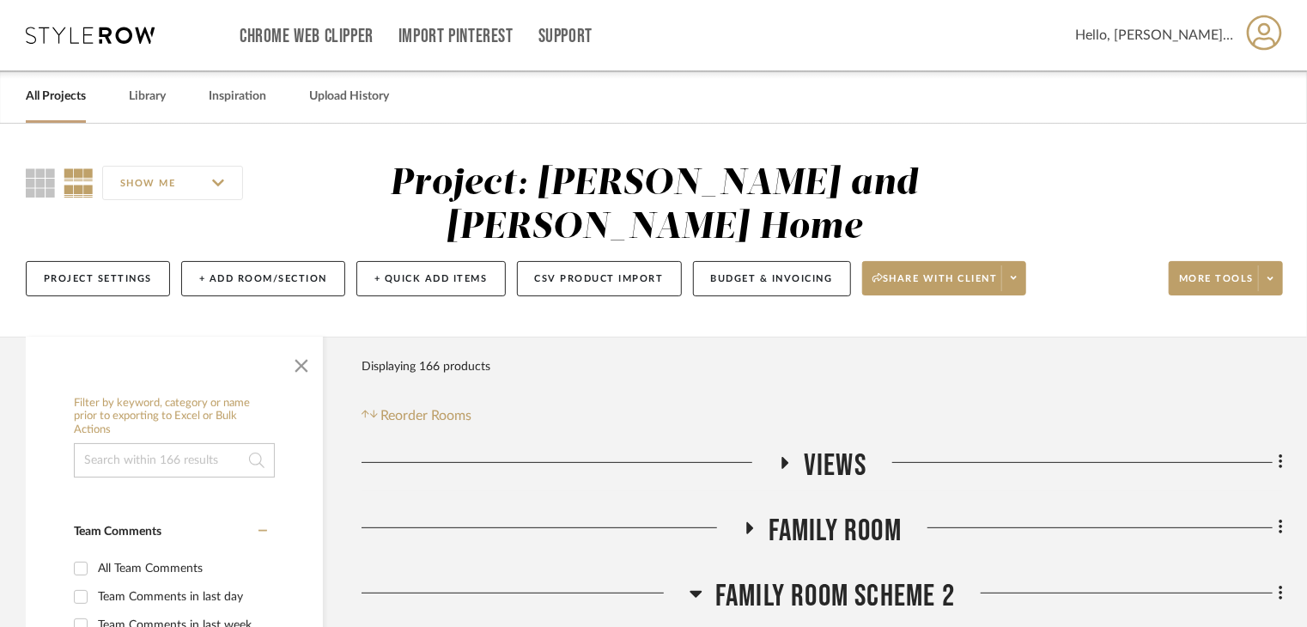
click at [695, 583] on icon at bounding box center [695, 593] width 13 height 21
click at [752, 261] on button "Budget & Invoicing" at bounding box center [772, 278] width 158 height 35
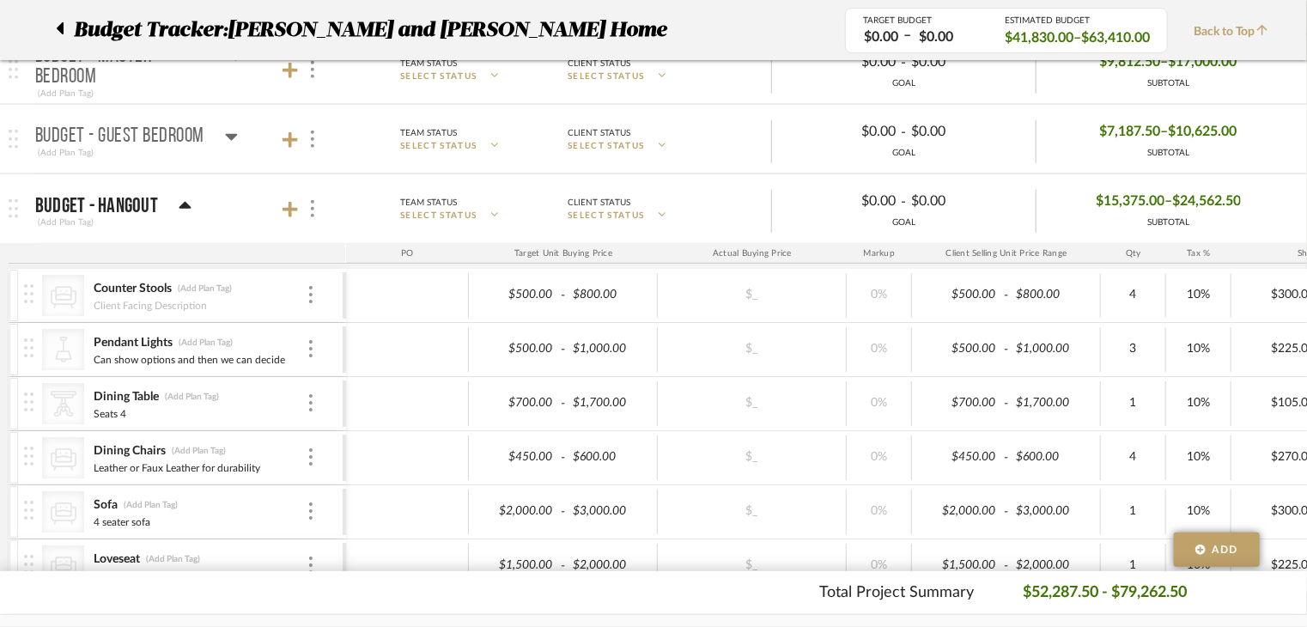
scroll to position [944, 0]
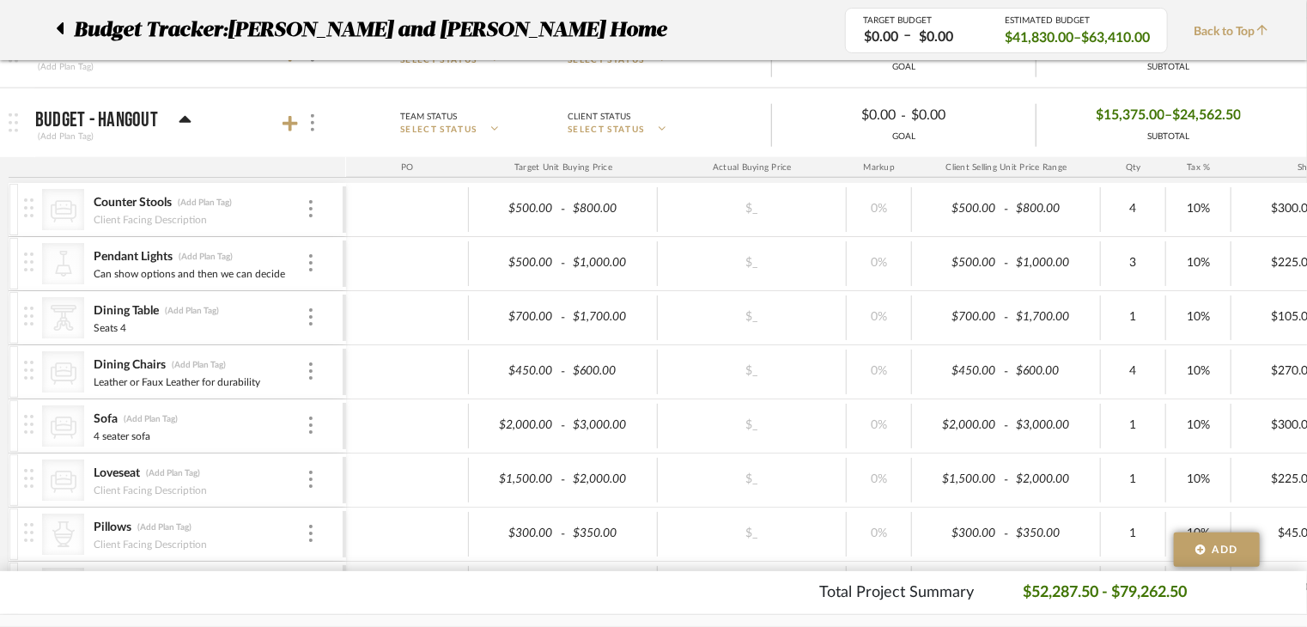
click at [64, 39] on div at bounding box center [65, 30] width 18 height 31
click at [56, 26] on icon at bounding box center [60, 28] width 8 height 21
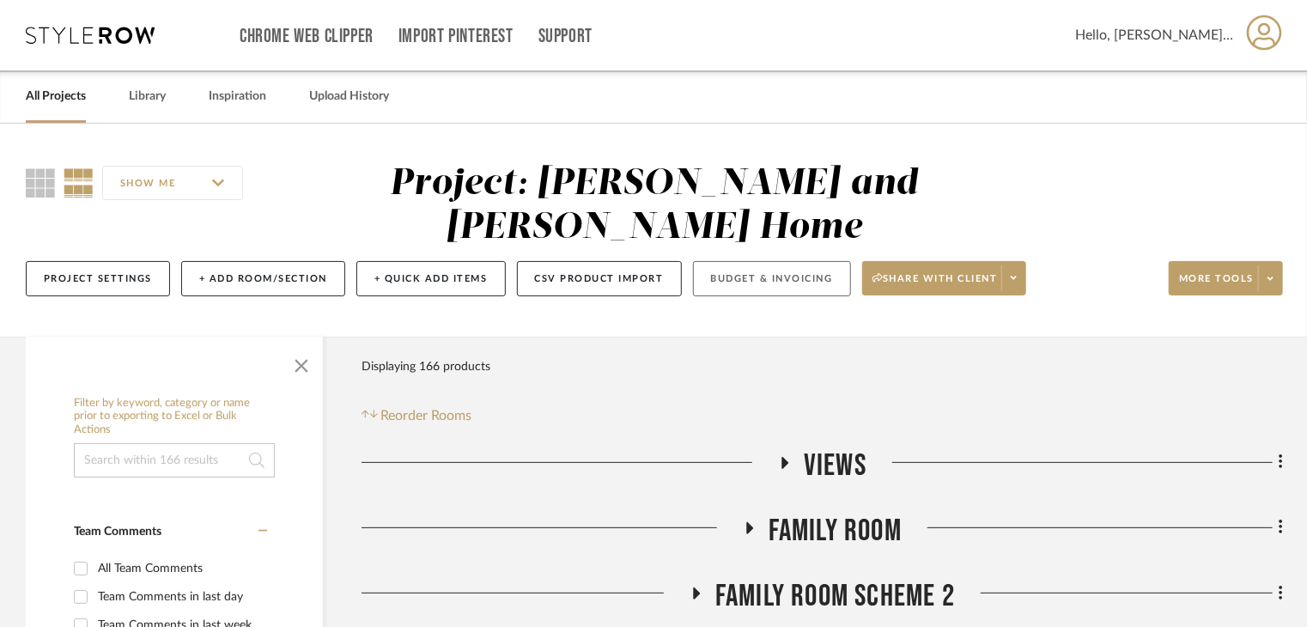
click at [735, 261] on button "Budget & Invoicing" at bounding box center [772, 278] width 158 height 35
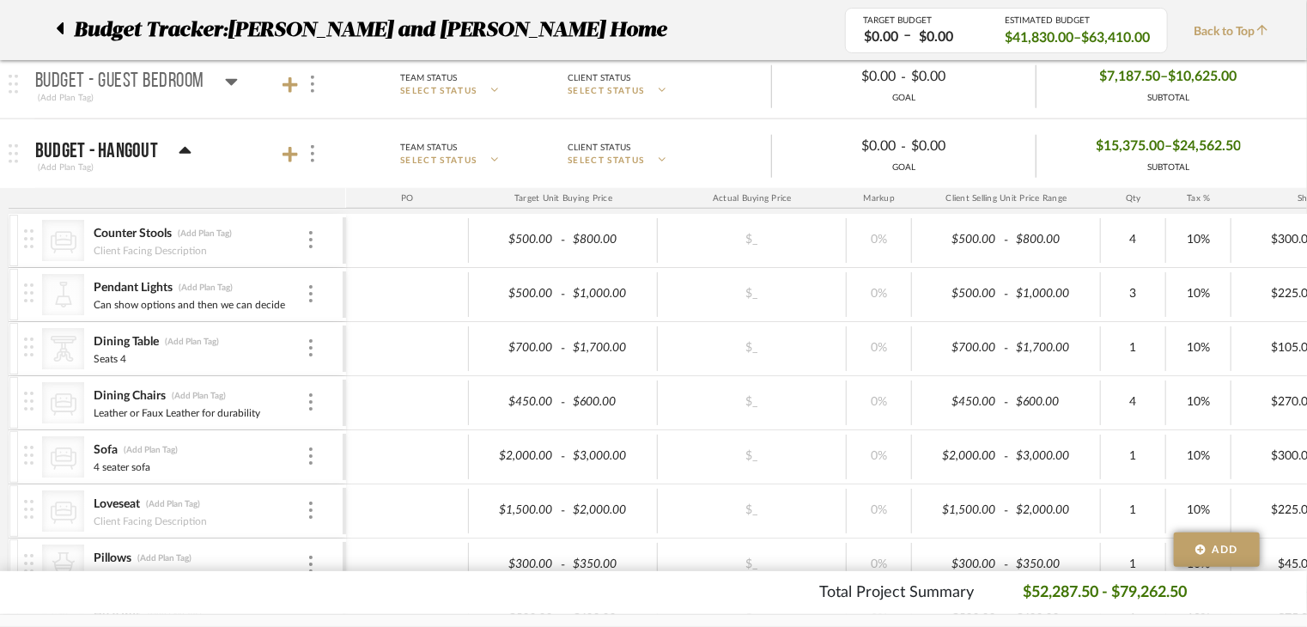
scroll to position [944, 0]
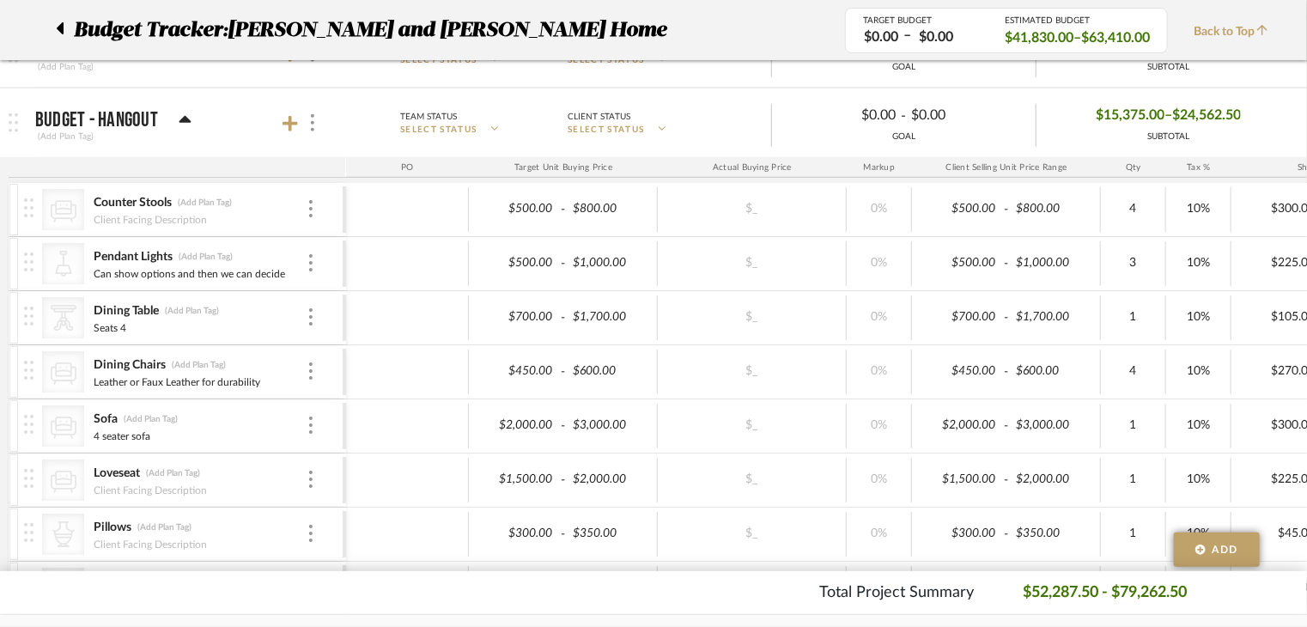
click at [55, 24] on div "Budget Tracker: Sharika and Ashish Home" at bounding box center [437, 30] width 815 height 31
click at [60, 26] on icon at bounding box center [60, 28] width 7 height 12
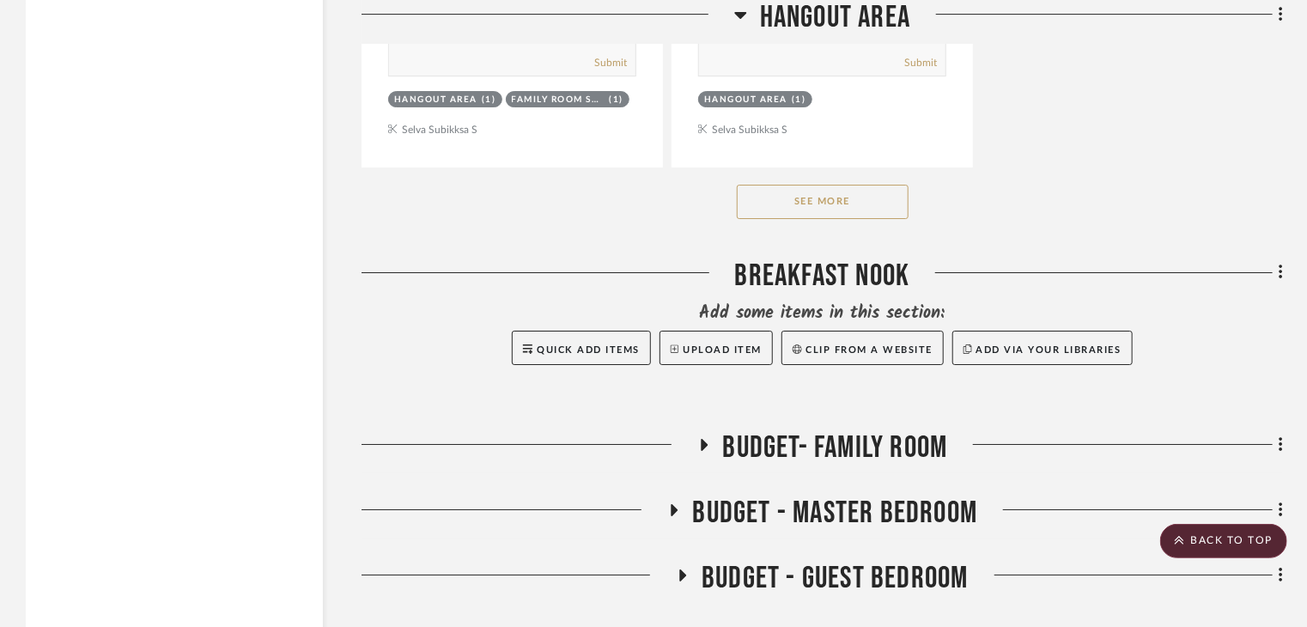
scroll to position [2919, 0]
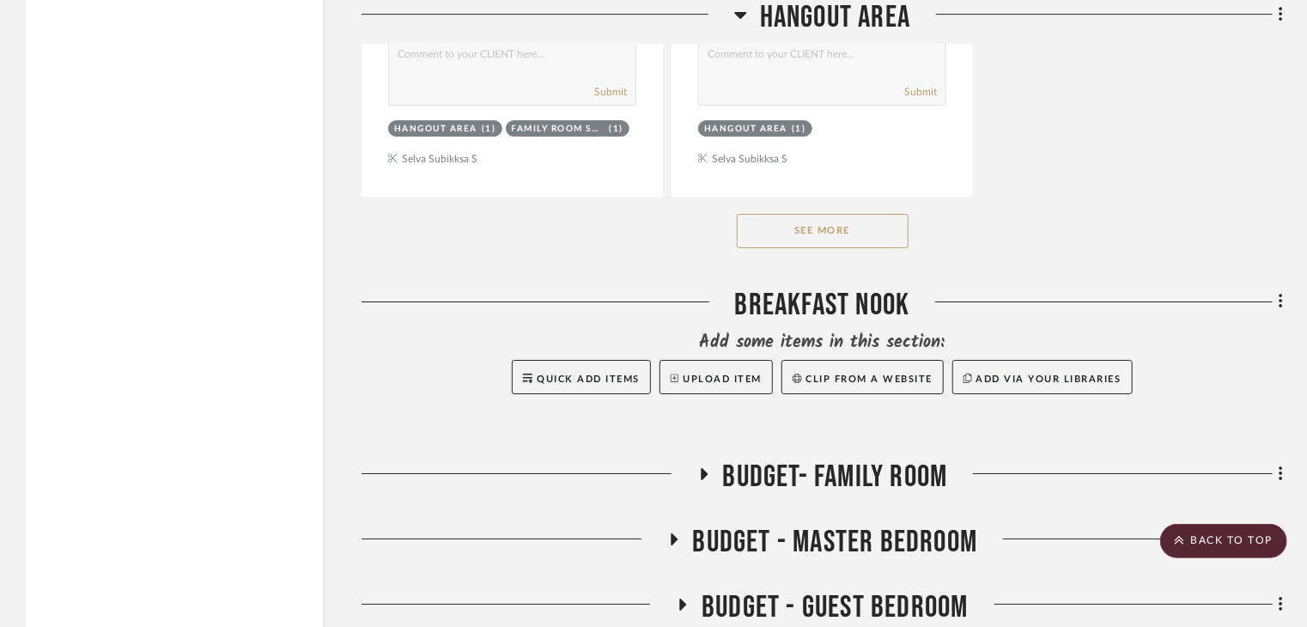
click at [864, 214] on button "See More" at bounding box center [823, 231] width 172 height 34
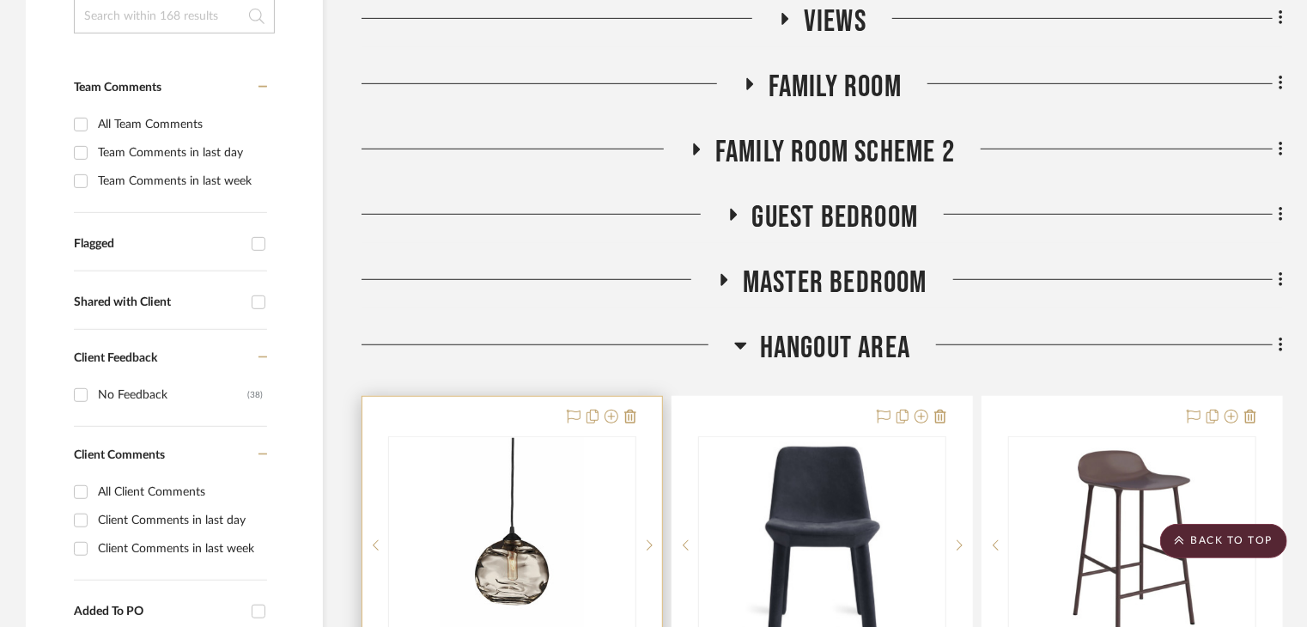
scroll to position [429, 0]
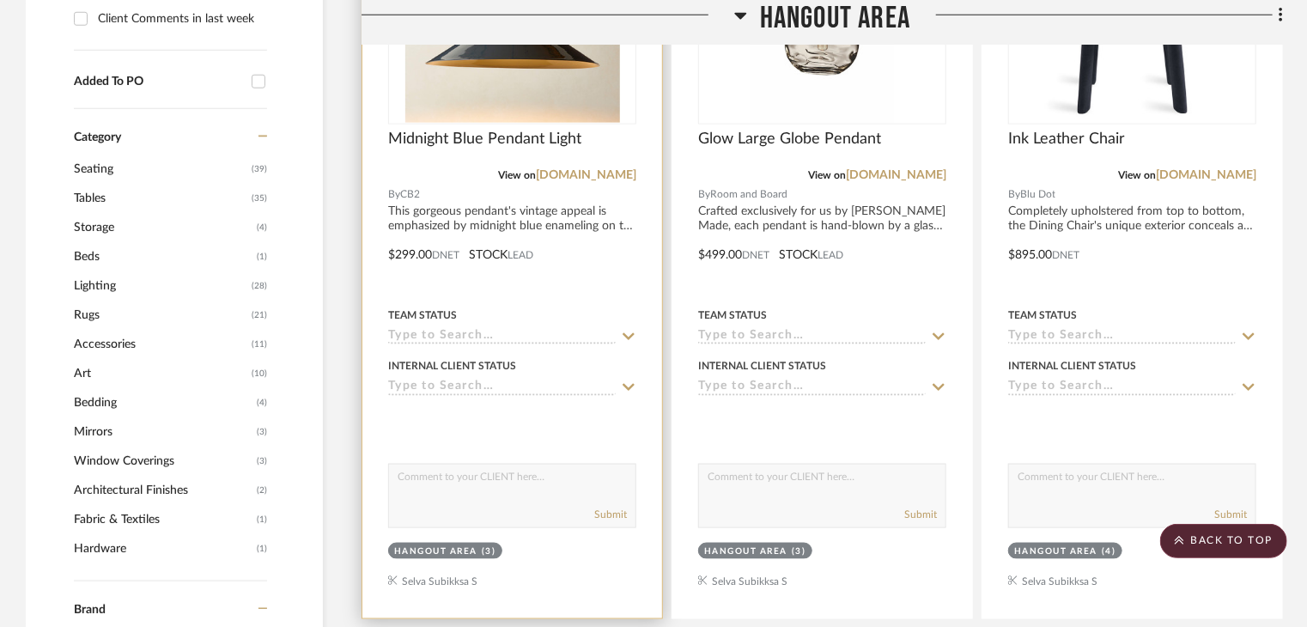
scroll to position [944, 0]
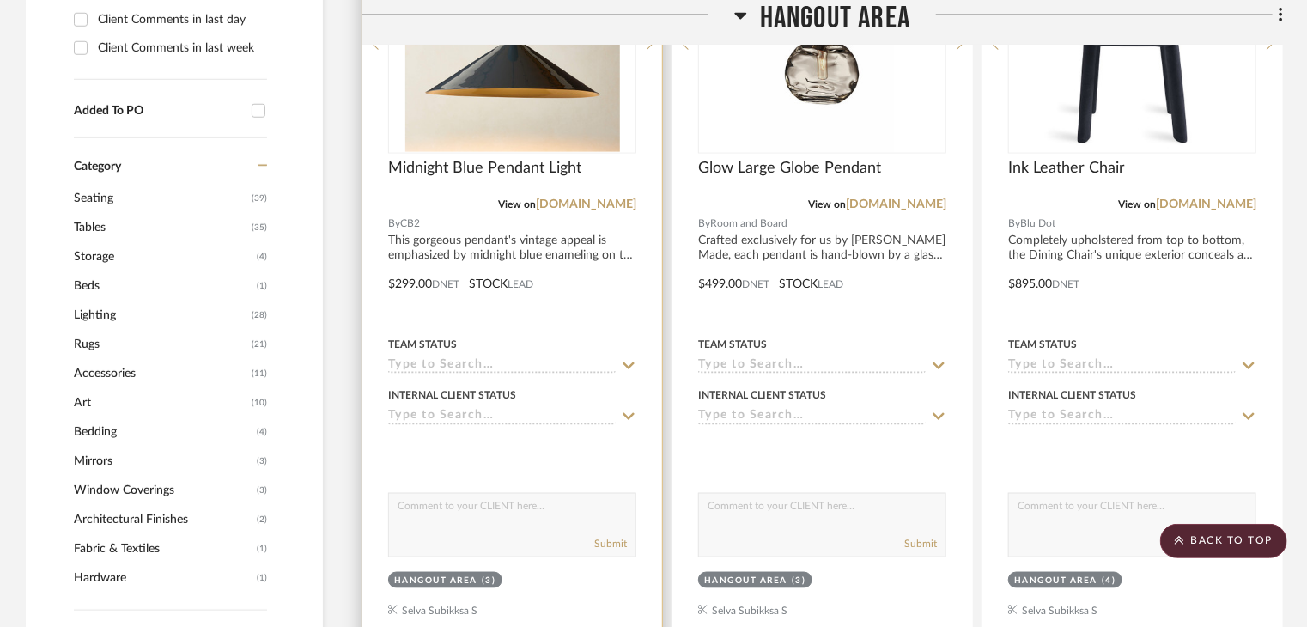
click at [477, 574] on div "Hangout Area (3)" at bounding box center [445, 580] width 102 height 13
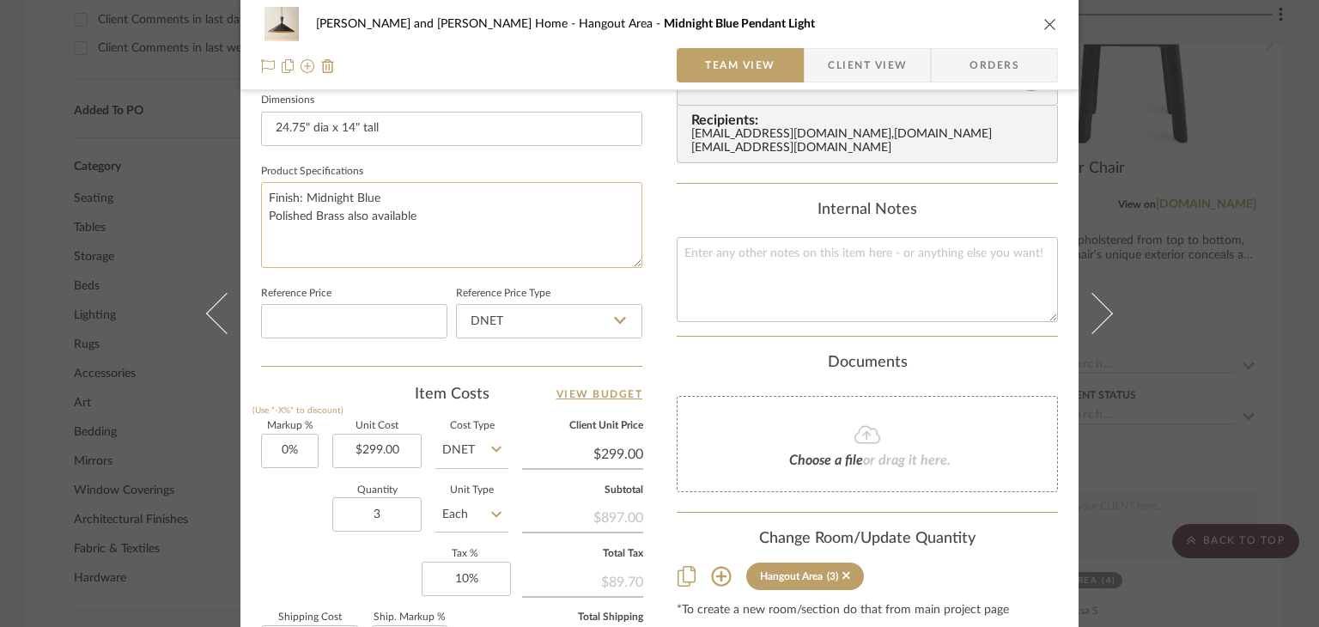
scroll to position [773, 0]
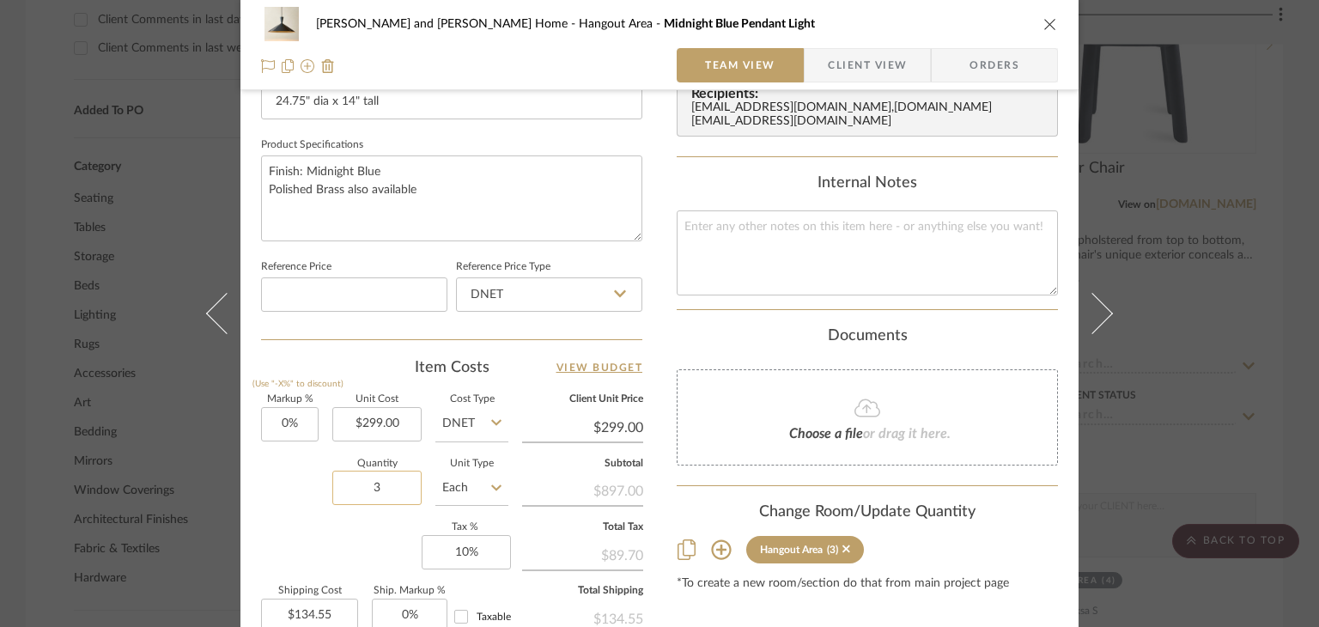
click at [391, 485] on input "3" at bounding box center [376, 487] width 89 height 34
type input "2"
click at [391, 561] on div "Markup % (Use "-X%" to discount) 0% Unit Cost $299.00 Cost Type DNET Client Uni…" at bounding box center [451, 520] width 381 height 251
type input "$89.70"
click at [1289, 276] on div "[PERSON_NAME] and [PERSON_NAME] Home Hangout Area Midnight Blue Pendant Light T…" at bounding box center [659, 313] width 1319 height 627
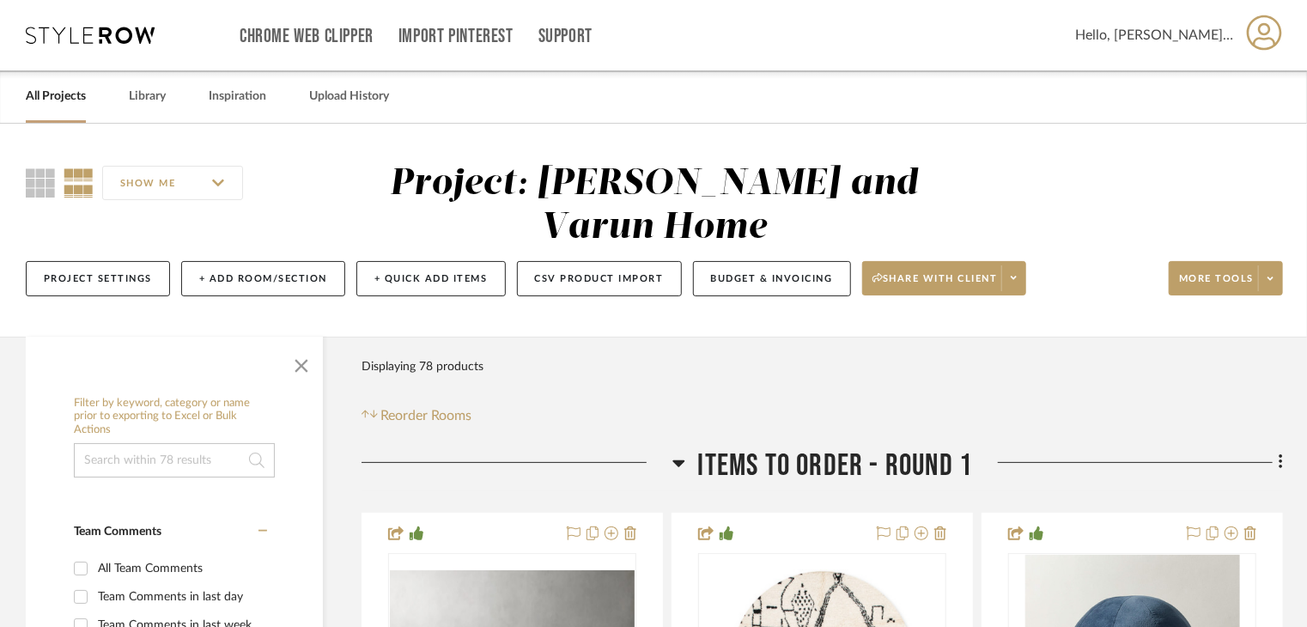
drag, startPoint x: 142, startPoint y: 107, endPoint x: 181, endPoint y: 77, distance: 49.6
click at [142, 107] on link "Library" at bounding box center [147, 96] width 37 height 23
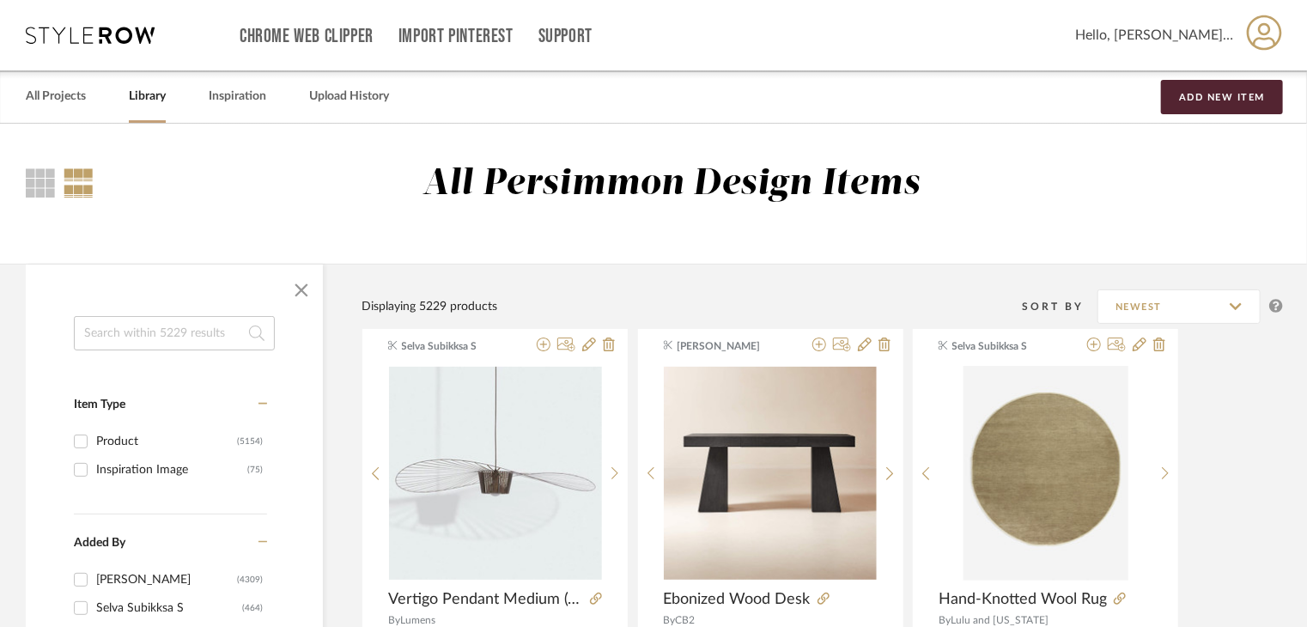
drag, startPoint x: 77, startPoint y: 106, endPoint x: 152, endPoint y: 123, distance: 76.6
click at [77, 106] on link "All Projects" at bounding box center [56, 96] width 60 height 23
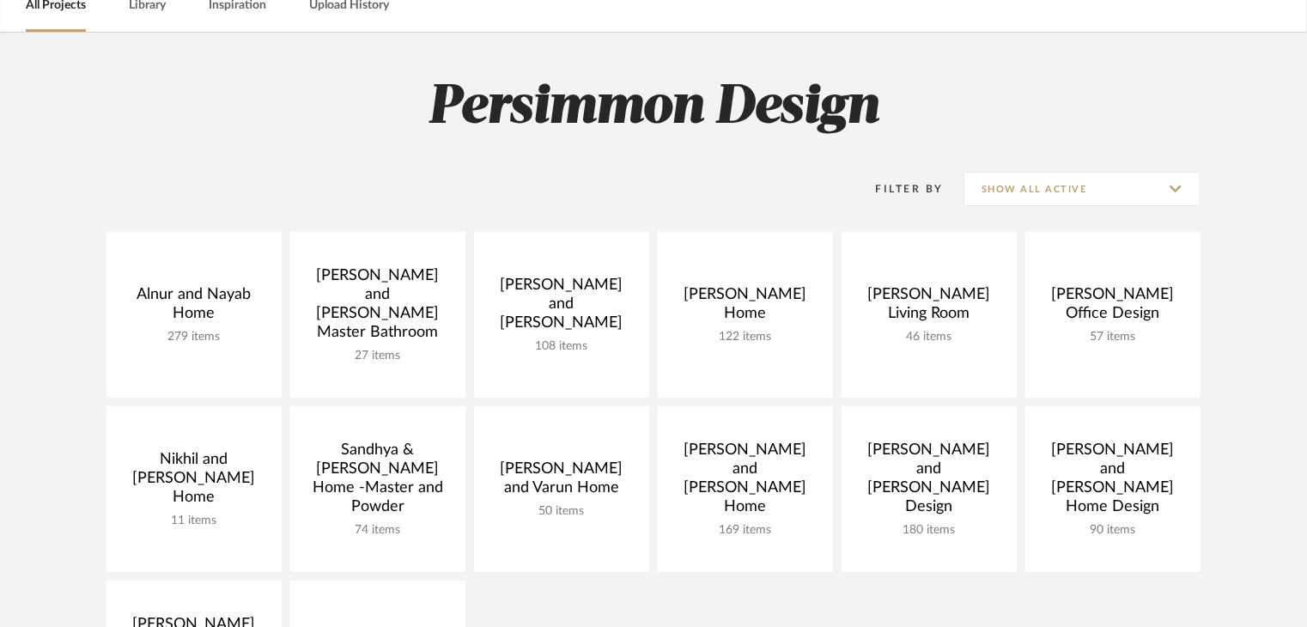
scroll to position [258, 0]
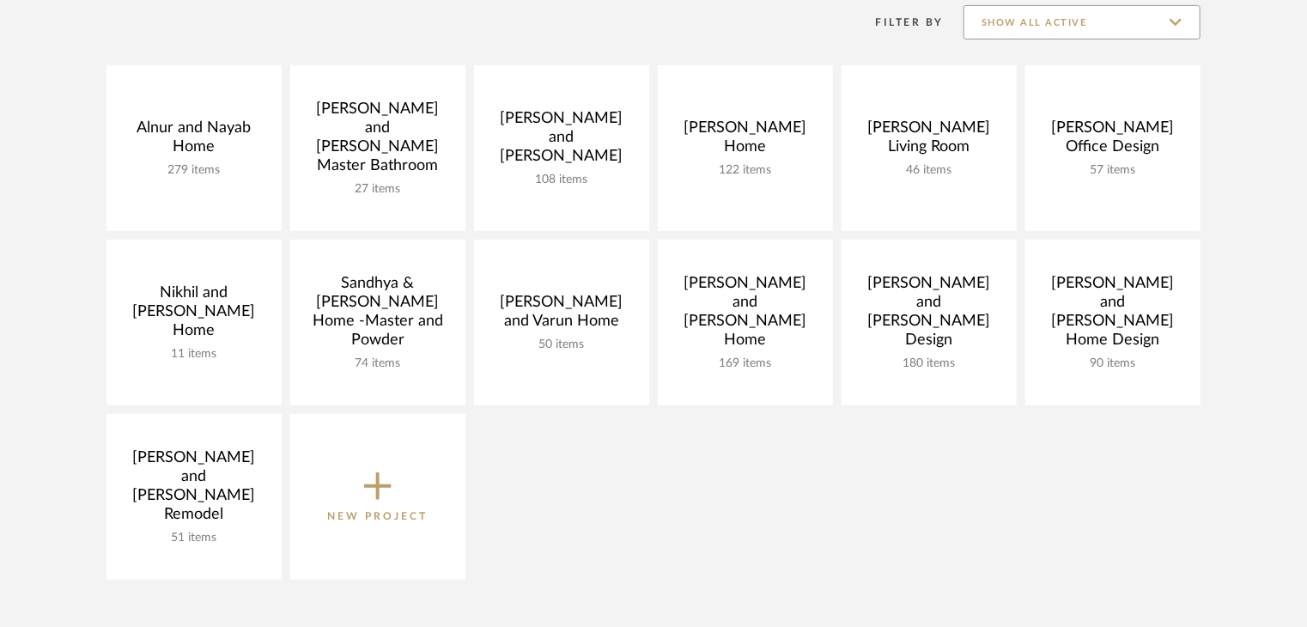
click at [1110, 33] on input "Show All Active" at bounding box center [1081, 22] width 237 height 34
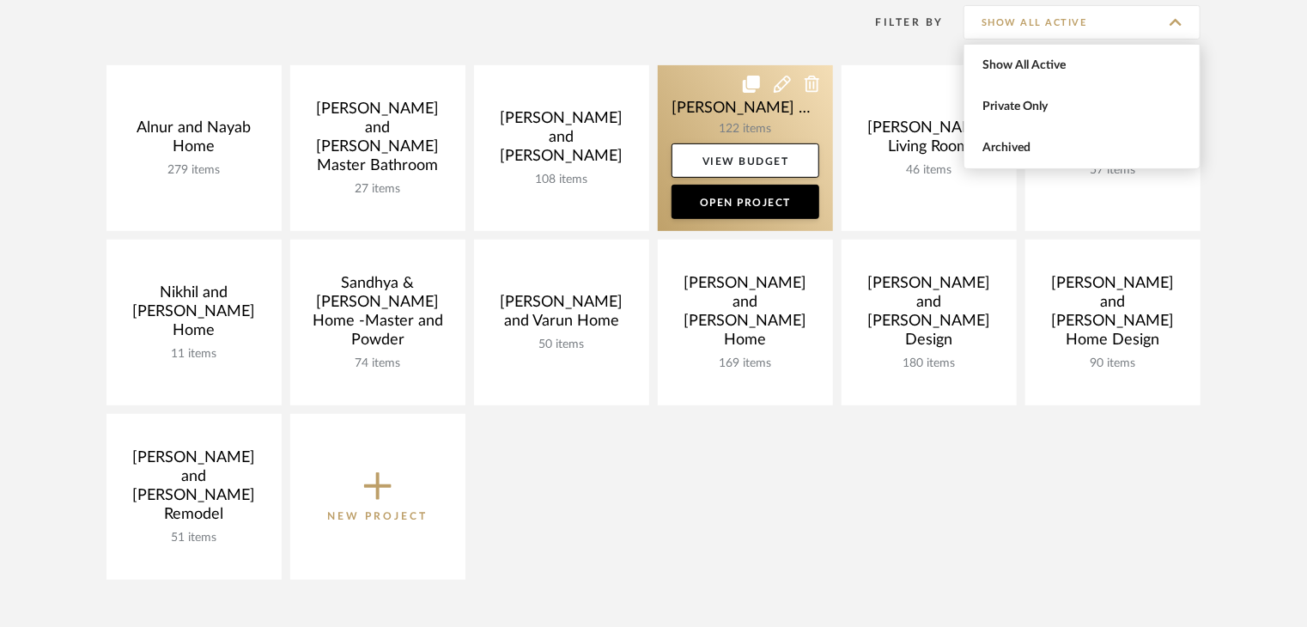
click at [727, 123] on link at bounding box center [745, 148] width 175 height 166
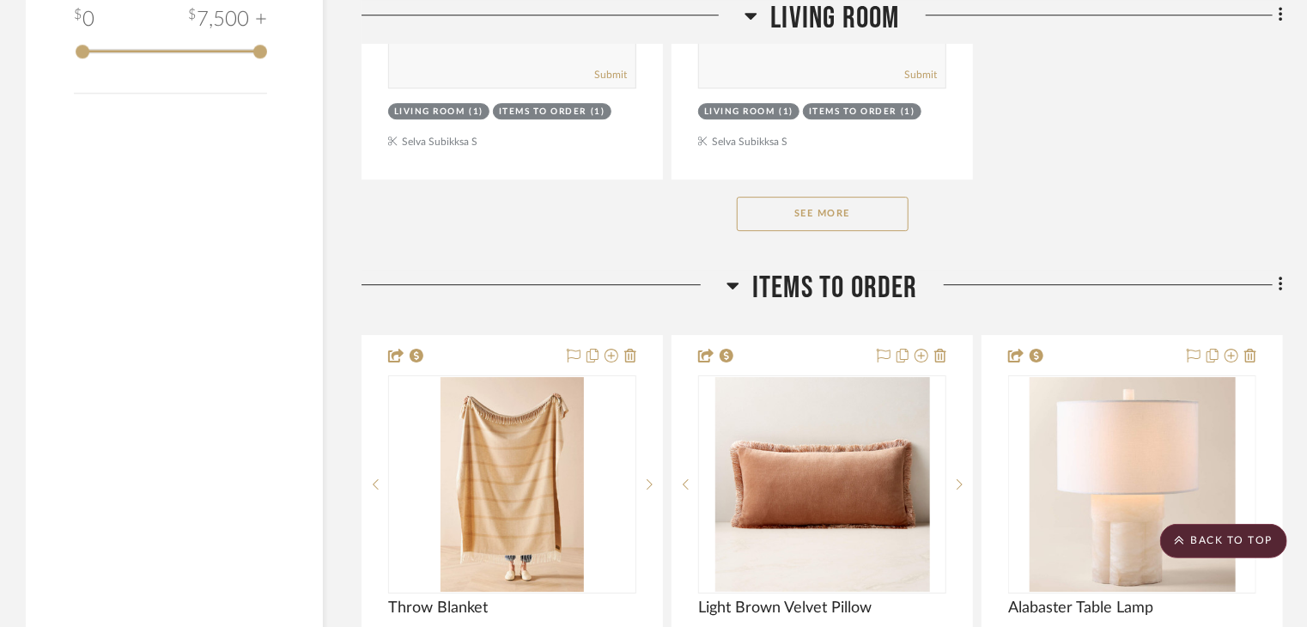
scroll to position [2575, 0]
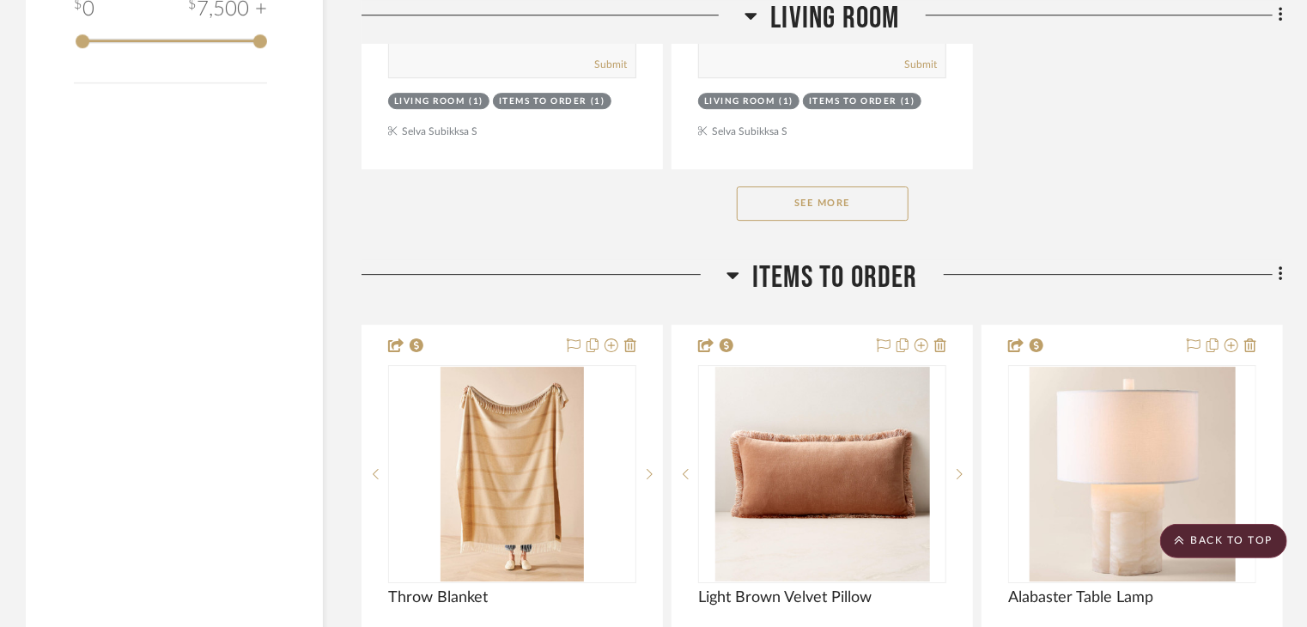
click at [838, 211] on button "See More" at bounding box center [823, 203] width 172 height 34
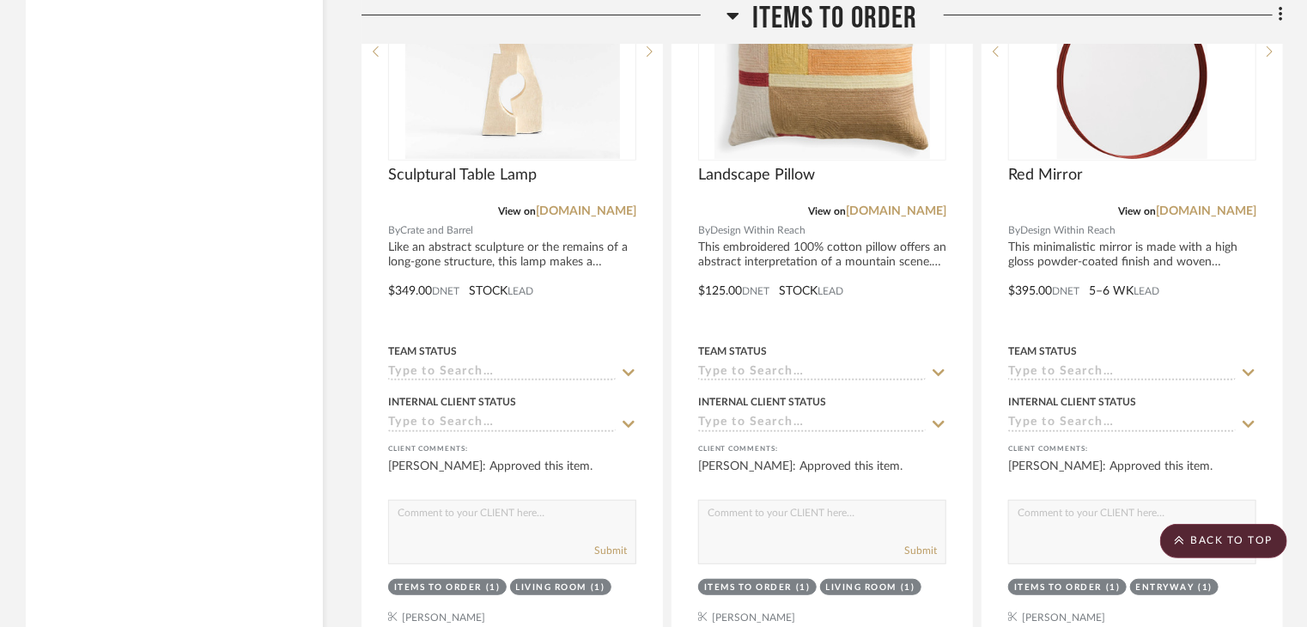
scroll to position [7039, 0]
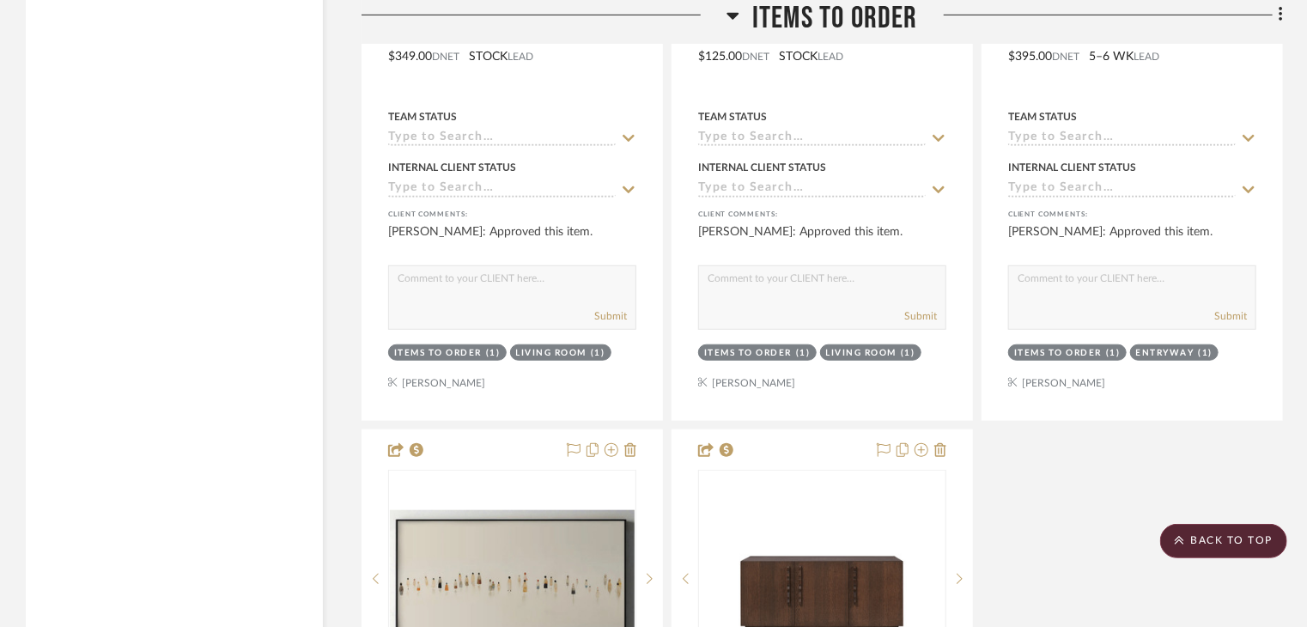
click at [743, 15] on h3 "items to order" at bounding box center [821, 18] width 191 height 37
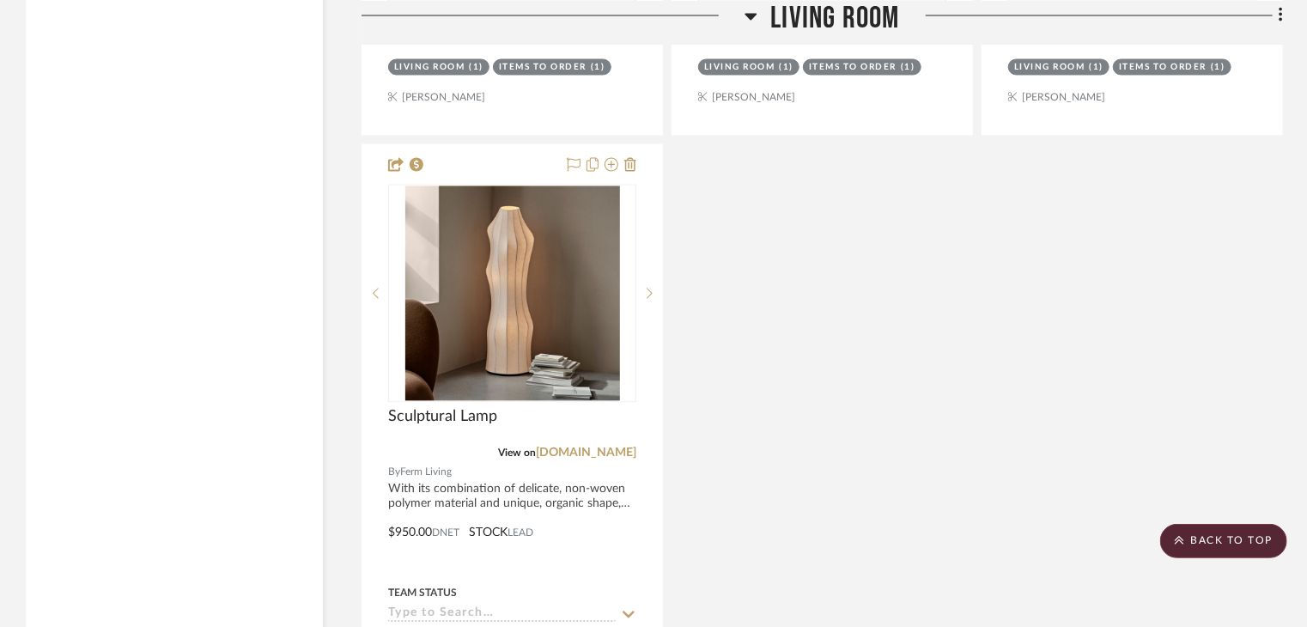
scroll to position [4893, 0]
click at [1174, 533] on scroll-to-top-button "BACK TO TOP" at bounding box center [1223, 541] width 127 height 34
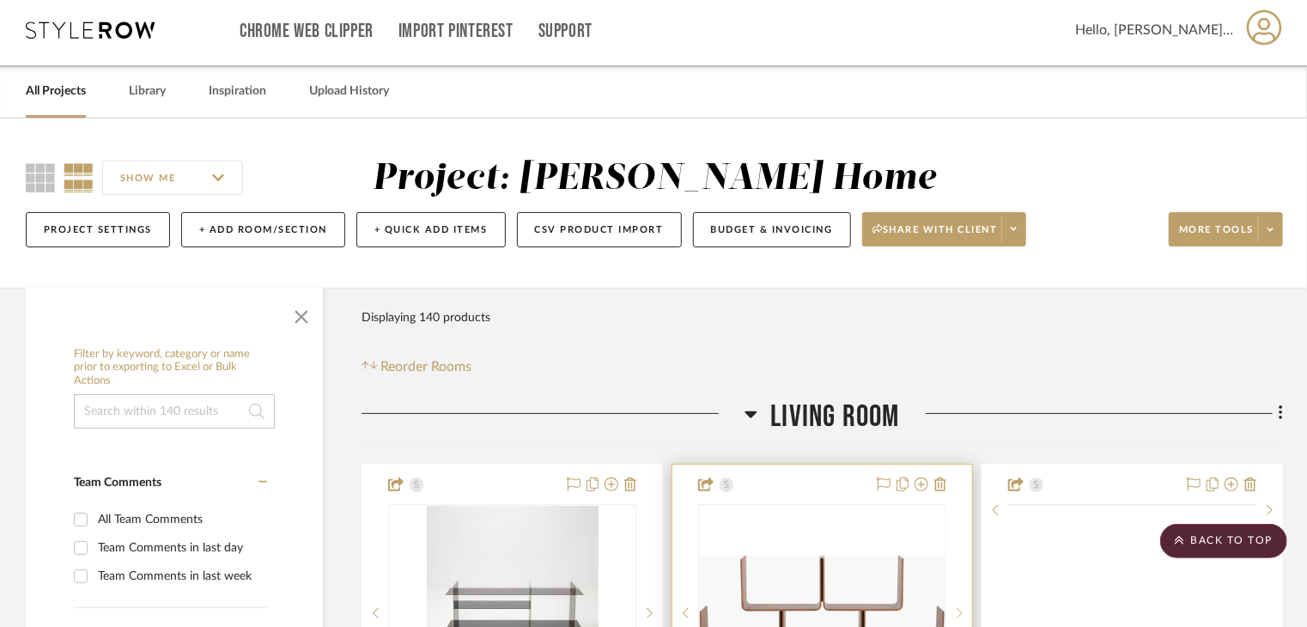
scroll to position [0, 0]
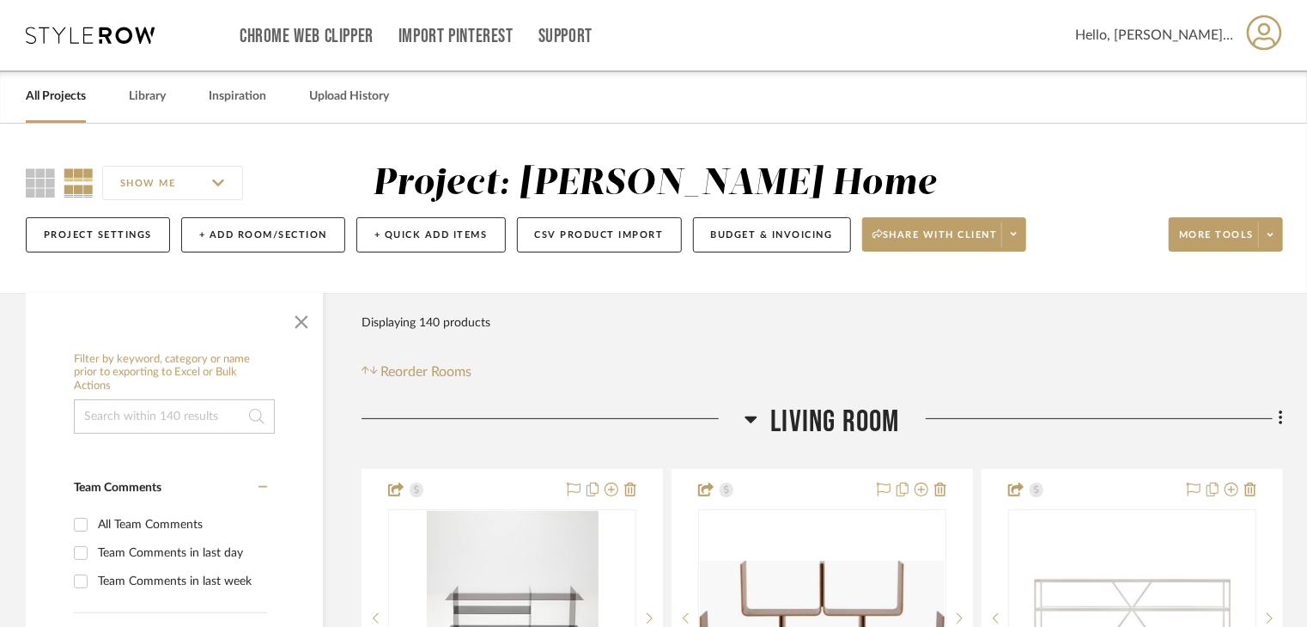
click at [72, 90] on link "All Projects" at bounding box center [56, 96] width 60 height 23
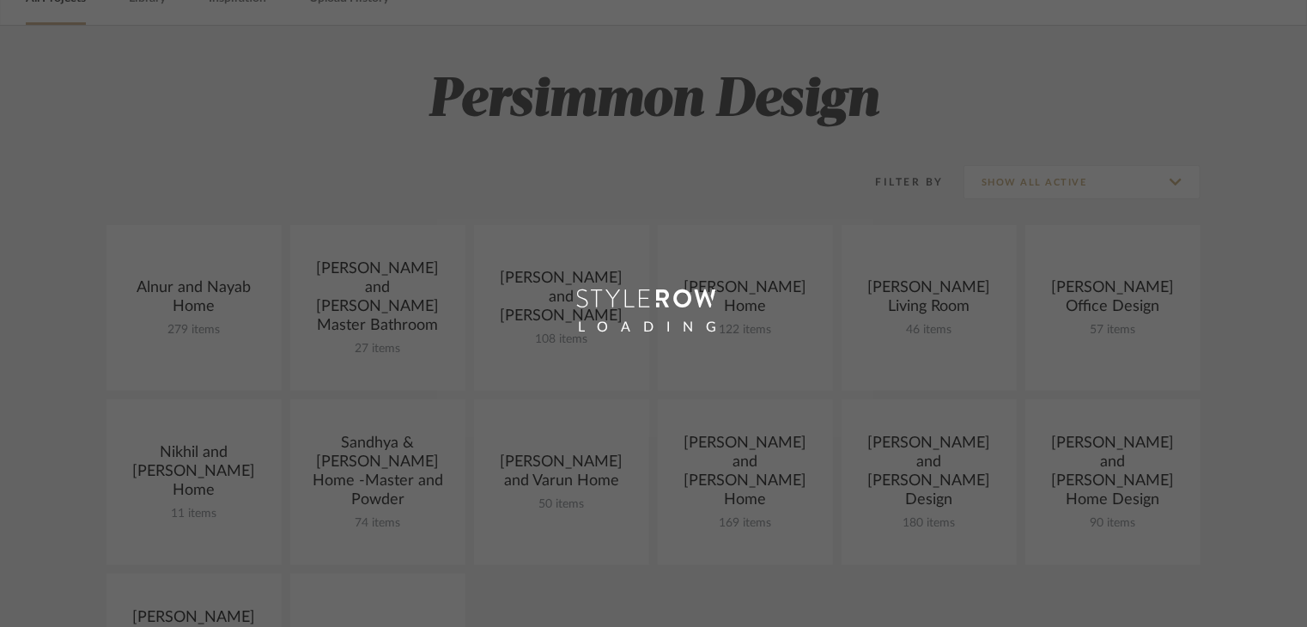
scroll to position [258, 0]
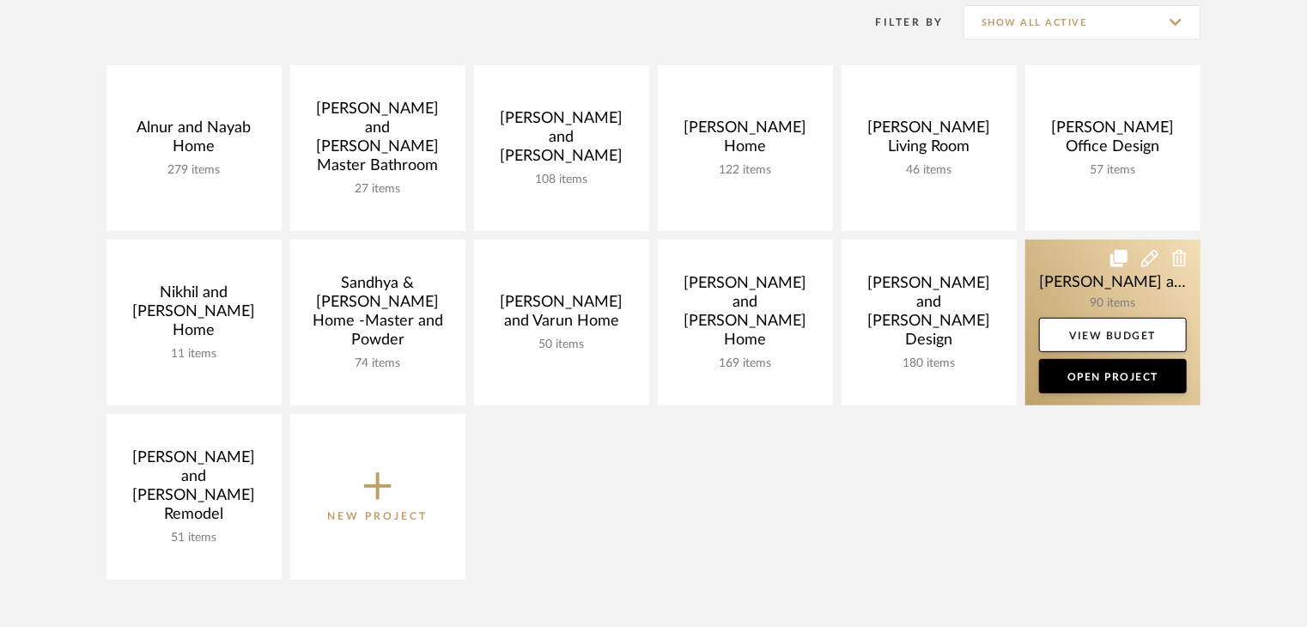
click at [1136, 293] on link at bounding box center [1112, 323] width 175 height 166
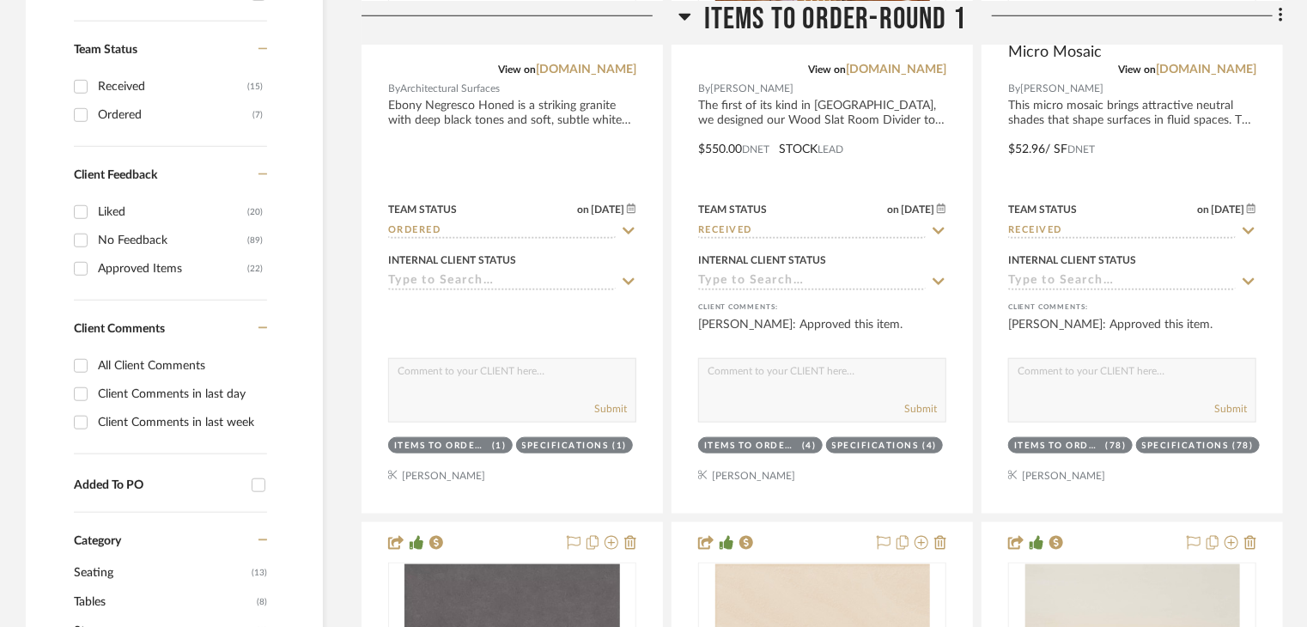
scroll to position [773, 0]
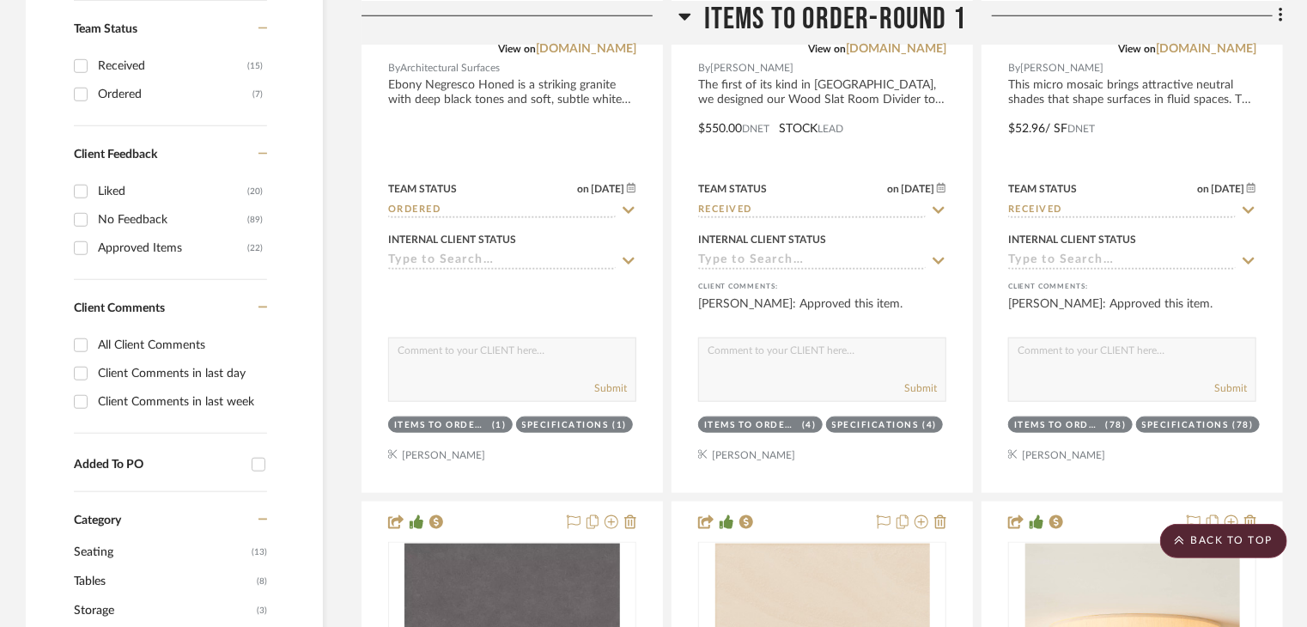
click at [687, 16] on icon at bounding box center [684, 16] width 12 height 7
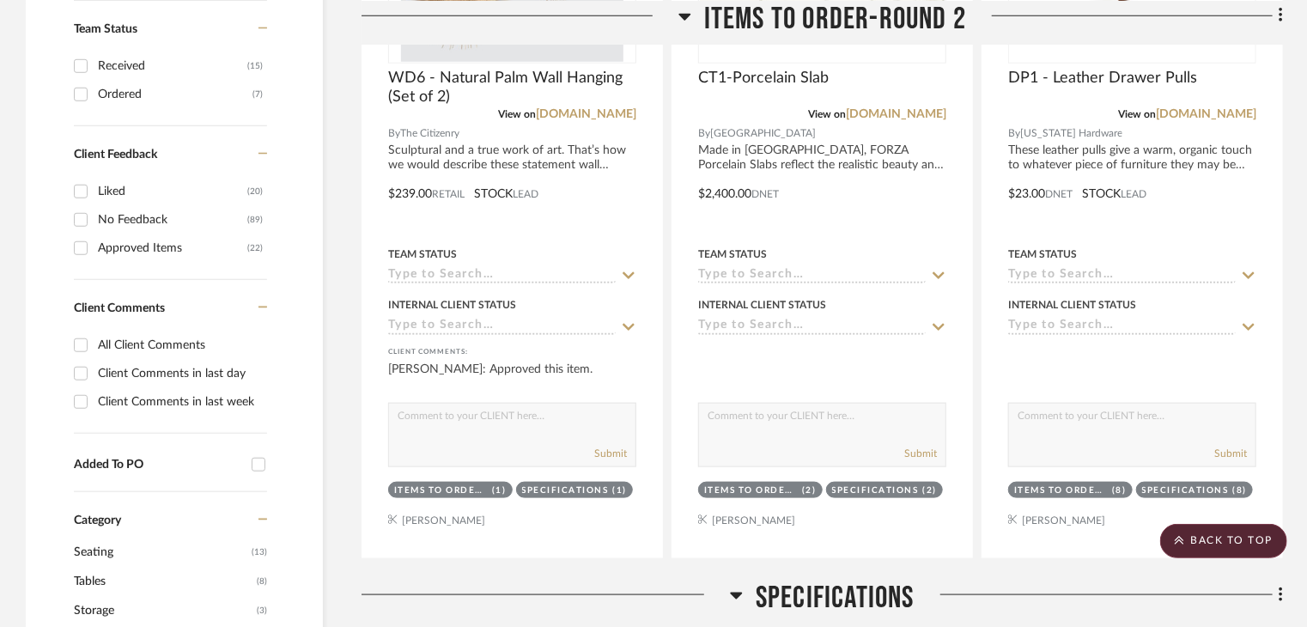
click at [687, 16] on icon at bounding box center [684, 16] width 12 height 7
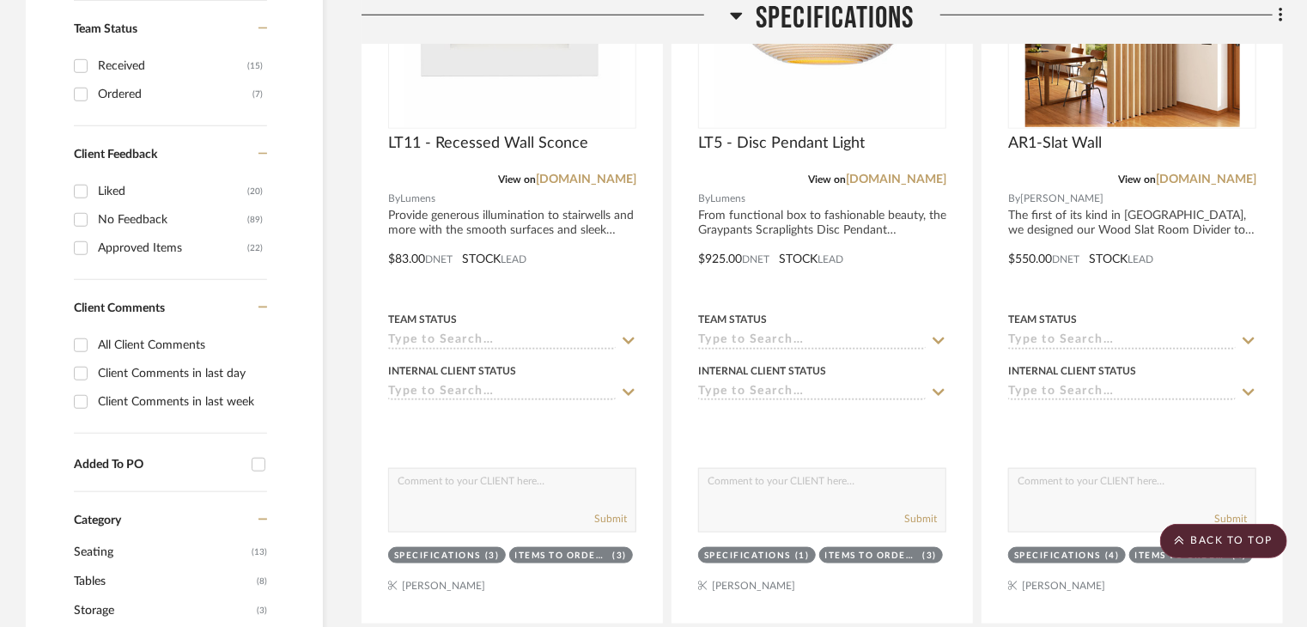
click at [741, 16] on icon at bounding box center [736, 15] width 13 height 21
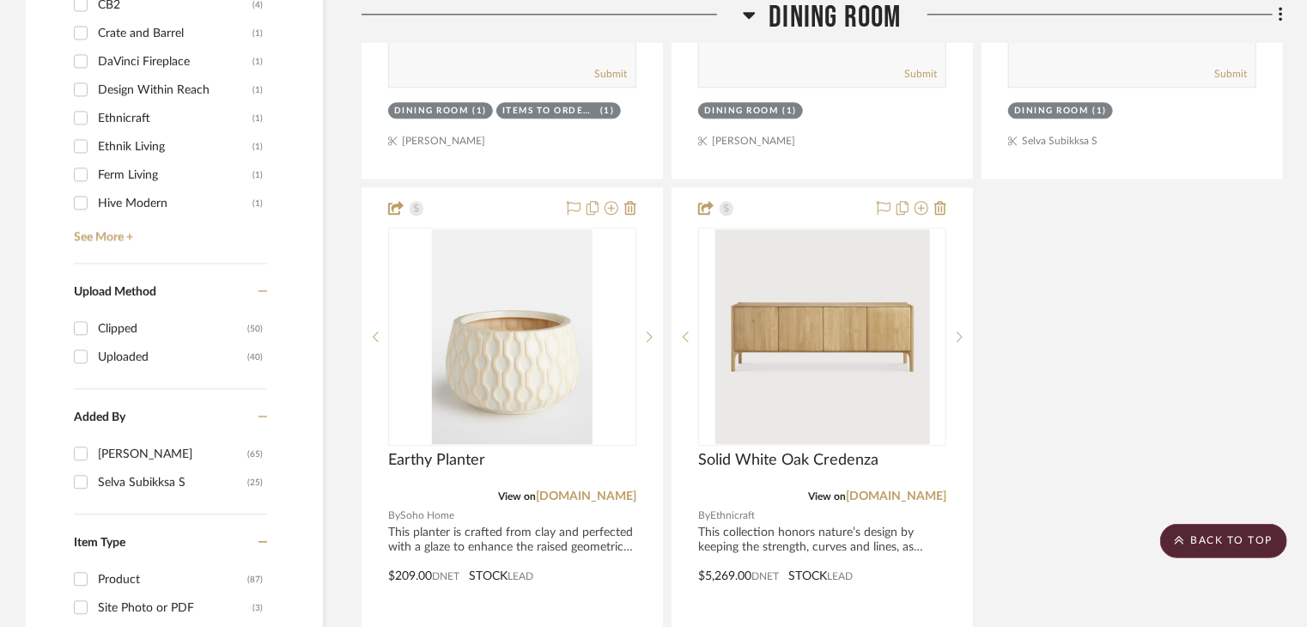
scroll to position [2232, 0]
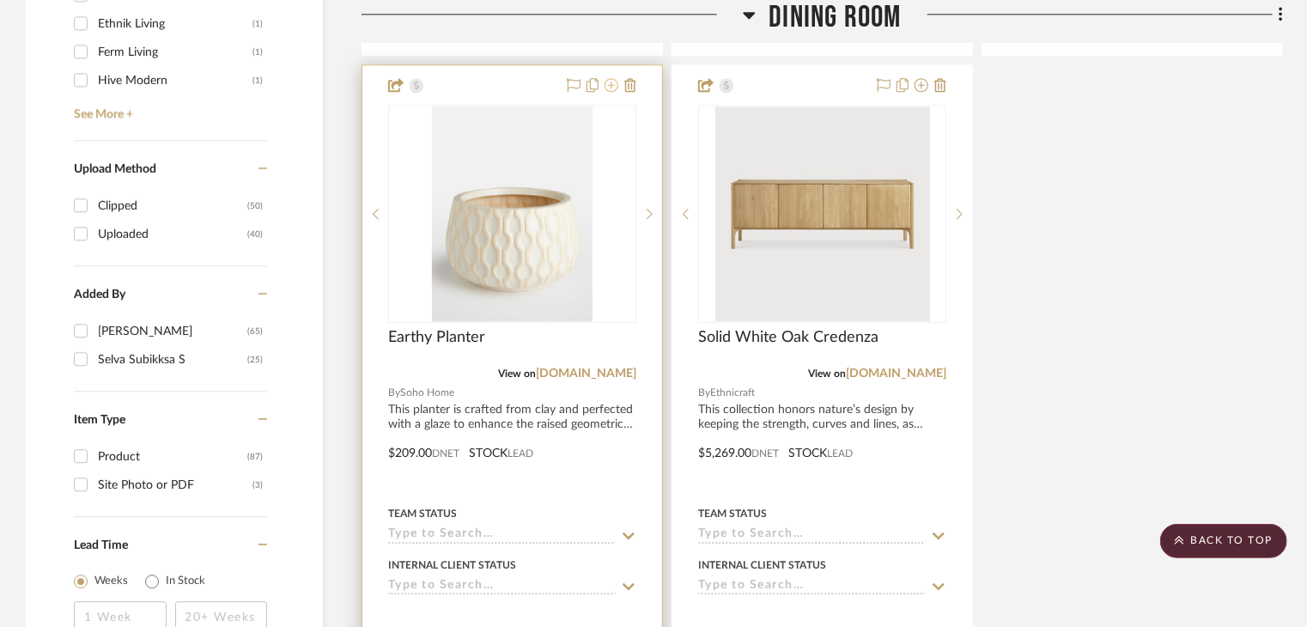
click at [611, 83] on icon at bounding box center [611, 85] width 14 height 14
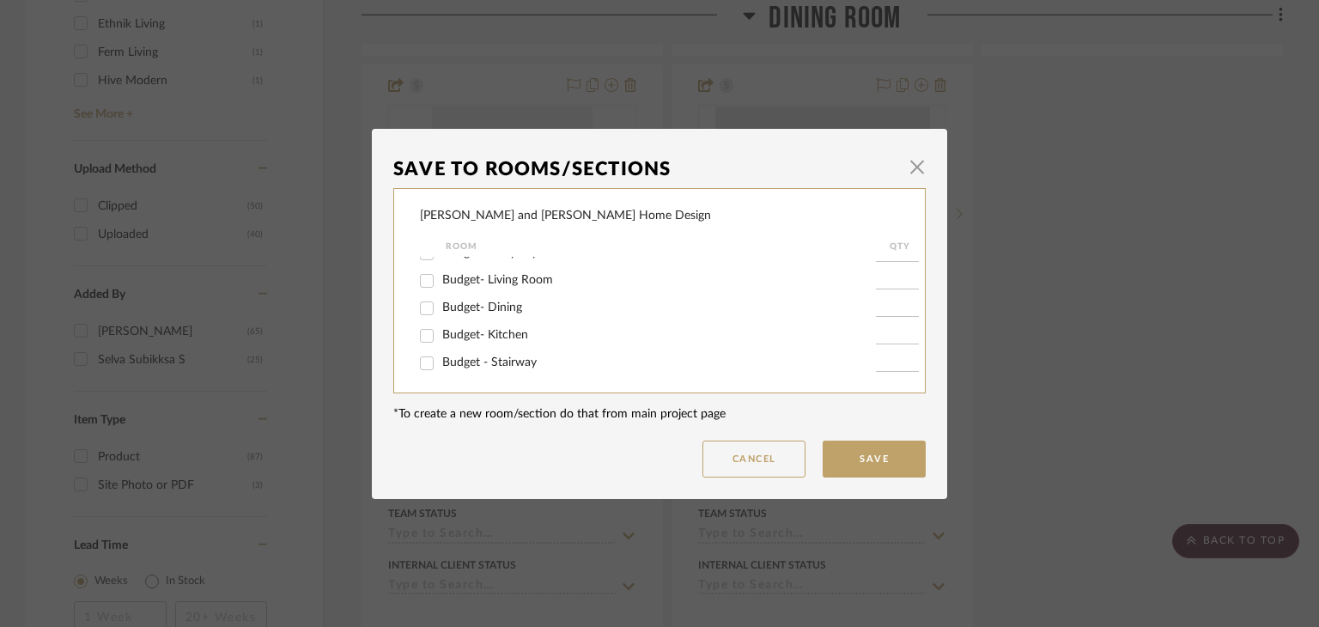
scroll to position [348, 0]
click at [985, 276] on div "Save To Rooms/Sections × Stefania and Erik Home Design Room QTY Items to Order-…" at bounding box center [659, 313] width 1319 height 627
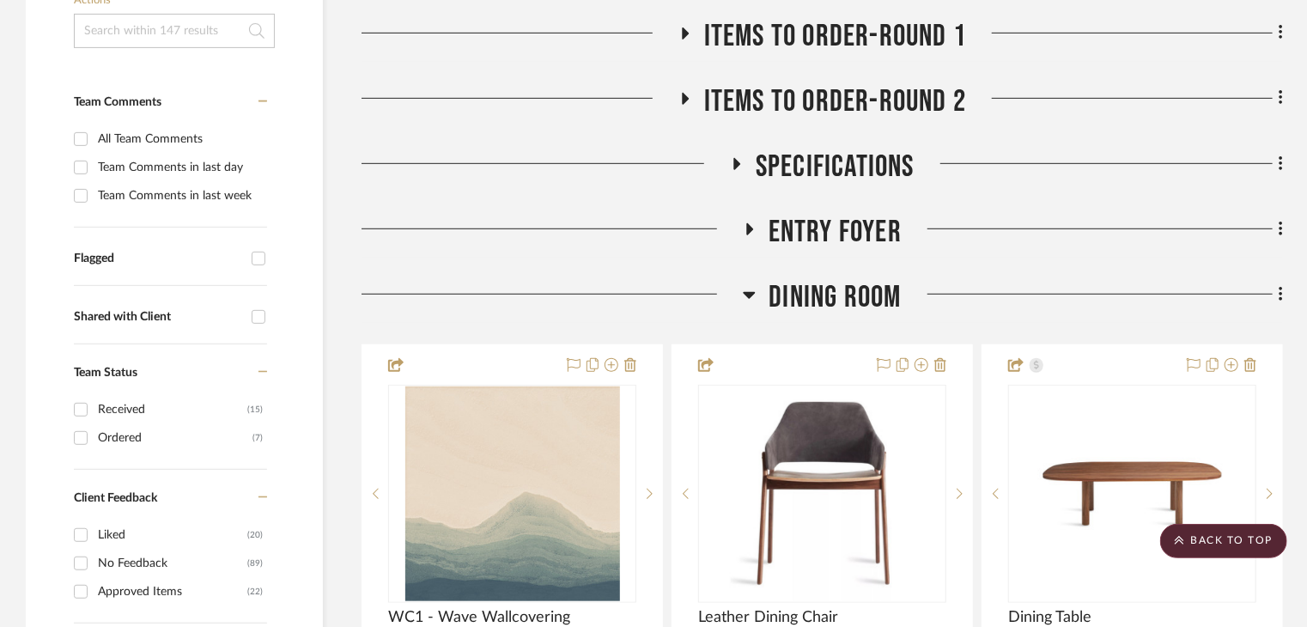
scroll to position [0, 0]
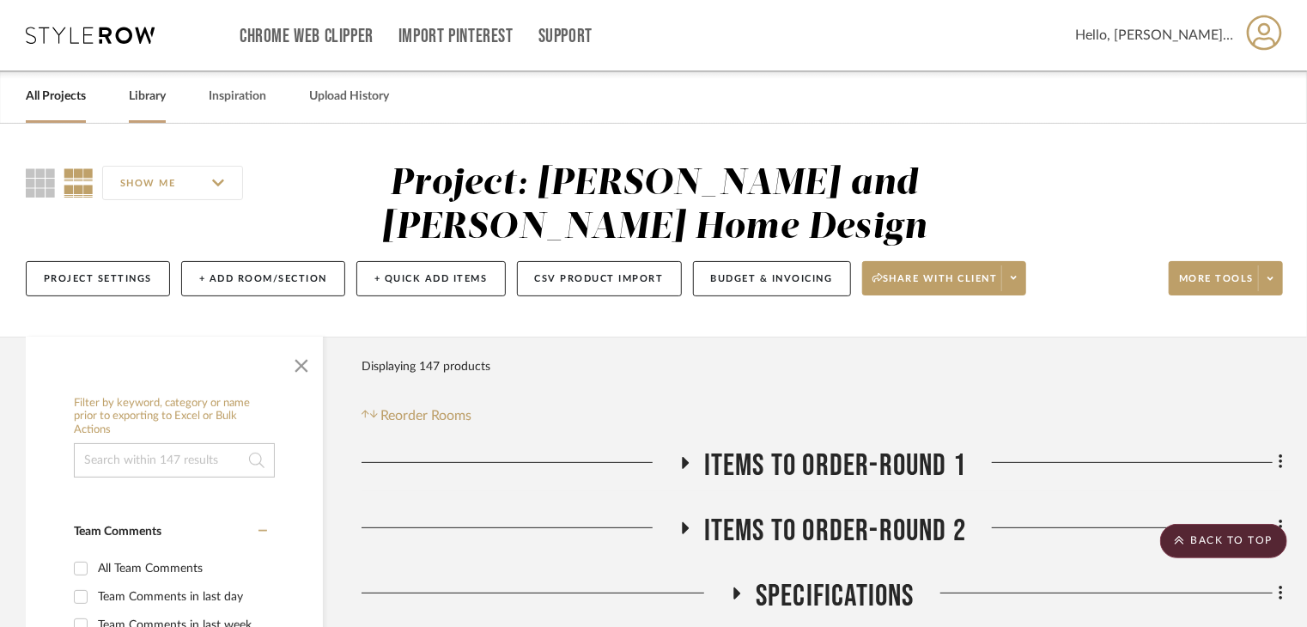
click at [155, 110] on div "Library" at bounding box center [147, 96] width 37 height 52
click at [151, 92] on link "Library" at bounding box center [147, 96] width 37 height 23
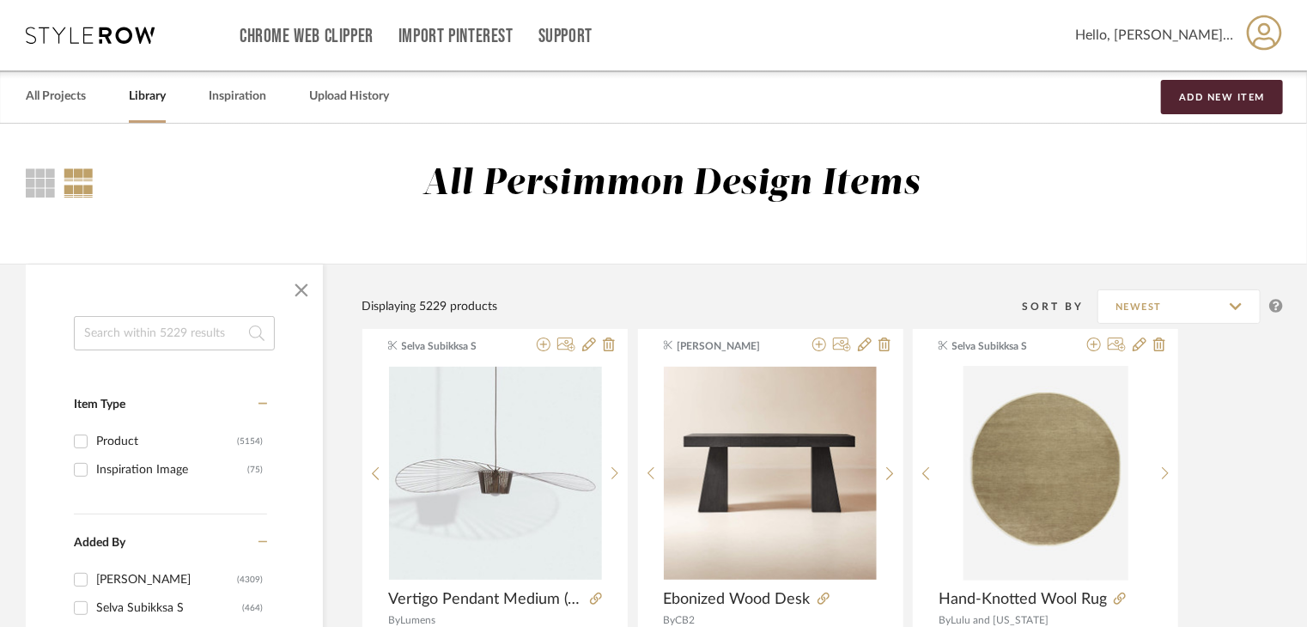
click at [194, 333] on input at bounding box center [174, 333] width 201 height 34
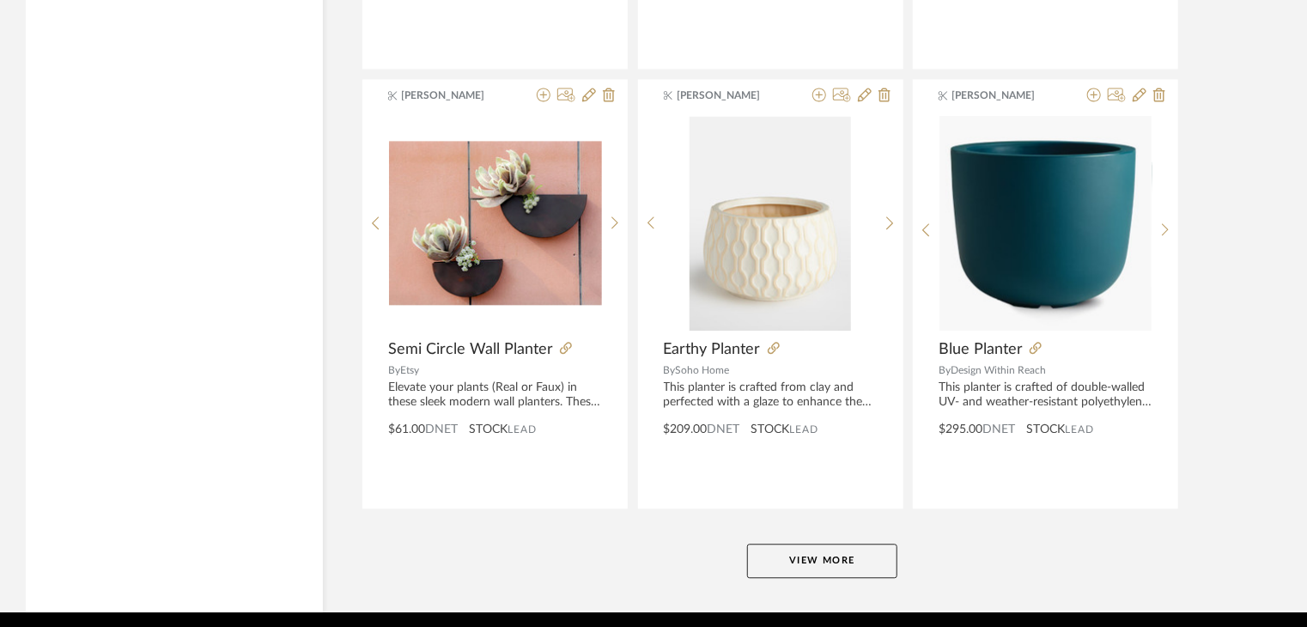
scroll to position [5190, 0]
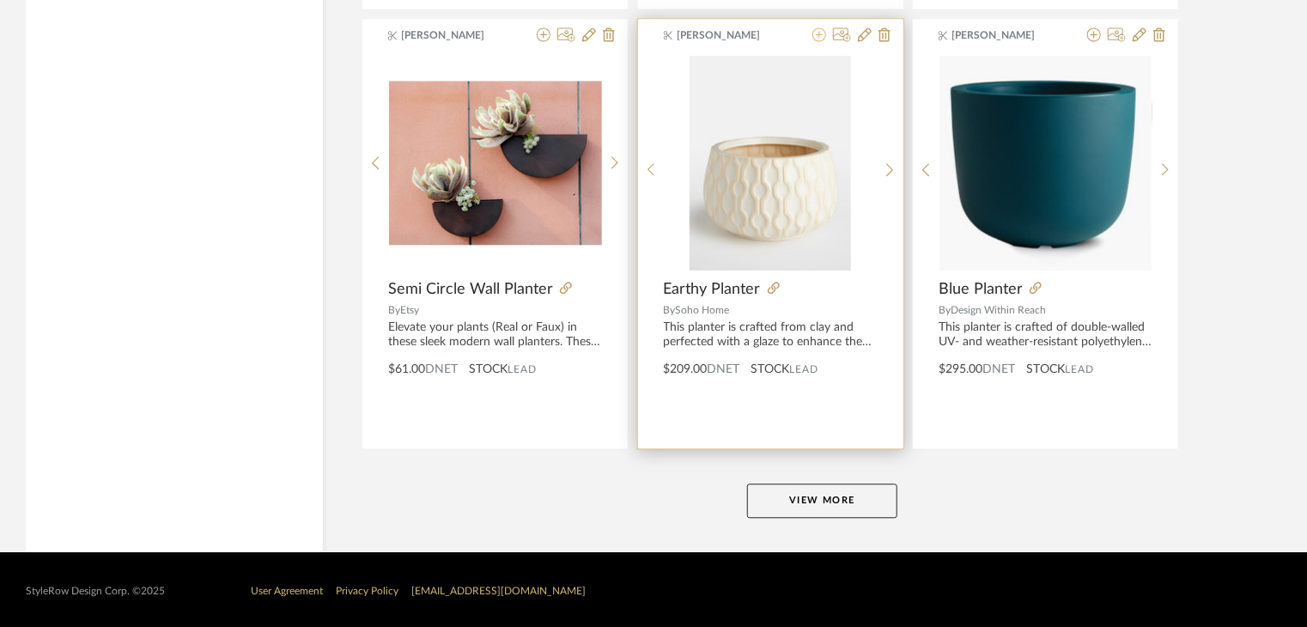
type input "planter"
click at [821, 36] on icon at bounding box center [819, 34] width 14 height 14
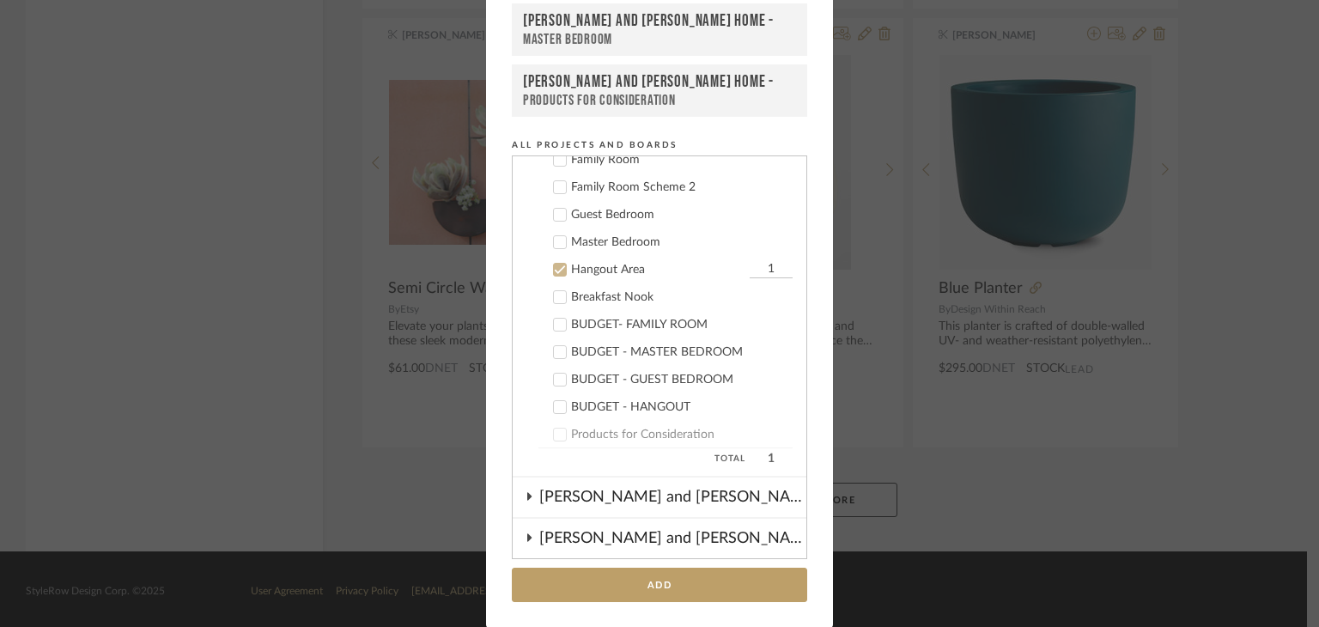
scroll to position [403, 0]
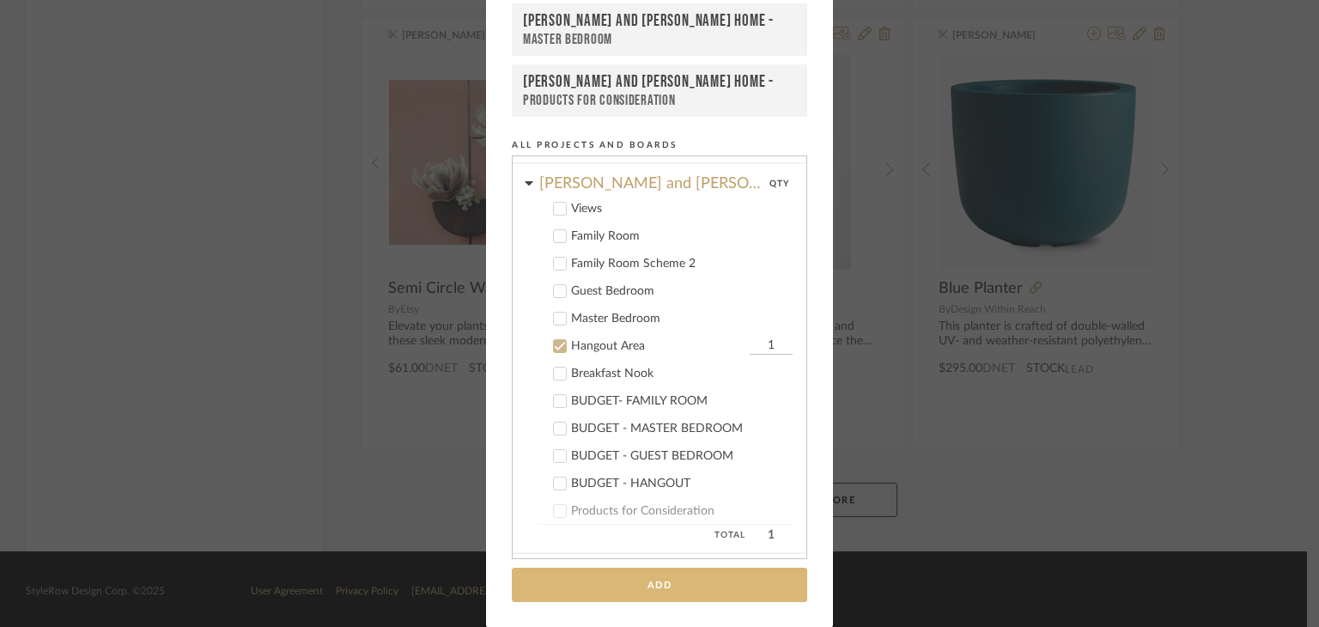
click at [616, 586] on button "Add" at bounding box center [659, 584] width 295 height 35
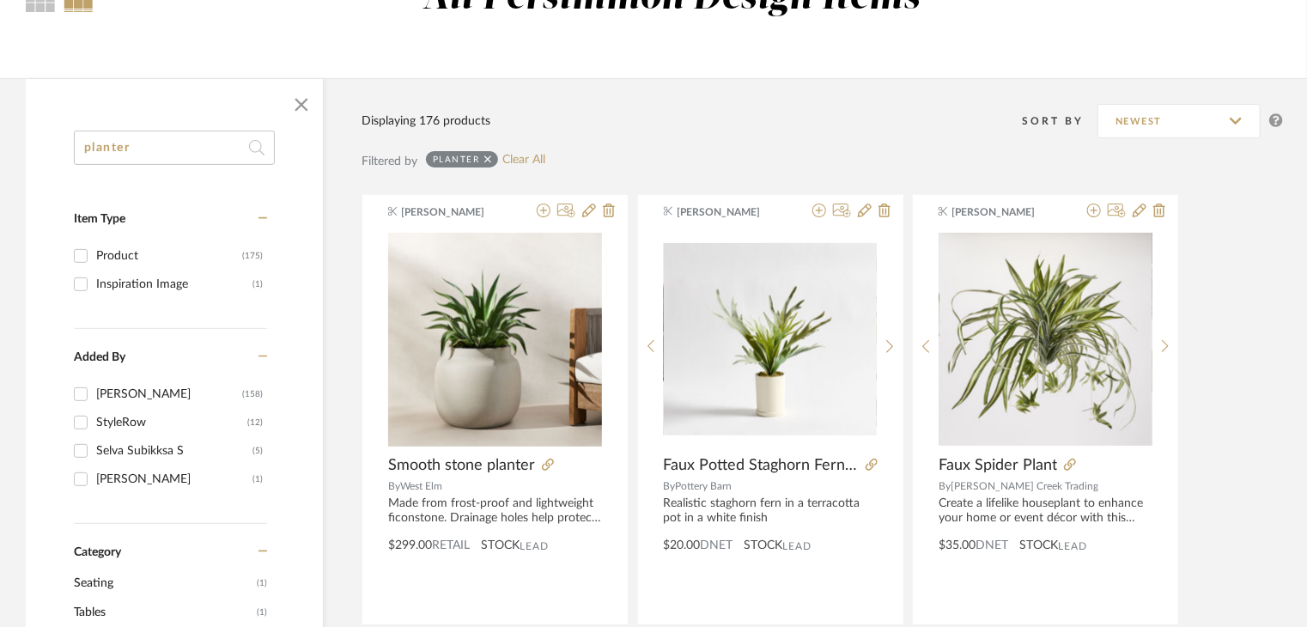
scroll to position [184, 0]
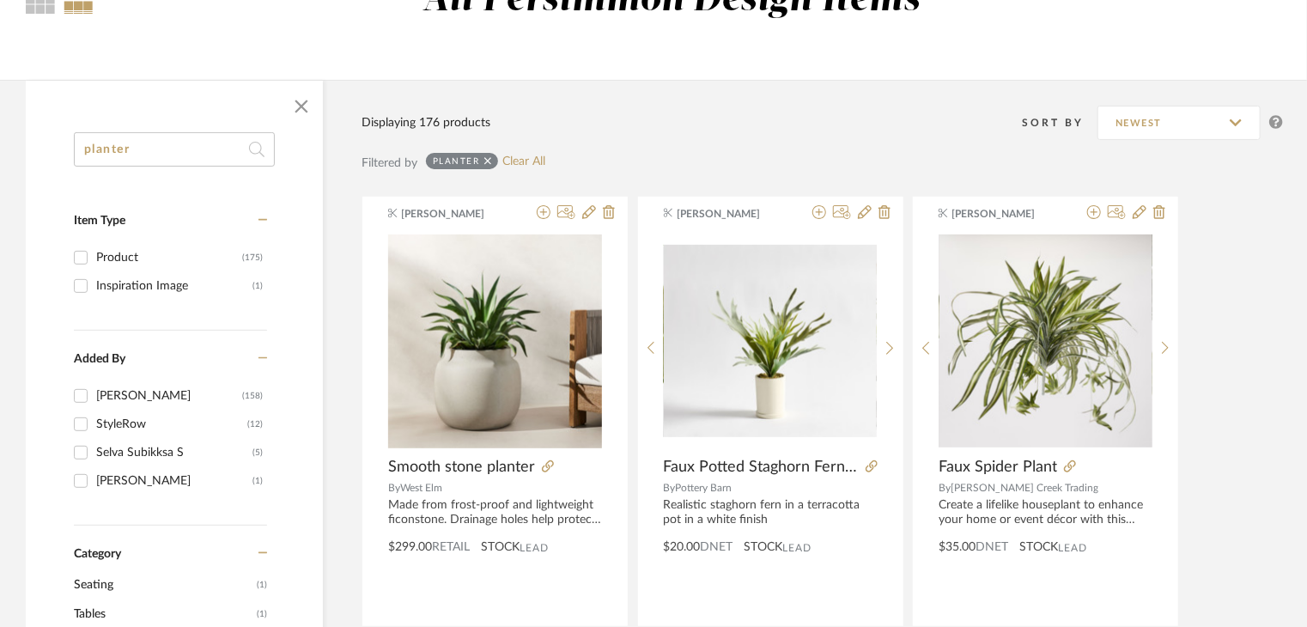
click at [489, 159] on icon at bounding box center [488, 161] width 8 height 8
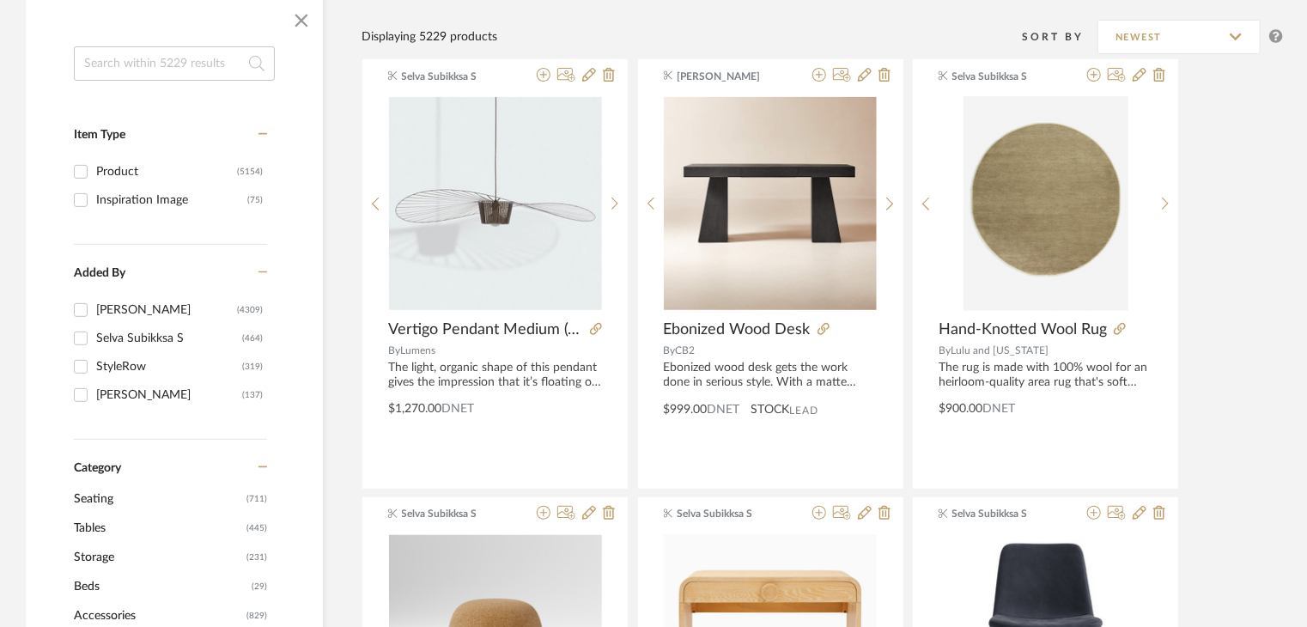
scroll to position [441, 0]
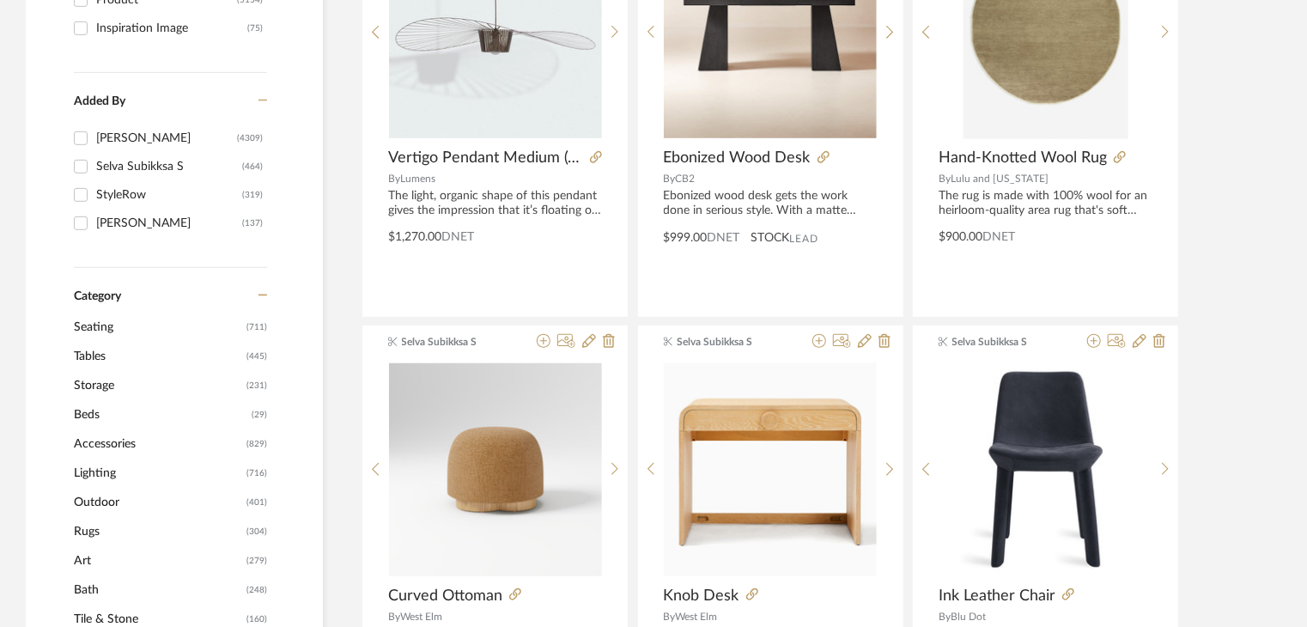
click at [105, 468] on span "Lighting" at bounding box center [158, 472] width 168 height 29
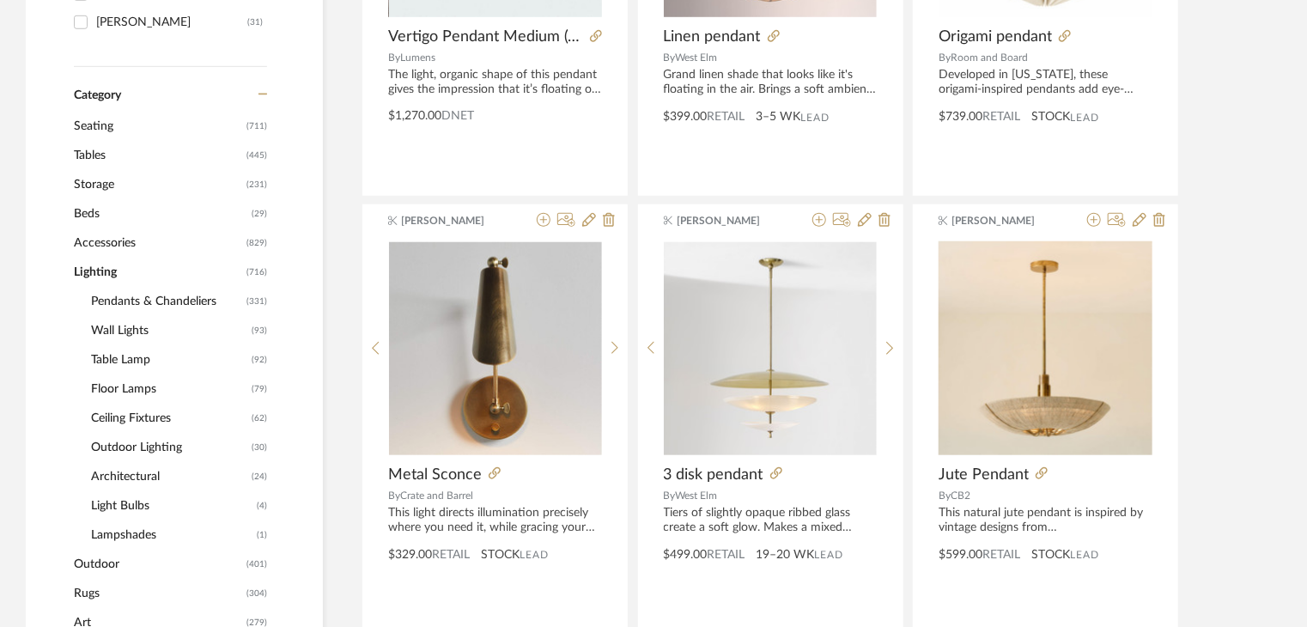
scroll to position [639, 0]
click at [140, 300] on span "Pendants & Chandeliers" at bounding box center [166, 302] width 151 height 29
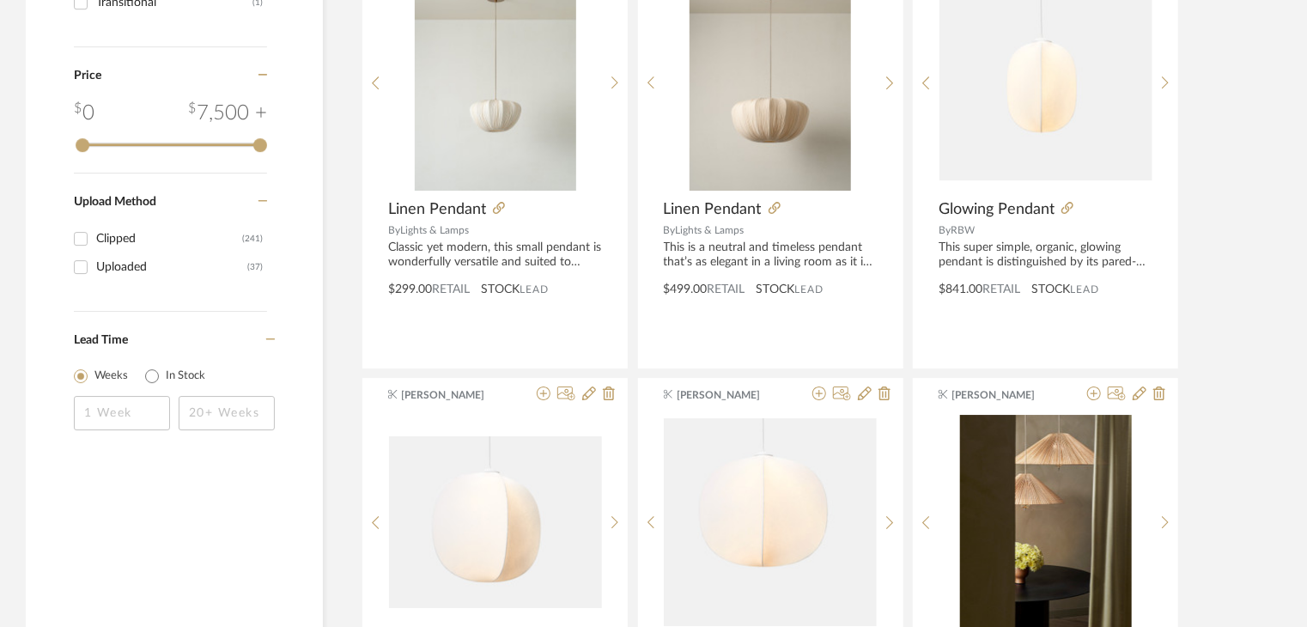
scroll to position [2812, 0]
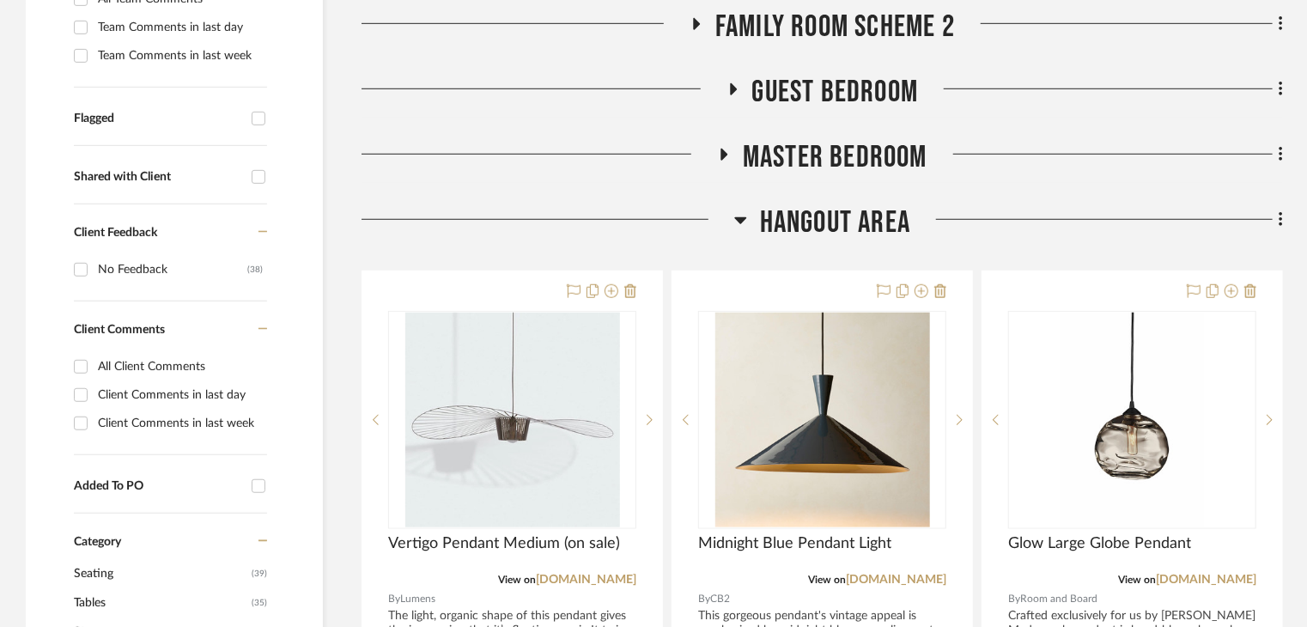
scroll to position [601, 0]
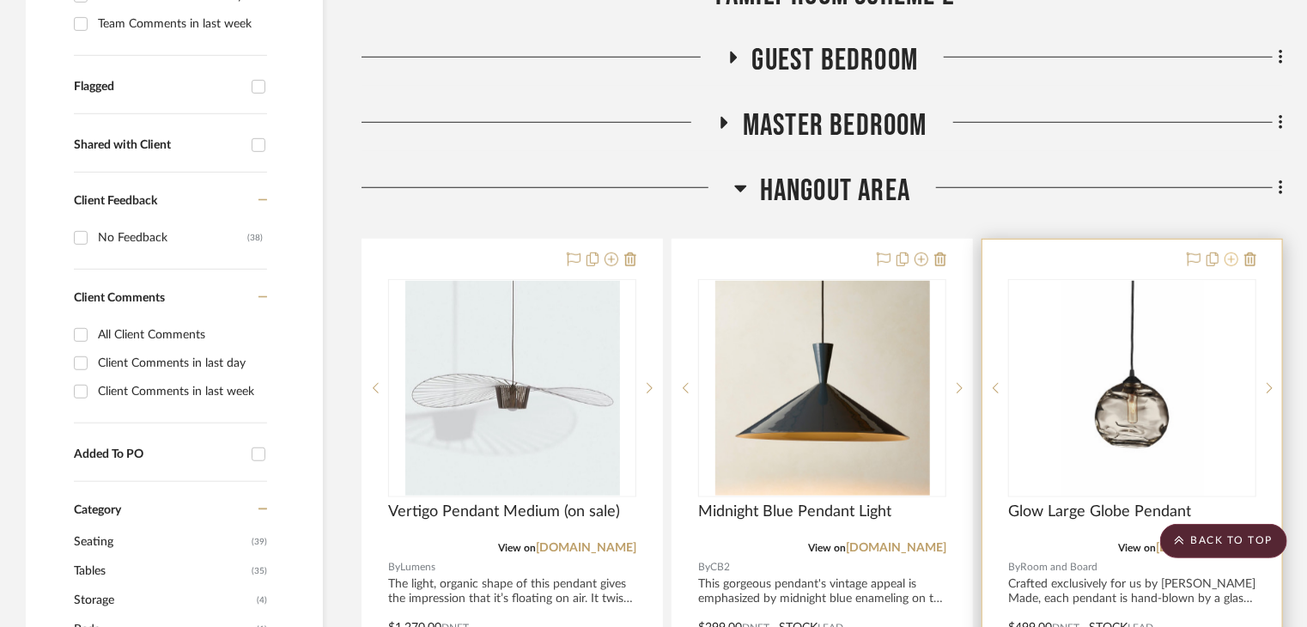
click at [1236, 252] on icon at bounding box center [1231, 259] width 14 height 14
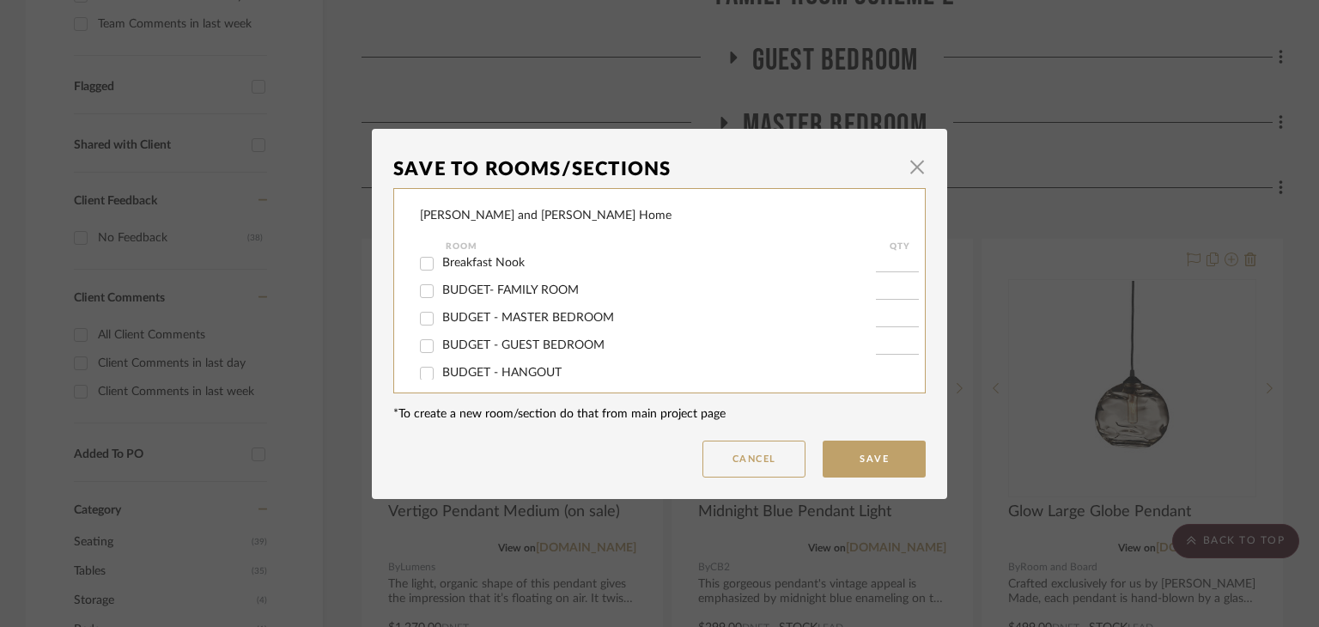
scroll to position [86, 0]
click at [412, 319] on div "[PERSON_NAME] and [PERSON_NAME] Home Room QTY Views Family Room Family Room Sch…" at bounding box center [659, 290] width 532 height 205
click at [422, 324] on input "Hangout Area" at bounding box center [426, 321] width 27 height 27
checkbox input "false"
click at [891, 464] on button "Save" at bounding box center [873, 458] width 103 height 37
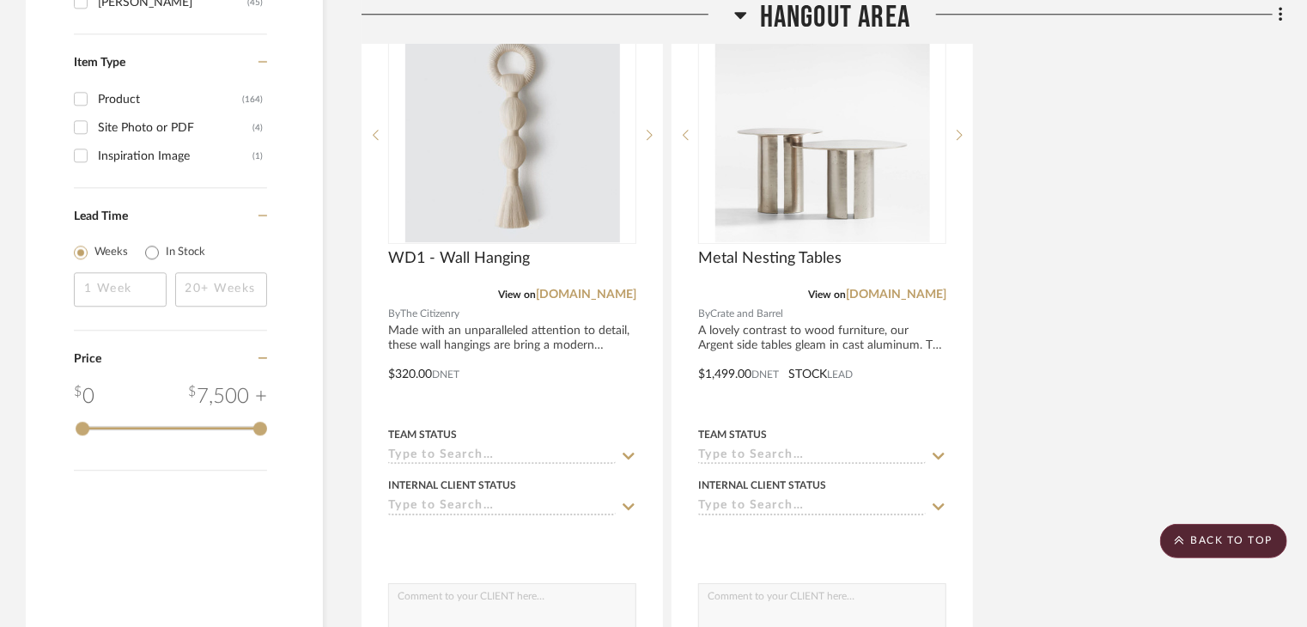
scroll to position [2575, 0]
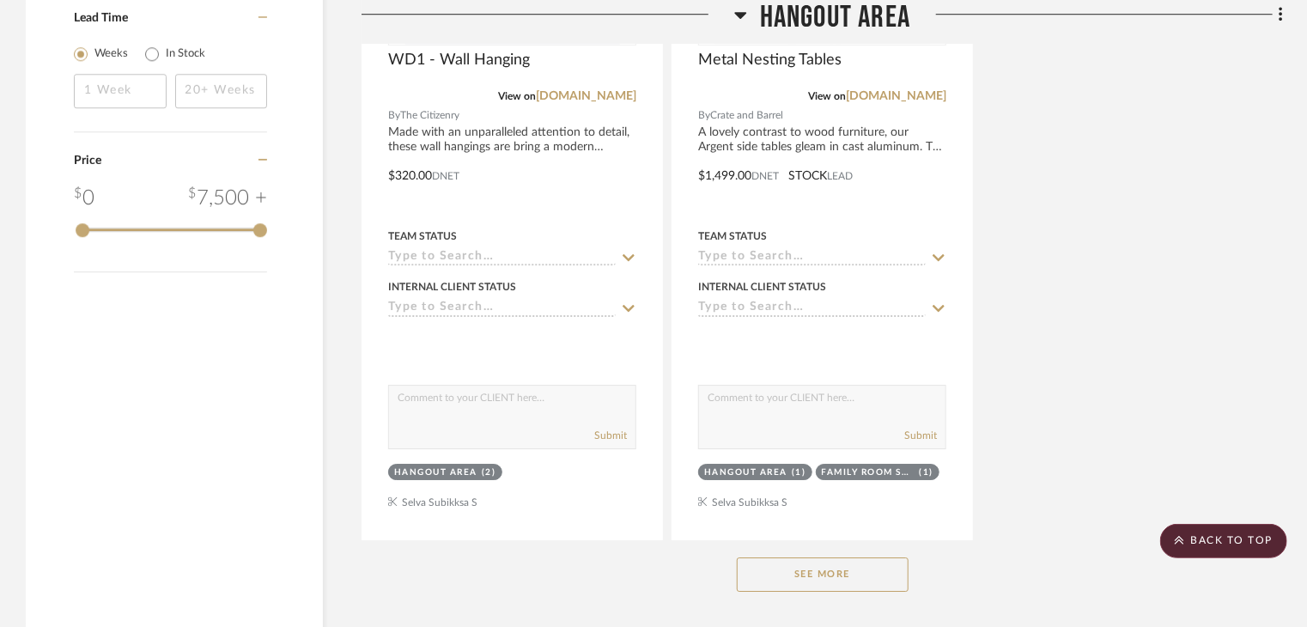
click at [855, 557] on button "See More" at bounding box center [823, 574] width 172 height 34
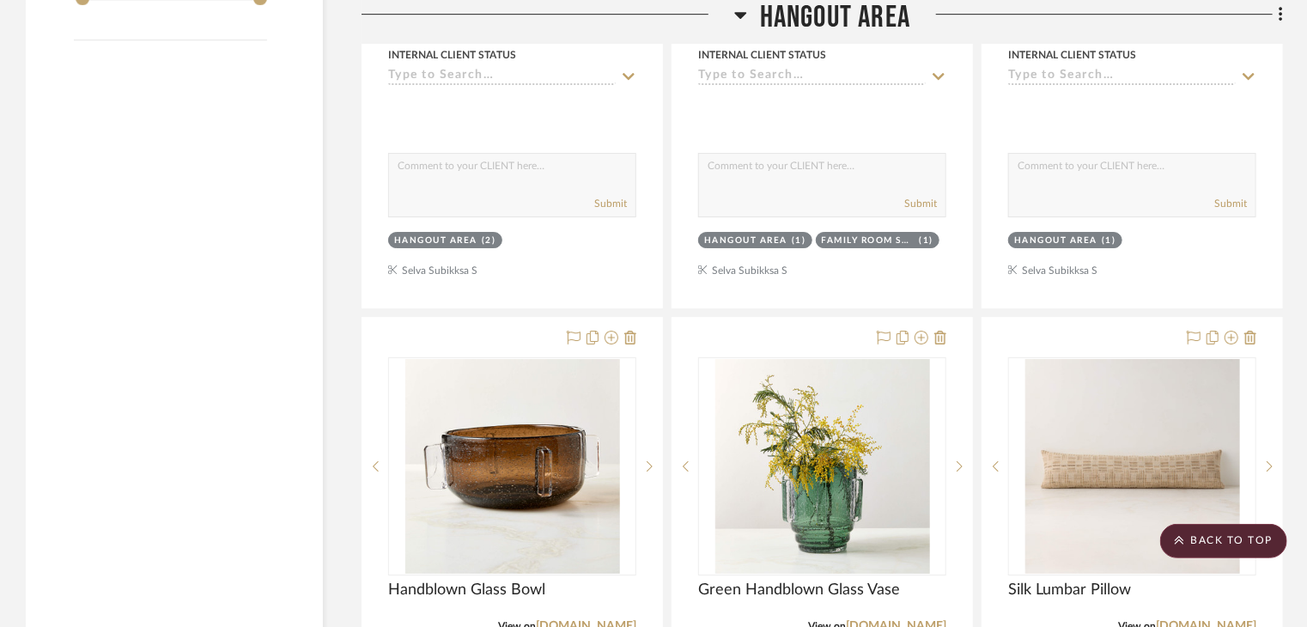
scroll to position [3005, 0]
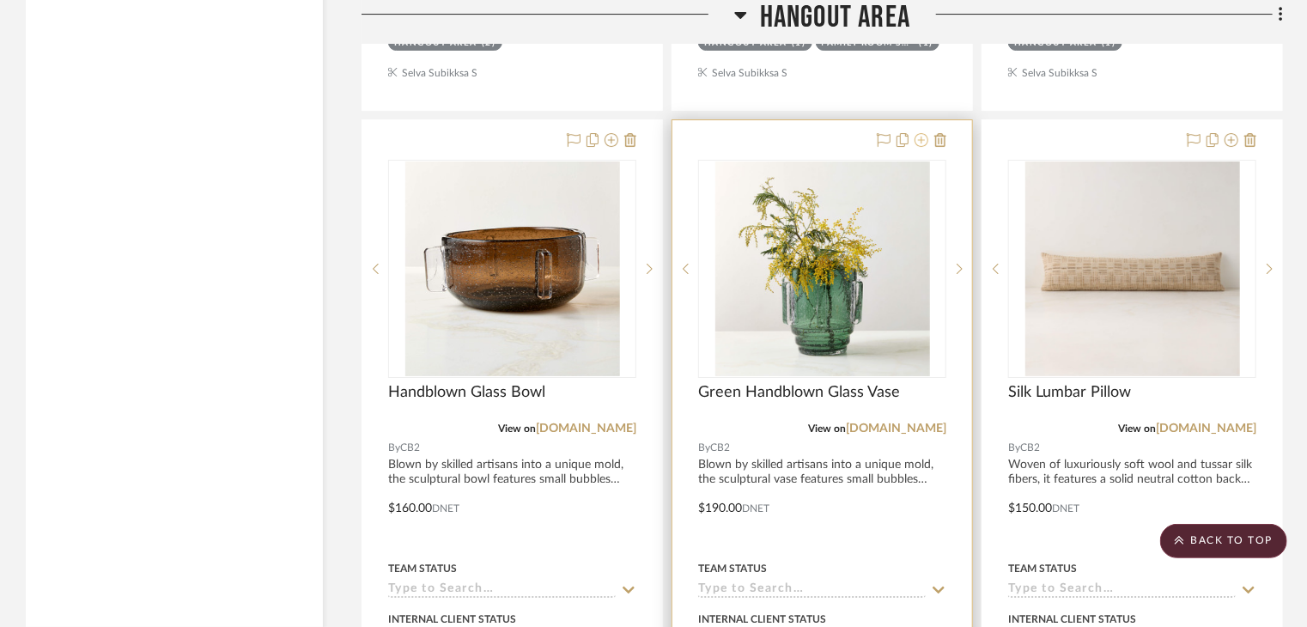
click at [925, 133] on icon at bounding box center [921, 140] width 14 height 14
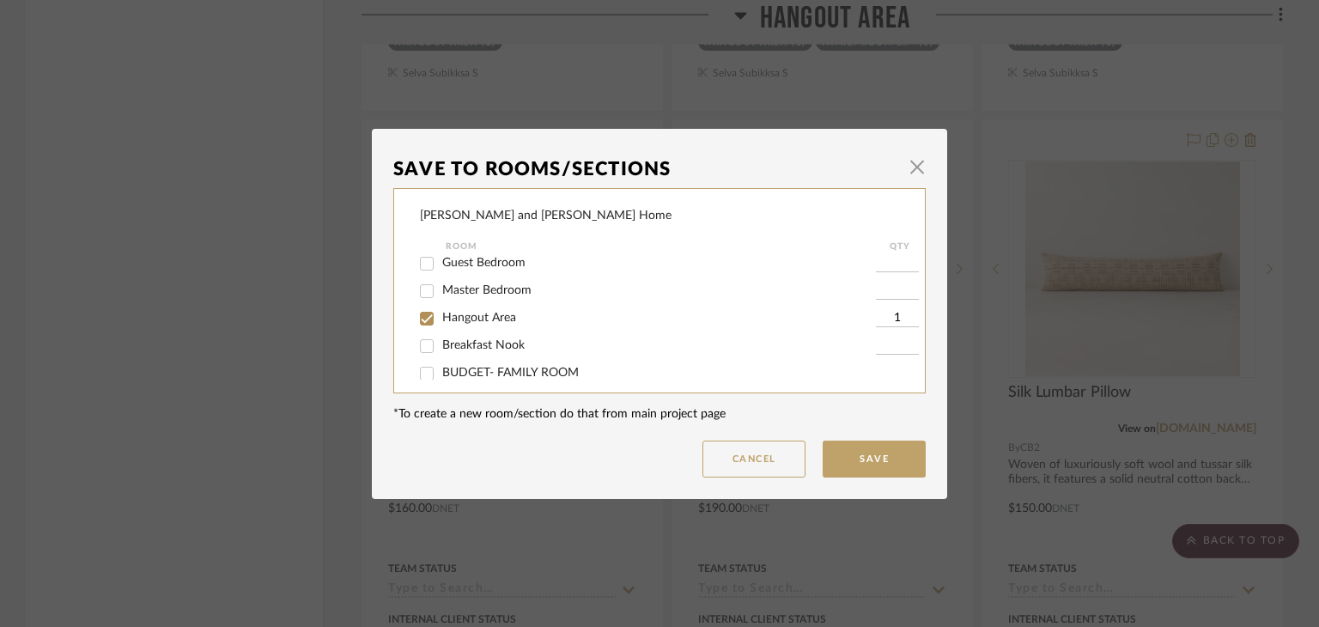
scroll to position [86, 0]
click at [422, 314] on input "Hangout Area" at bounding box center [426, 321] width 27 height 27
checkbox input "false"
click at [880, 464] on button "Save" at bounding box center [873, 458] width 103 height 37
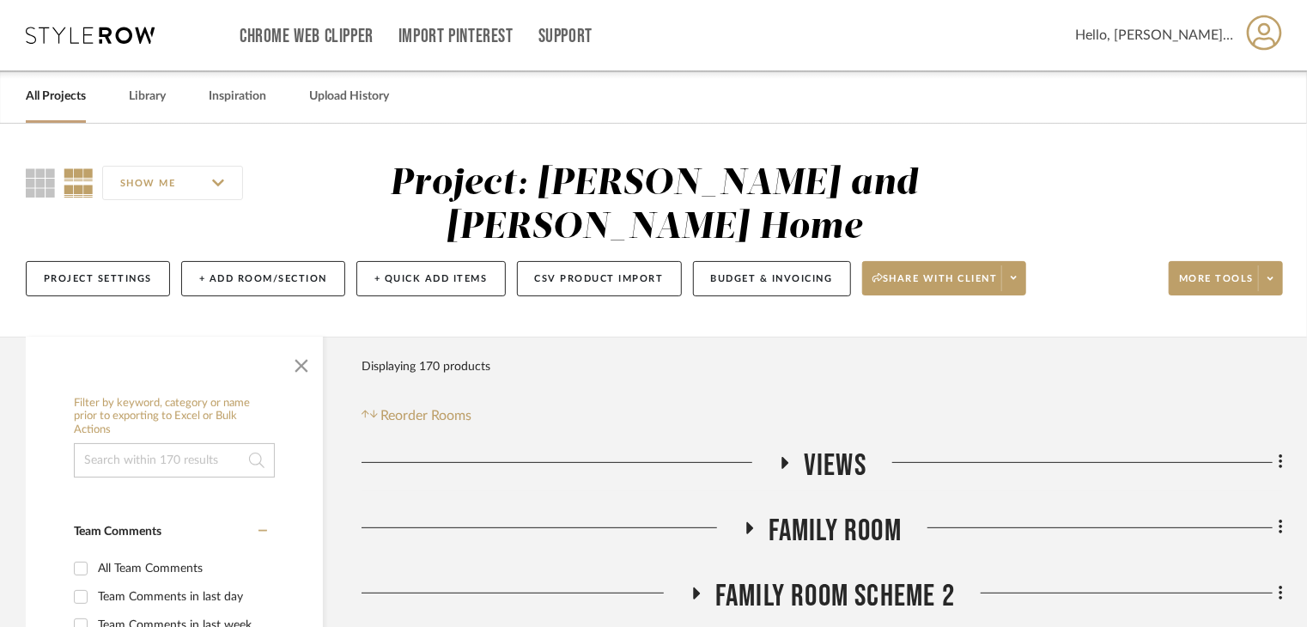
scroll to position [343, 0]
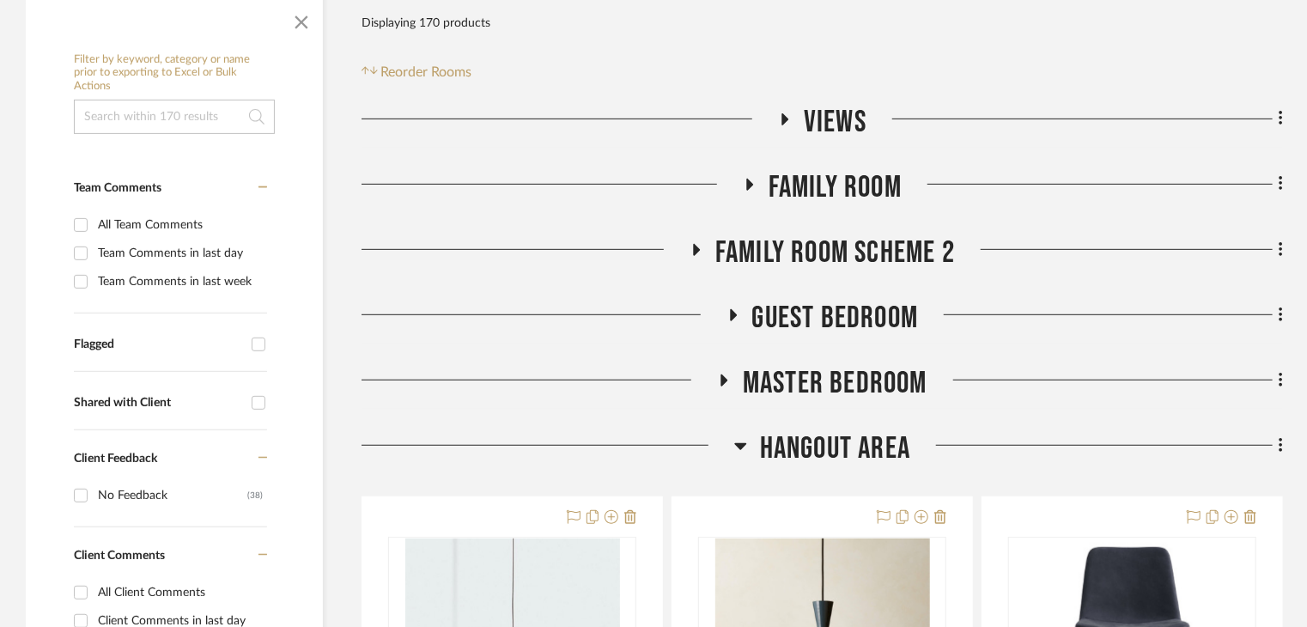
click at [797, 169] on span "Family Room" at bounding box center [834, 187] width 133 height 37
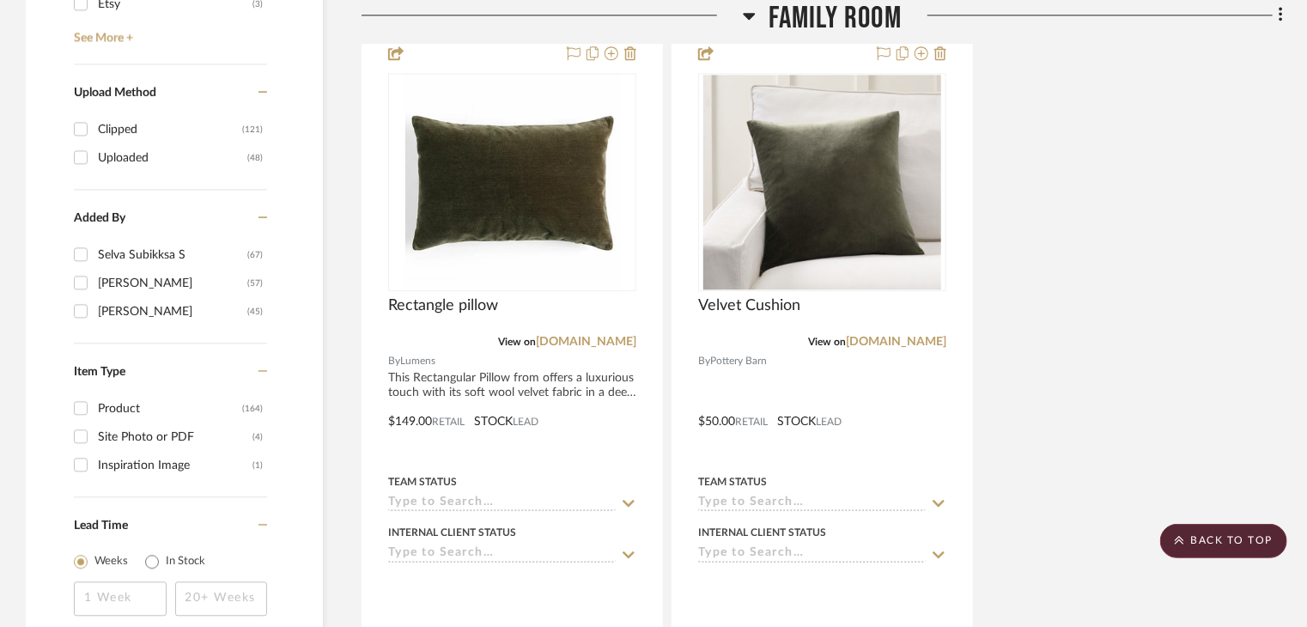
scroll to position [2490, 0]
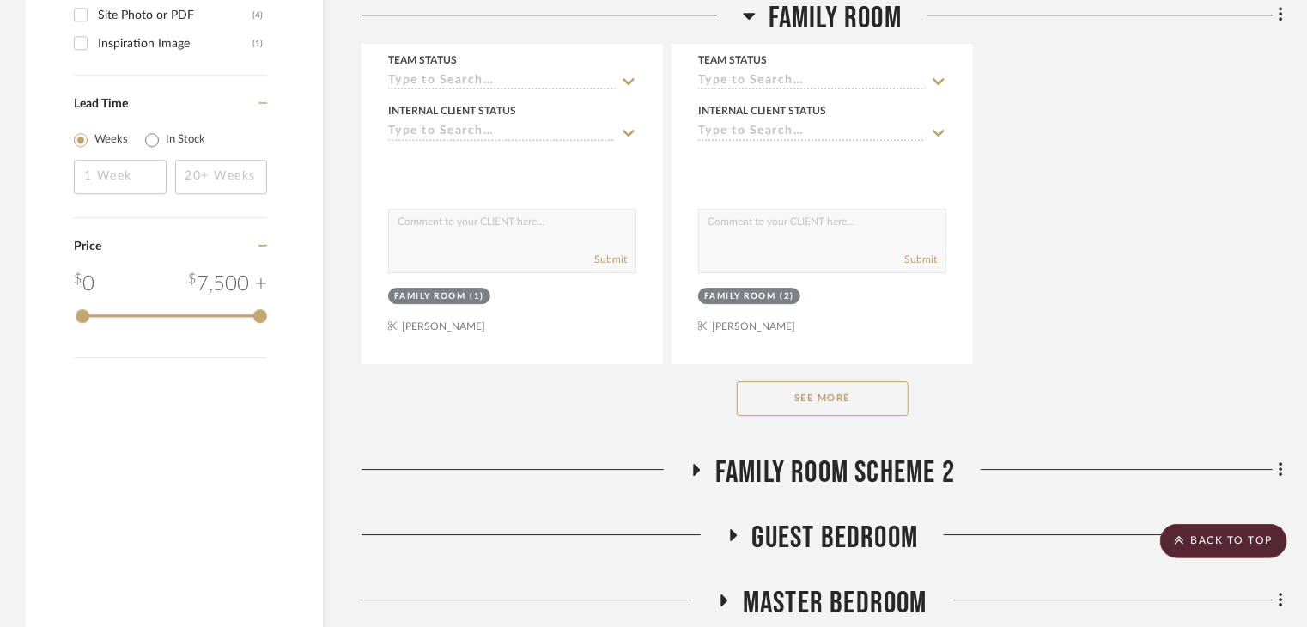
click at [804, 381] on button "See More" at bounding box center [823, 398] width 172 height 34
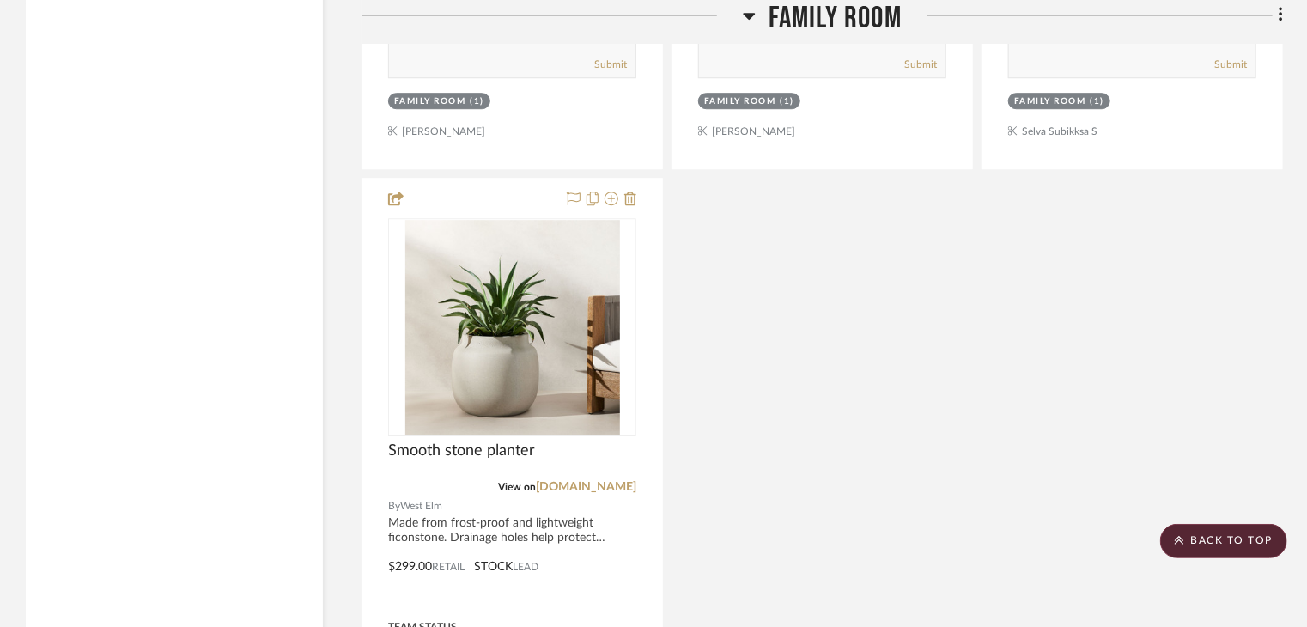
scroll to position [5752, 0]
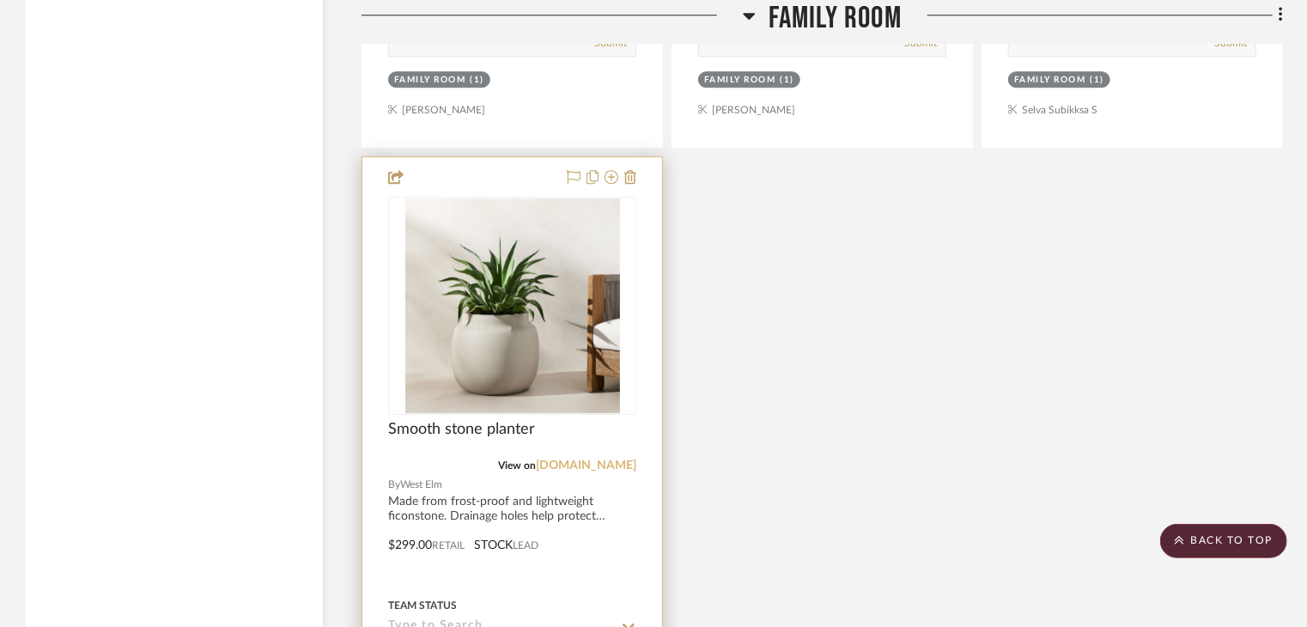
click at [608, 459] on link "[DOMAIN_NAME]" at bounding box center [586, 465] width 100 height 12
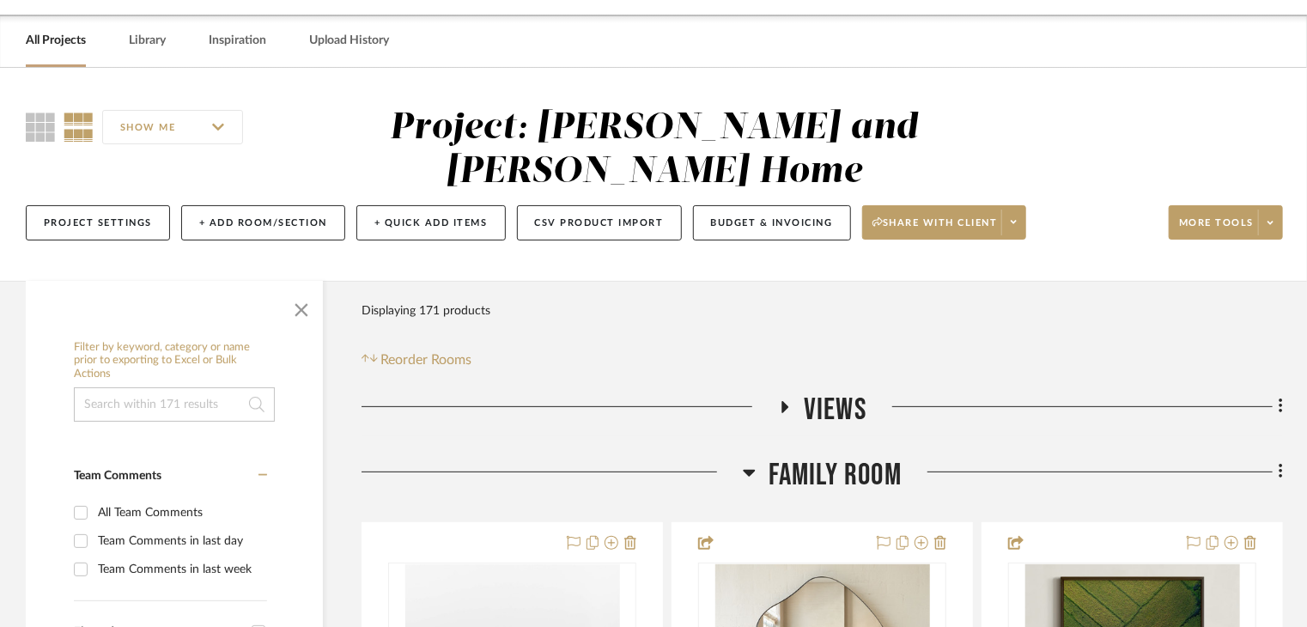
scroll to position [86, 0]
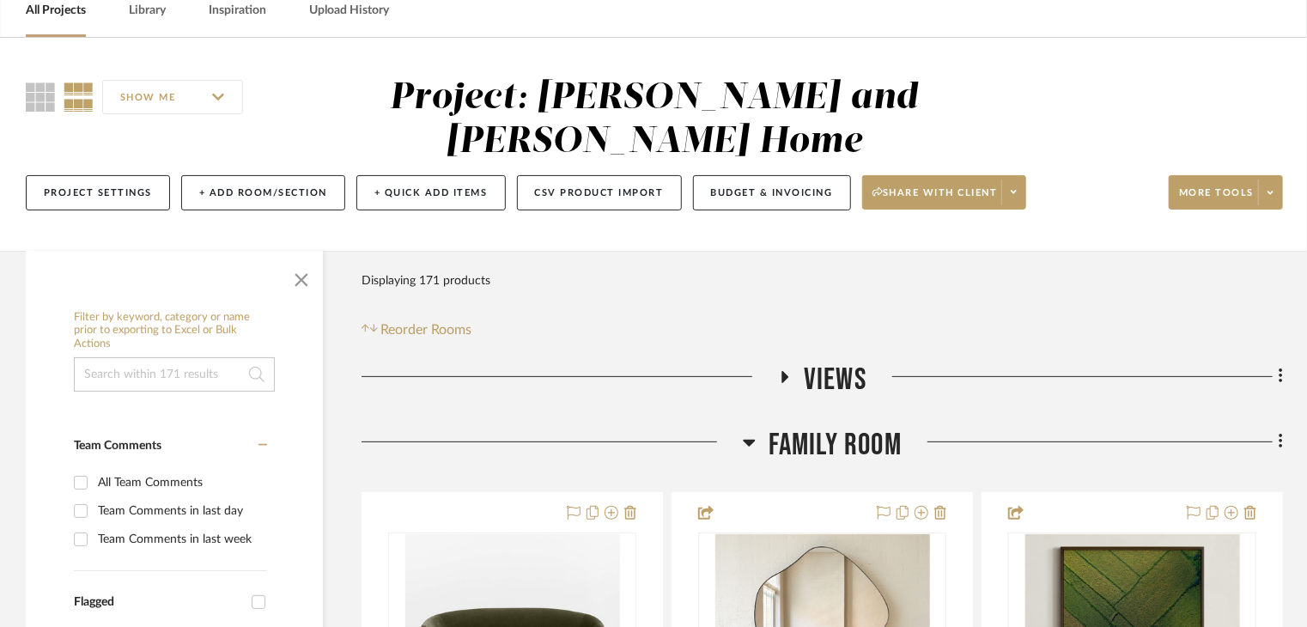
click at [752, 435] on fa-icon at bounding box center [749, 447] width 13 height 25
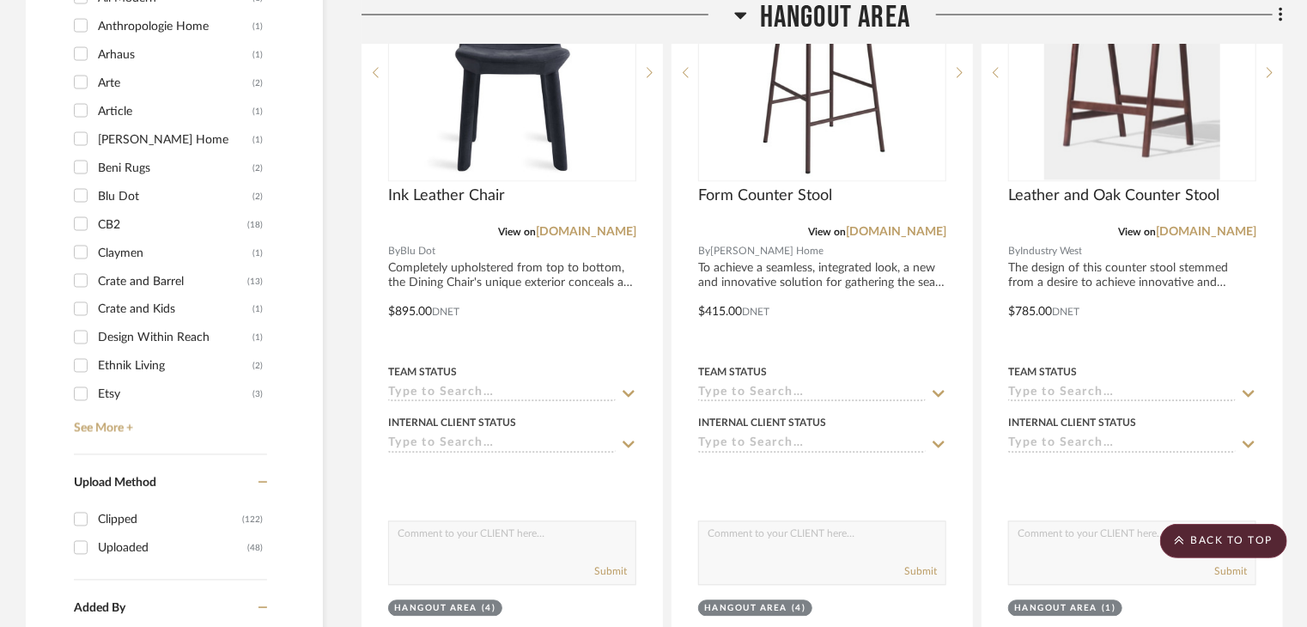
scroll to position [1717, 0]
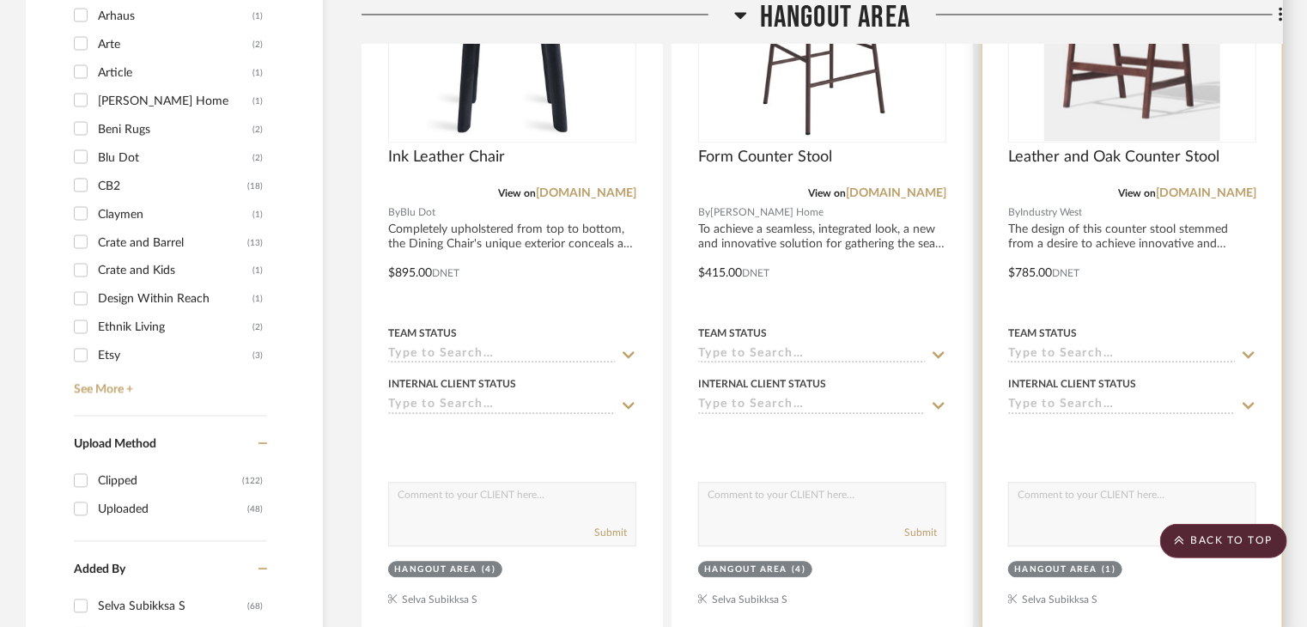
click at [1092, 561] on sr-tag "Hangout Area (1)" at bounding box center [1065, 569] width 114 height 16
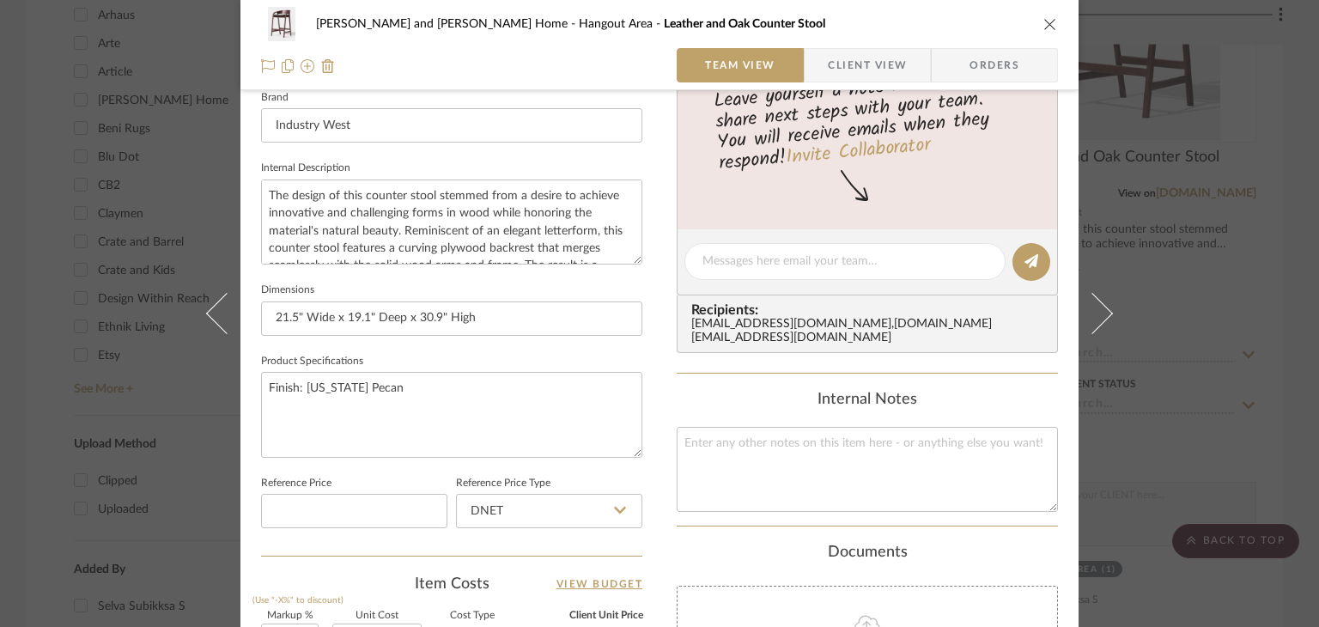
scroll to position [687, 0]
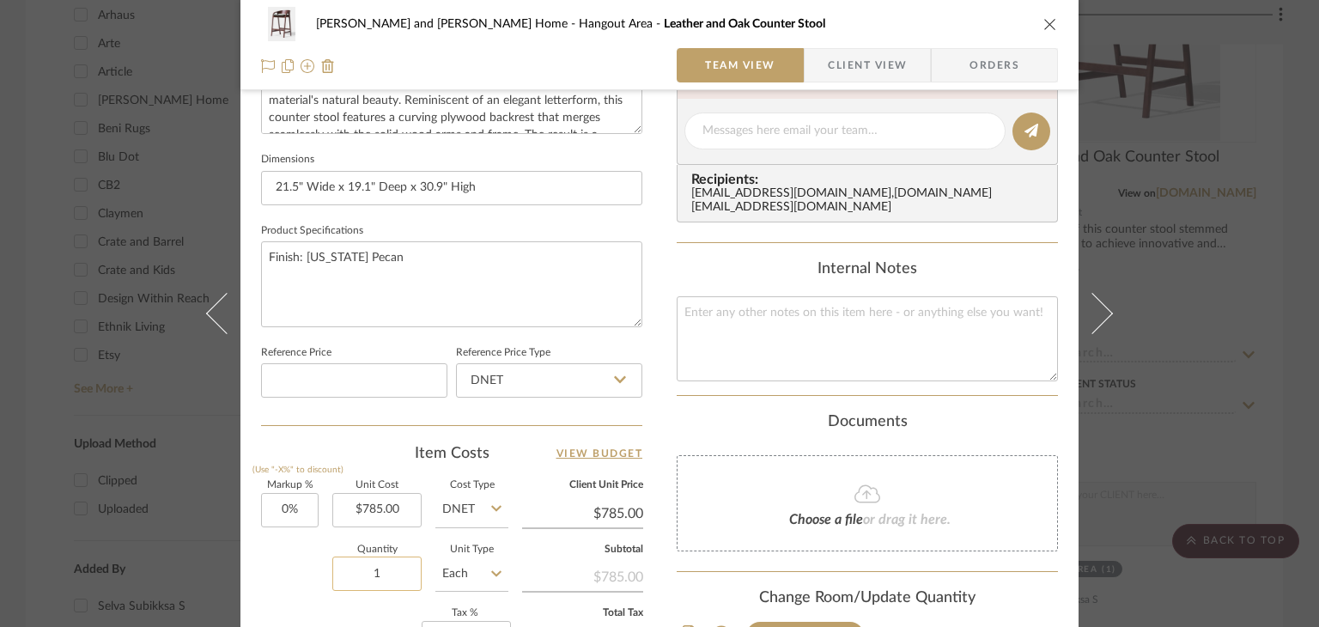
click at [372, 570] on input "1" at bounding box center [376, 573] width 89 height 34
type input "3"
click at [316, 565] on div "Quantity 3 Unit Type Each" at bounding box center [384, 575] width 247 height 61
type input "$353.25"
click at [1290, 419] on div "[PERSON_NAME] and [PERSON_NAME] Home Hangout Area Leather and Oak Counter Stool…" at bounding box center [659, 313] width 1319 height 627
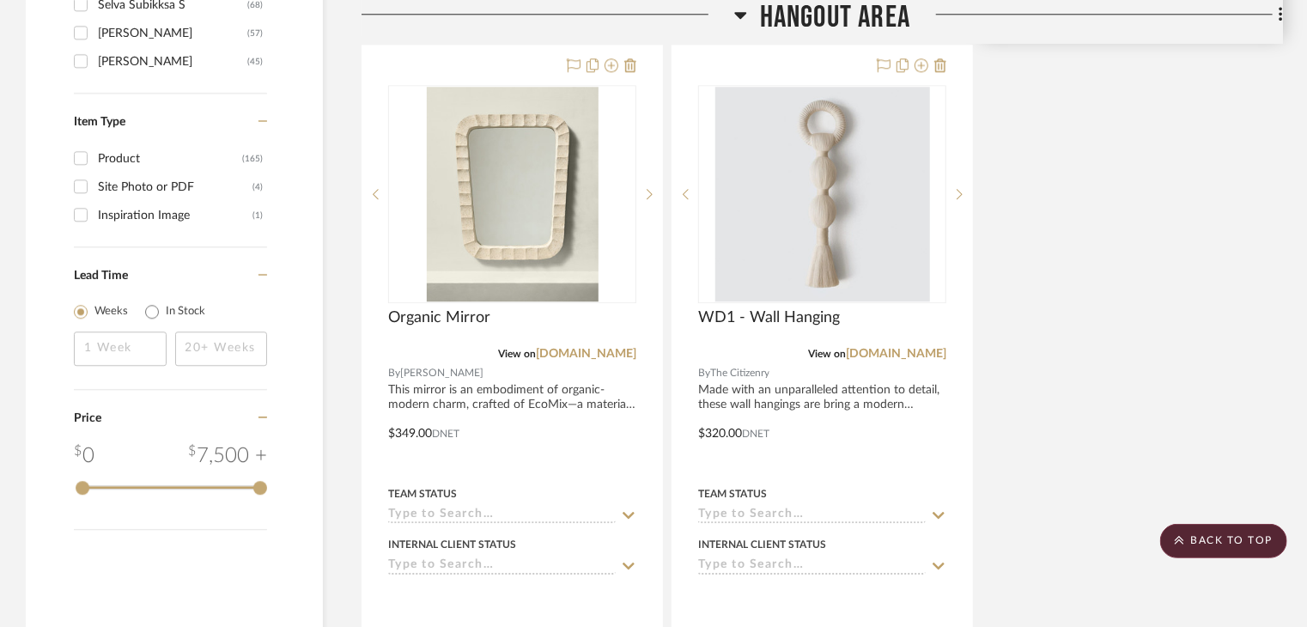
scroll to position [2661, 0]
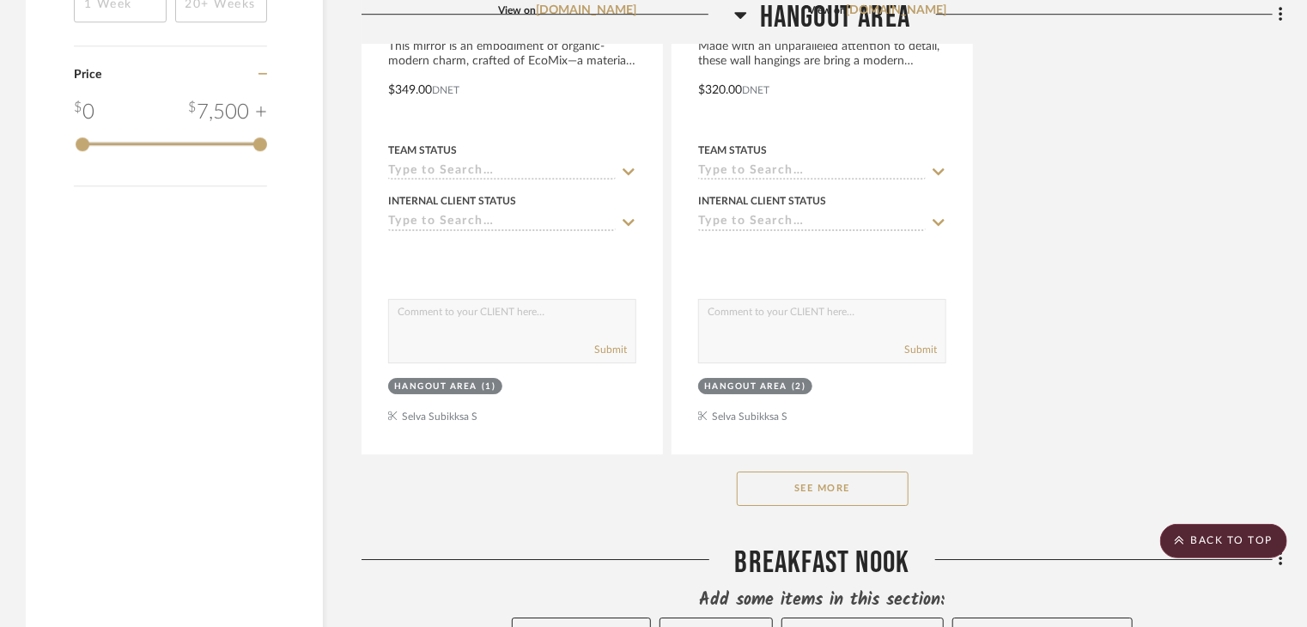
click at [814, 471] on button "See More" at bounding box center [823, 488] width 172 height 34
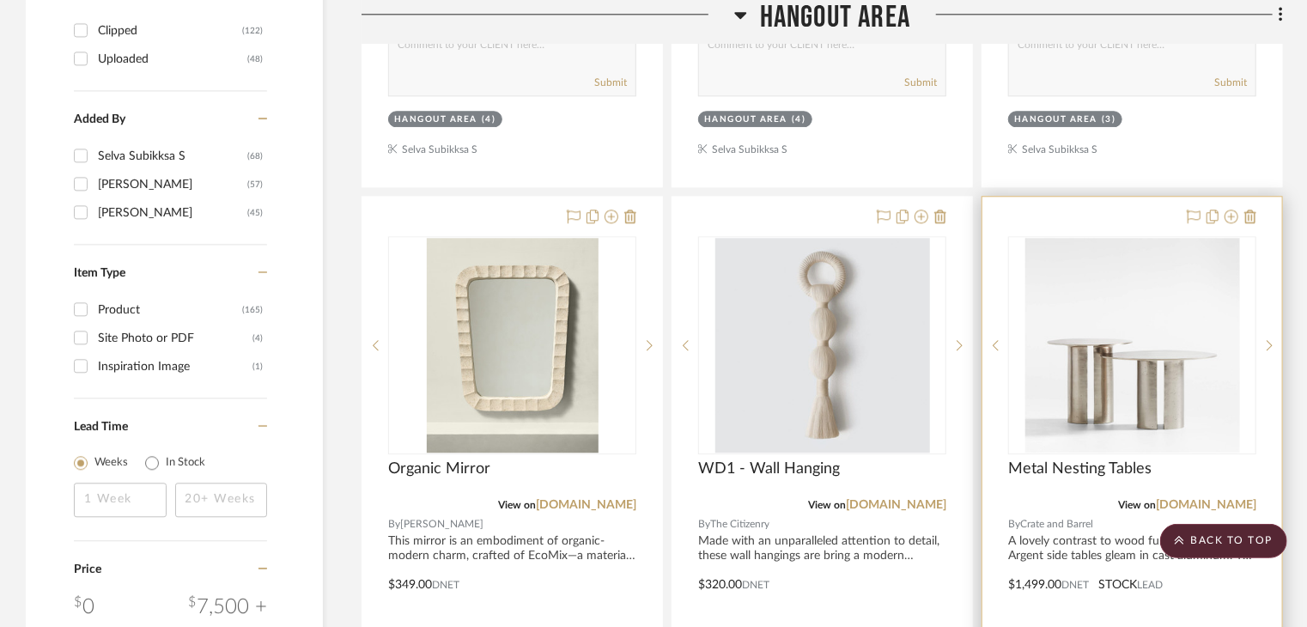
scroll to position [2146, 0]
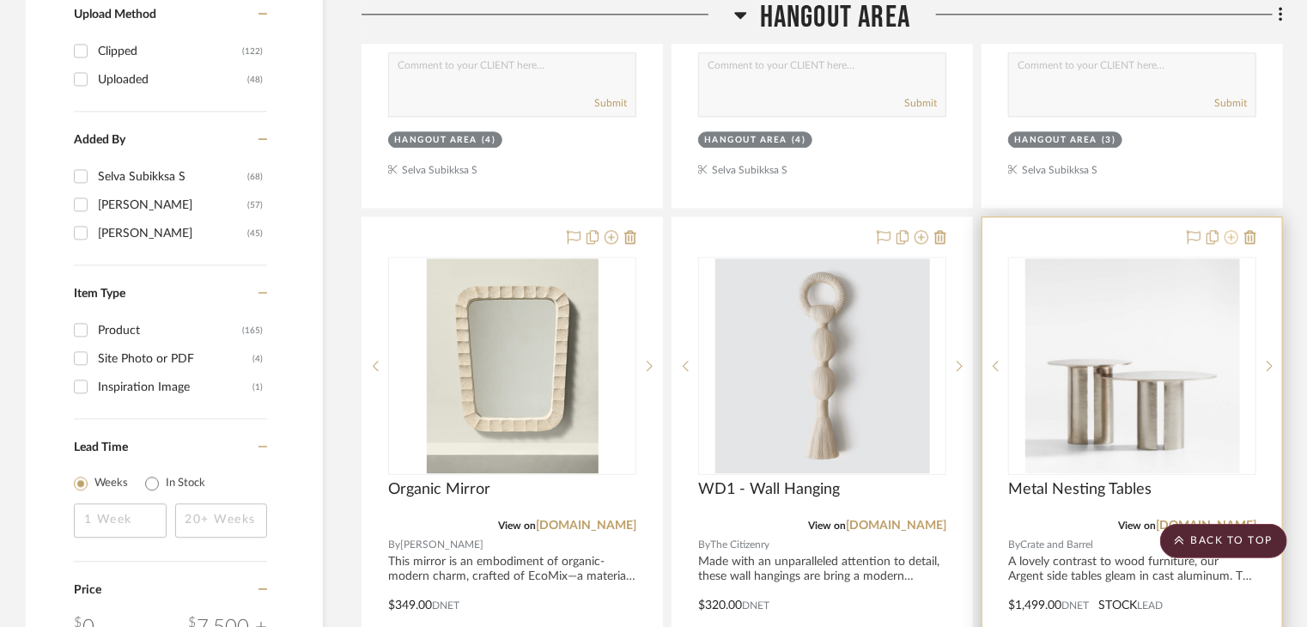
click at [1228, 230] on icon at bounding box center [1231, 237] width 14 height 14
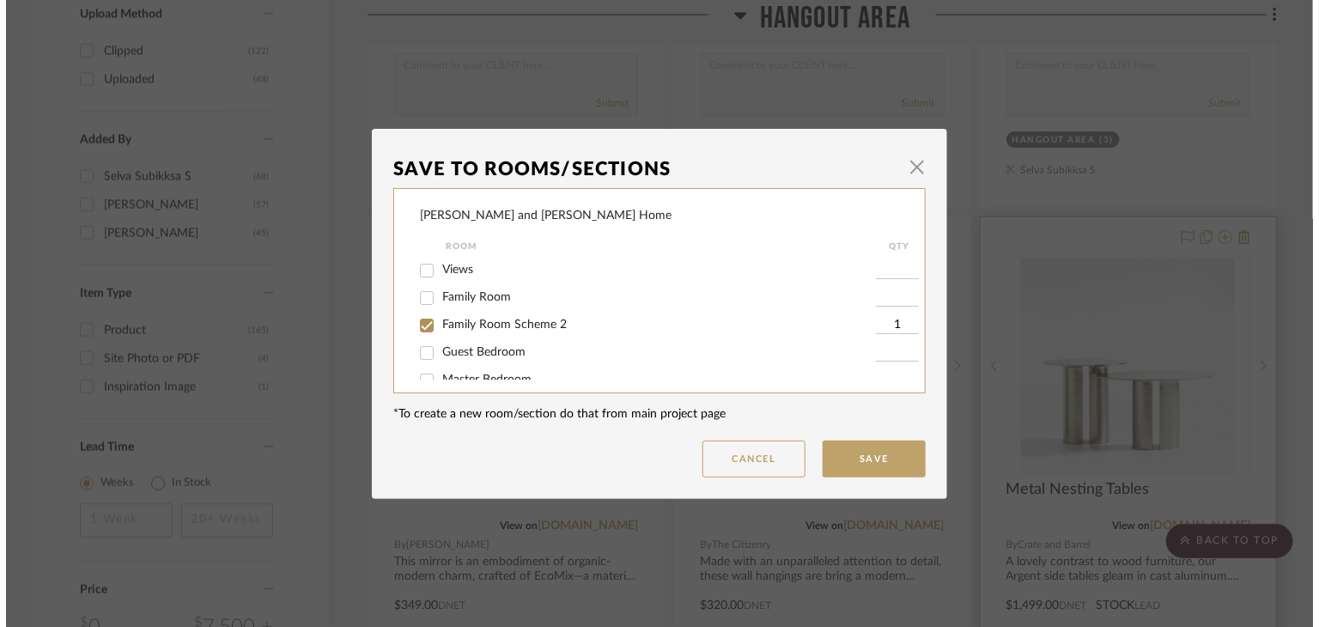
scroll to position [0, 0]
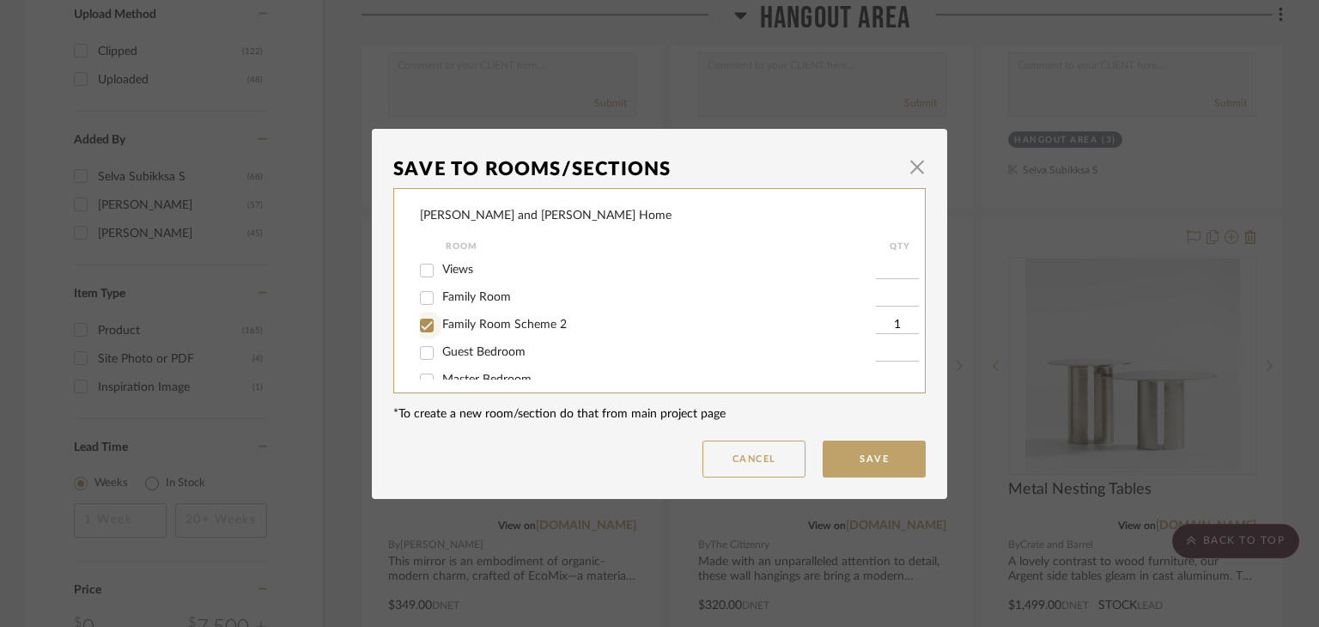
click at [422, 322] on input "Family Room Scheme 2" at bounding box center [426, 325] width 27 height 27
checkbox input "false"
click at [870, 454] on button "Save" at bounding box center [873, 458] width 103 height 37
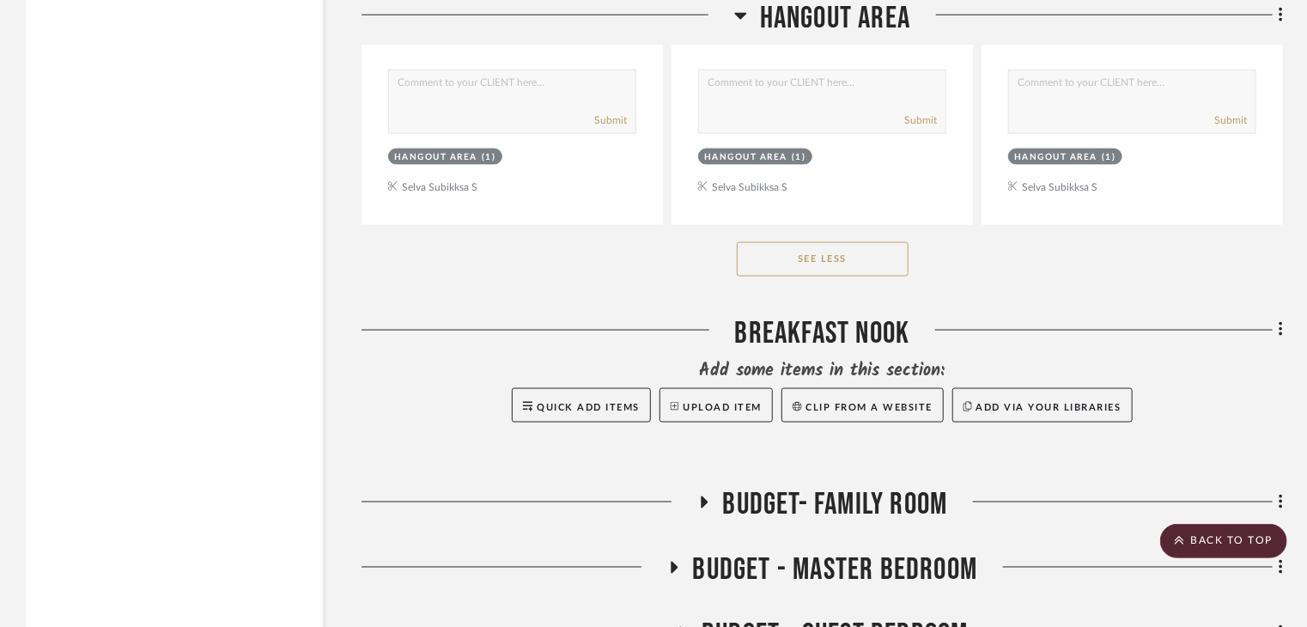
scroll to position [4464, 0]
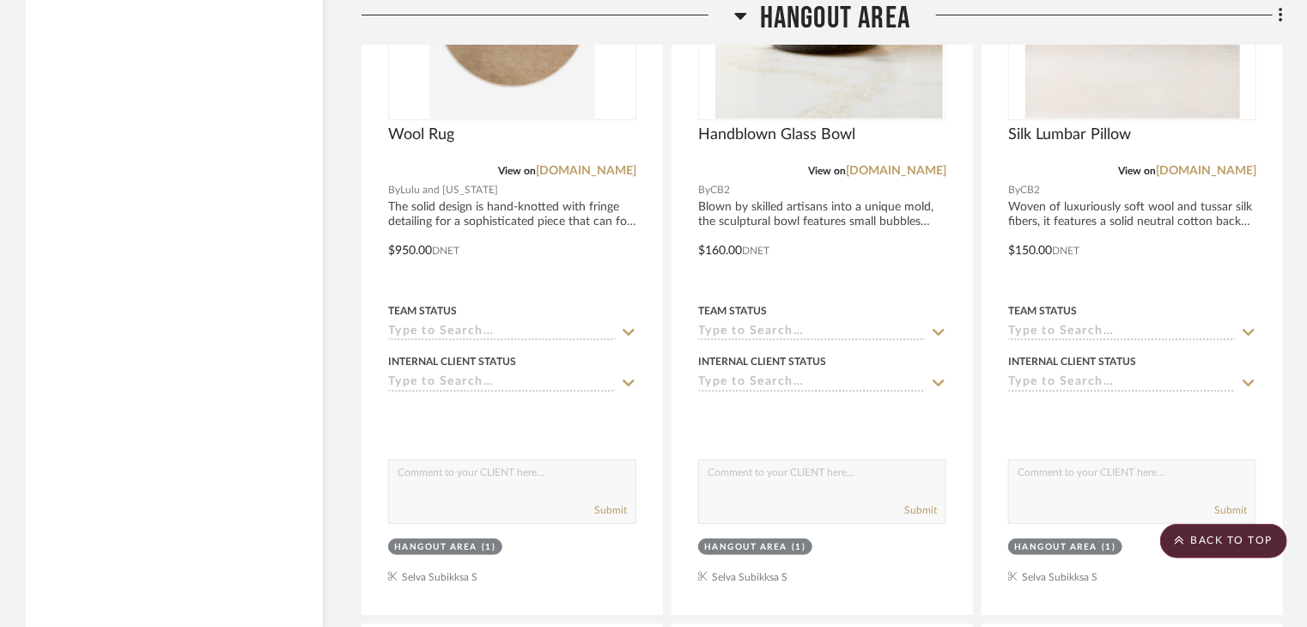
click at [746, 21] on h3 "Hangout Area" at bounding box center [822, 18] width 176 height 37
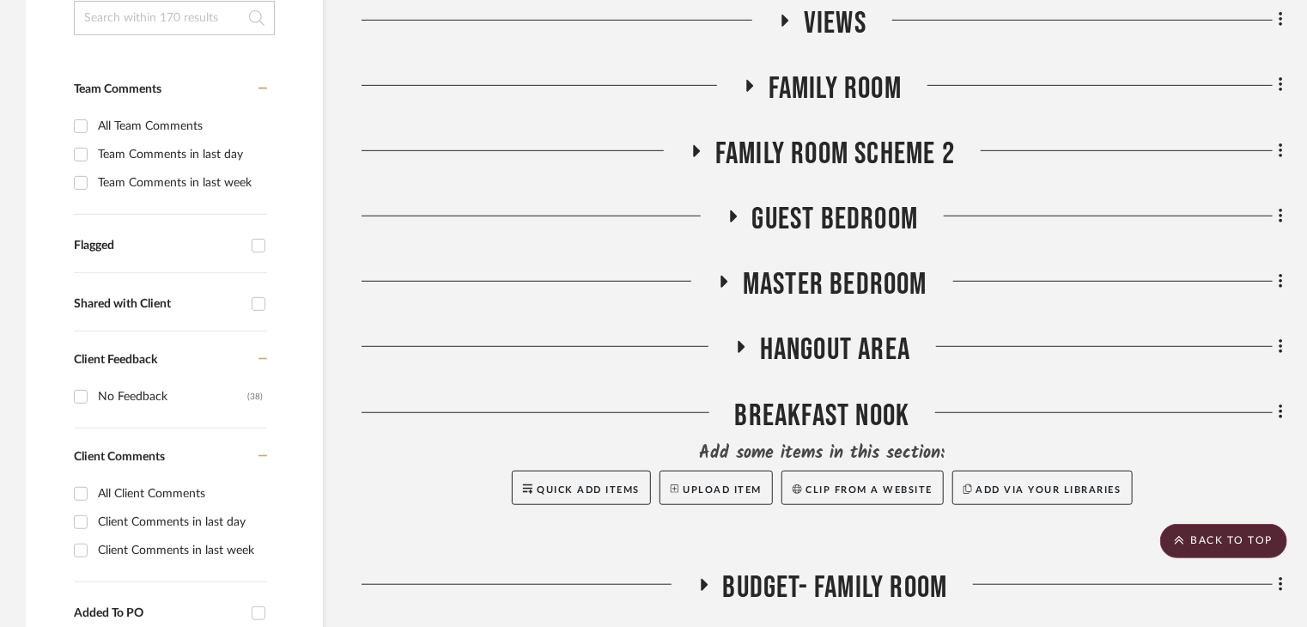
scroll to position [450, 0]
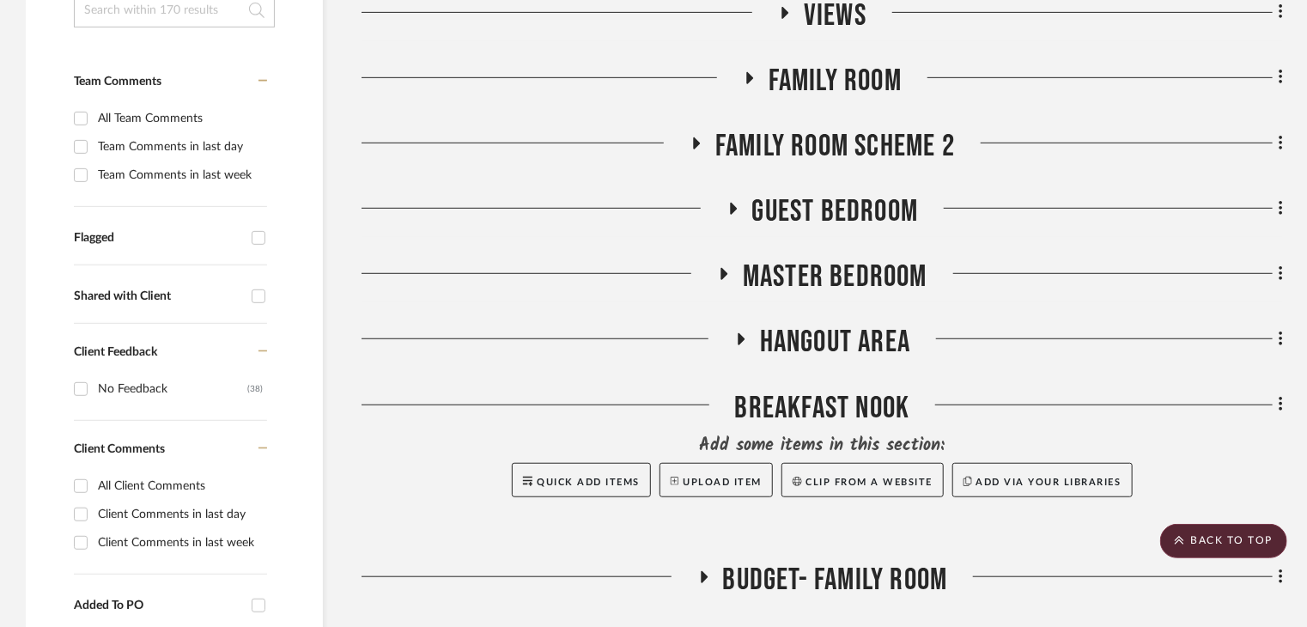
click at [803, 193] on span "Guest Bedroom" at bounding box center [835, 211] width 167 height 37
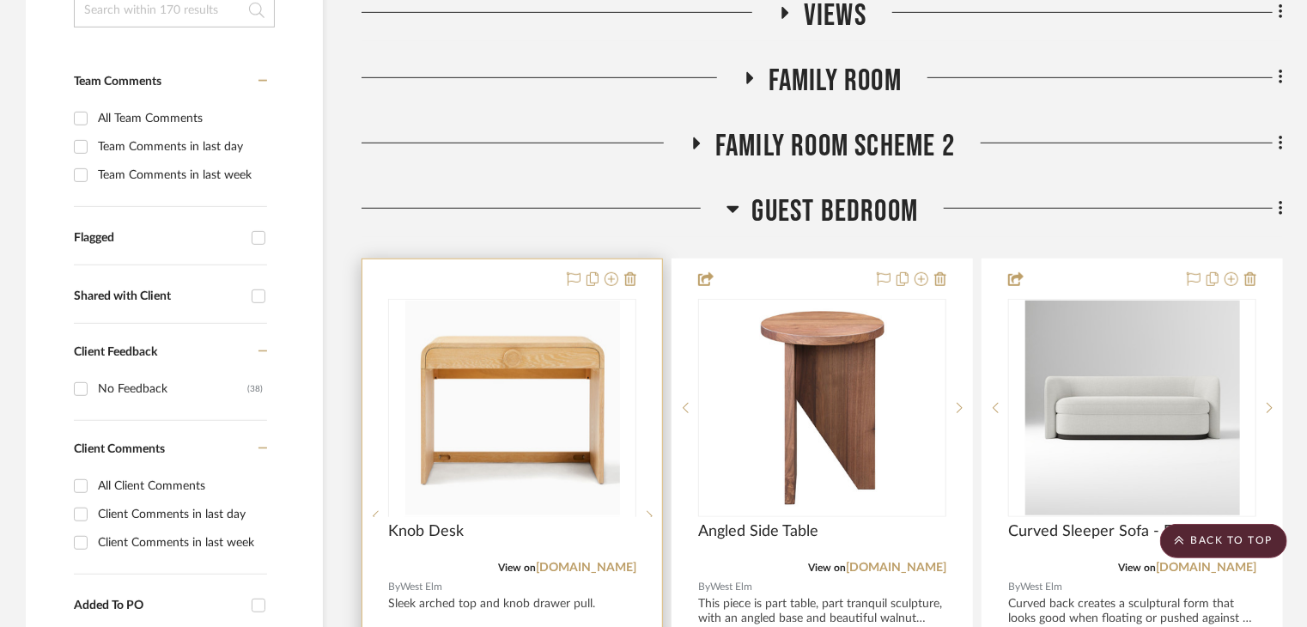
scroll to position [536, 0]
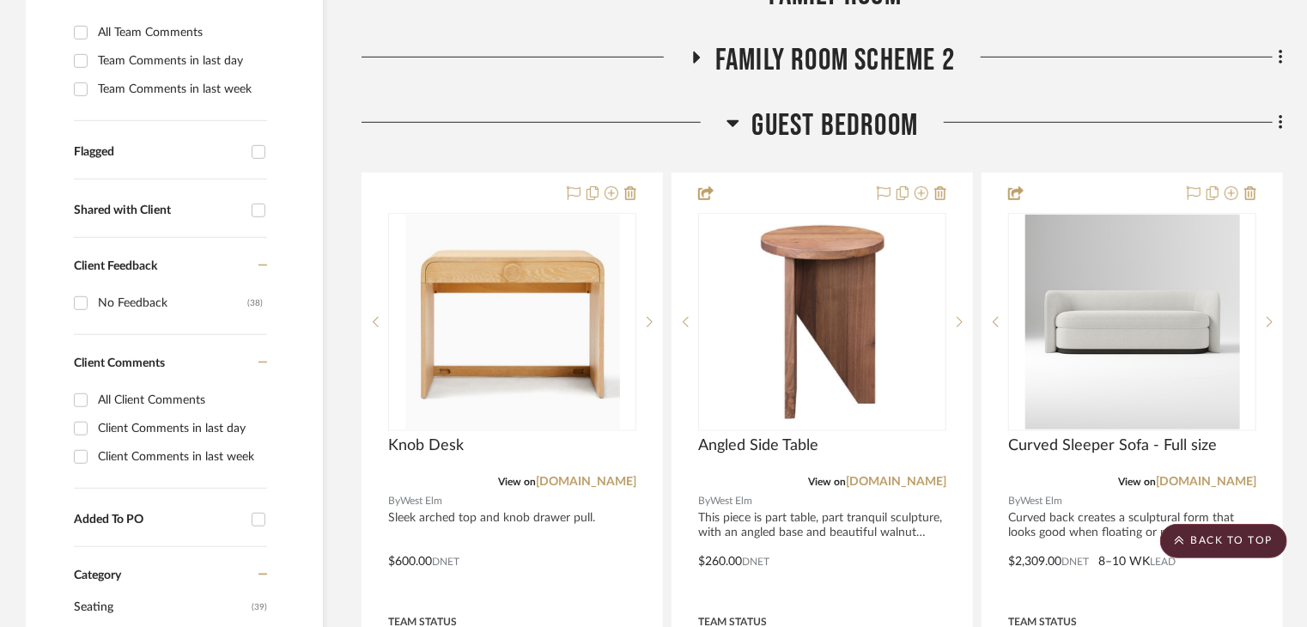
click at [737, 112] on icon at bounding box center [732, 122] width 13 height 21
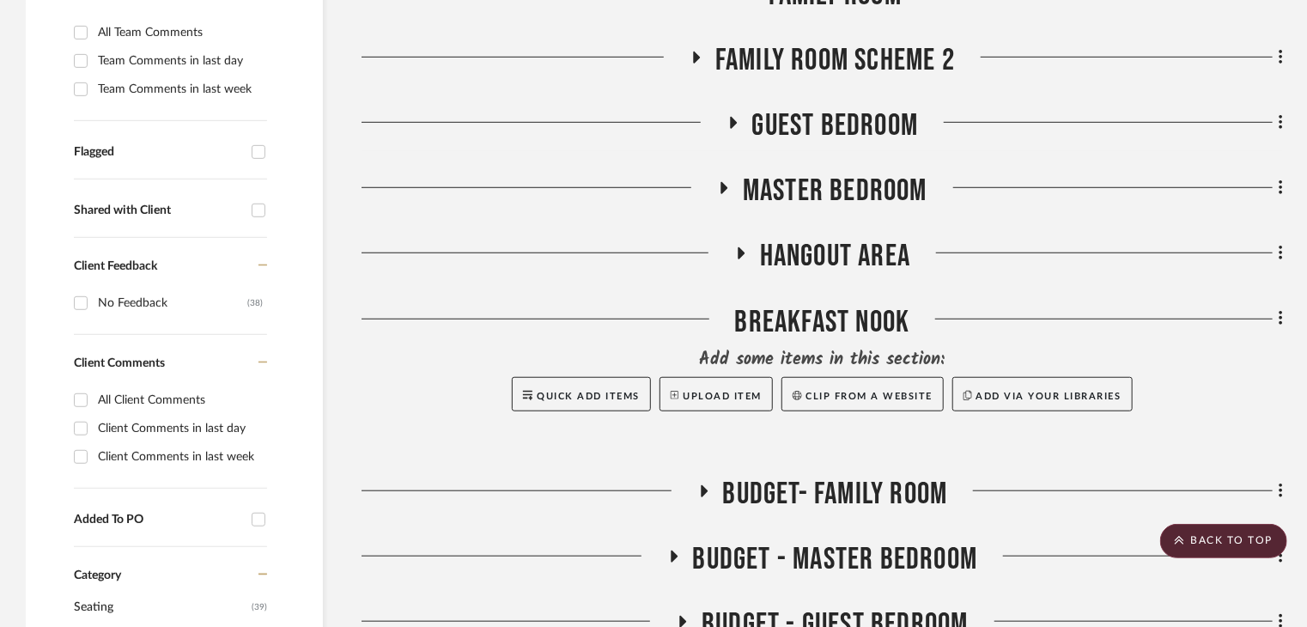
click at [775, 238] on span "Hangout Area" at bounding box center [835, 256] width 150 height 37
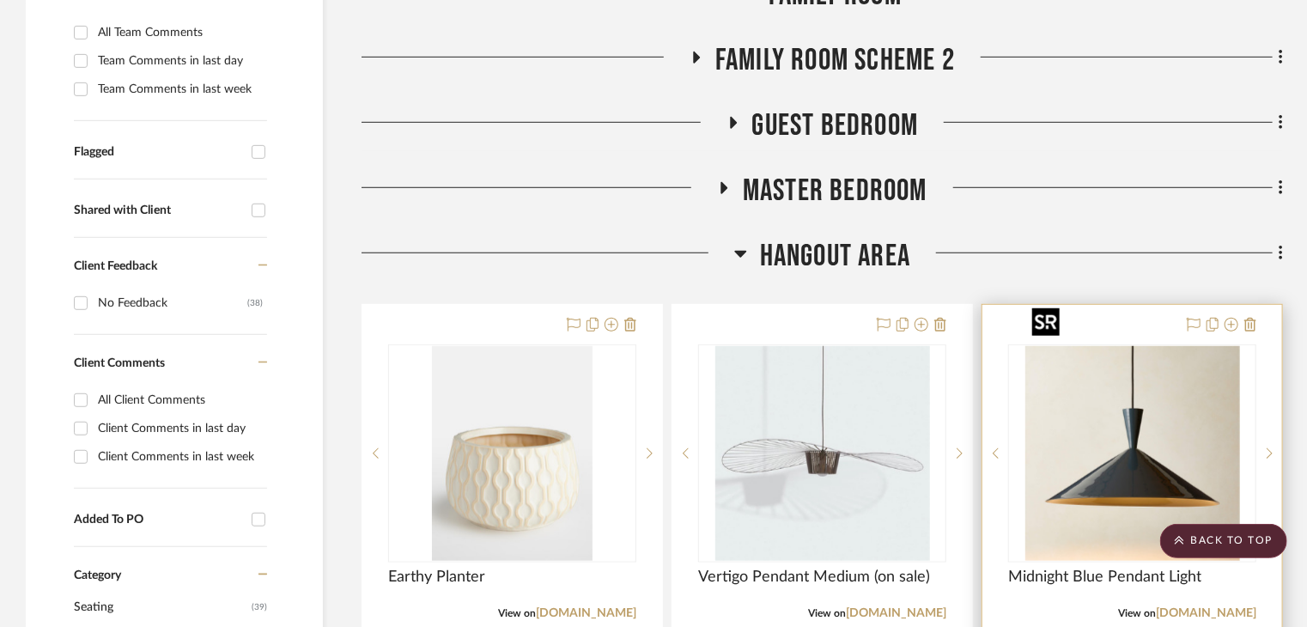
scroll to position [707, 0]
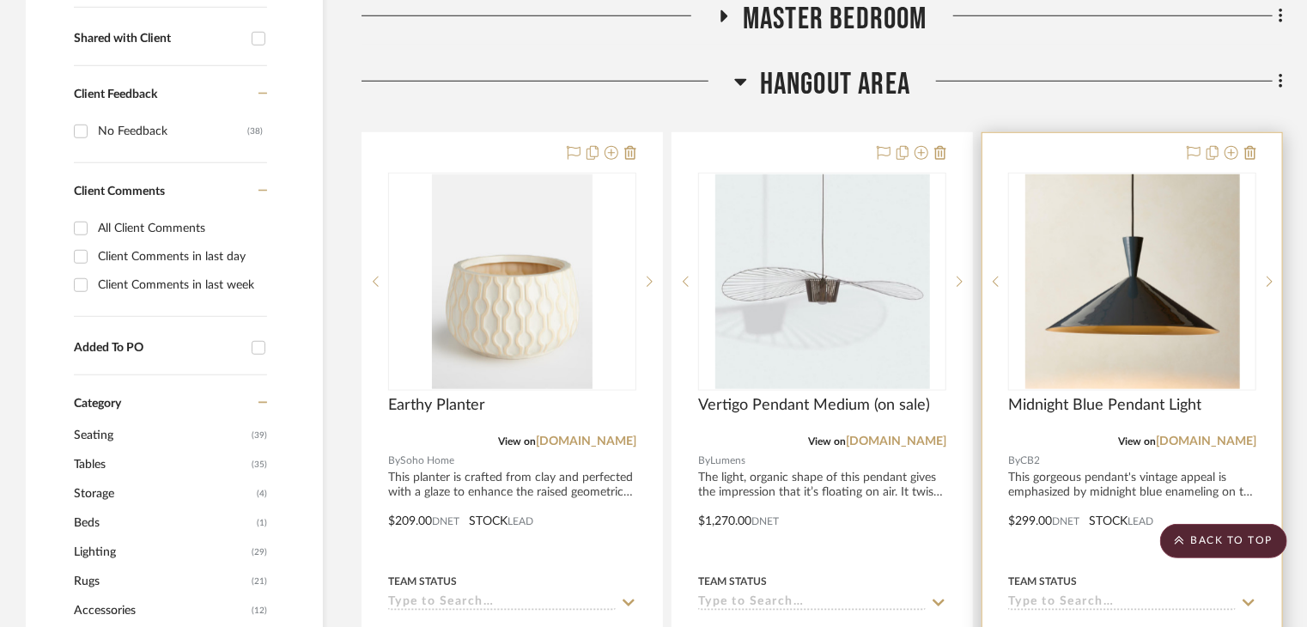
click at [1236, 434] on div "View on [DOMAIN_NAME]" at bounding box center [1132, 441] width 248 height 15
click at [1240, 435] on link "[DOMAIN_NAME]" at bounding box center [1205, 441] width 100 height 12
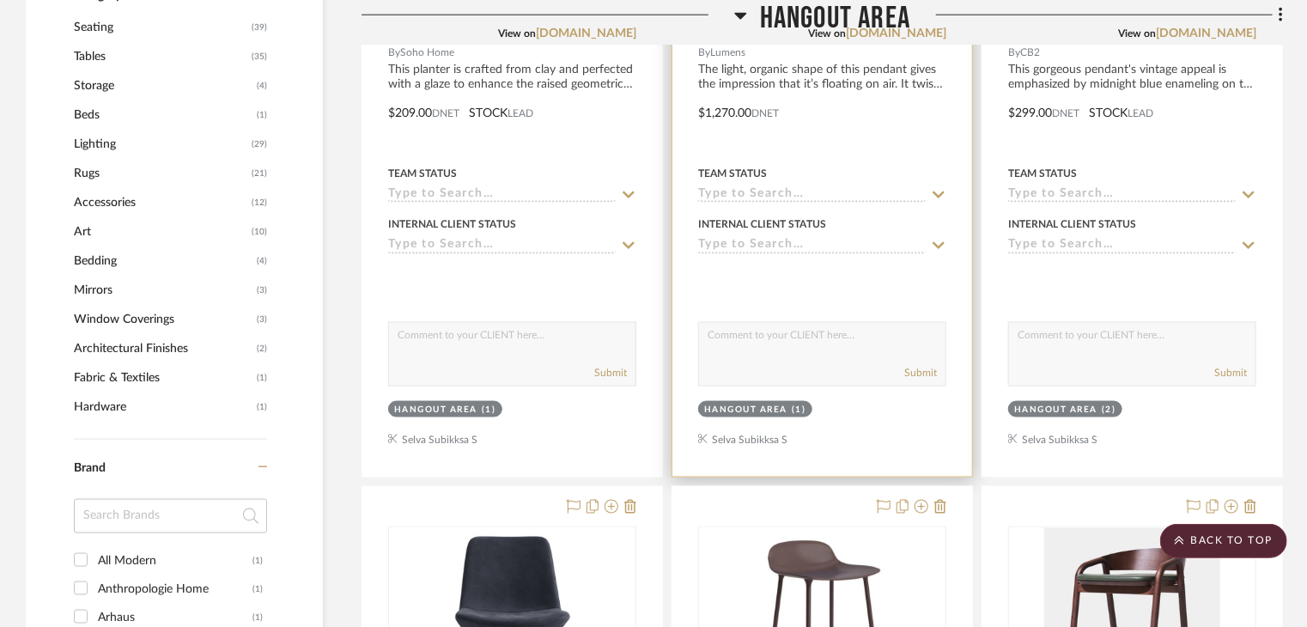
scroll to position [1137, 0]
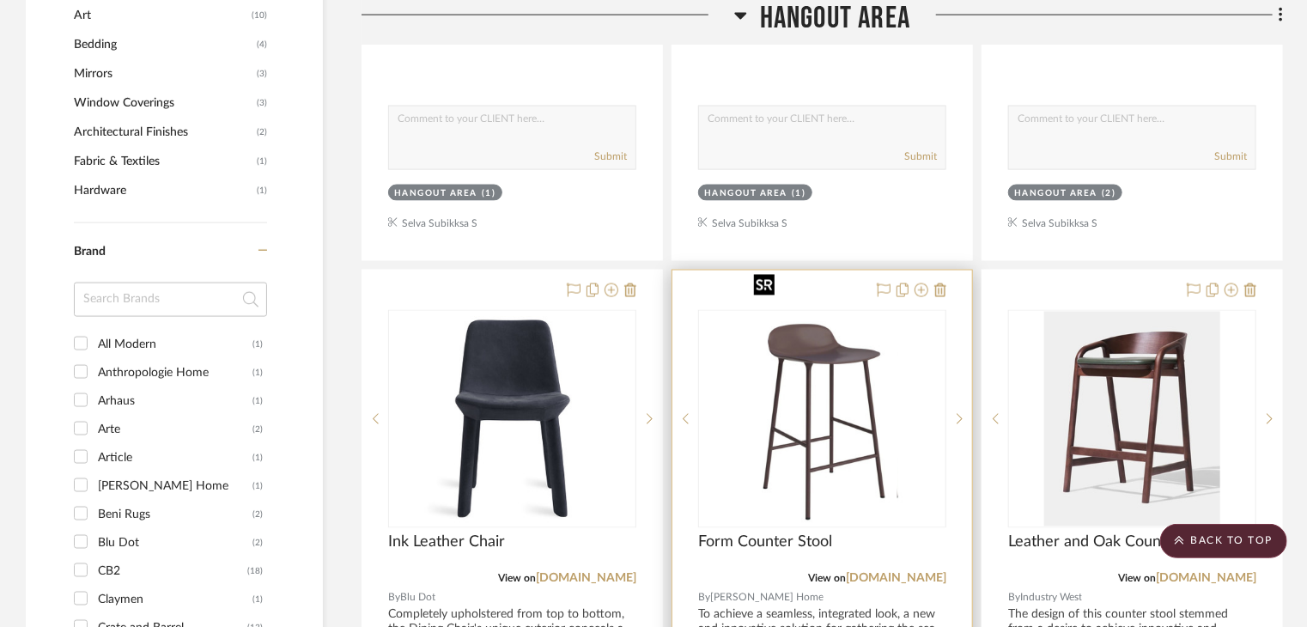
scroll to position [1374, 0]
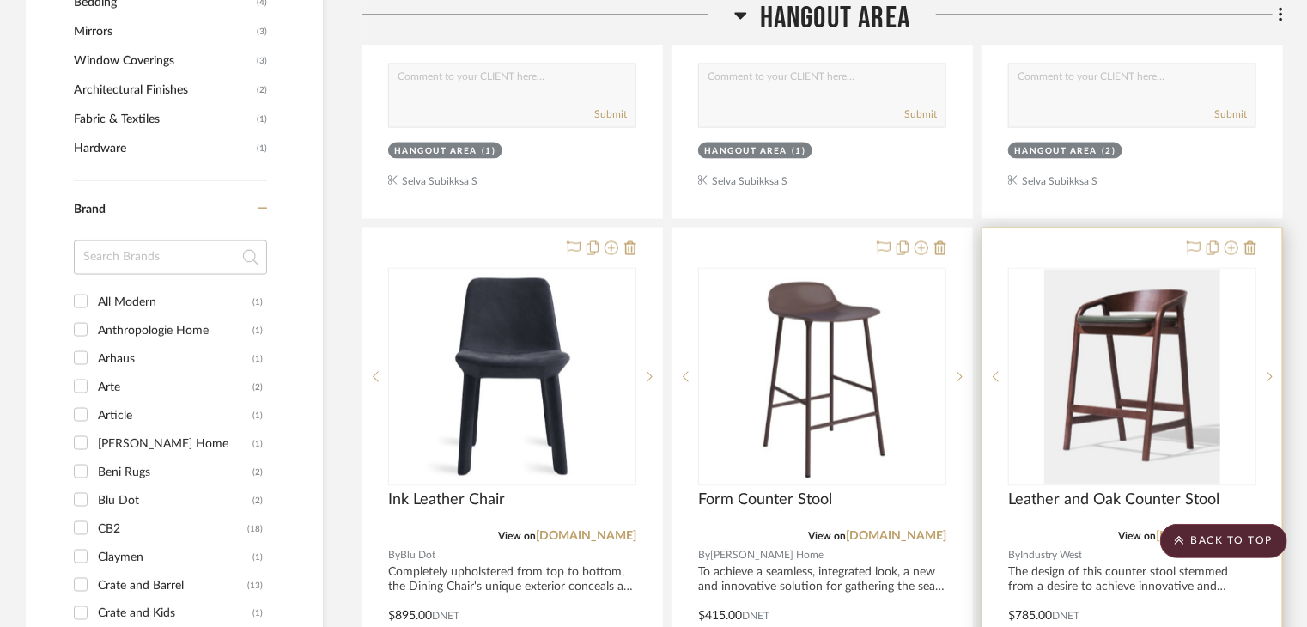
click at [1198, 531] on link "[DOMAIN_NAME]" at bounding box center [1205, 537] width 100 height 12
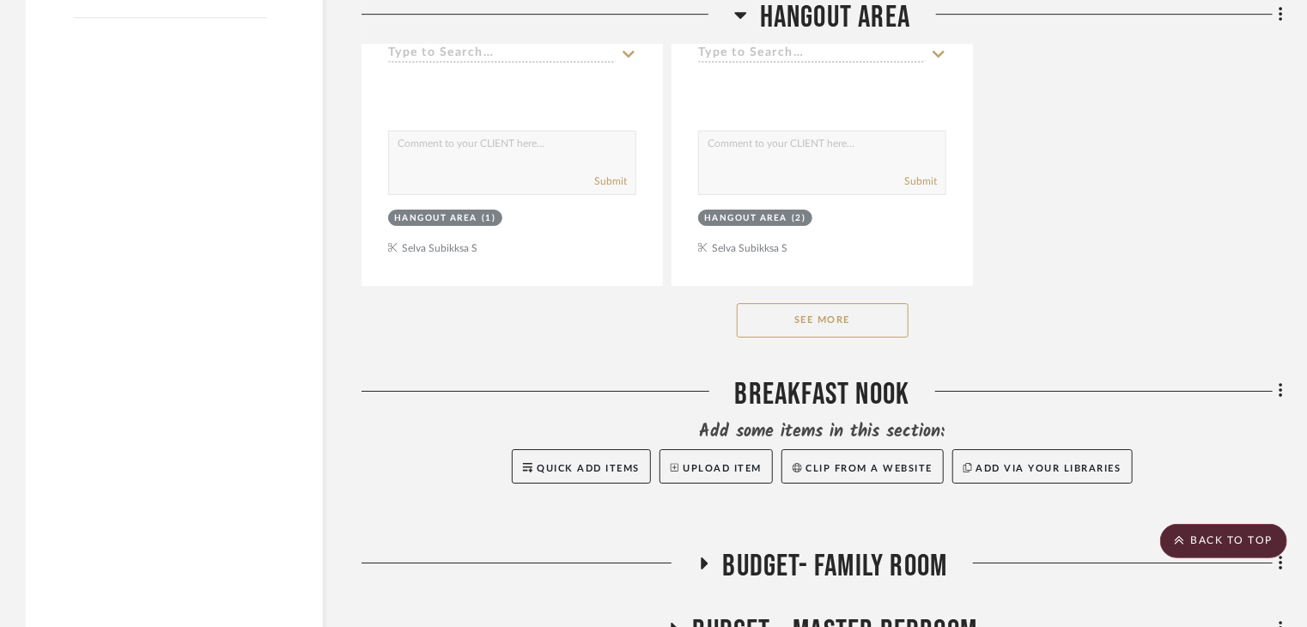
scroll to position [2833, 0]
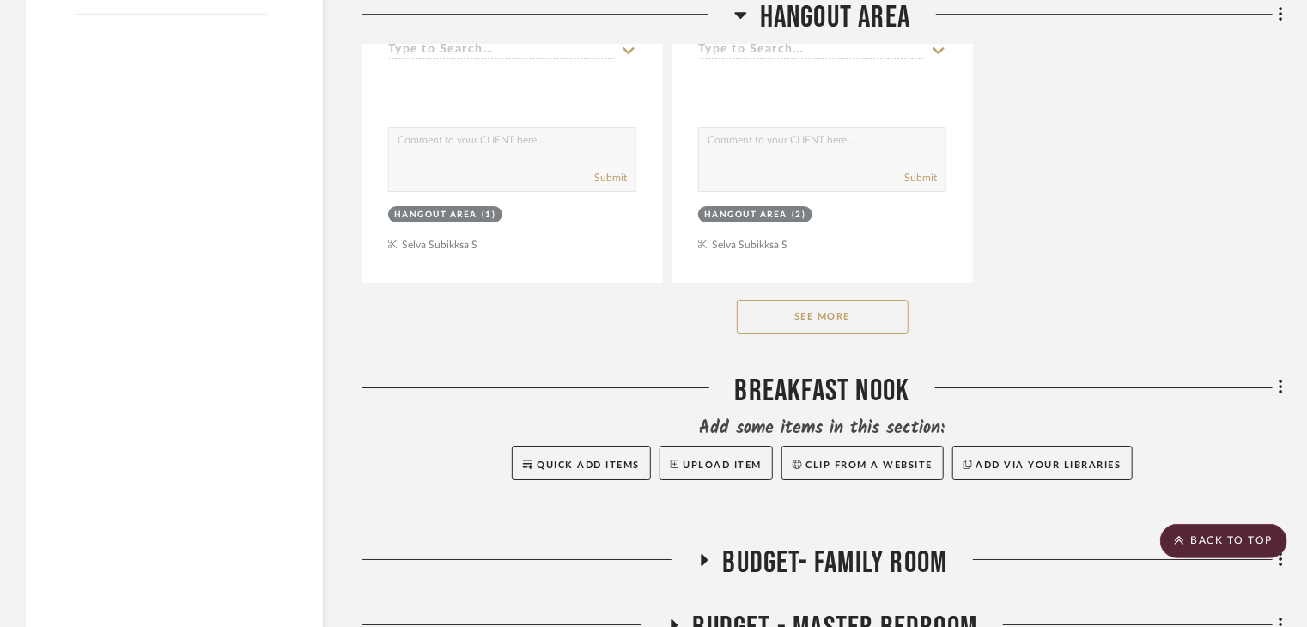
click at [848, 300] on button "See More" at bounding box center [823, 317] width 172 height 34
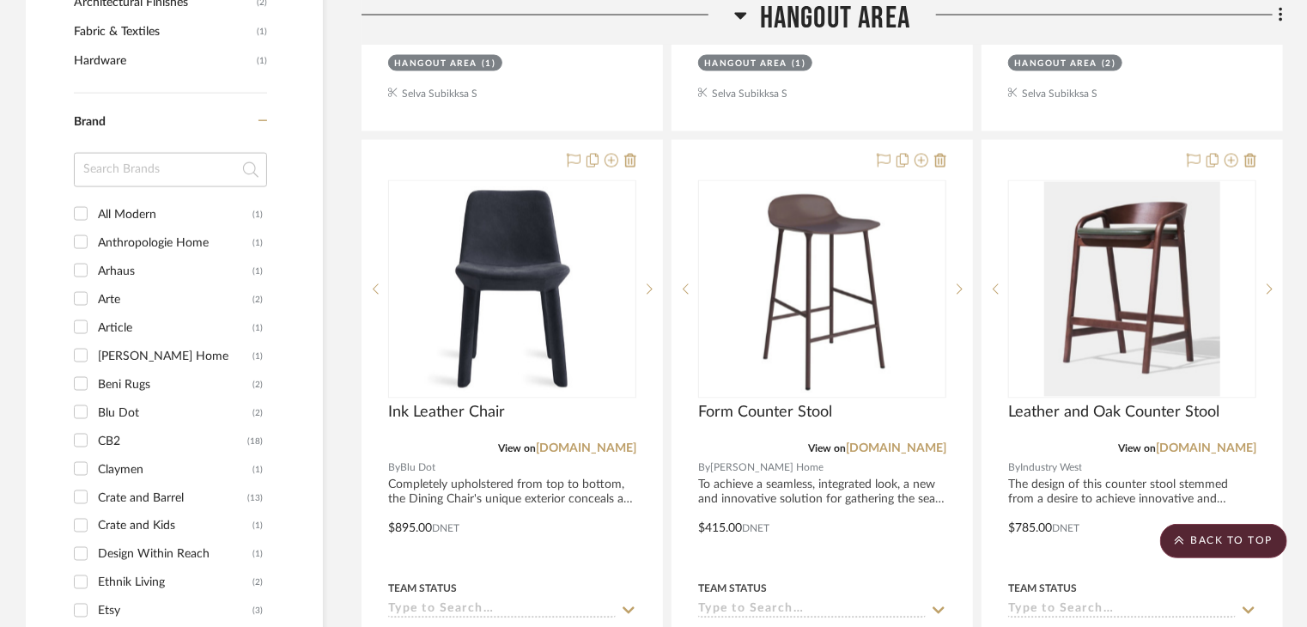
scroll to position [1459, 0]
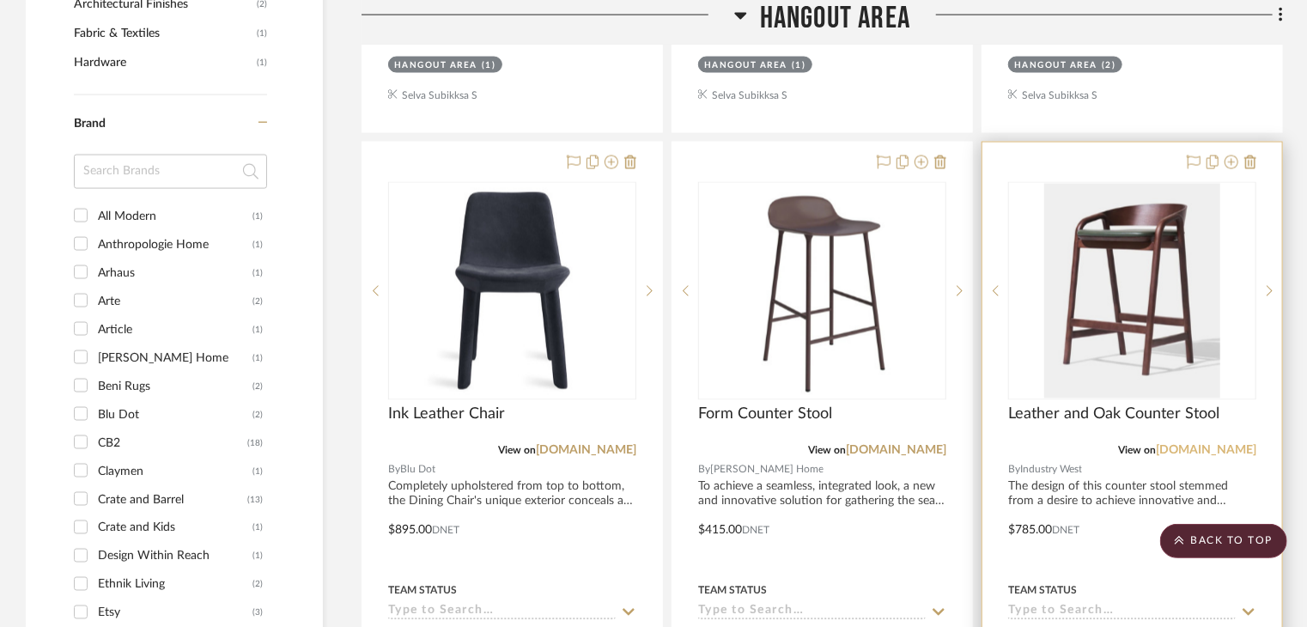
click at [1230, 445] on link "[DOMAIN_NAME]" at bounding box center [1205, 451] width 100 height 12
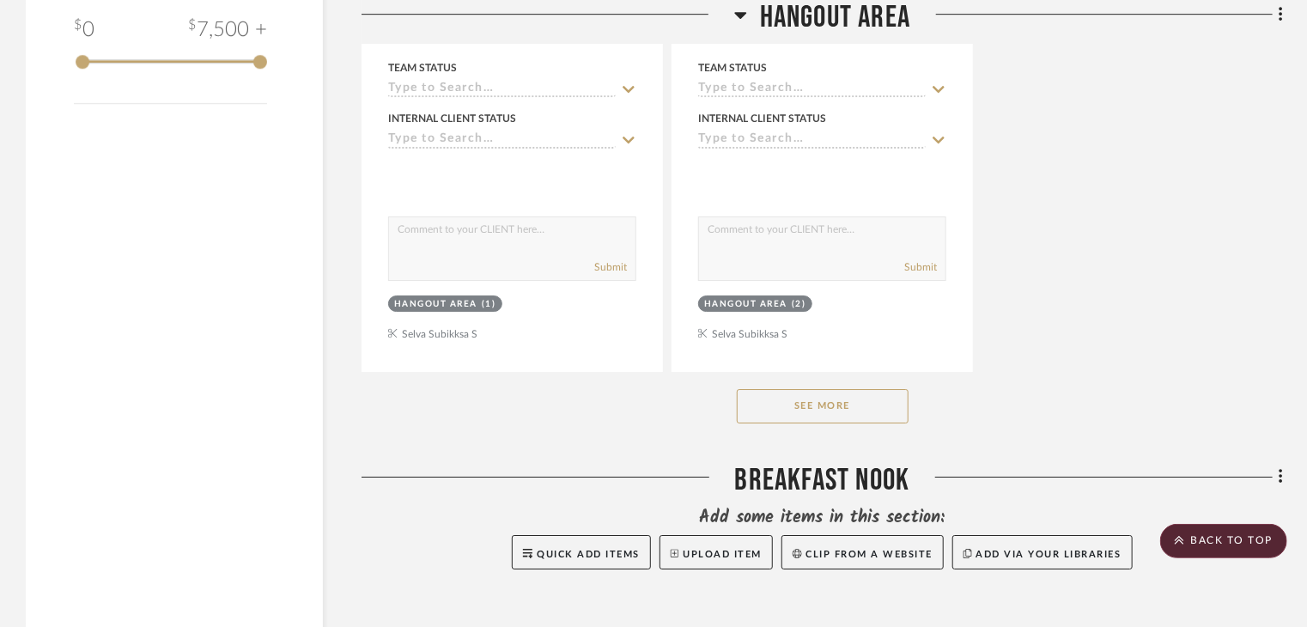
scroll to position [2747, 0]
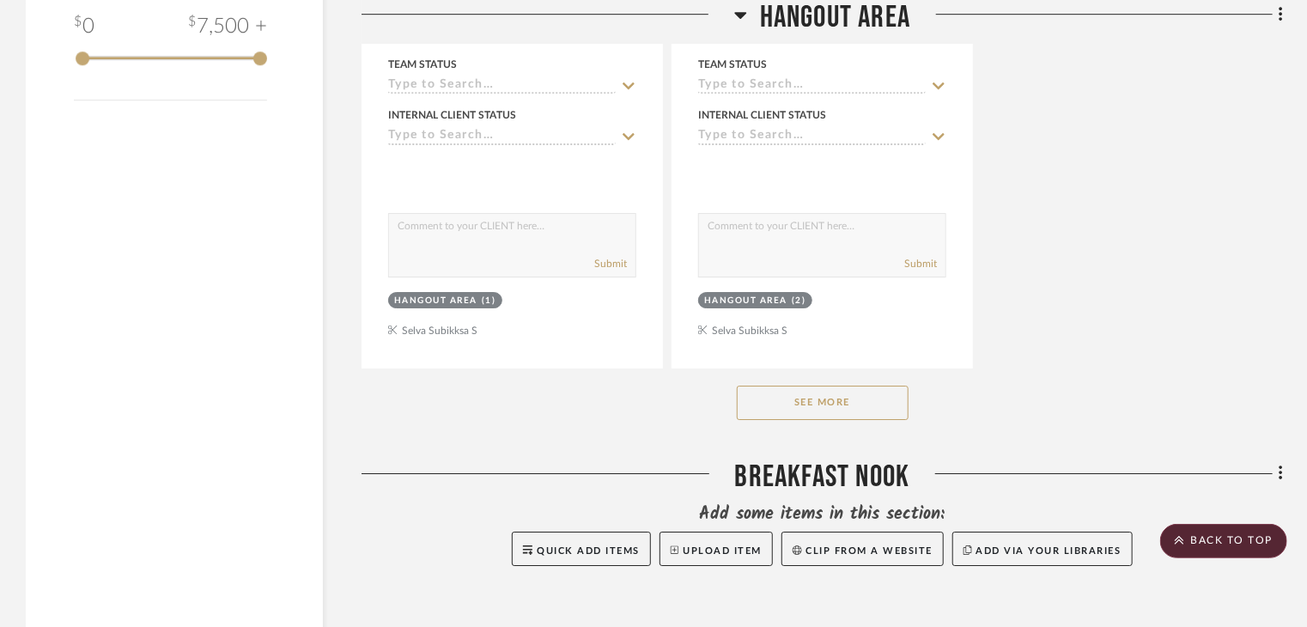
click at [858, 385] on button "See More" at bounding box center [823, 402] width 172 height 34
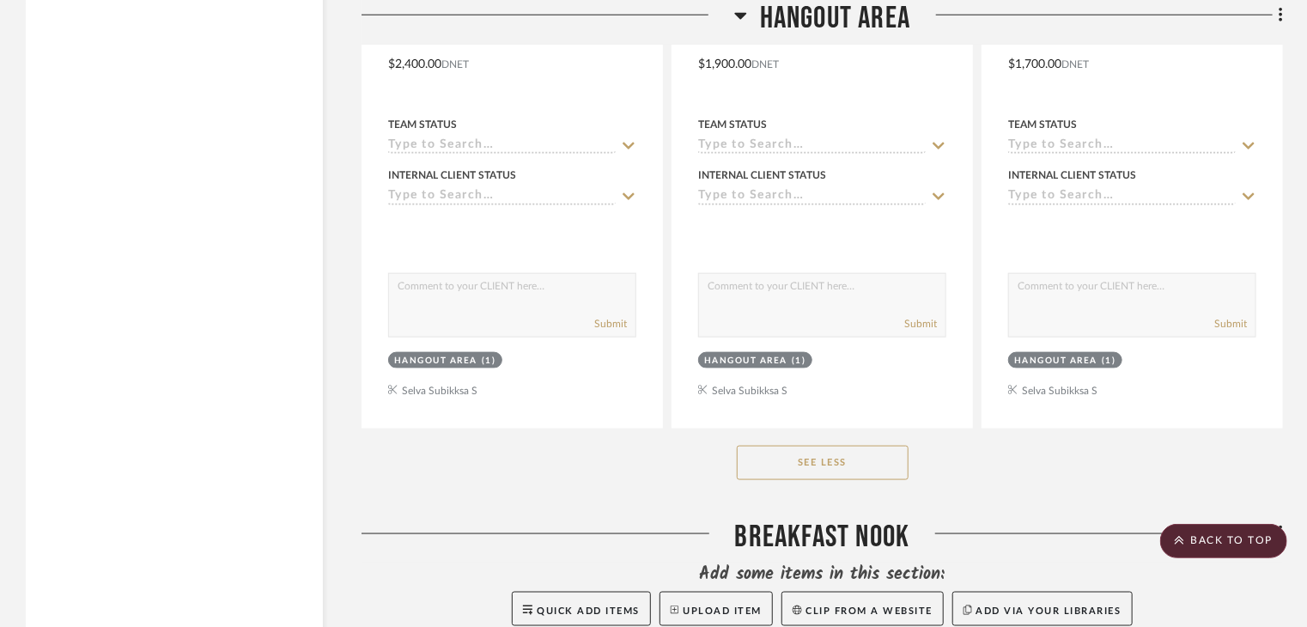
scroll to position [4292, 0]
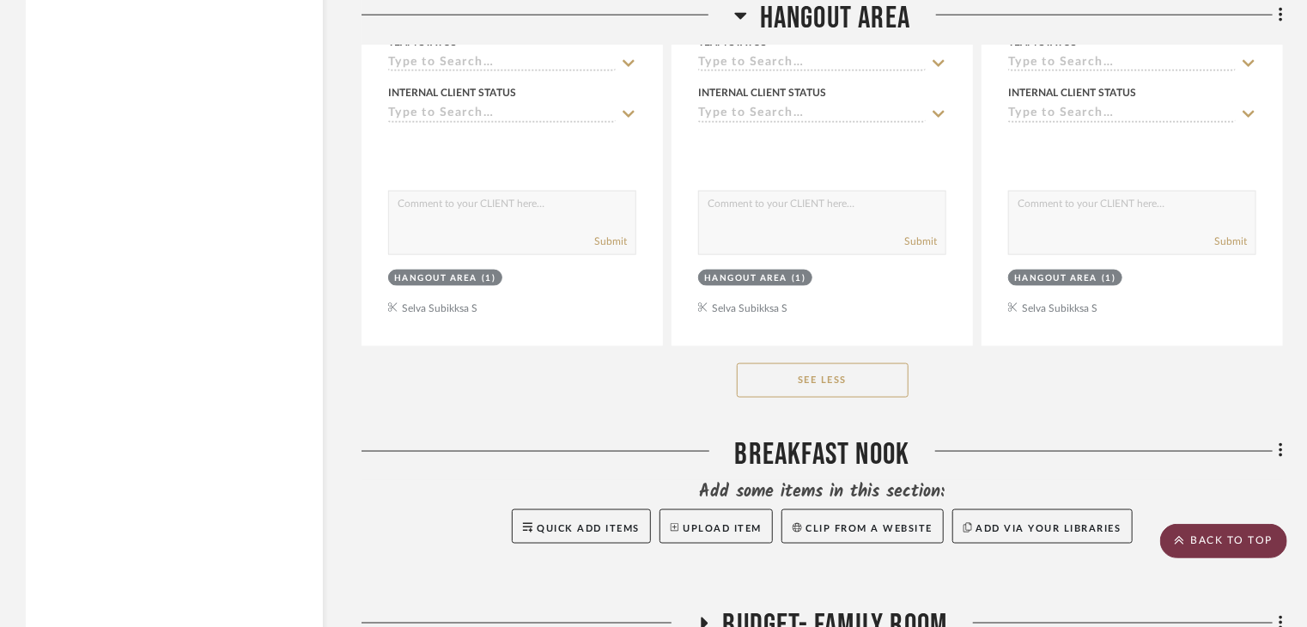
click at [1240, 542] on scroll-to-top-button "BACK TO TOP" at bounding box center [1223, 541] width 127 height 34
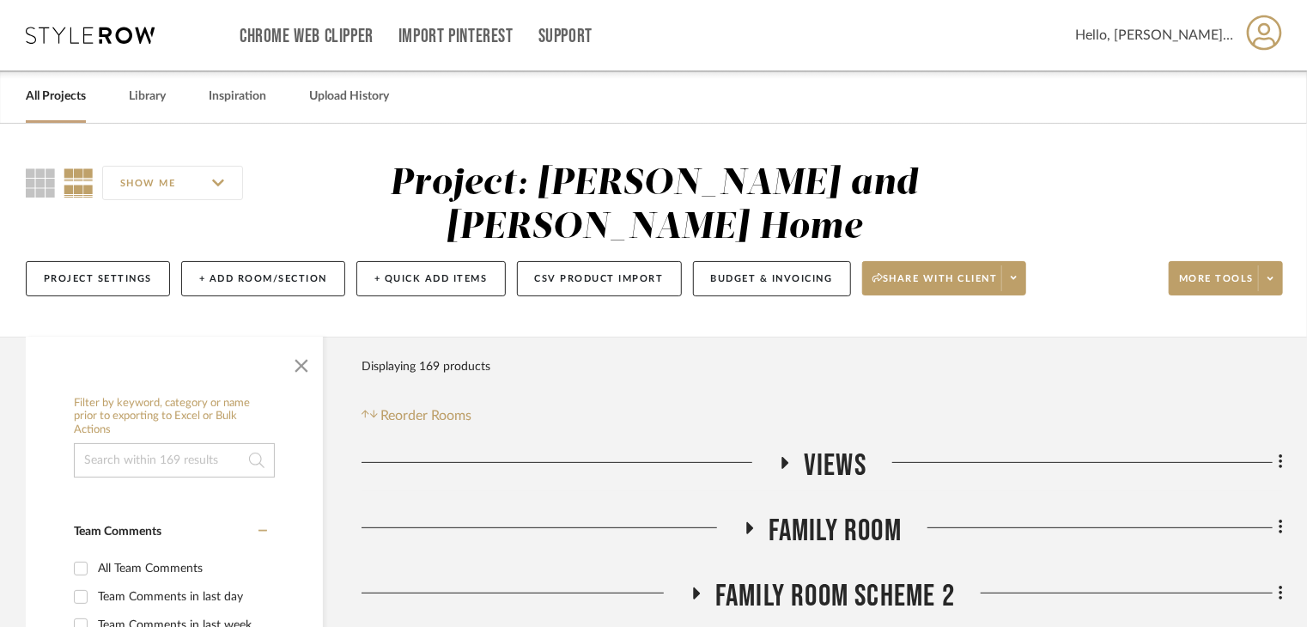
scroll to position [429, 0]
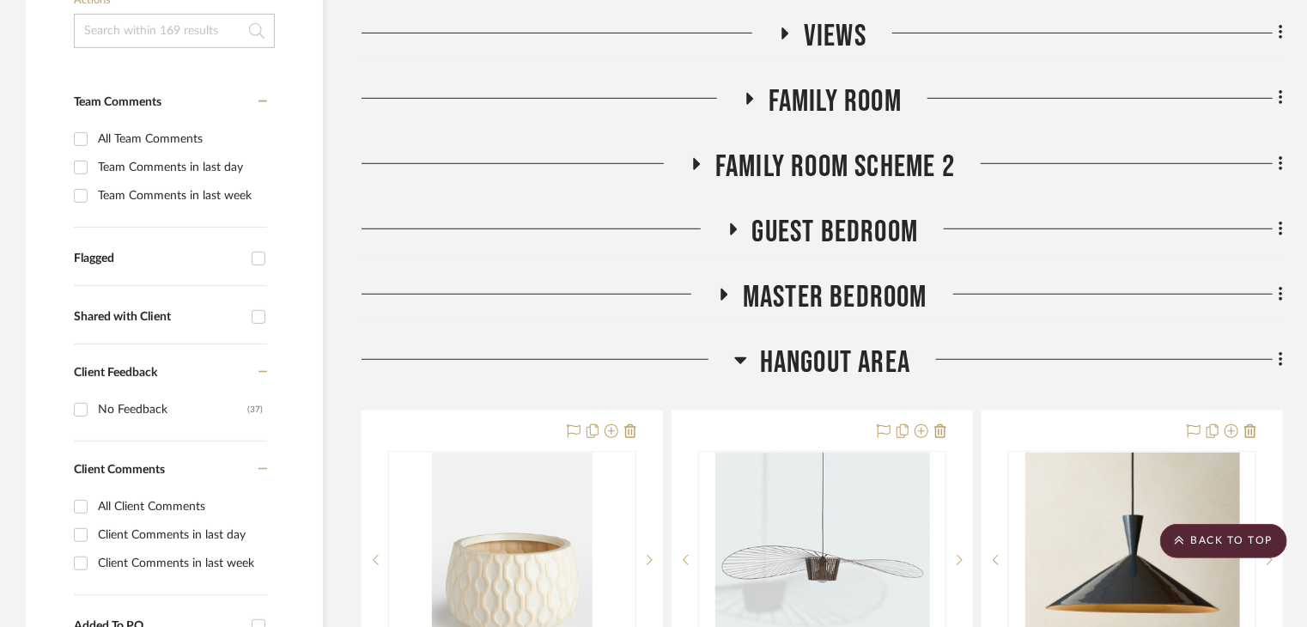
click at [812, 214] on span "Guest Bedroom" at bounding box center [835, 232] width 167 height 37
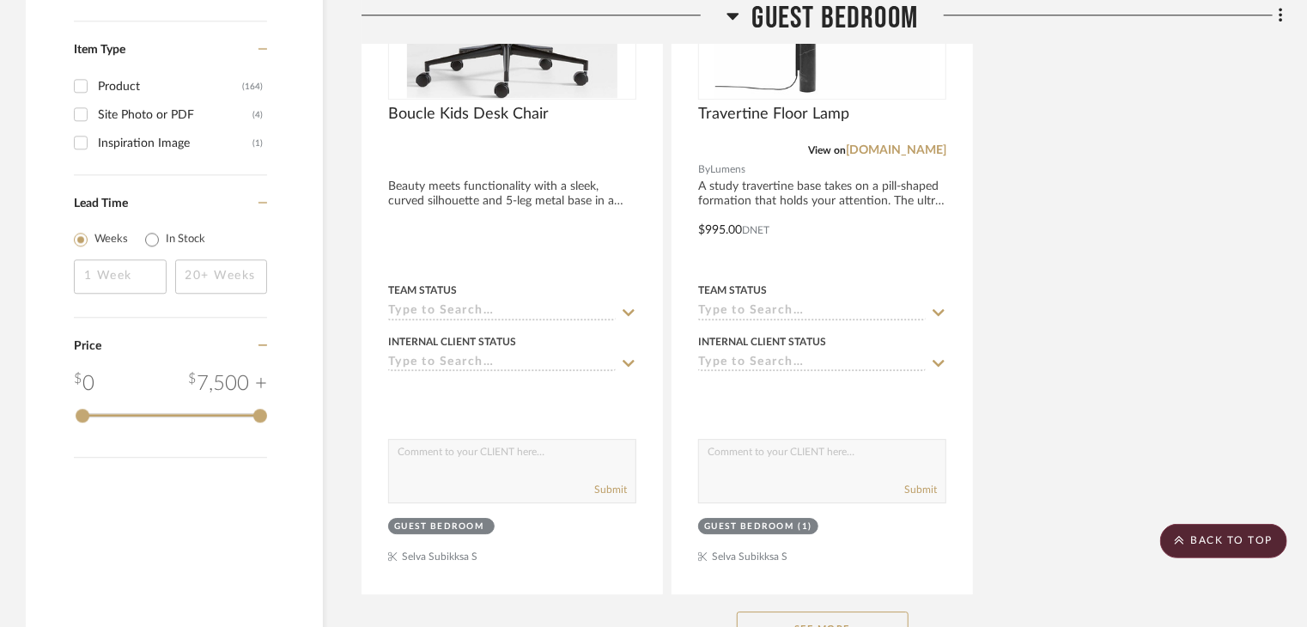
scroll to position [2404, 0]
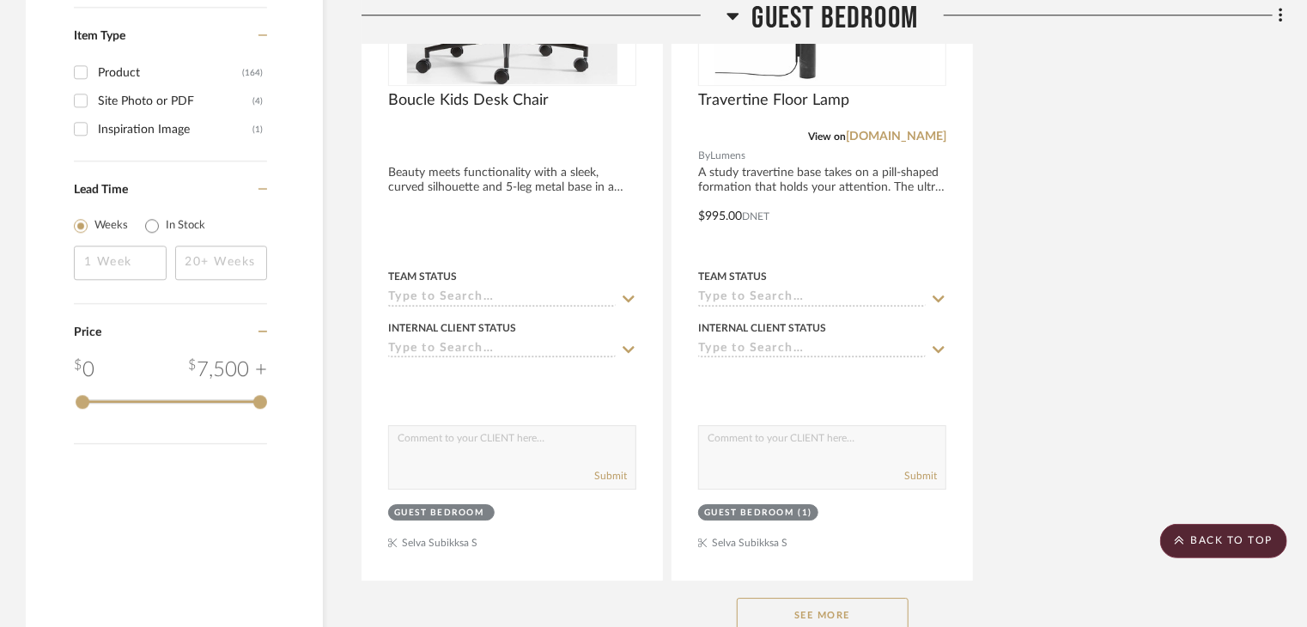
click at [739, 597] on button "See More" at bounding box center [823, 614] width 172 height 34
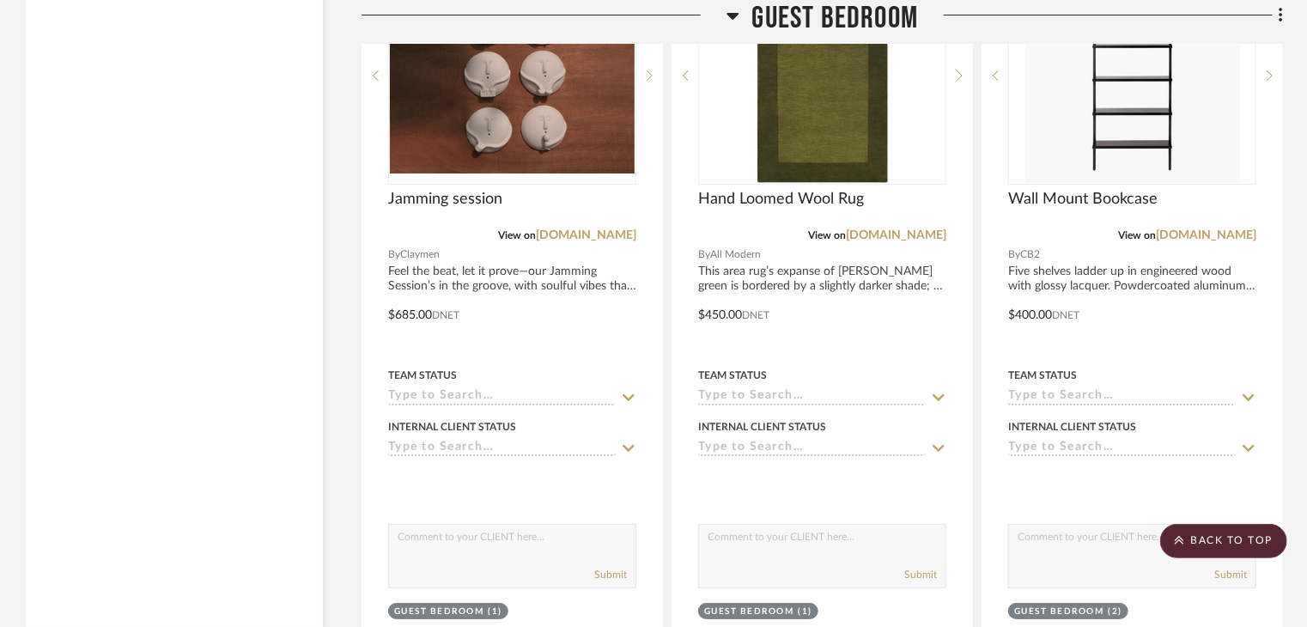
scroll to position [2833, 0]
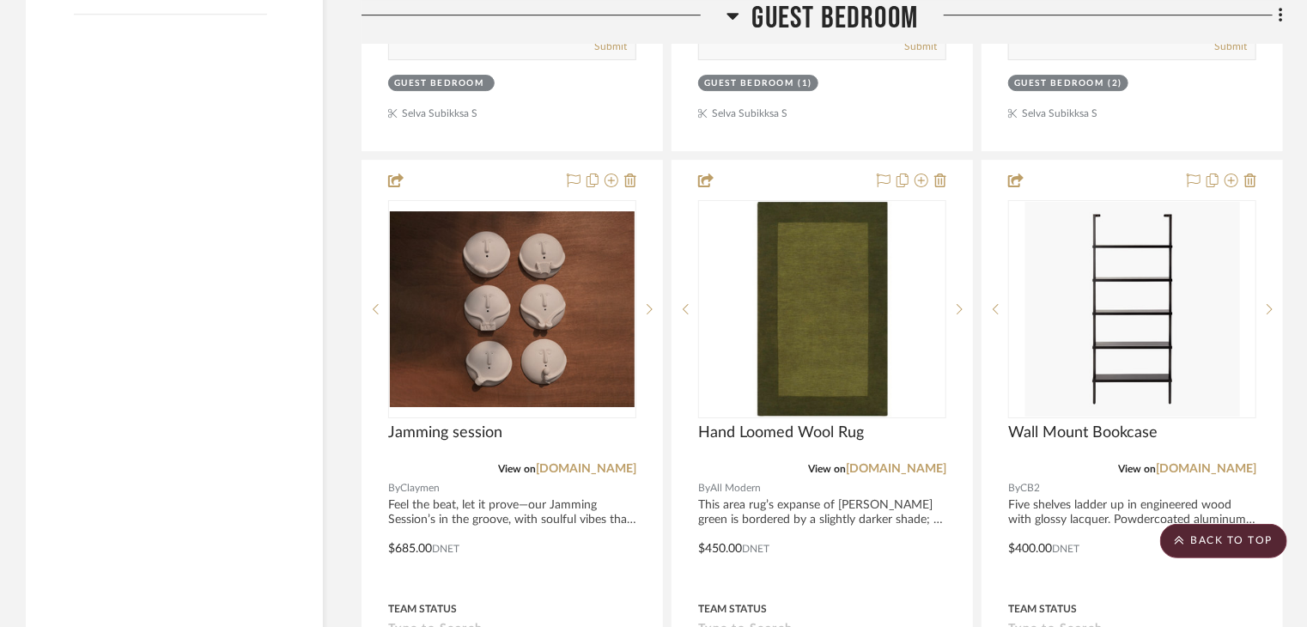
click at [735, 18] on icon at bounding box center [732, 15] width 13 height 21
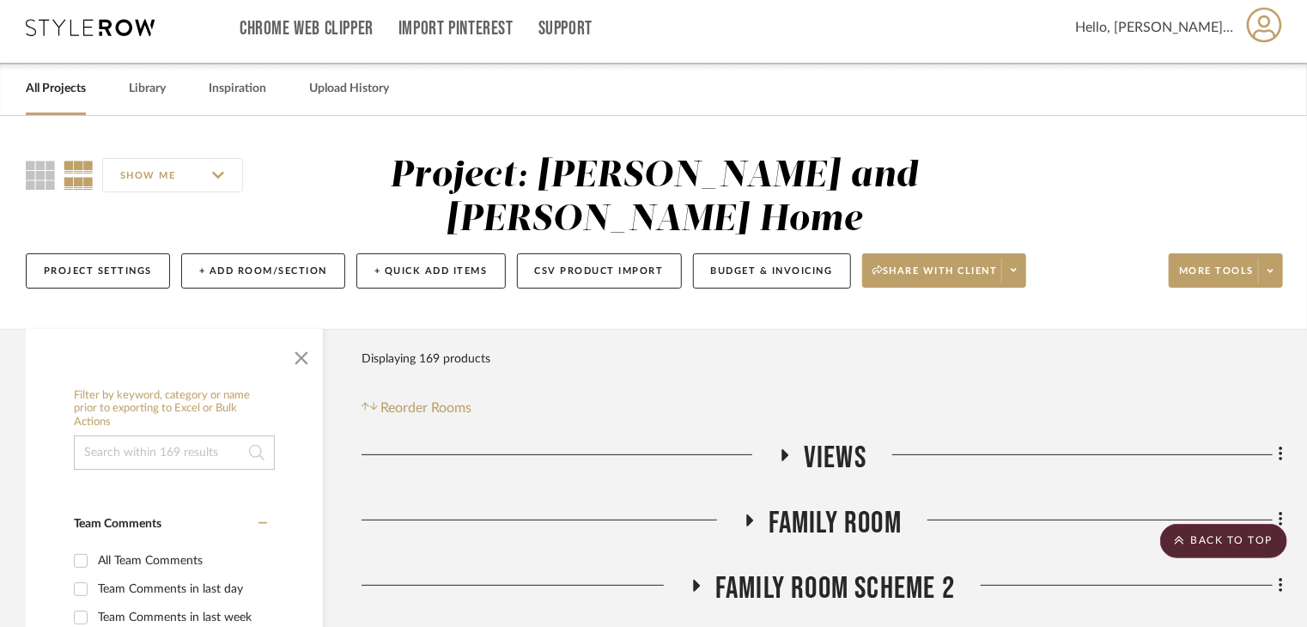
scroll to position [0, 0]
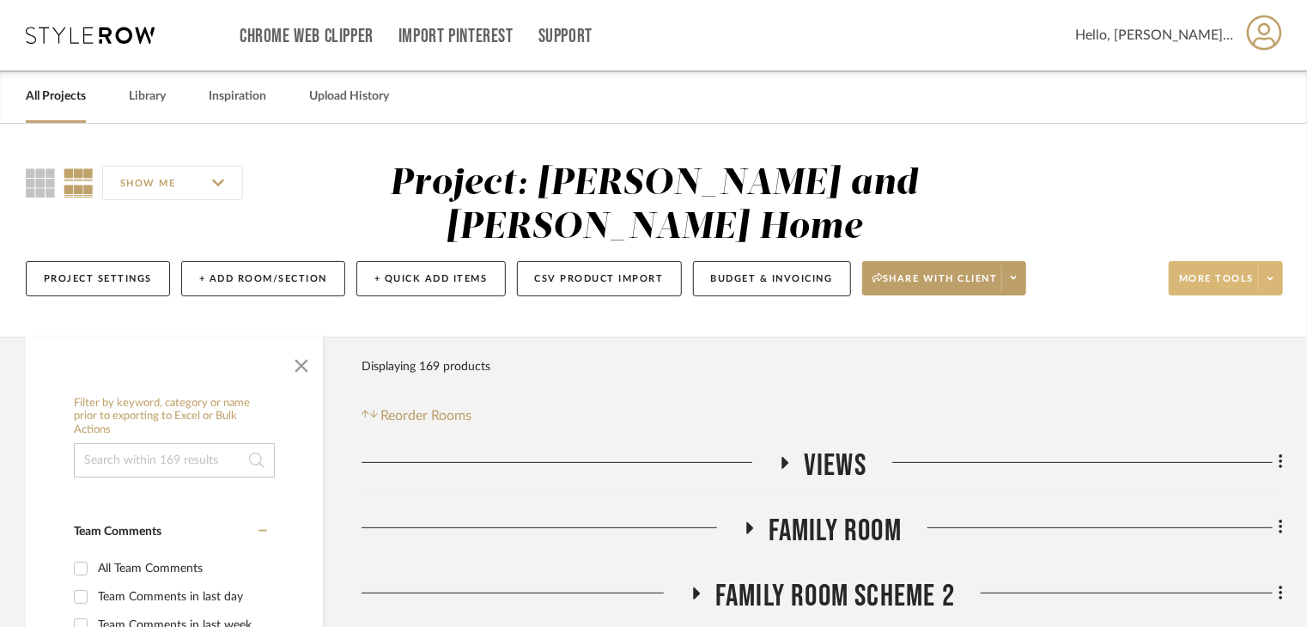
click at [1265, 265] on span at bounding box center [1270, 278] width 24 height 26
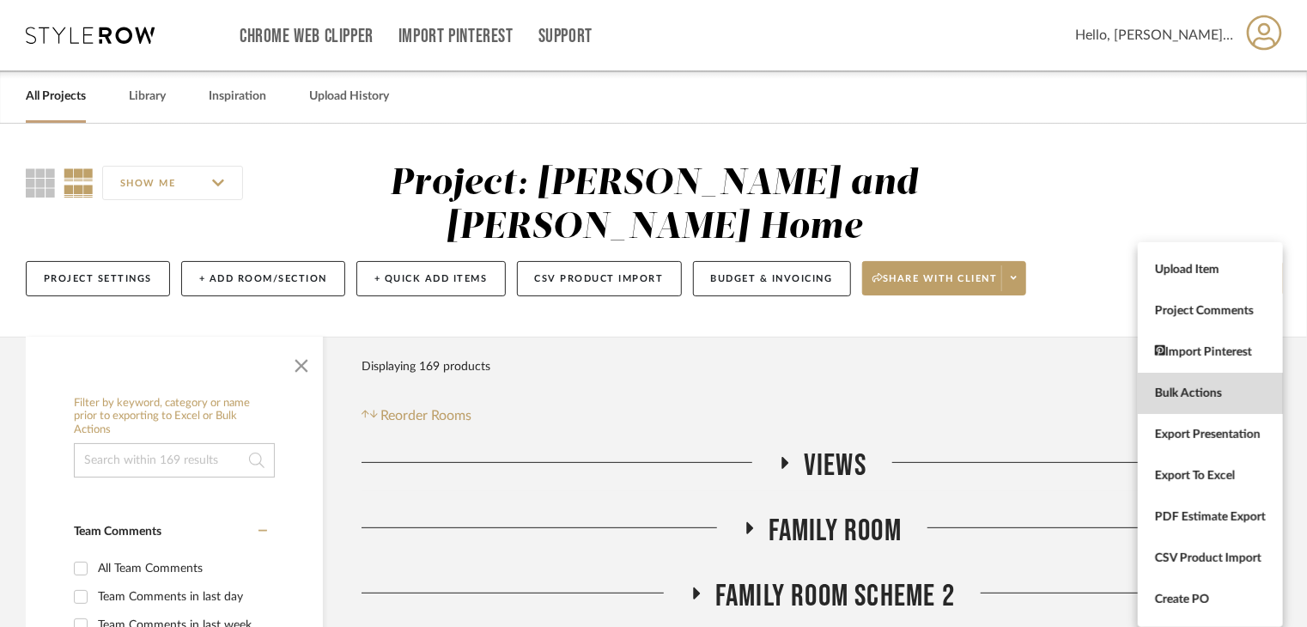
click at [1240, 395] on span "Bulk Actions" at bounding box center [1210, 393] width 111 height 15
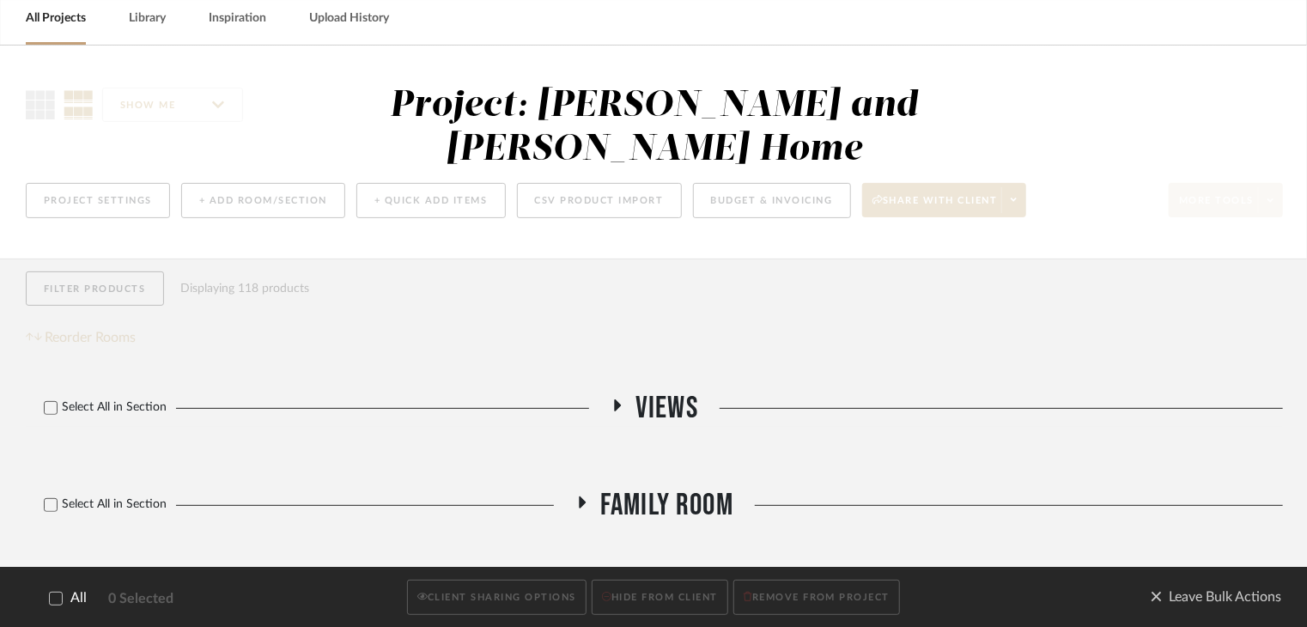
scroll to position [172, 0]
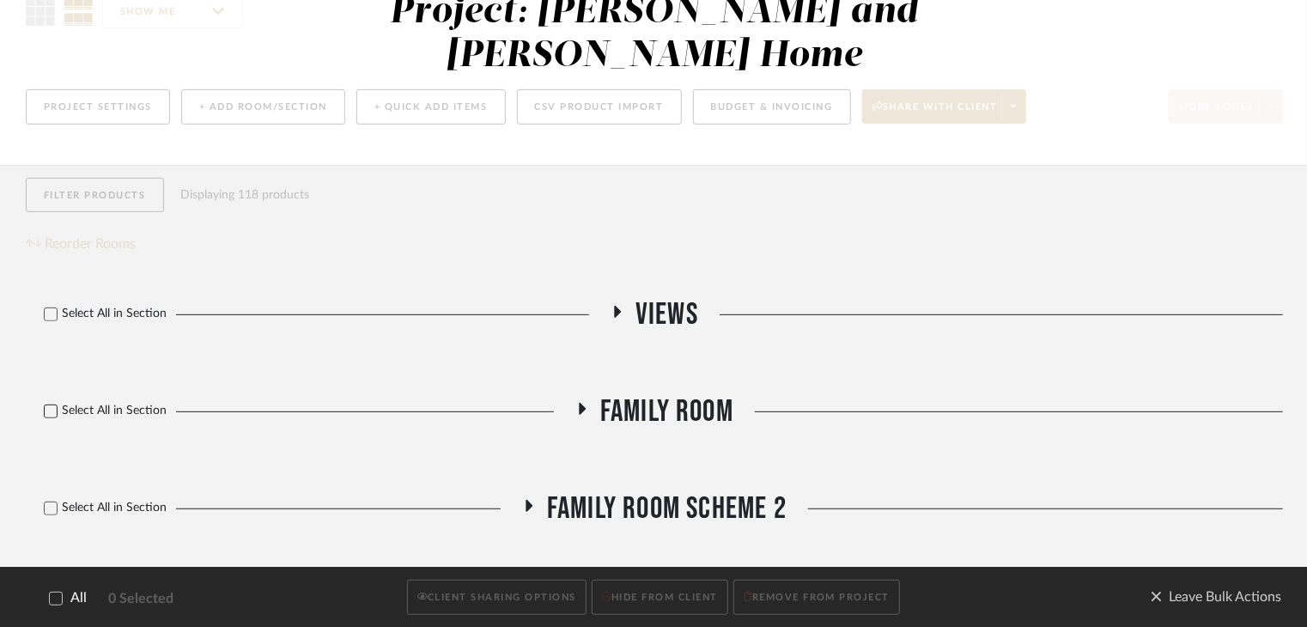
click at [52, 405] on icon at bounding box center [51, 411] width 12 height 12
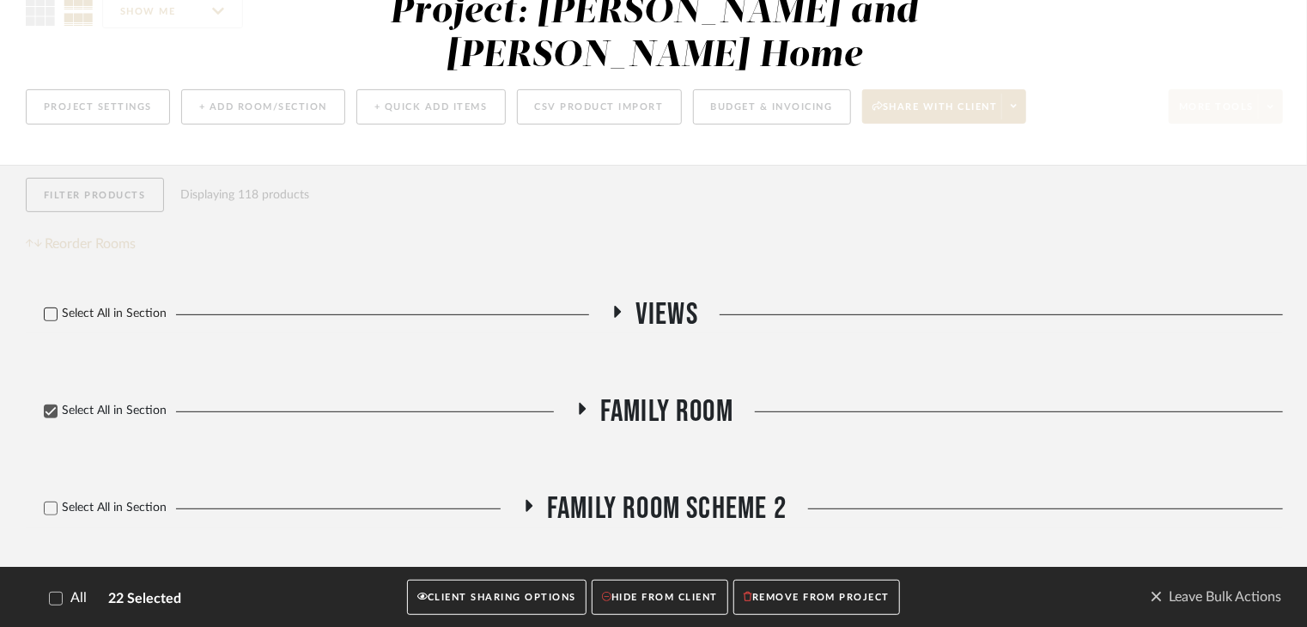
click at [49, 308] on icon at bounding box center [51, 314] width 12 height 12
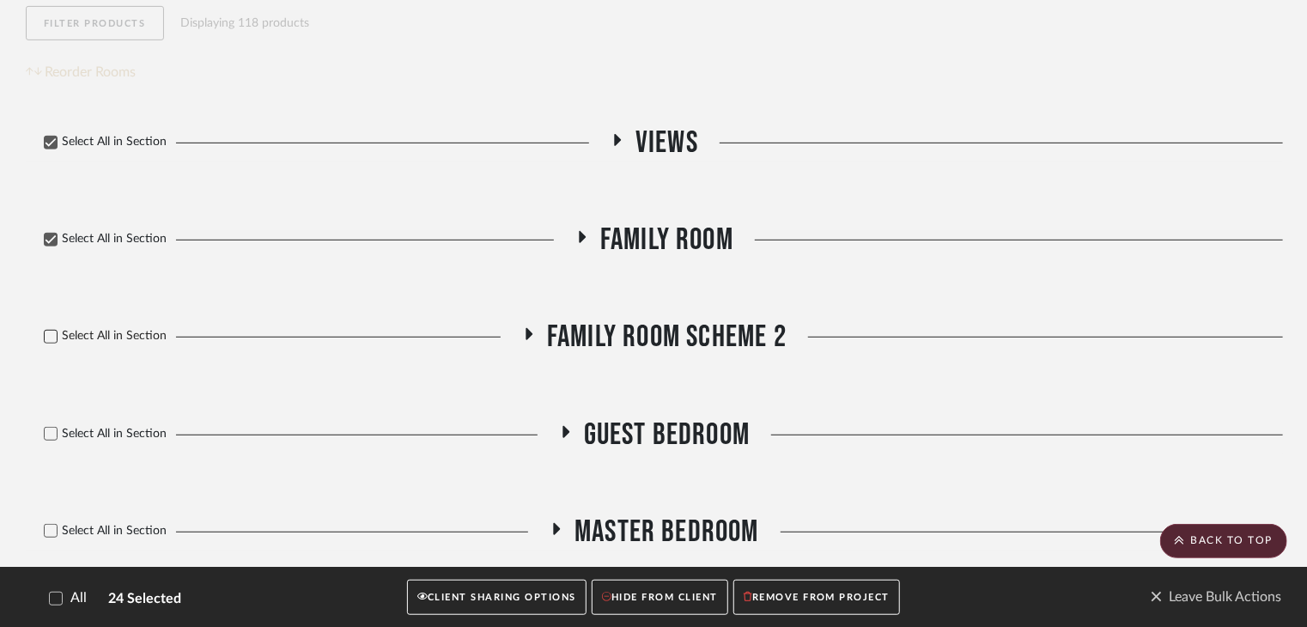
click at [51, 331] on icon at bounding box center [51, 337] width 12 height 12
click at [46, 428] on icon at bounding box center [51, 434] width 12 height 12
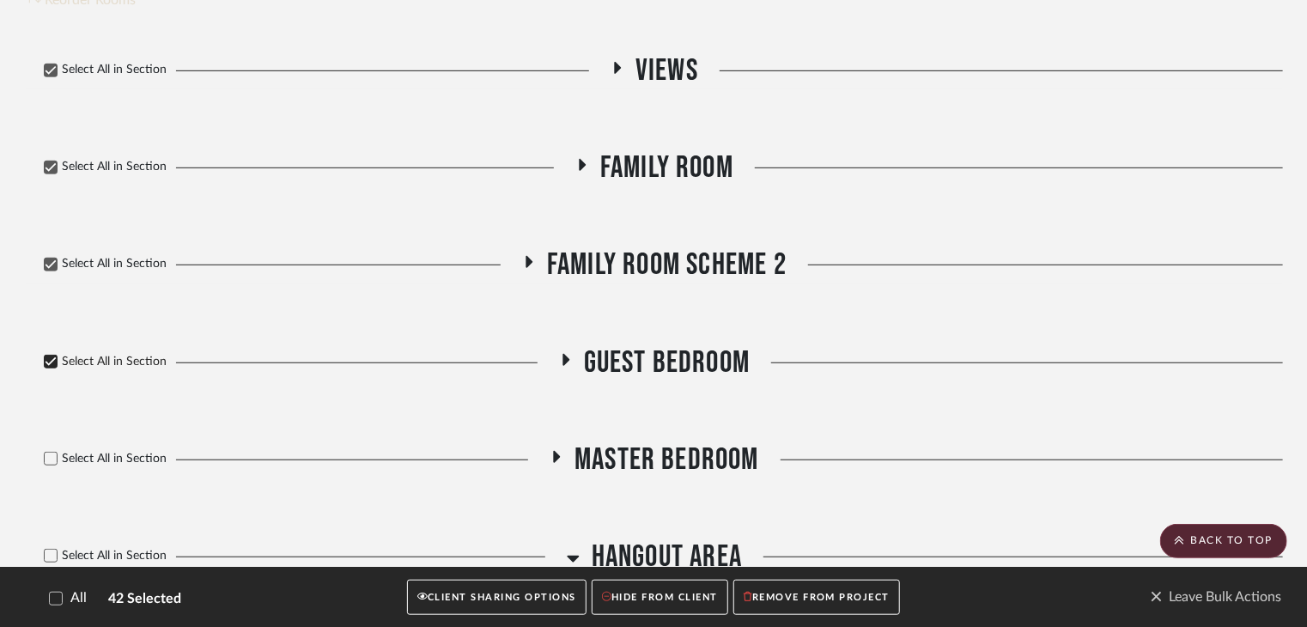
scroll to position [515, 0]
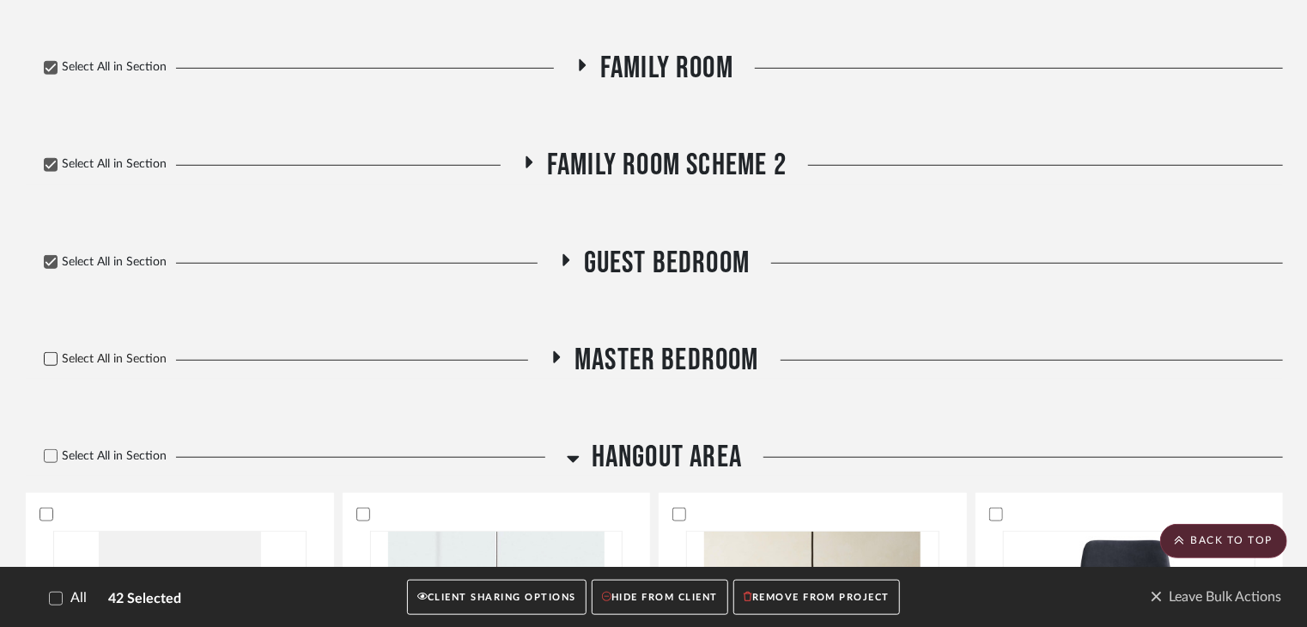
click at [48, 353] on icon at bounding box center [51, 359] width 12 height 12
click at [48, 450] on icon at bounding box center [51, 456] width 12 height 12
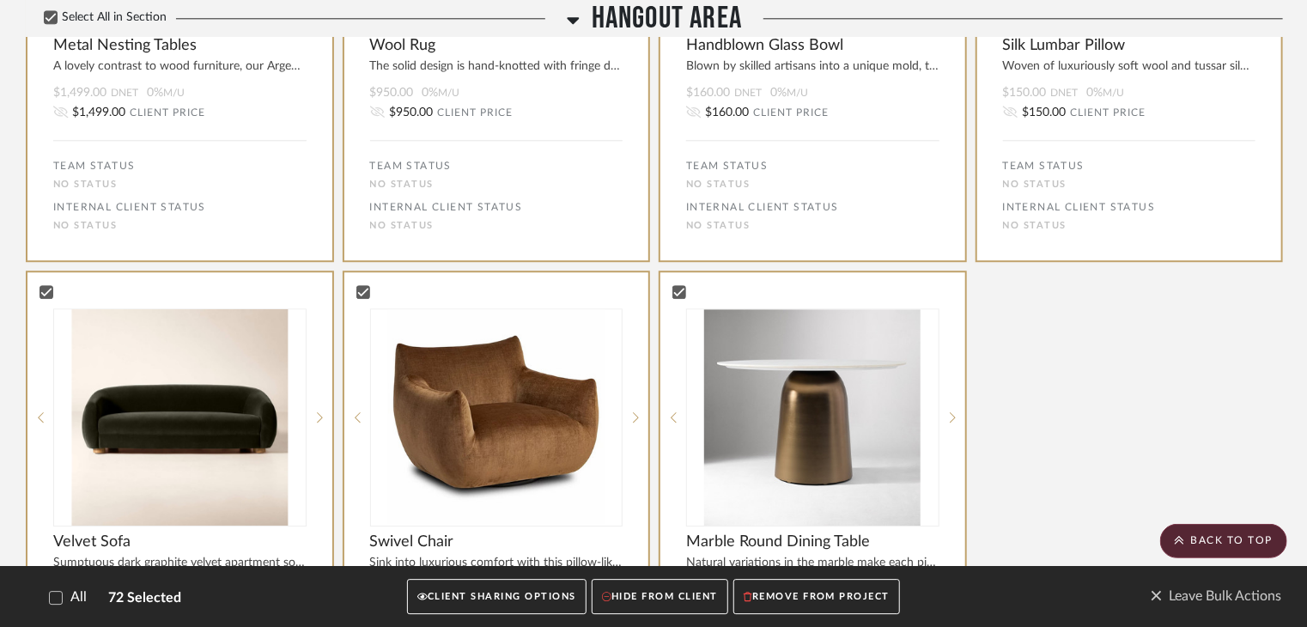
scroll to position [1966, 0]
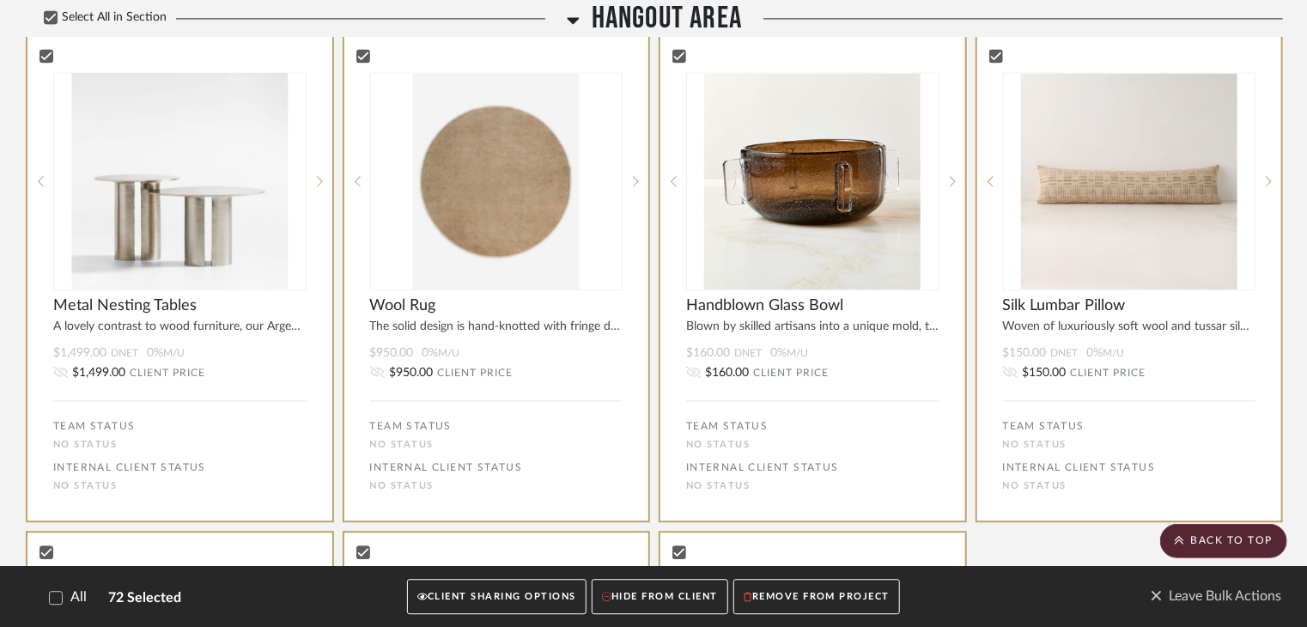
click at [516, 591] on button "CLIENT SHARING OPTIONS" at bounding box center [496, 596] width 179 height 35
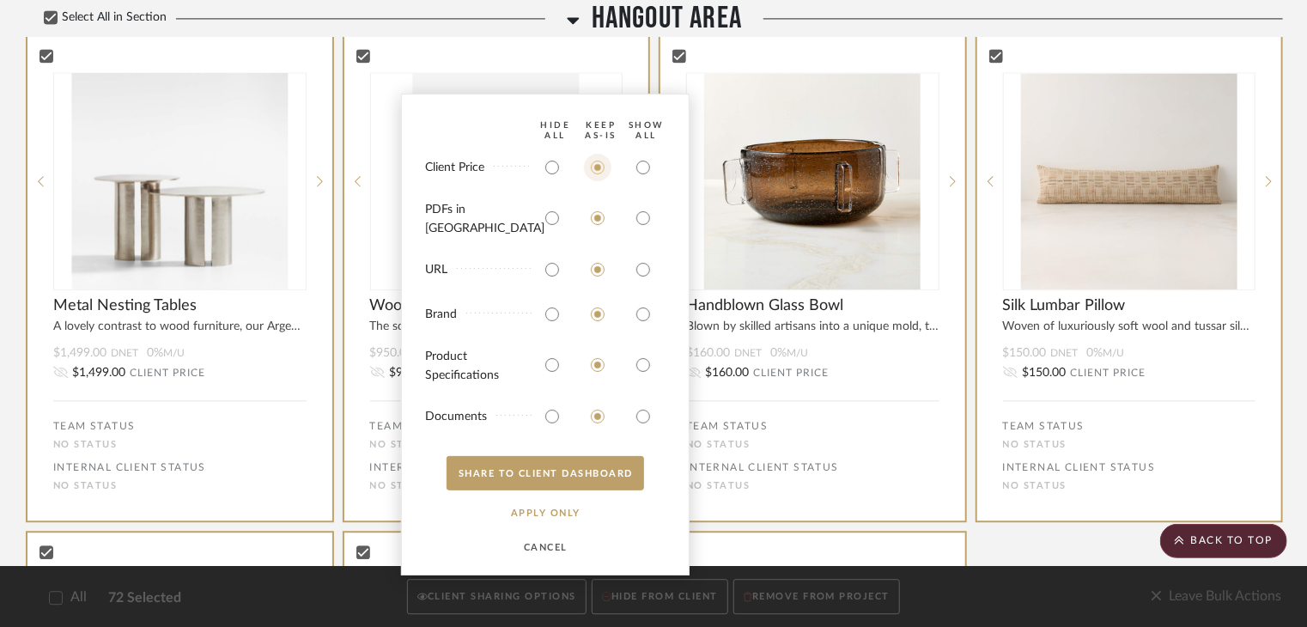
click at [596, 179] on input "radio" at bounding box center [597, 167] width 27 height 27
click at [554, 180] on input "radio" at bounding box center [551, 167] width 27 height 27
radio input "true"
click at [553, 221] on input "radio" at bounding box center [551, 217] width 27 height 27
radio input "true"
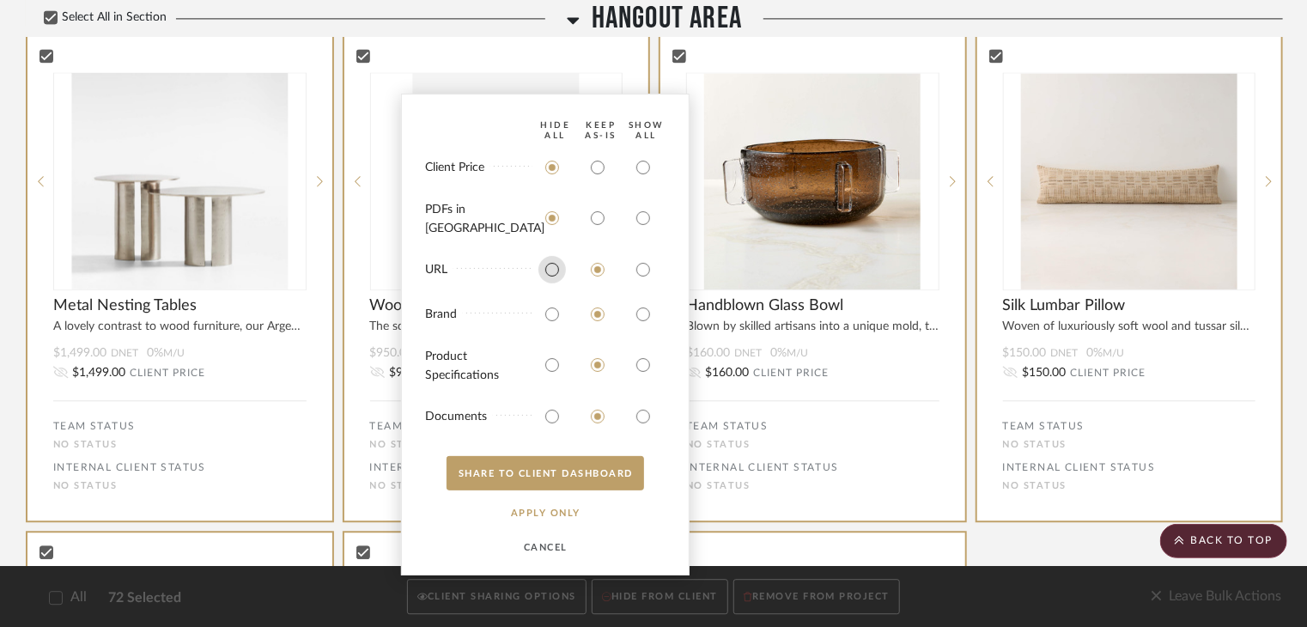
click at [553, 269] on input "radio" at bounding box center [551, 269] width 27 height 27
radio input "true"
click at [552, 317] on input "radio" at bounding box center [551, 313] width 27 height 27
radio input "true"
click at [548, 416] on input "radio" at bounding box center [551, 416] width 27 height 27
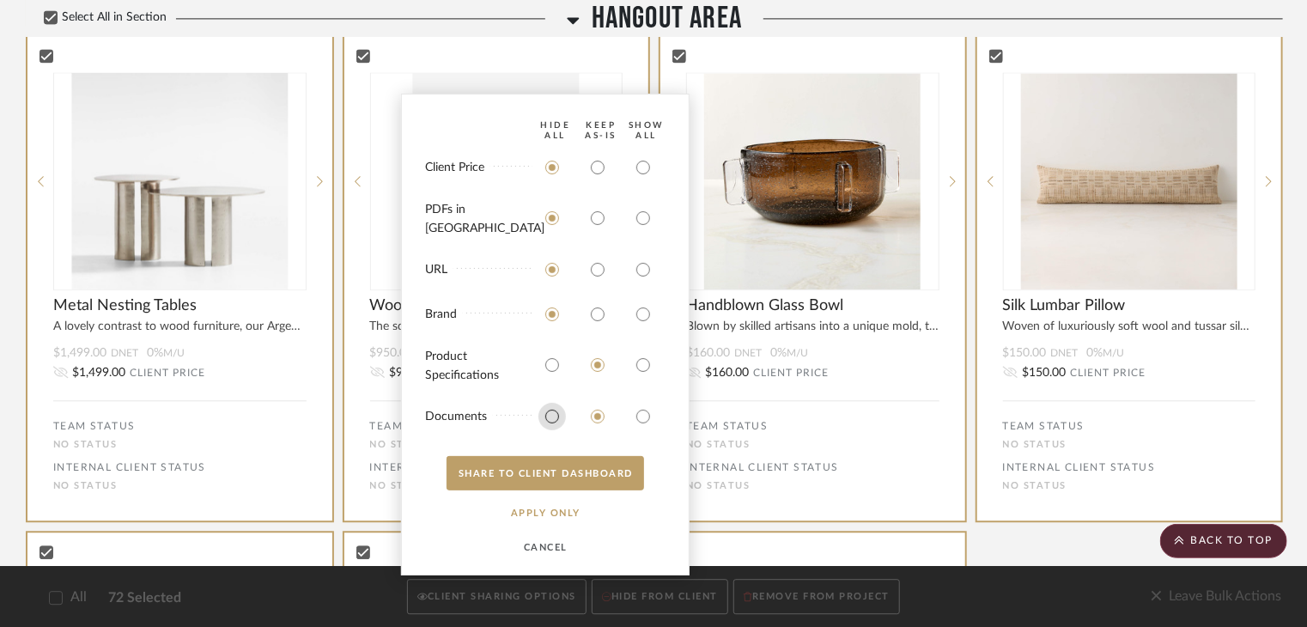
radio input "true"
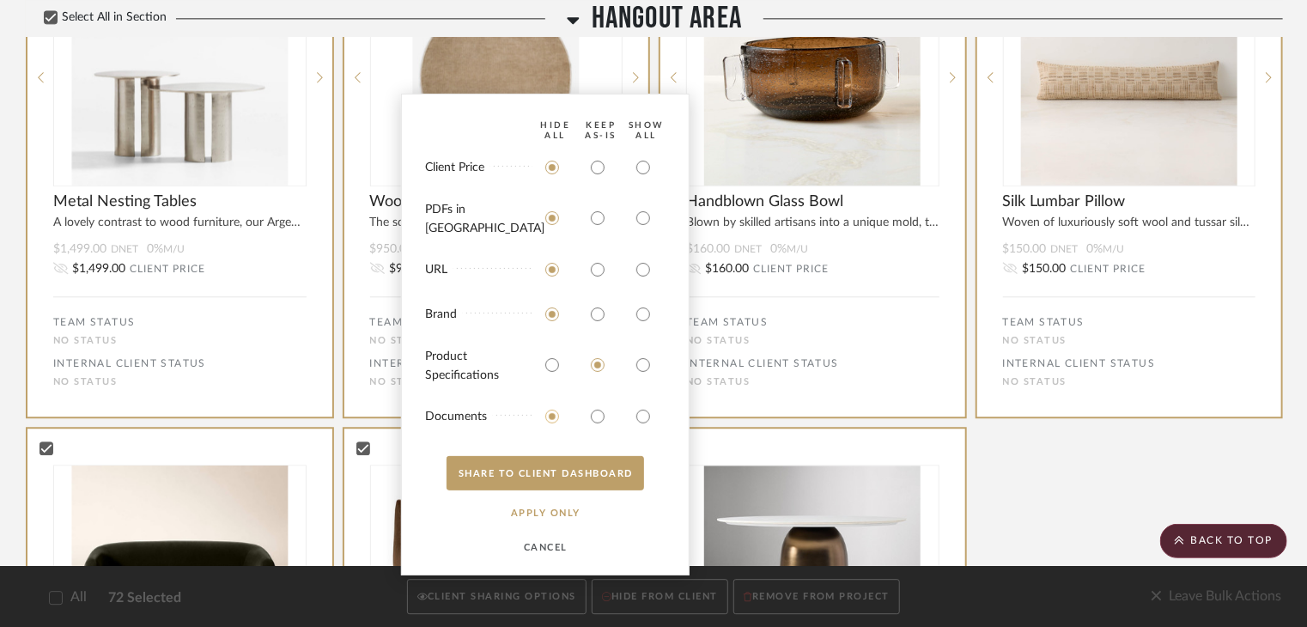
scroll to position [2138, 0]
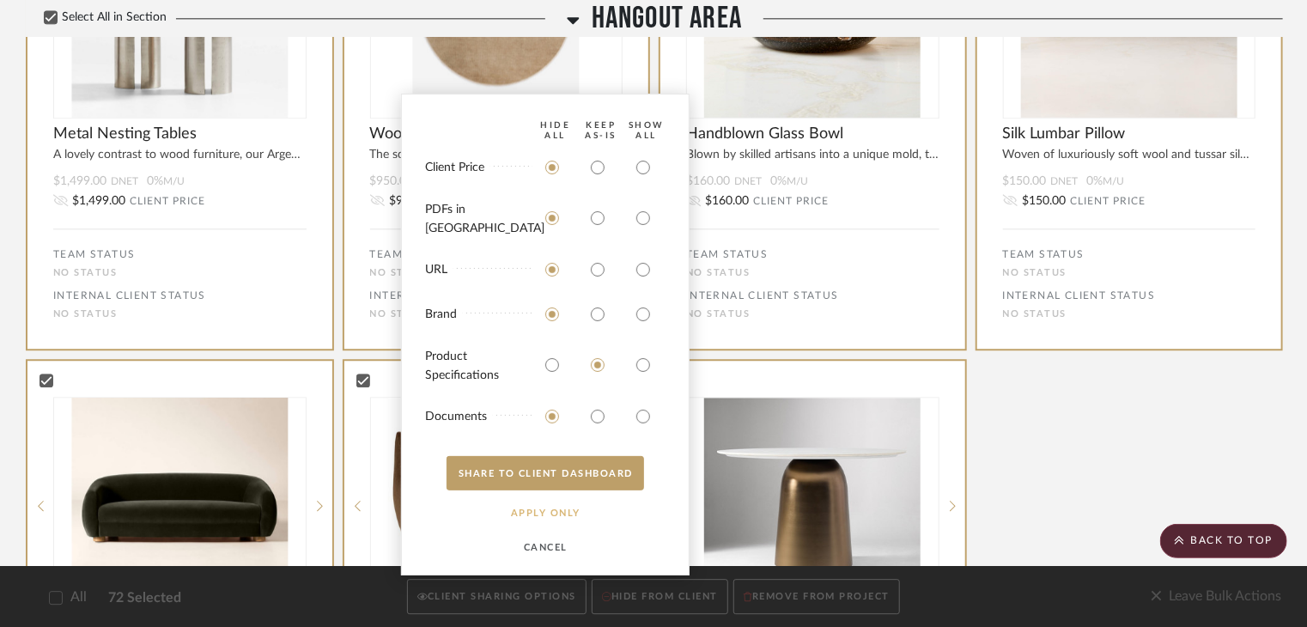
click at [560, 518] on button "APPLY Only" at bounding box center [545, 512] width 106 height 34
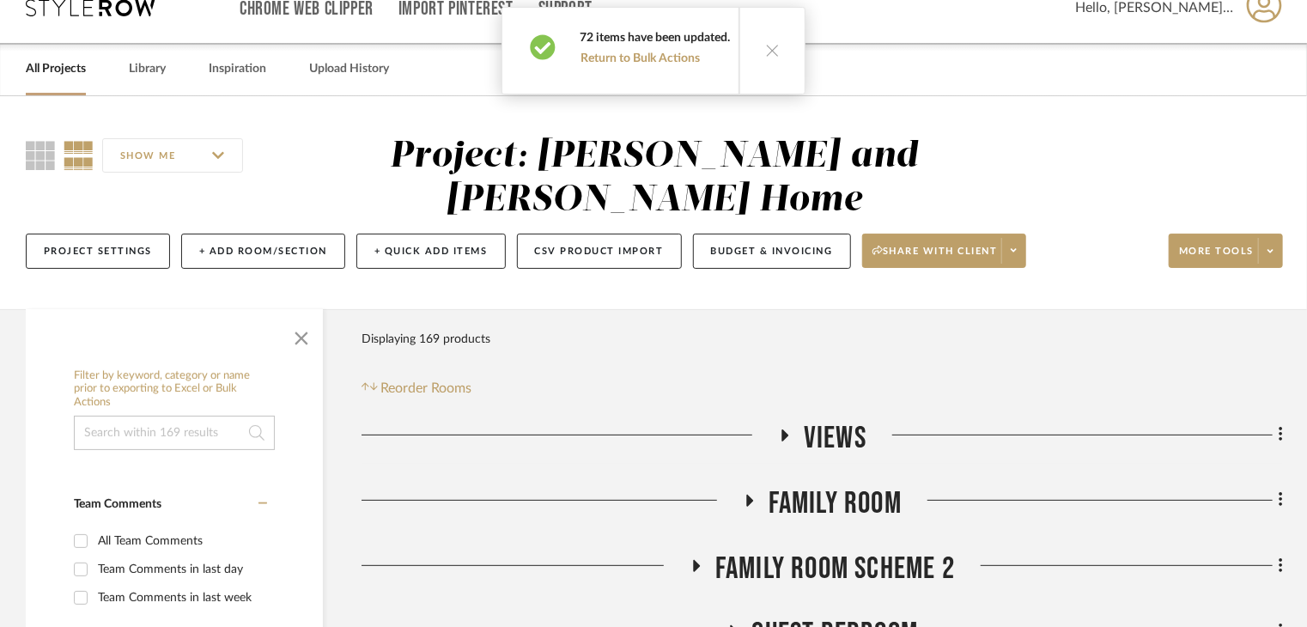
scroll to position [0, 0]
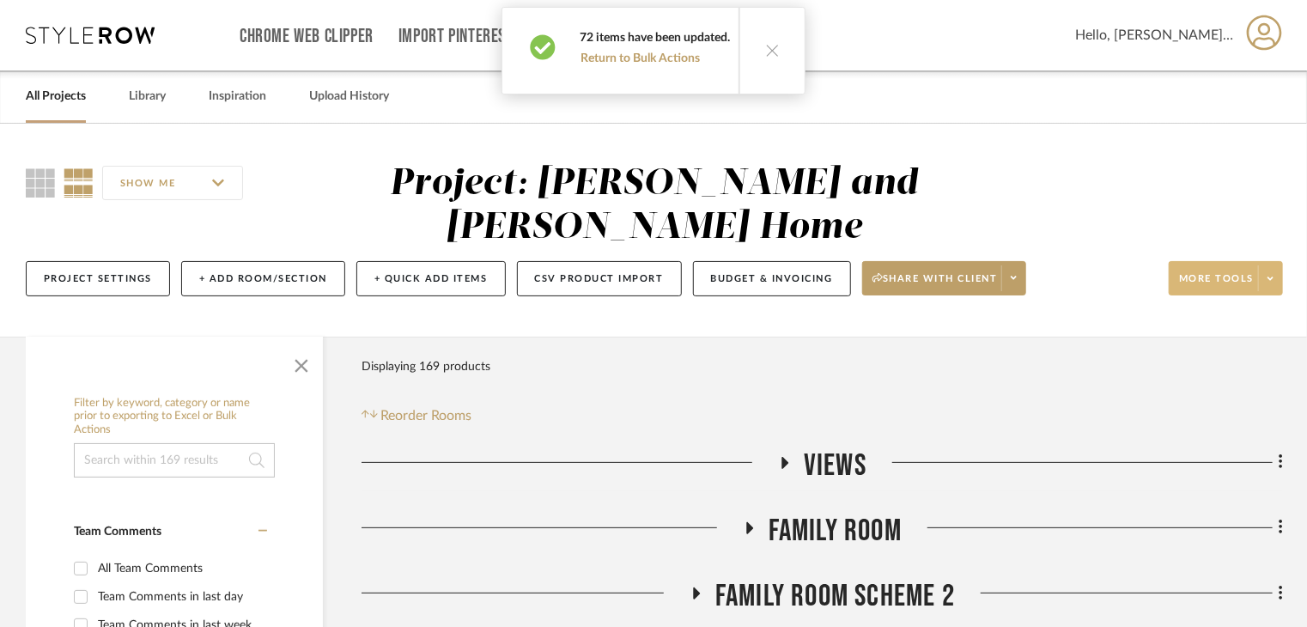
click at [1245, 272] on span "More tools" at bounding box center [1216, 285] width 75 height 26
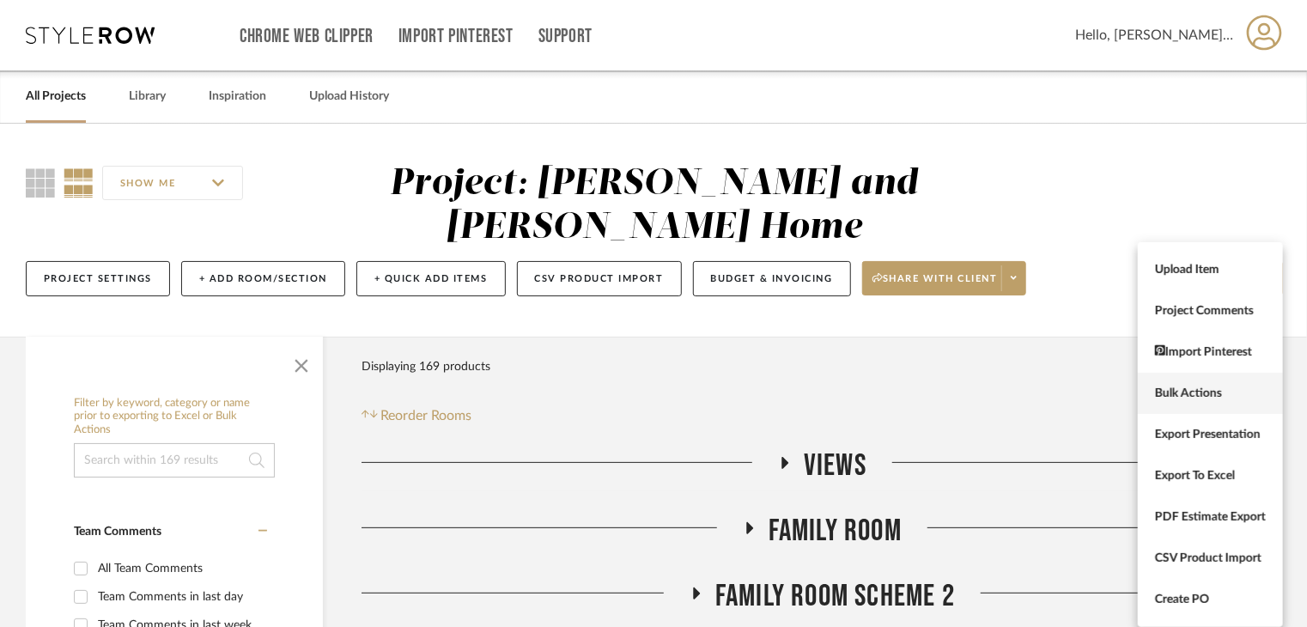
click at [1183, 386] on span "Bulk Actions" at bounding box center [1210, 393] width 111 height 15
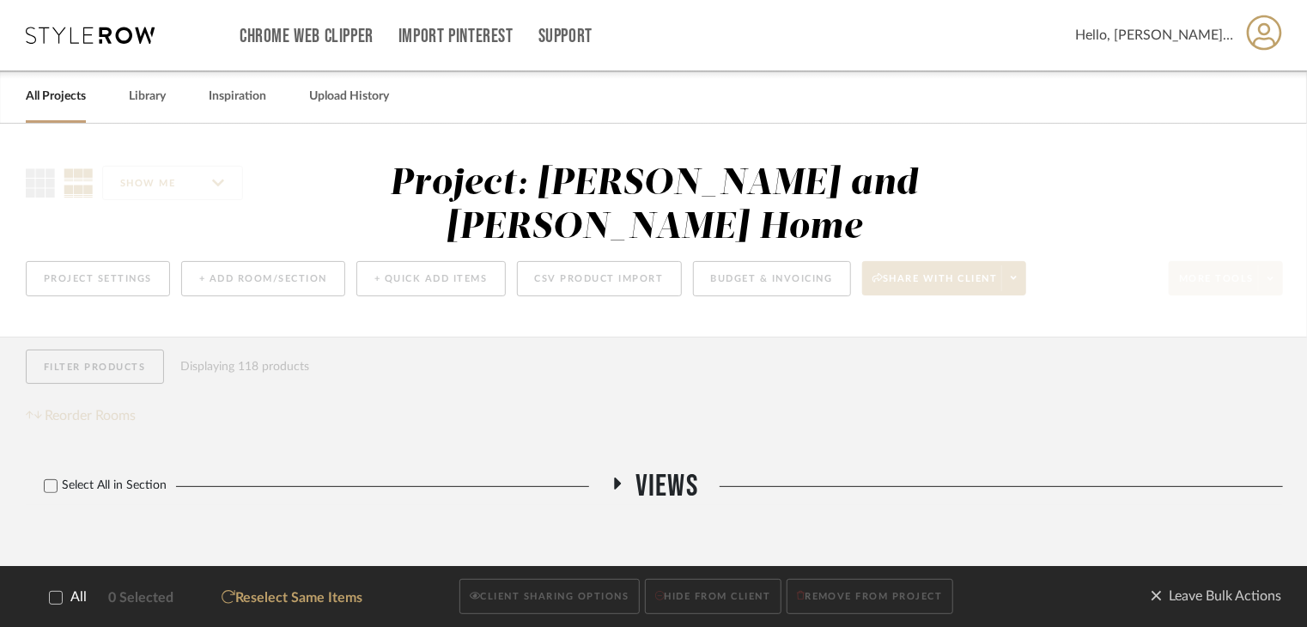
click at [577, 91] on div "All Projects Library Inspiration Upload History" at bounding box center [653, 96] width 1307 height 52
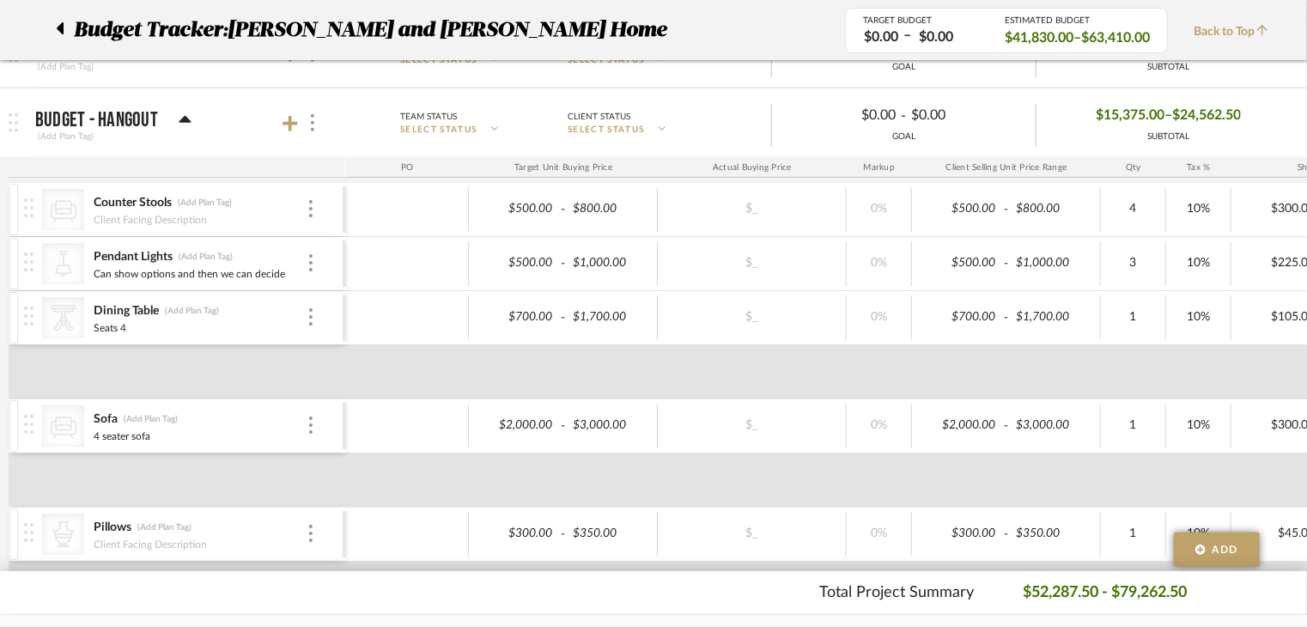
scroll to position [601, 0]
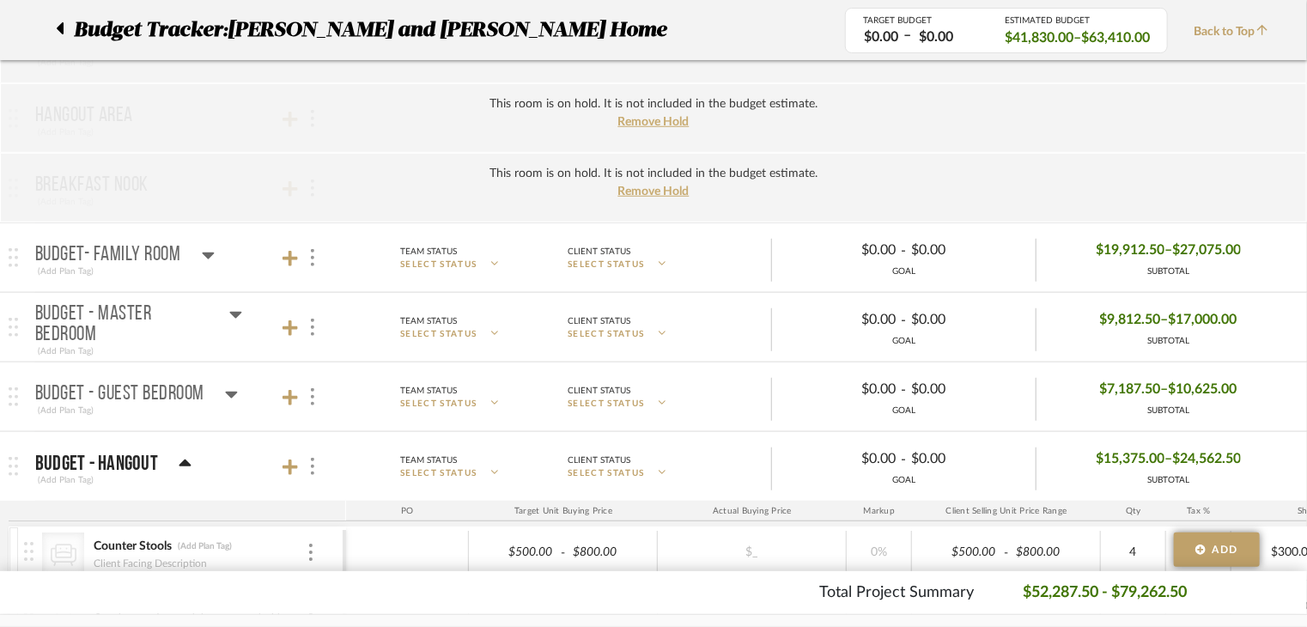
click at [59, 27] on icon at bounding box center [60, 28] width 7 height 12
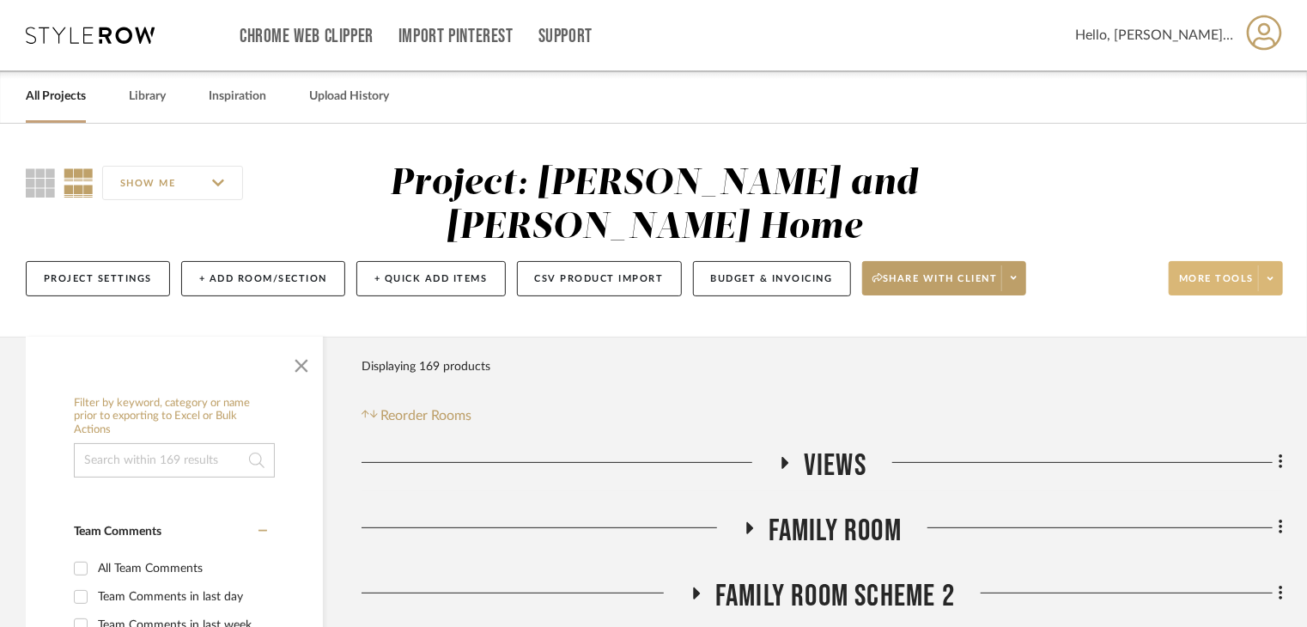
click at [1240, 272] on span "More tools" at bounding box center [1216, 285] width 75 height 26
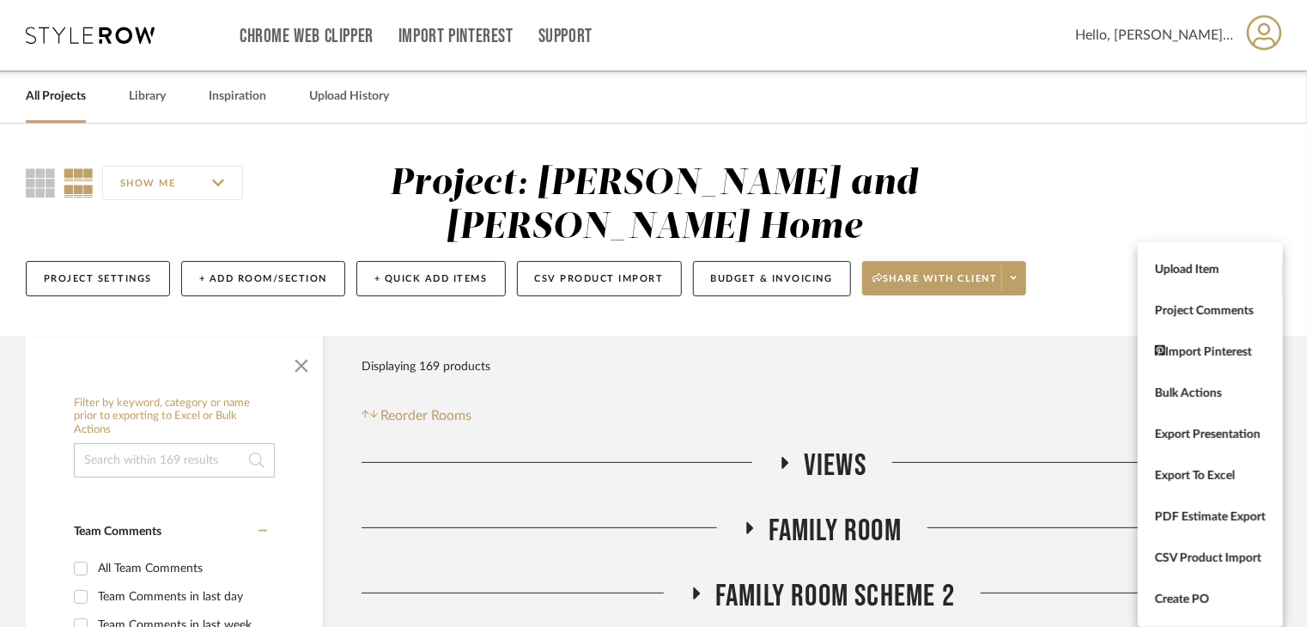
click at [1015, 232] on div at bounding box center [653, 313] width 1307 height 627
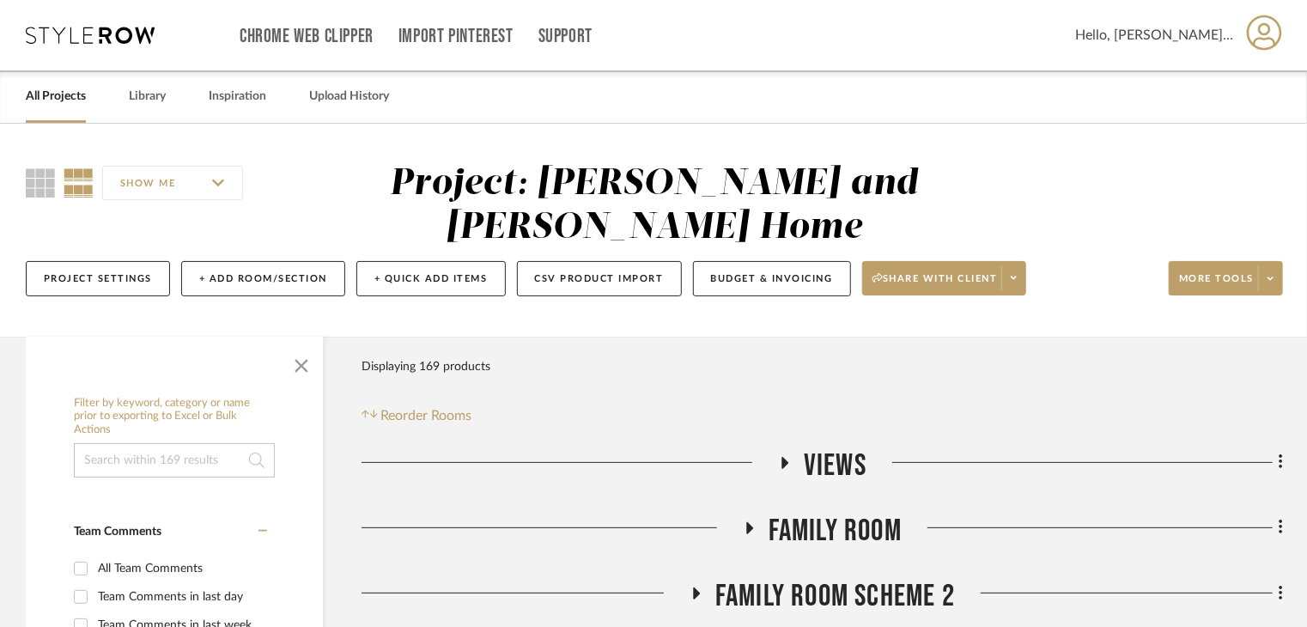
click at [1015, 273] on icon at bounding box center [1013, 277] width 6 height 9
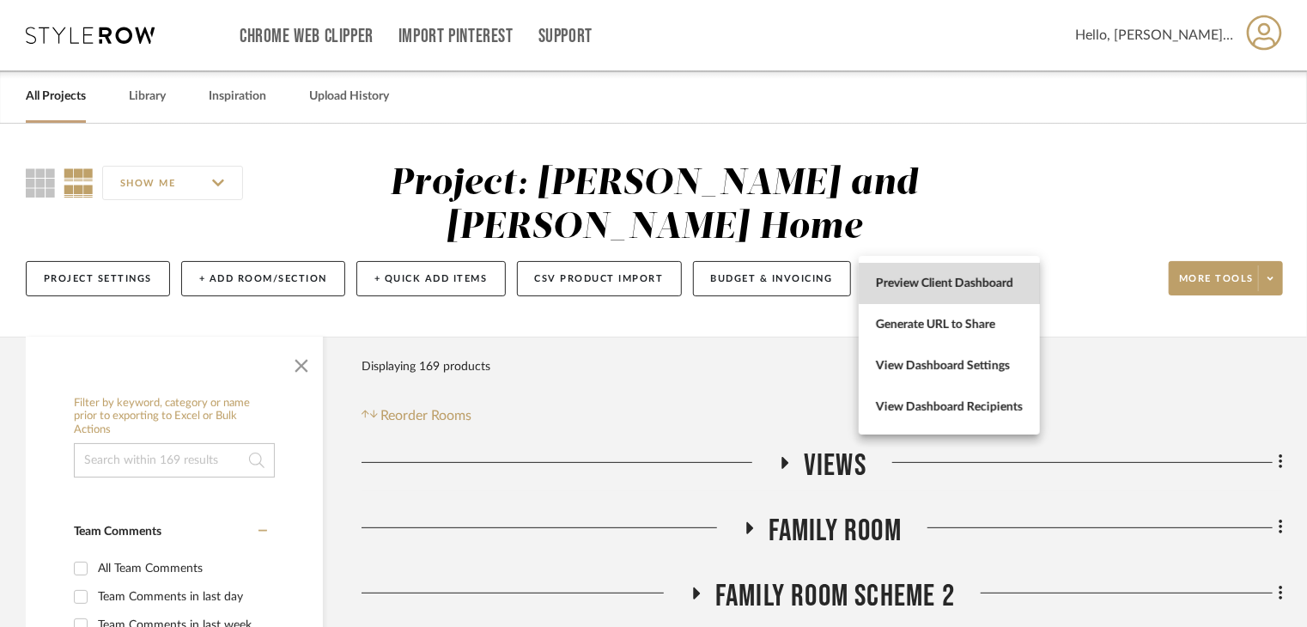
click at [991, 282] on span "Preview Client Dashboard" at bounding box center [949, 283] width 147 height 15
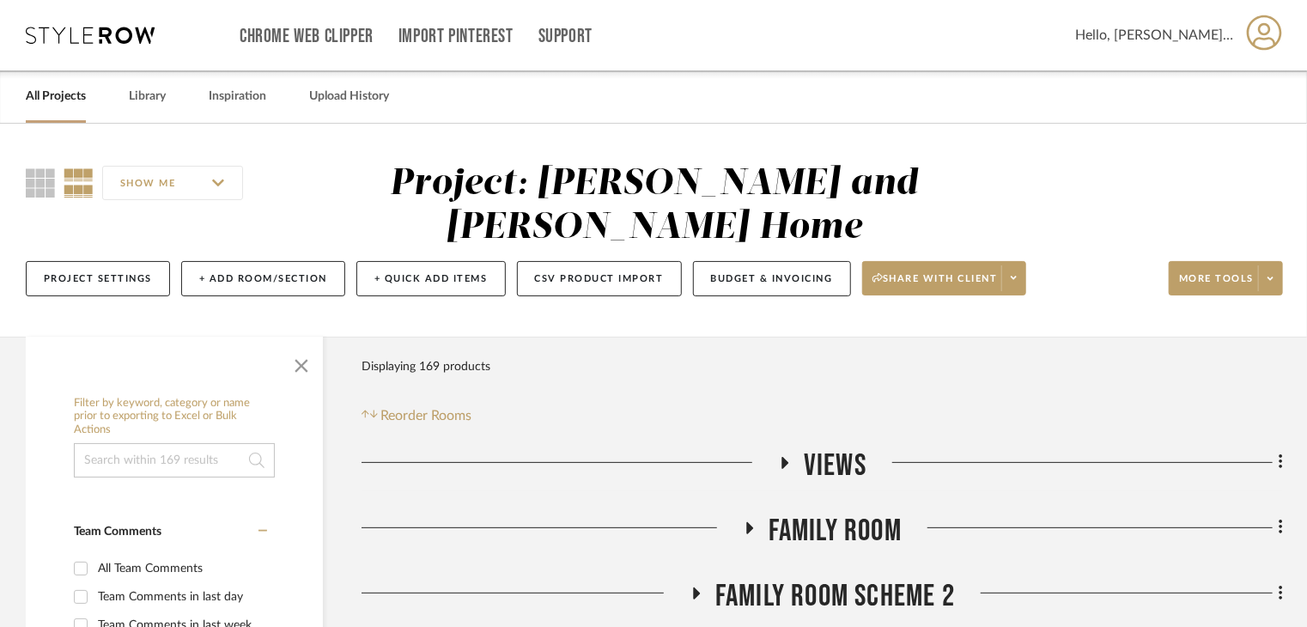
scroll to position [515, 0]
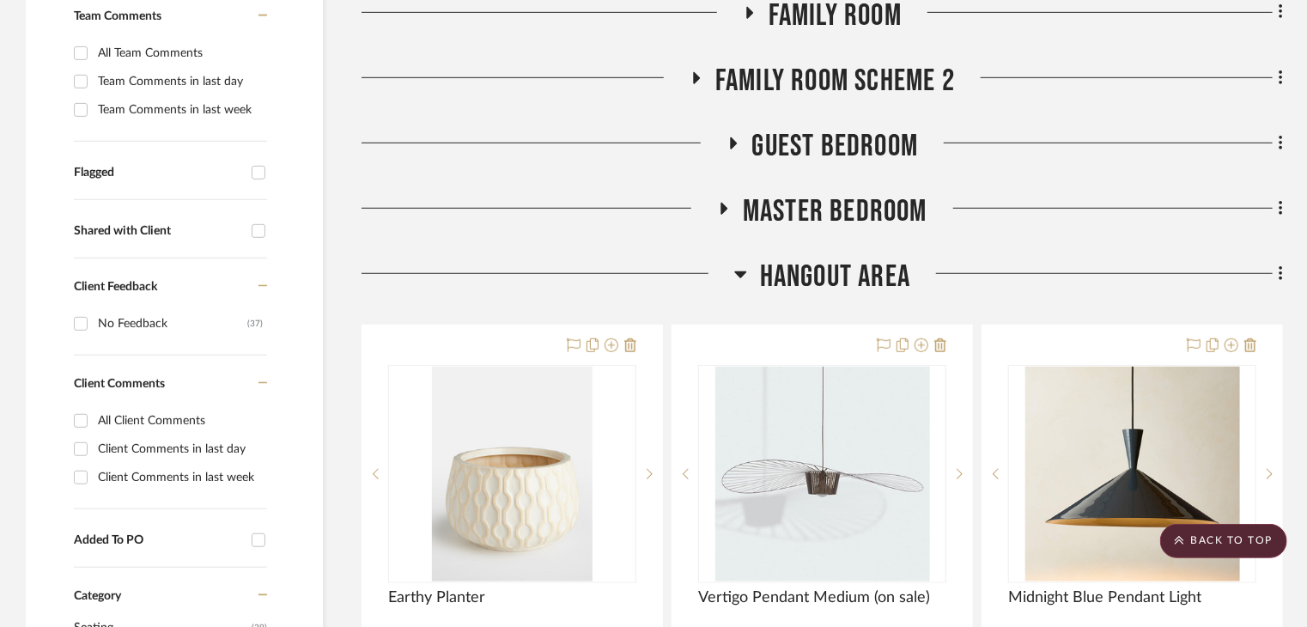
click at [836, 63] on span "Family Room Scheme 2" at bounding box center [835, 81] width 240 height 37
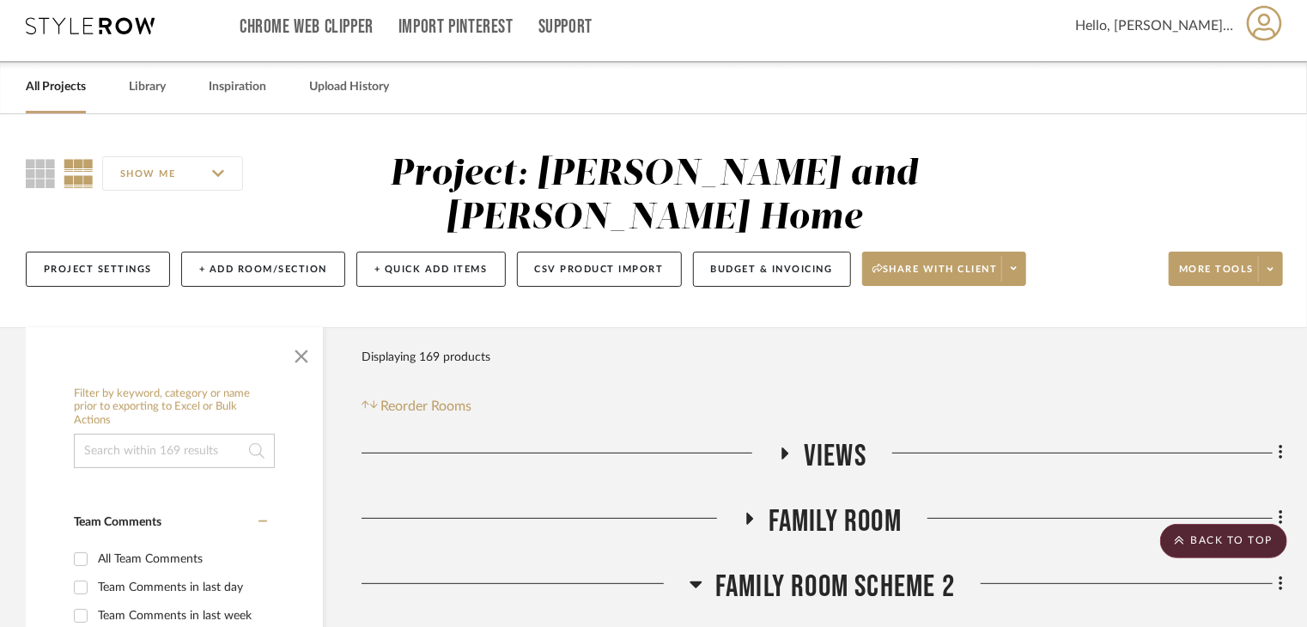
scroll to position [0, 0]
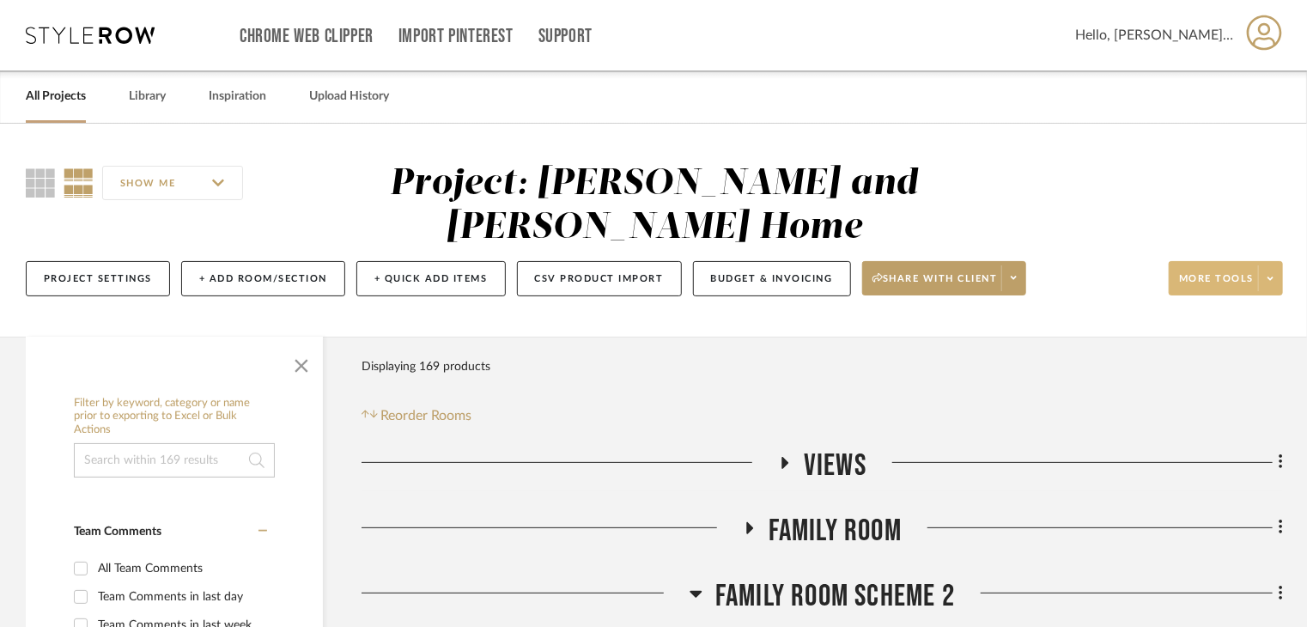
click at [1175, 261] on button "More tools" at bounding box center [1225, 278] width 114 height 34
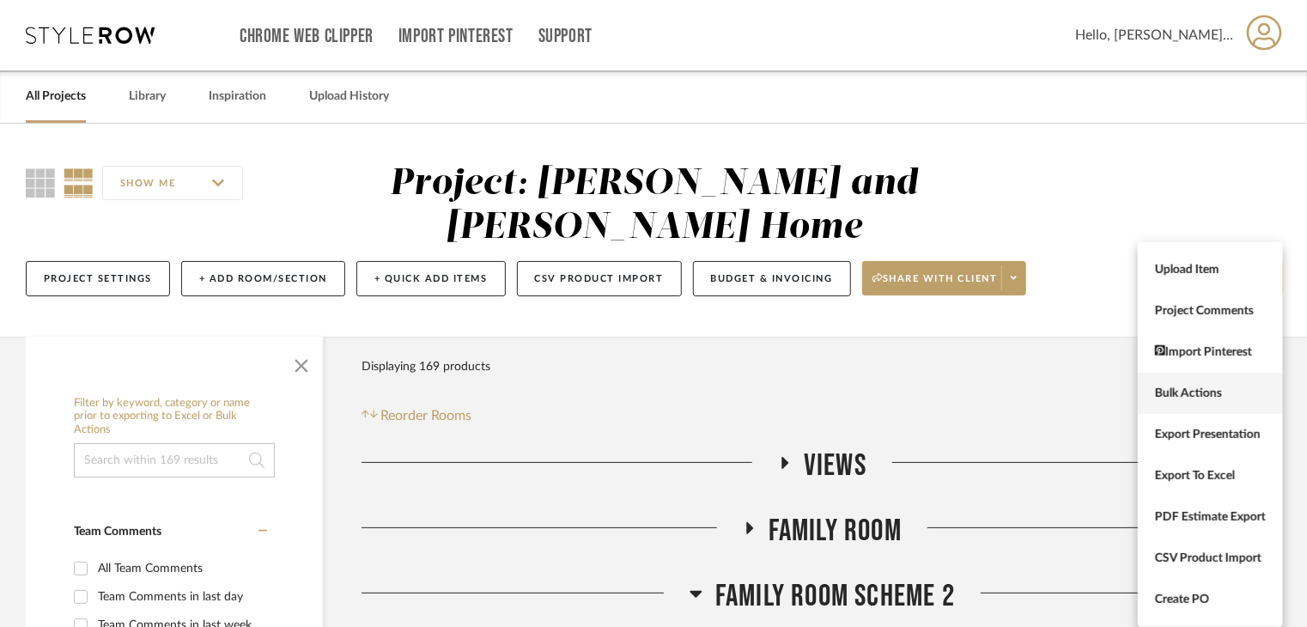
click at [1209, 402] on button "Bulk Actions" at bounding box center [1209, 393] width 145 height 41
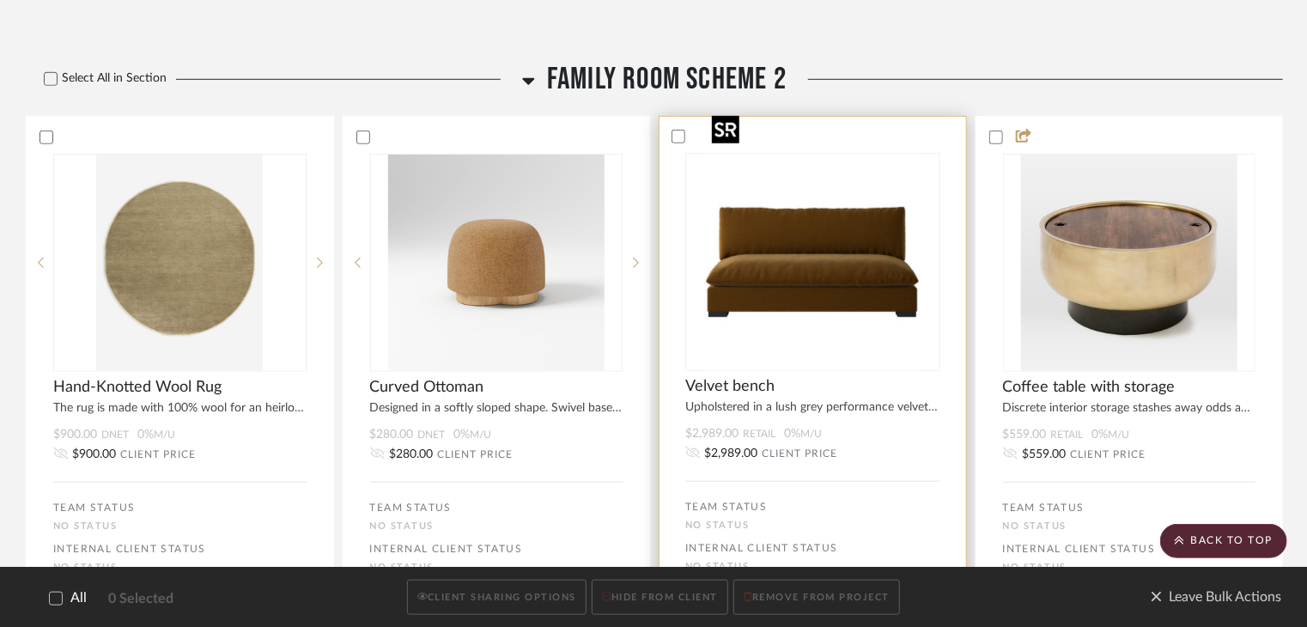
scroll to position [515, 0]
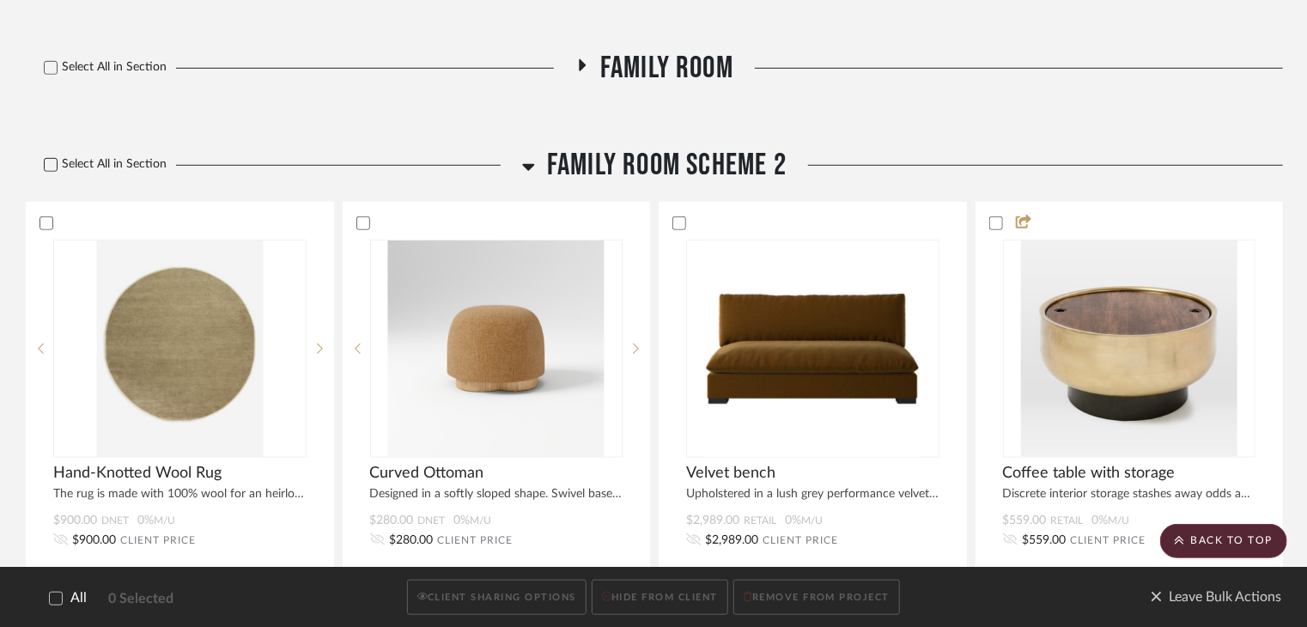
click at [41, 157] on label "Select All in Section" at bounding box center [99, 164] width 146 height 15
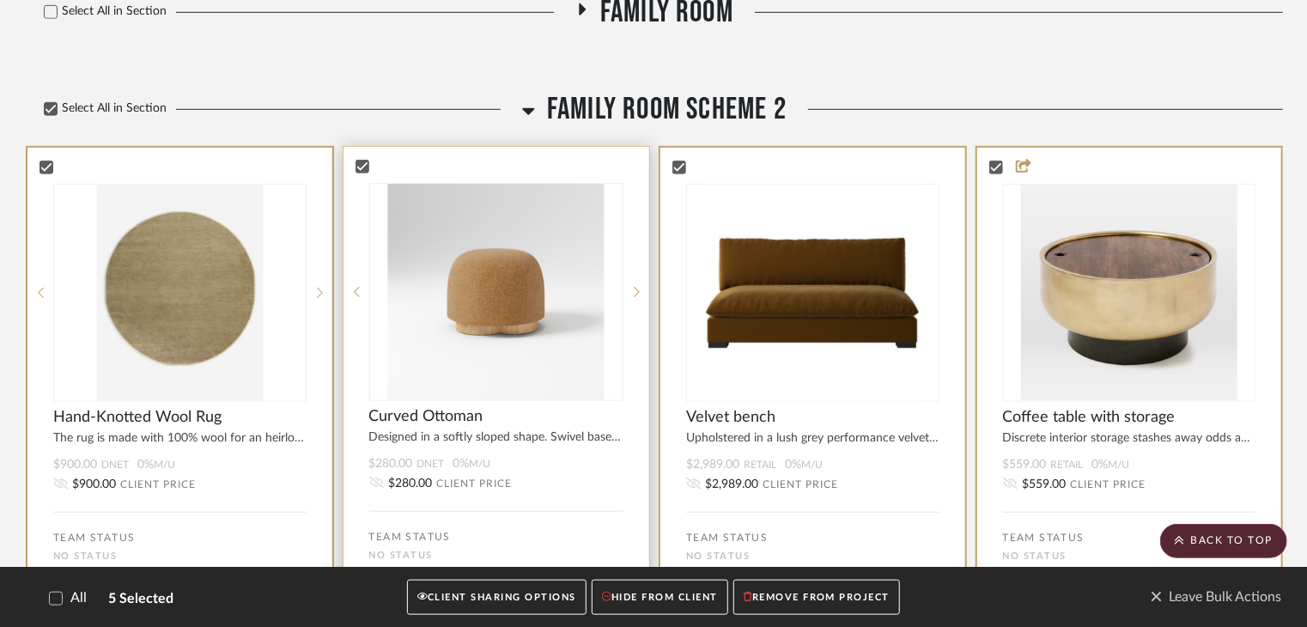
scroll to position [601, 0]
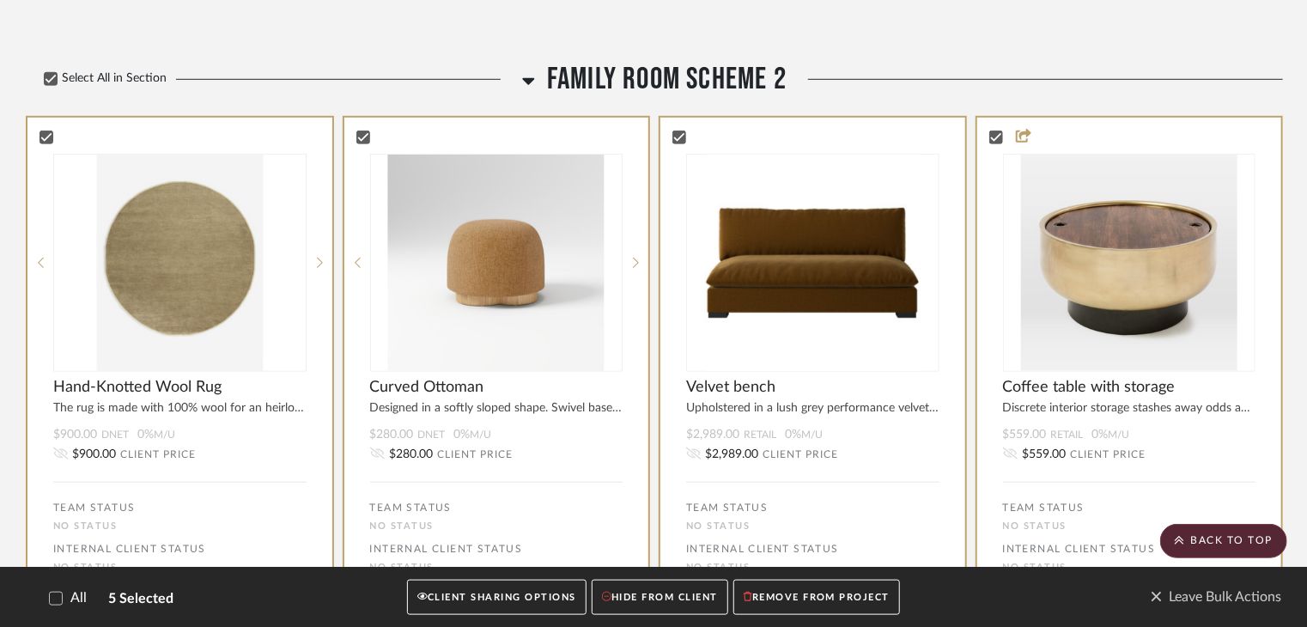
click at [560, 591] on button "CLIENT SHARING OPTIONS" at bounding box center [496, 596] width 179 height 35
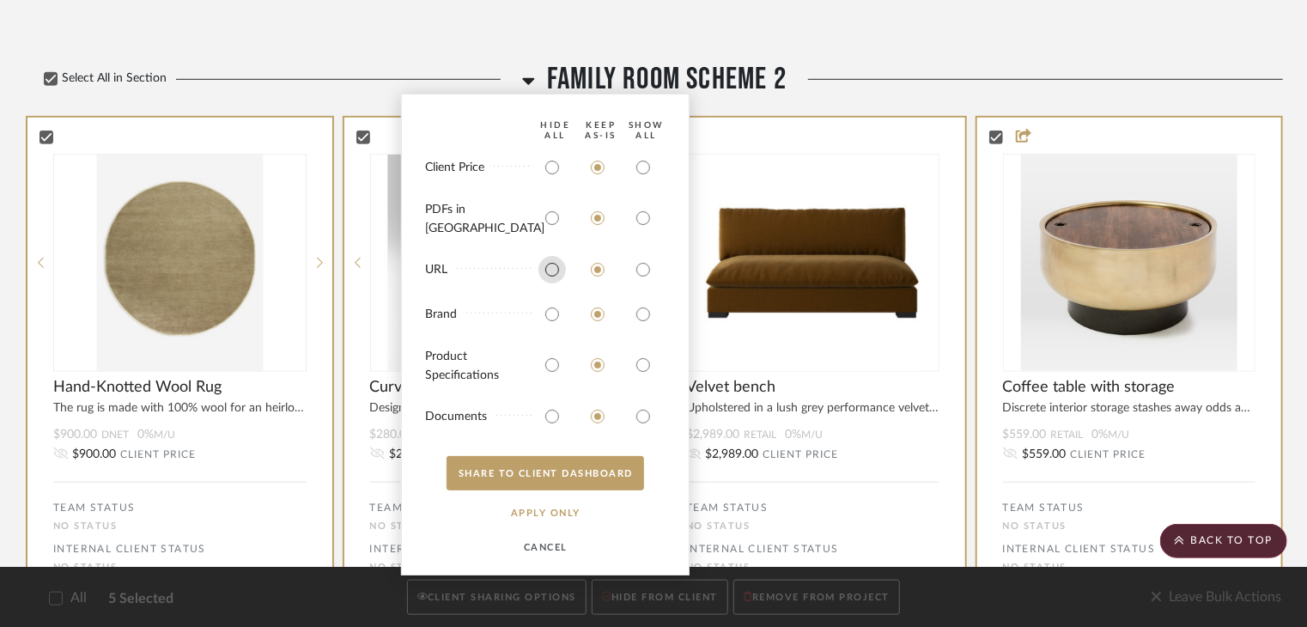
click at [555, 268] on input "radio" at bounding box center [551, 269] width 27 height 27
radio input "true"
click at [555, 223] on input "radio" at bounding box center [551, 217] width 27 height 27
radio input "true"
click at [555, 179] on input "radio" at bounding box center [551, 167] width 27 height 27
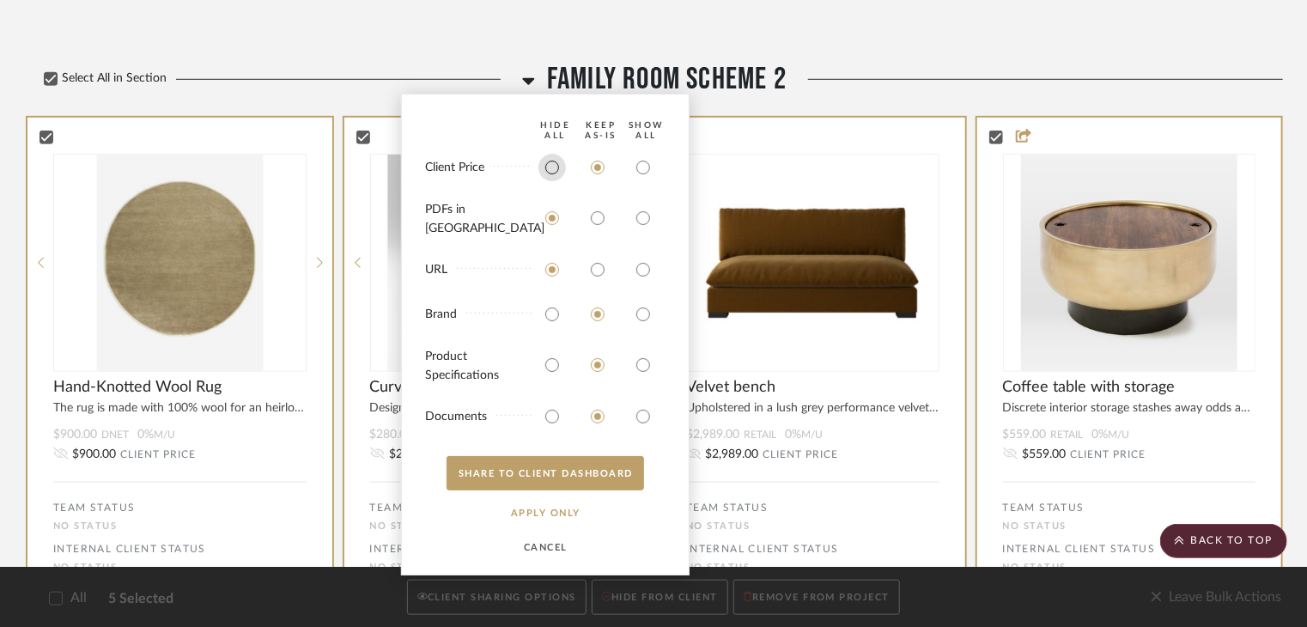
radio input "true"
click at [553, 361] on input "radio" at bounding box center [551, 364] width 27 height 27
radio input "true"
click at [595, 363] on input "radio" at bounding box center [597, 364] width 27 height 27
radio input "true"
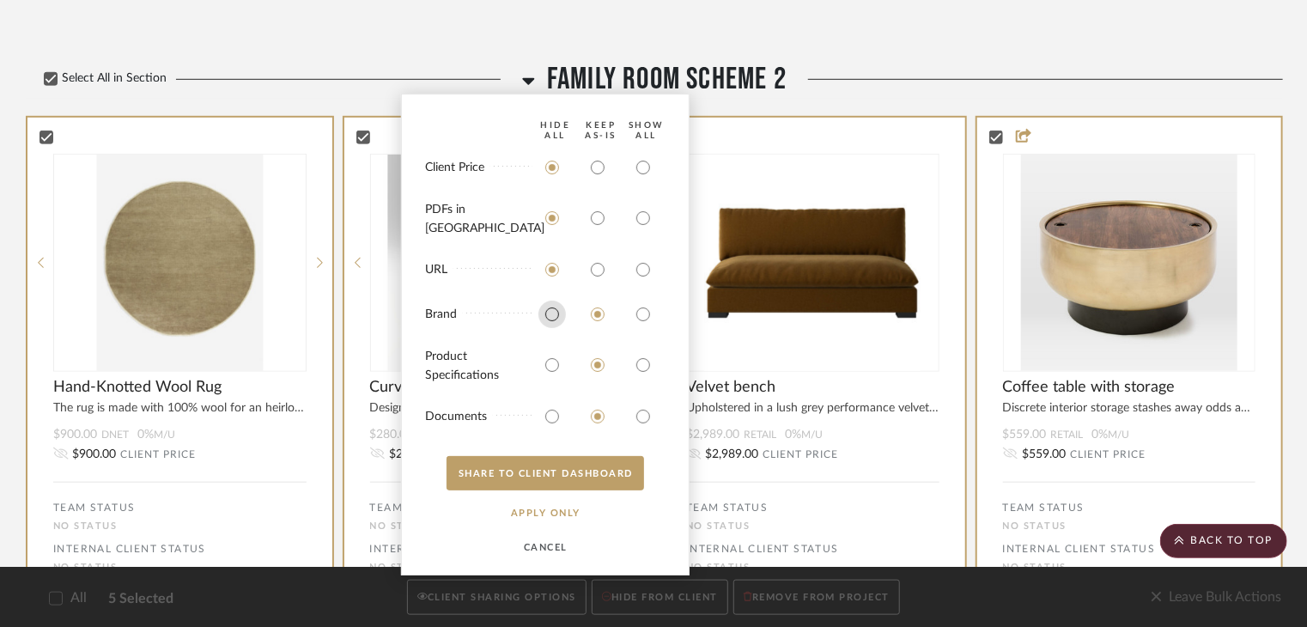
click at [556, 310] on input "radio" at bounding box center [551, 313] width 27 height 27
radio input "true"
click at [557, 410] on input "radio" at bounding box center [551, 416] width 27 height 27
radio input "true"
click at [560, 516] on button "APPLY Only" at bounding box center [545, 512] width 106 height 34
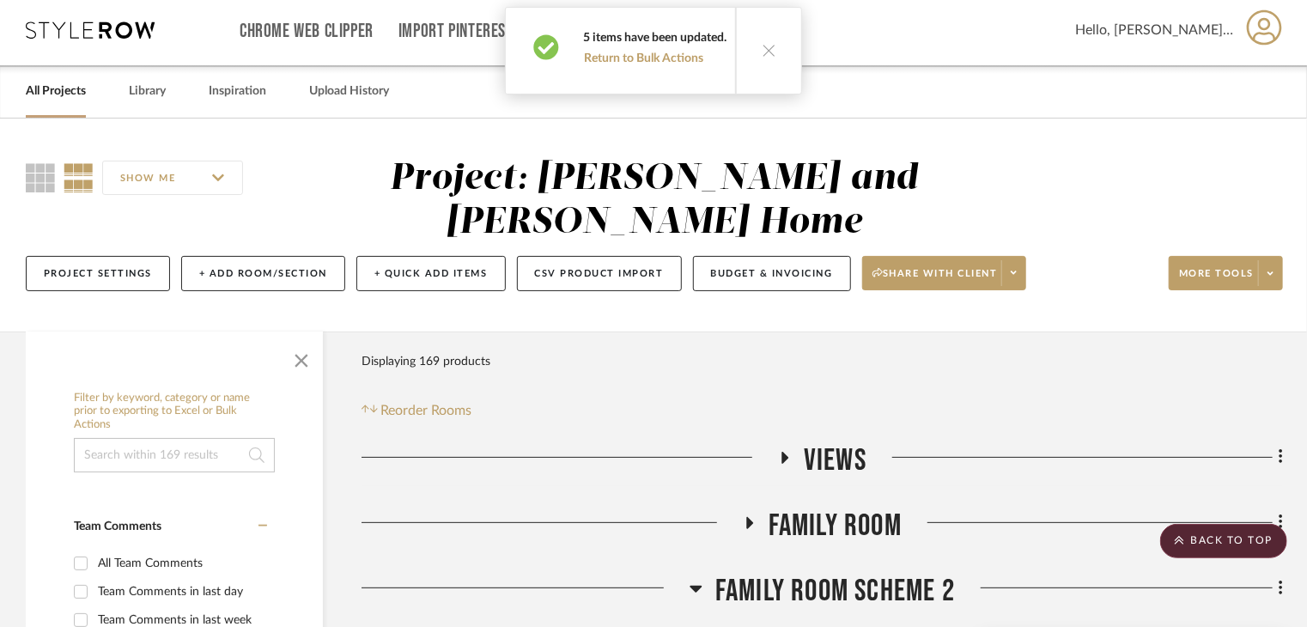
scroll to position [0, 0]
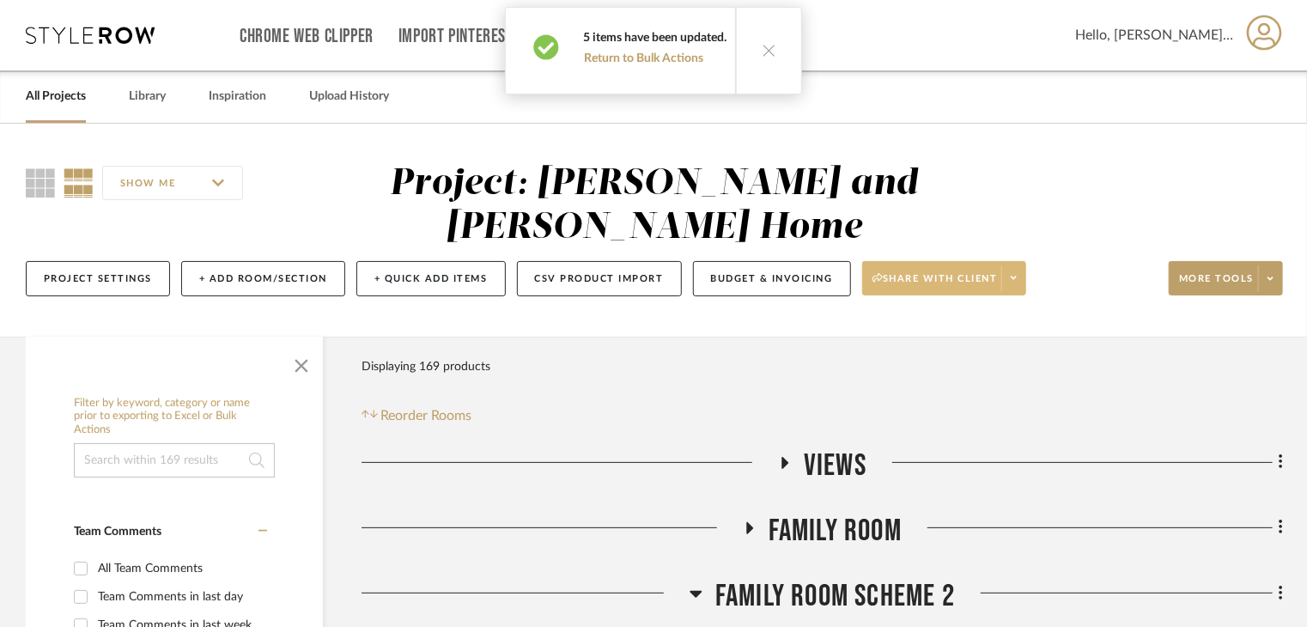
click at [1006, 265] on span at bounding box center [1013, 278] width 24 height 26
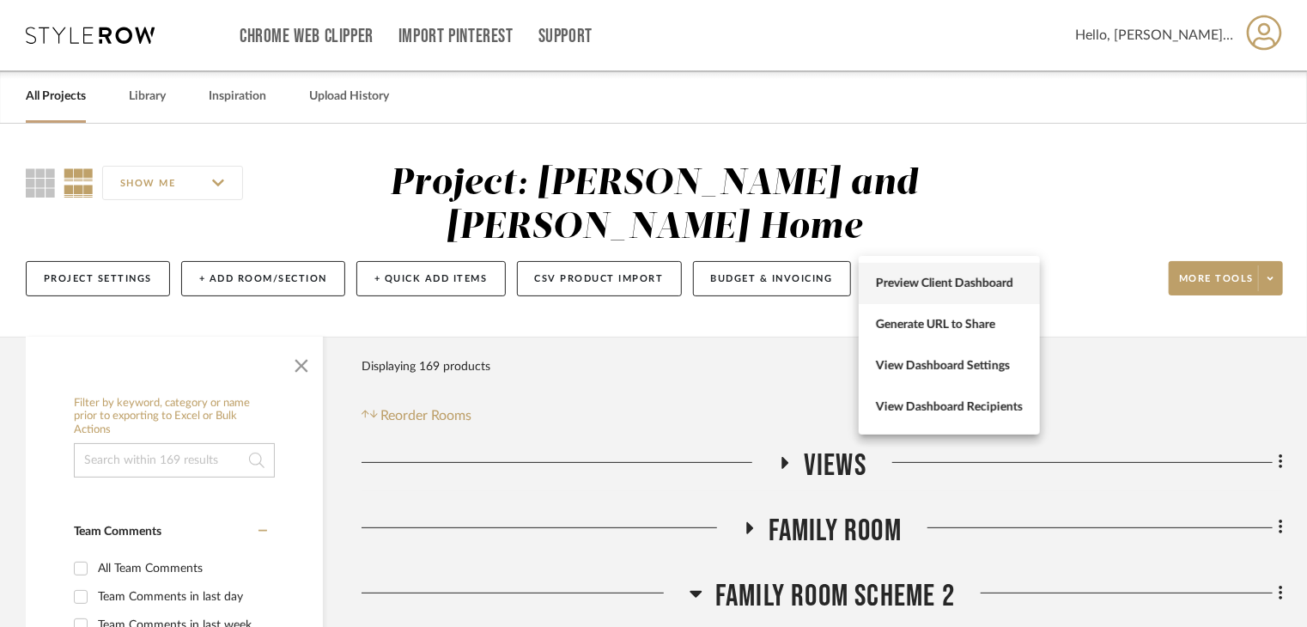
click at [961, 292] on button "Preview Client Dashboard" at bounding box center [948, 283] width 181 height 41
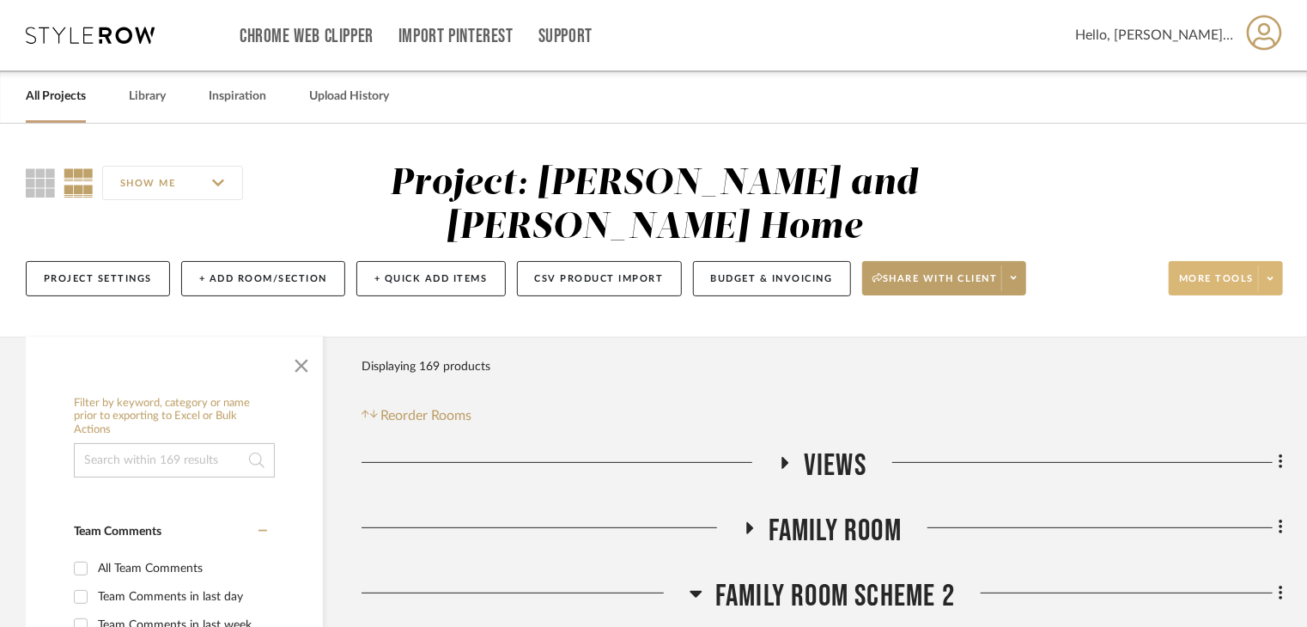
click at [1211, 272] on span "More tools" at bounding box center [1216, 285] width 75 height 26
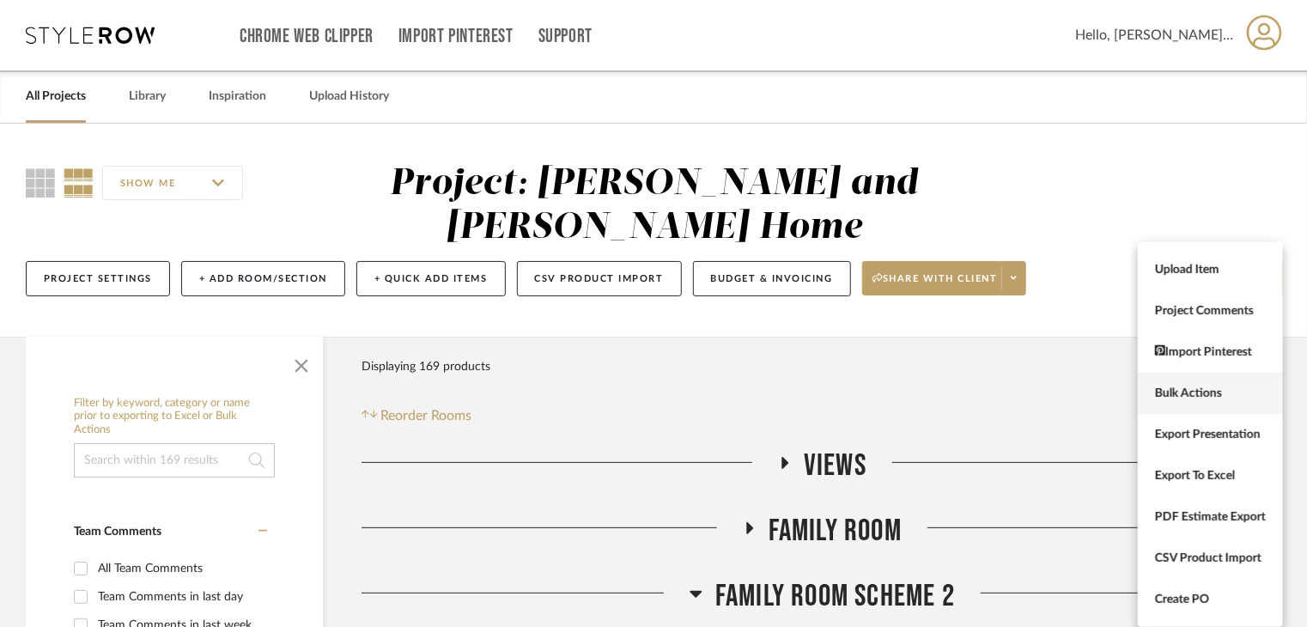
click at [1210, 391] on span "Bulk Actions" at bounding box center [1210, 393] width 111 height 15
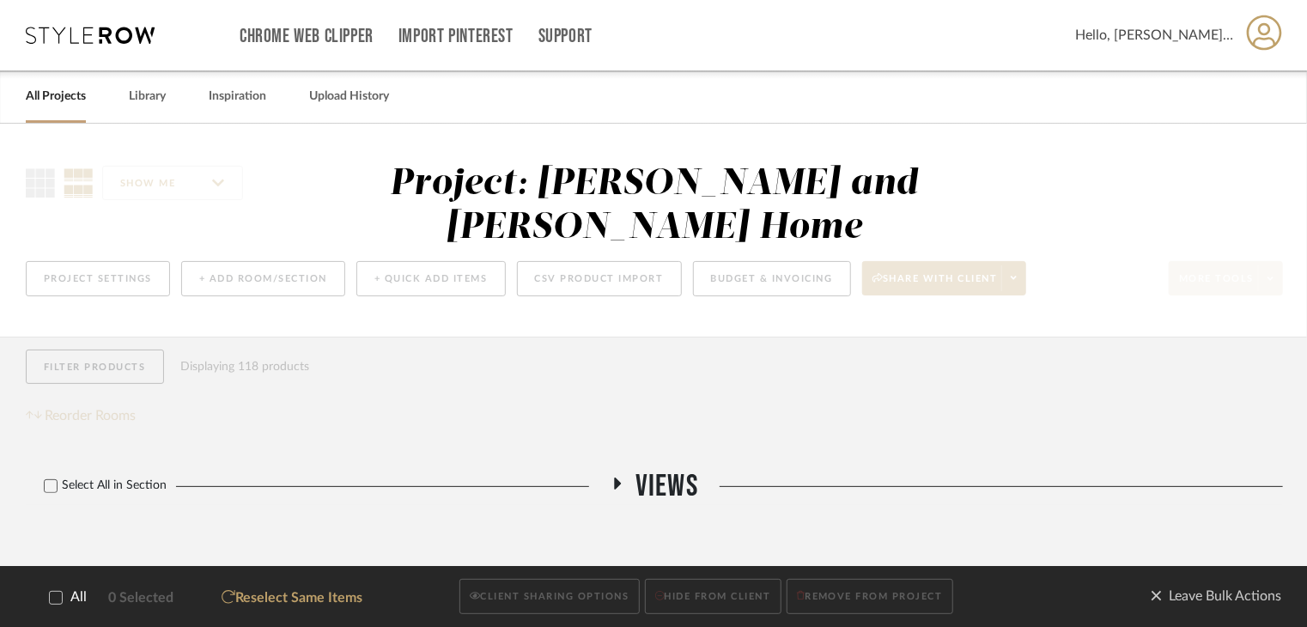
scroll to position [172, 0]
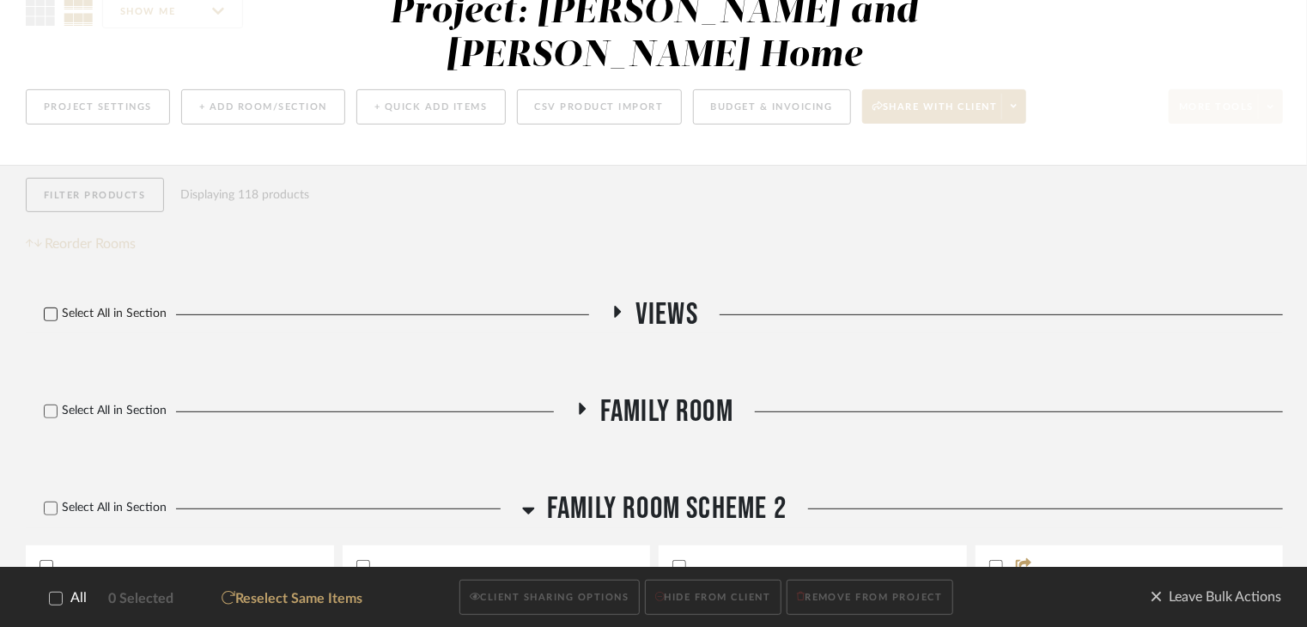
click at [42, 306] on label "Select All in Section" at bounding box center [99, 313] width 146 height 15
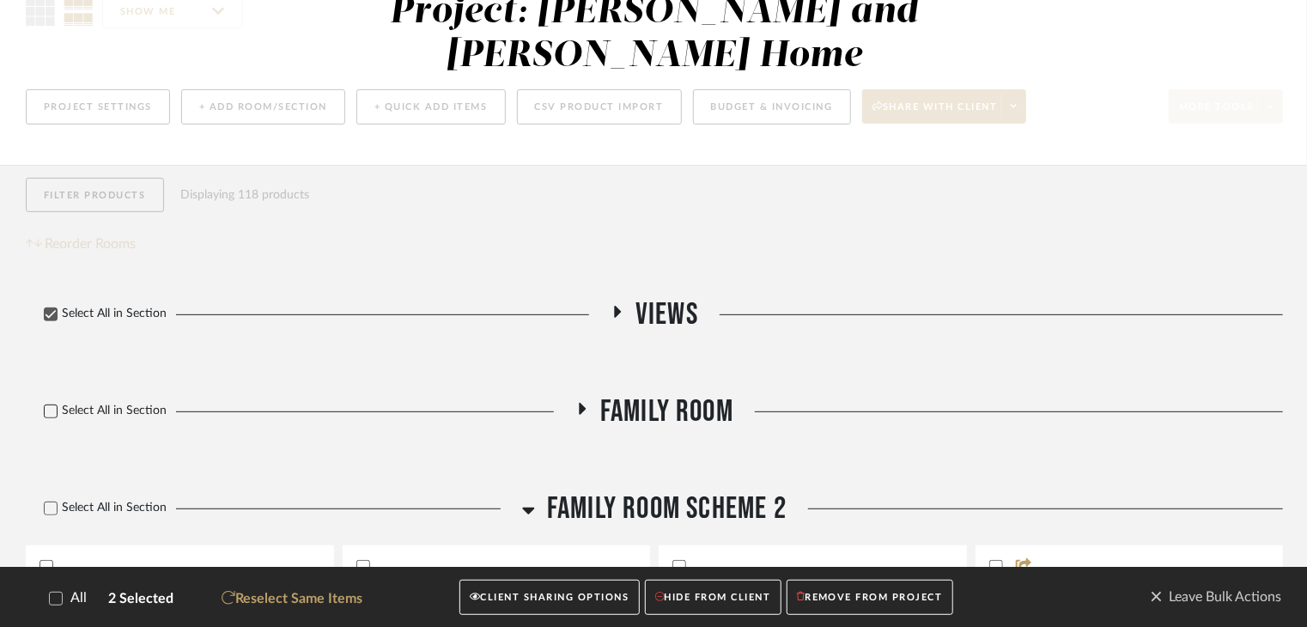
click at [50, 405] on icon at bounding box center [51, 411] width 12 height 12
click at [45, 502] on icon at bounding box center [51, 508] width 12 height 12
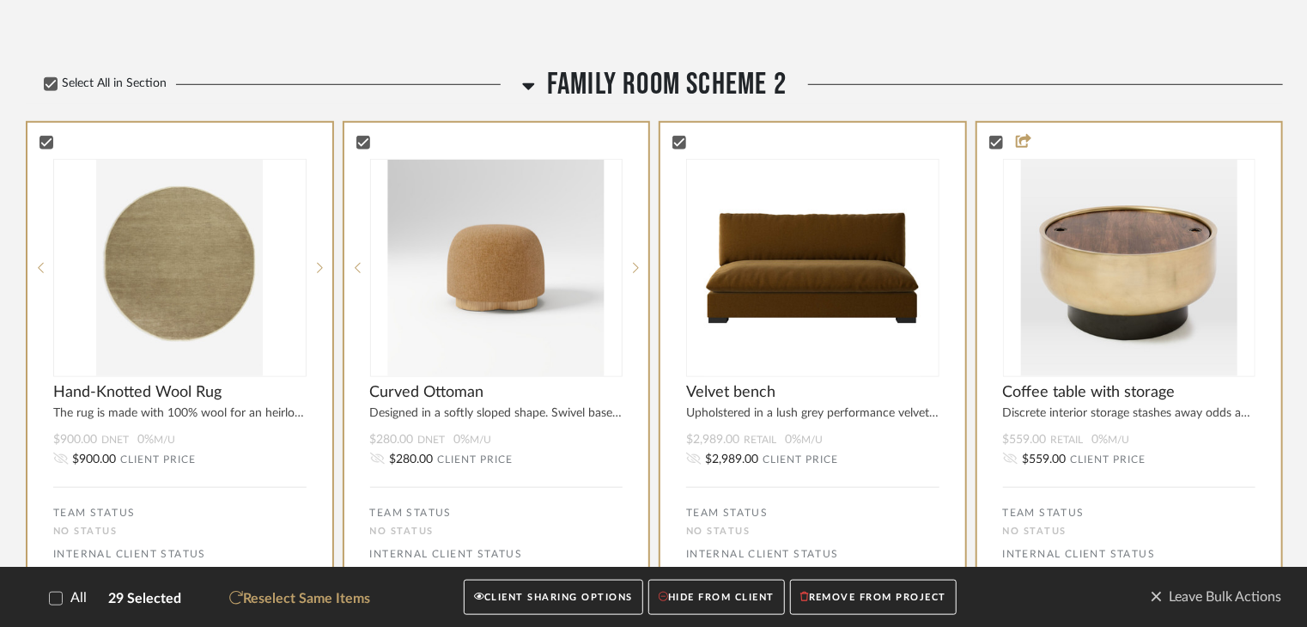
scroll to position [601, 0]
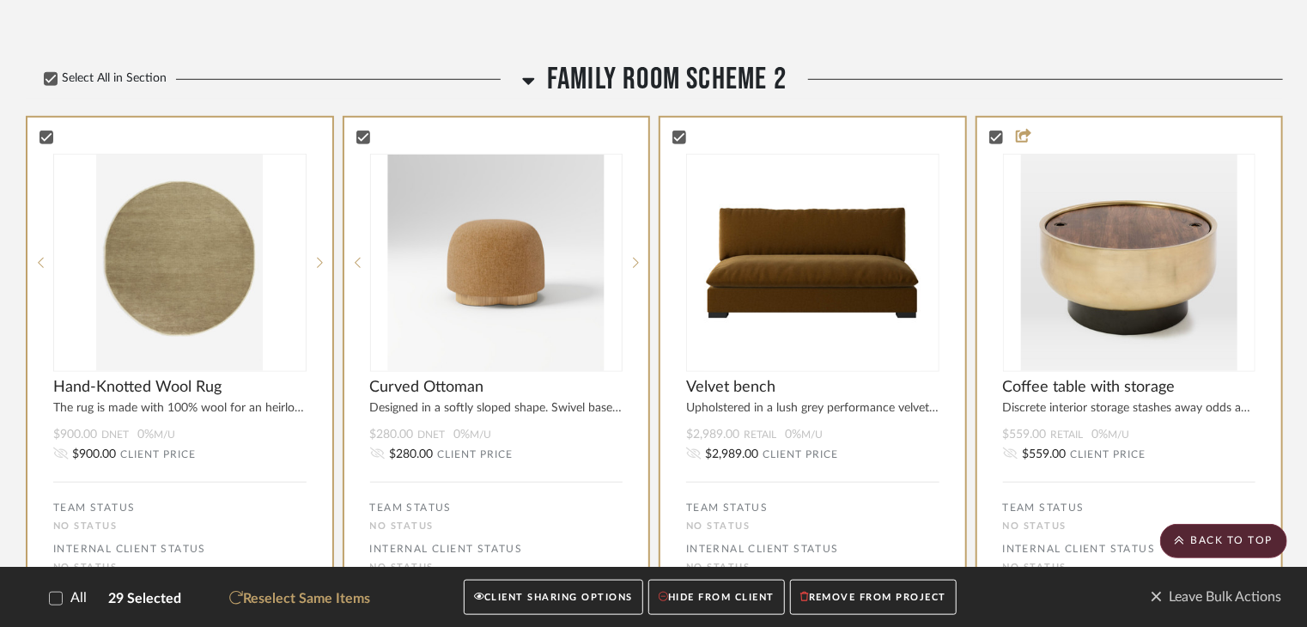
click at [532, 70] on icon at bounding box center [528, 80] width 13 height 21
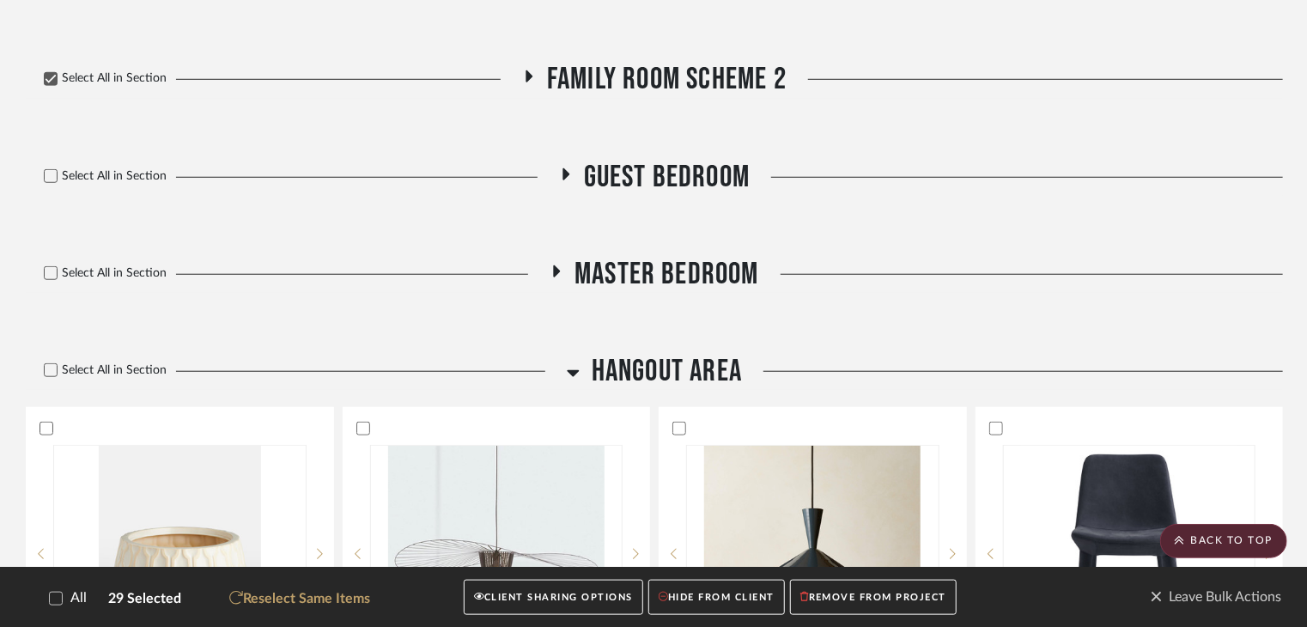
click at [532, 70] on fa-icon at bounding box center [528, 82] width 13 height 25
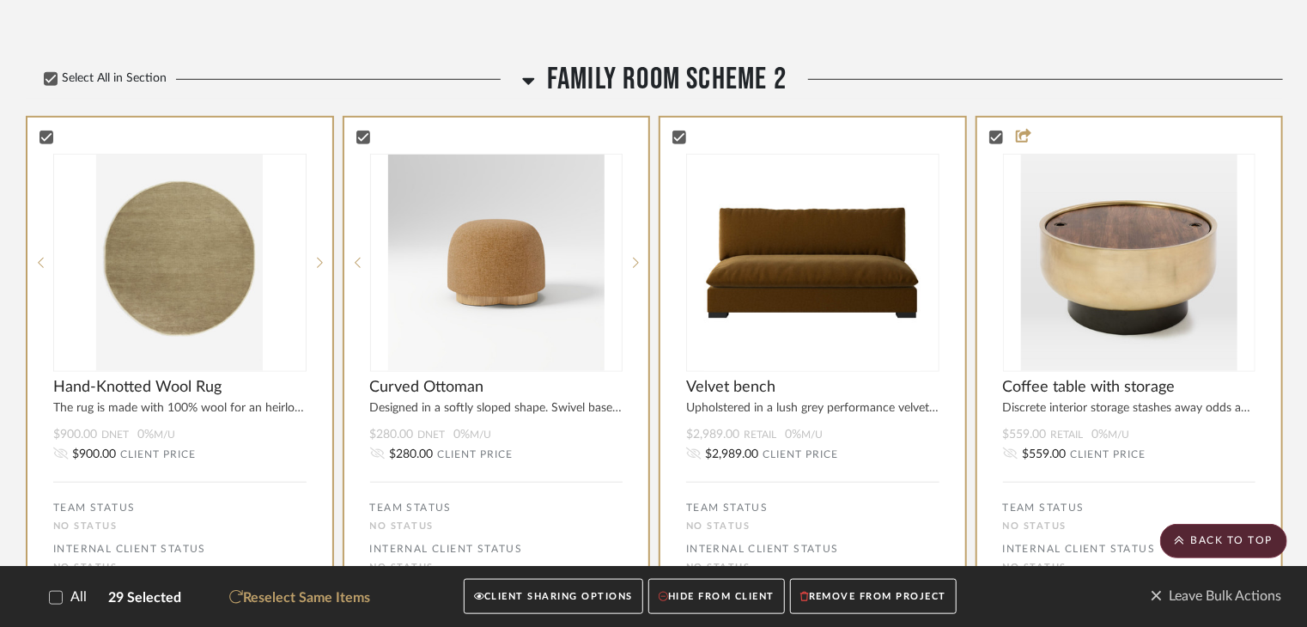
click at [528, 78] on icon at bounding box center [529, 81] width 12 height 7
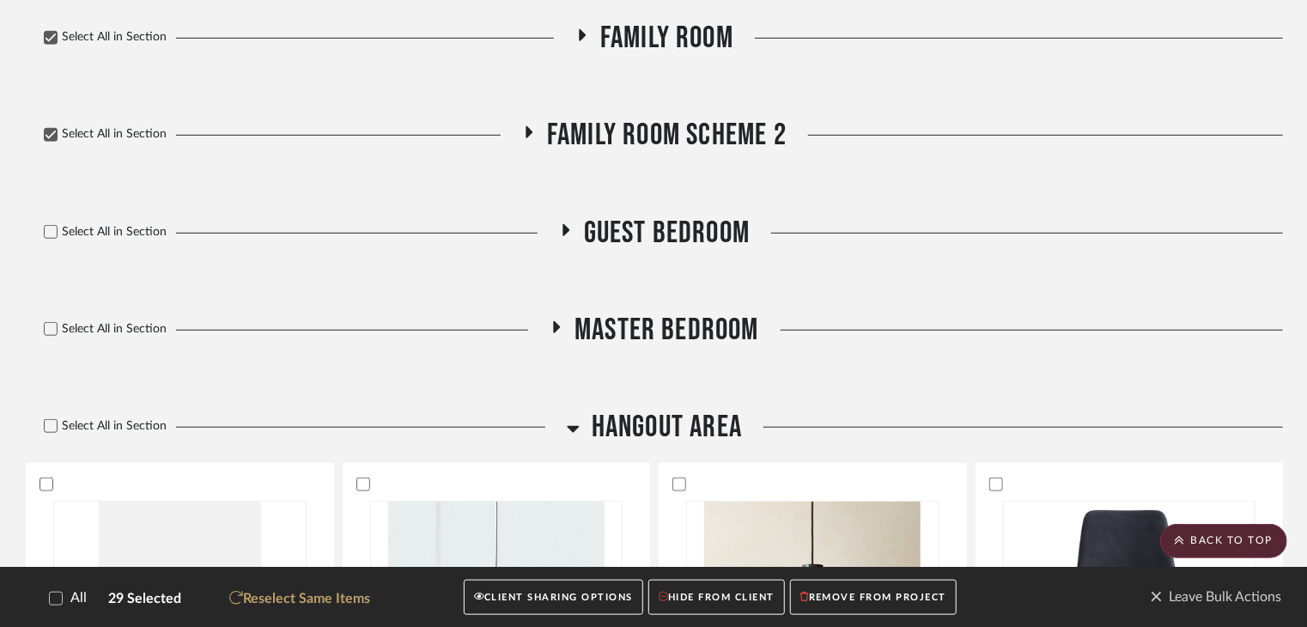
scroll to position [515, 0]
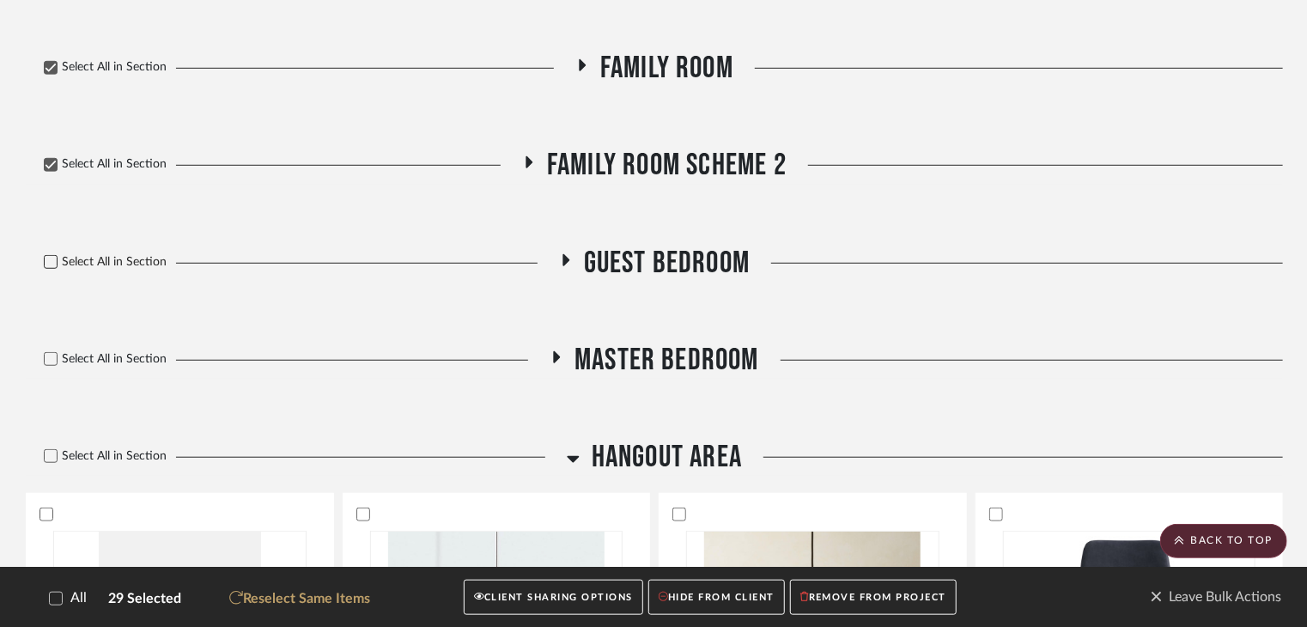
click at [60, 255] on label "Select All in Section" at bounding box center [99, 262] width 146 height 15
click at [52, 353] on icon at bounding box center [51, 359] width 12 height 12
click at [53, 450] on icon at bounding box center [51, 456] width 12 height 12
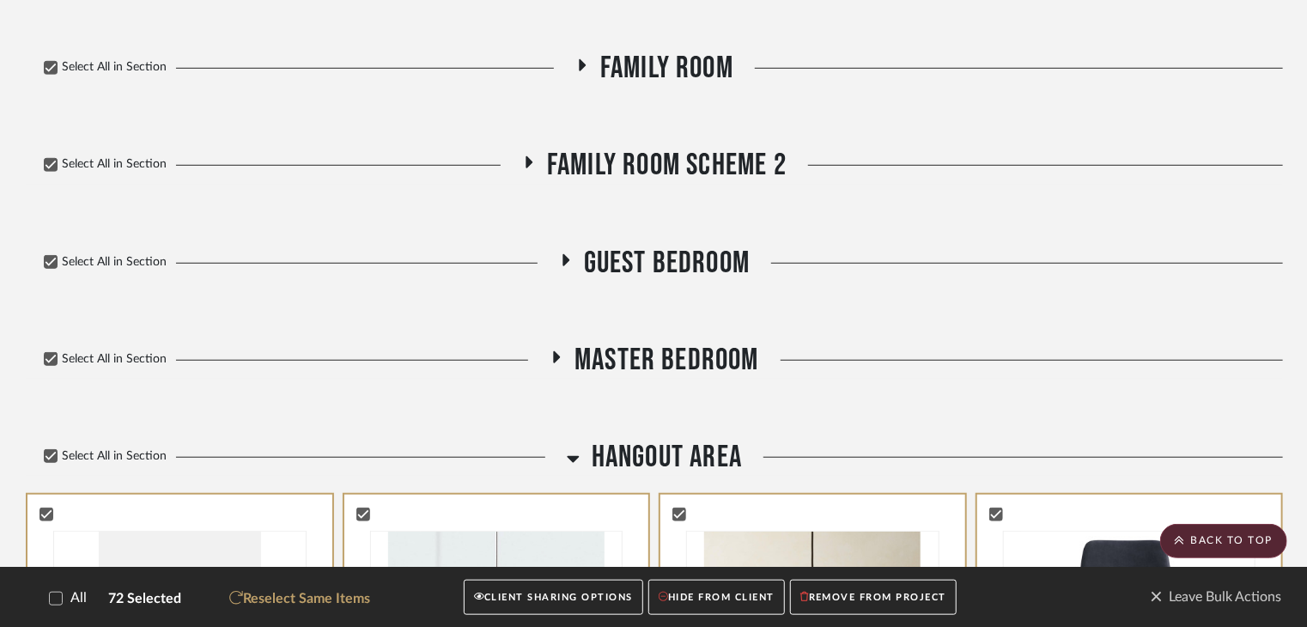
click at [578, 448] on icon at bounding box center [573, 458] width 13 height 21
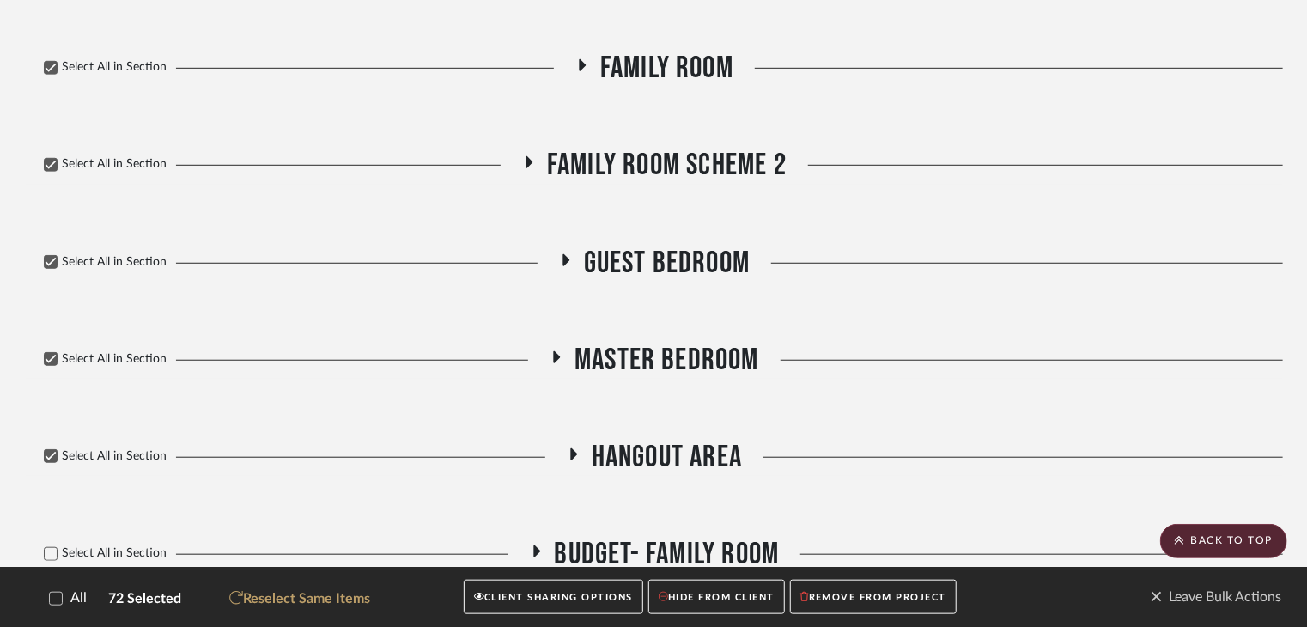
scroll to position [687, 0]
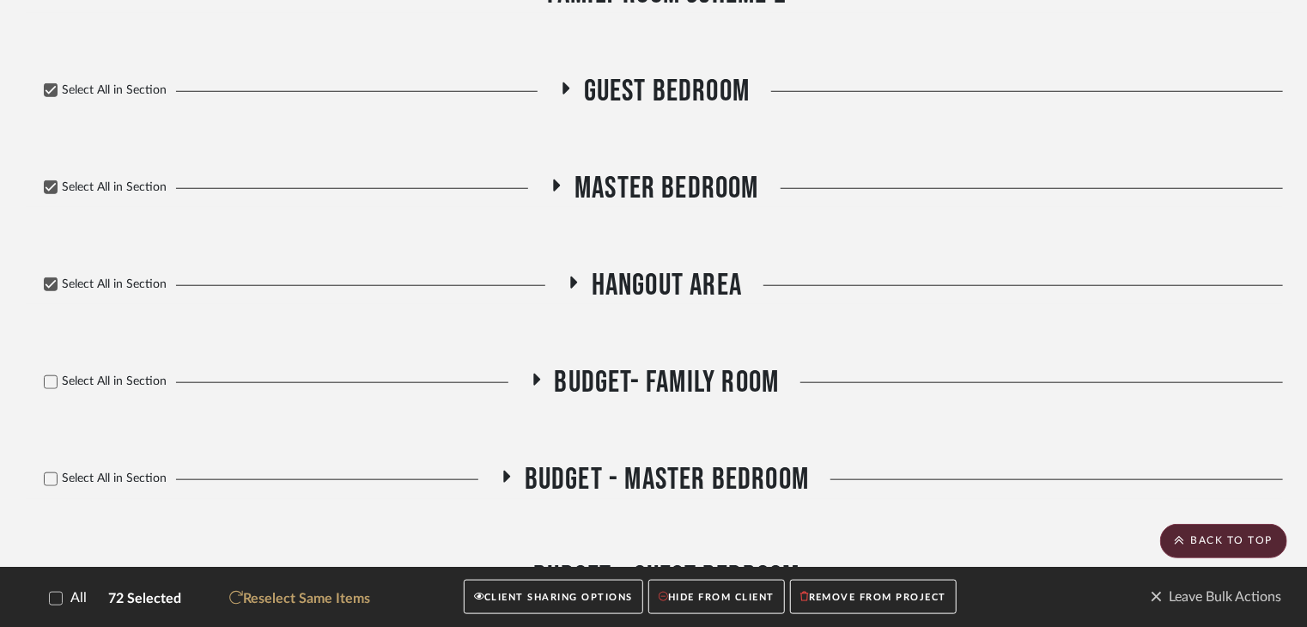
click at [600, 597] on button "CLIENT SHARING OPTIONS" at bounding box center [553, 596] width 179 height 35
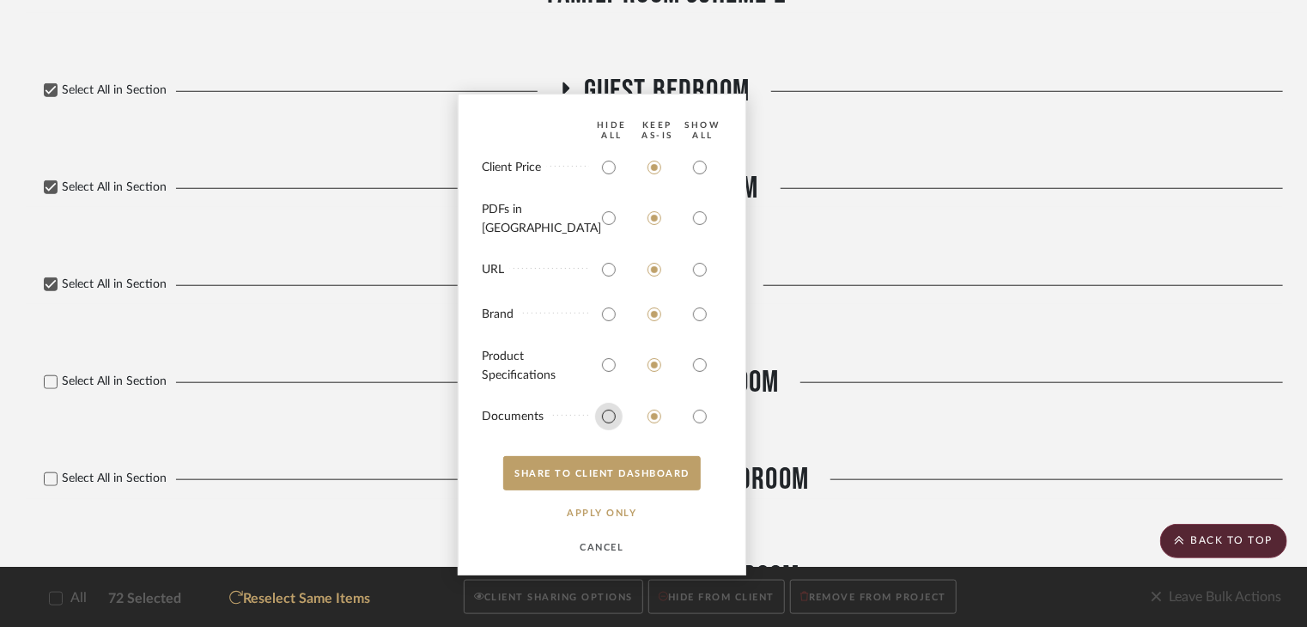
click at [604, 419] on input "radio" at bounding box center [608, 416] width 27 height 27
radio input "true"
click at [609, 321] on input "radio" at bounding box center [608, 313] width 27 height 27
radio input "true"
click at [607, 261] on input "radio" at bounding box center [608, 269] width 27 height 27
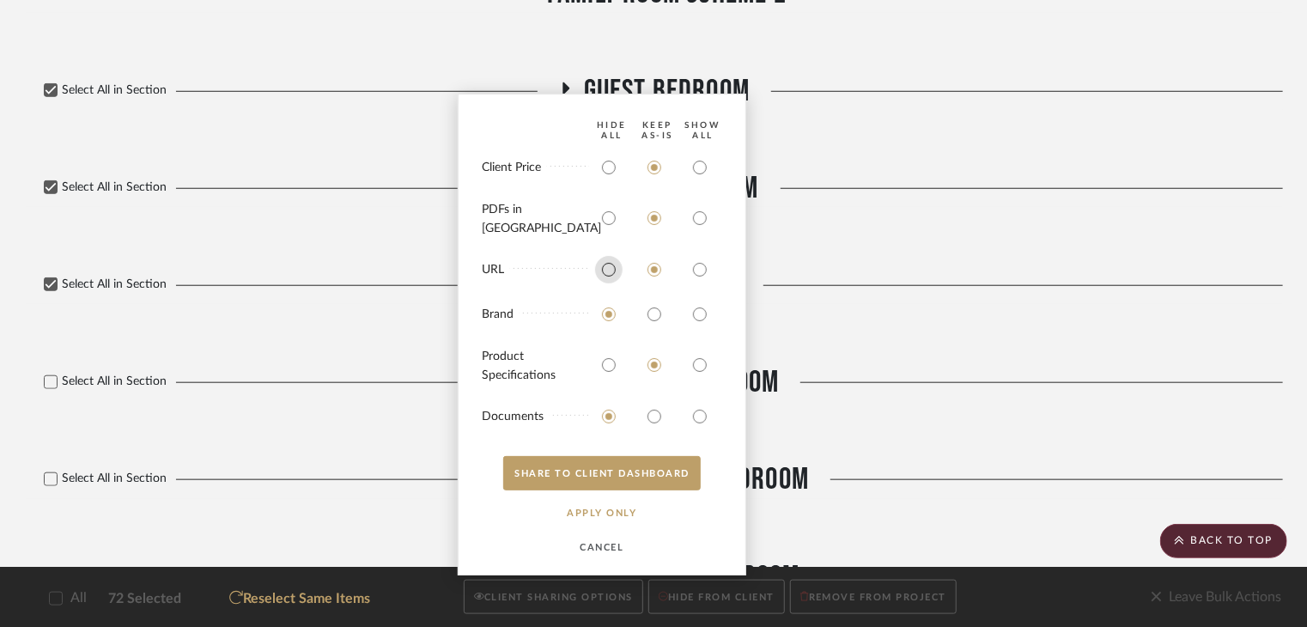
radio input "true"
click at [608, 227] on input "radio" at bounding box center [608, 217] width 27 height 27
radio input "true"
click at [610, 181] on input "radio" at bounding box center [608, 167] width 27 height 27
radio input "true"
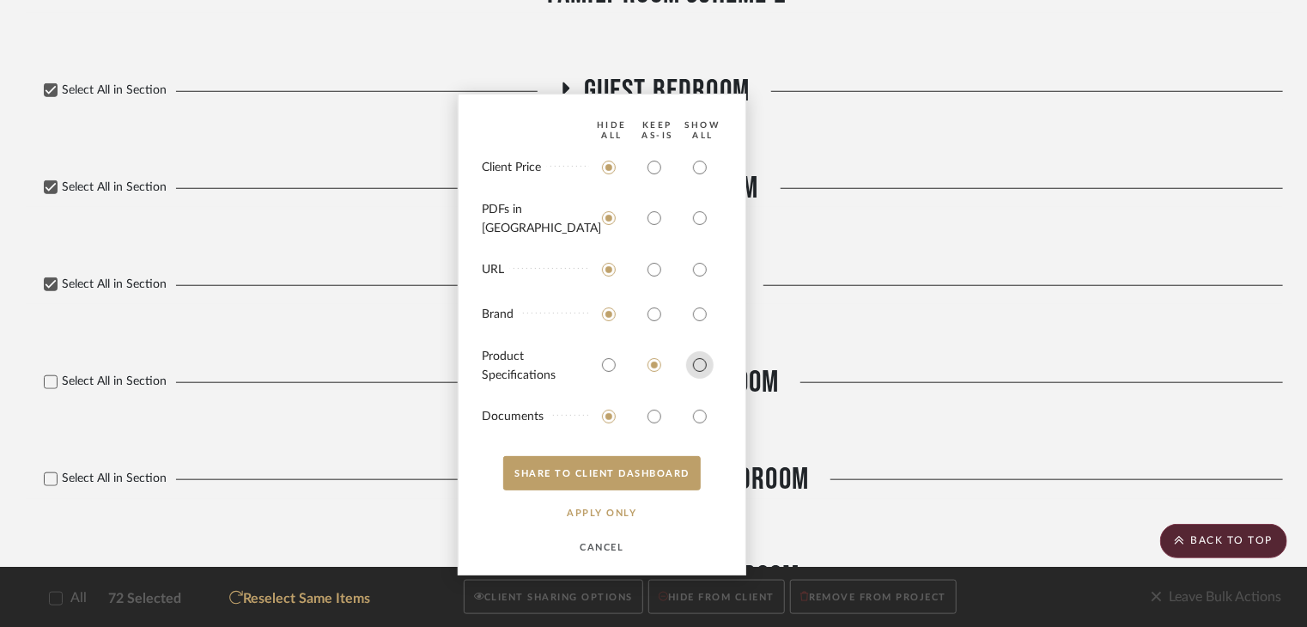
click at [700, 367] on input "radio" at bounding box center [699, 364] width 27 height 27
radio input "true"
click at [625, 468] on button "SHARE TO CLIENT Dashboard" at bounding box center [601, 473] width 197 height 34
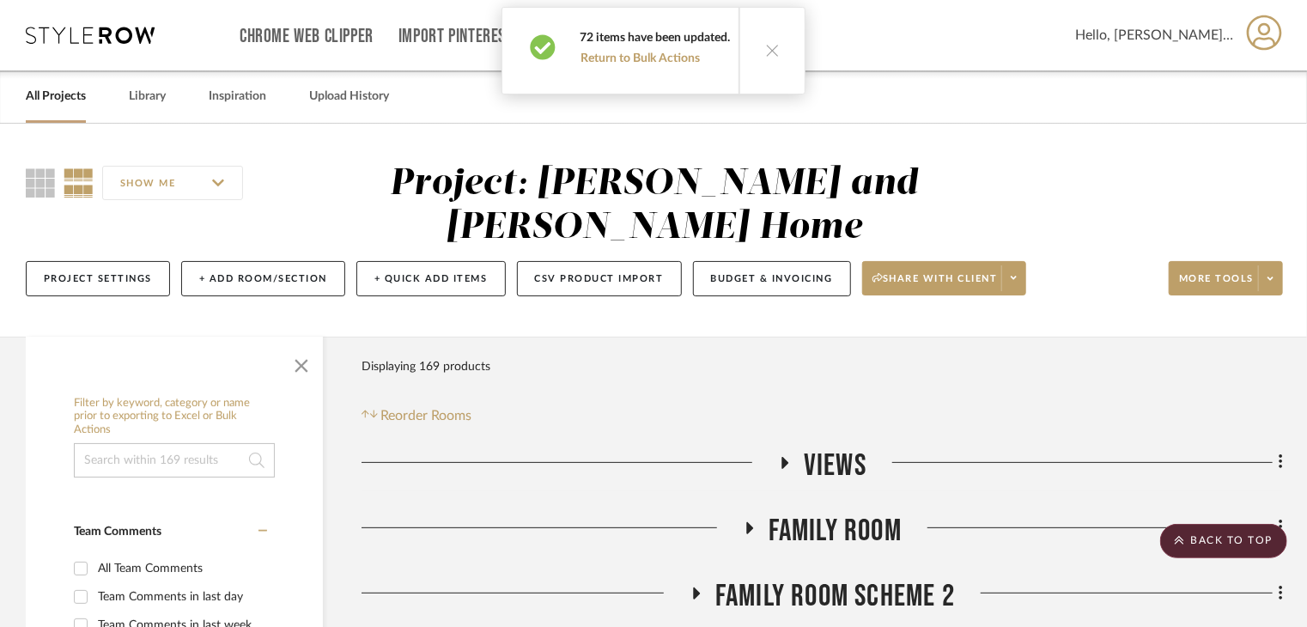
scroll to position [0, 0]
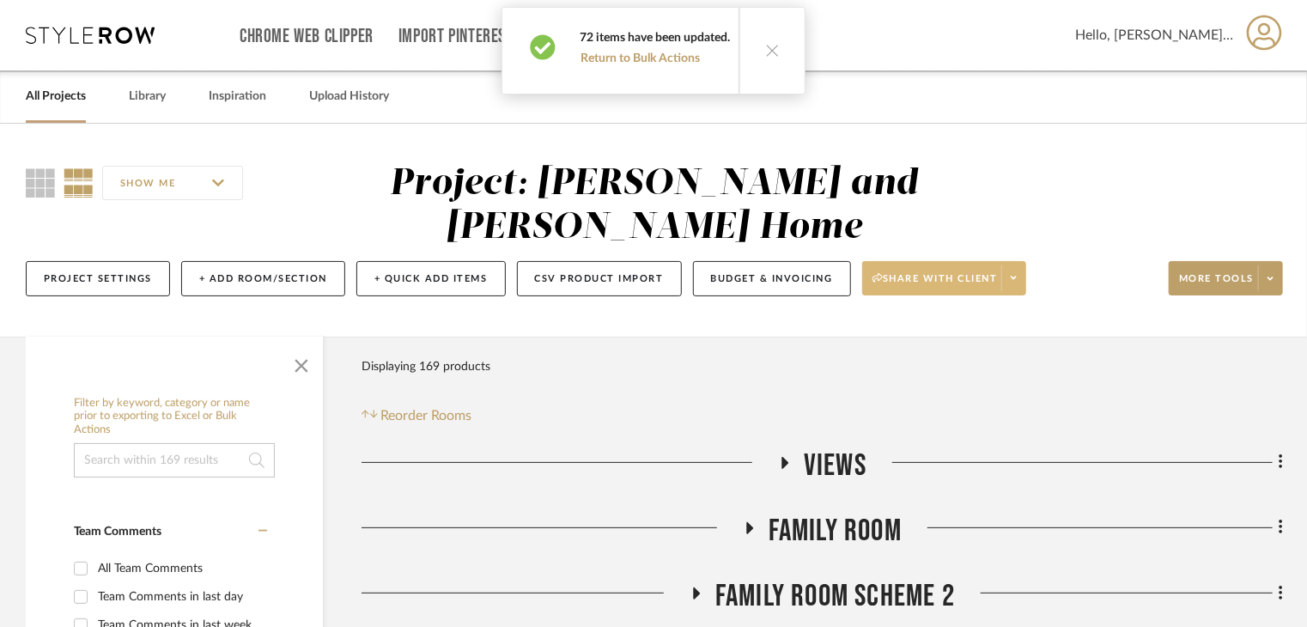
click at [1013, 273] on icon at bounding box center [1013, 277] width 6 height 9
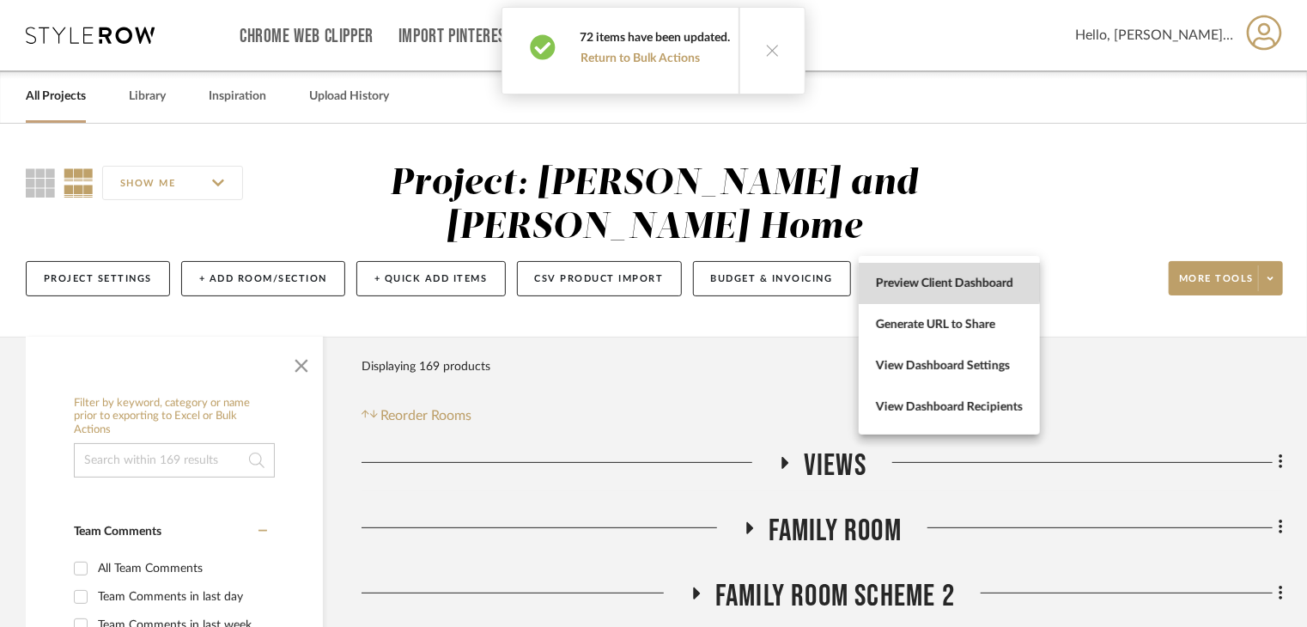
click at [918, 273] on button "Preview Client Dashboard" at bounding box center [948, 283] width 181 height 41
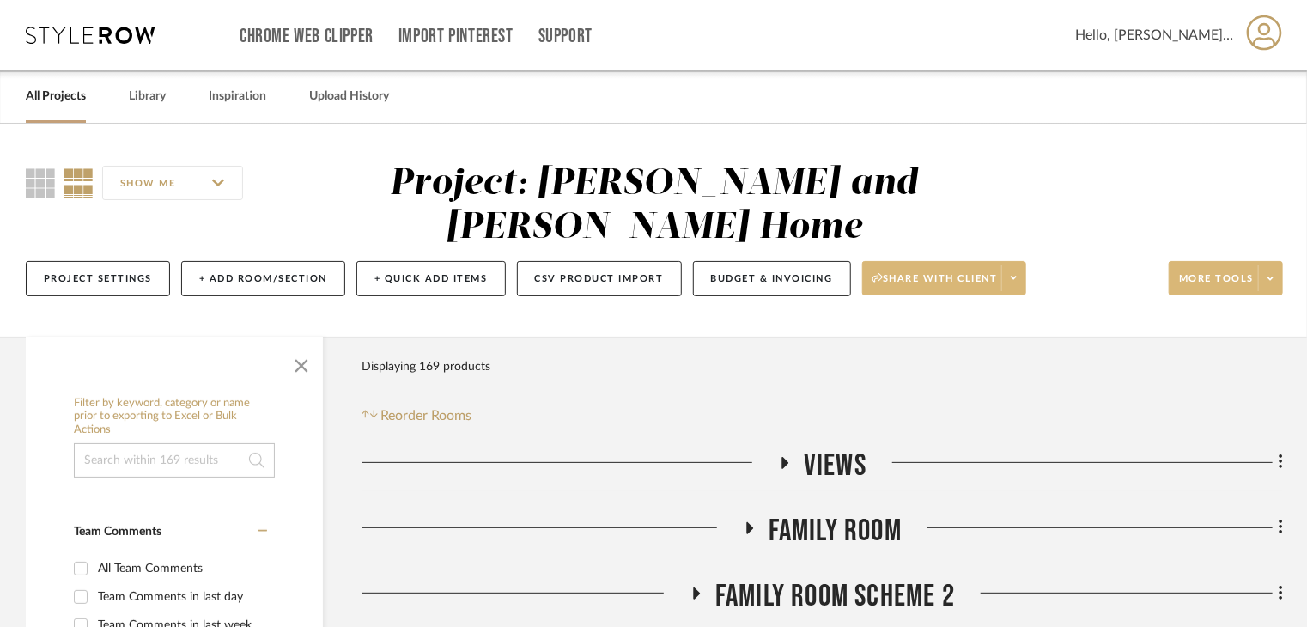
click at [1252, 272] on span "More tools" at bounding box center [1216, 285] width 75 height 26
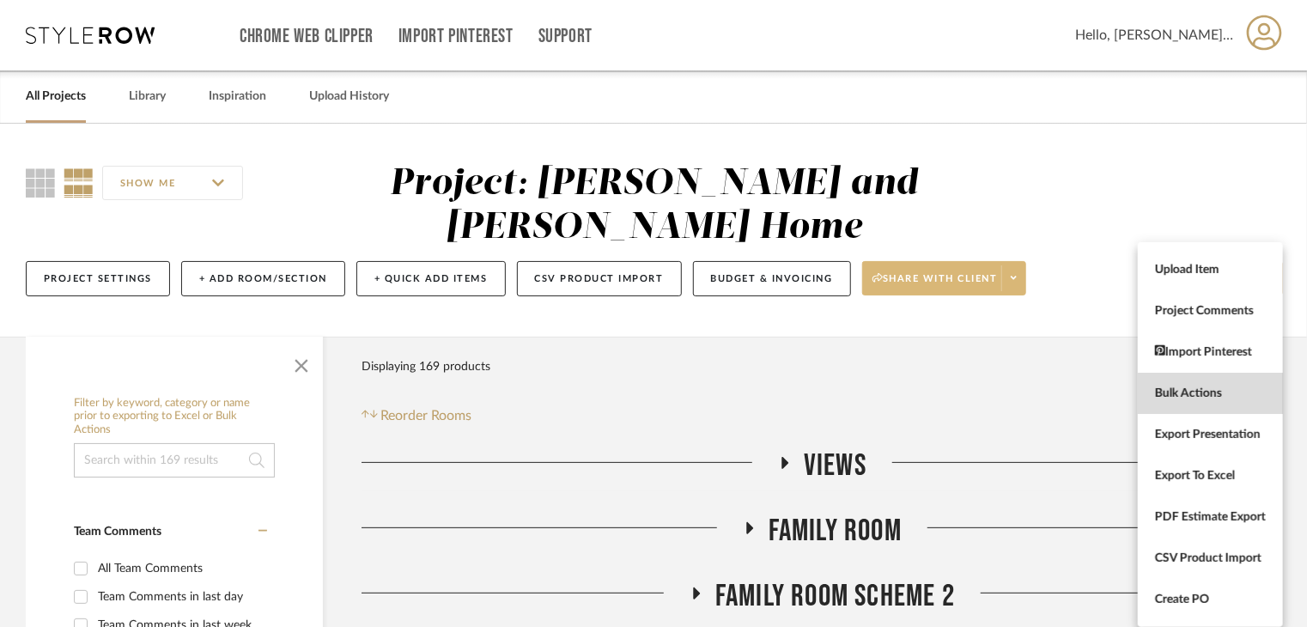
click at [1232, 402] on button "Bulk Actions" at bounding box center [1209, 393] width 145 height 41
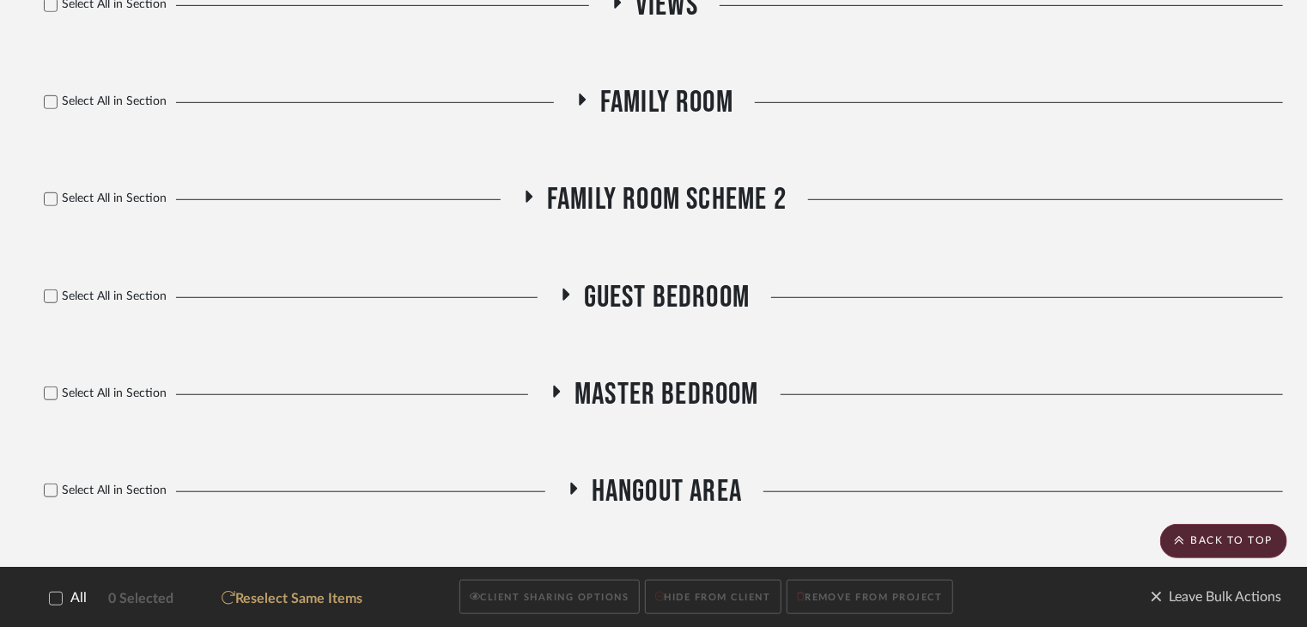
scroll to position [515, 0]
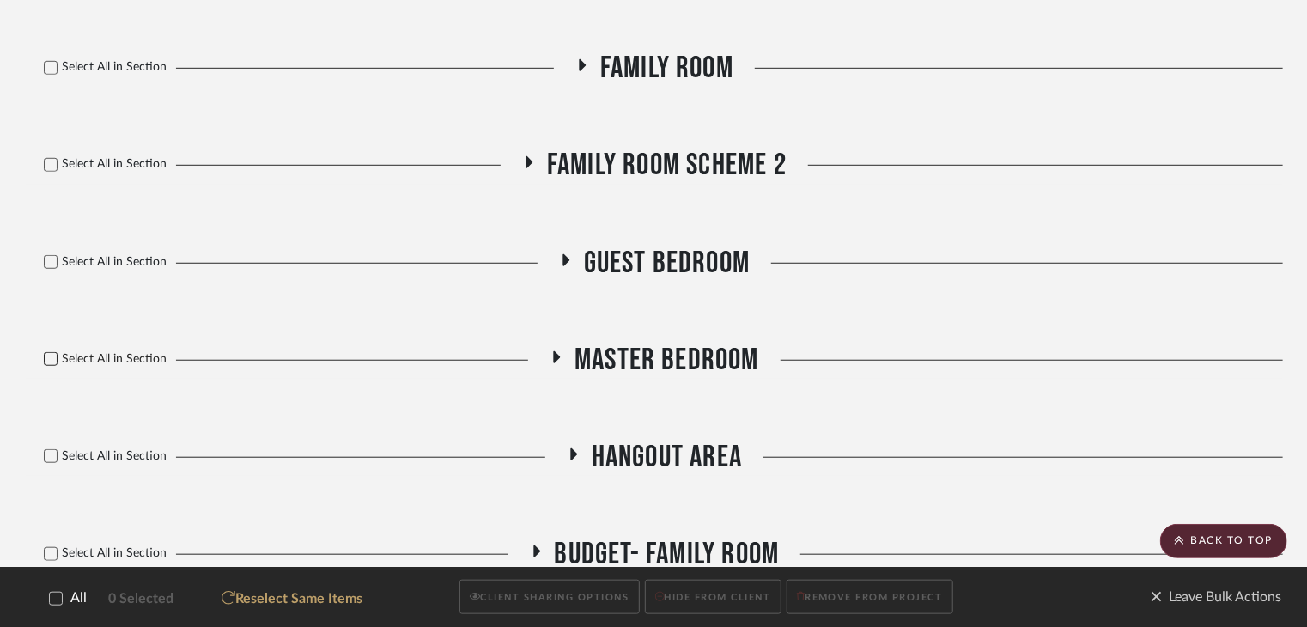
click at [47, 353] on icon at bounding box center [51, 359] width 12 height 12
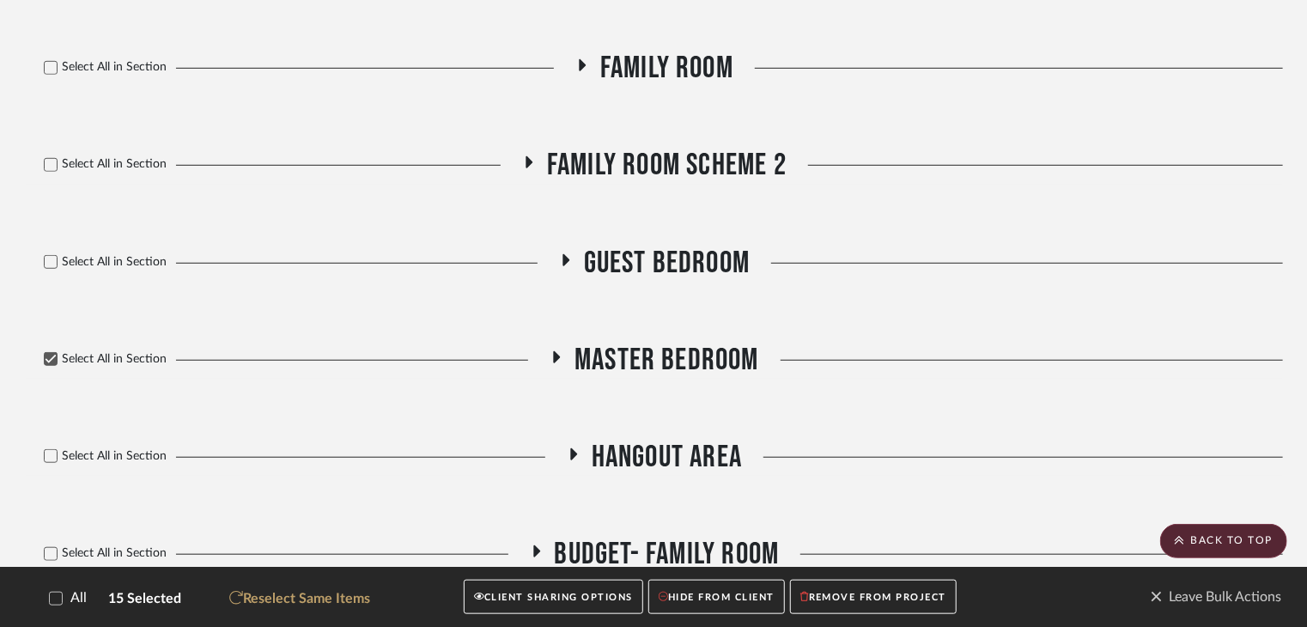
click at [731, 595] on button "HIDE FROM CLIENT" at bounding box center [716, 596] width 136 height 35
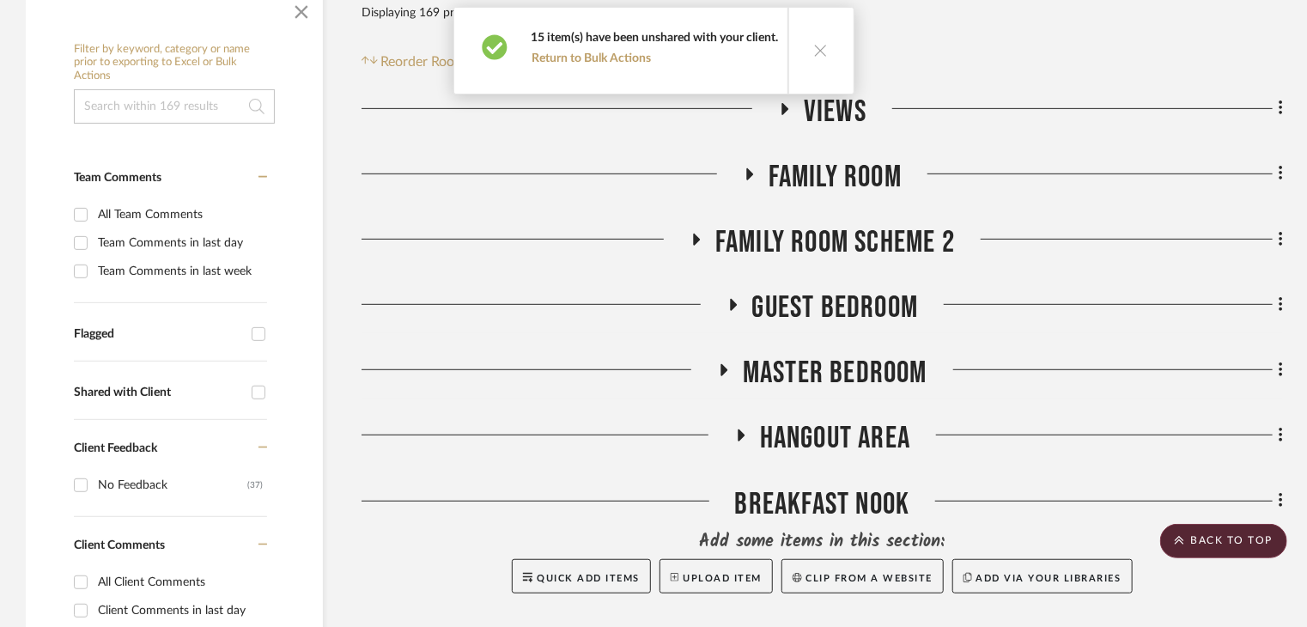
scroll to position [0, 0]
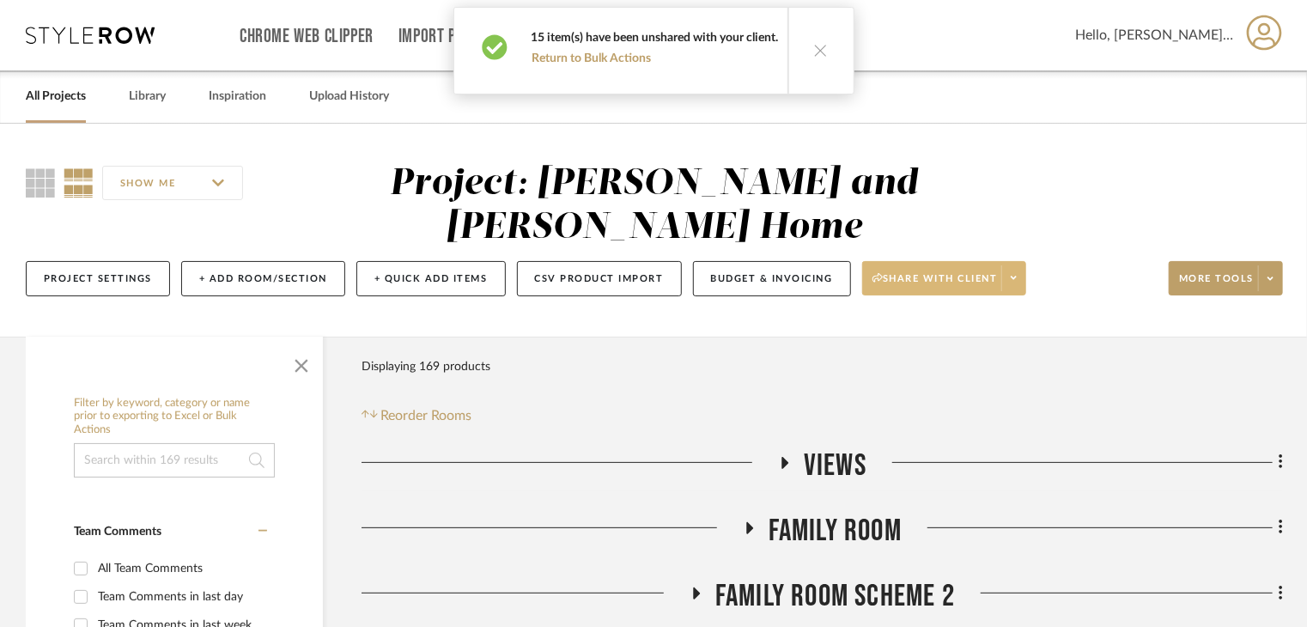
click at [1022, 265] on span at bounding box center [1013, 278] width 24 height 26
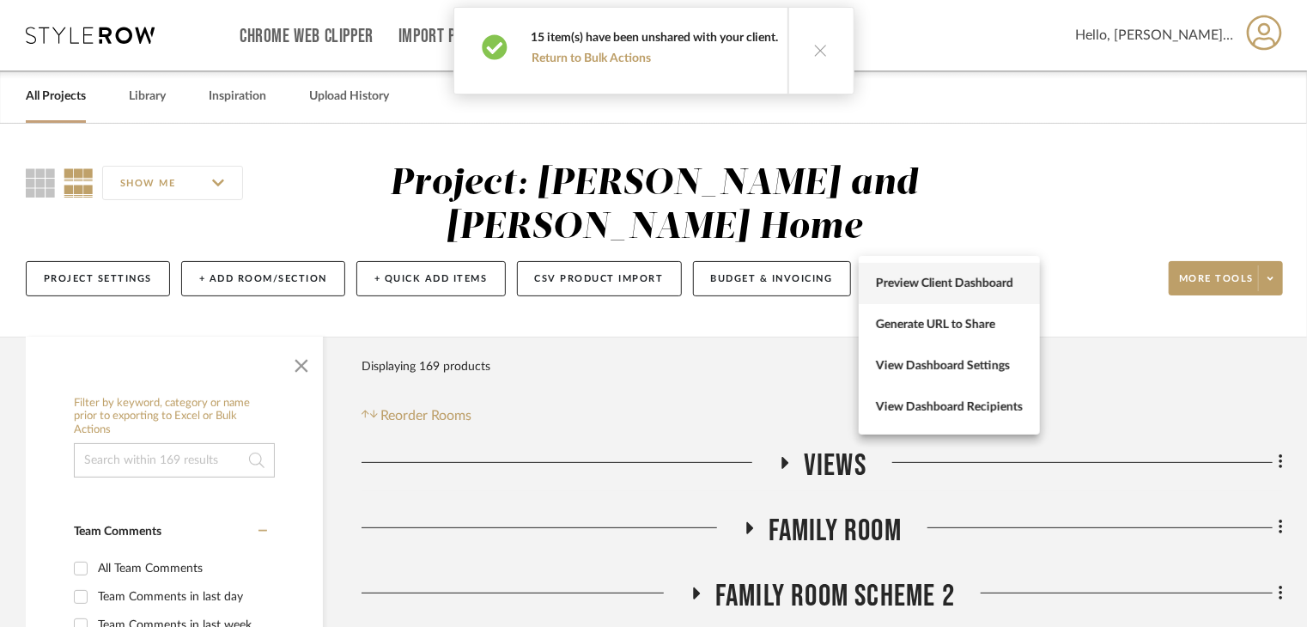
click at [980, 300] on button "Preview Client Dashboard" at bounding box center [948, 283] width 181 height 41
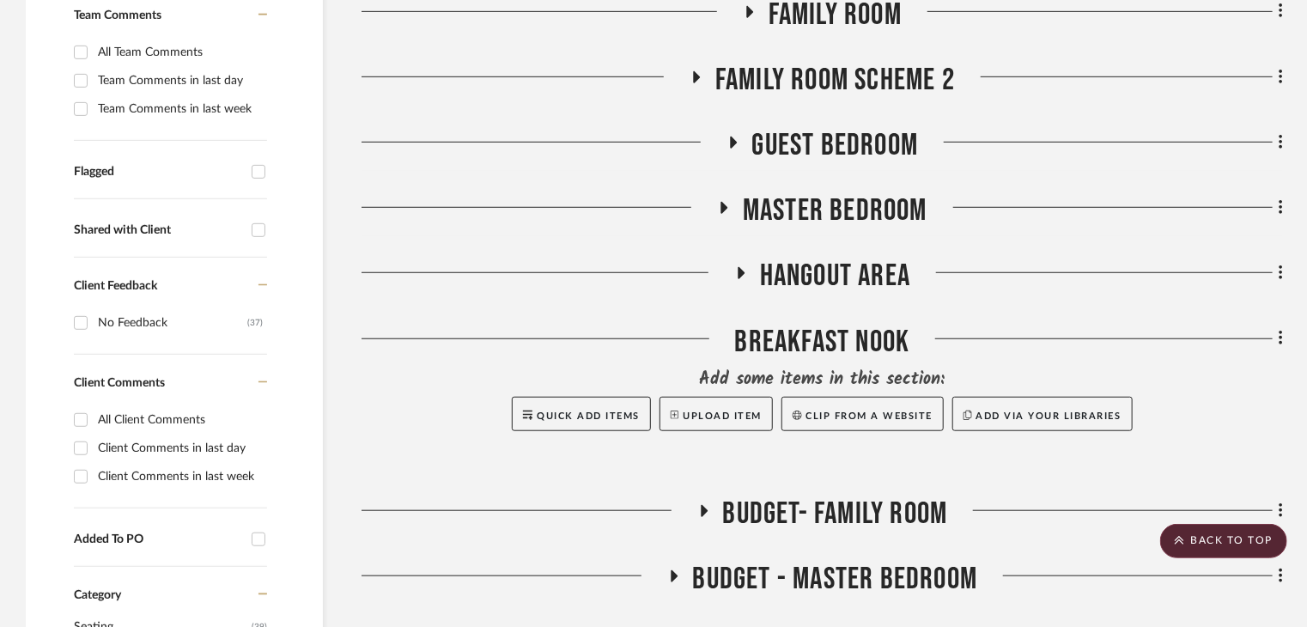
scroll to position [515, 0]
click at [785, 258] on span "Hangout Area" at bounding box center [835, 276] width 150 height 37
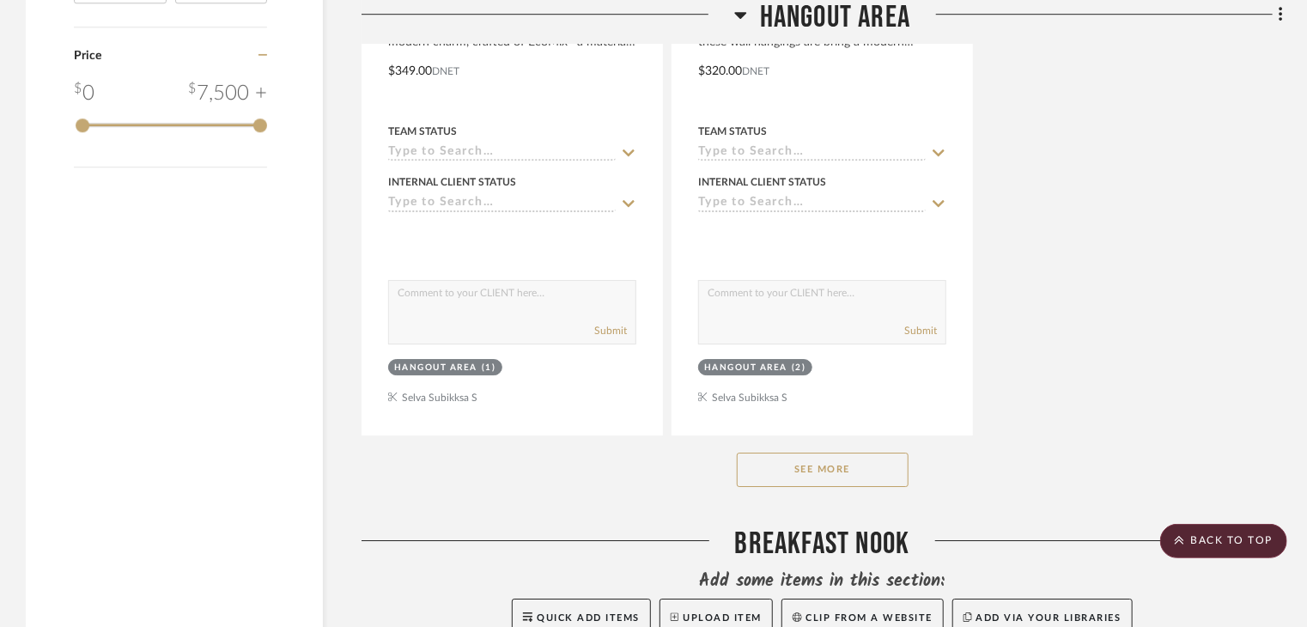
scroll to position [2747, 0]
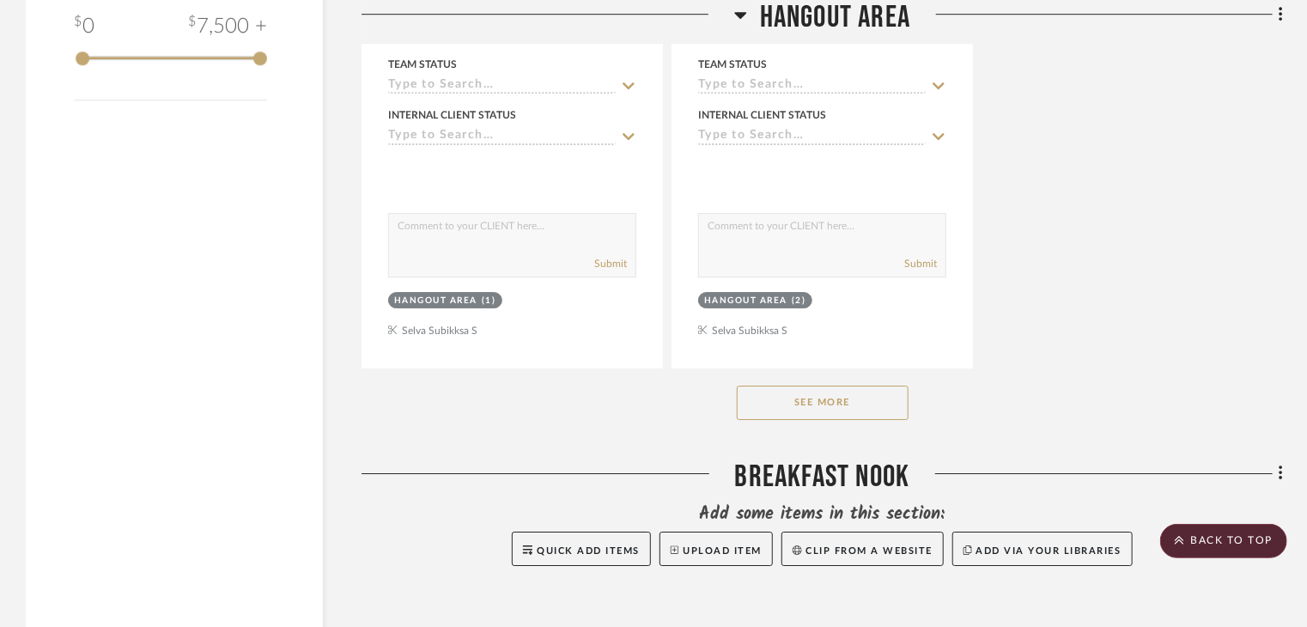
click at [879, 385] on button "See More" at bounding box center [823, 402] width 172 height 34
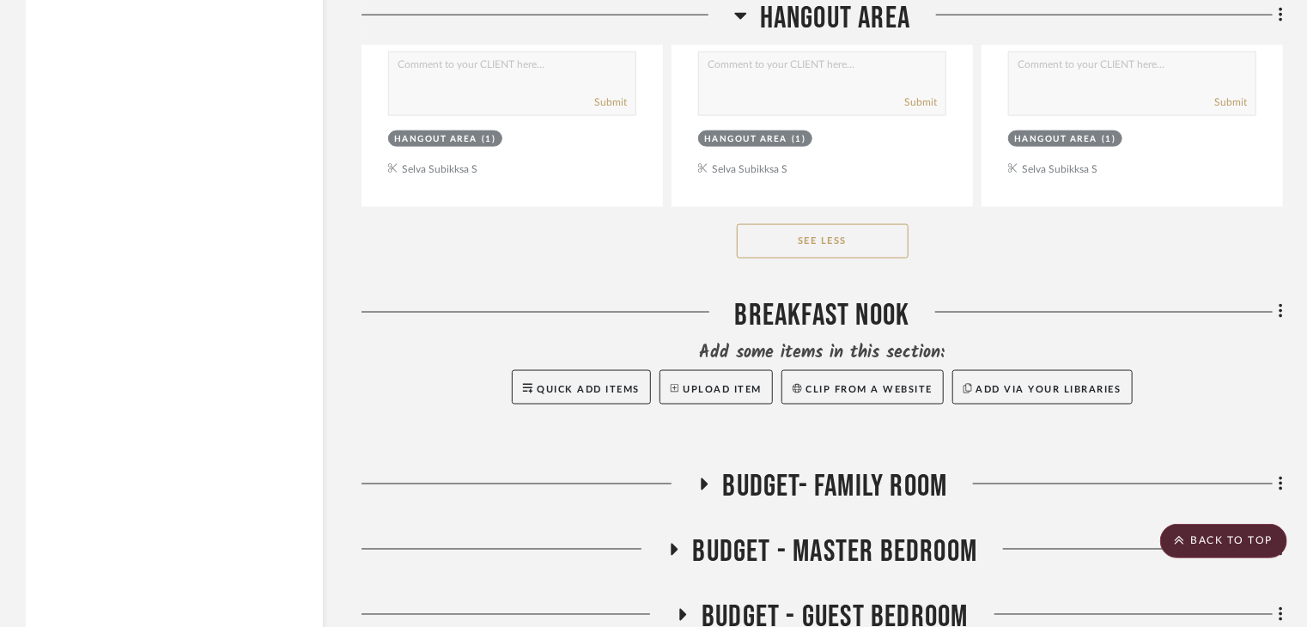
scroll to position [4550, 0]
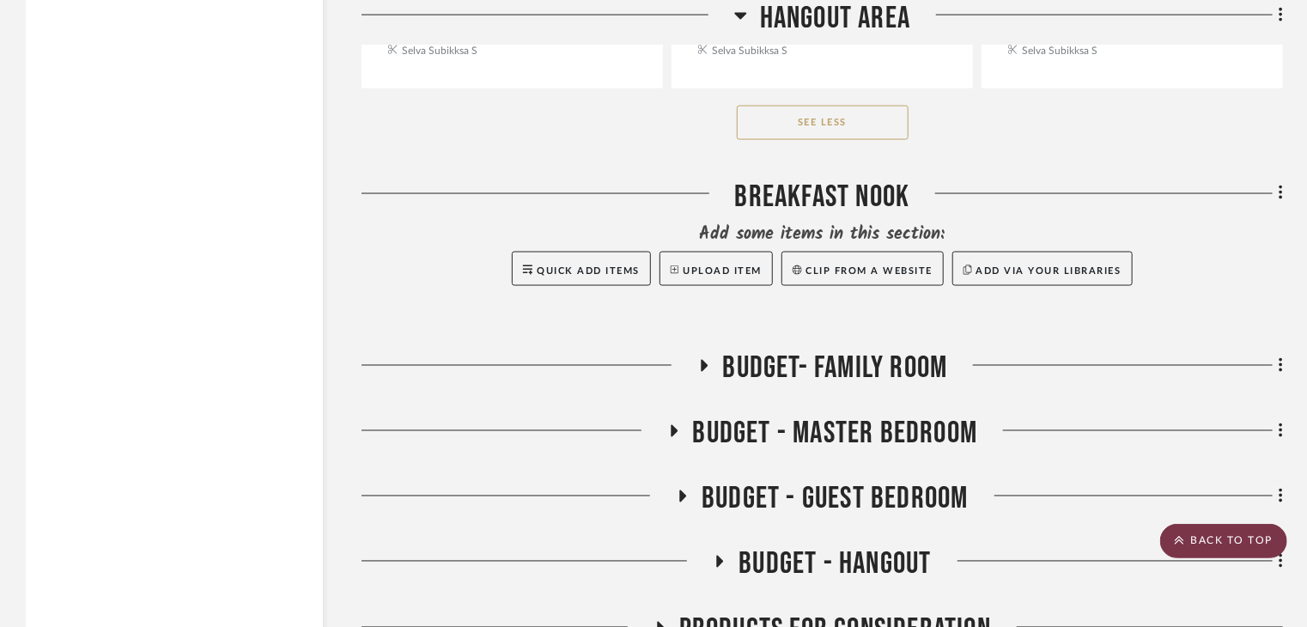
click at [1262, 533] on scroll-to-top-button "BACK TO TOP" at bounding box center [1223, 541] width 127 height 34
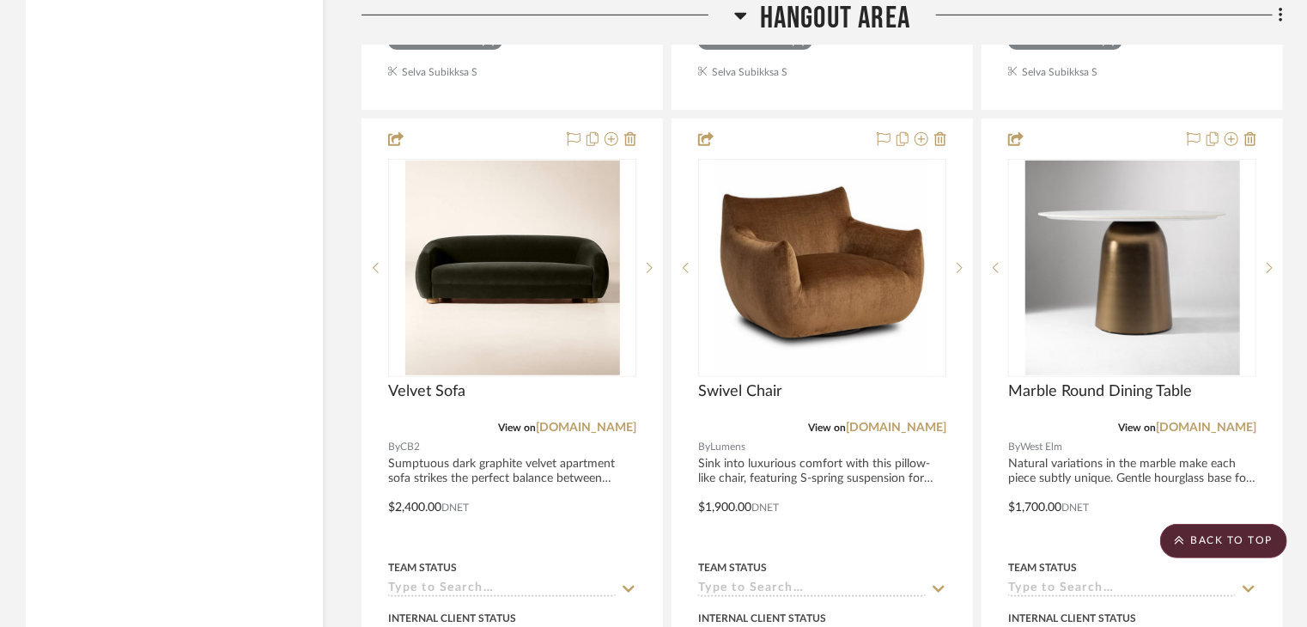
scroll to position [3777, 0]
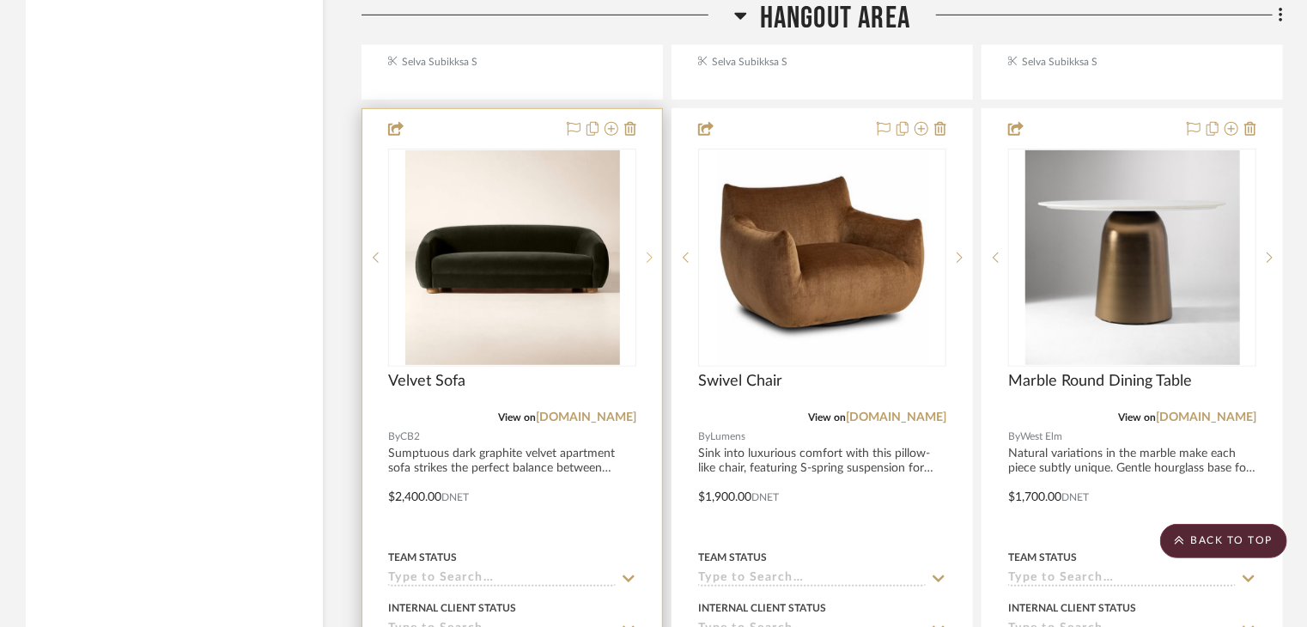
click at [649, 252] on icon at bounding box center [649, 257] width 6 height 10
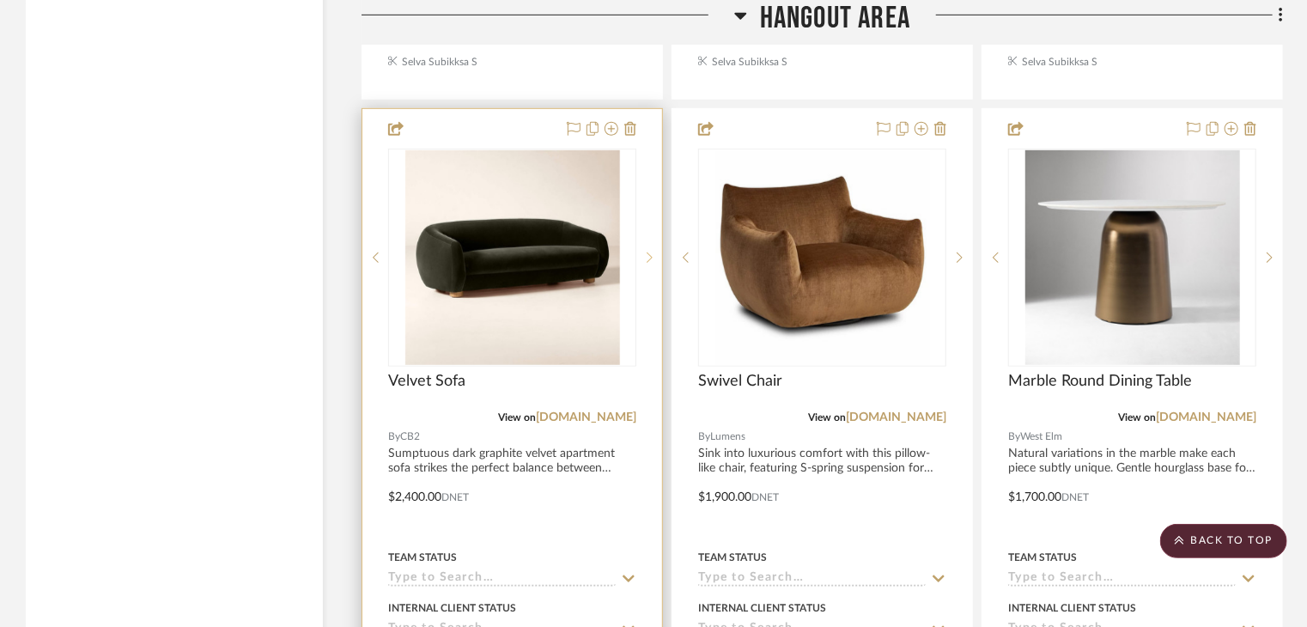
click at [649, 252] on icon at bounding box center [649, 257] width 6 height 10
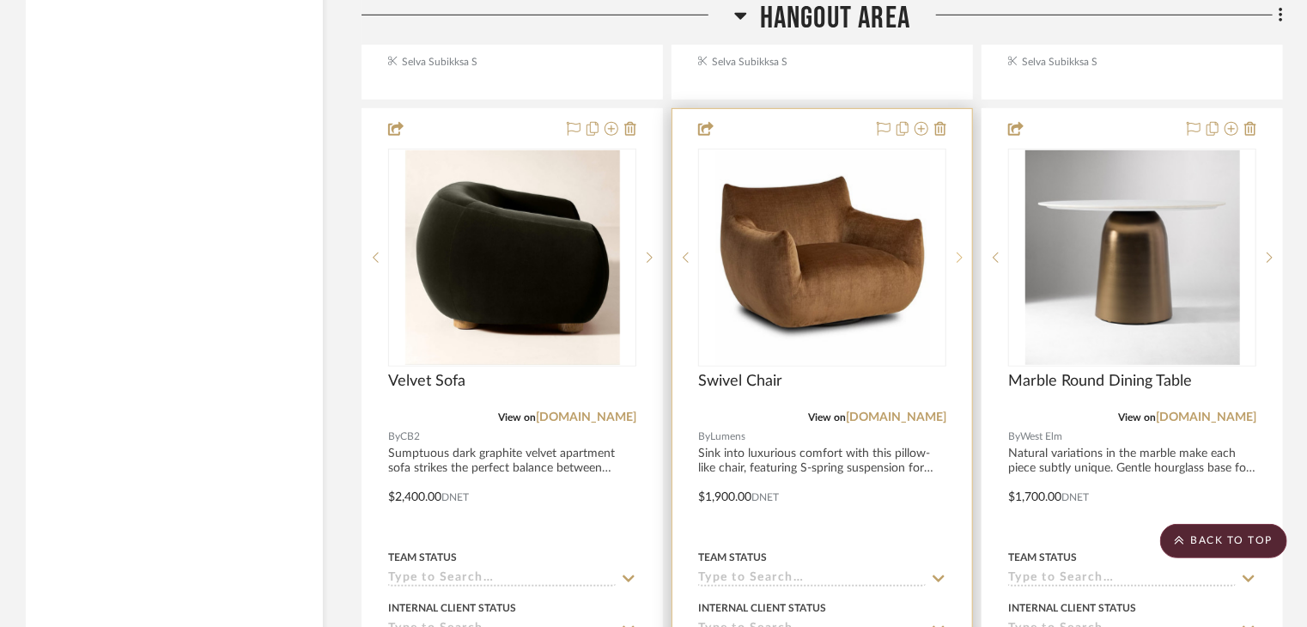
click at [958, 252] on icon at bounding box center [959, 258] width 6 height 12
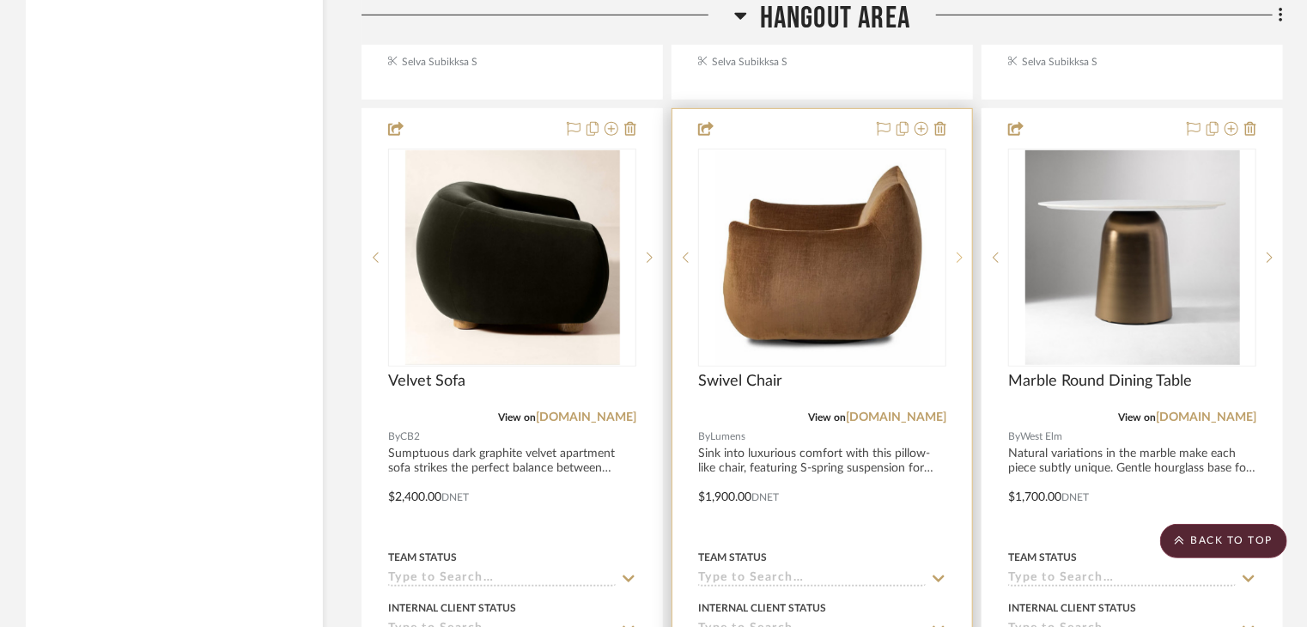
click at [958, 252] on icon at bounding box center [959, 258] width 6 height 12
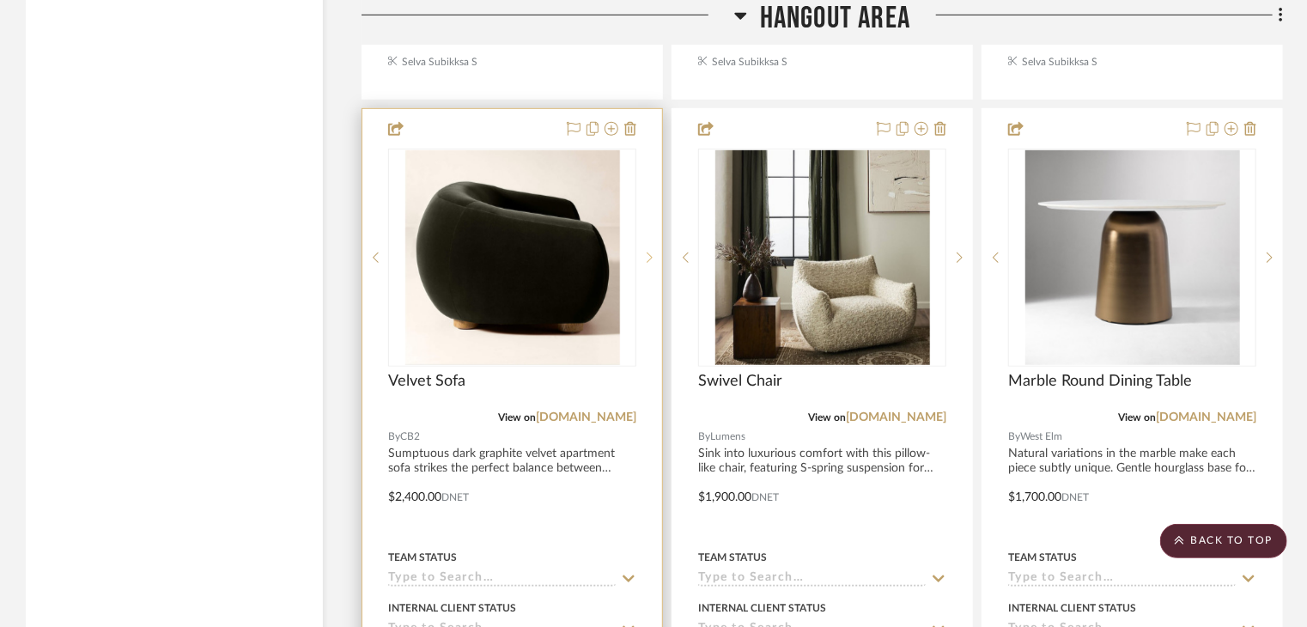
click at [652, 252] on sr-next-btn at bounding box center [649, 258] width 26 height 12
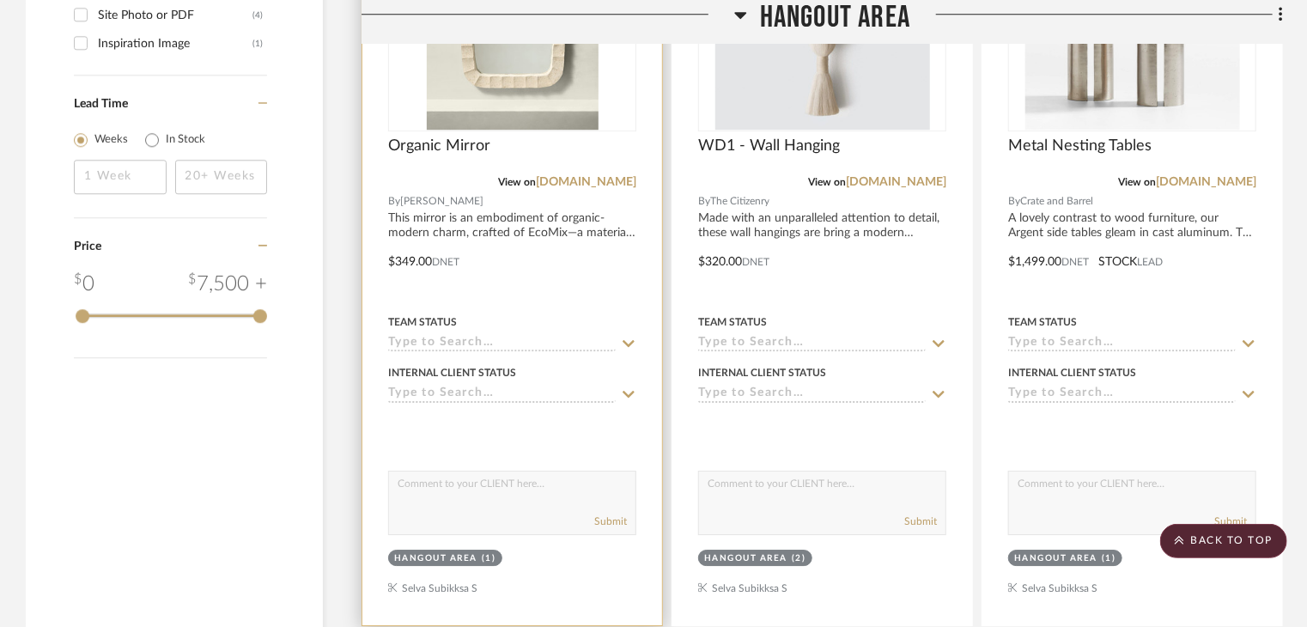
scroll to position [2232, 0]
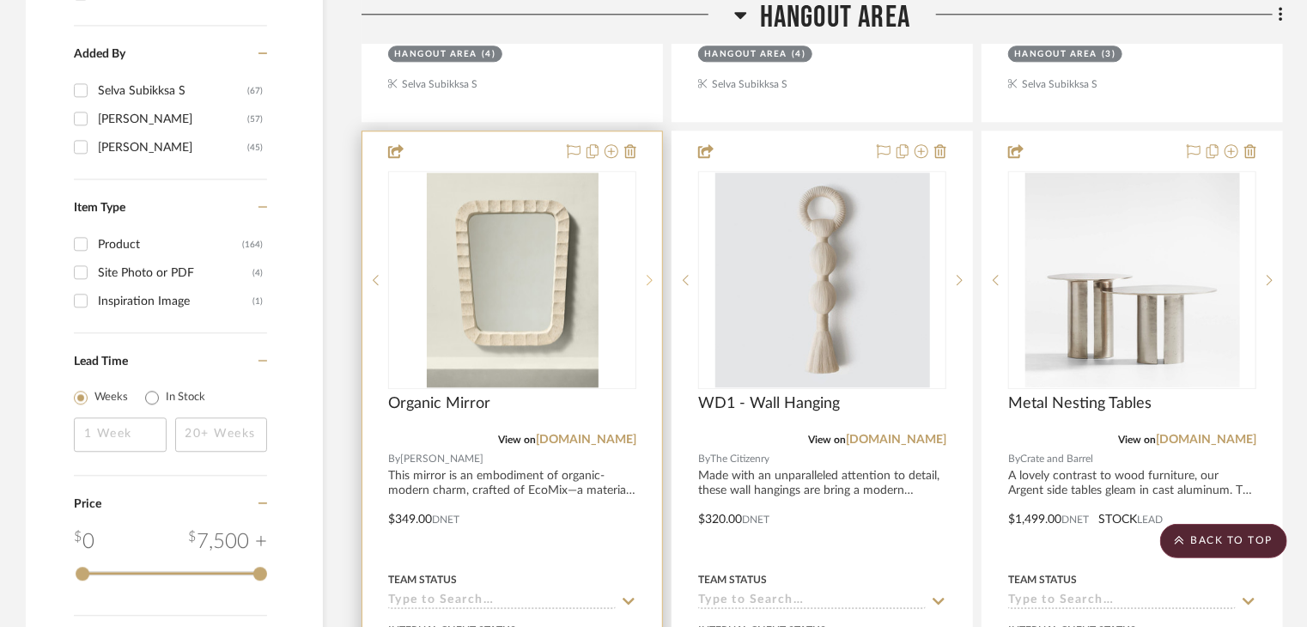
click at [650, 274] on icon at bounding box center [649, 280] width 6 height 12
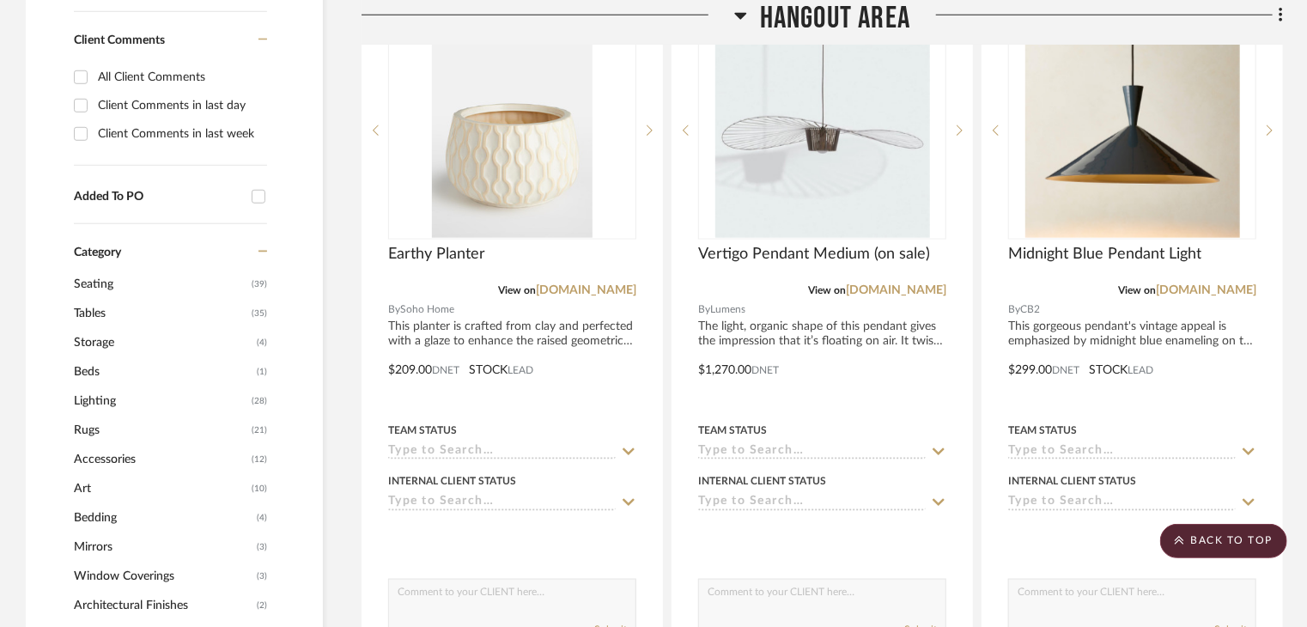
scroll to position [343, 0]
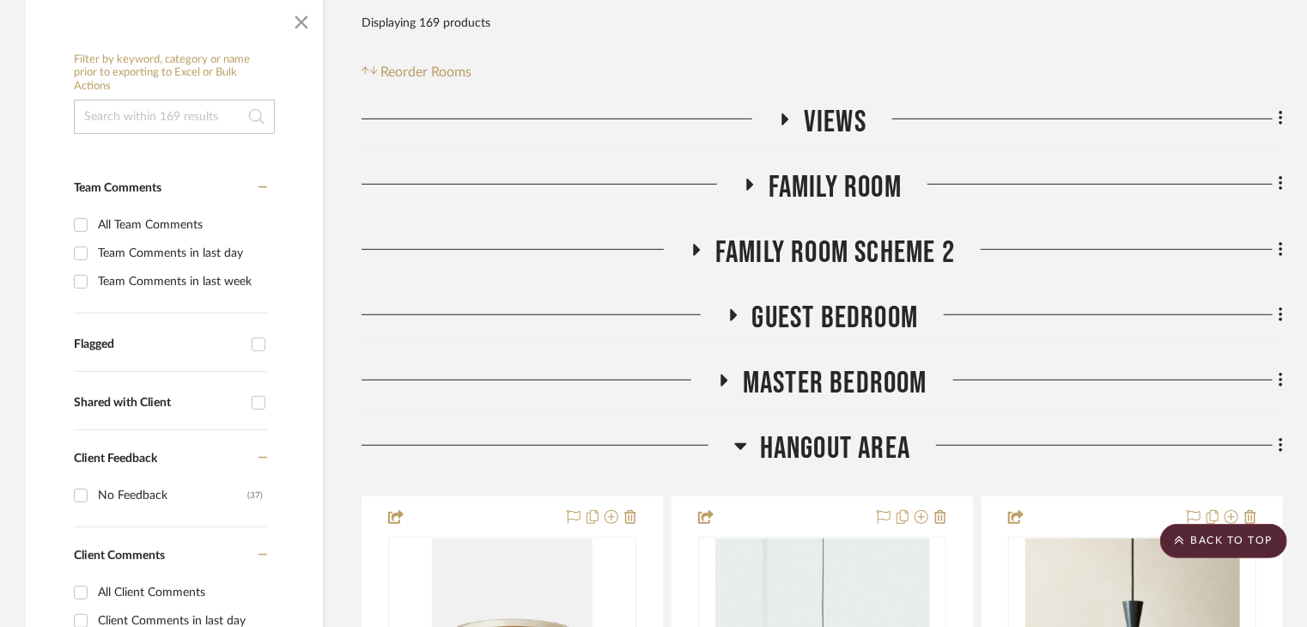
click at [738, 234] on span "Family Room Scheme 2" at bounding box center [835, 252] width 240 height 37
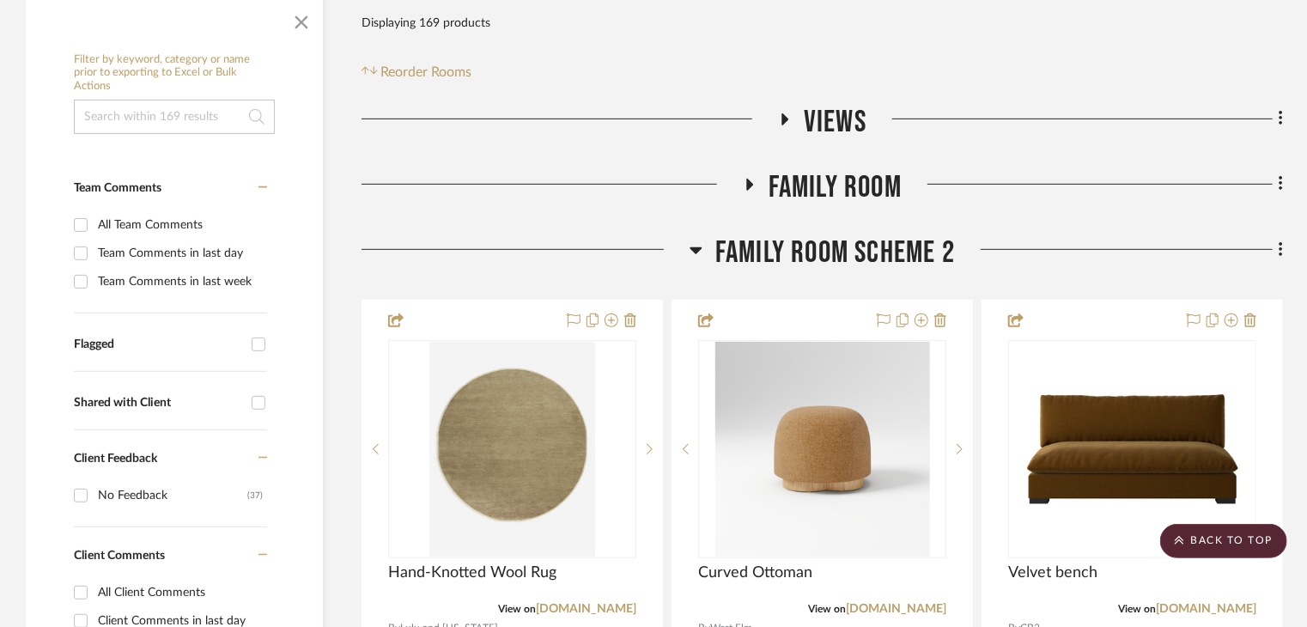
scroll to position [515, 0]
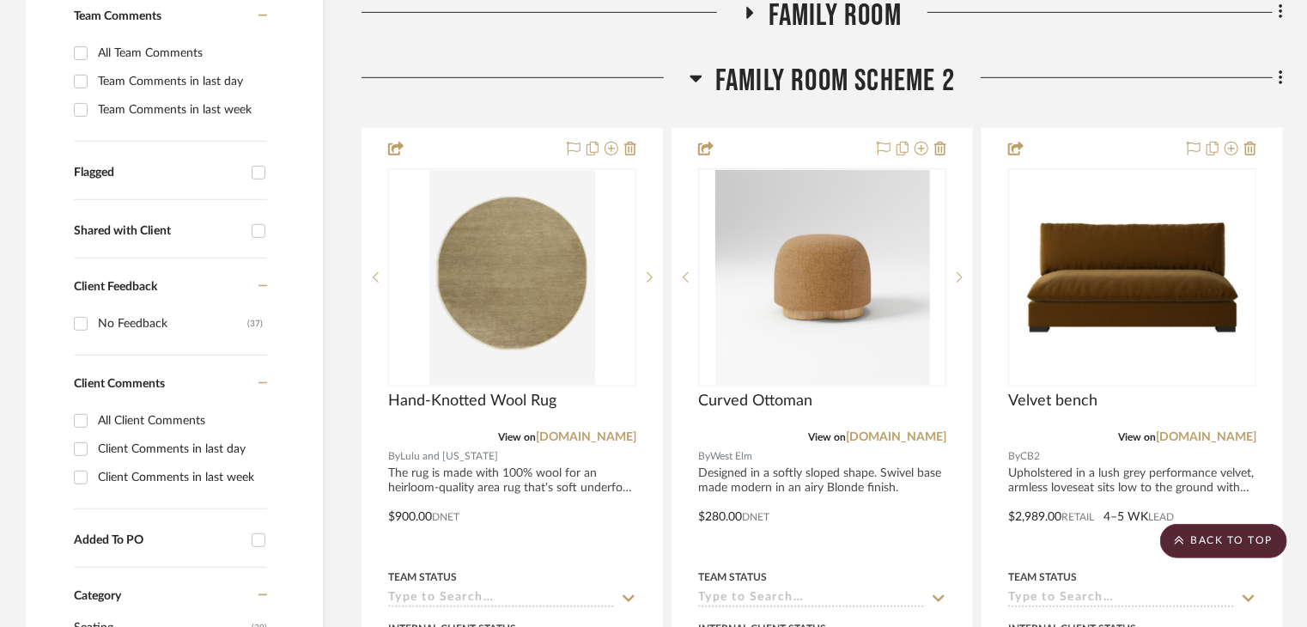
click at [694, 76] on icon at bounding box center [696, 79] width 12 height 7
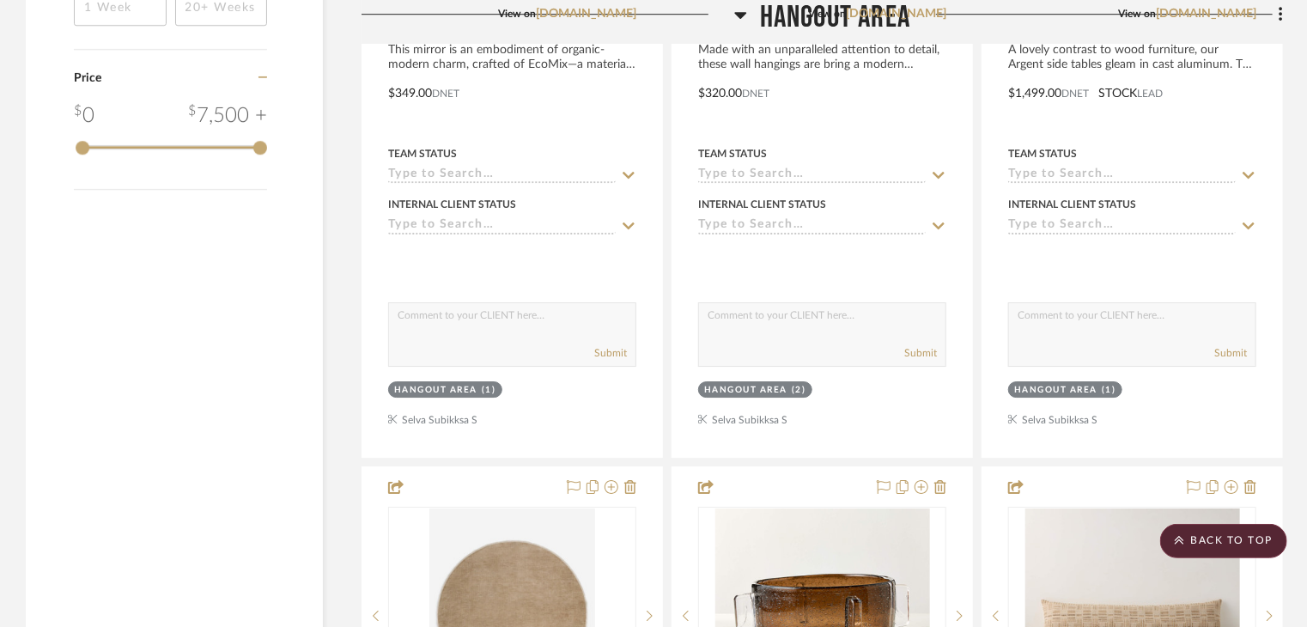
scroll to position [2661, 0]
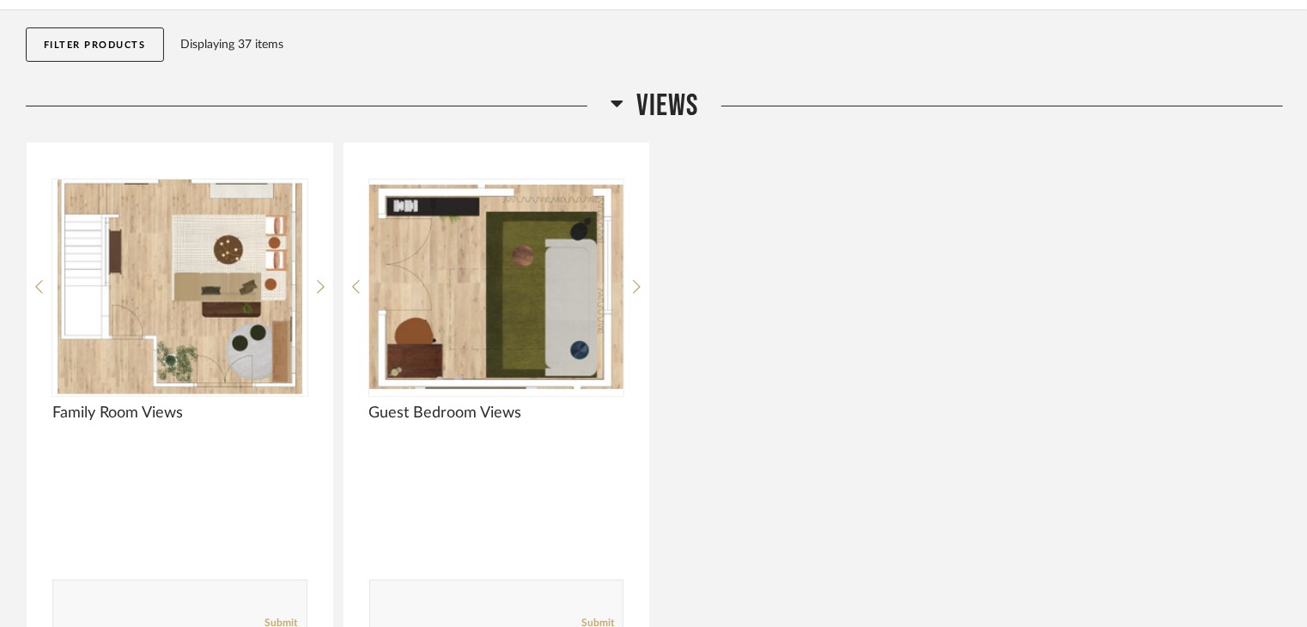
scroll to position [86, 0]
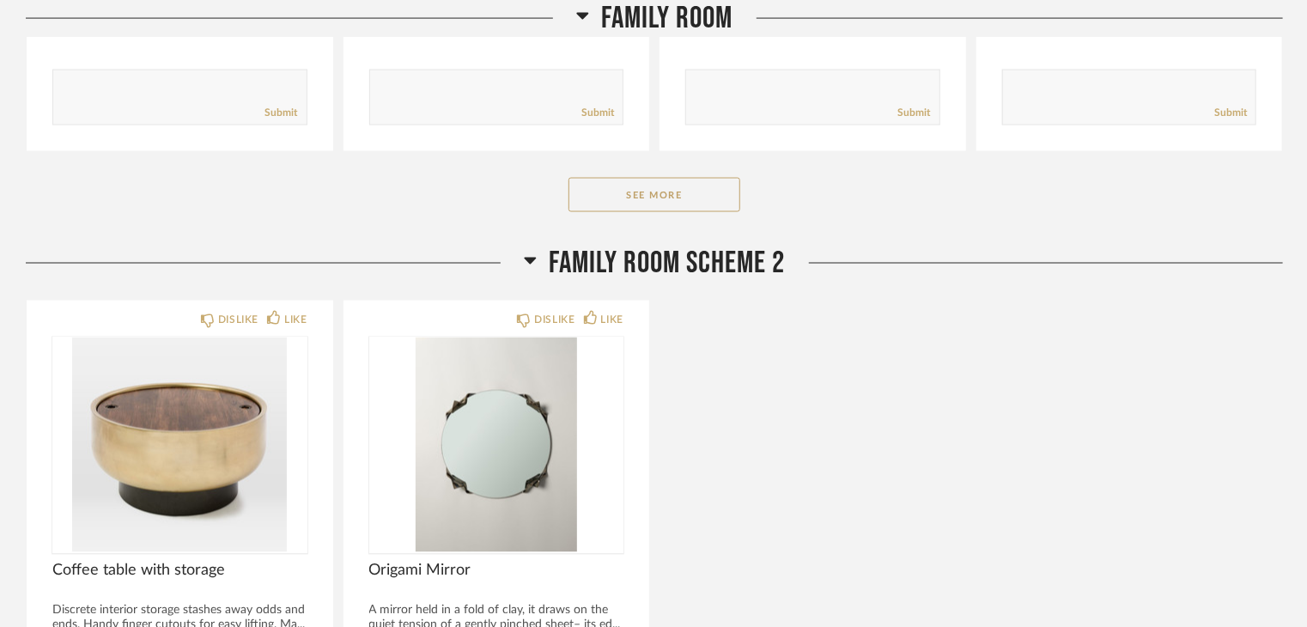
scroll to position [1116, 0]
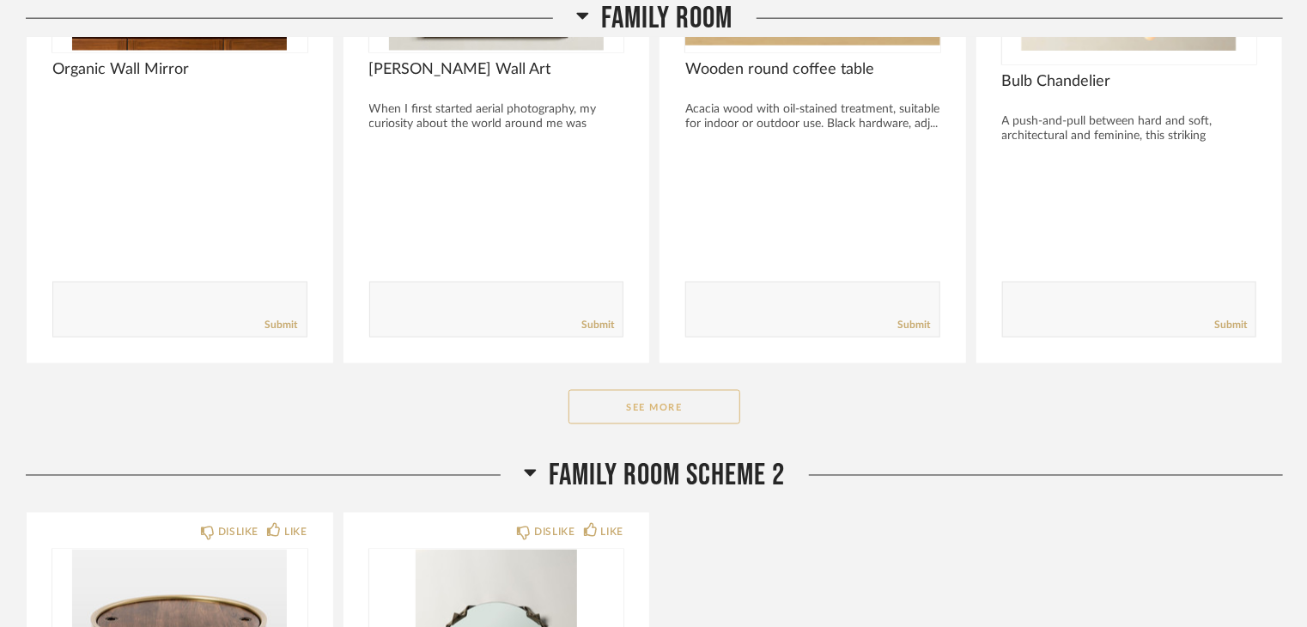
click at [717, 392] on button "See More" at bounding box center [654, 407] width 172 height 34
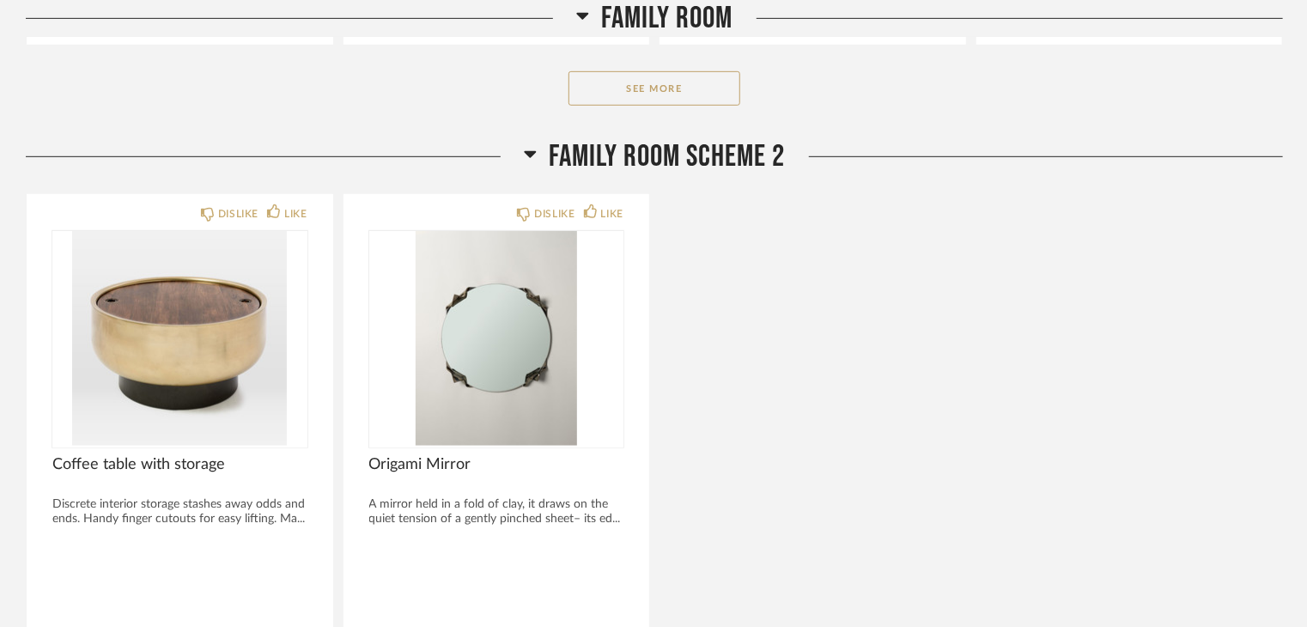
scroll to position [3606, 0]
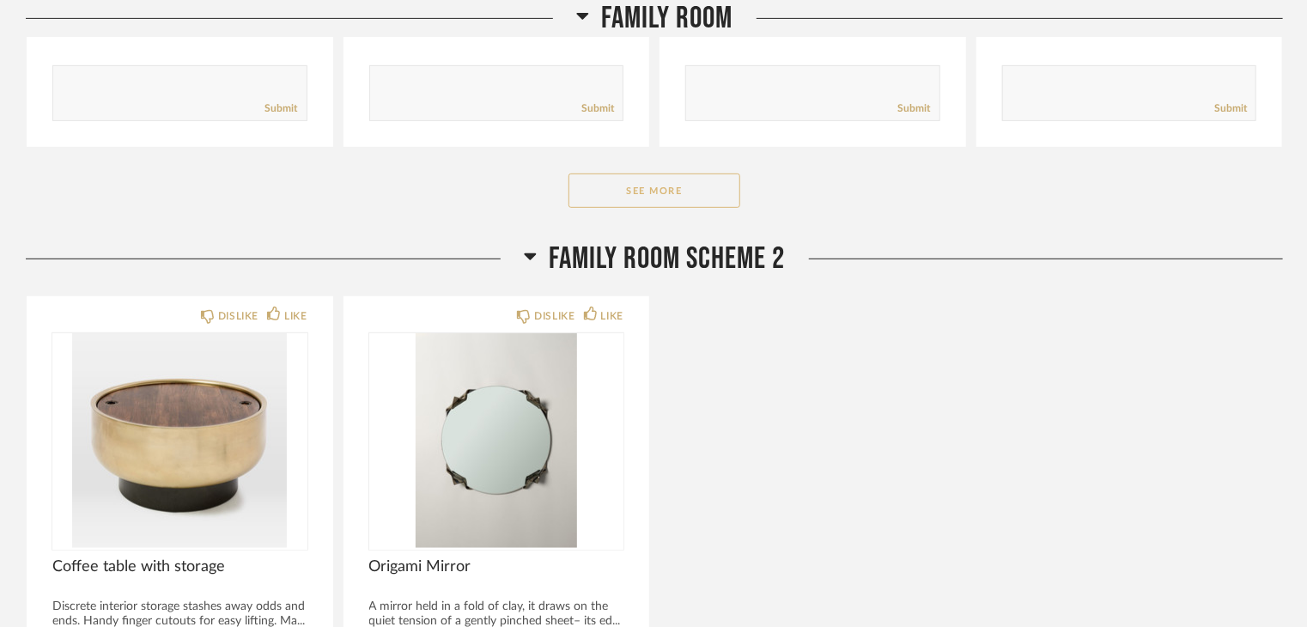
click at [680, 197] on button "See More" at bounding box center [654, 190] width 172 height 34
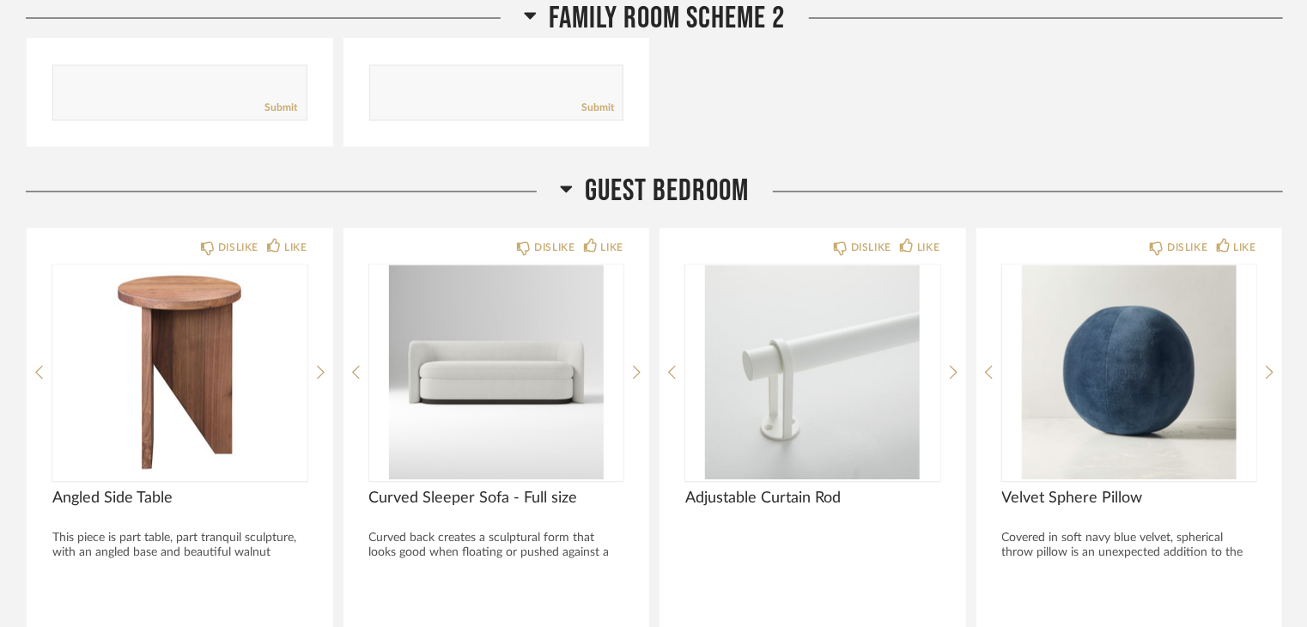
scroll to position [4722, 0]
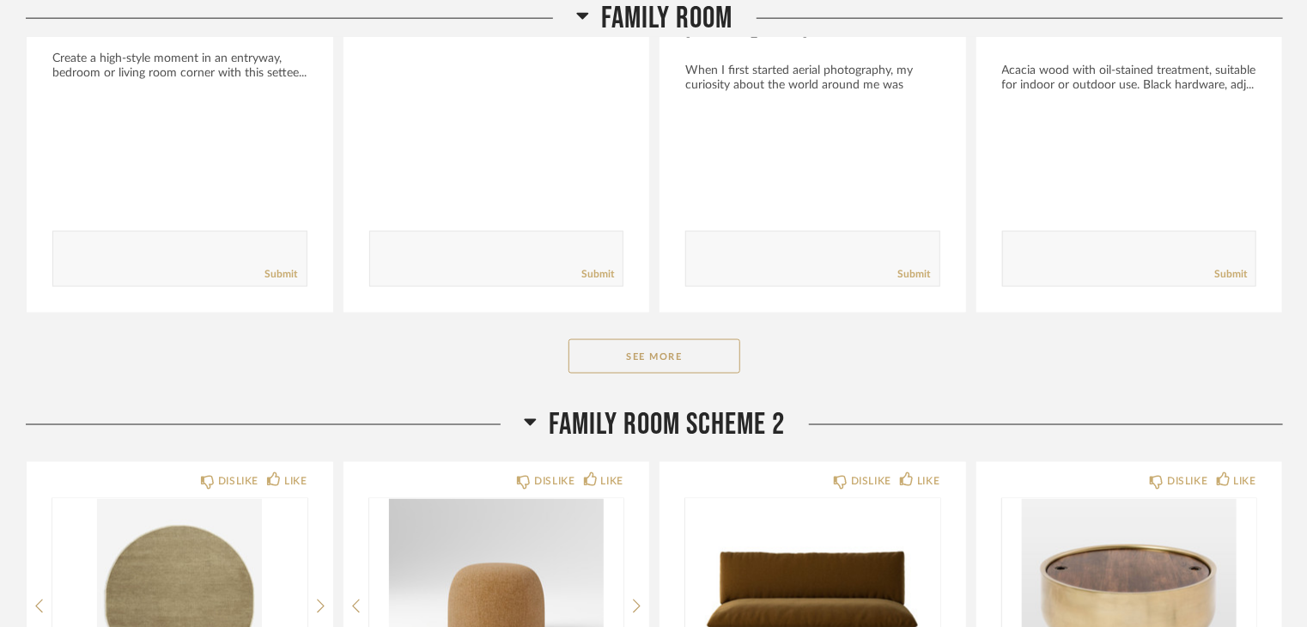
scroll to position [1374, 0]
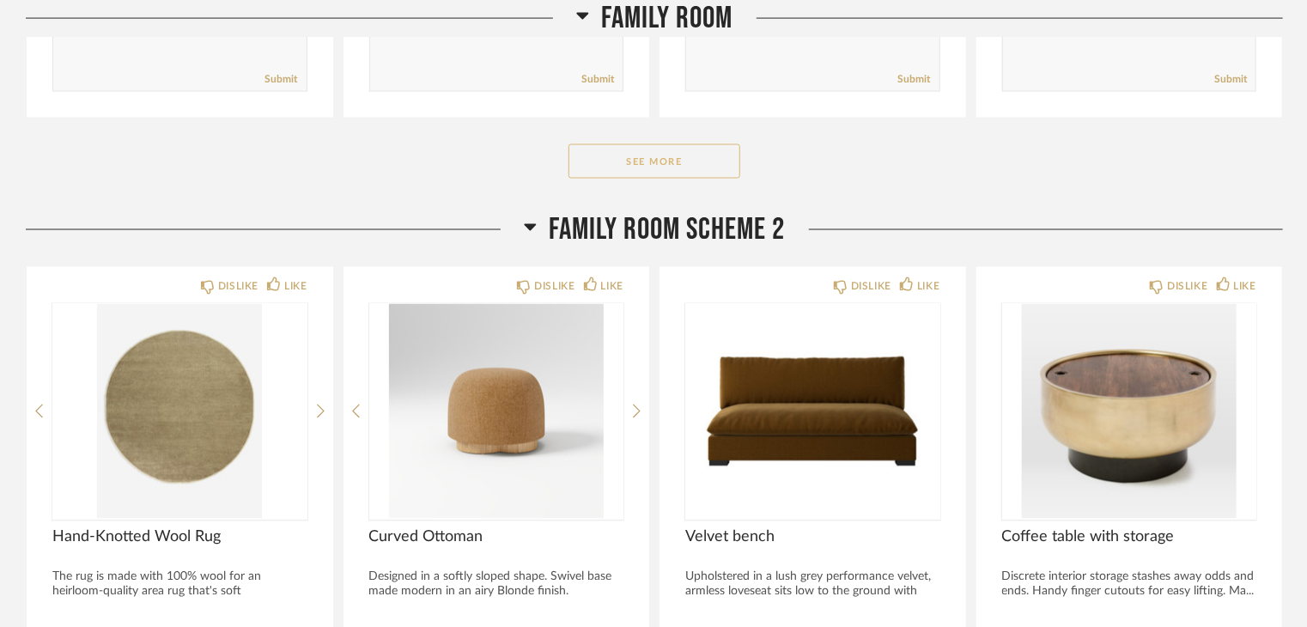
click at [703, 161] on button "See More" at bounding box center [654, 161] width 172 height 34
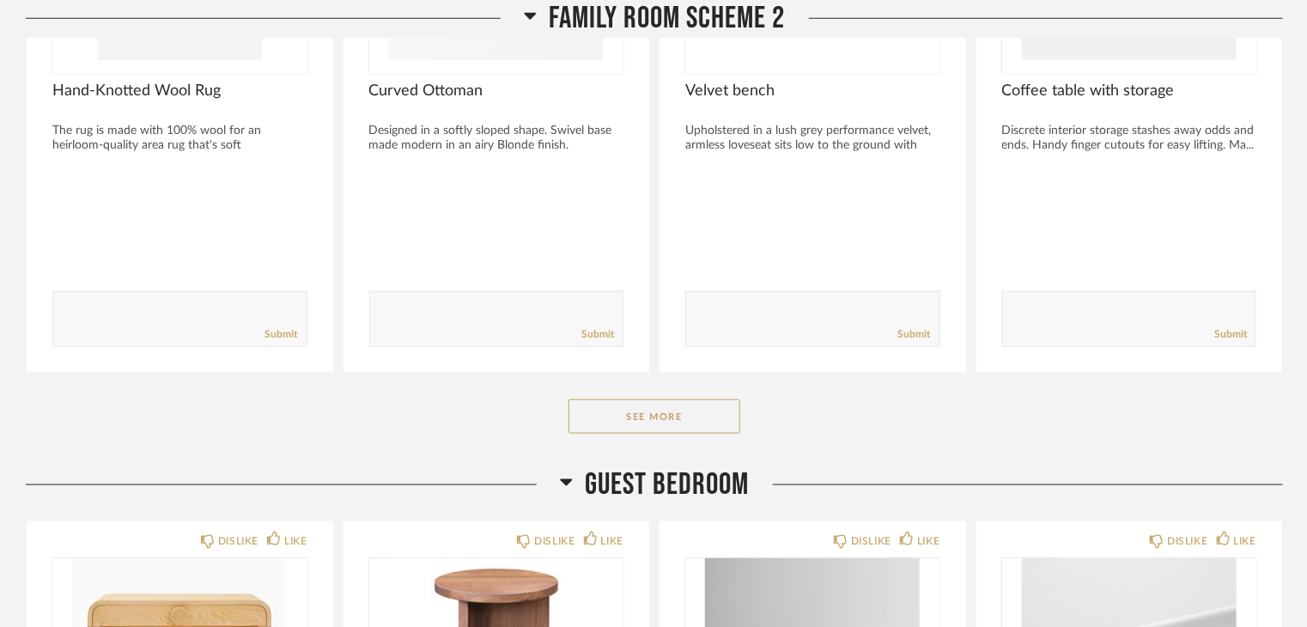
scroll to position [4121, 0]
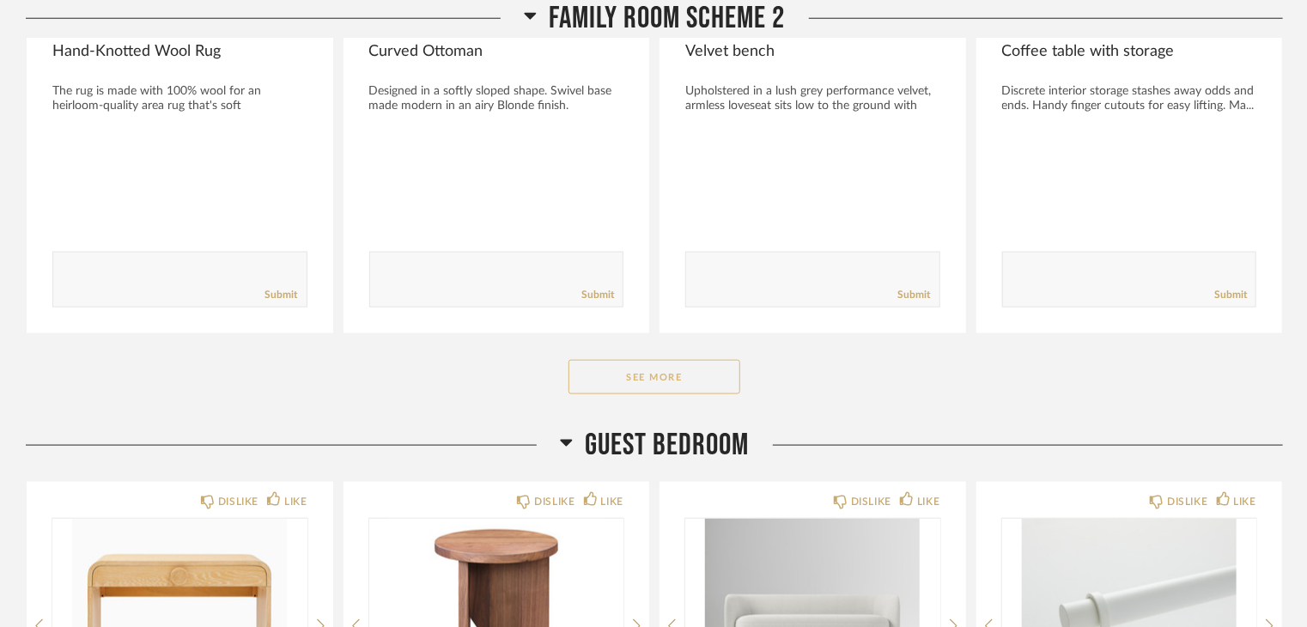
click at [715, 386] on button "See More" at bounding box center [654, 377] width 172 height 34
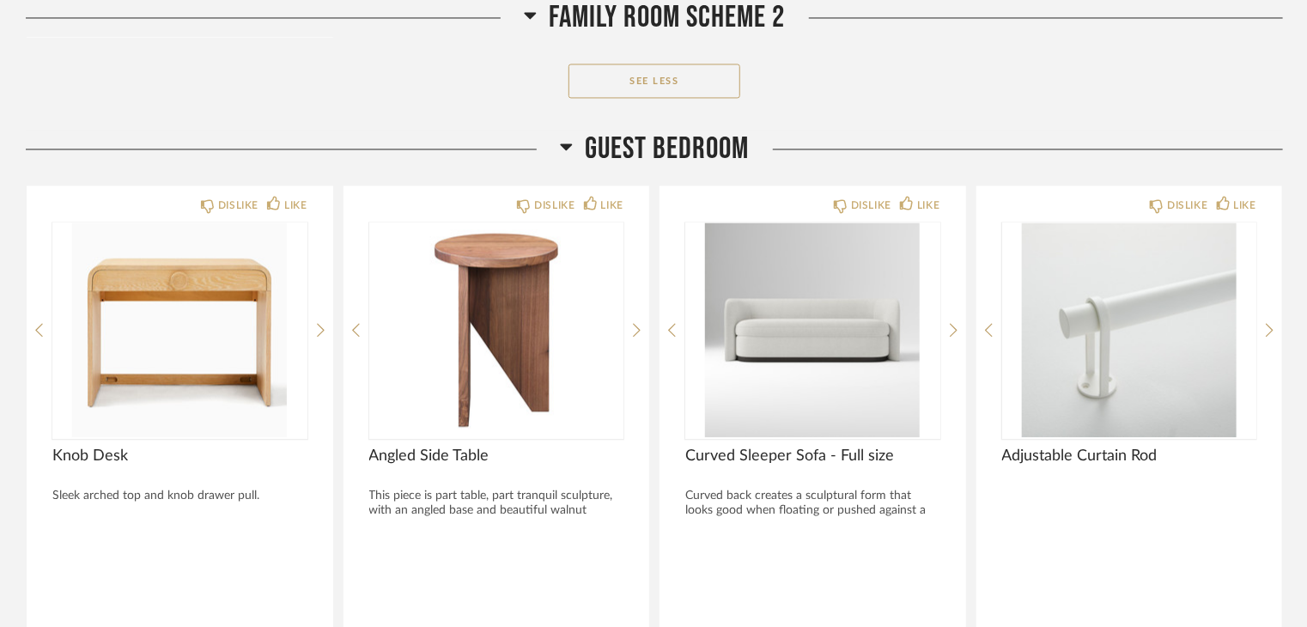
scroll to position [5237, 0]
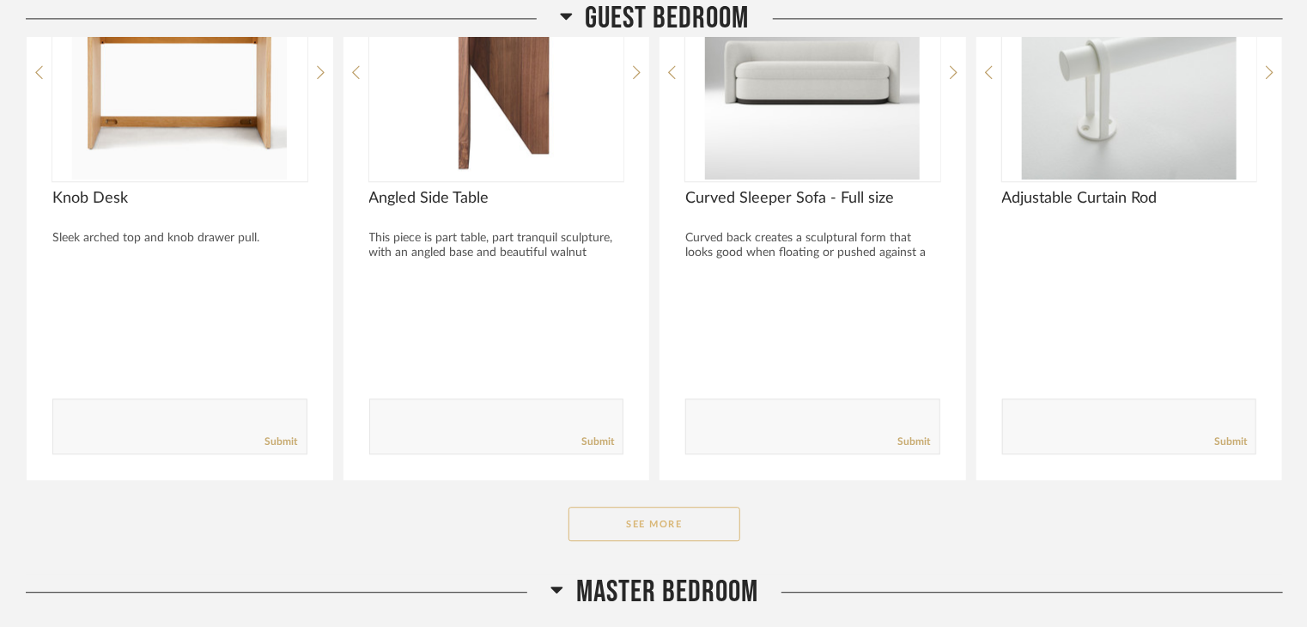
click at [673, 532] on button "See More" at bounding box center [654, 523] width 172 height 34
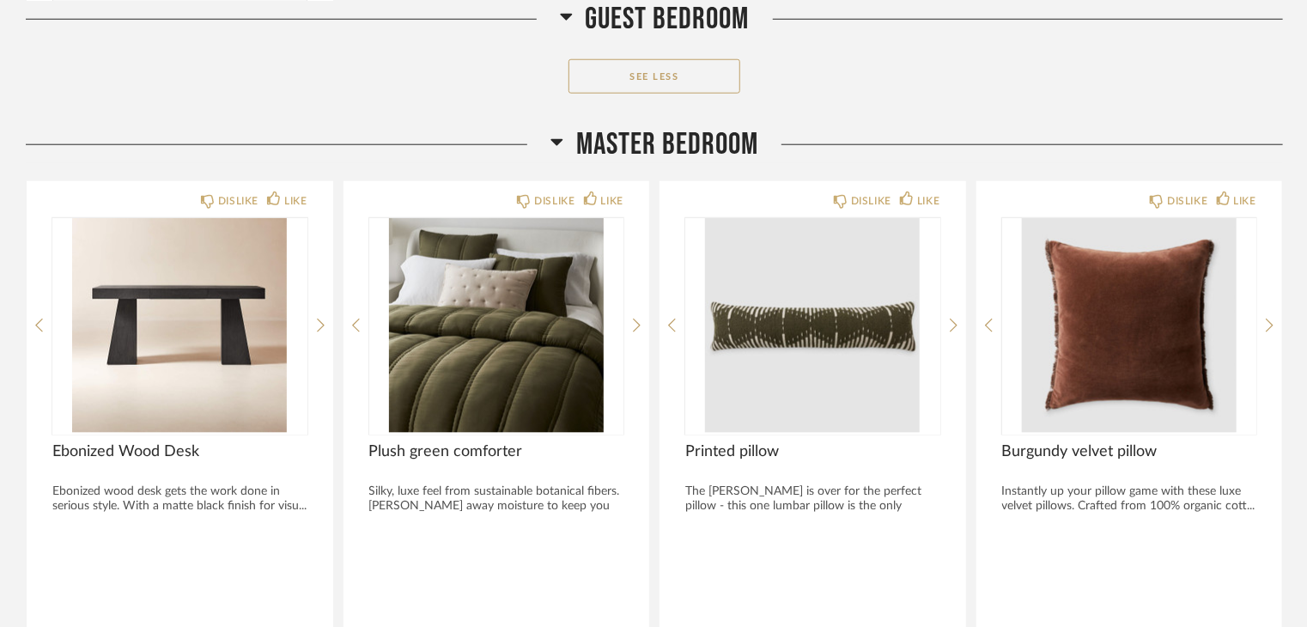
scroll to position [7812, 0]
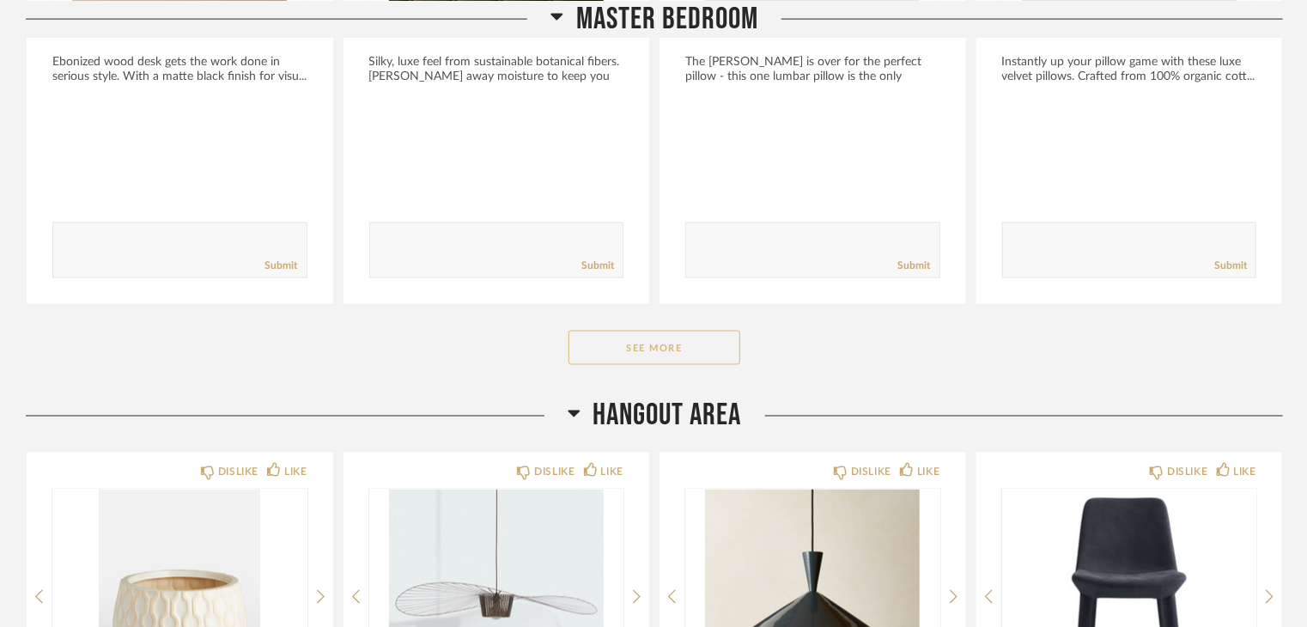
click at [674, 349] on button "See More" at bounding box center [654, 348] width 172 height 34
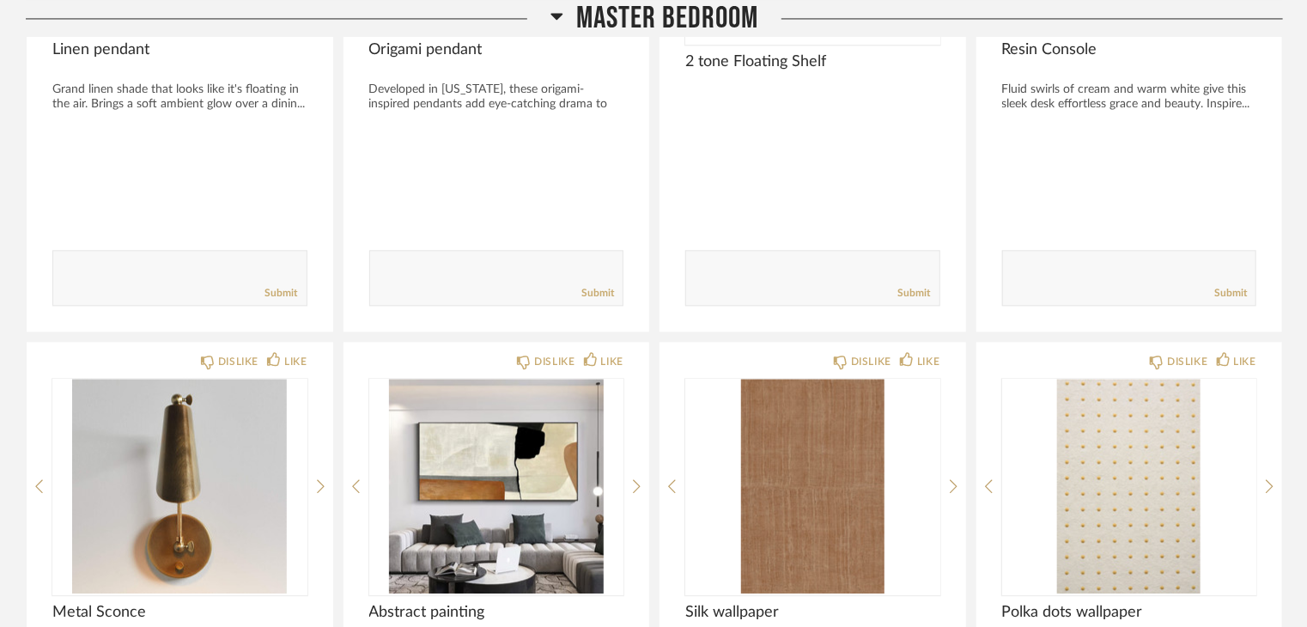
scroll to position [8241, 0]
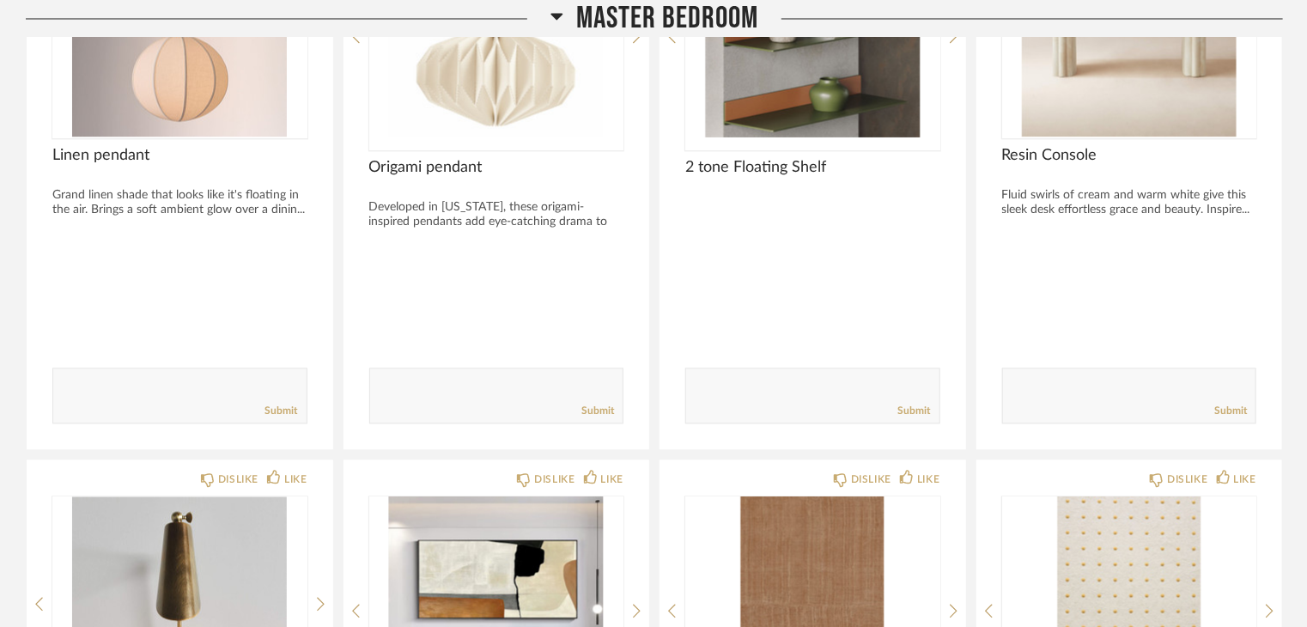
click at [556, 9] on icon at bounding box center [556, 15] width 13 height 21
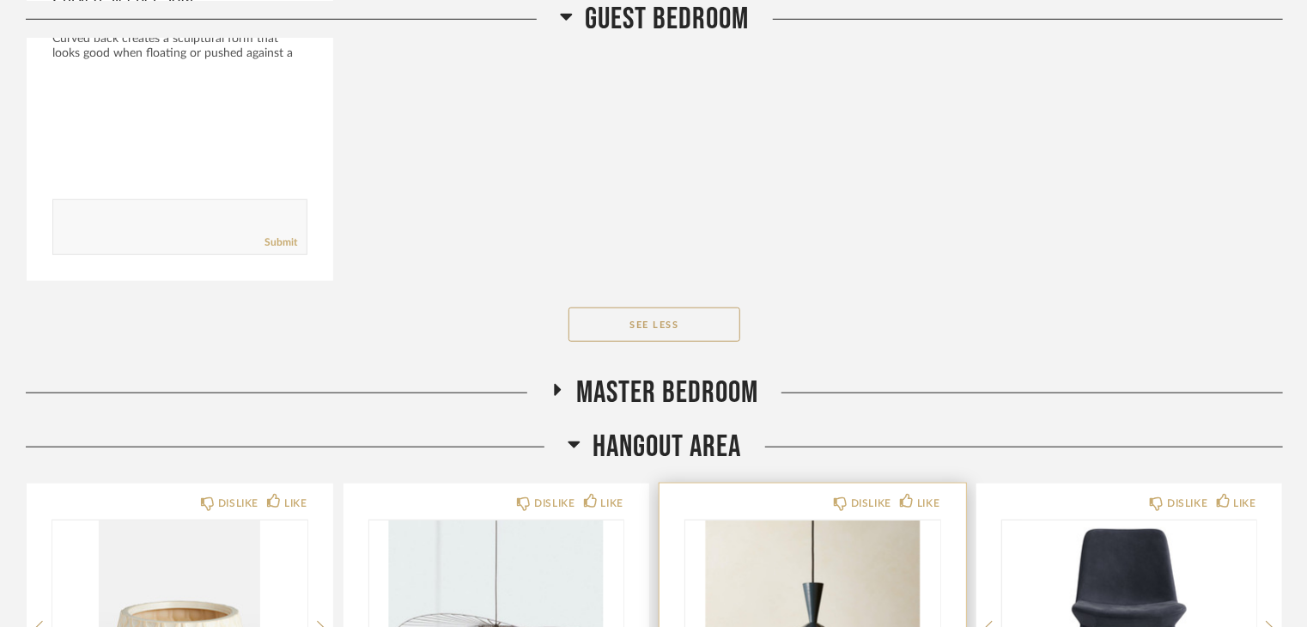
scroll to position [6797, 0]
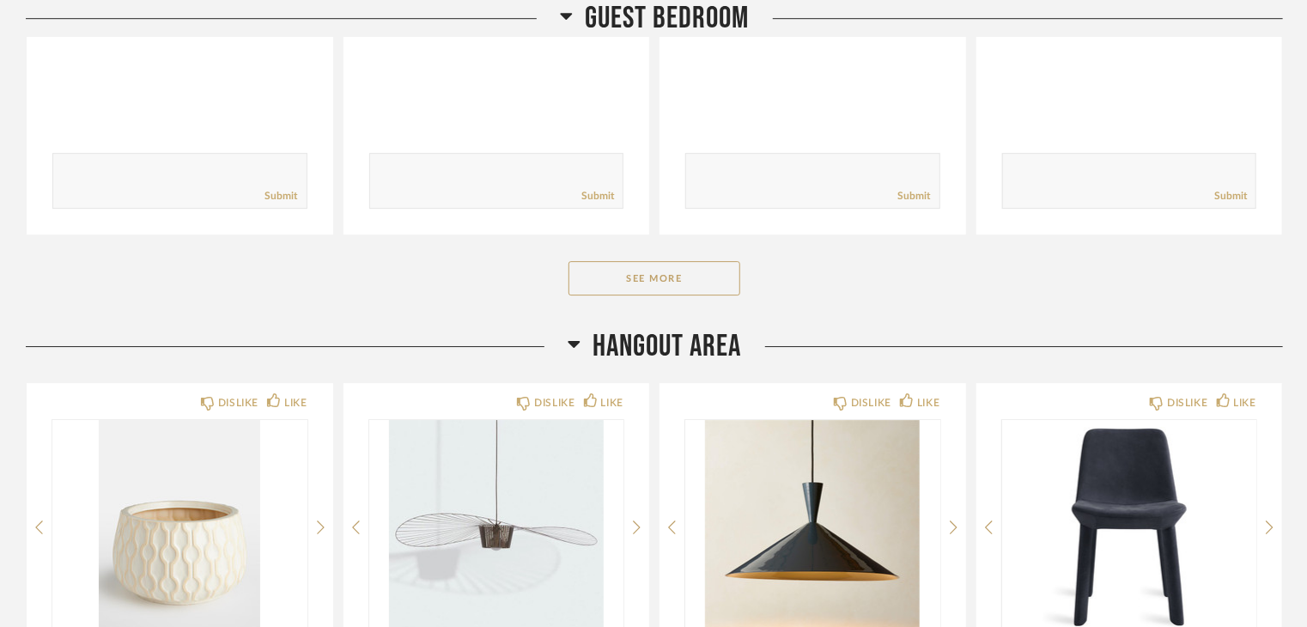
scroll to position [2672, 0]
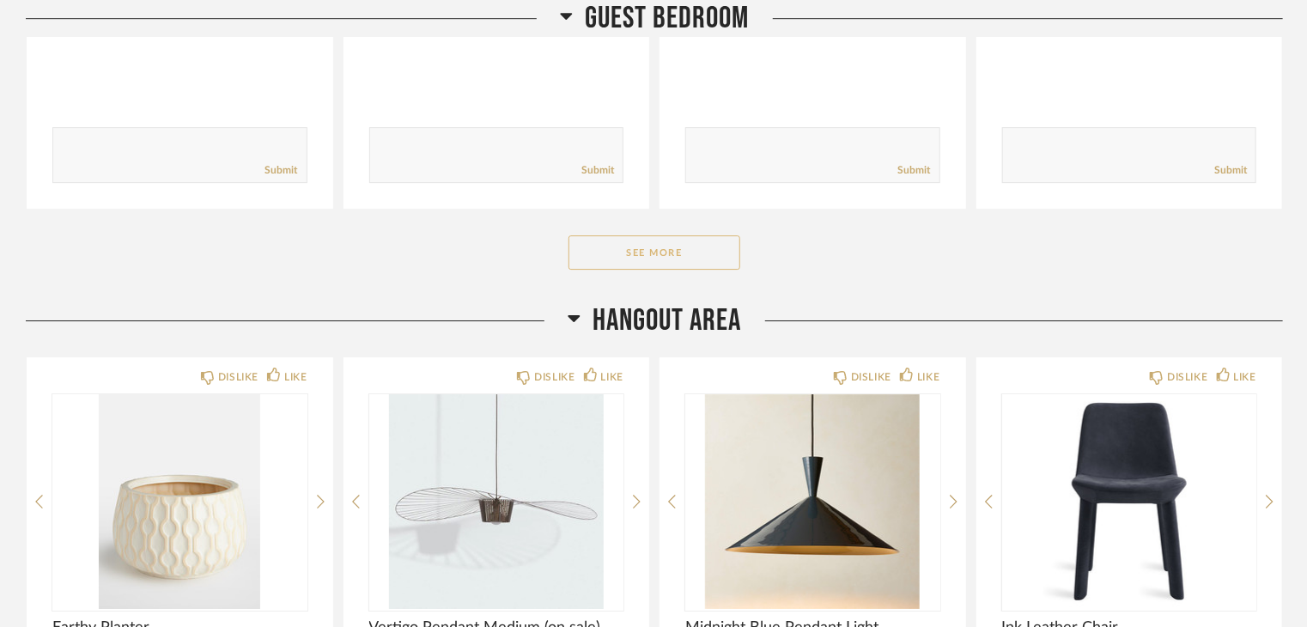
click at [615, 255] on button "See More" at bounding box center [654, 252] width 172 height 34
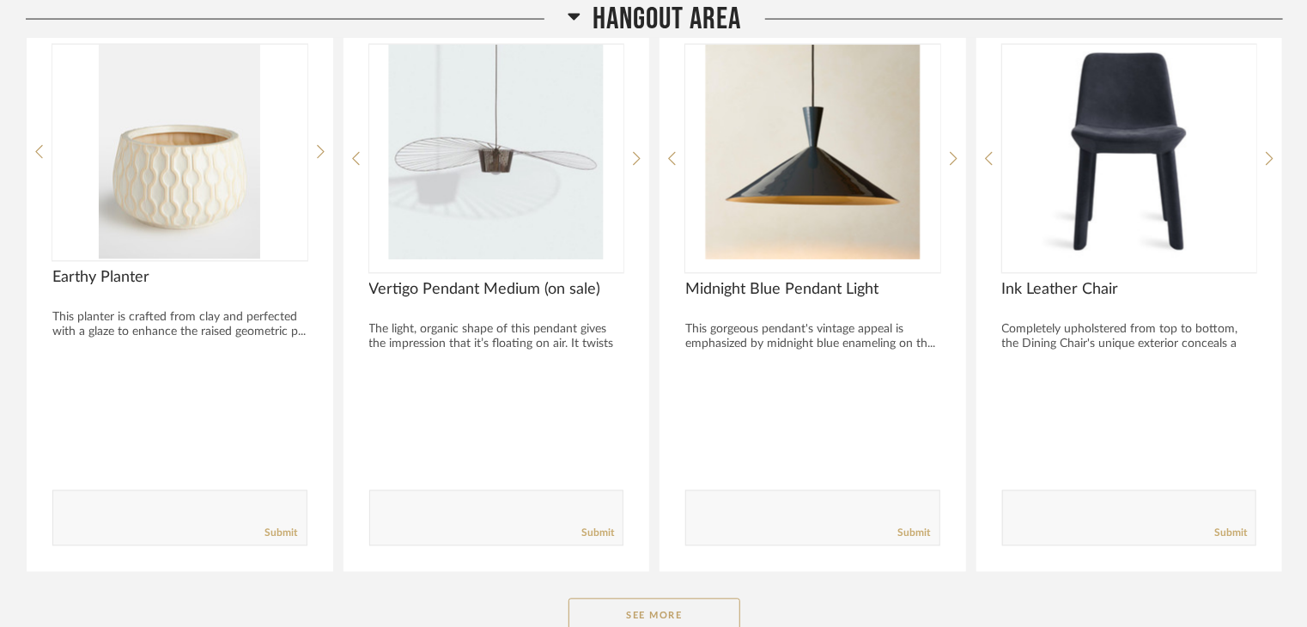
scroll to position [4880, 0]
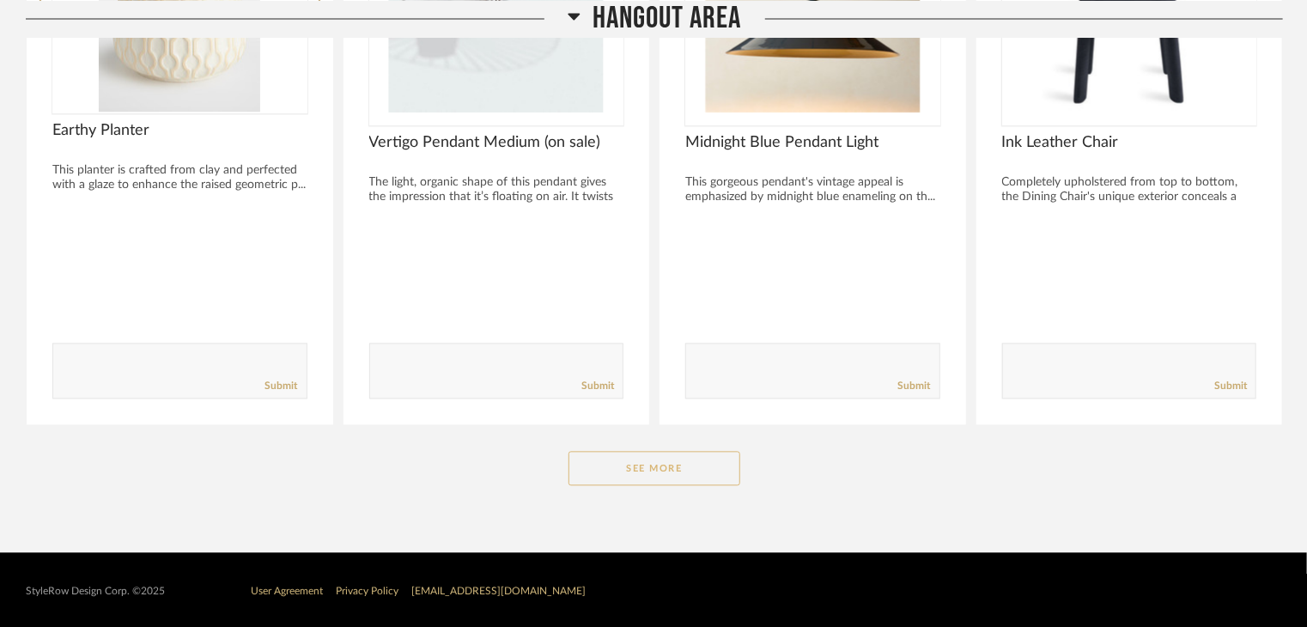
click at [714, 469] on button "See More" at bounding box center [654, 469] width 172 height 34
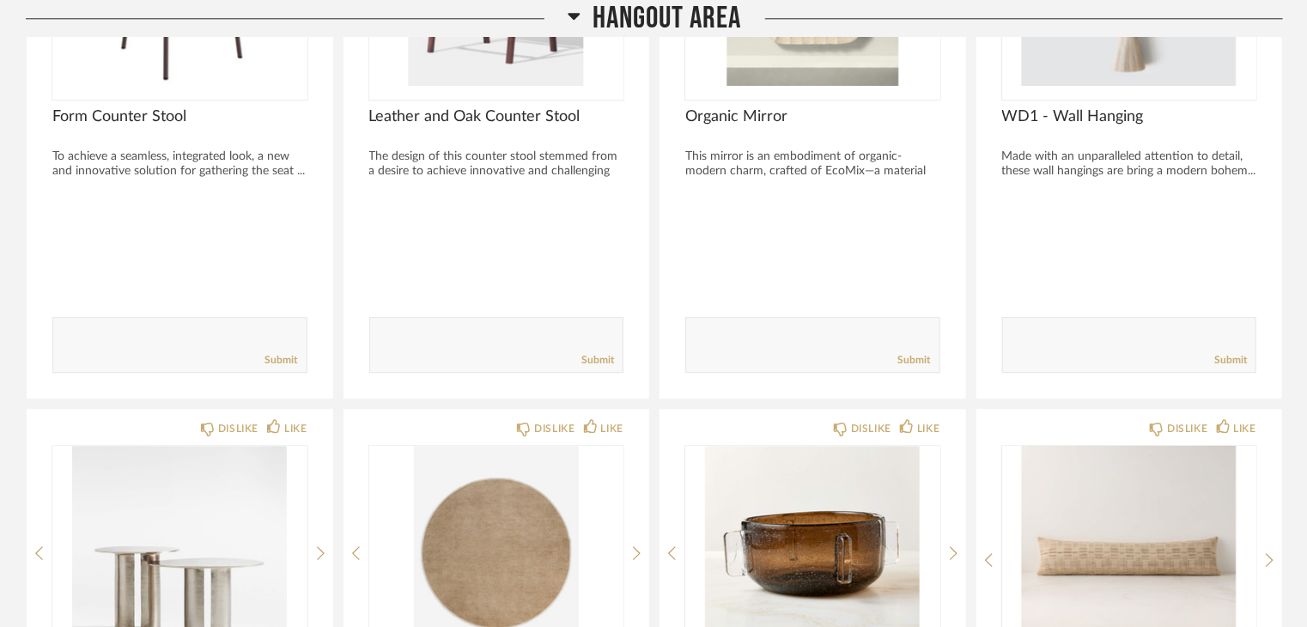
scroll to position [5738, 0]
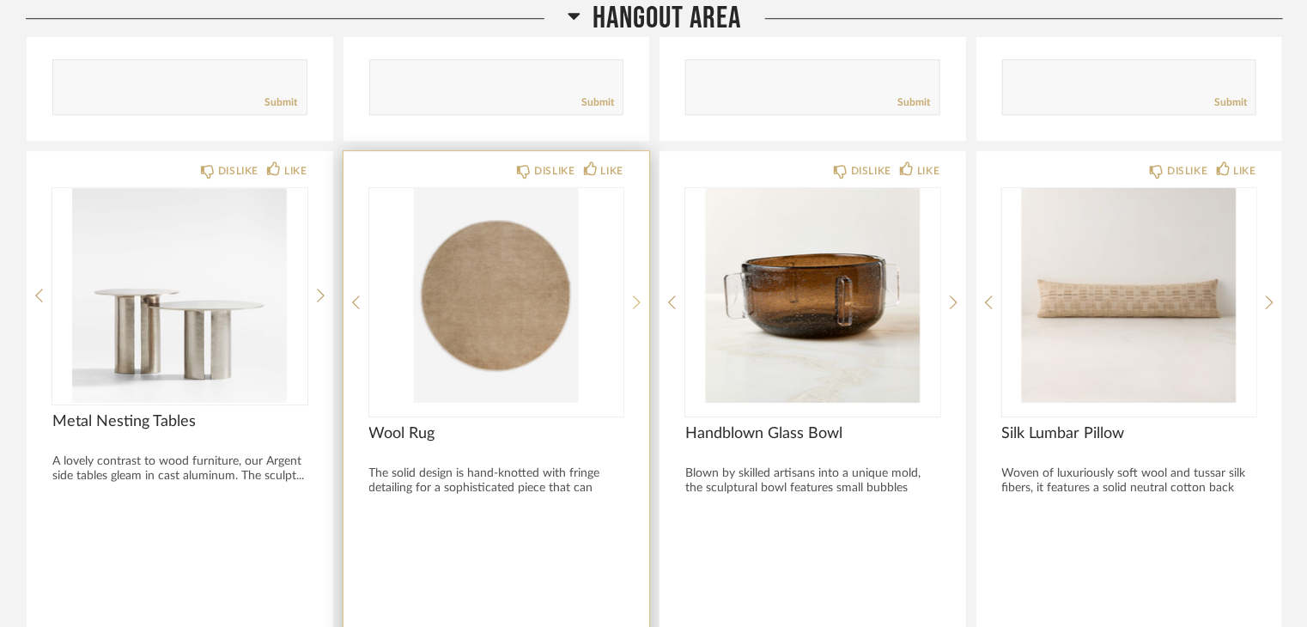
click at [635, 294] on icon at bounding box center [637, 301] width 8 height 15
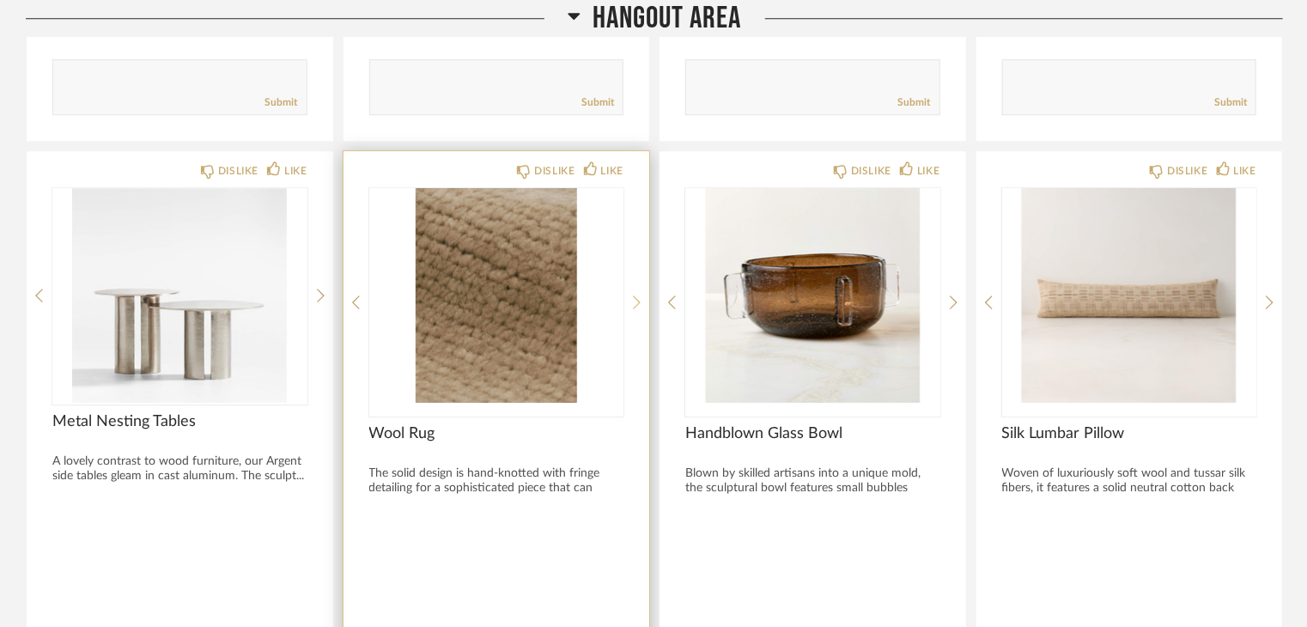
click at [635, 294] on icon at bounding box center [637, 301] width 8 height 15
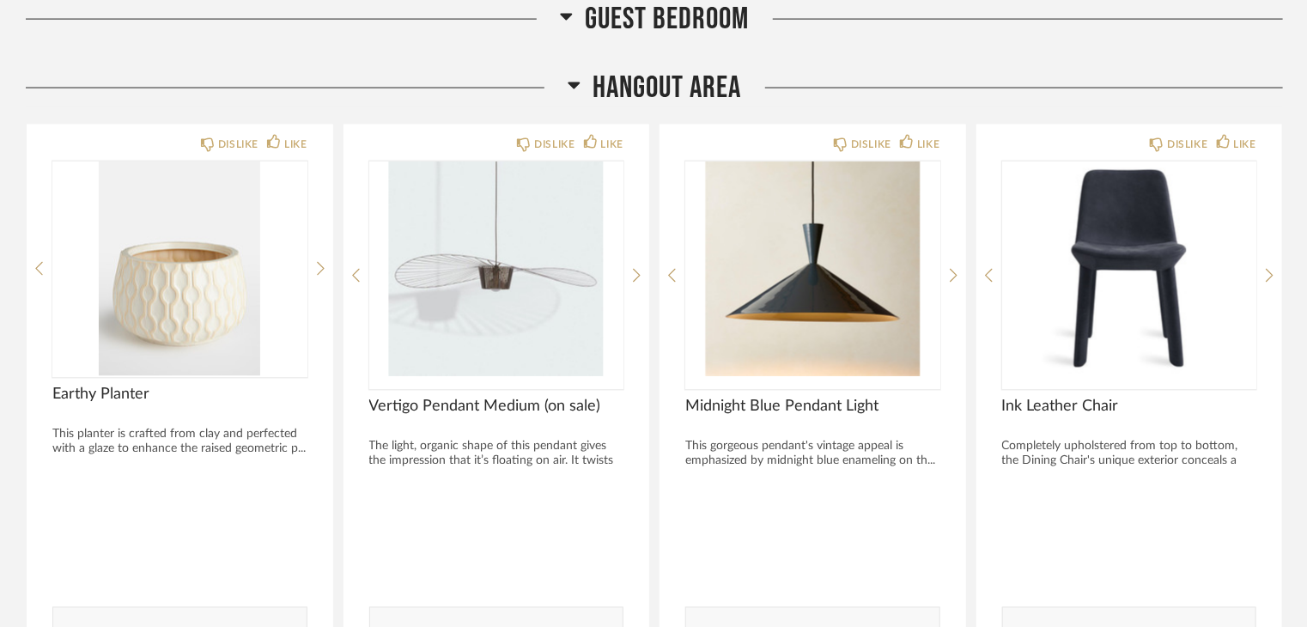
scroll to position [4614, 0]
